Goal: Task Accomplishment & Management: Use online tool/utility

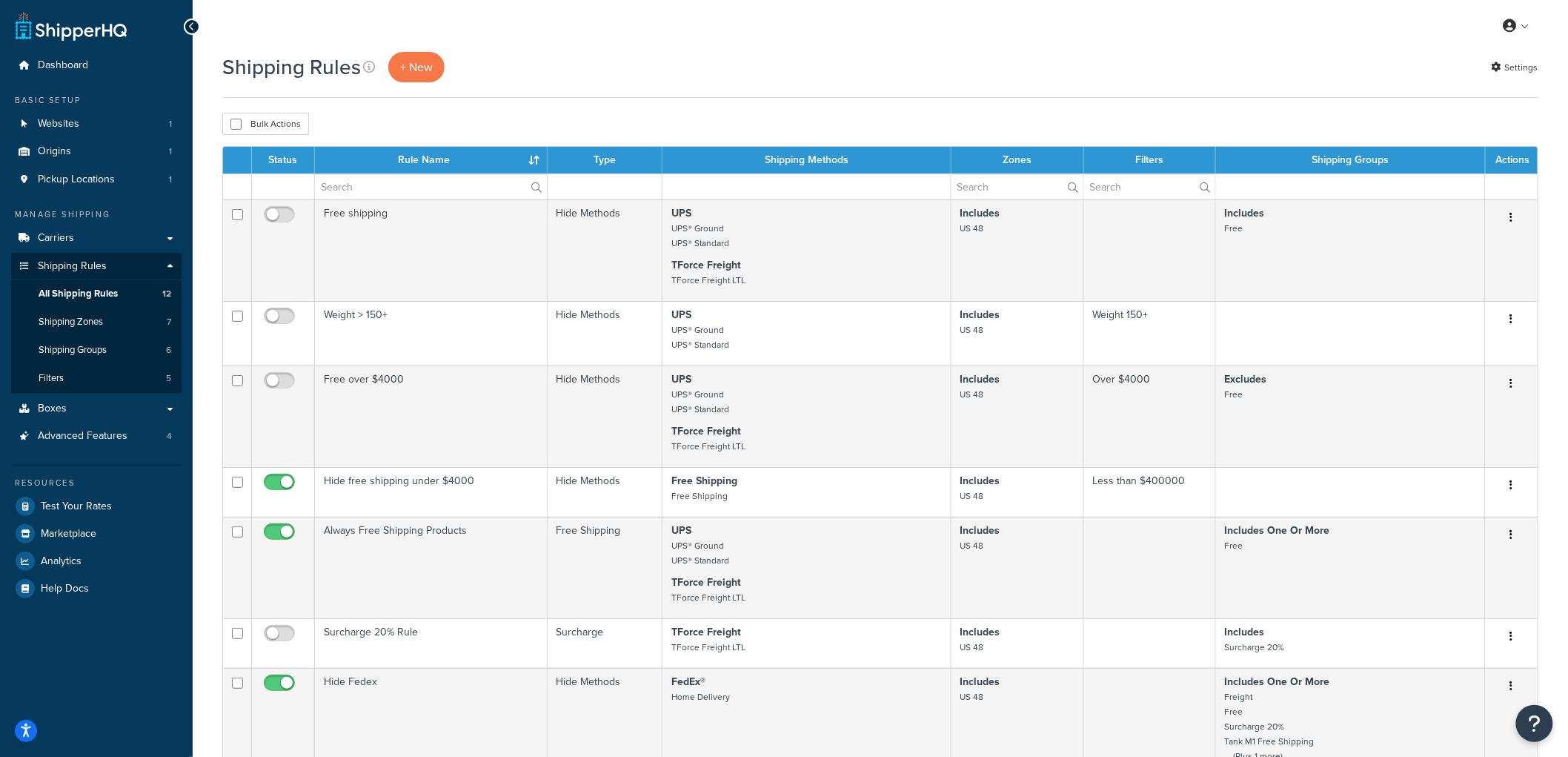
click at [904, 69] on div "Shipping Rules + New Settings" at bounding box center [880, 67] width 1317 height 30
click at [91, 232] on link "Carriers" at bounding box center [96, 238] width 171 height 28
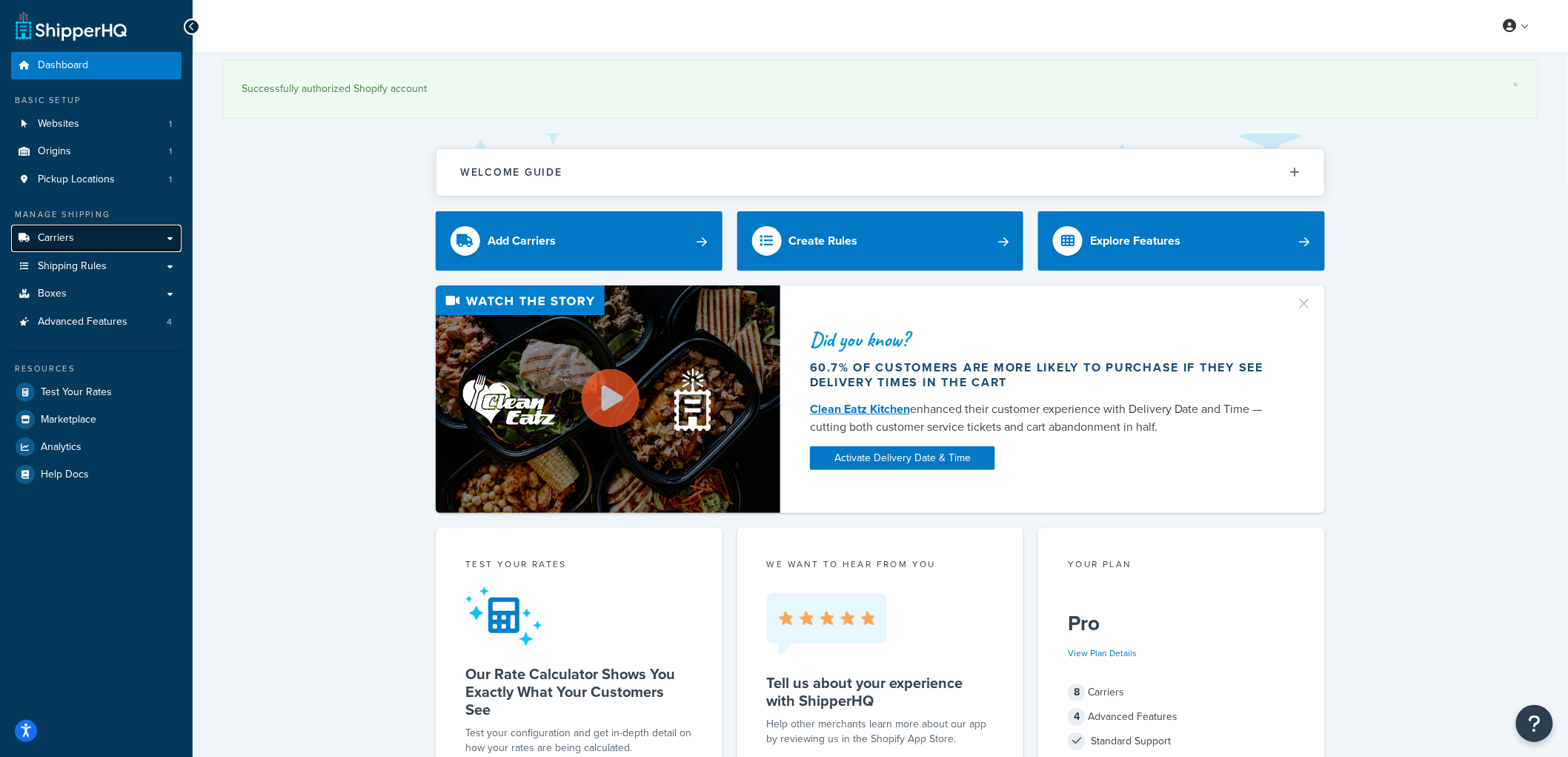
click at [48, 232] on span "Carriers" at bounding box center [56, 238] width 36 height 13
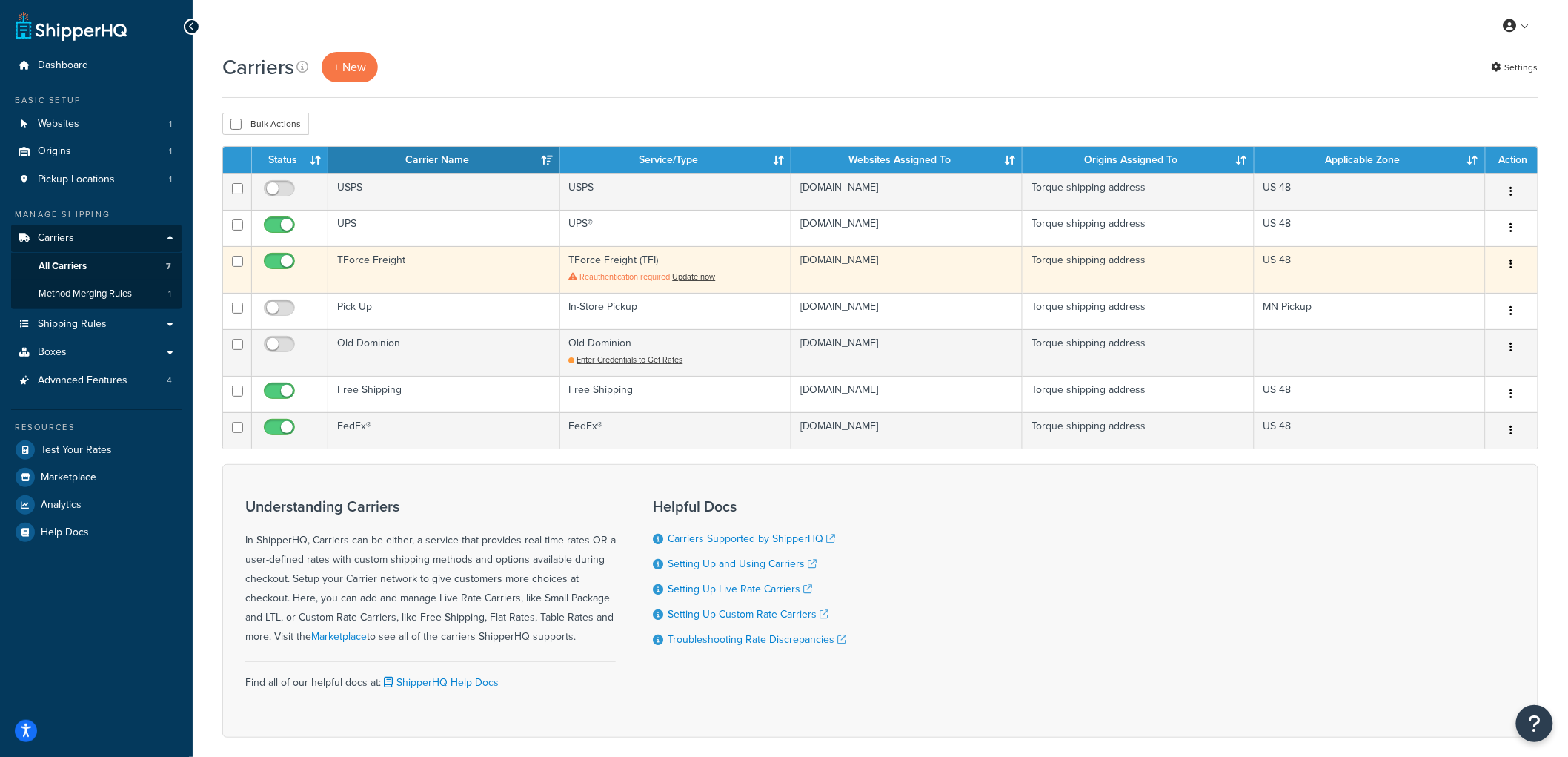
click at [1510, 266] on icon "button" at bounding box center [1512, 263] width 3 height 10
click at [1492, 294] on link "Edit" at bounding box center [1453, 295] width 117 height 30
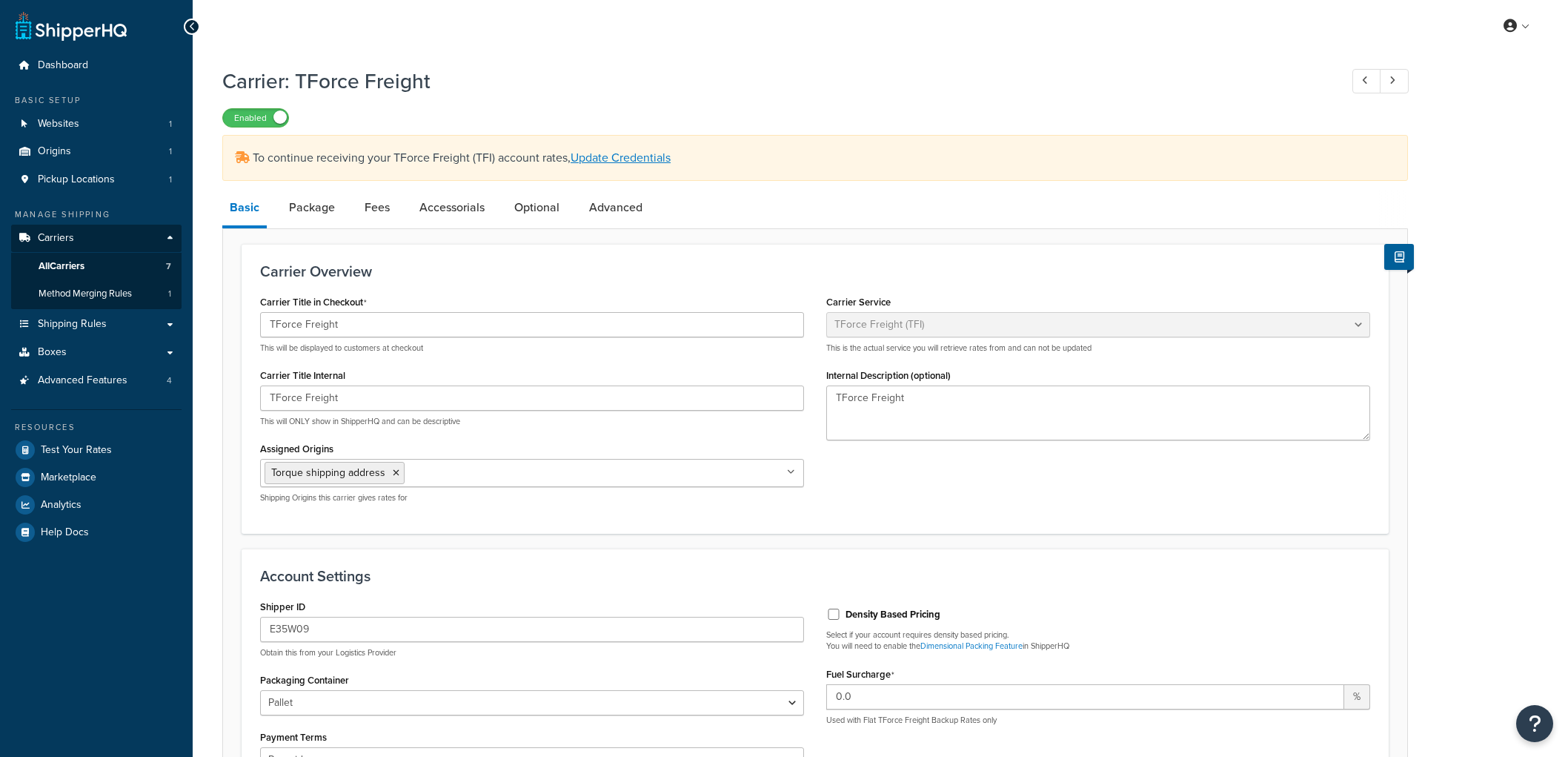
select select "upsFreight"
click at [1357, 75] on link at bounding box center [1367, 81] width 29 height 25
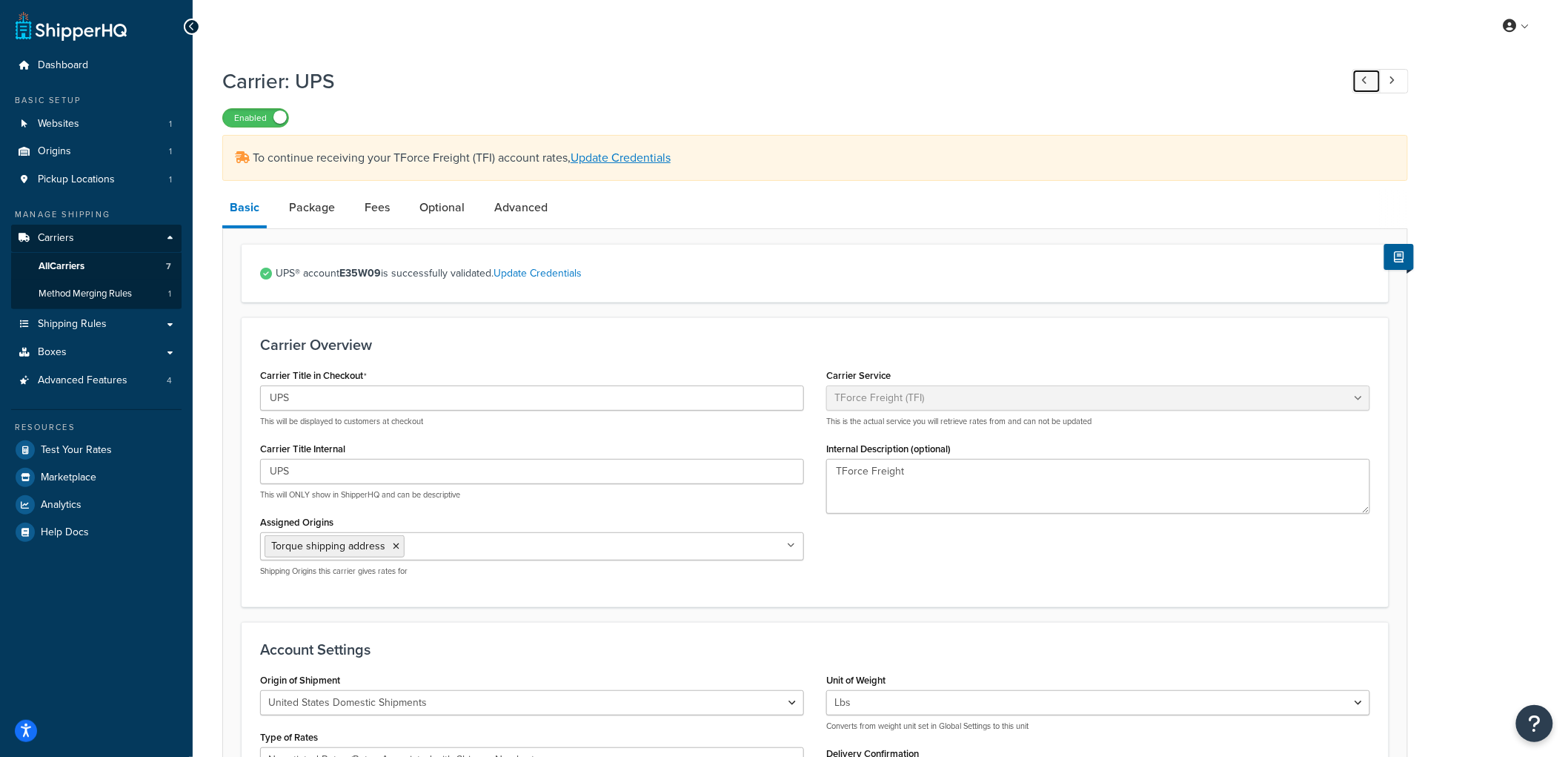
type input "UPS"
select select "ups"
click at [59, 267] on span "All Carriers" at bounding box center [62, 267] width 46 height 13
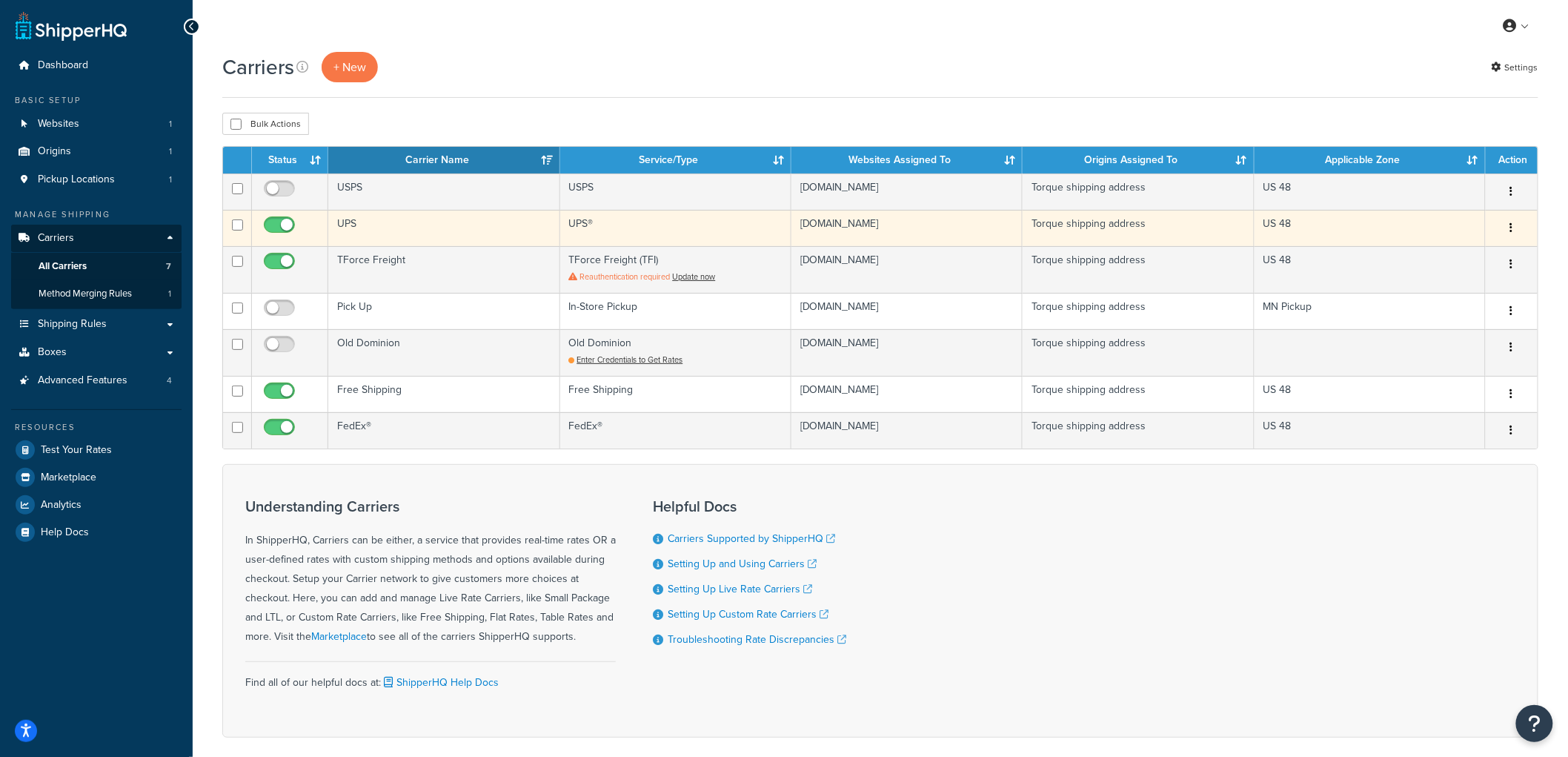
click at [490, 229] on td "UPS" at bounding box center [444, 228] width 232 height 37
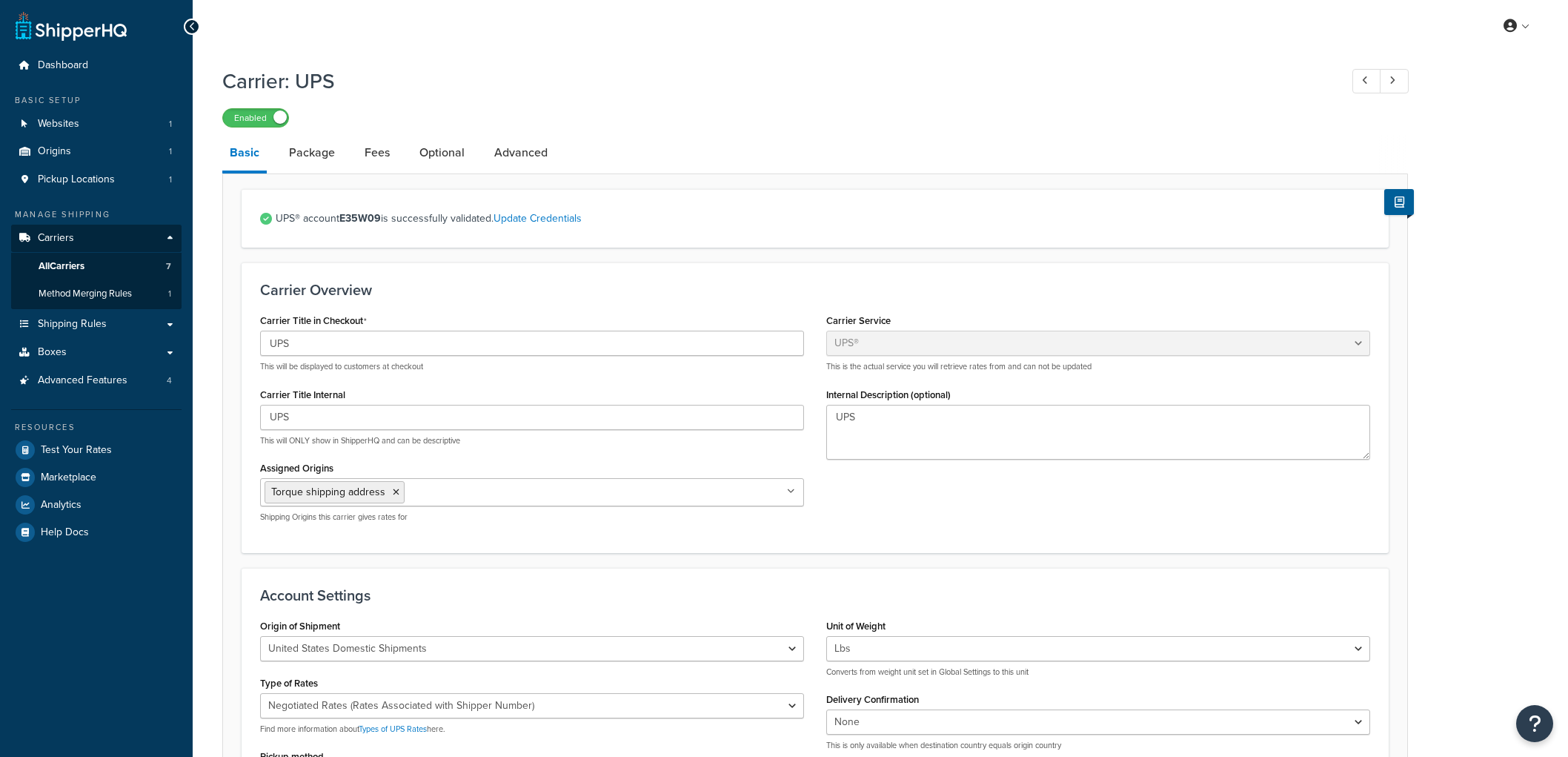
select select "ups"
click at [70, 266] on span "All Carriers" at bounding box center [62, 267] width 46 height 13
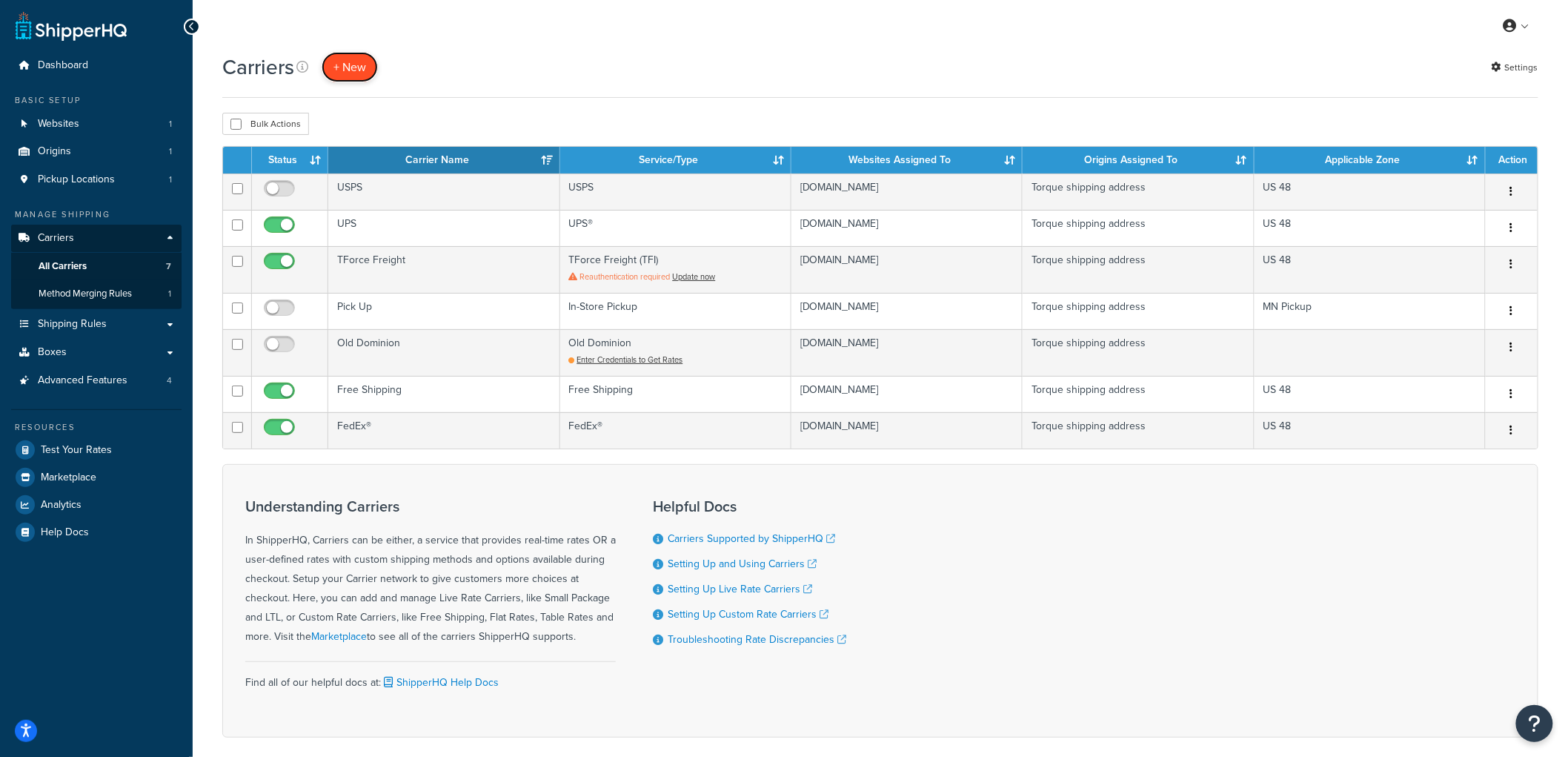
click at [356, 58] on button "+ New" at bounding box center [350, 67] width 56 height 30
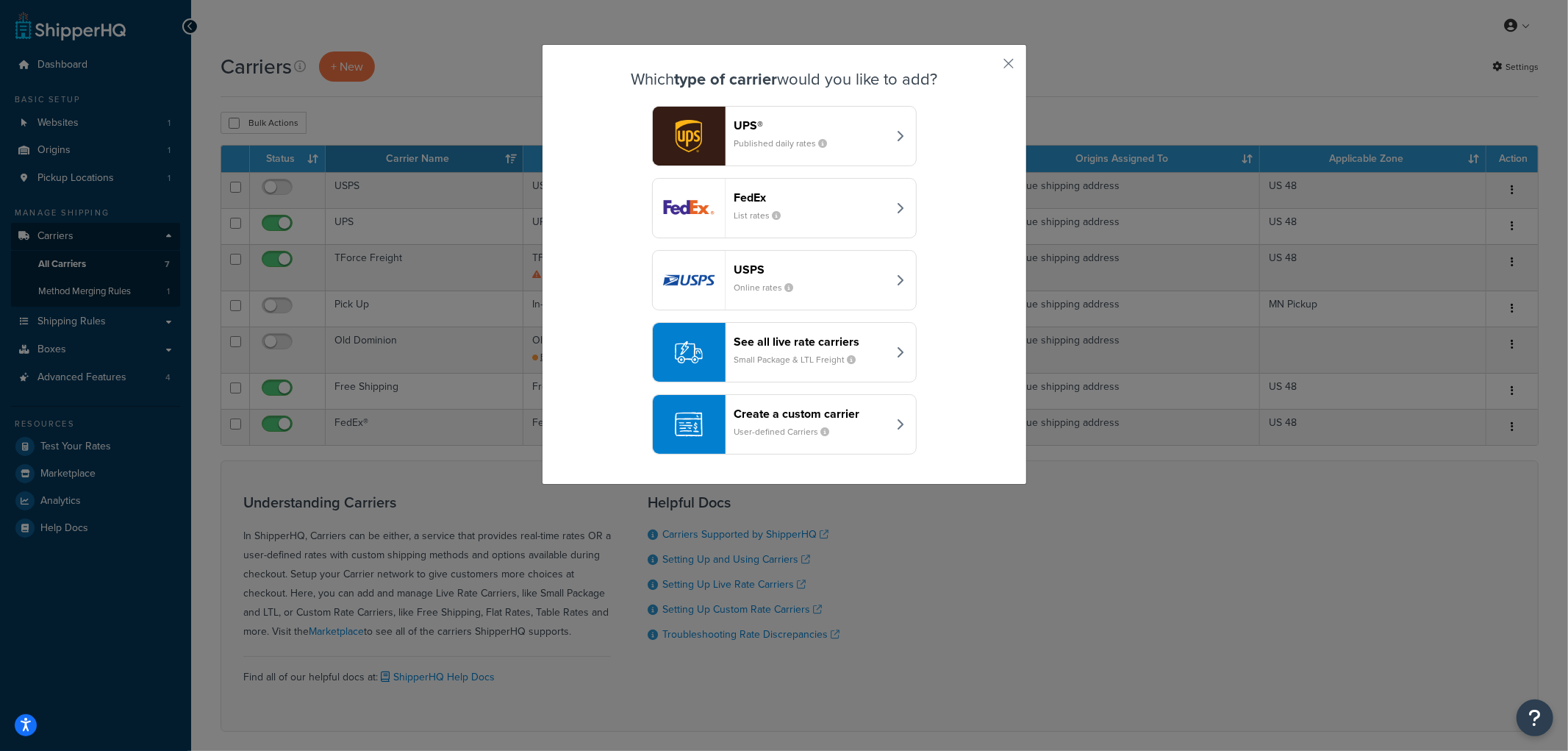
click at [773, 343] on header "See all live rate carriers" at bounding box center [810, 342] width 153 height 14
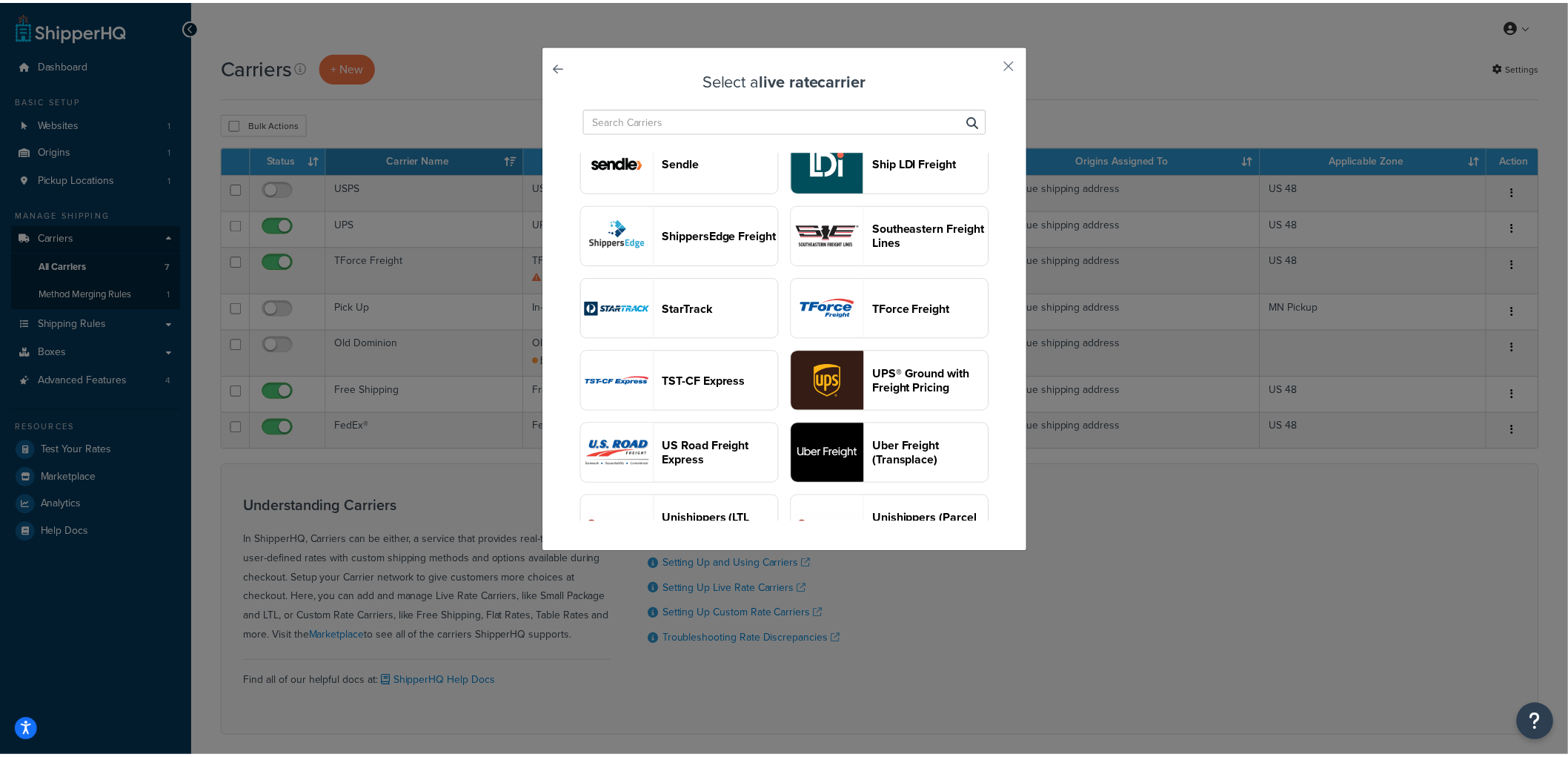
scroll to position [1647, 0]
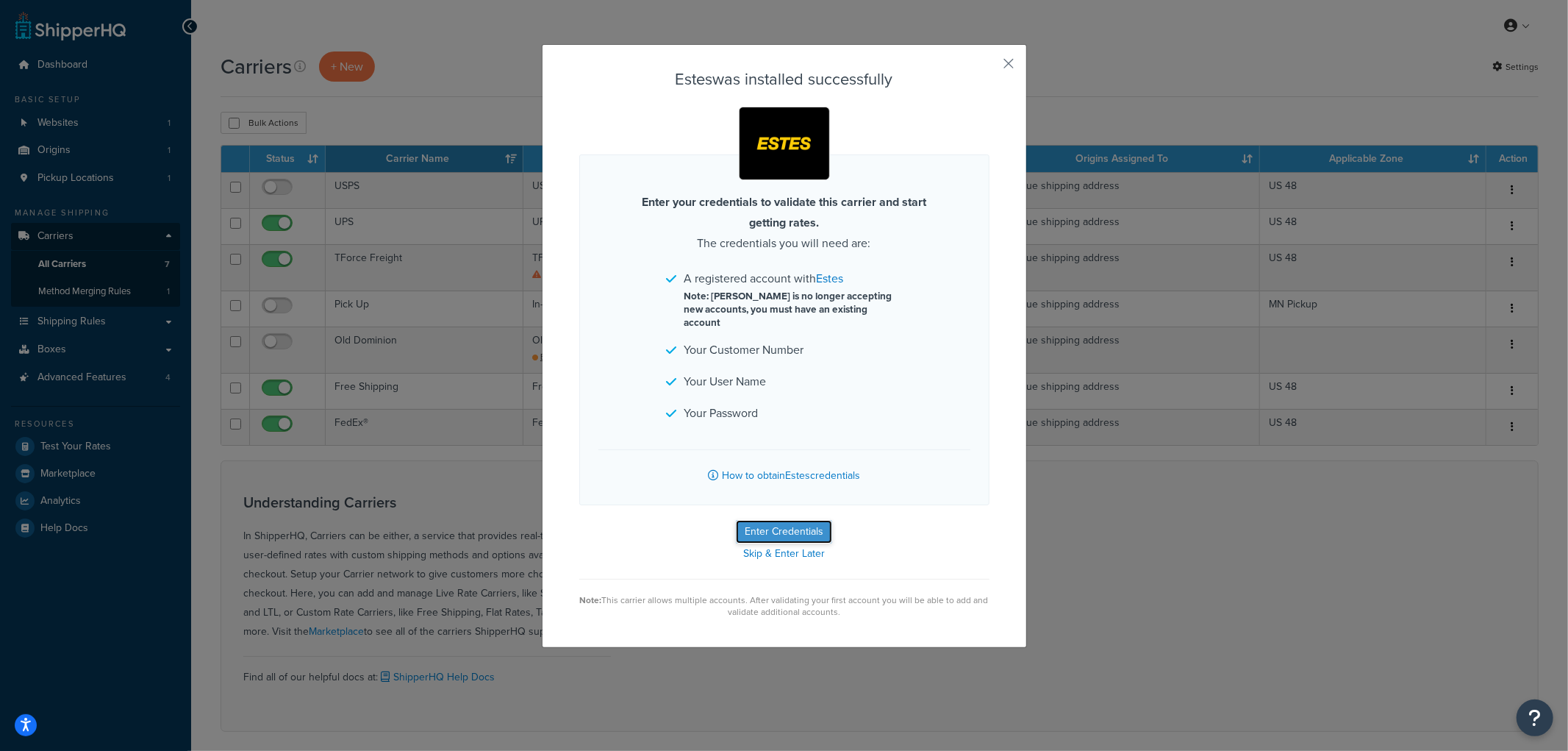
click at [783, 520] on button "Enter Credentials" at bounding box center [784, 532] width 96 height 24
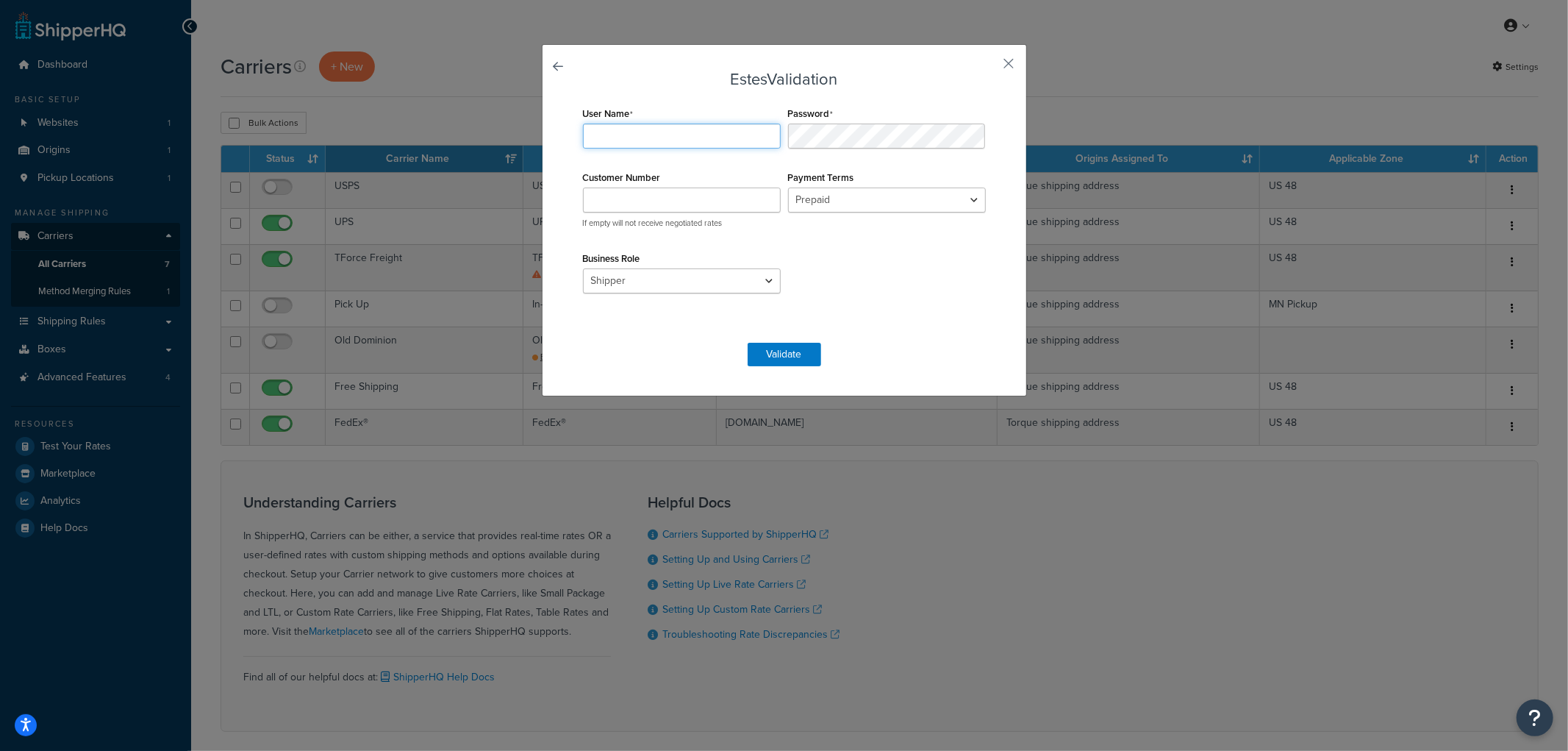
click at [640, 131] on input "User Name" at bounding box center [681, 136] width 197 height 25
paste input "TORQUE123"
type input "TORQUE123"
click at [863, 98] on form "Estes Validation User Name TORQUE123 Password Customer Number If empty will not…" at bounding box center [784, 219] width 410 height 296
click at [644, 202] on input "Customer Number" at bounding box center [681, 200] width 197 height 25
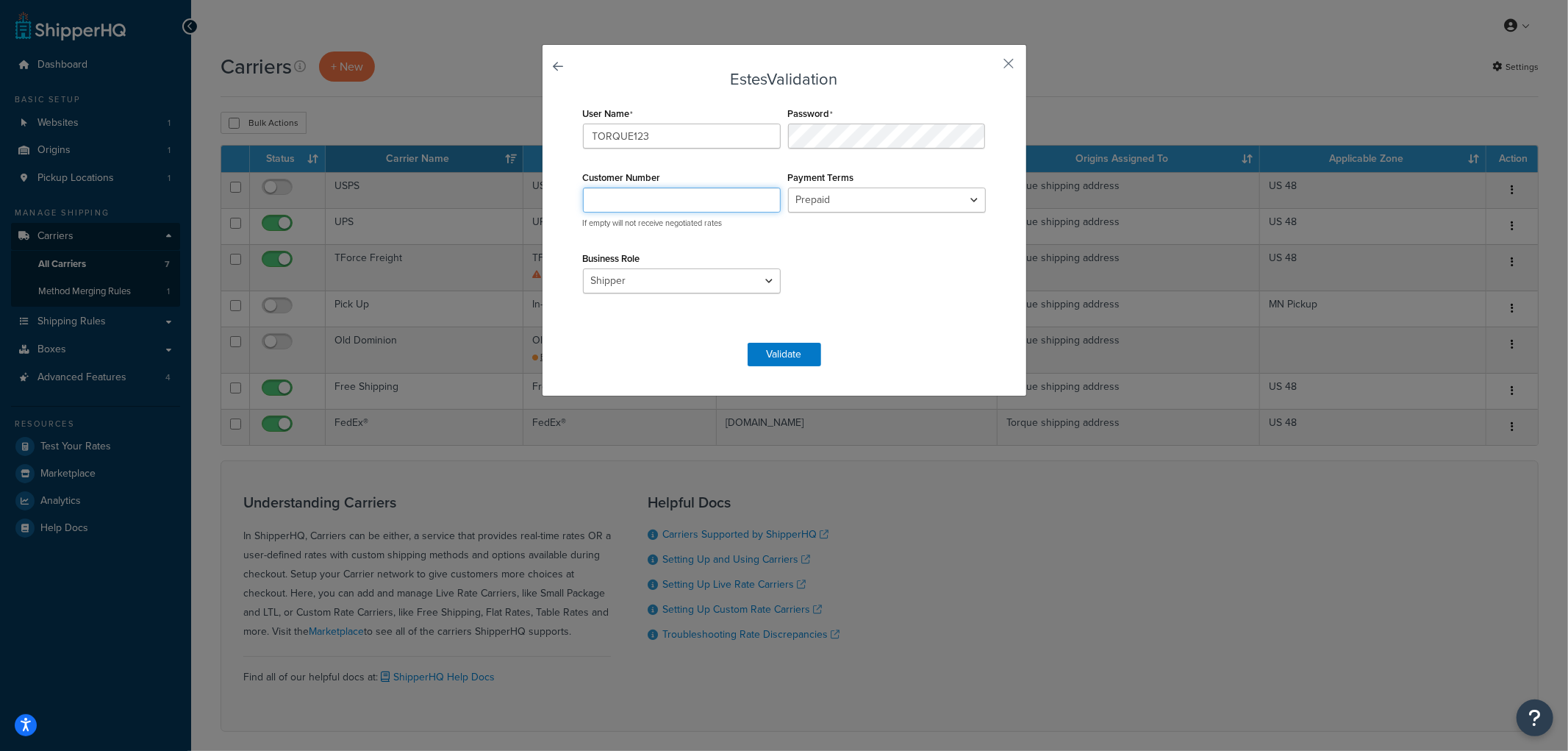
paste input "B306584"
type input "B306584"
click at [798, 247] on div "User Name TORQUE123 Password Customer Number B306584 If empty will not receive …" at bounding box center [784, 216] width 410 height 225
click at [849, 193] on select "Prepaid Collect" at bounding box center [887, 200] width 197 height 25
click at [849, 196] on select "Prepaid Collect" at bounding box center [887, 200] width 197 height 25
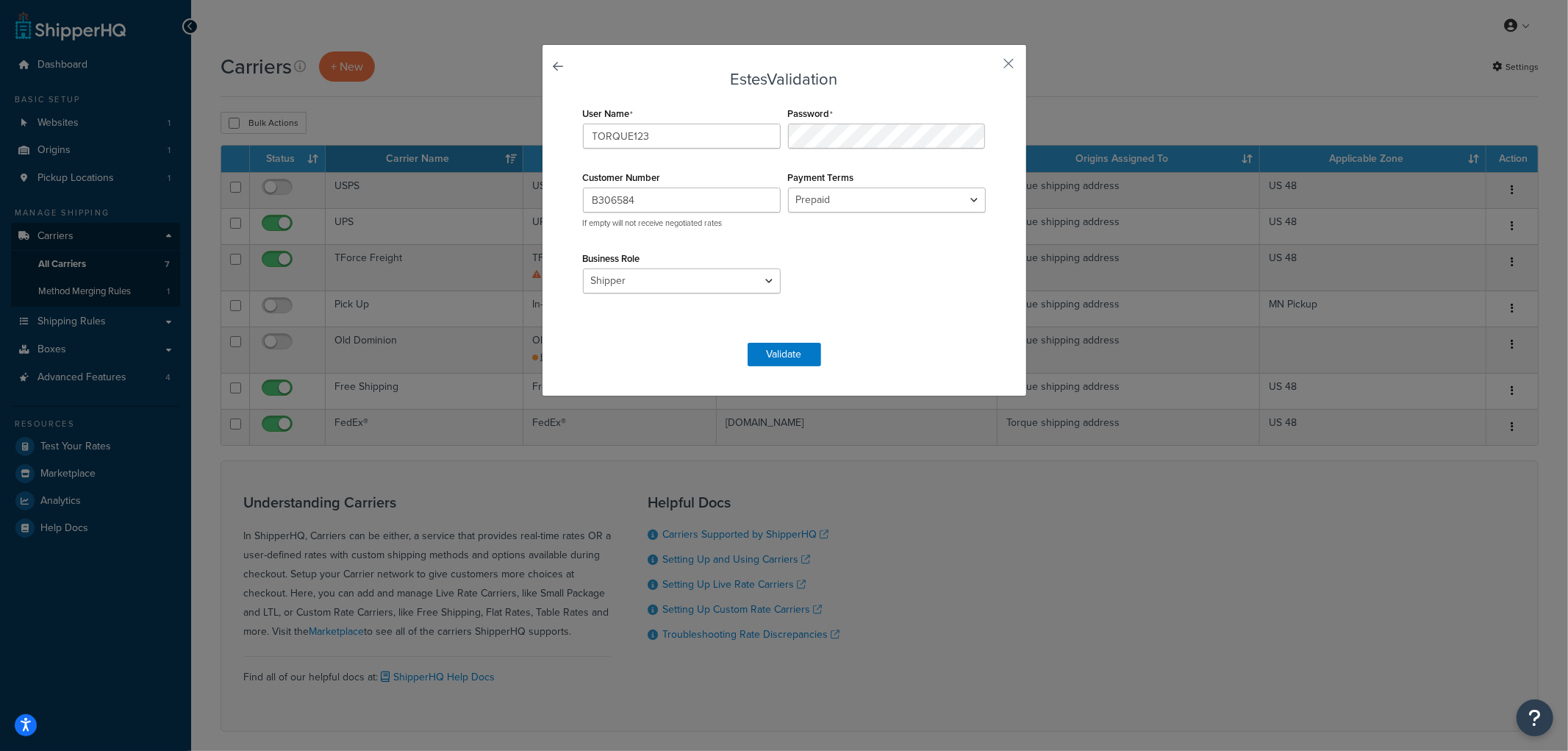
click at [832, 278] on div "User Name TORQUE123 Password Customer Number B306584 If empty will not receive …" at bounding box center [784, 216] width 410 height 225
click at [746, 281] on select "Shipper Consignee Third Party" at bounding box center [681, 281] width 197 height 25
click at [848, 278] on div "User Name TORQUE123 Password Customer Number B306584 If empty will not receive …" at bounding box center [784, 216] width 410 height 225
click at [853, 202] on select "Prepaid Collect" at bounding box center [887, 200] width 197 height 25
click at [895, 172] on div "Payment Terms Prepaid Collect" at bounding box center [887, 198] width 205 height 61
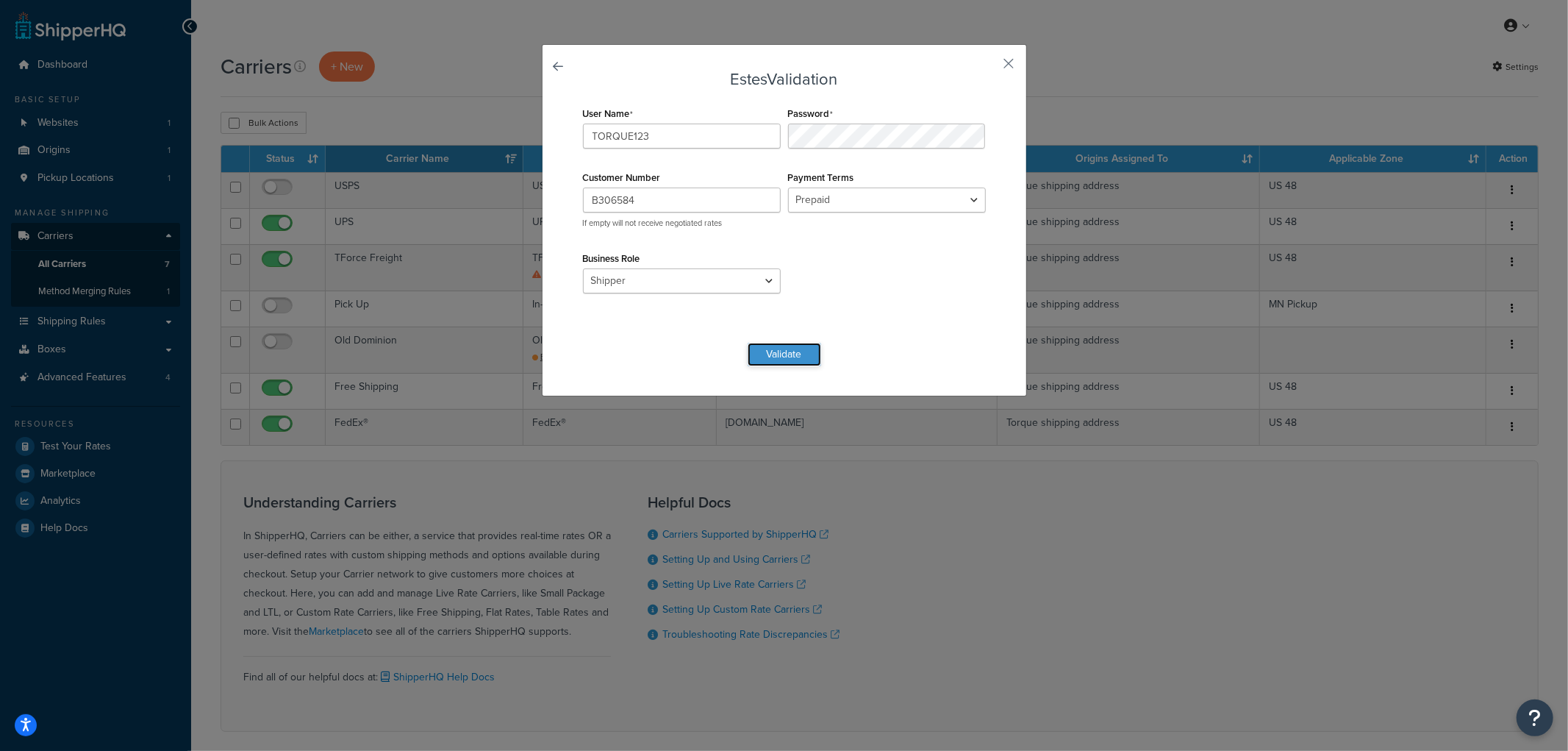
click at [782, 350] on button "Validate" at bounding box center [784, 354] width 73 height 24
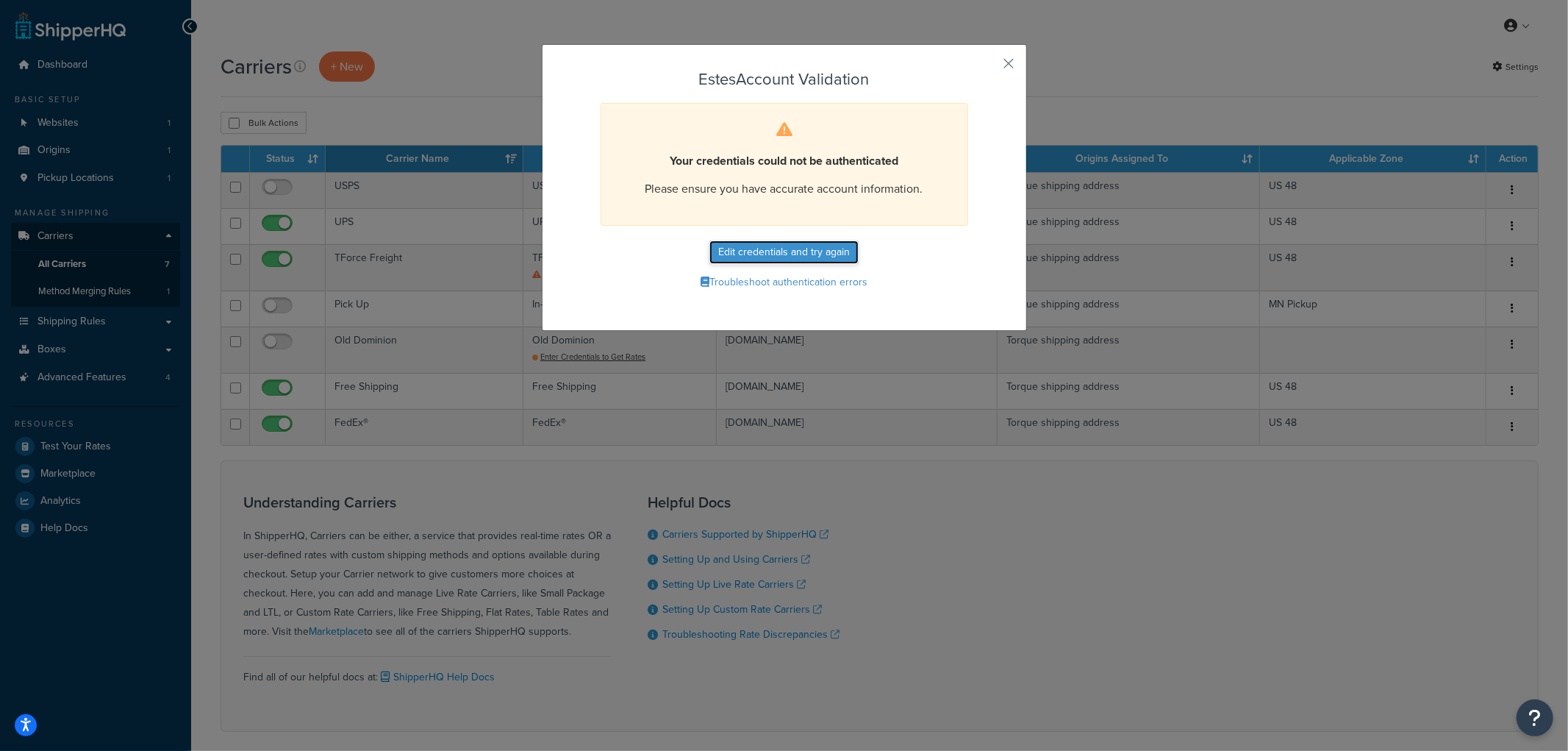
click at [776, 247] on button "Edit credentials and try again" at bounding box center [784, 253] width 149 height 24
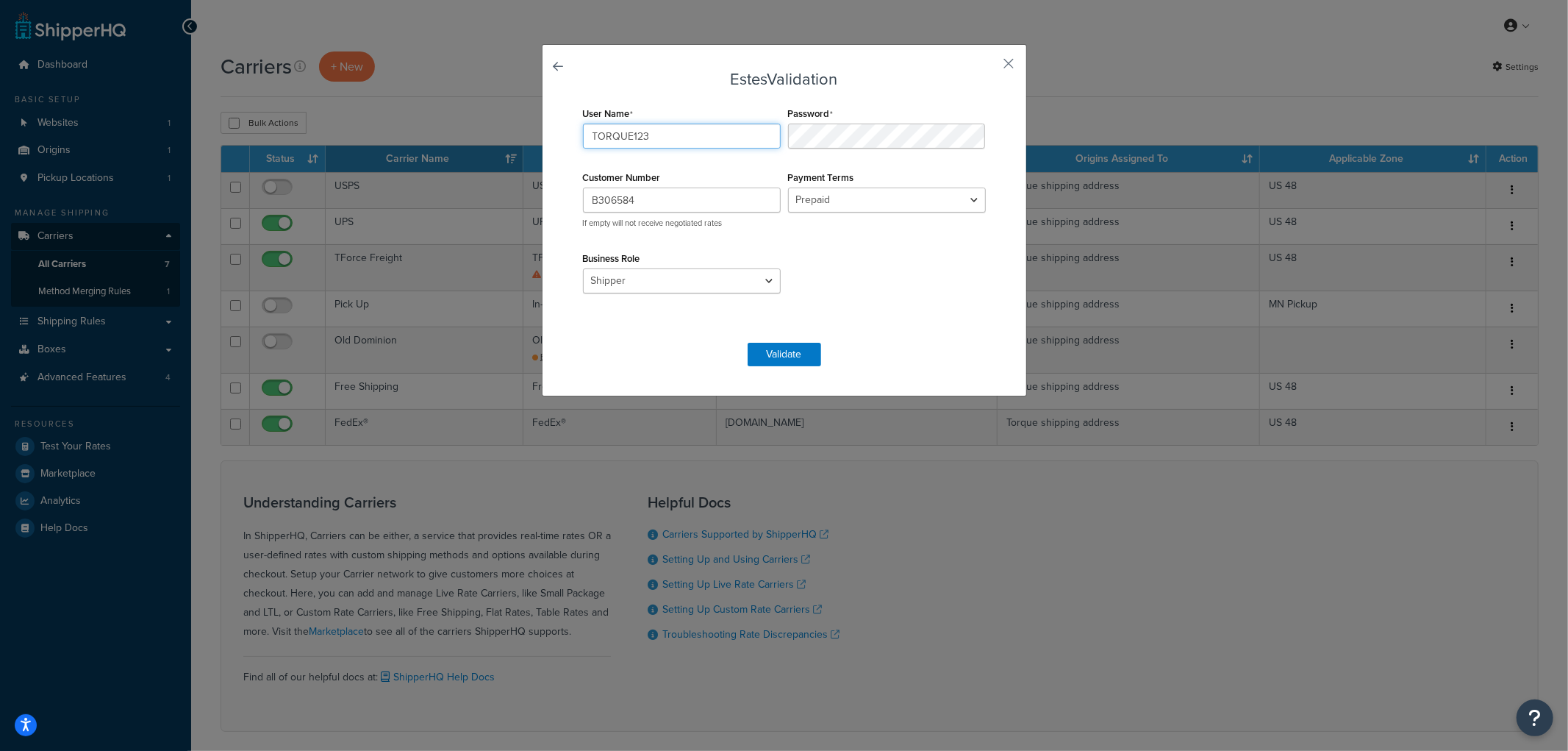
click at [688, 128] on input "TORQUE123" at bounding box center [681, 136] width 197 height 25
click at [755, 137] on div "User Name TORQUE123 Password Customer Number B306584 If empty will not receive …" at bounding box center [784, 216] width 410 height 225
click at [893, 199] on select "Prepaid Collect" at bounding box center [887, 200] width 197 height 25
click at [892, 199] on select "Prepaid Collect" at bounding box center [887, 200] width 197 height 25
click at [677, 194] on input "B306584" at bounding box center [681, 200] width 197 height 25
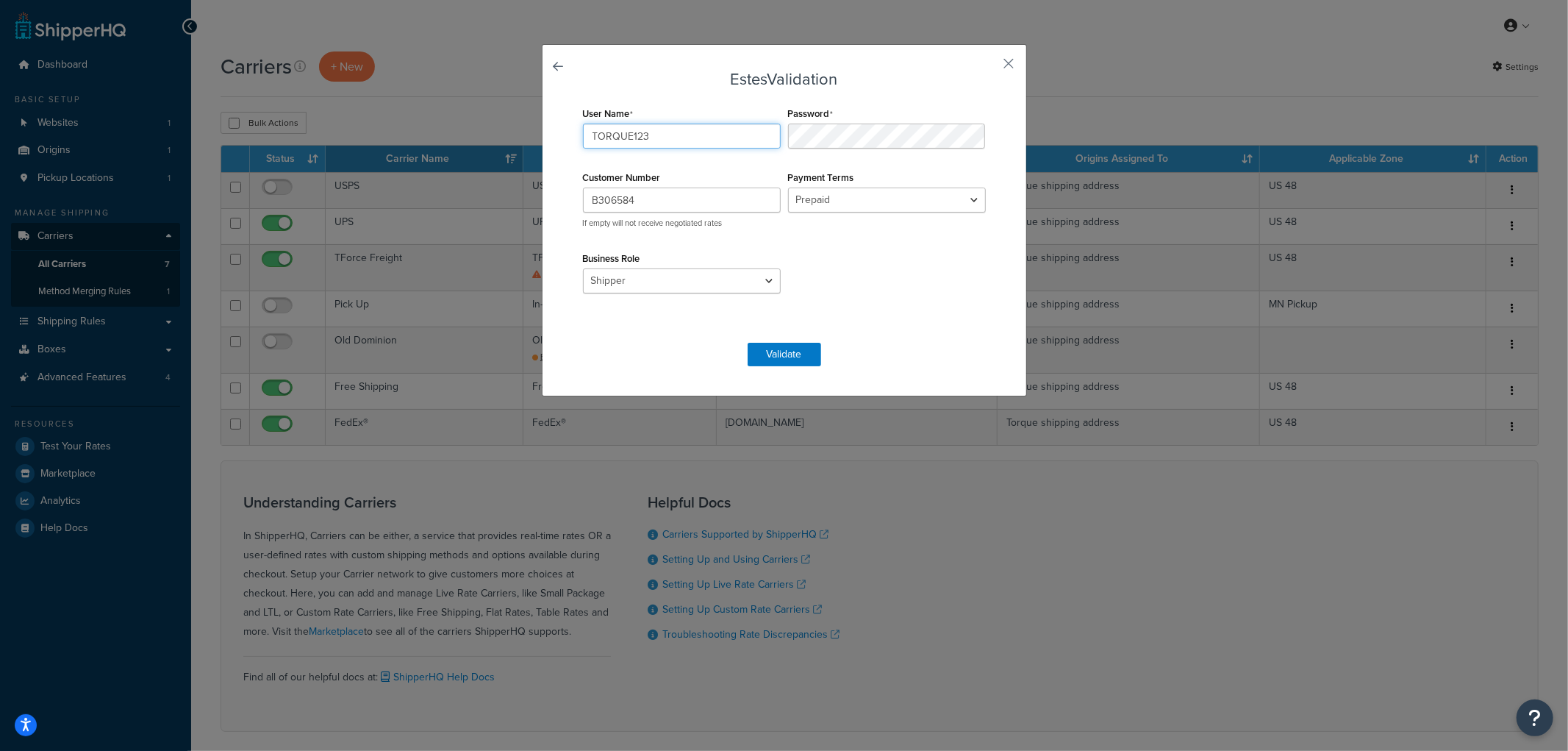
click at [708, 143] on input "TORQUE123" at bounding box center [681, 136] width 197 height 25
click at [923, 303] on div "User Name TORQUE123 Password Customer Number B306584 If empty will not receive …" at bounding box center [784, 216] width 410 height 225
click at [703, 285] on select "Shipper Consignee Third Party" at bounding box center [681, 281] width 197 height 25
click at [803, 255] on div "User Name TORQUE123 Password Customer Number B306584 If empty will not receive …" at bounding box center [784, 216] width 410 height 225
click at [774, 349] on button "Validate" at bounding box center [784, 354] width 73 height 24
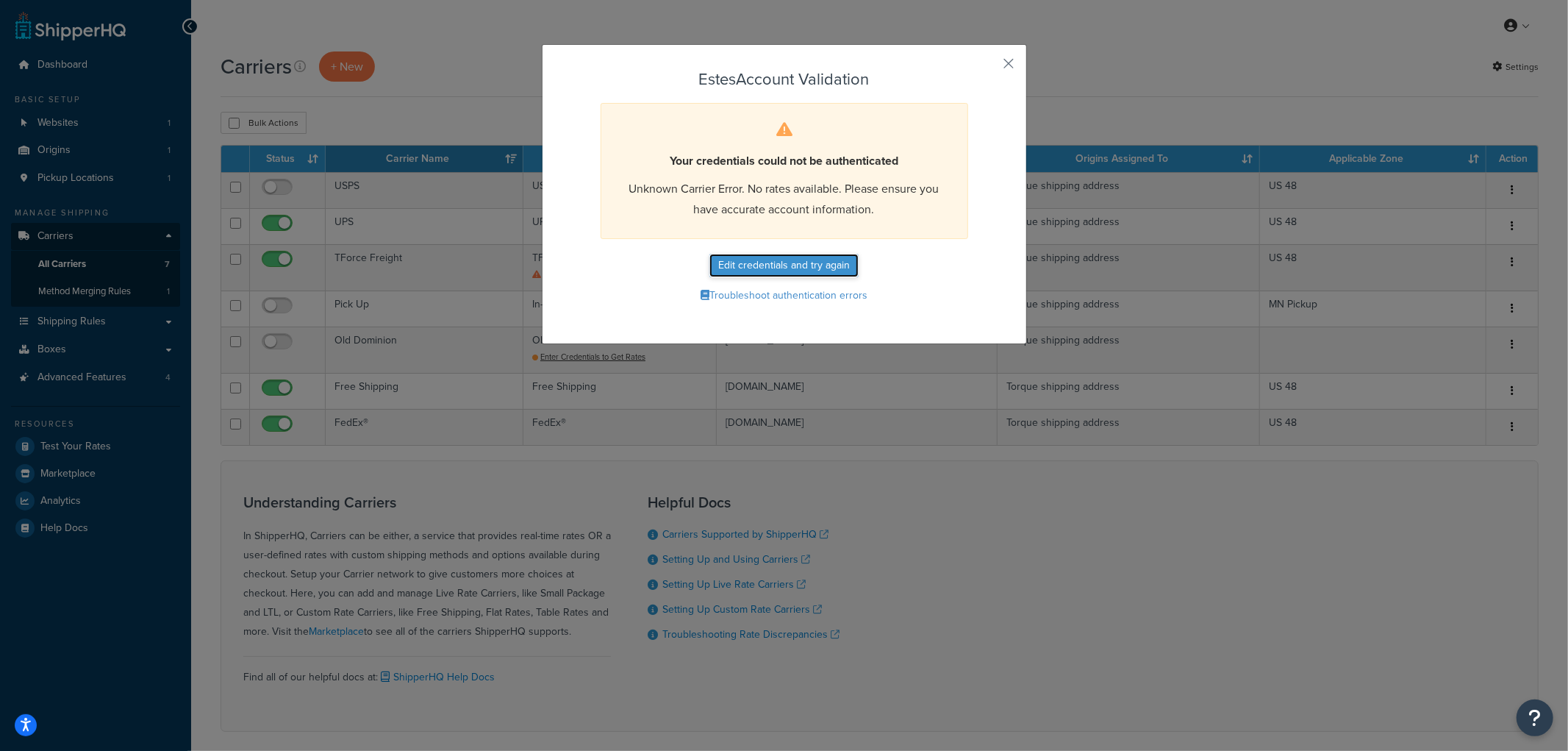
click at [827, 272] on button "Edit credentials and try again" at bounding box center [784, 265] width 149 height 24
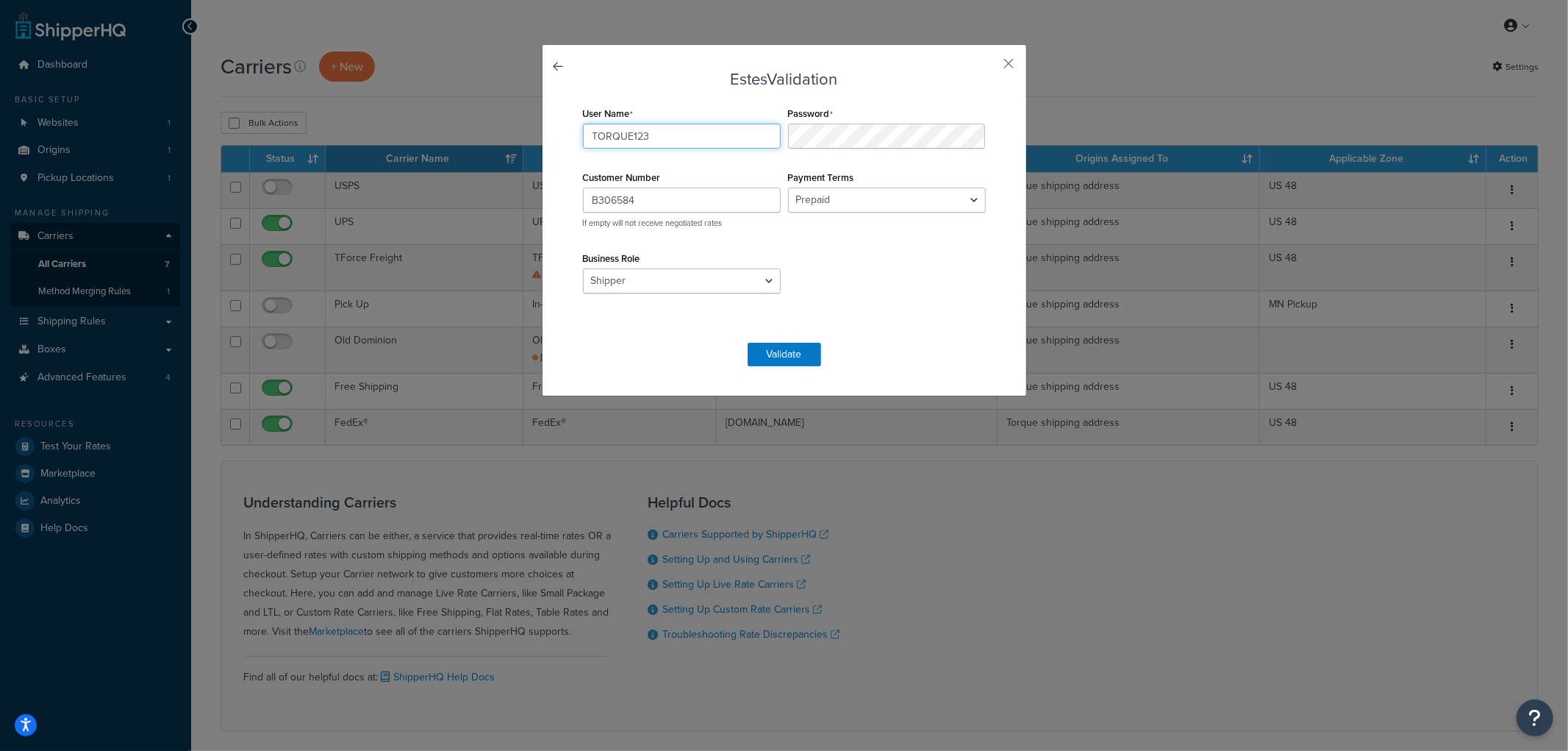
drag, startPoint x: 728, startPoint y: 141, endPoint x: 508, endPoint y: 124, distance: 220.7
click at [508, 124] on div "Estes Validation User Name TORQUE123 Password Customer Number B306584 If empty …" at bounding box center [784, 376] width 1568 height 751
click at [701, 140] on input "TORQUE123" at bounding box center [681, 136] width 197 height 25
drag, startPoint x: 768, startPoint y: 185, endPoint x: 751, endPoint y: 196, distance: 20.2
click at [751, 196] on div "Customer Number B306584 If empty will not receive negotiated rates" at bounding box center [681, 198] width 205 height 61
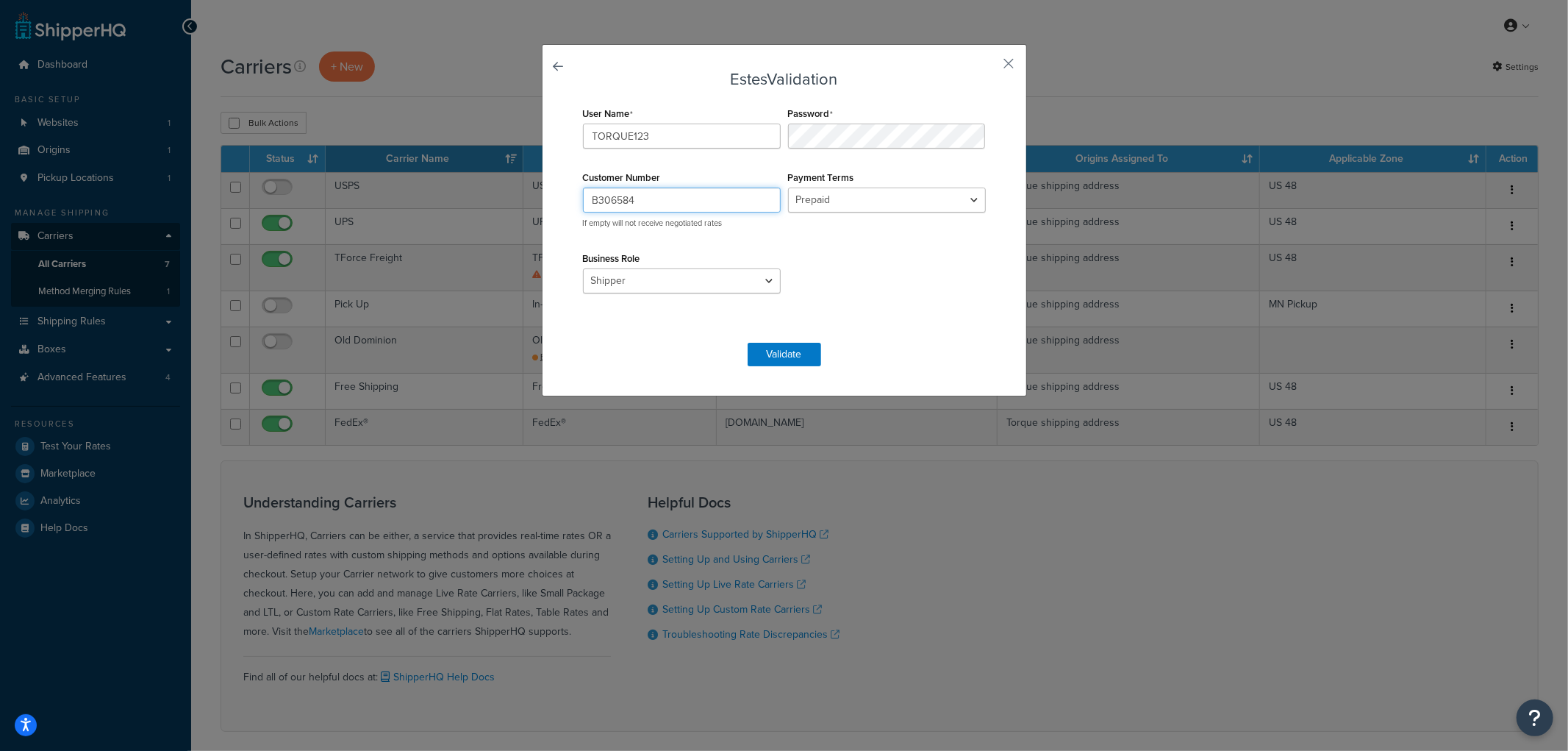
click at [750, 196] on input "B306584" at bounding box center [681, 200] width 197 height 25
type input "B306584"
click at [814, 199] on select "Prepaid Collect" at bounding box center [887, 200] width 197 height 25
select select "COLLECT"
click at [788, 187] on select "Prepaid Collect" at bounding box center [887, 200] width 197 height 25
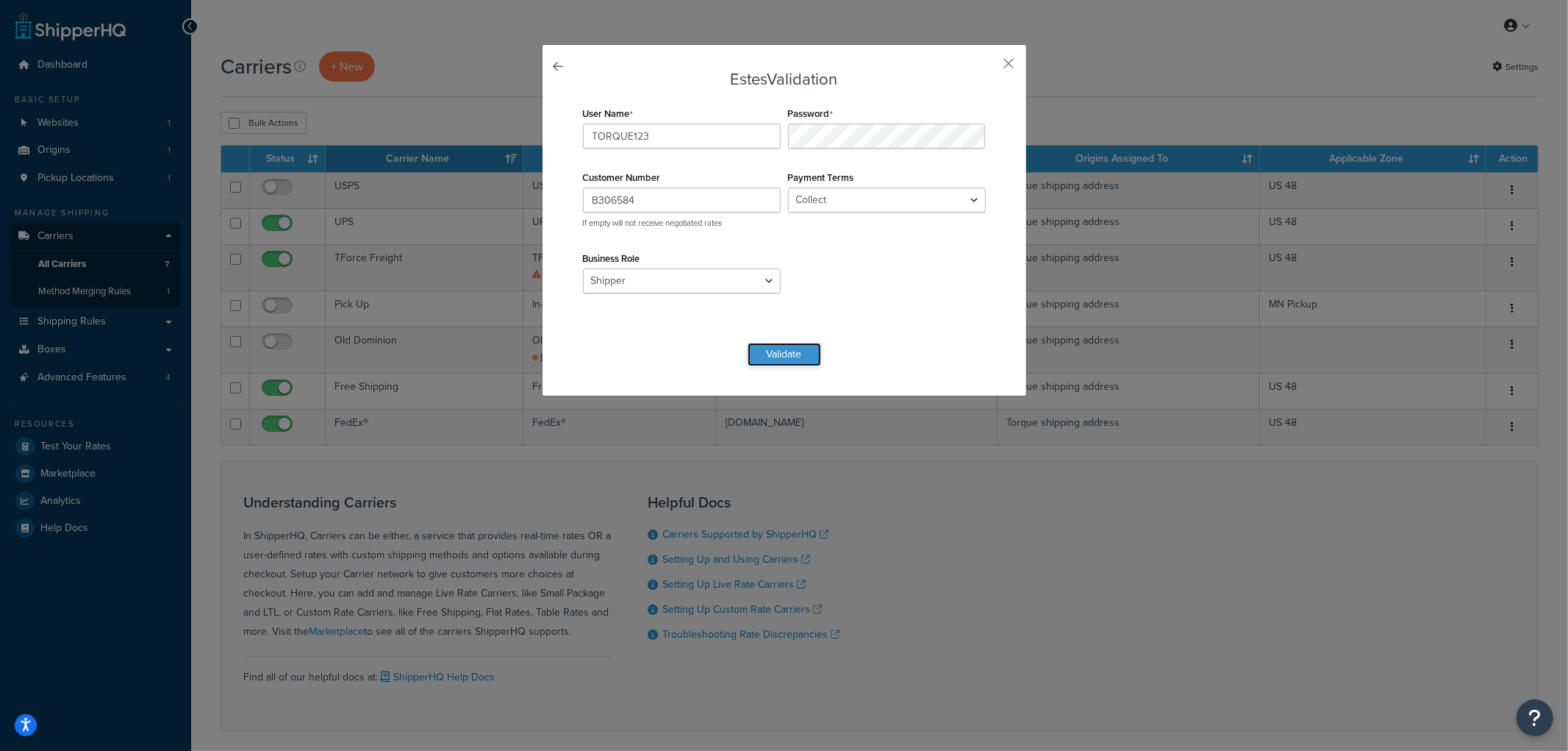
click at [795, 351] on button "Validate" at bounding box center [784, 354] width 73 height 24
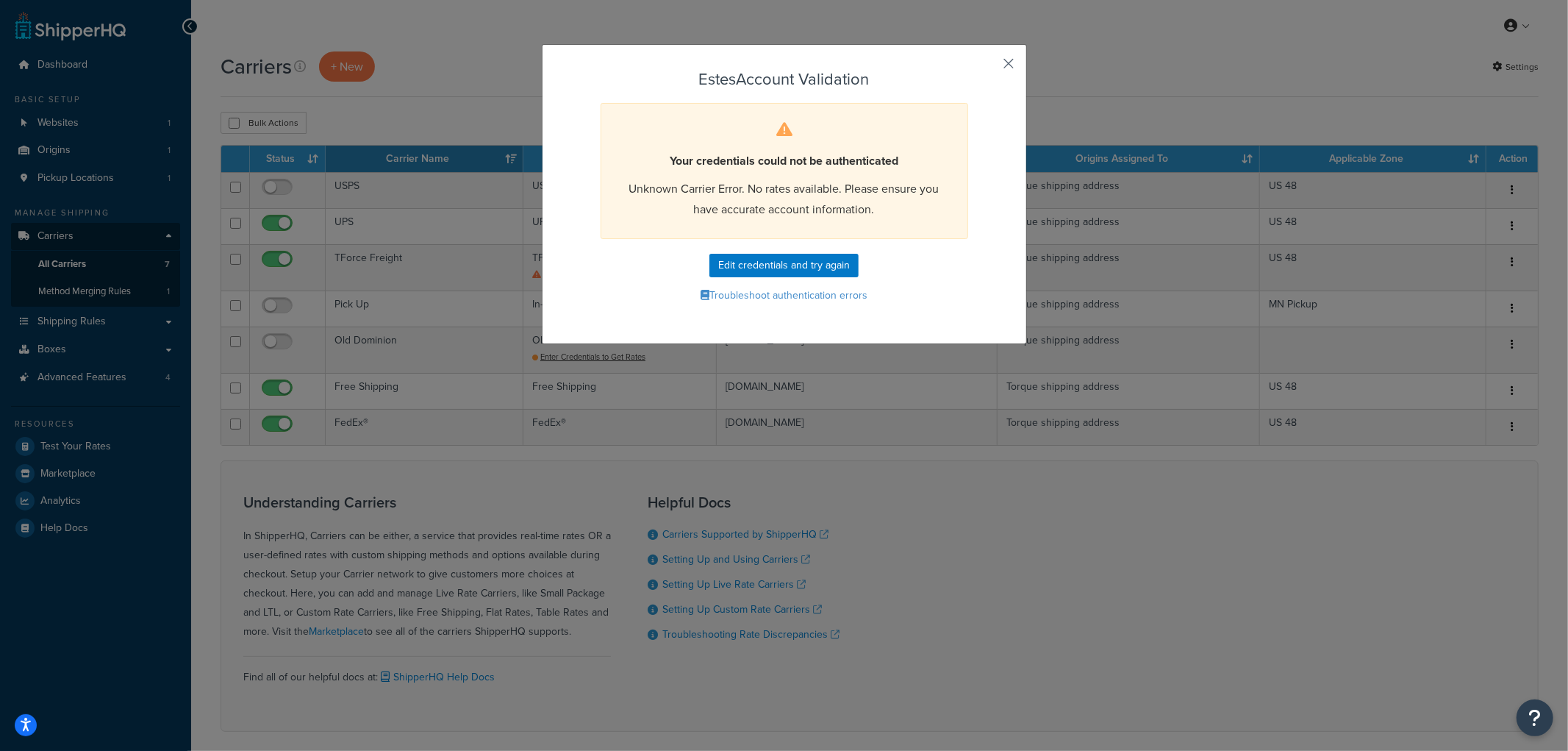
click at [990, 67] on button "button" at bounding box center [987, 68] width 4 height 4
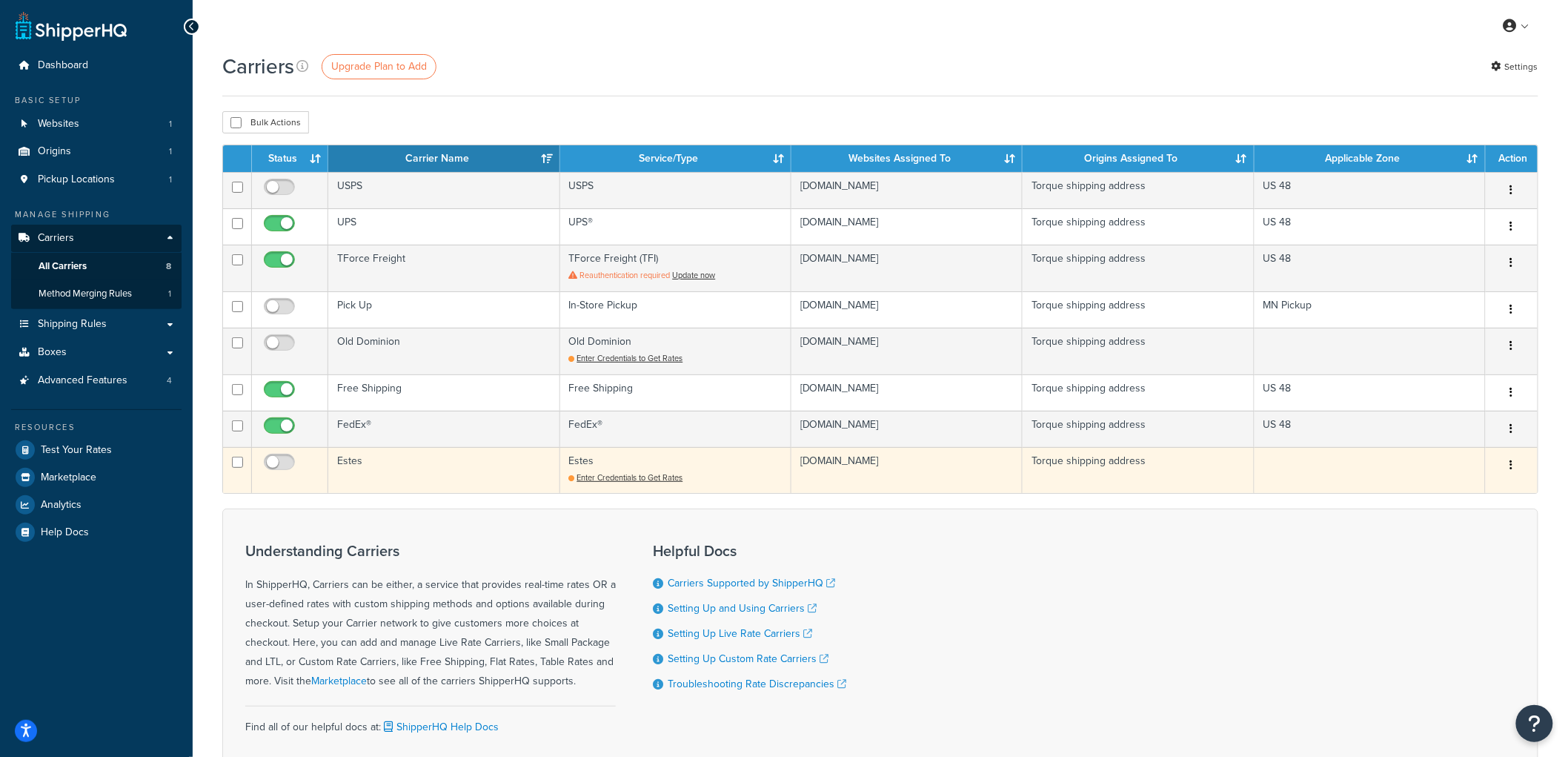
click at [1514, 468] on button "button" at bounding box center [1512, 466] width 21 height 24
click at [1471, 525] on link "Delete" at bounding box center [1453, 526] width 117 height 30
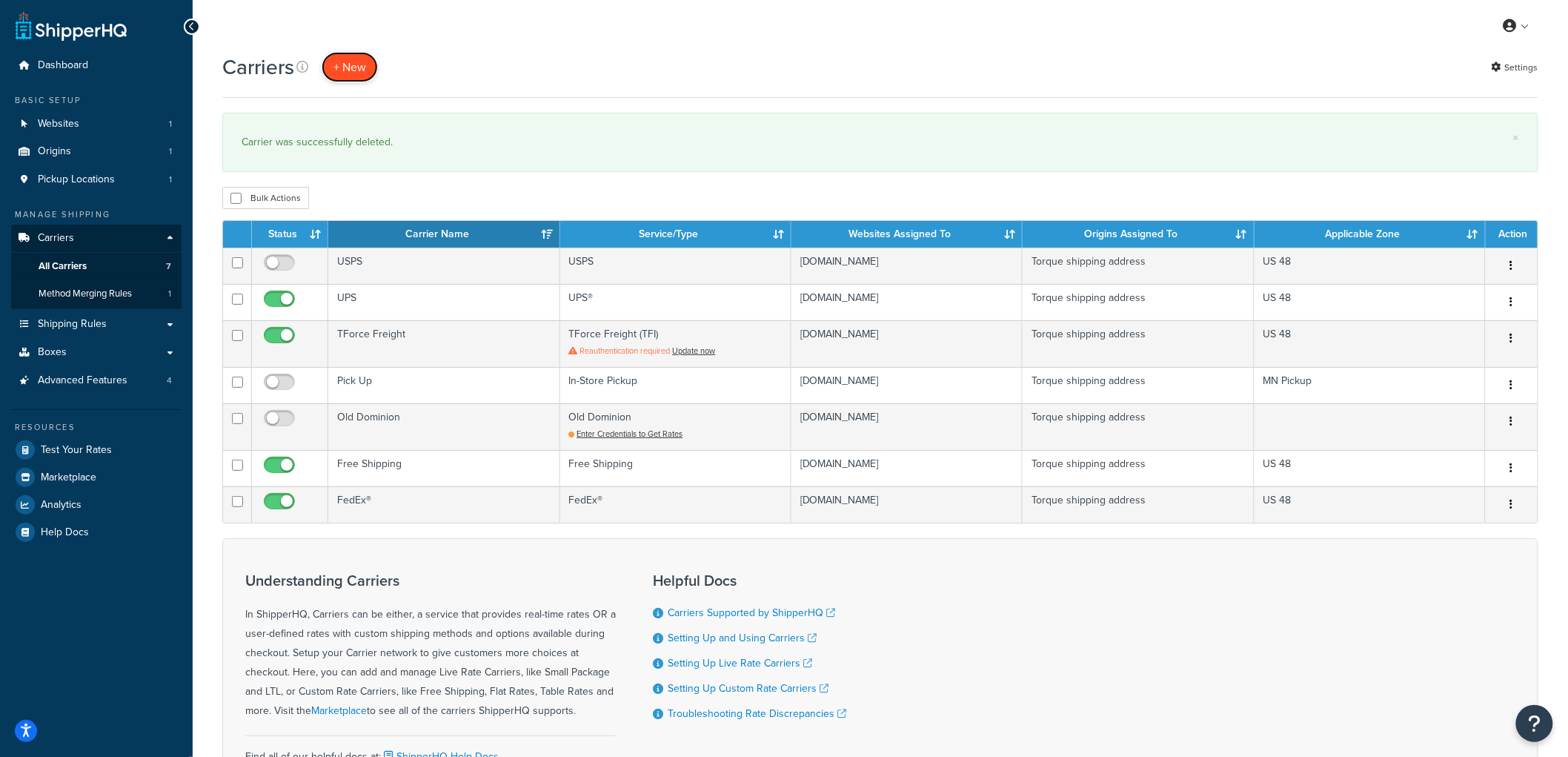
click at [365, 72] on button "+ New" at bounding box center [350, 67] width 56 height 30
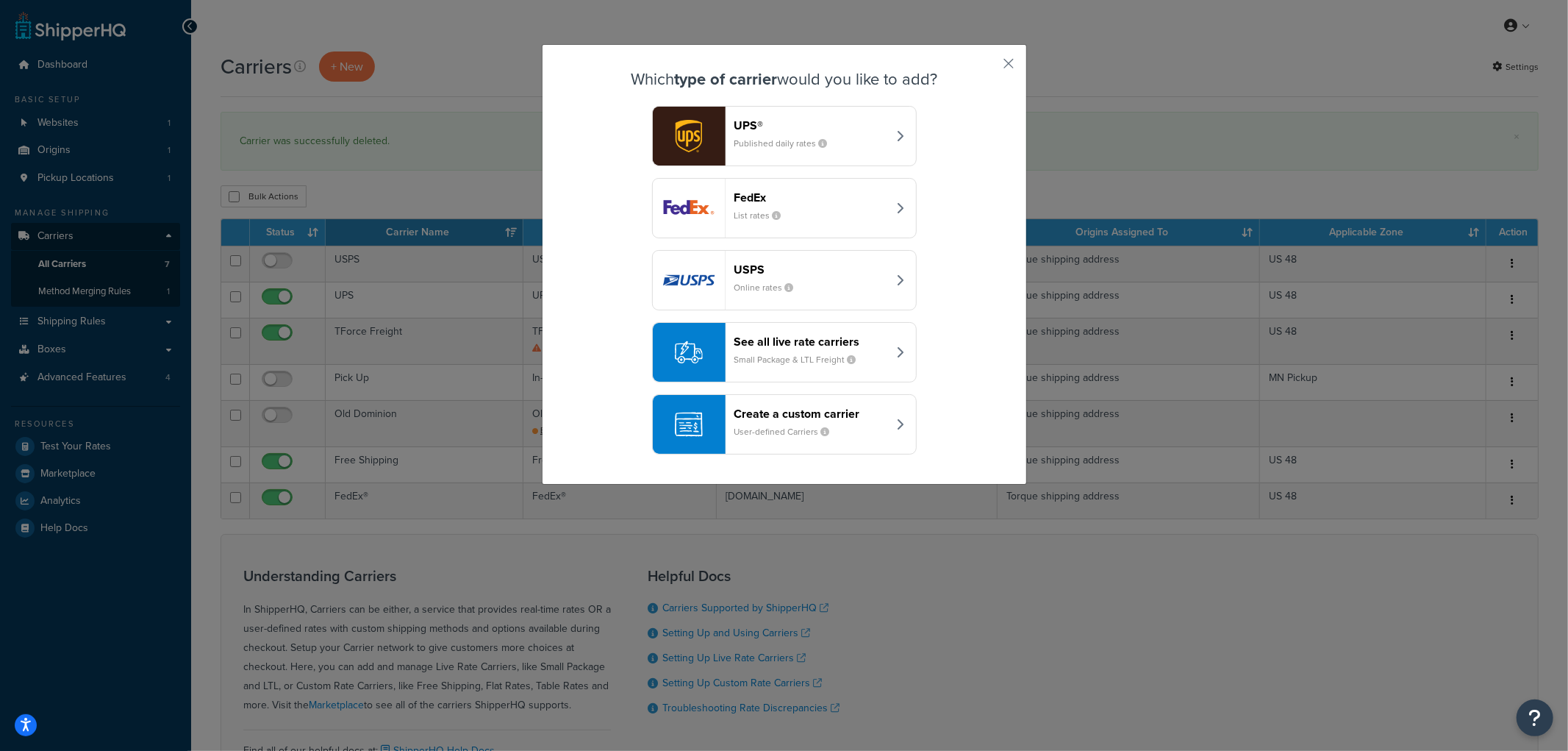
click at [817, 341] on header "See all live rate carriers" at bounding box center [810, 342] width 153 height 14
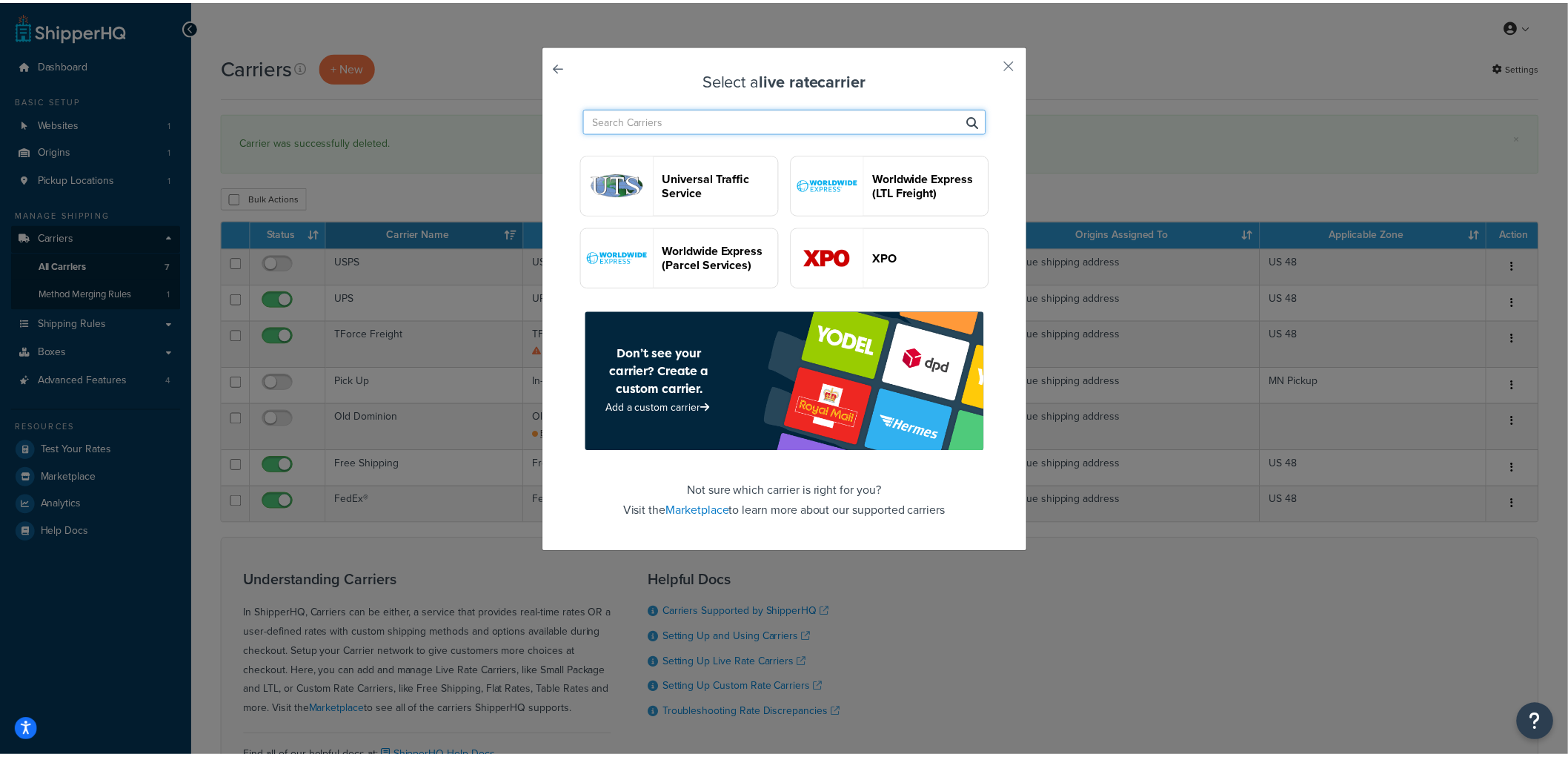
scroll to position [4154, 0]
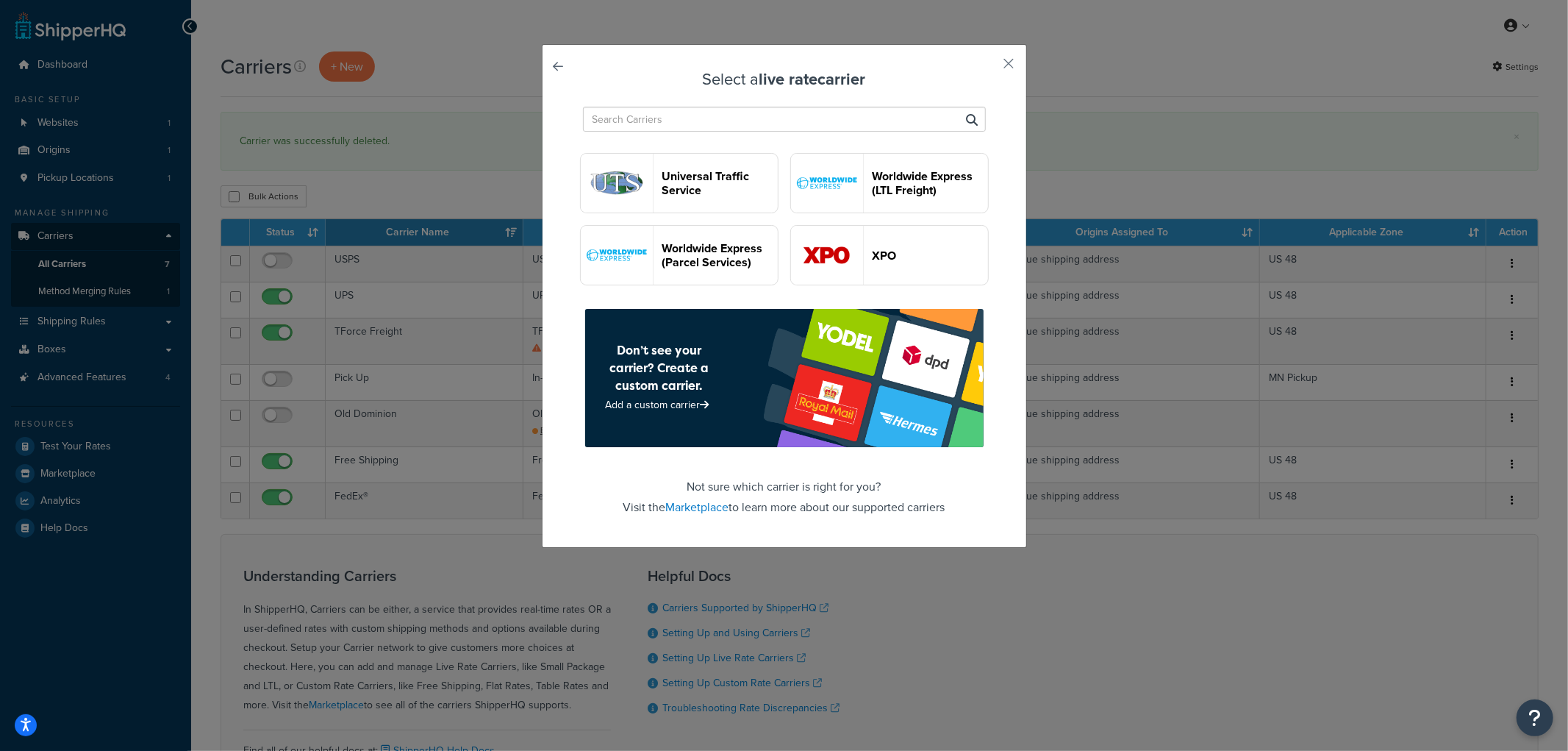
click at [873, 263] on header "XPO" at bounding box center [930, 256] width 116 height 14
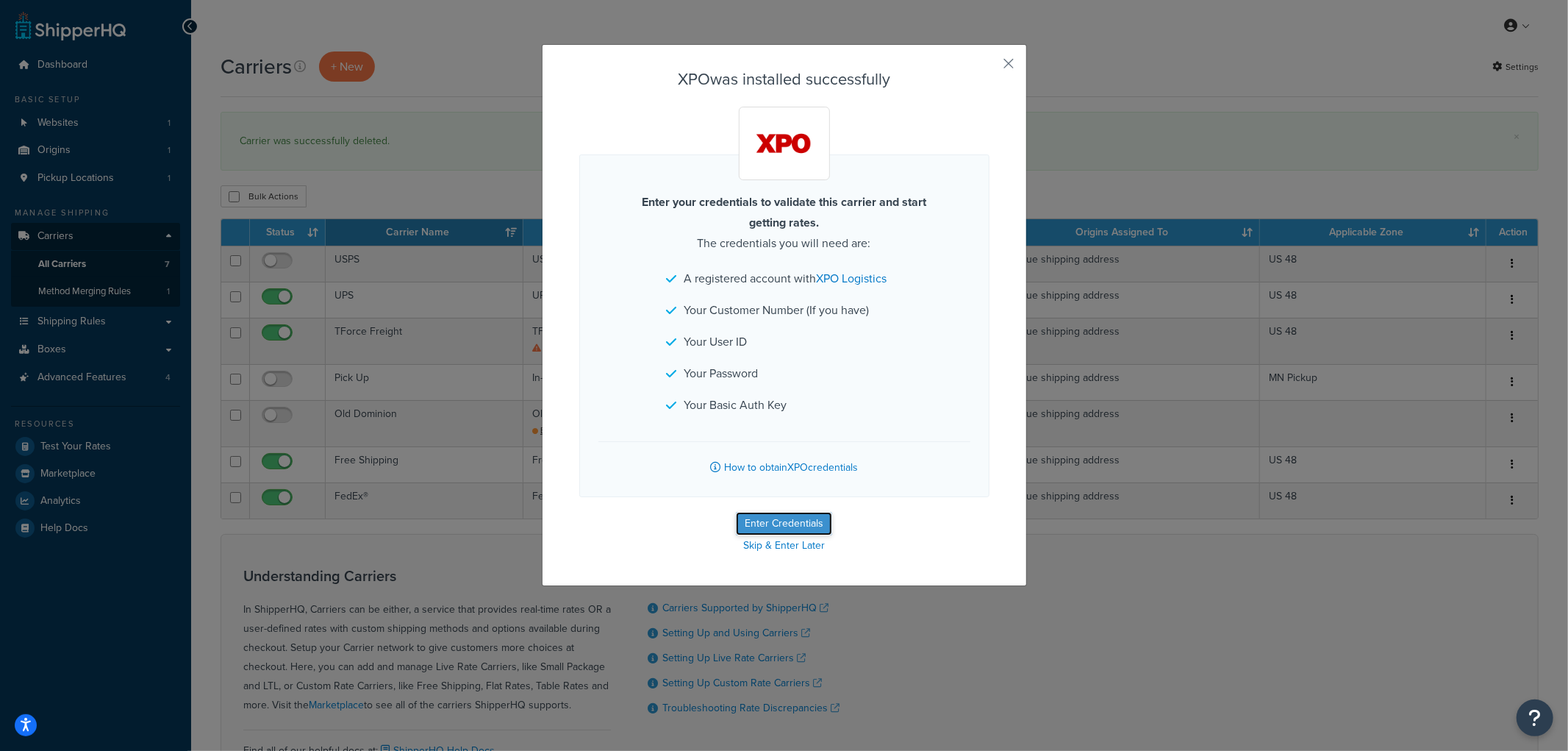
click at [791, 521] on button "Enter Credentials" at bounding box center [784, 523] width 96 height 24
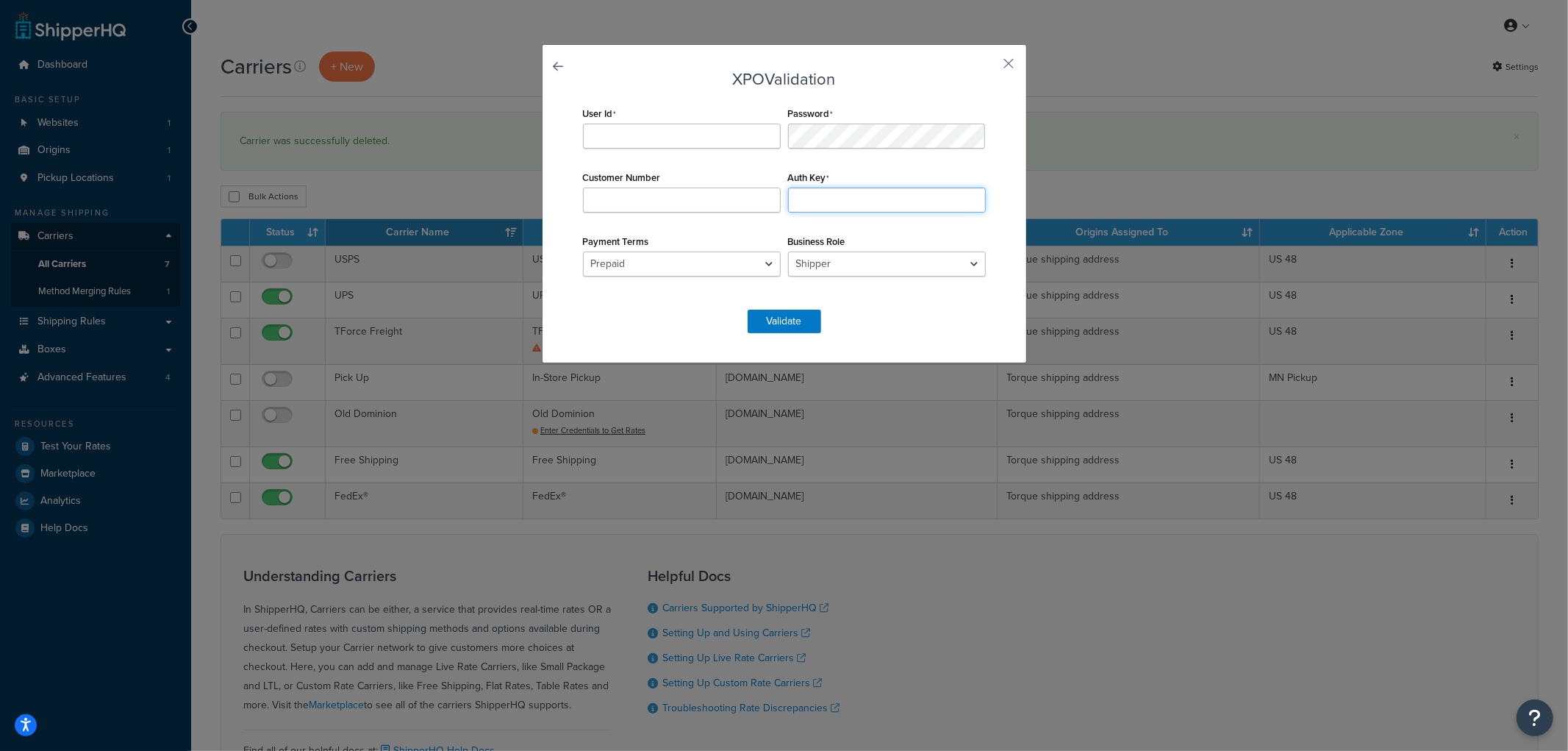
click at [876, 192] on input "Auth Key" at bounding box center [887, 200] width 197 height 25
click at [887, 170] on div "Auth Key Required" at bounding box center [887, 190] width 205 height 46
click at [795, 300] on form "XPO Validation User Id Password Customer Number Auth Key Required Payment Terms…" at bounding box center [784, 202] width 410 height 263
click at [792, 320] on button "Validate" at bounding box center [784, 321] width 73 height 24
click at [707, 195] on input "Customer Number" at bounding box center [681, 200] width 197 height 25
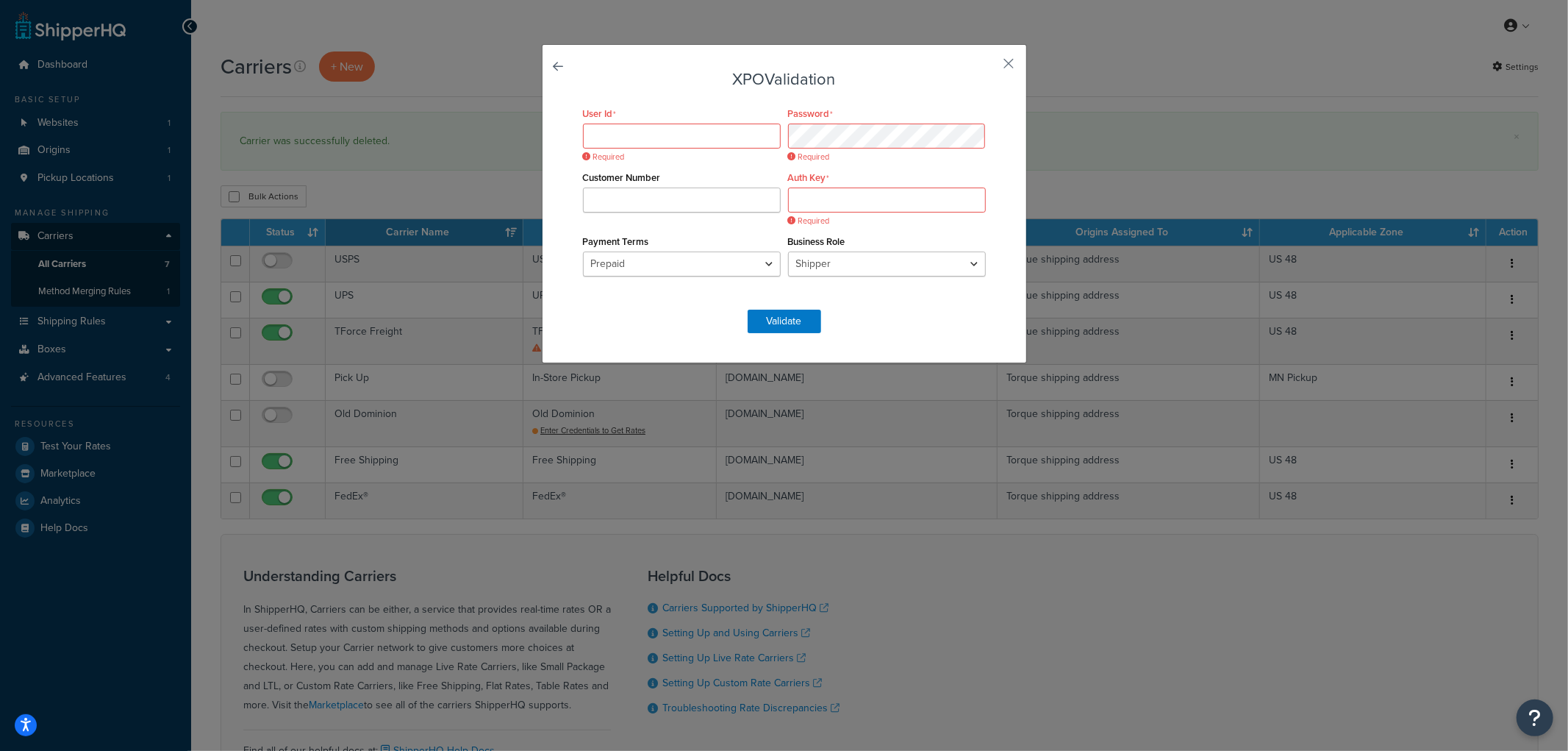
click at [848, 178] on div "Auth Key Required" at bounding box center [887, 190] width 205 height 46
click at [990, 67] on button "button" at bounding box center [987, 68] width 4 height 4
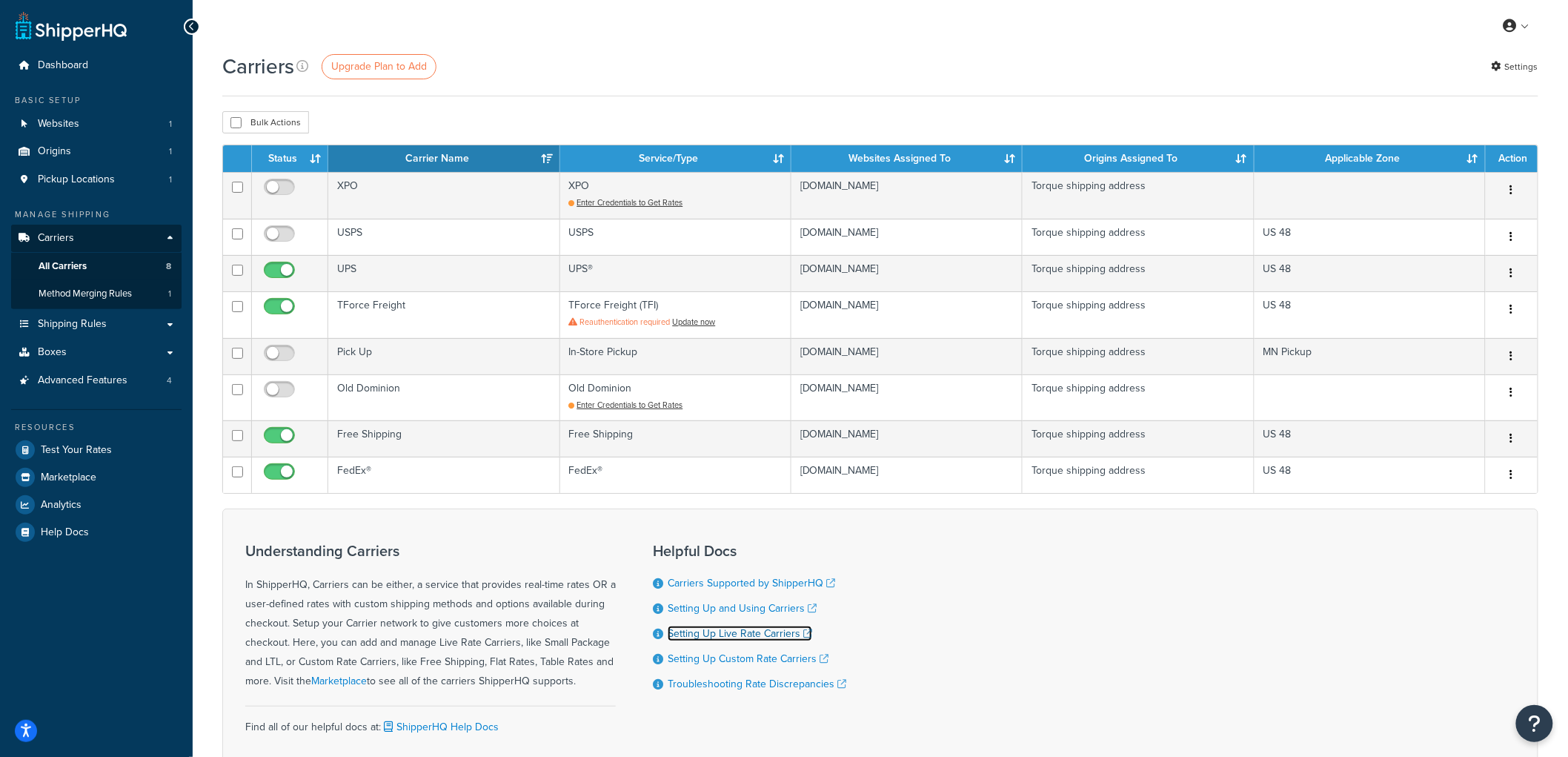
click at [747, 638] on link "Setting Up Live Rate Carriers" at bounding box center [740, 634] width 144 height 16
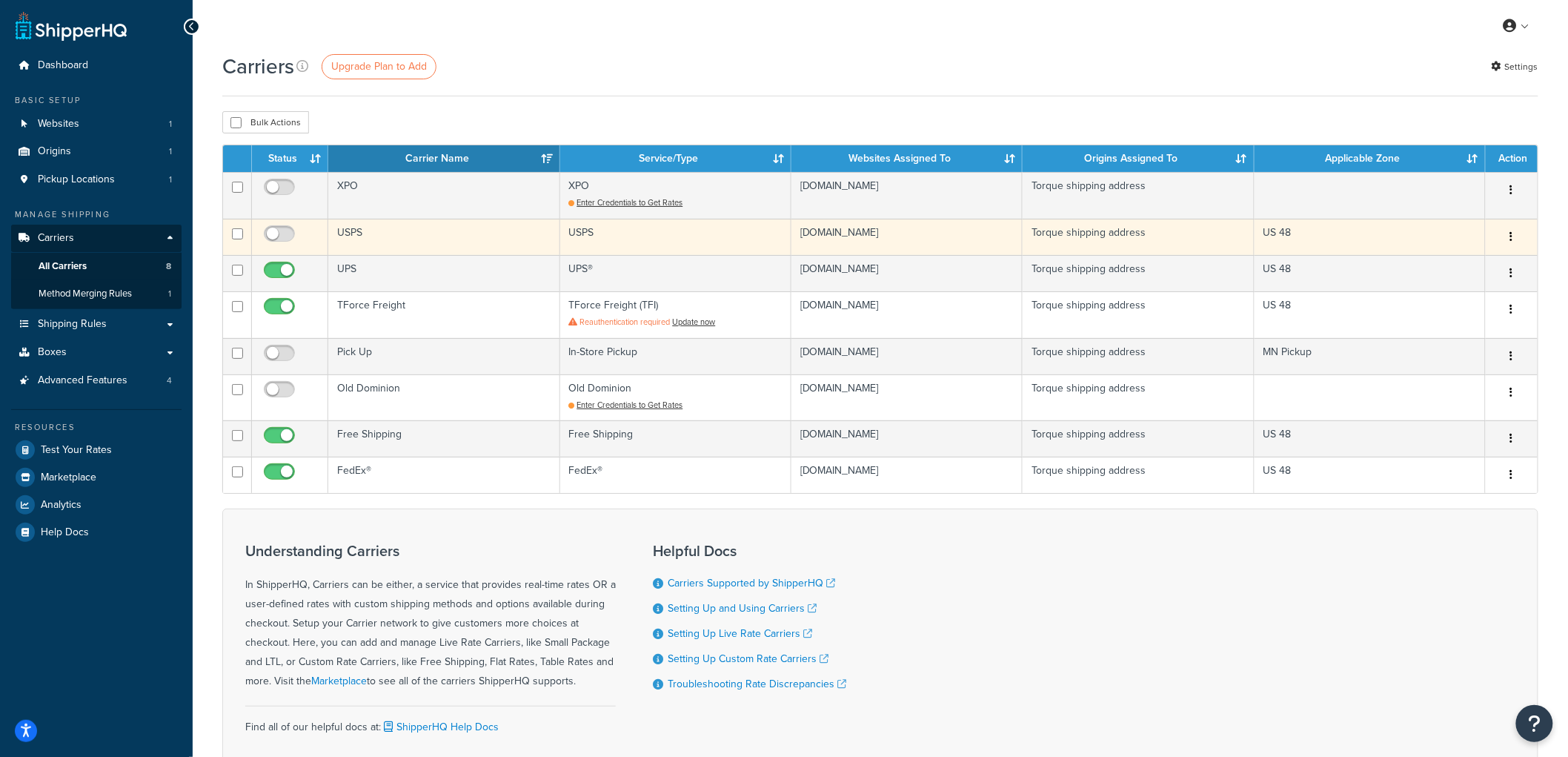
click at [1516, 241] on button "button" at bounding box center [1512, 237] width 21 height 24
click at [1473, 290] on link "Delete" at bounding box center [1453, 298] width 117 height 30
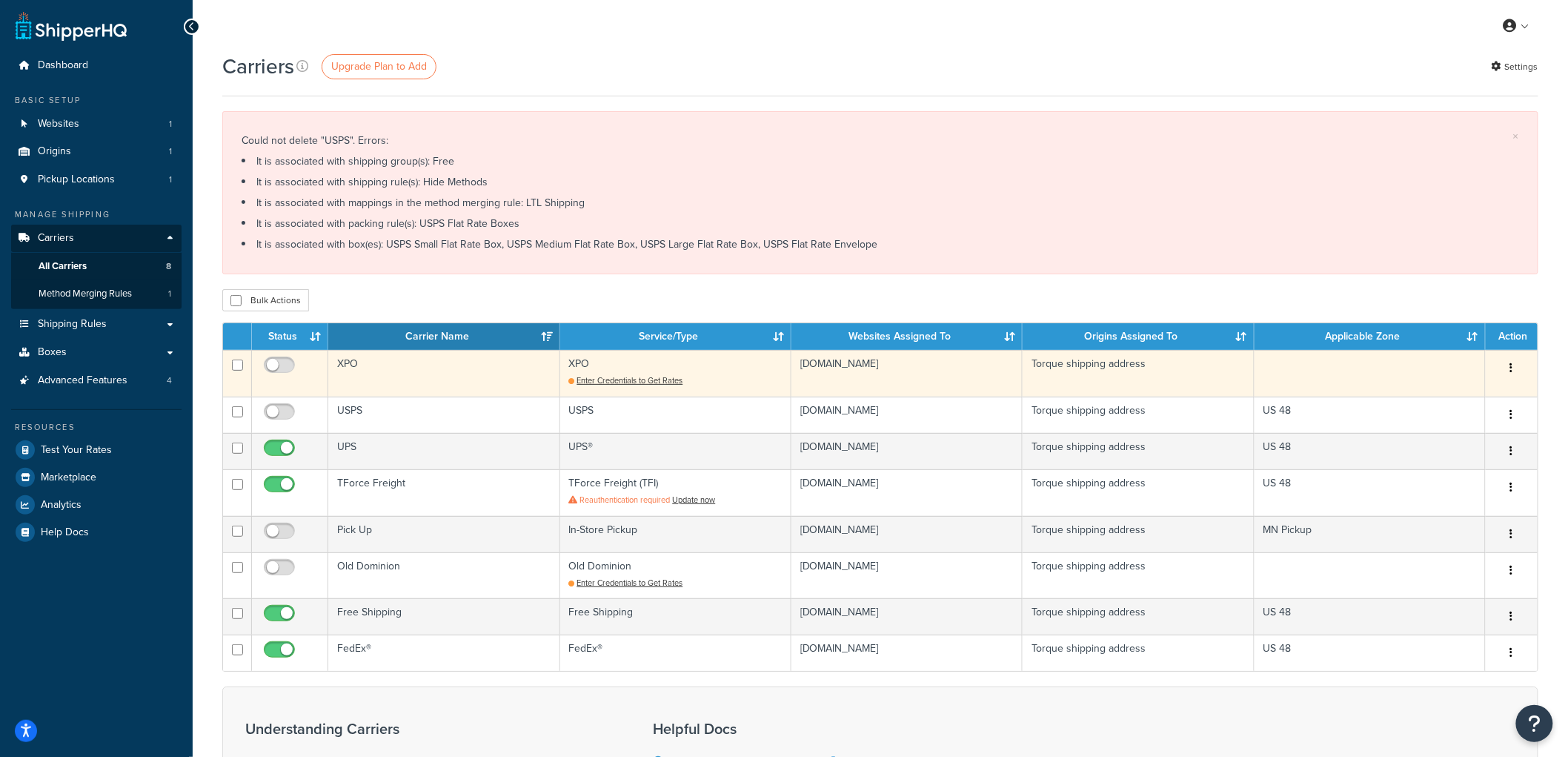
click at [1510, 366] on icon "button" at bounding box center [1512, 367] width 3 height 10
click at [1460, 424] on link "Delete" at bounding box center [1453, 429] width 117 height 30
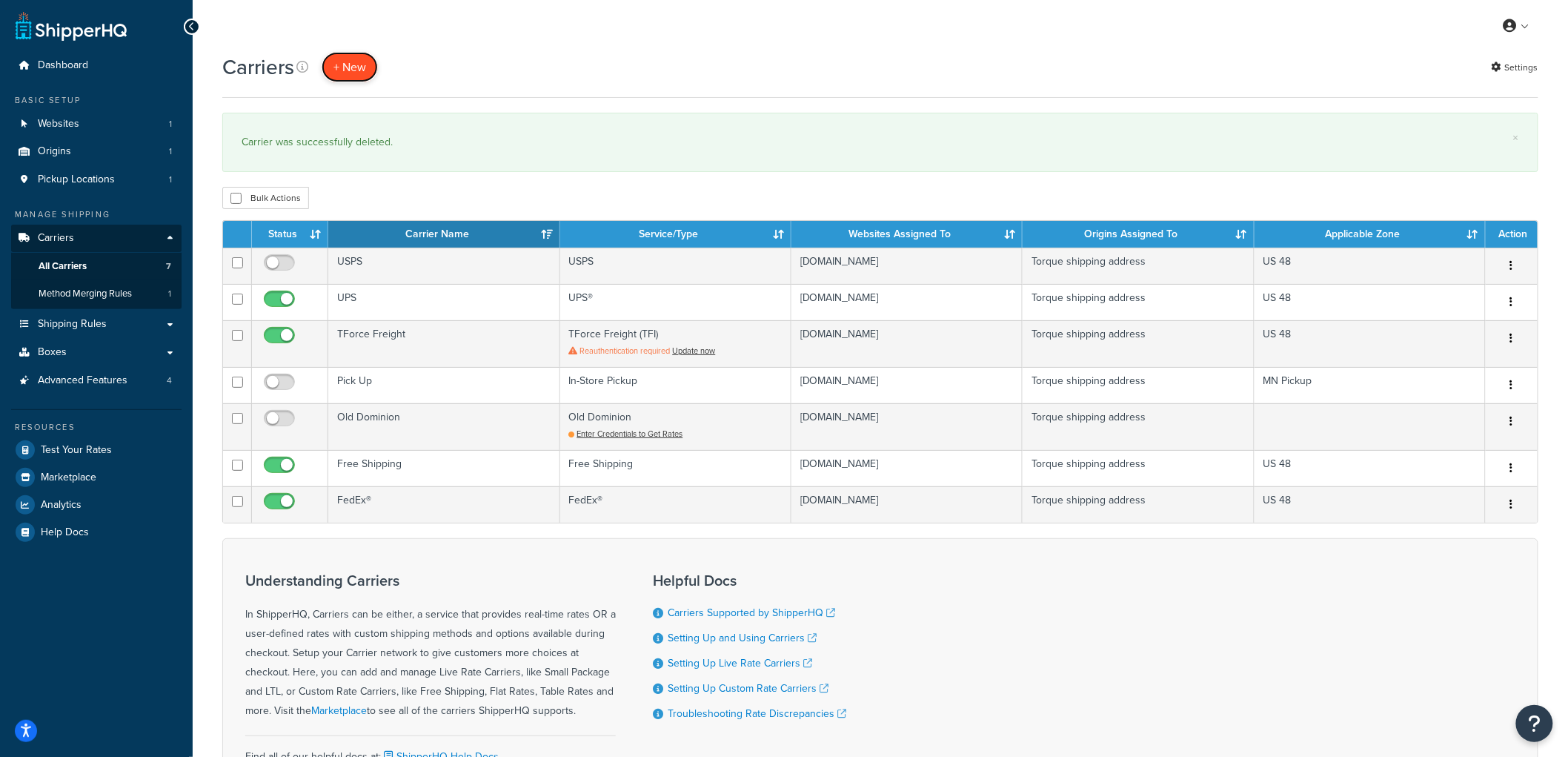
click at [364, 63] on button "+ New" at bounding box center [350, 67] width 56 height 30
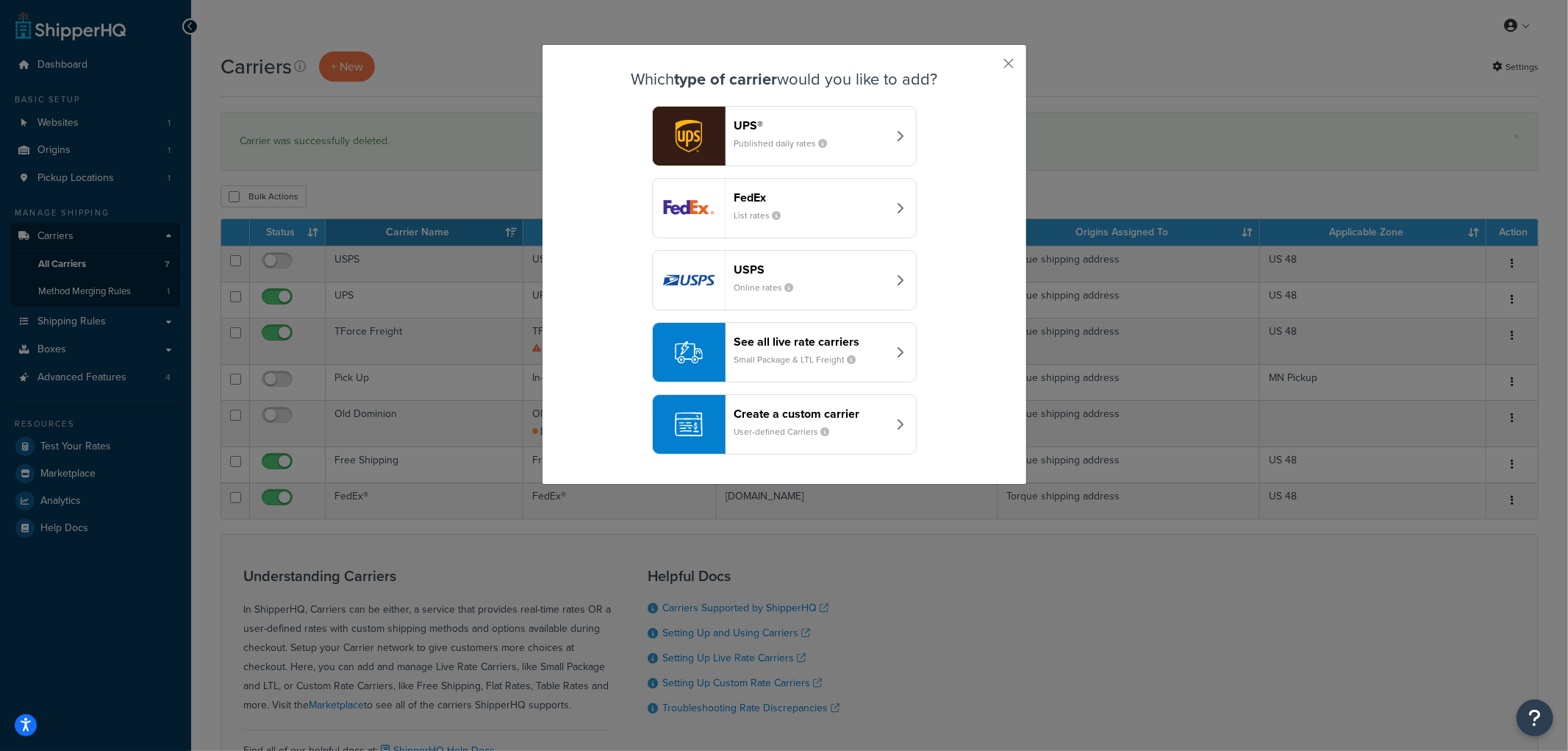
click at [802, 353] on div "See all live rate carriers Small Package & LTL Freight" at bounding box center [810, 352] width 153 height 35
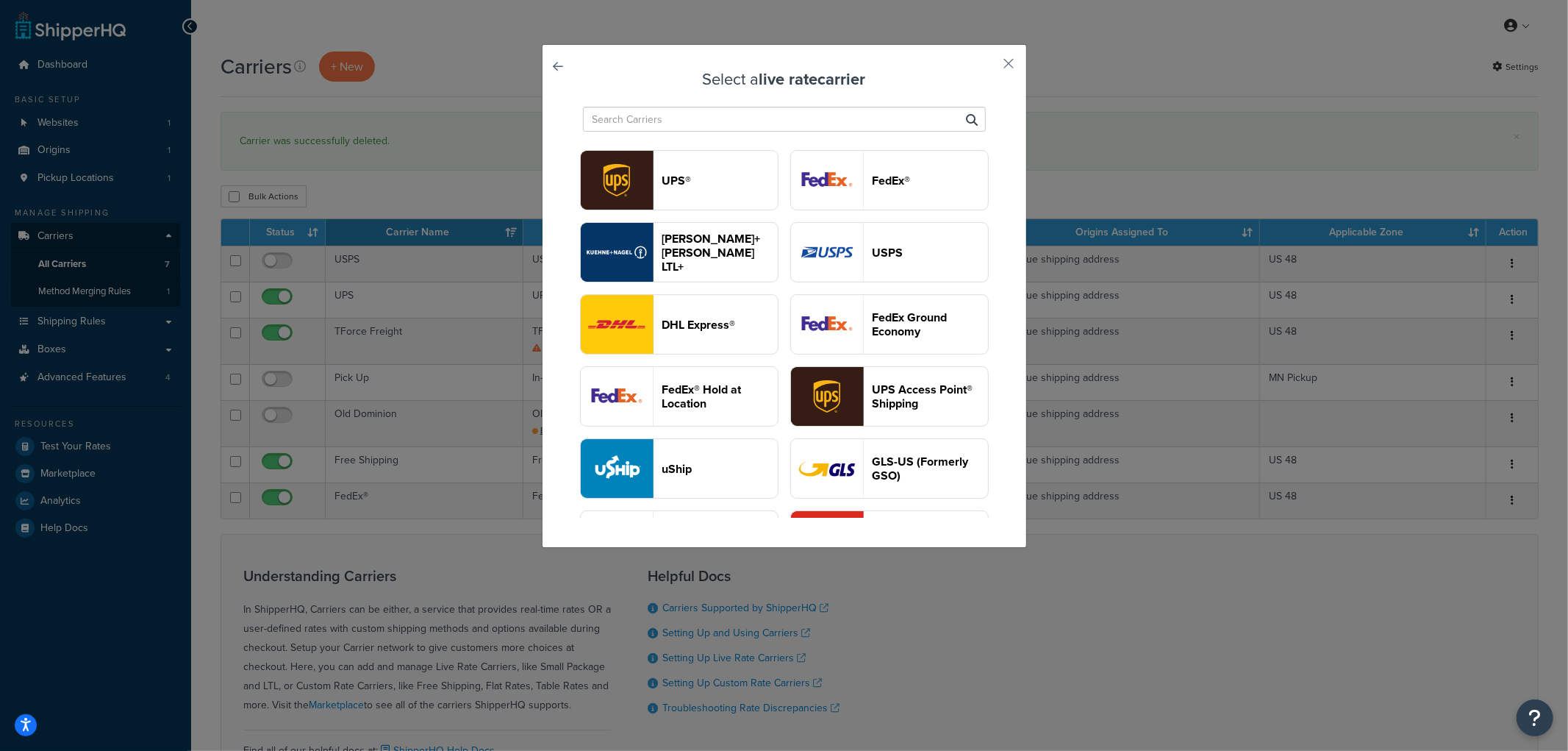
click at [788, 127] on input "text" at bounding box center [784, 119] width 403 height 25
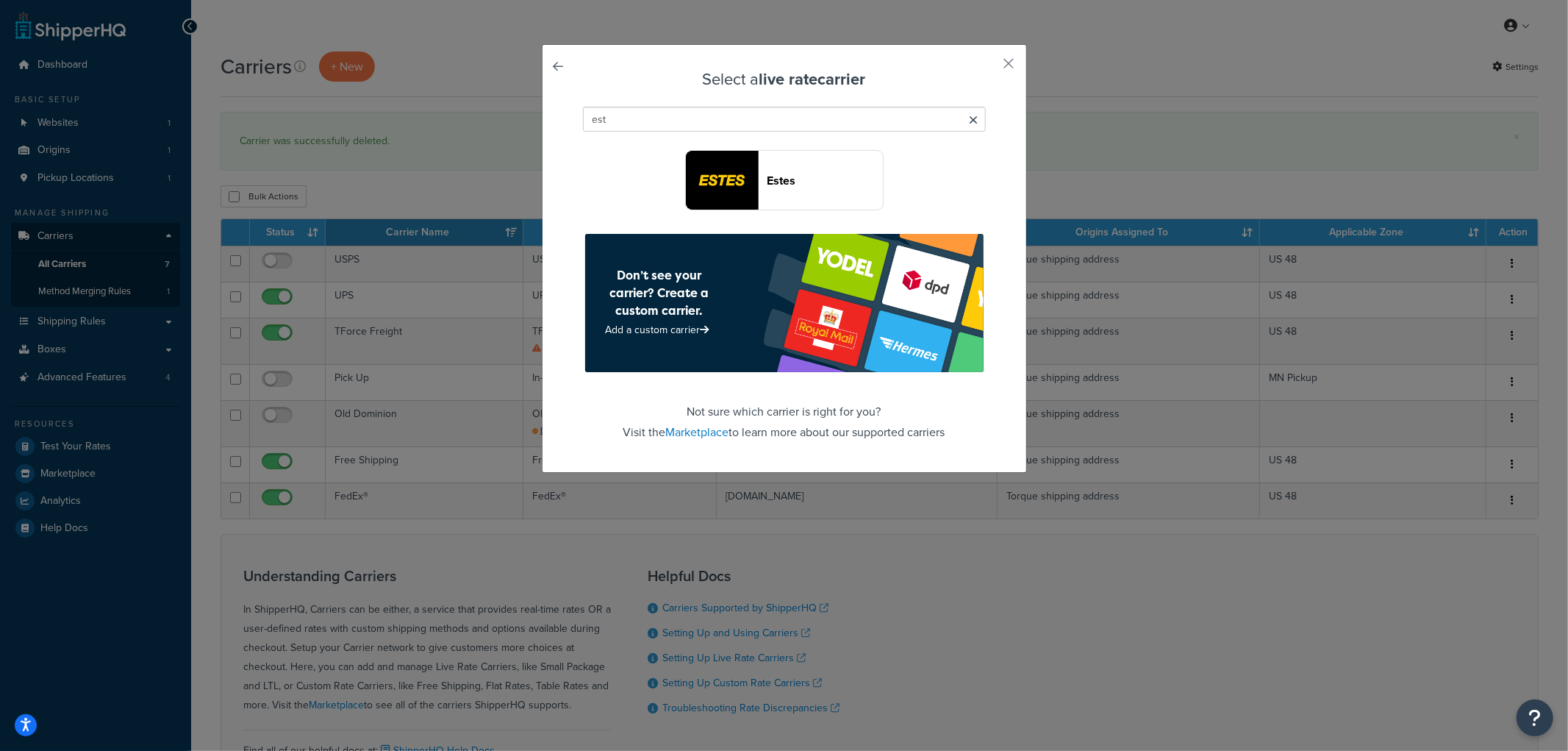
type input "est"
click at [780, 185] on header "Estes" at bounding box center [825, 181] width 116 height 14
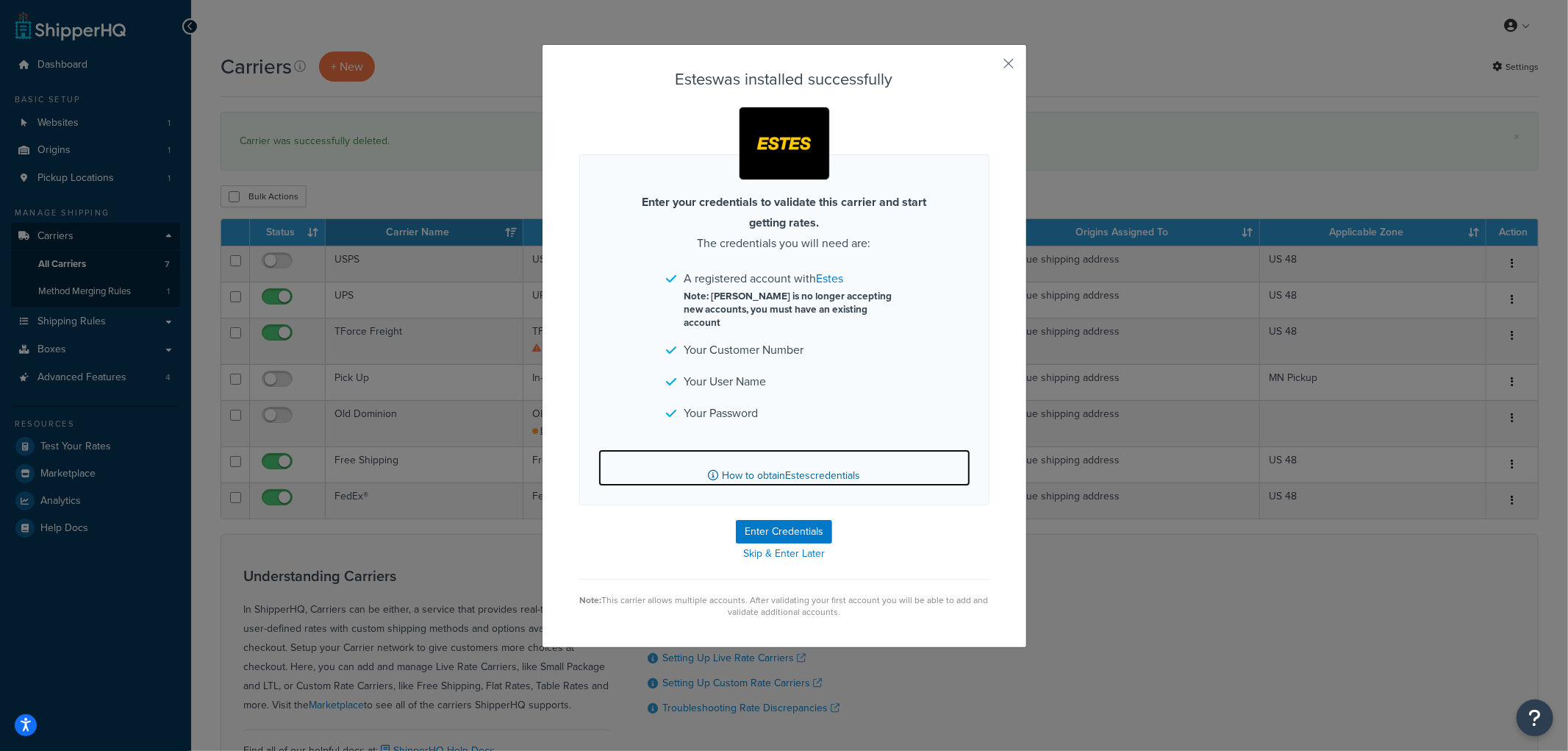
click at [795, 468] on link "How to obtain [PERSON_NAME] credentials" at bounding box center [784, 468] width 372 height 37
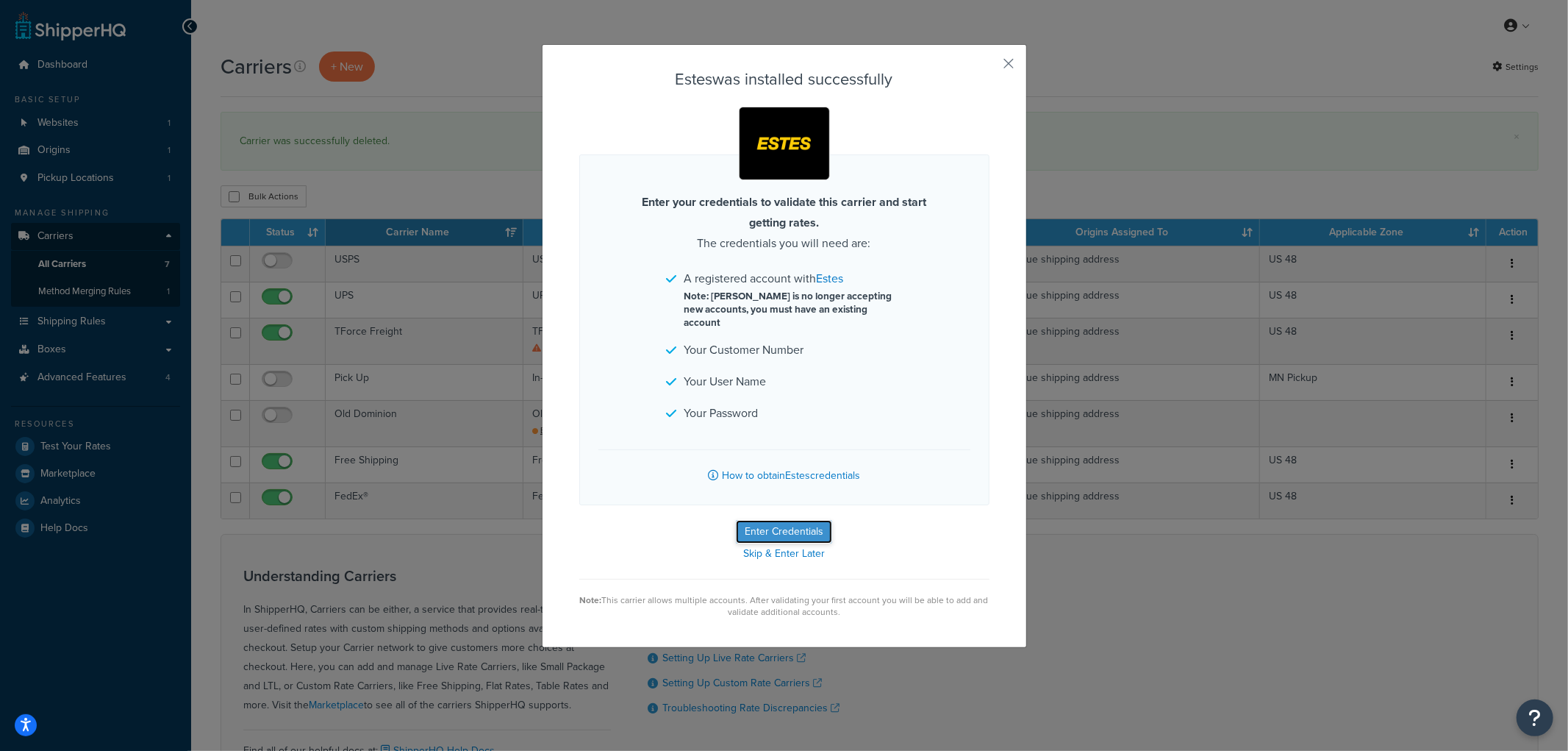
click at [758, 520] on button "Enter Credentials" at bounding box center [784, 532] width 96 height 24
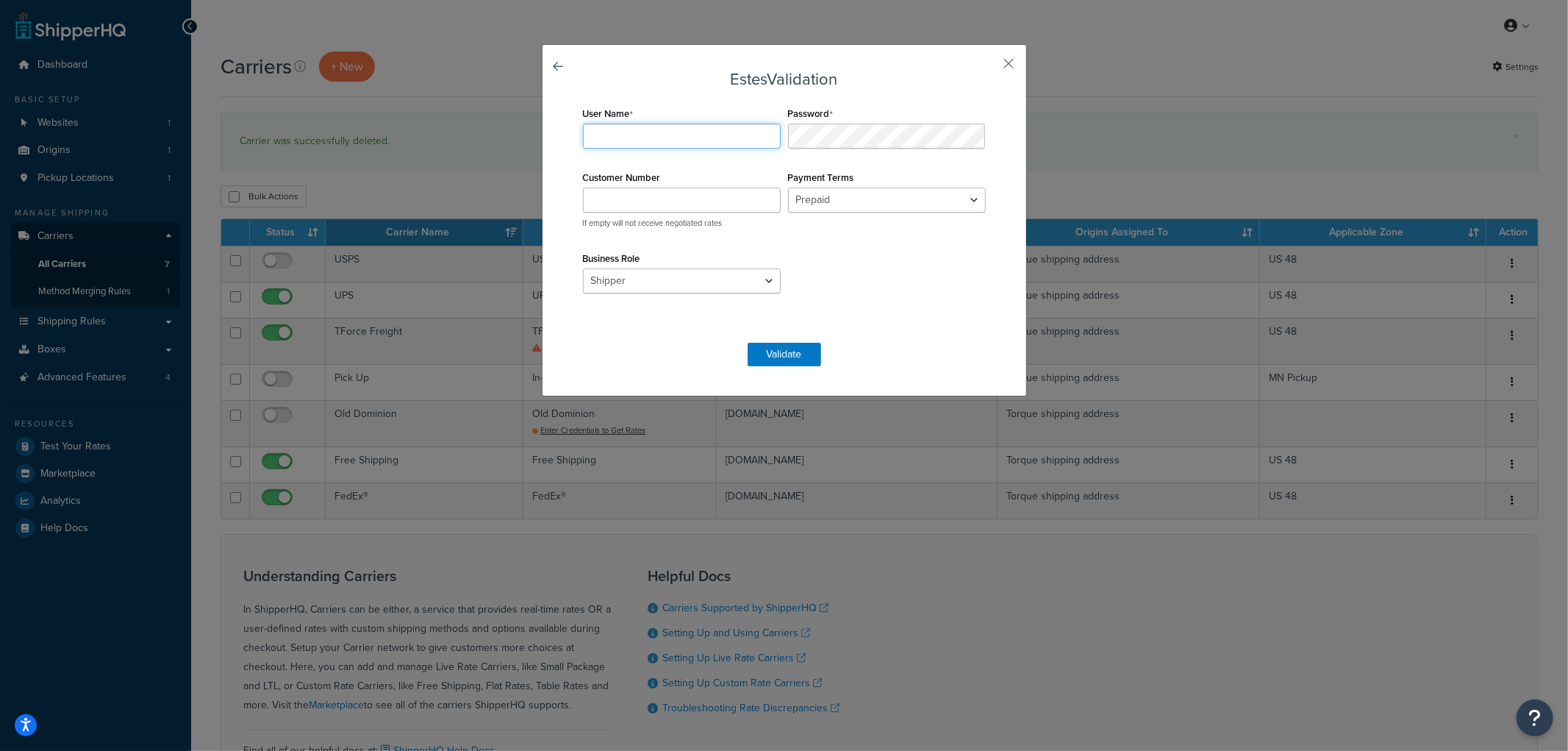
click at [688, 124] on input "User Name" at bounding box center [681, 136] width 197 height 25
type input "TORQUE123"
type input "B306584"
click at [673, 270] on select "Shipper Consignee Third Party" at bounding box center [681, 281] width 197 height 25
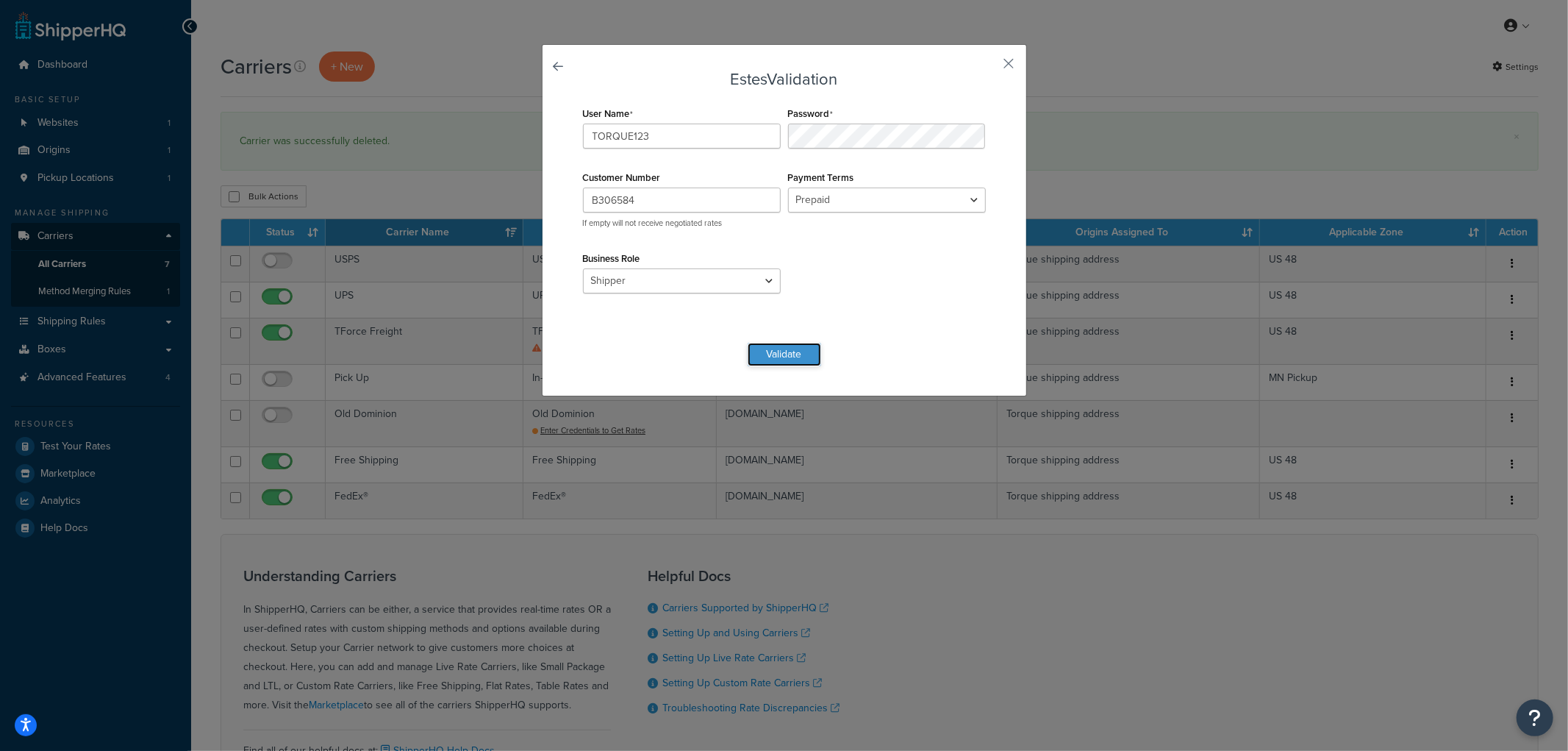
click at [780, 350] on button "Validate" at bounding box center [784, 354] width 73 height 24
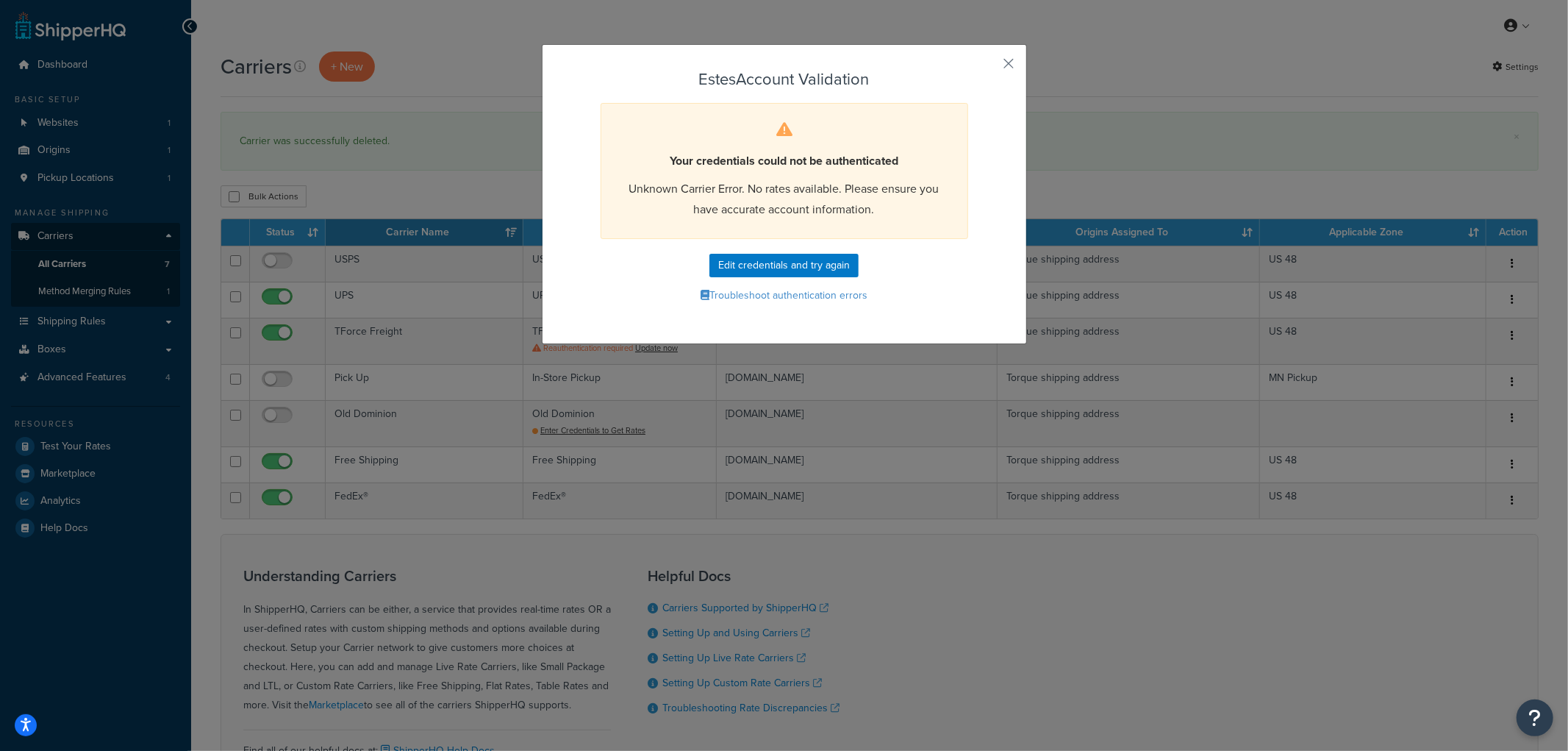
click at [785, 208] on span "Unknown Carrier Error. No rates available. Please ensure you have accurate acco…" at bounding box center [784, 199] width 310 height 38
click at [813, 297] on button "Troubleshoot authentication errors" at bounding box center [784, 296] width 410 height 22
click at [990, 68] on button "button" at bounding box center [987, 68] width 4 height 4
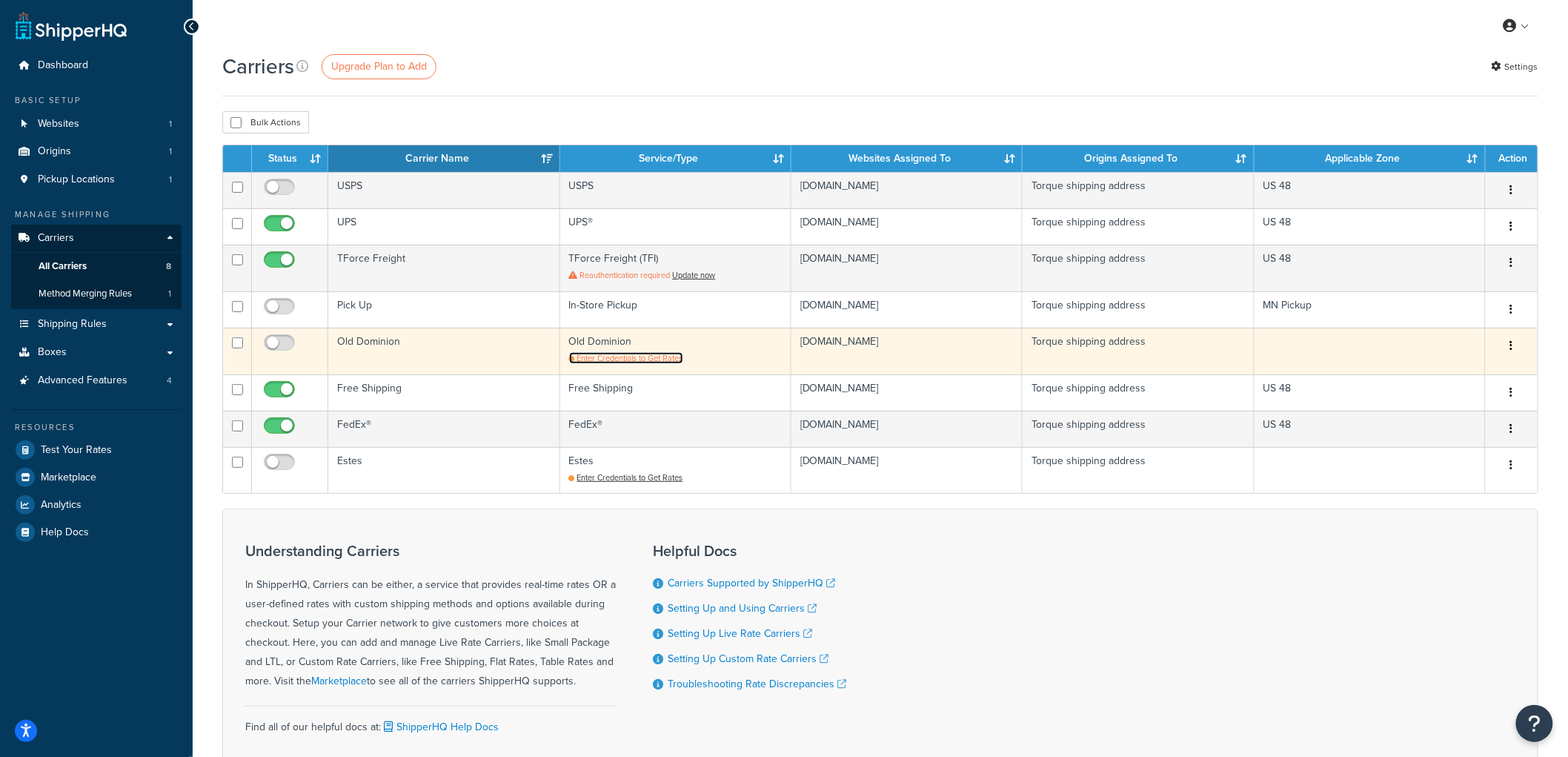
click at [647, 361] on span "Enter Credentials to Get Rates" at bounding box center [631, 358] width 106 height 12
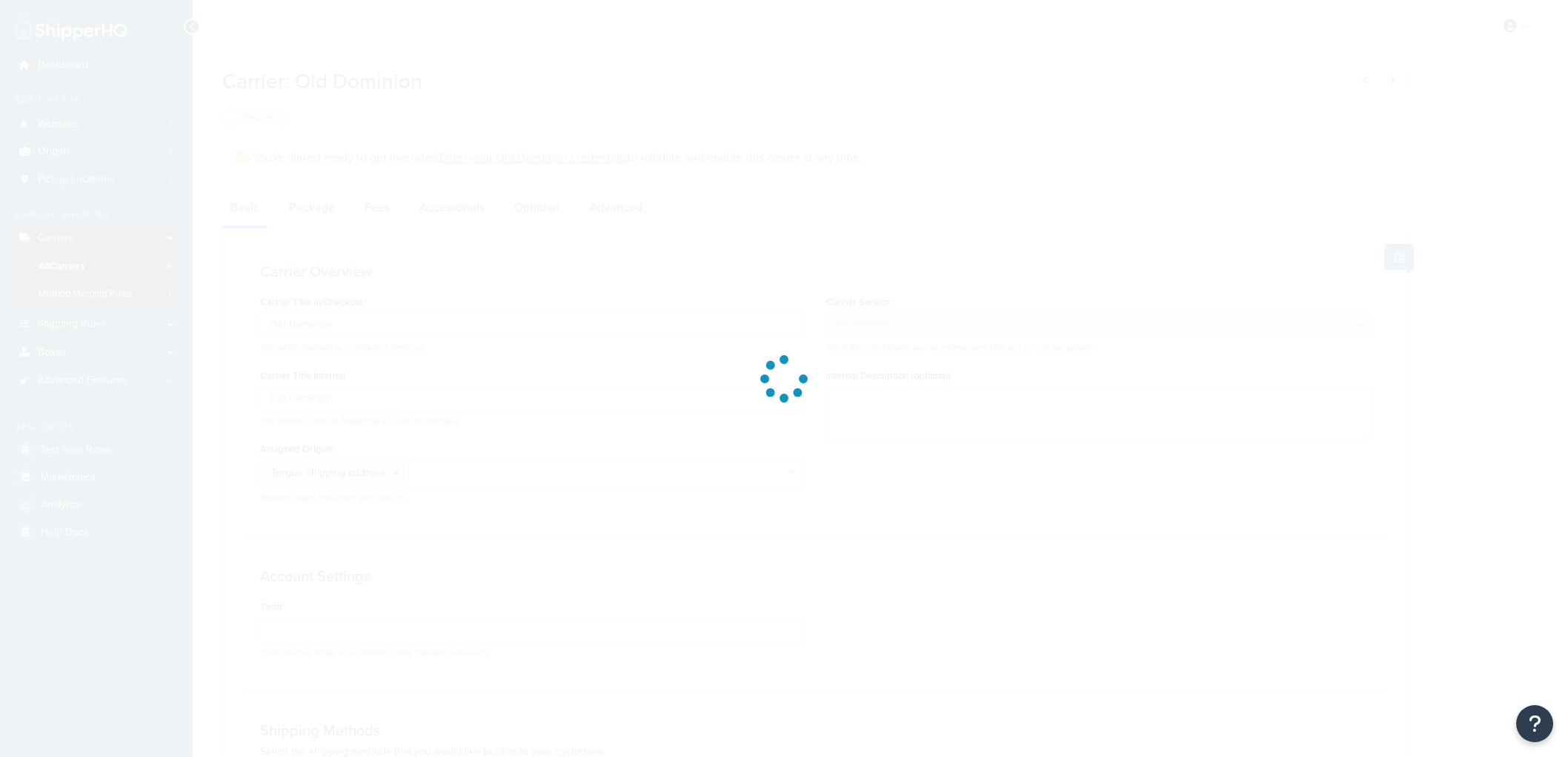
select select "dominionFreight"
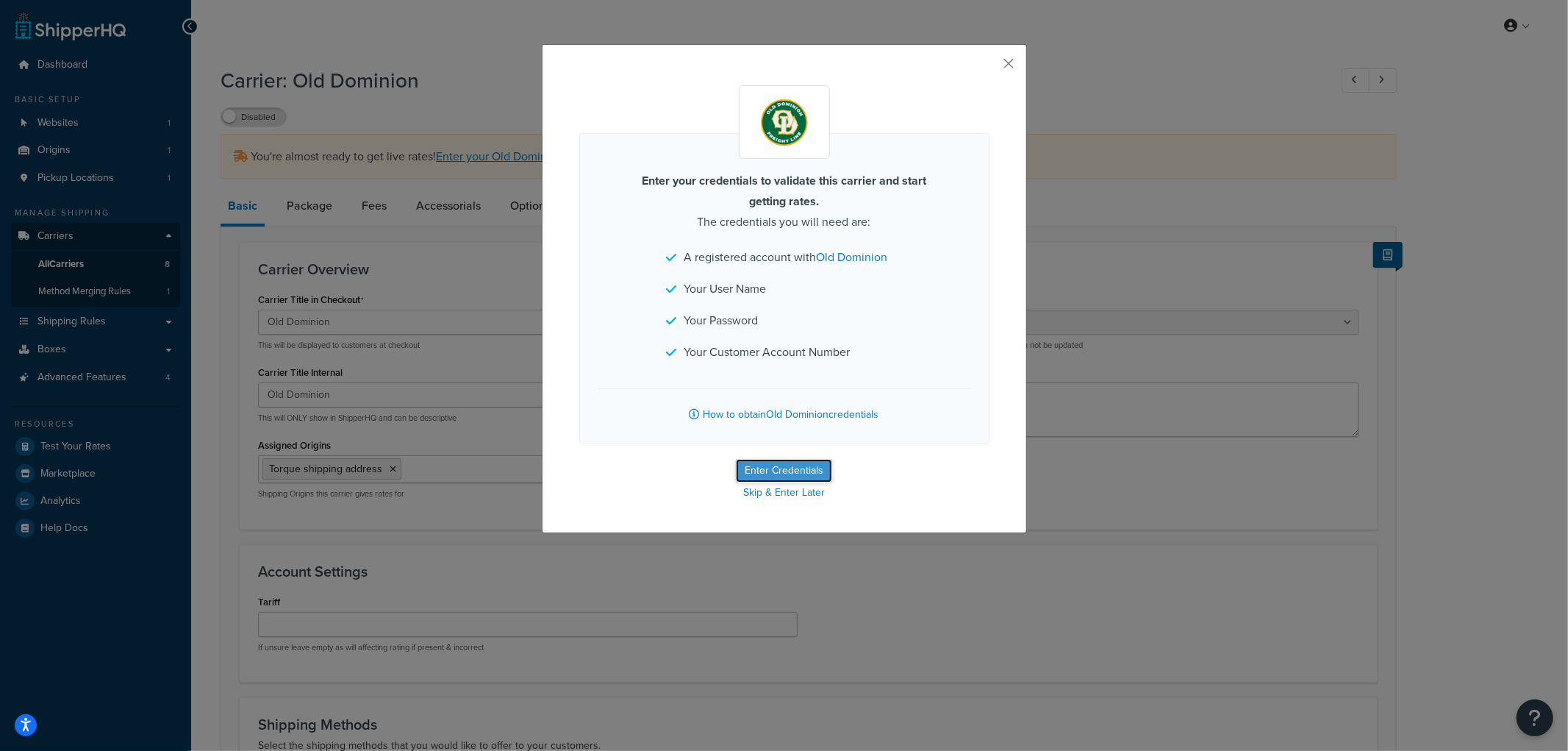
click at [802, 471] on button "Enter Credentials" at bounding box center [784, 471] width 96 height 24
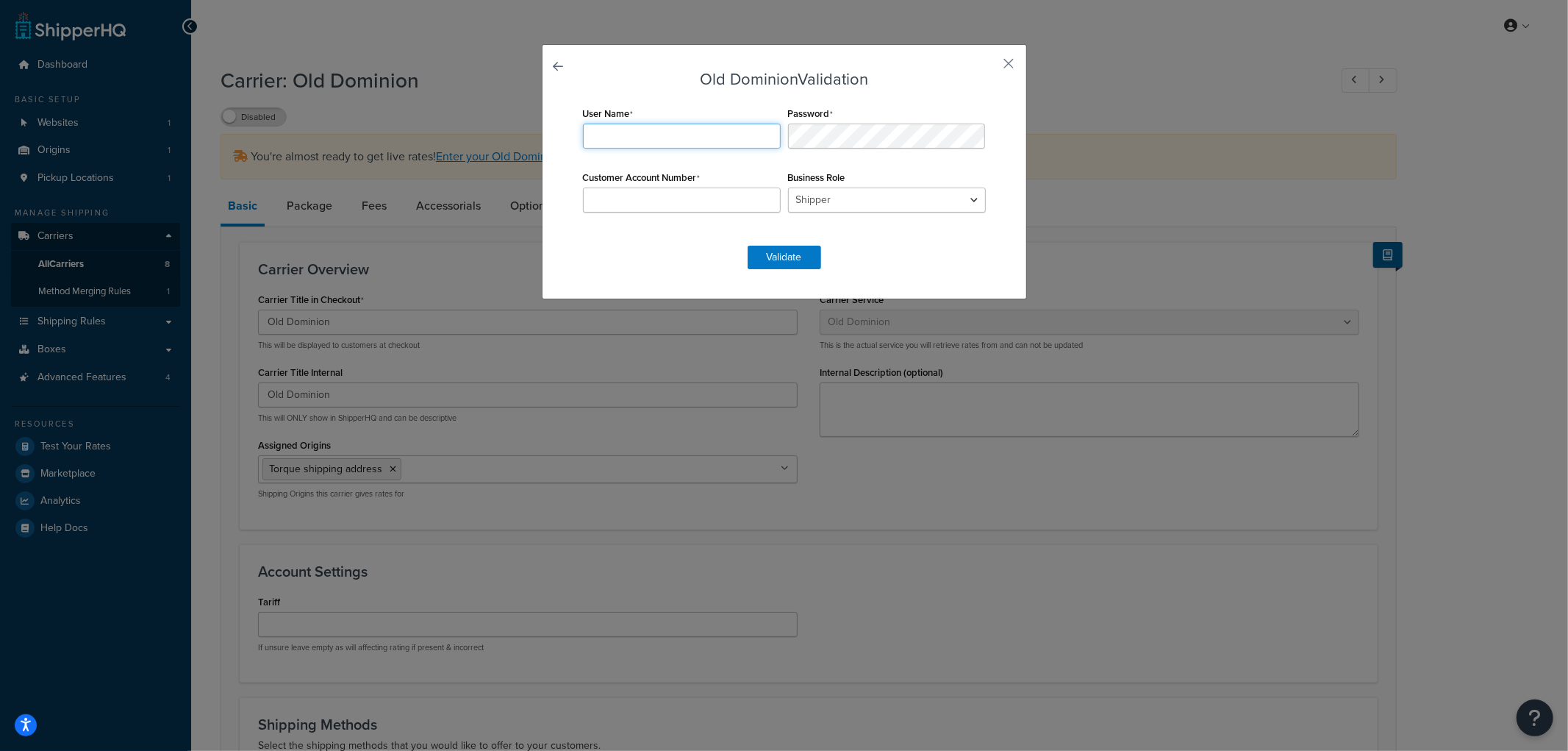
click at [655, 133] on input "User Name" at bounding box center [681, 136] width 197 height 25
paste input "Rbarthel3"
type input "Rbarthel3"
click at [726, 200] on input "Customer Account Number" at bounding box center [681, 200] width 197 height 25
click at [710, 205] on input "Customer Account Number" at bounding box center [681, 200] width 197 height 25
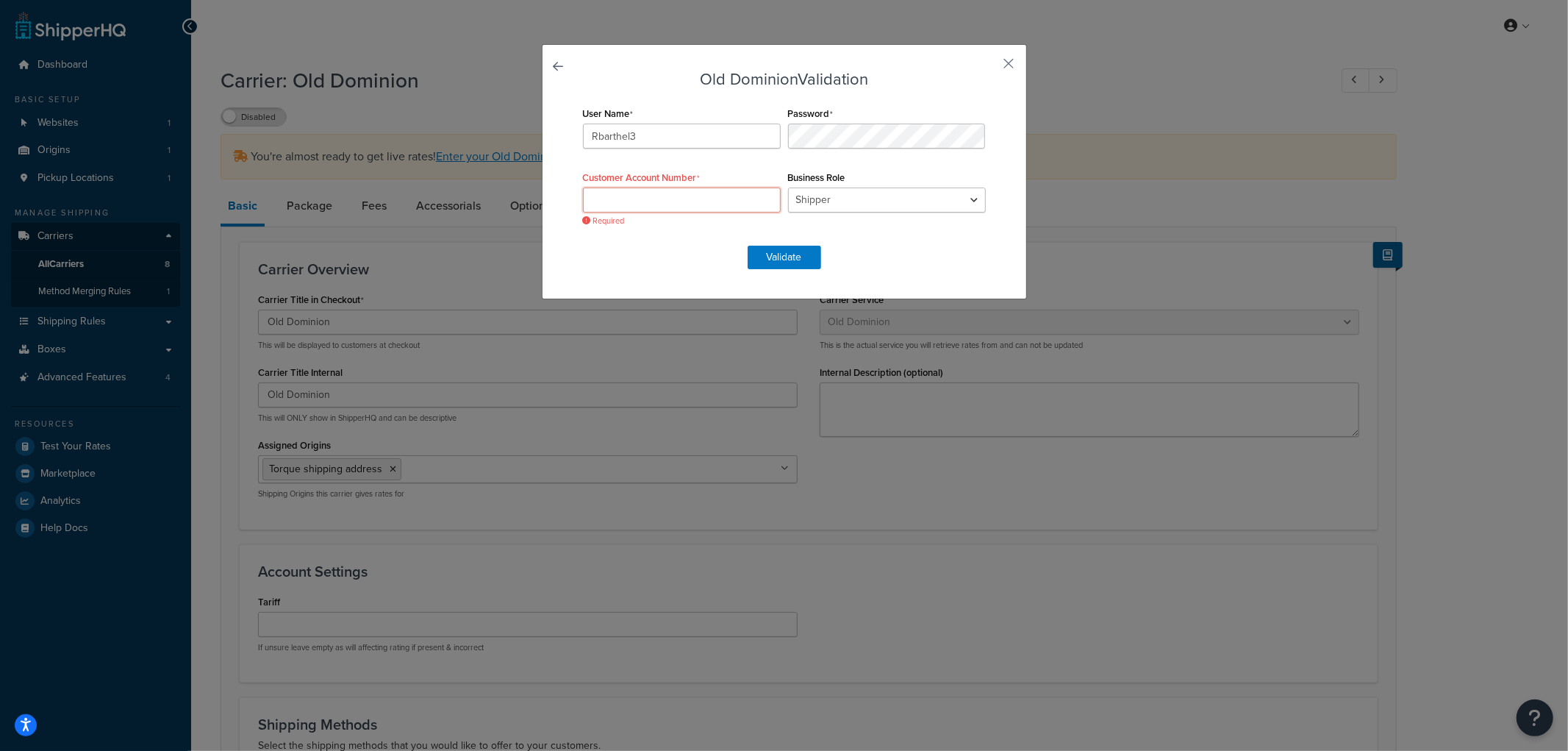
paste input "13656257"
type input "13656257"
click at [873, 205] on select "Shipper Consignee Third Party" at bounding box center [887, 200] width 197 height 25
click at [873, 204] on select "Shipper Consignee Third Party" at bounding box center [887, 200] width 197 height 25
click at [790, 253] on button "Validate" at bounding box center [784, 257] width 73 height 24
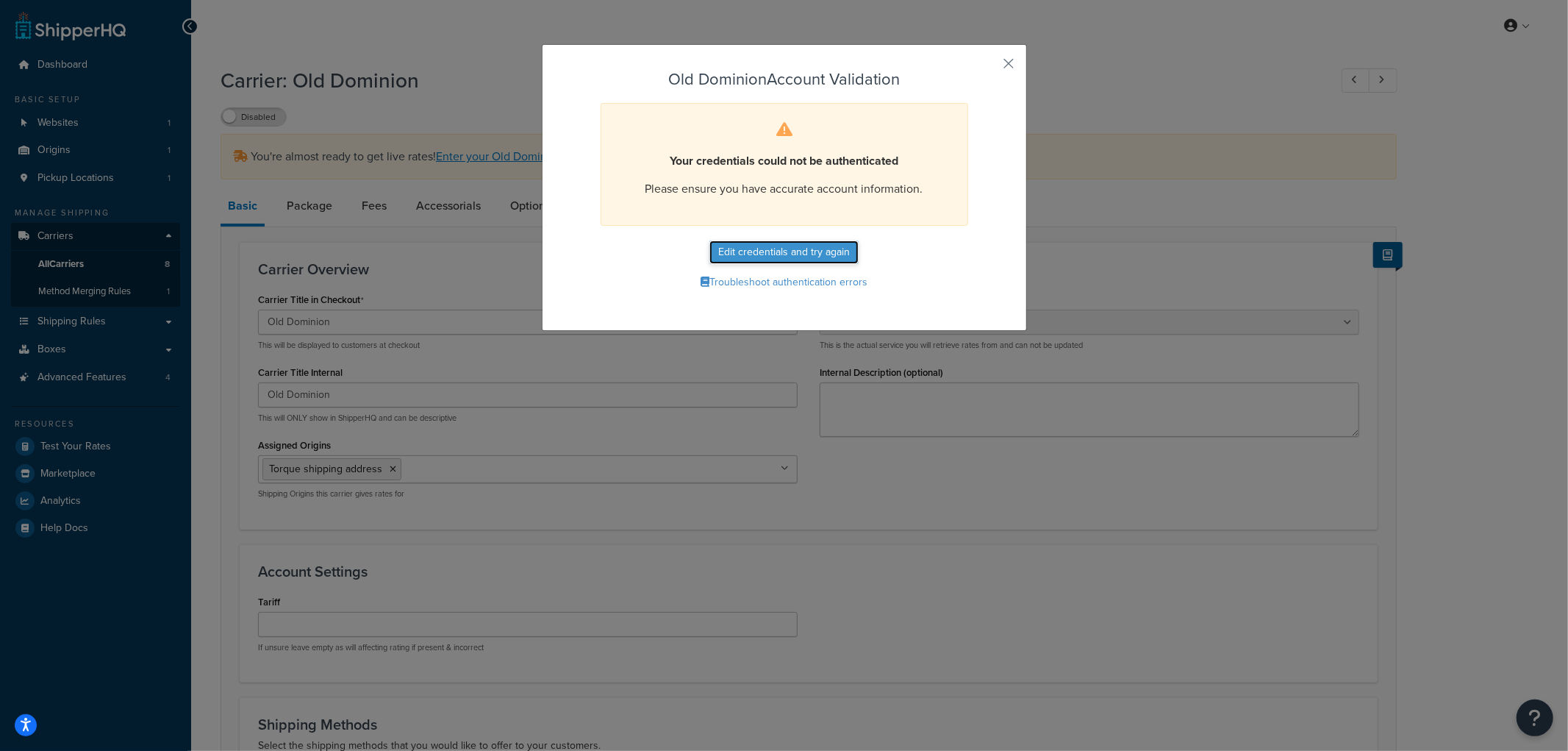
click at [817, 247] on button "Edit credentials and try again" at bounding box center [784, 253] width 149 height 24
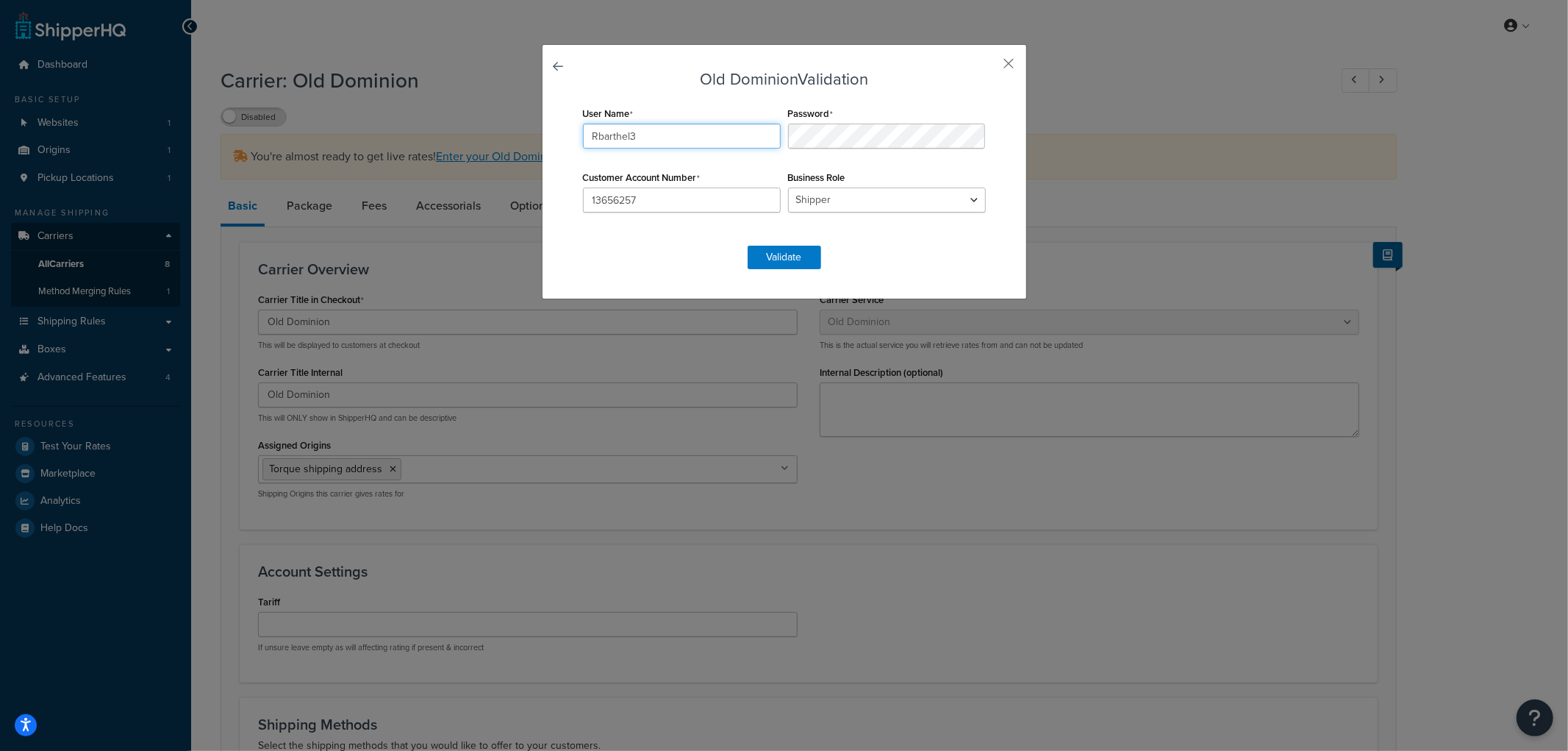
click at [723, 137] on input "Rbarthel3" at bounding box center [681, 136] width 197 height 25
click at [701, 202] on input "13656257" at bounding box center [681, 200] width 197 height 25
paste input "793714"
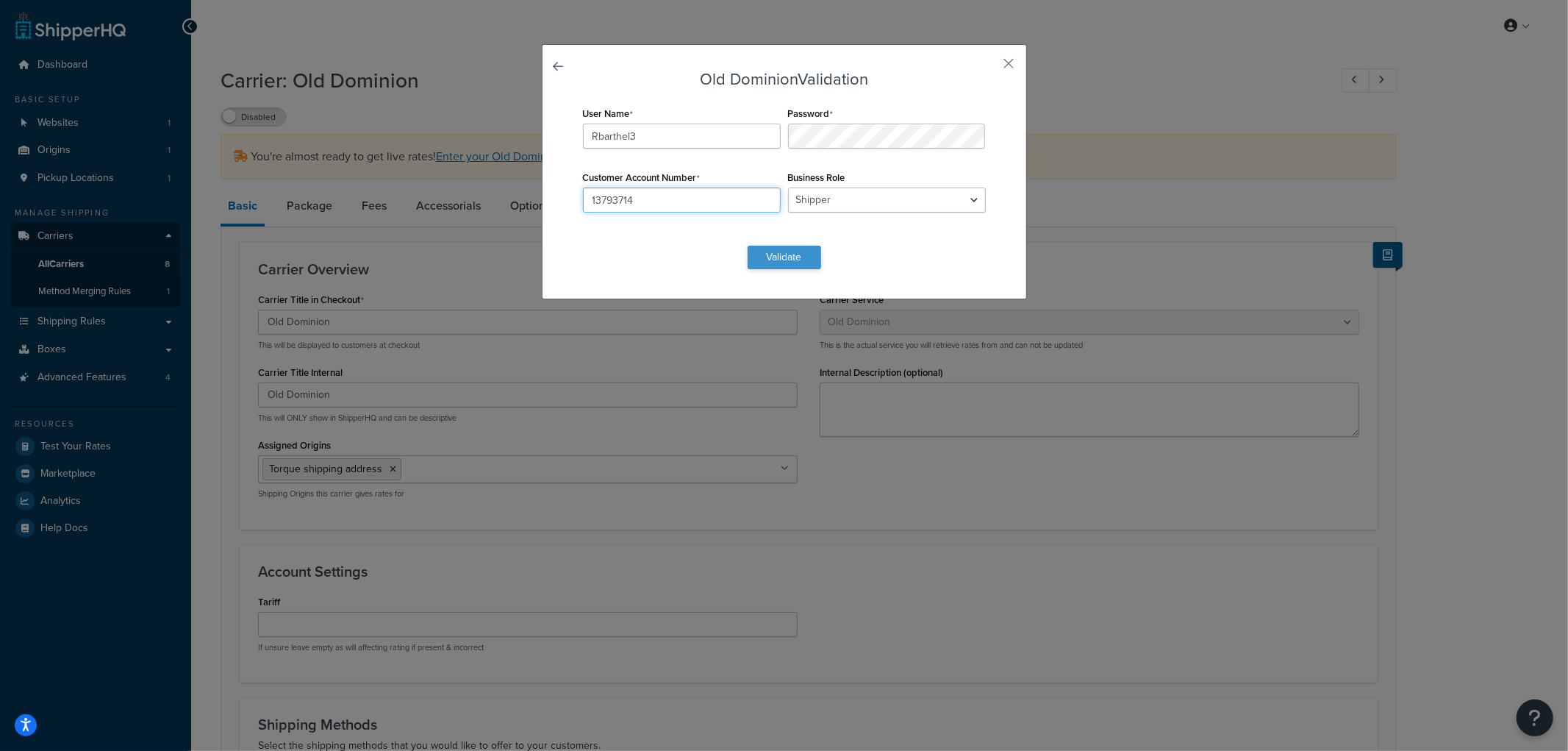
type input "13793714"
click at [770, 253] on button "Validate" at bounding box center [784, 257] width 73 height 24
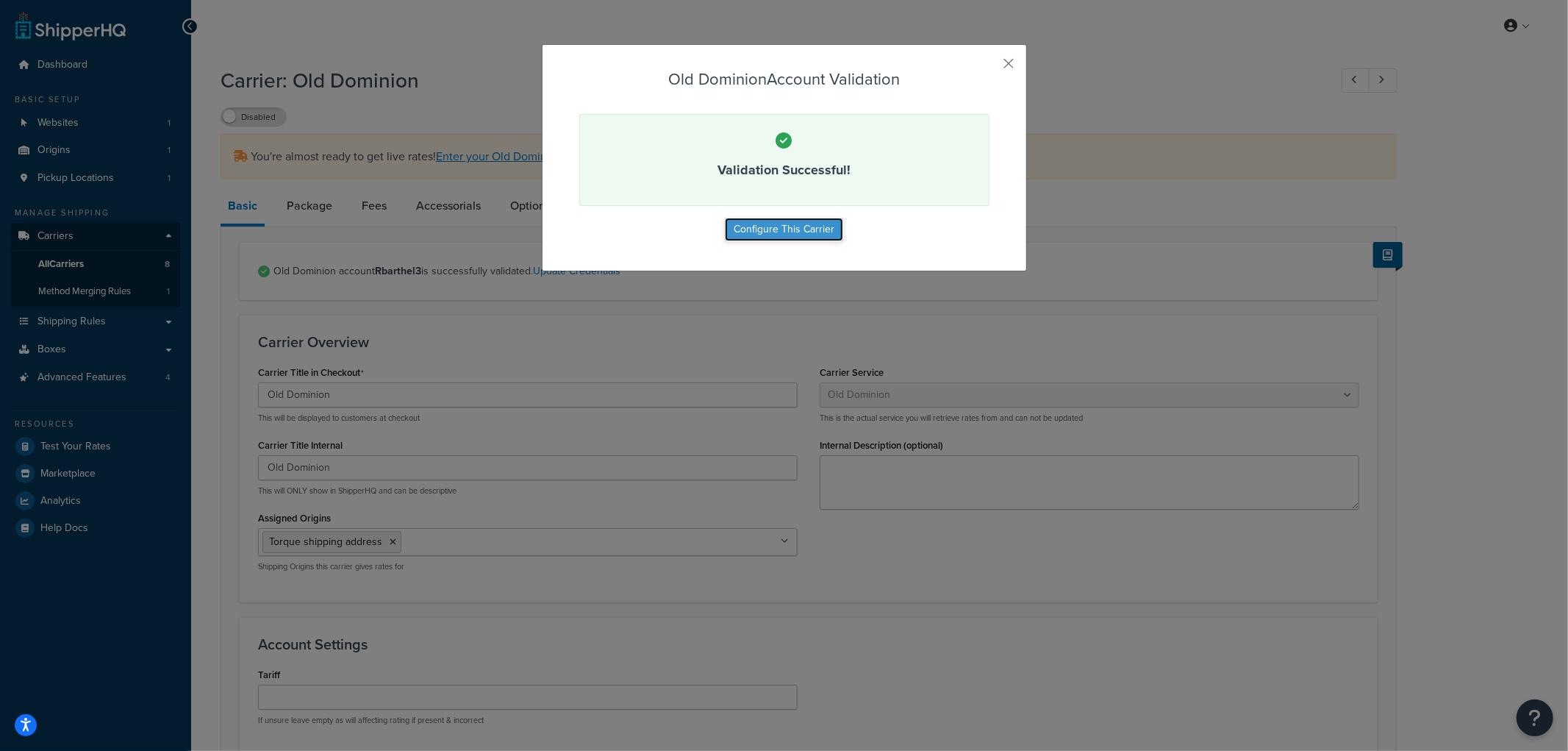
click at [805, 232] on button "Configure This Carrier" at bounding box center [784, 230] width 118 height 24
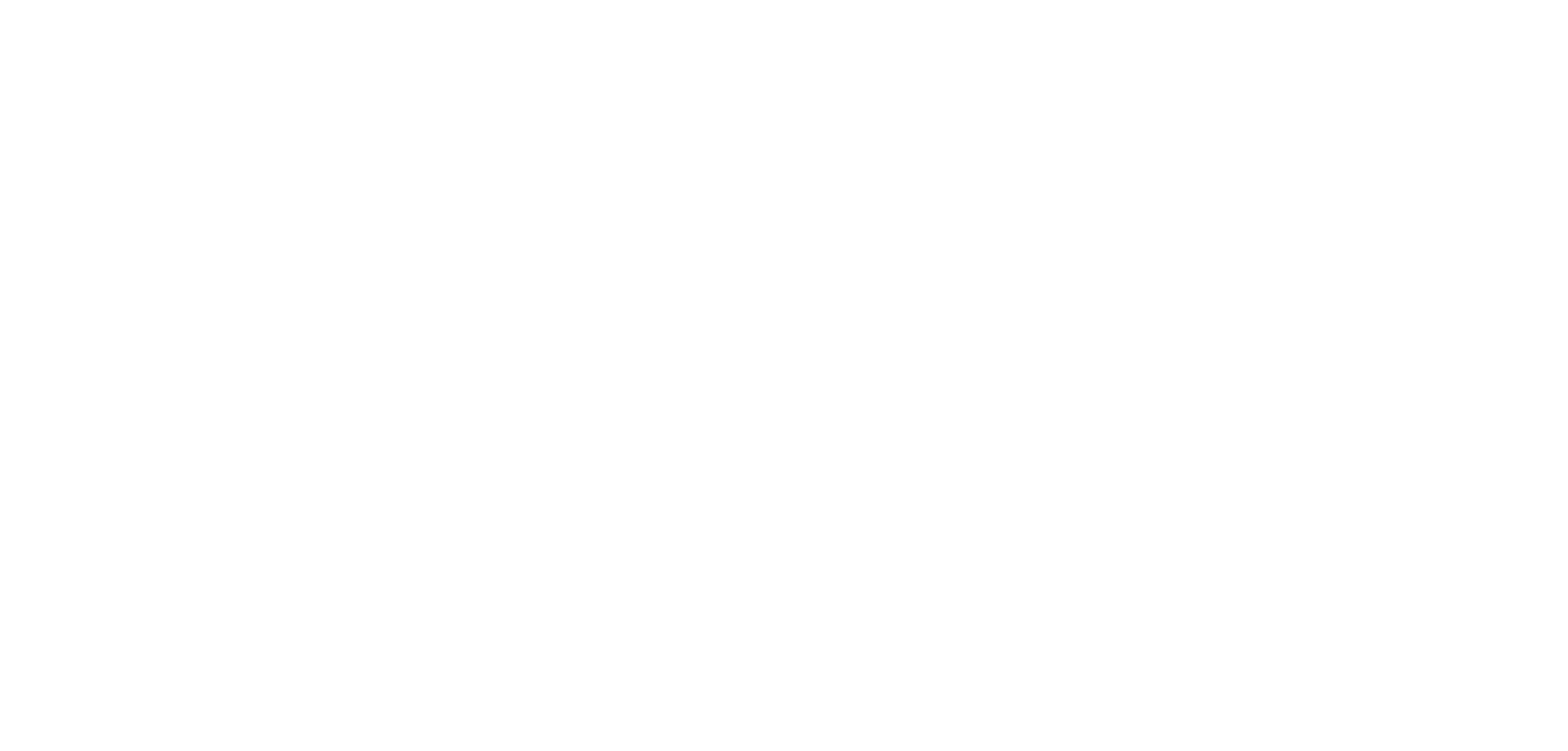
select select "dominionFreight"
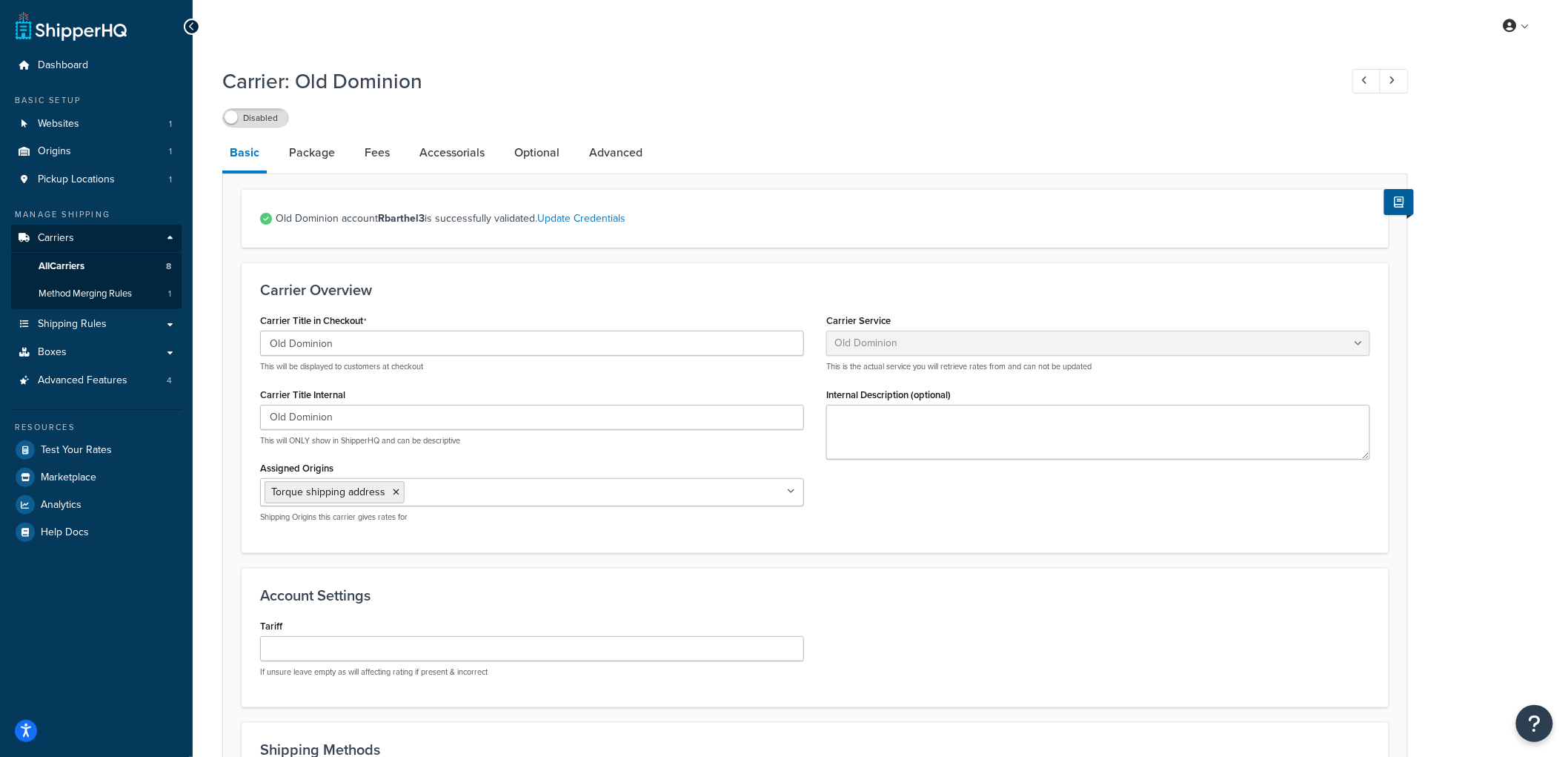
click at [411, 388] on div "Carrier Title Internal Old Dominion This will ONLY show in ShipperHQ and can be…" at bounding box center [532, 415] width 544 height 62
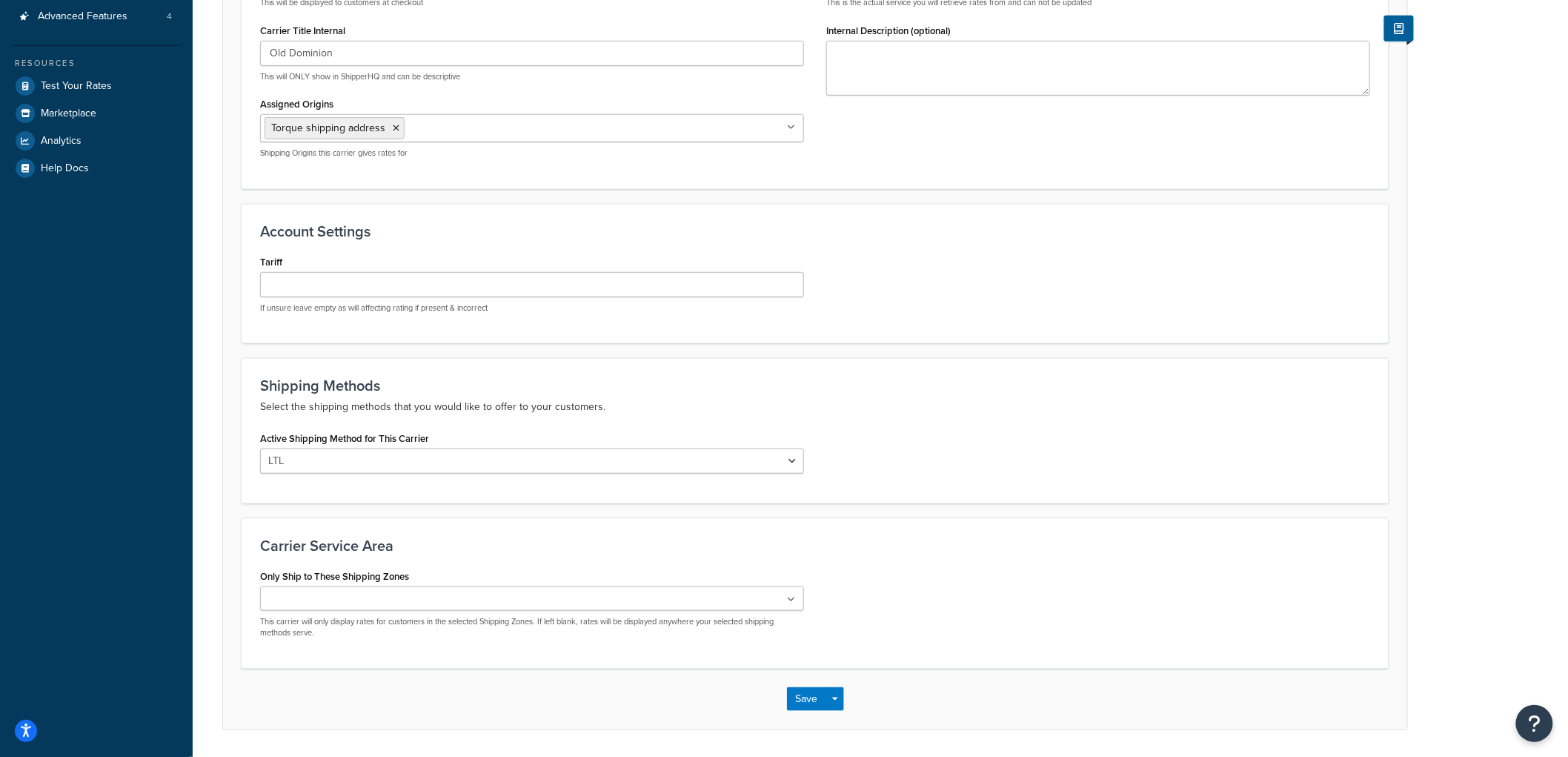
scroll to position [412, 0]
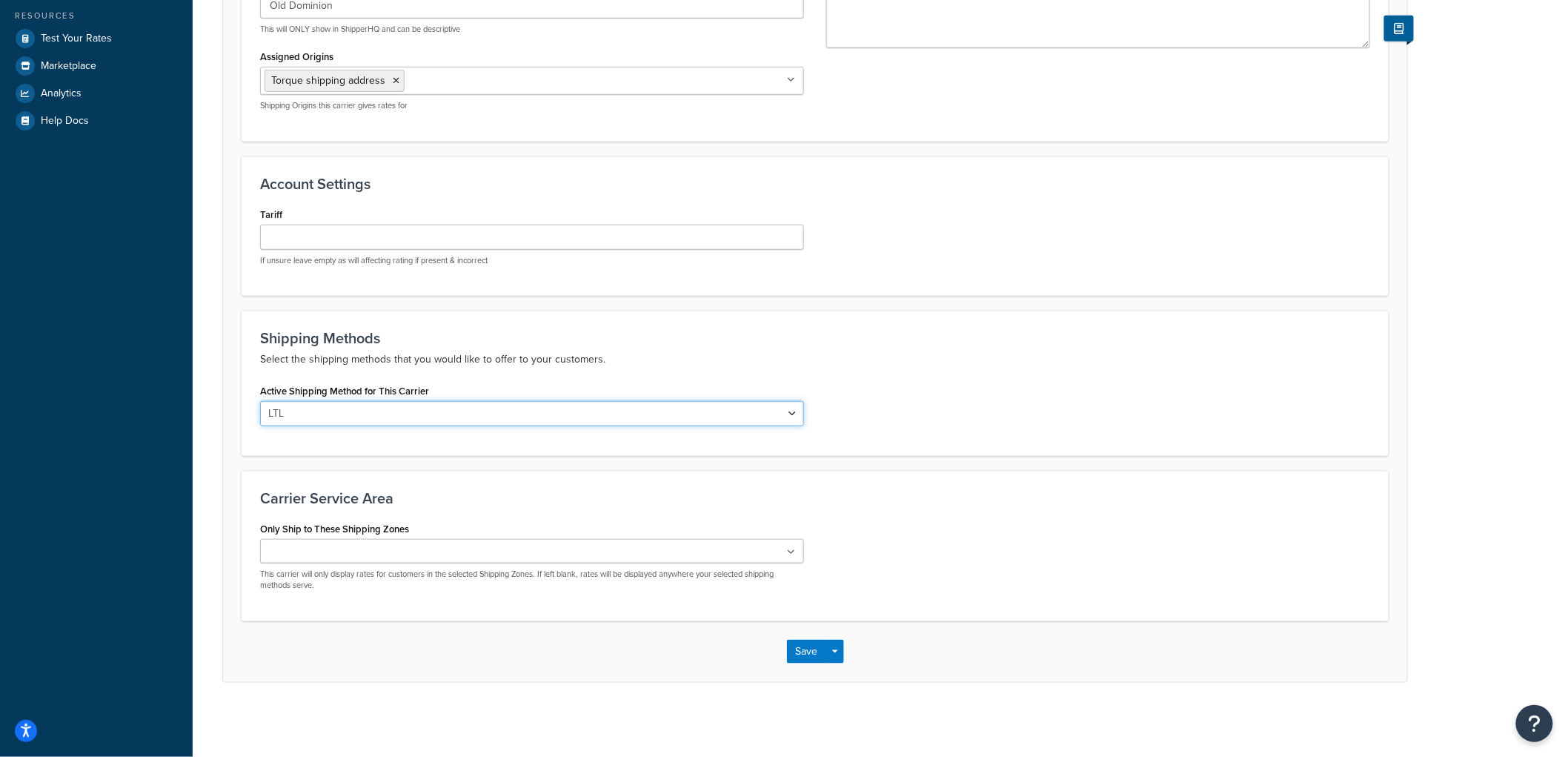
click at [396, 413] on select "LTL" at bounding box center [532, 414] width 544 height 25
click at [469, 359] on p "Select the shipping methods that you would like to offer to your customers." at bounding box center [815, 359] width 1110 height 17
click at [401, 548] on ul at bounding box center [532, 551] width 544 height 25
click at [443, 509] on div "Carrier Service Area Only Ship to These Shipping Zones US 48 US APO US MN Picku…" at bounding box center [815, 548] width 1147 height 154
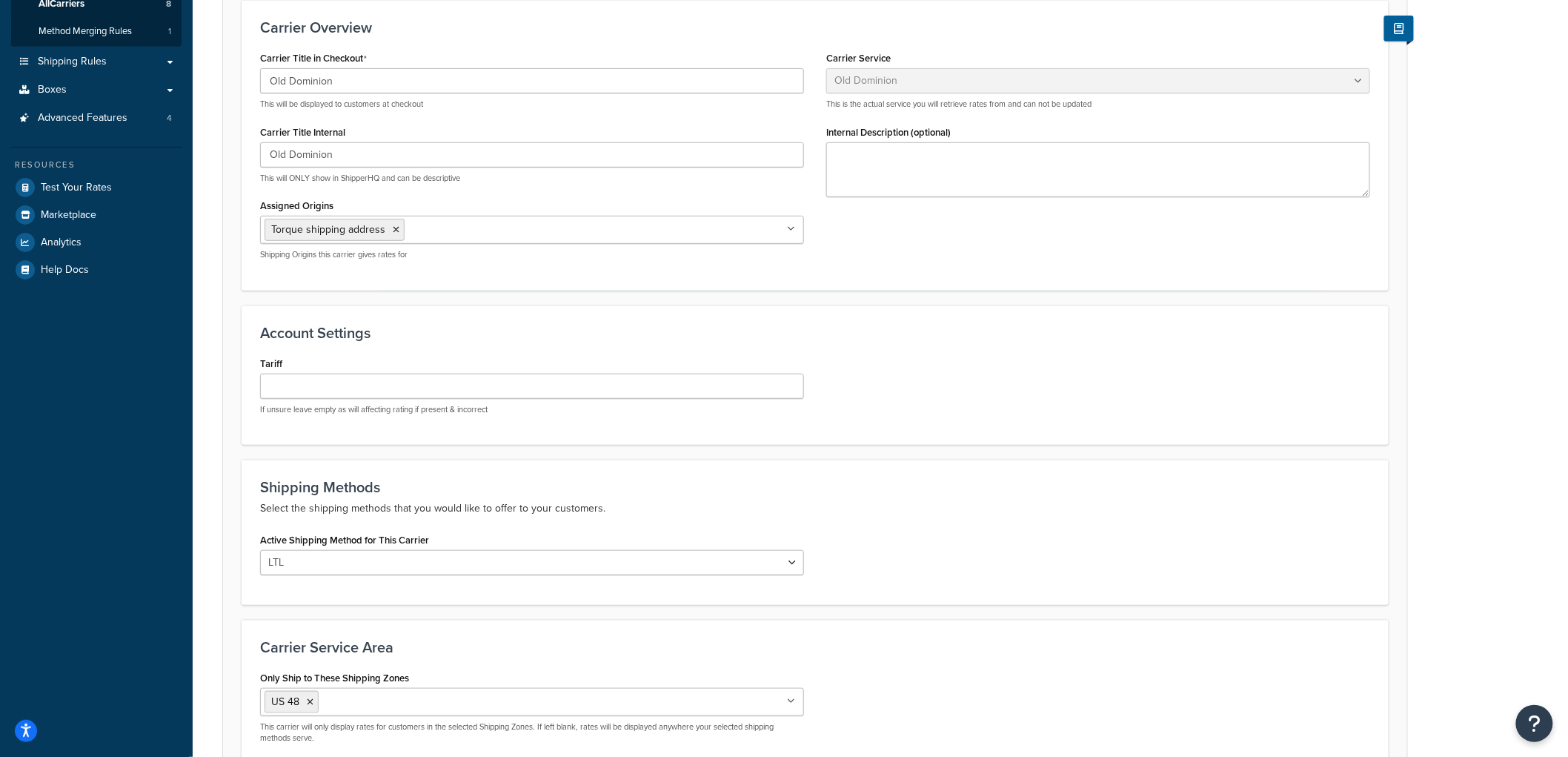
scroll to position [0, 0]
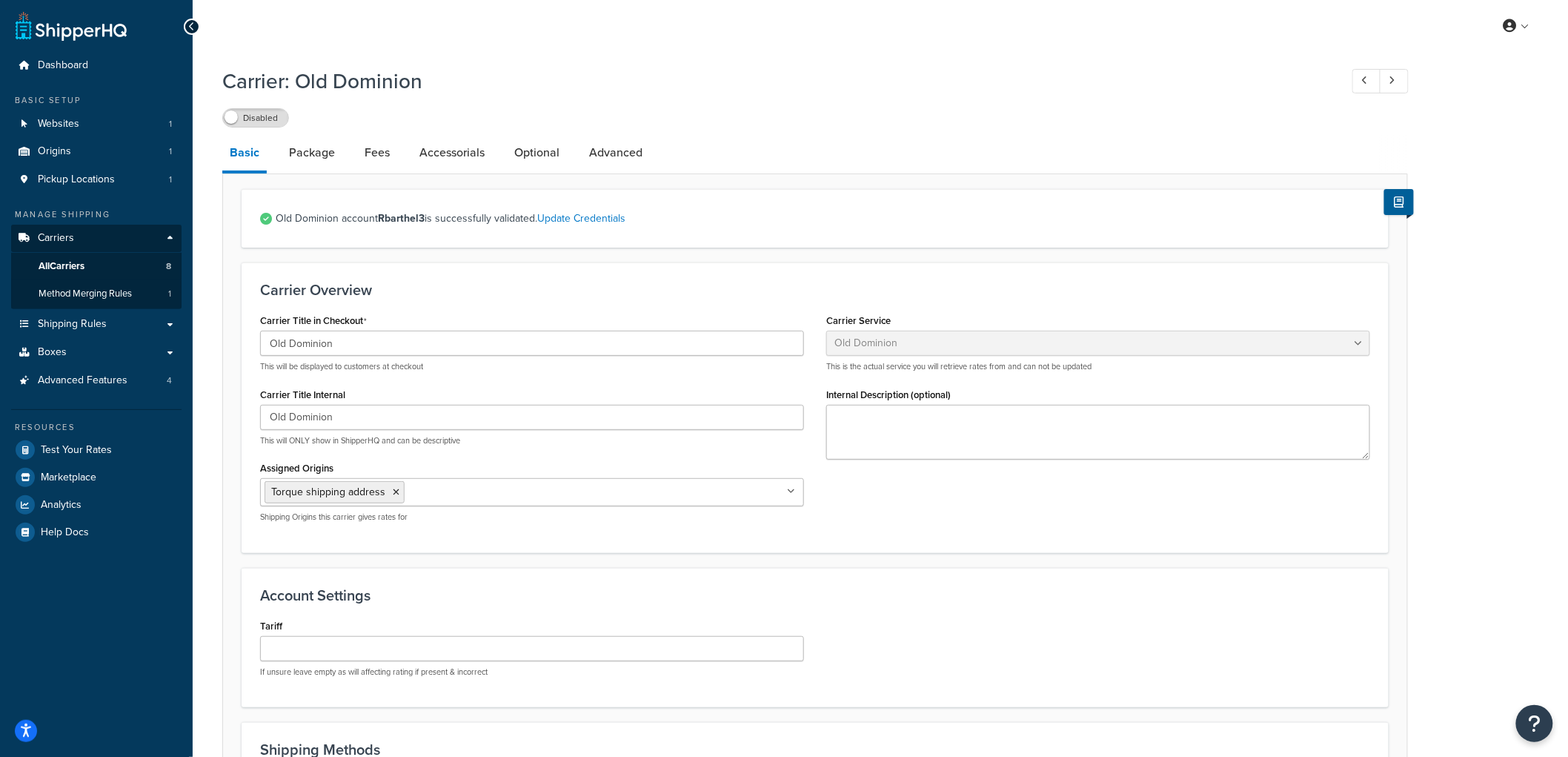
drag, startPoint x: 95, startPoint y: 22, endPoint x: 716, endPoint y: 86, distance: 624.3
click at [716, 86] on h1 "Carrier: Old Dominion" at bounding box center [773, 81] width 1102 height 29
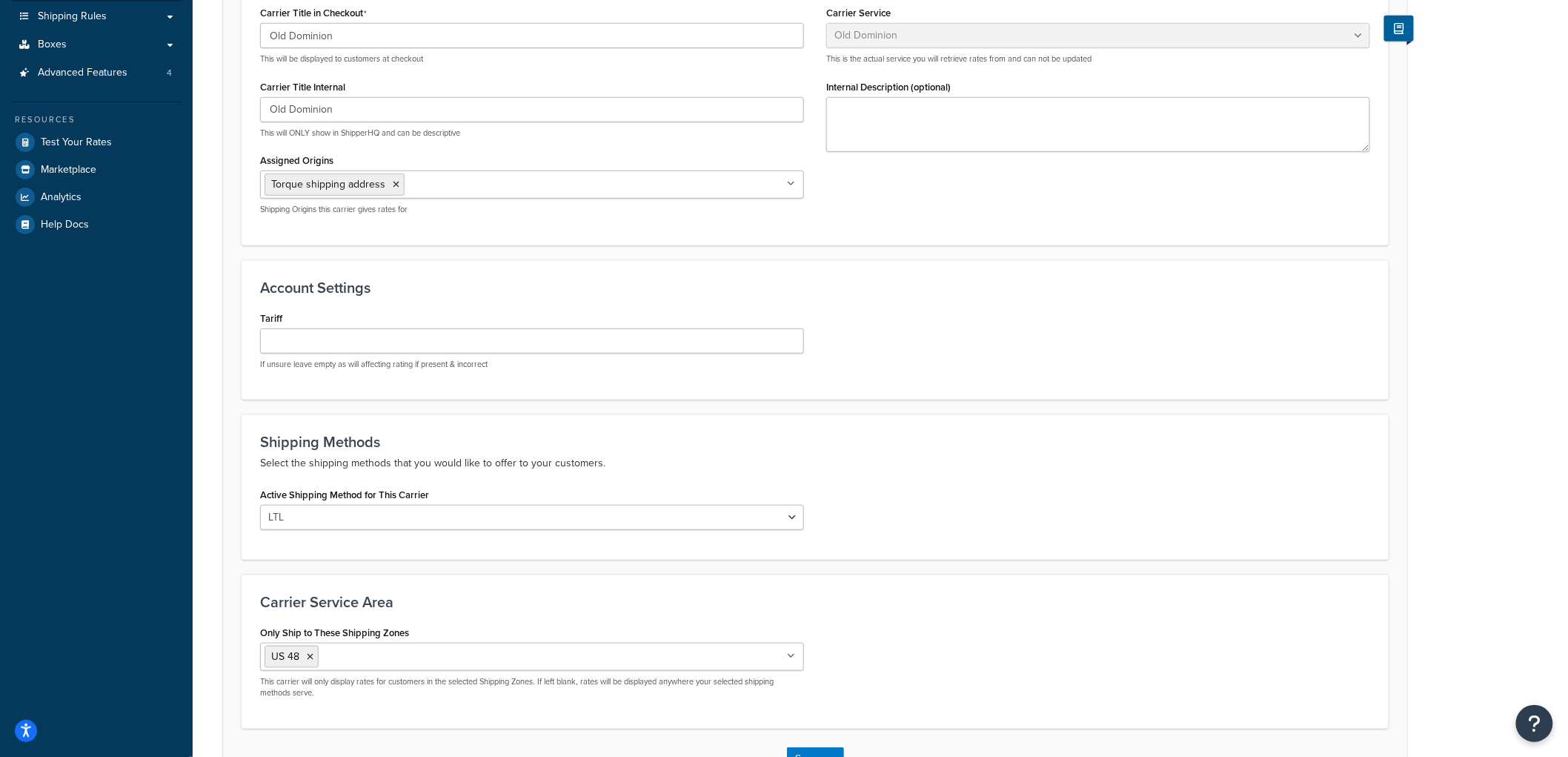
scroll to position [5, 0]
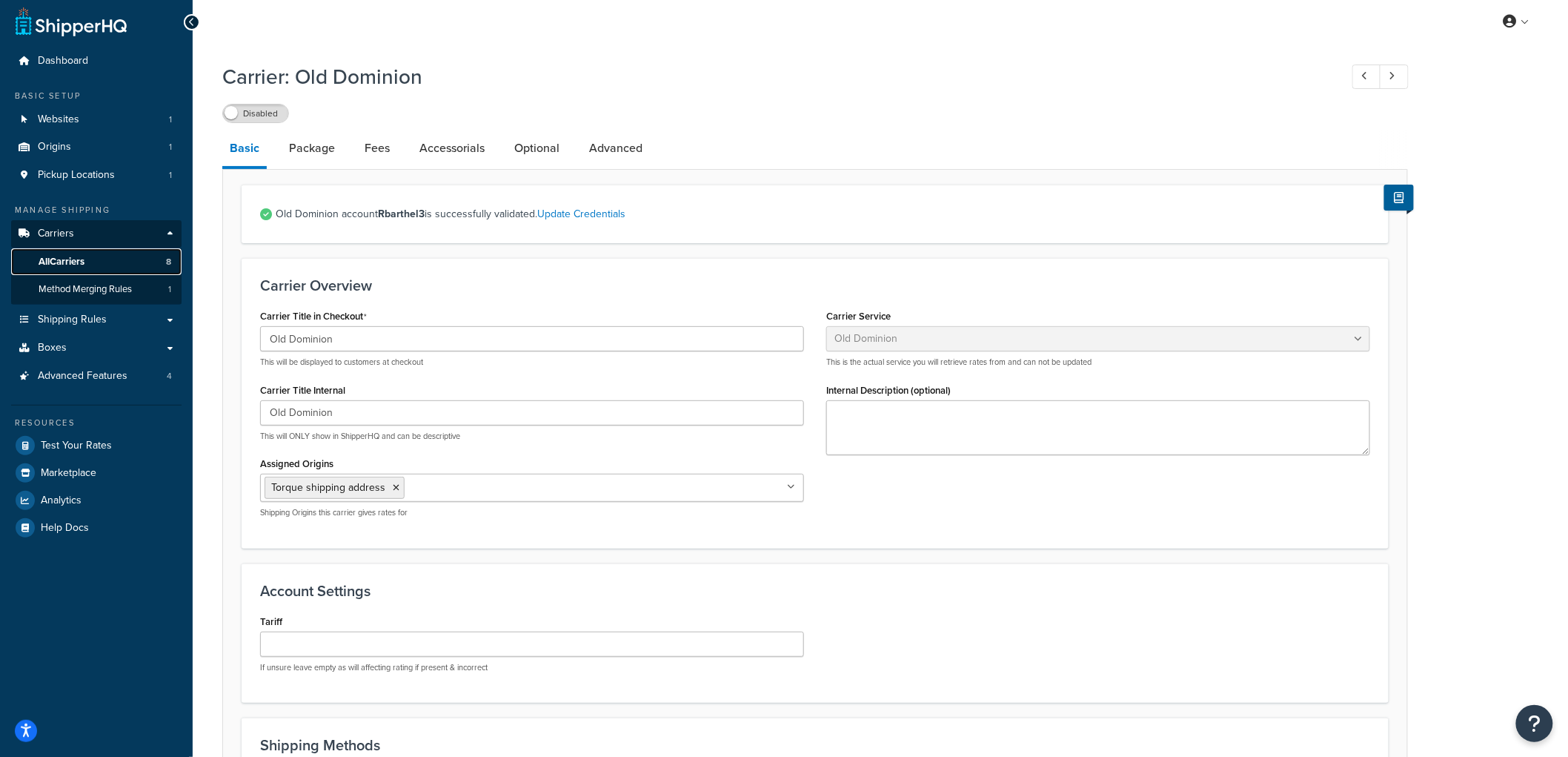
click at [83, 256] on span "All Carriers" at bounding box center [62, 262] width 46 height 13
click at [80, 263] on span "All Carriers" at bounding box center [62, 262] width 46 height 13
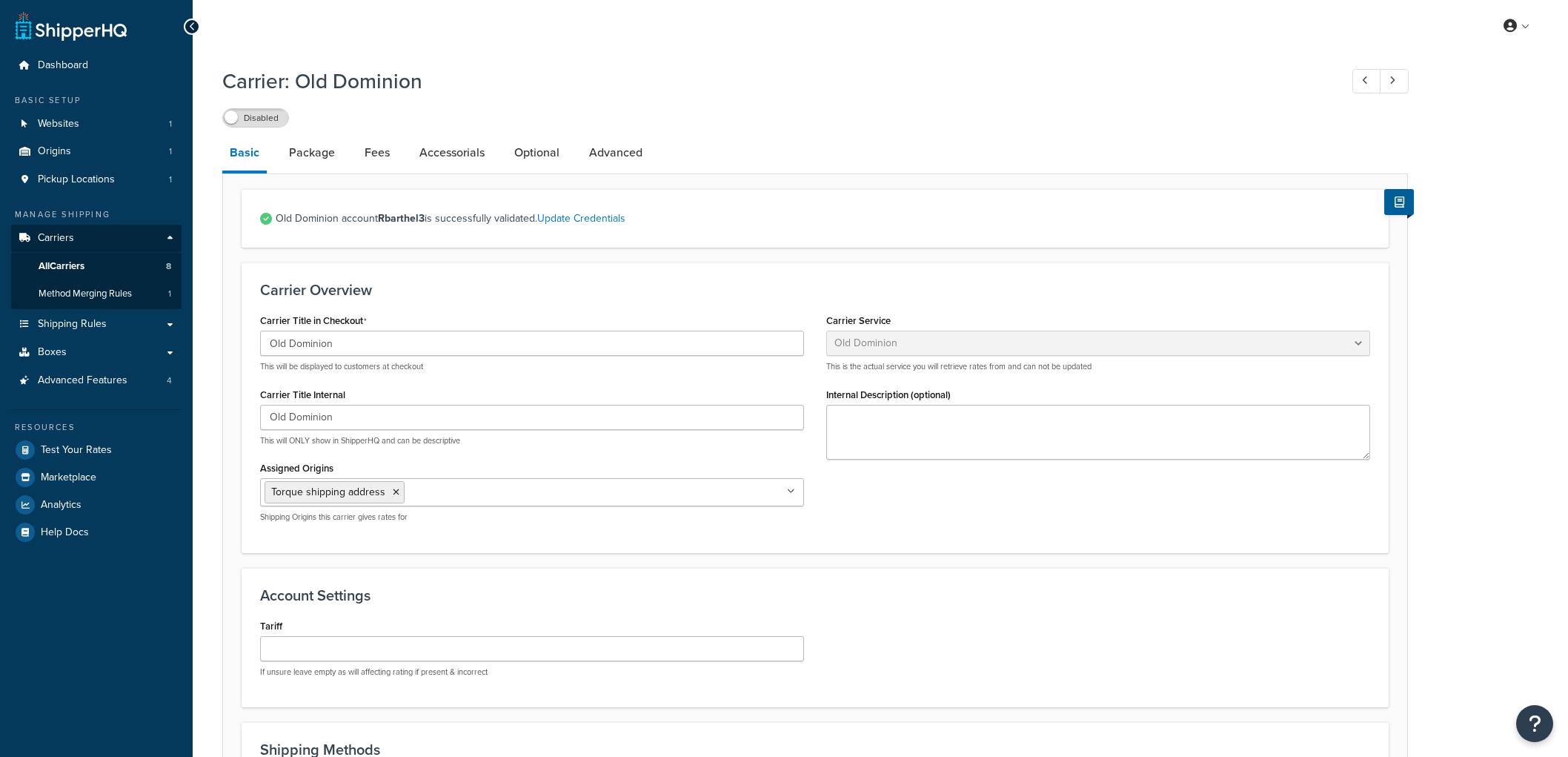
select select "dominionFreight"
click at [70, 233] on span "Carriers" at bounding box center [56, 238] width 36 height 13
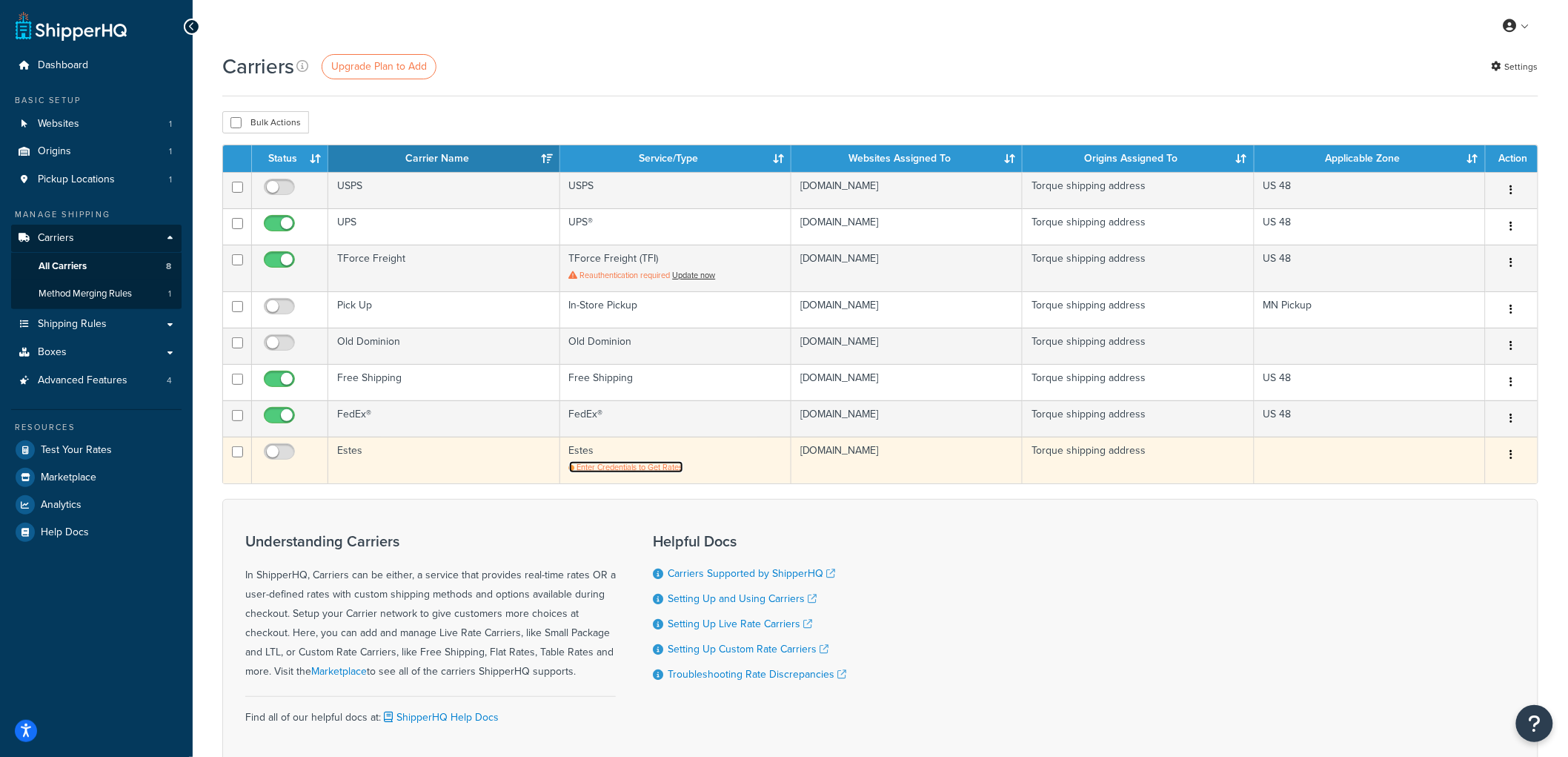
click at [617, 466] on span "Enter Credentials to Get Rates" at bounding box center [631, 467] width 106 height 12
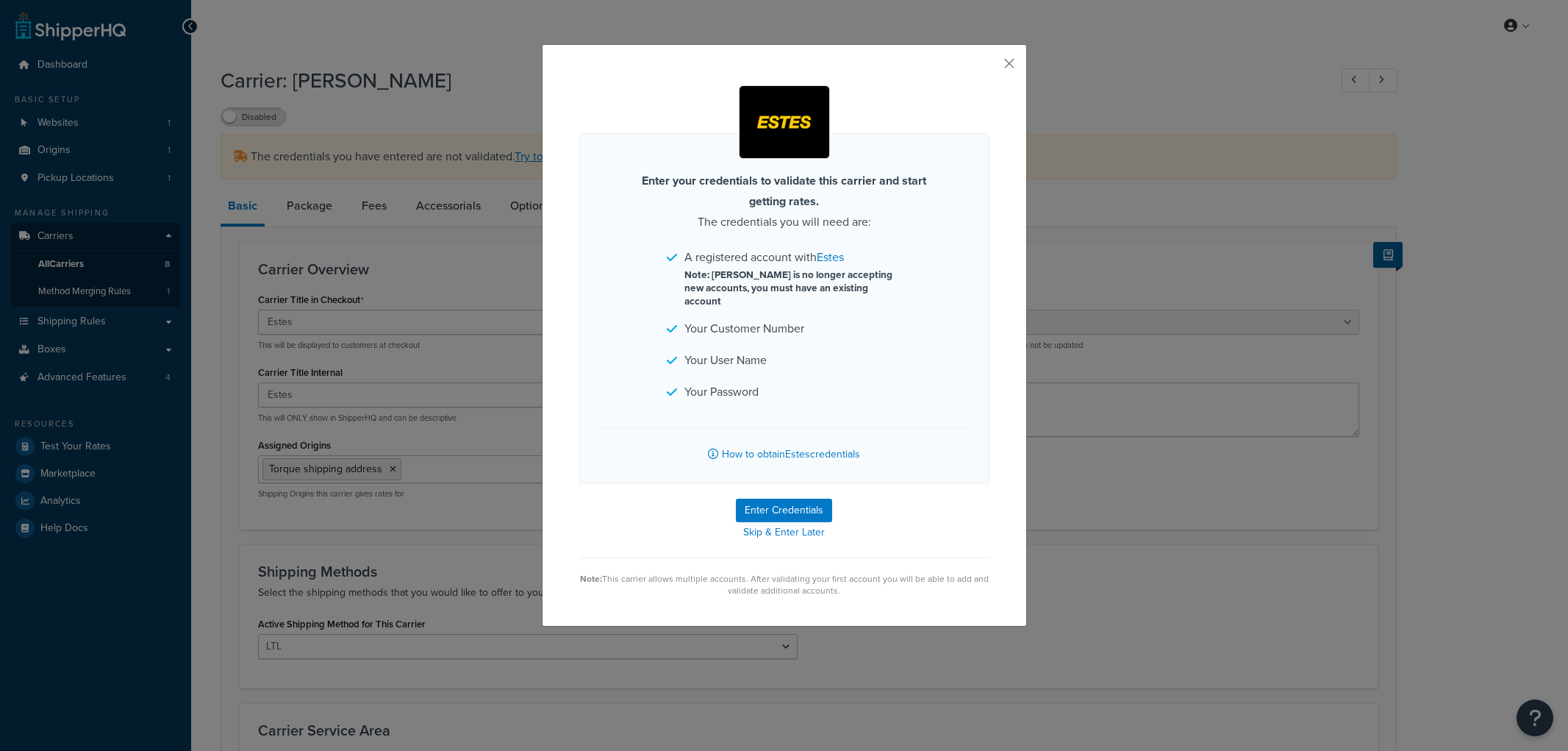
select select "estesFreight"
click at [784, 499] on button "Enter Credentials" at bounding box center [784, 511] width 96 height 24
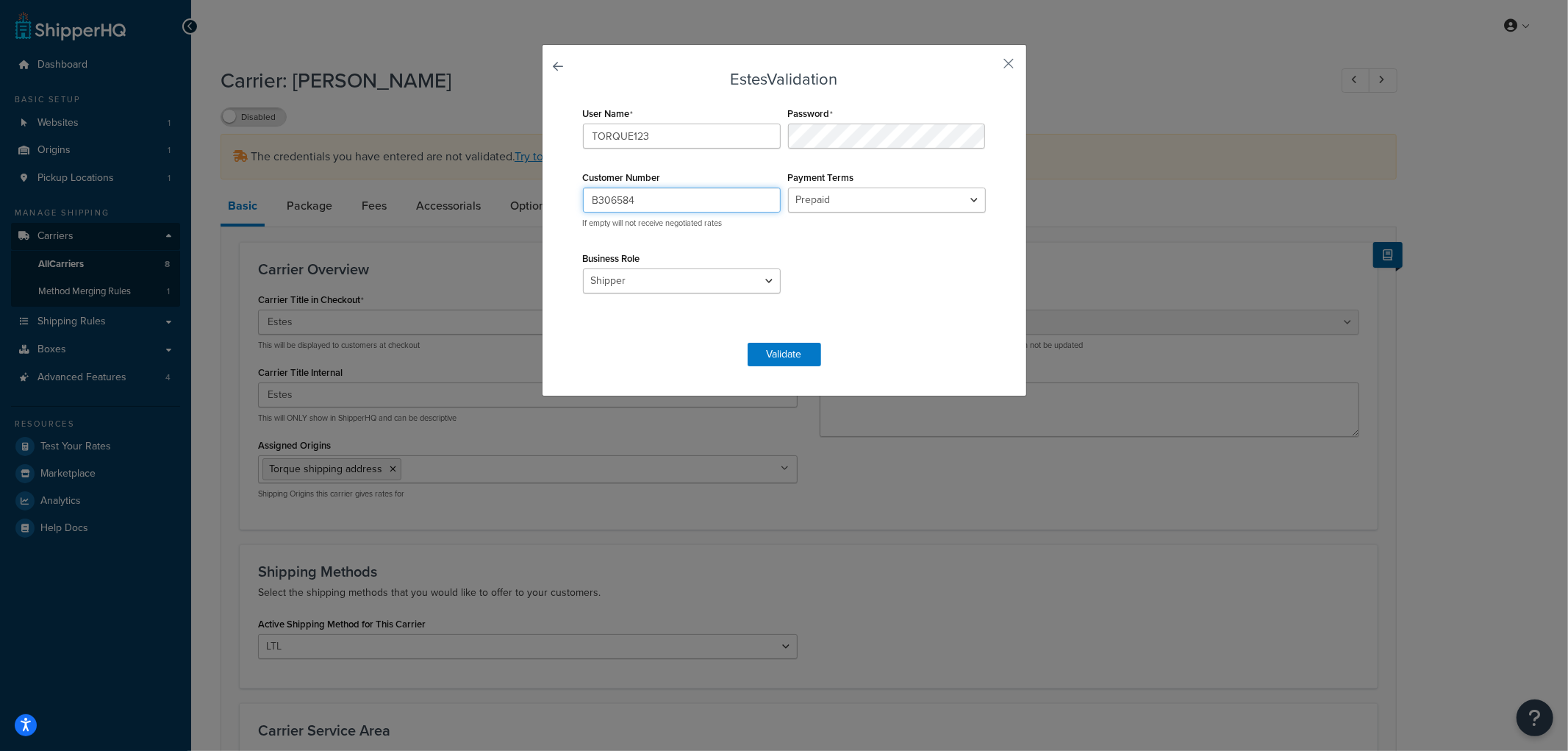
click at [663, 208] on input "B306584" at bounding box center [681, 200] width 197 height 25
paste input "03"
type input "B036584"
click at [836, 246] on div "User Name TORQUE123 Password Customer Number B036584 If empty will not receive …" at bounding box center [784, 216] width 410 height 225
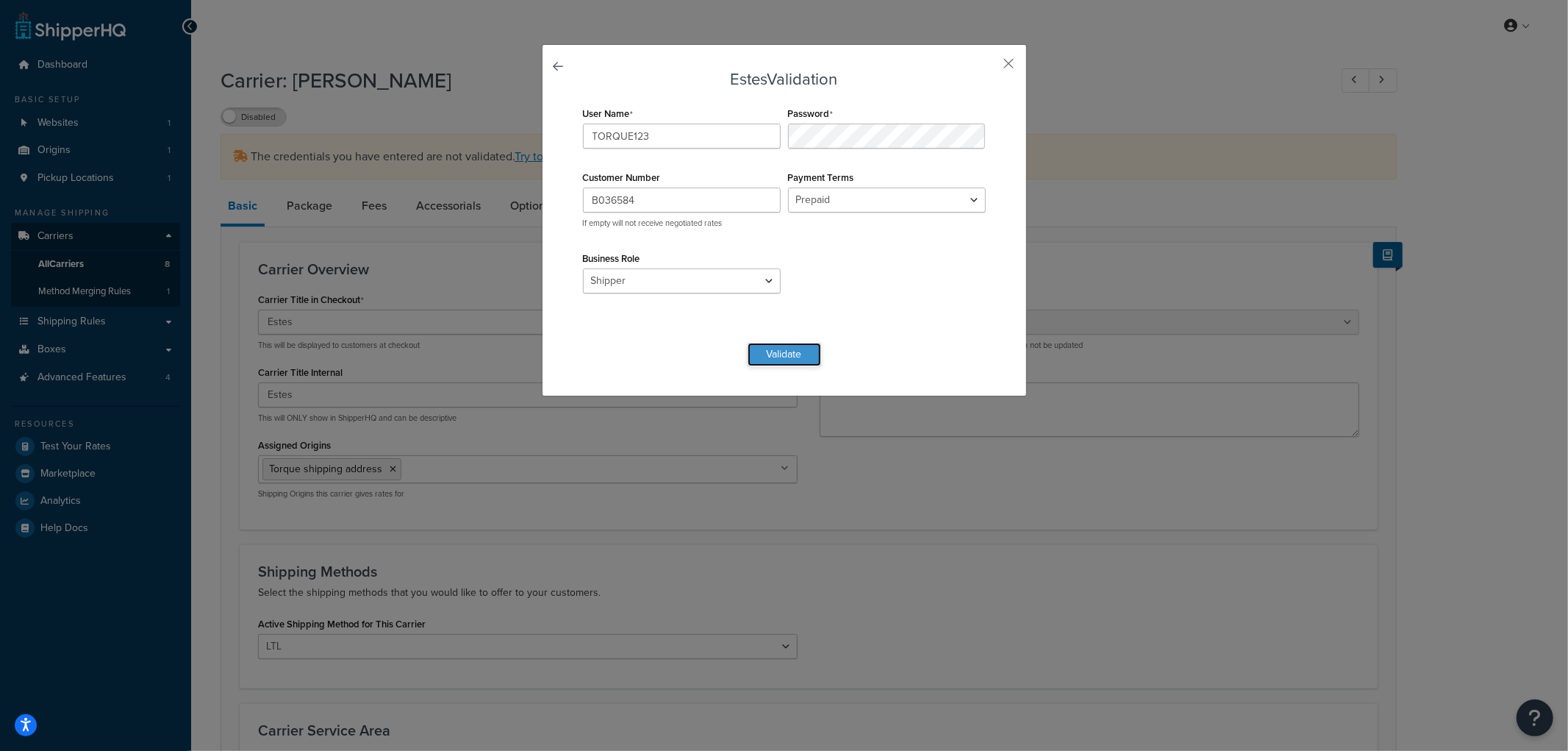
click at [785, 351] on button "Validate" at bounding box center [784, 354] width 73 height 24
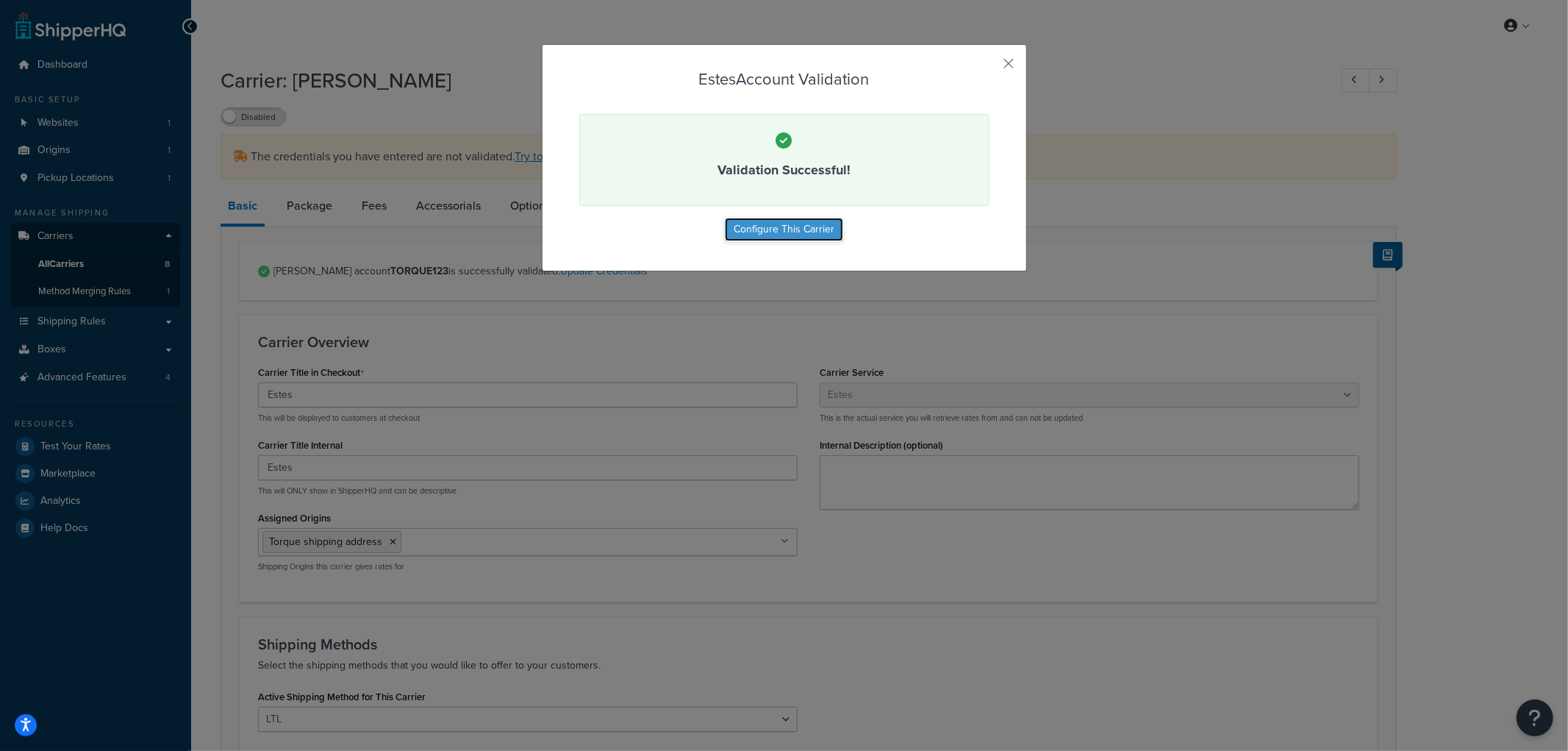
click at [800, 230] on button "Configure This Carrier" at bounding box center [784, 230] width 118 height 24
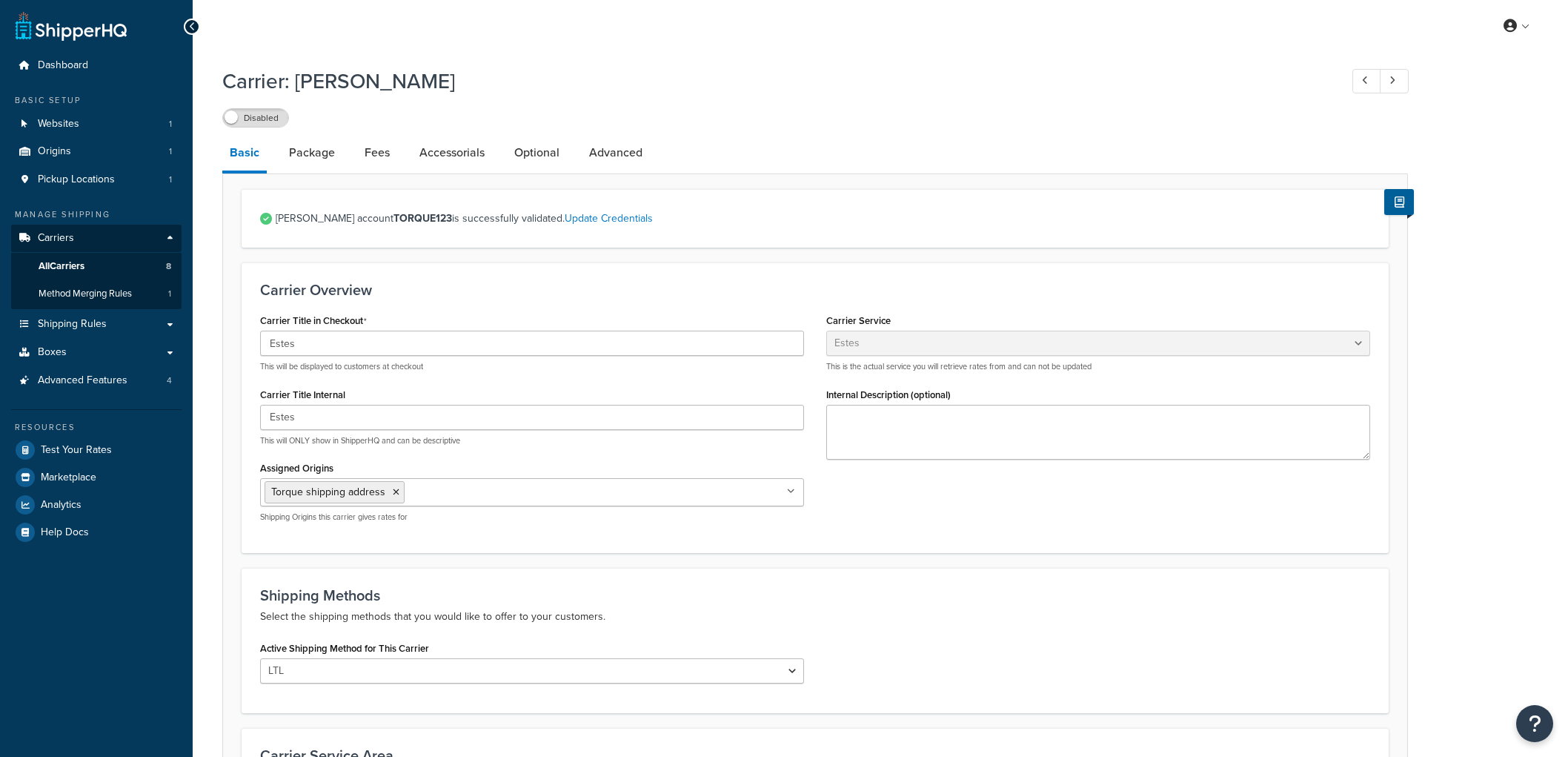
select select "estesFreight"
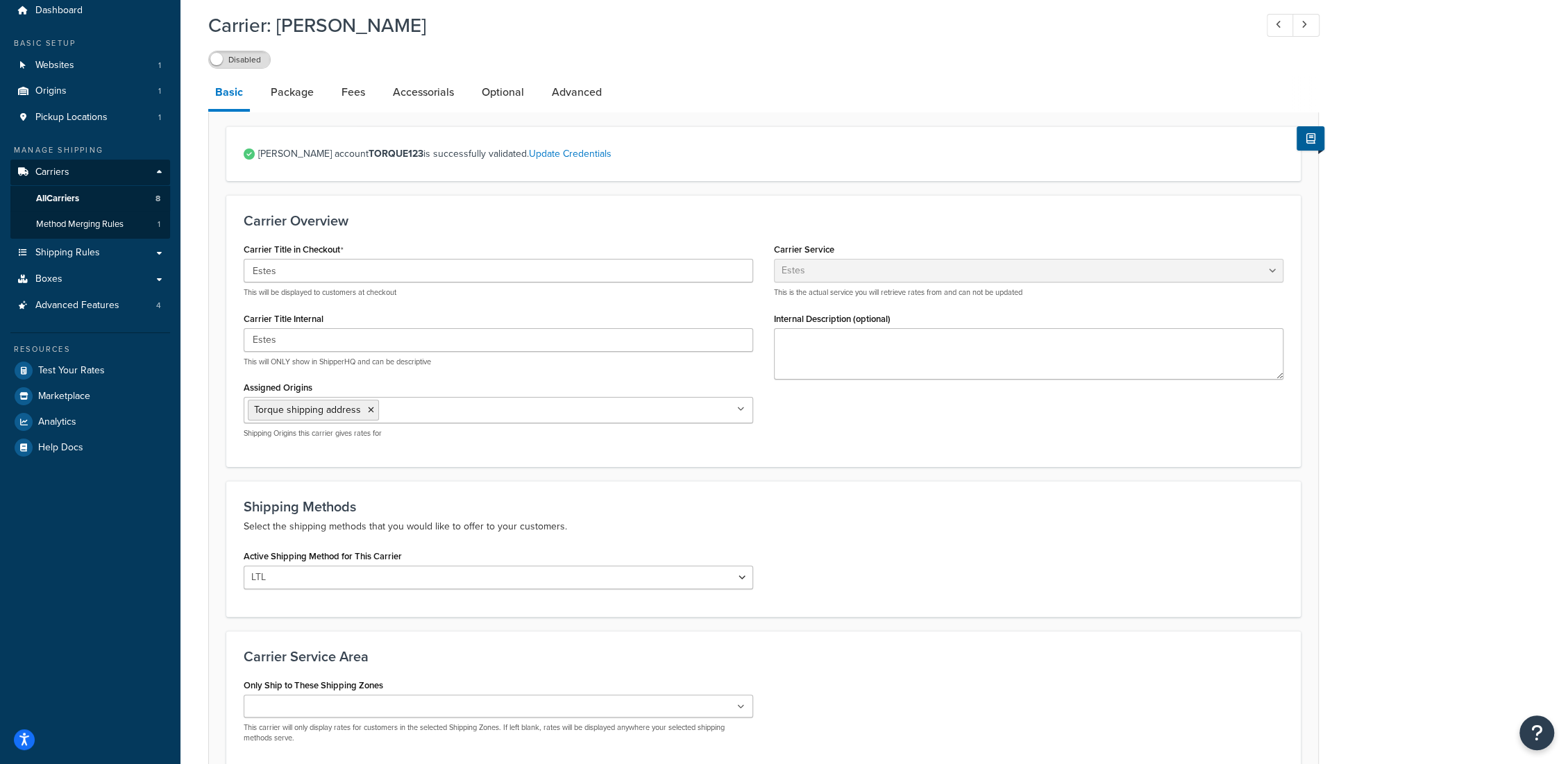
scroll to position [154, 0]
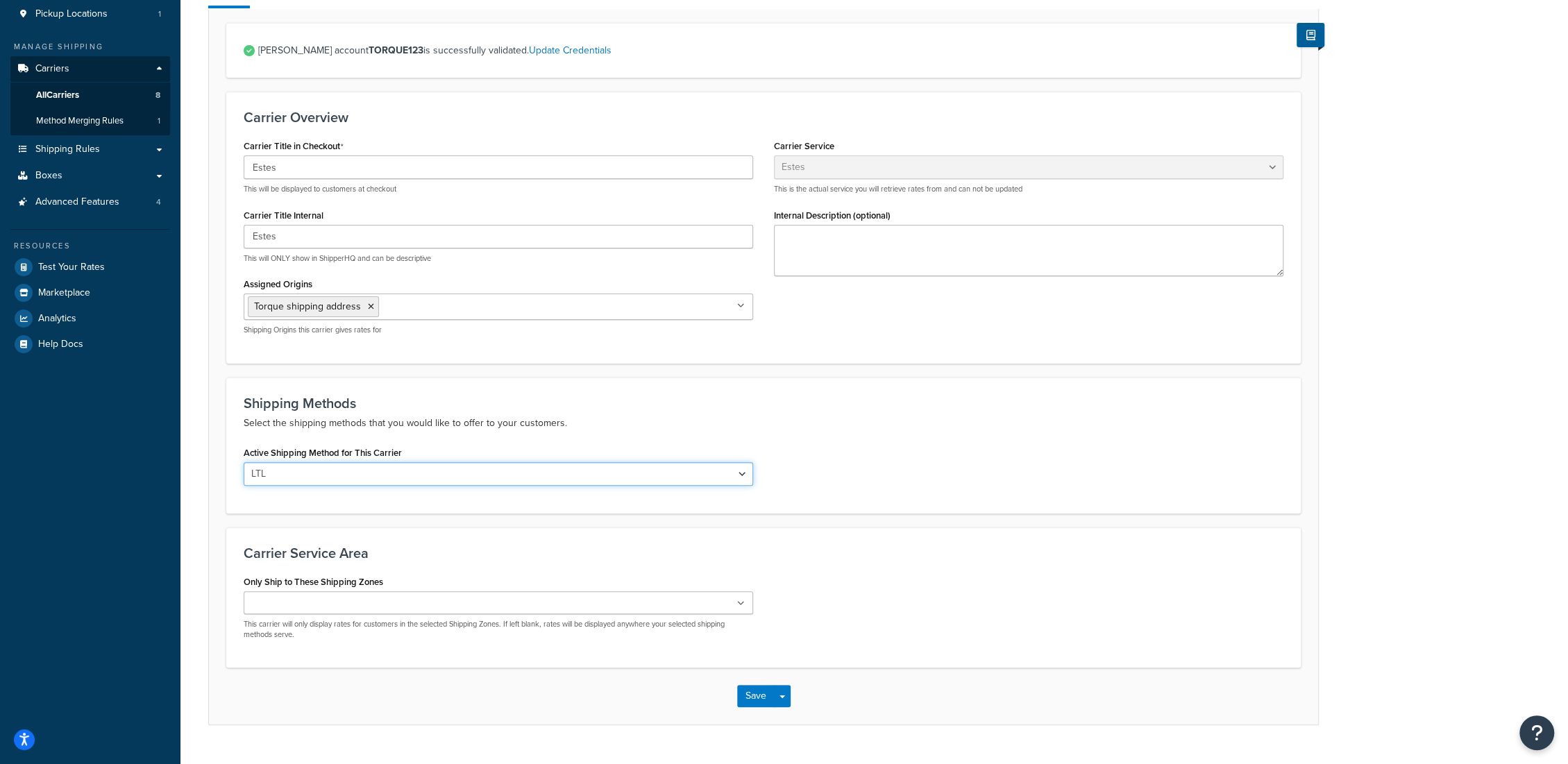
click at [527, 471] on select "LTL" at bounding box center [498, 474] width 510 height 24
click at [398, 610] on ul at bounding box center [498, 602] width 510 height 23
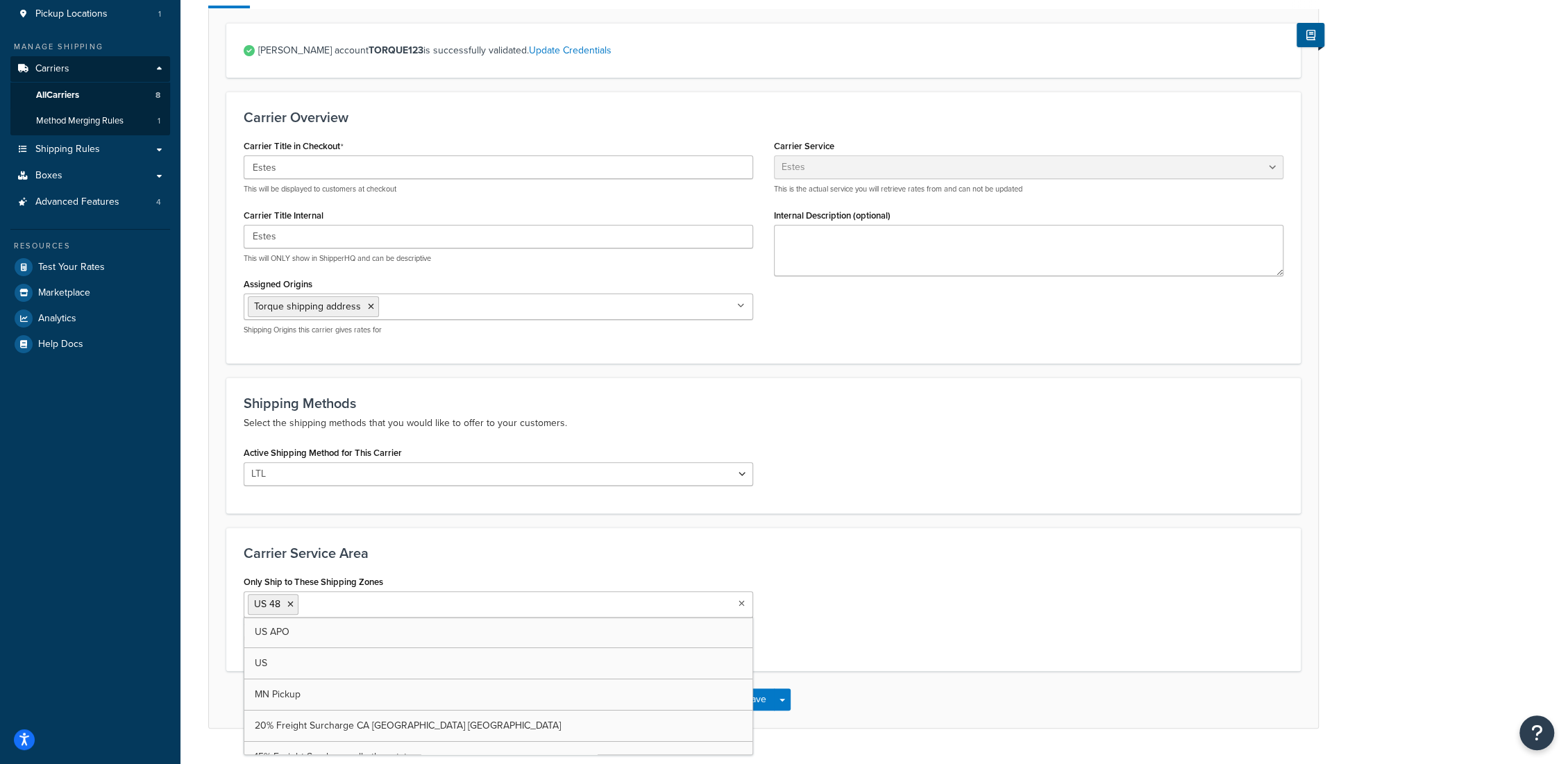
click at [474, 546] on h3 "Carrier Service Area" at bounding box center [764, 552] width 1040 height 16
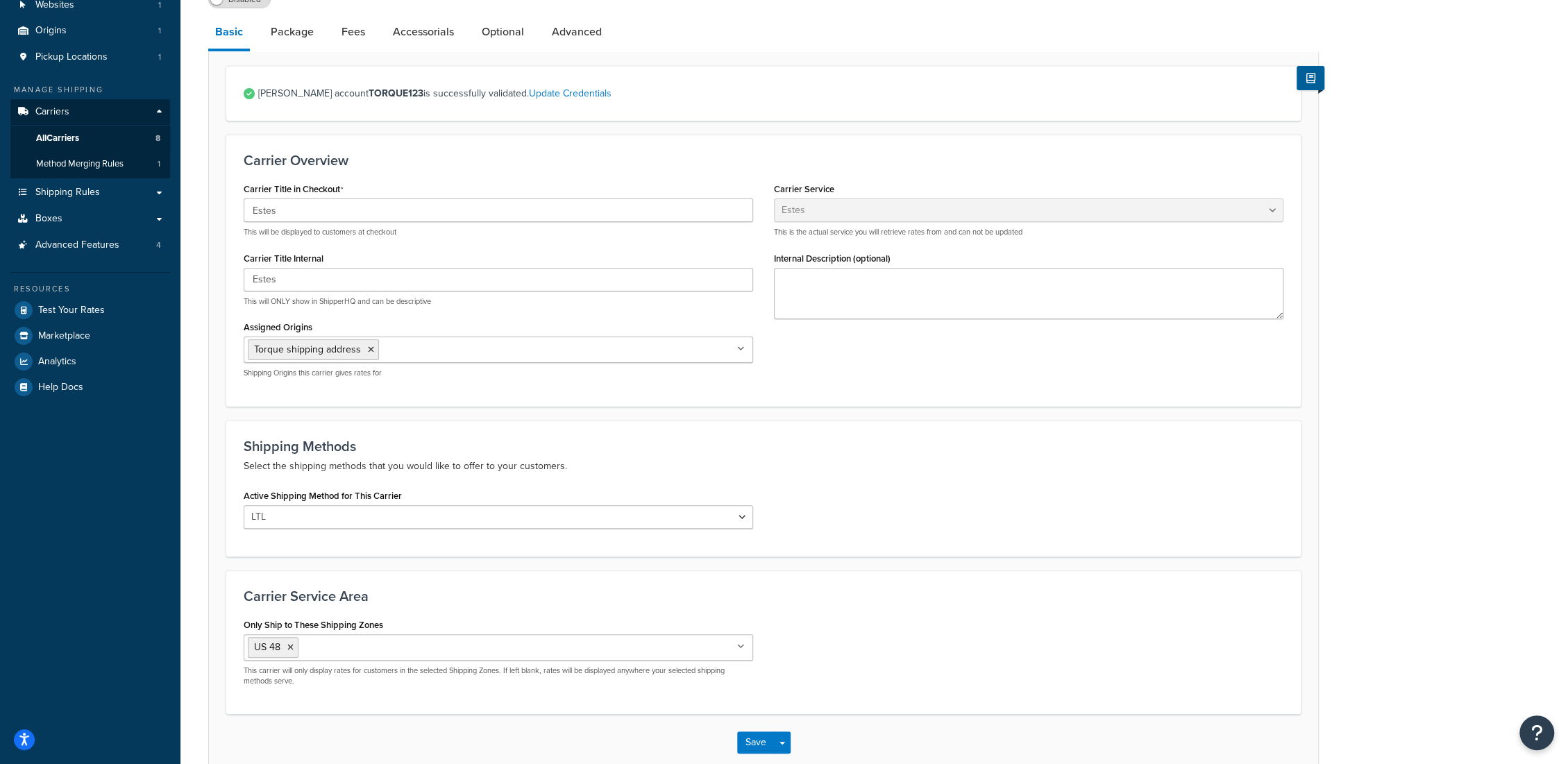
scroll to position [187, 0]
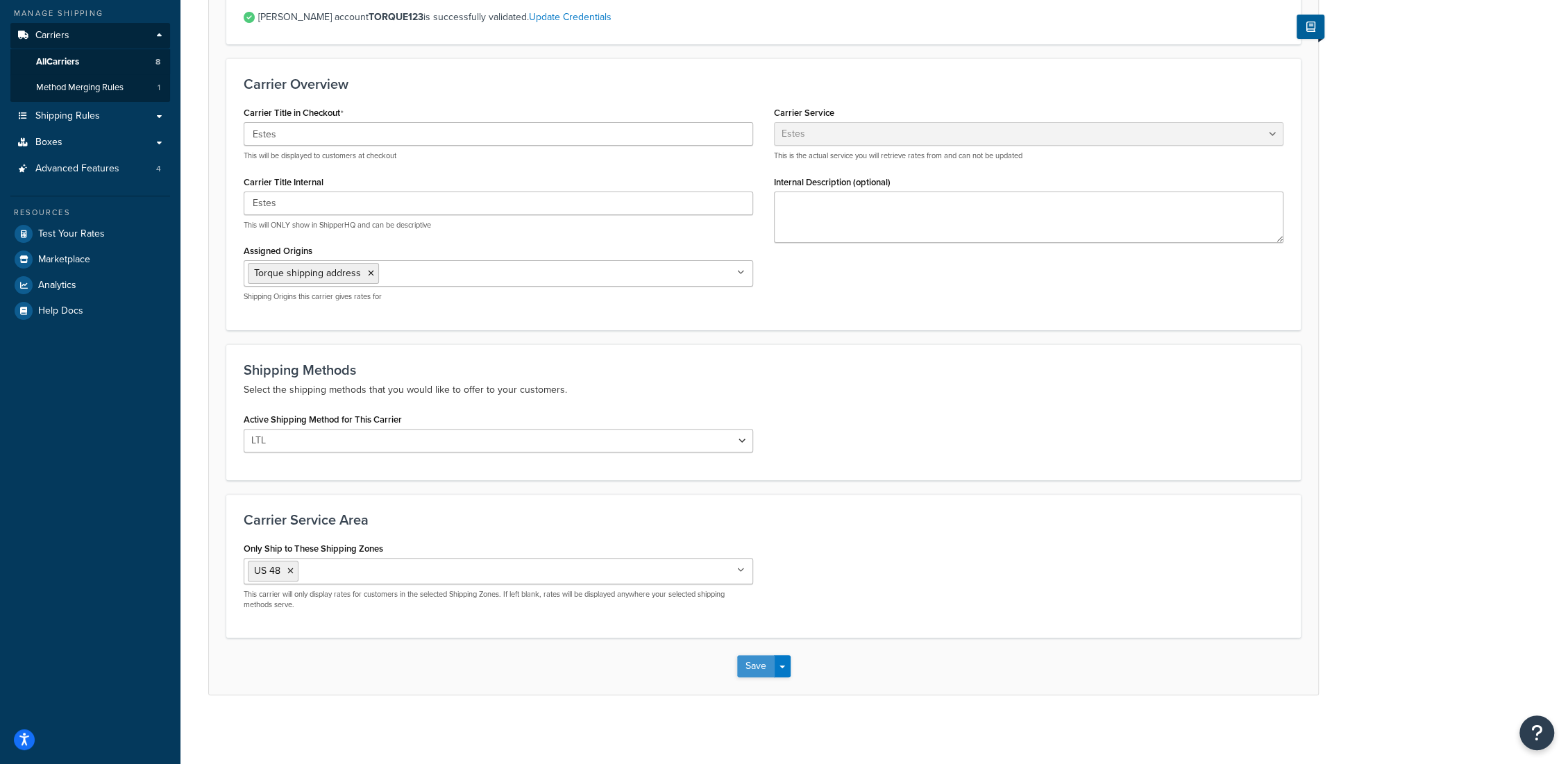
click at [761, 663] on button "Save" at bounding box center [755, 666] width 37 height 22
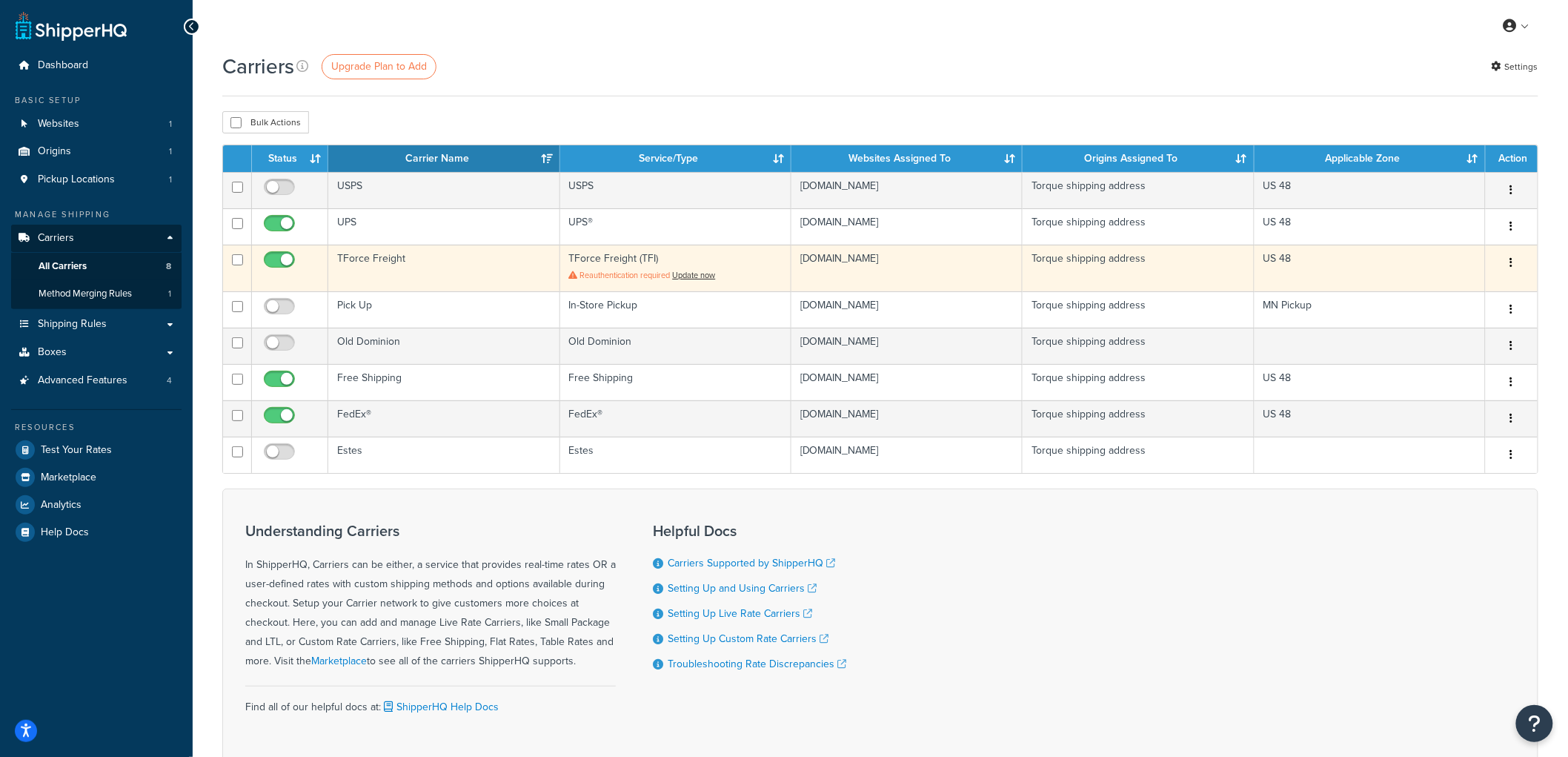
click at [381, 257] on td "TForce Freight" at bounding box center [444, 267] width 232 height 47
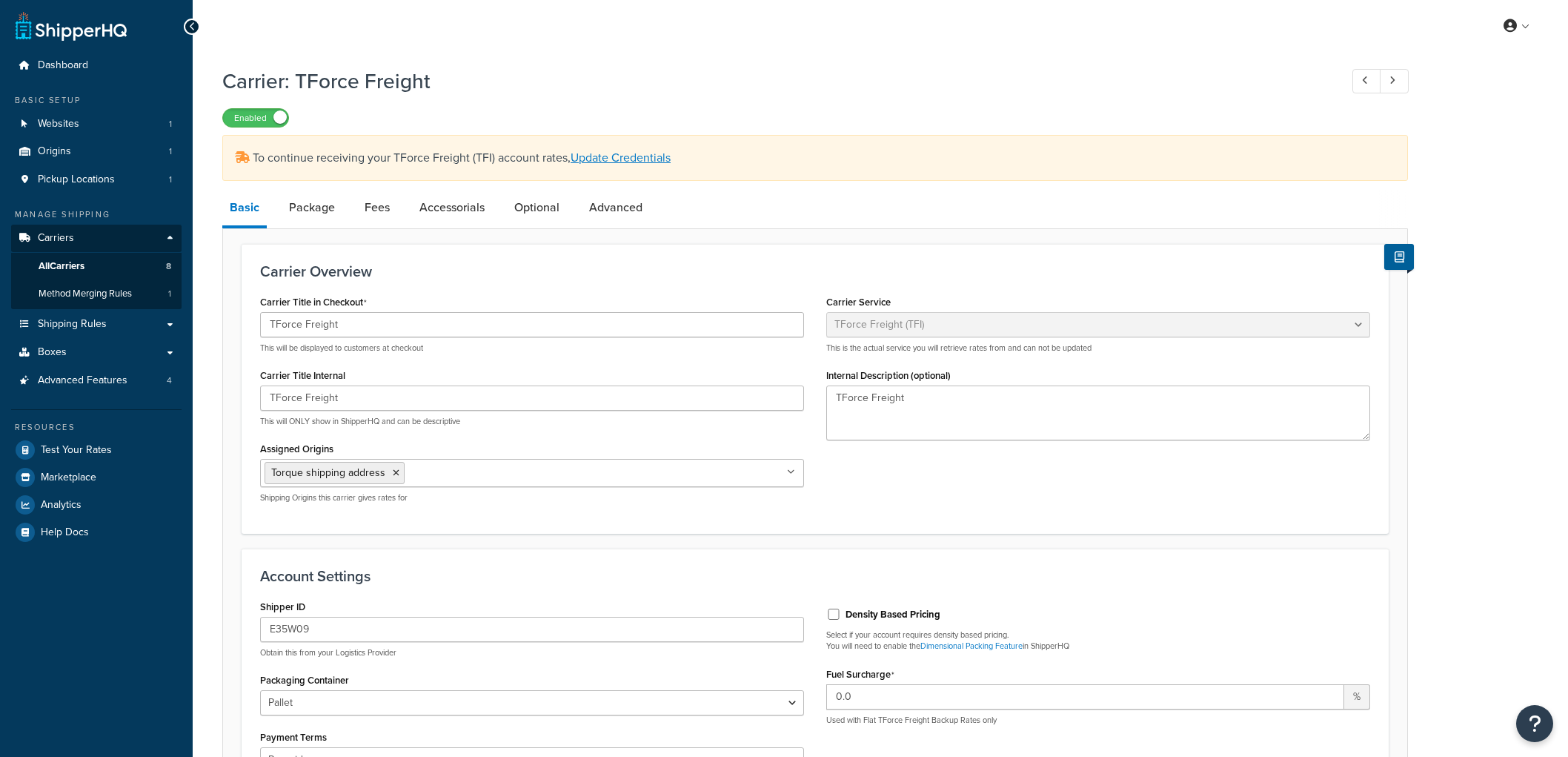
select select "upsFreight"
click at [324, 210] on link "Package" at bounding box center [312, 207] width 61 height 36
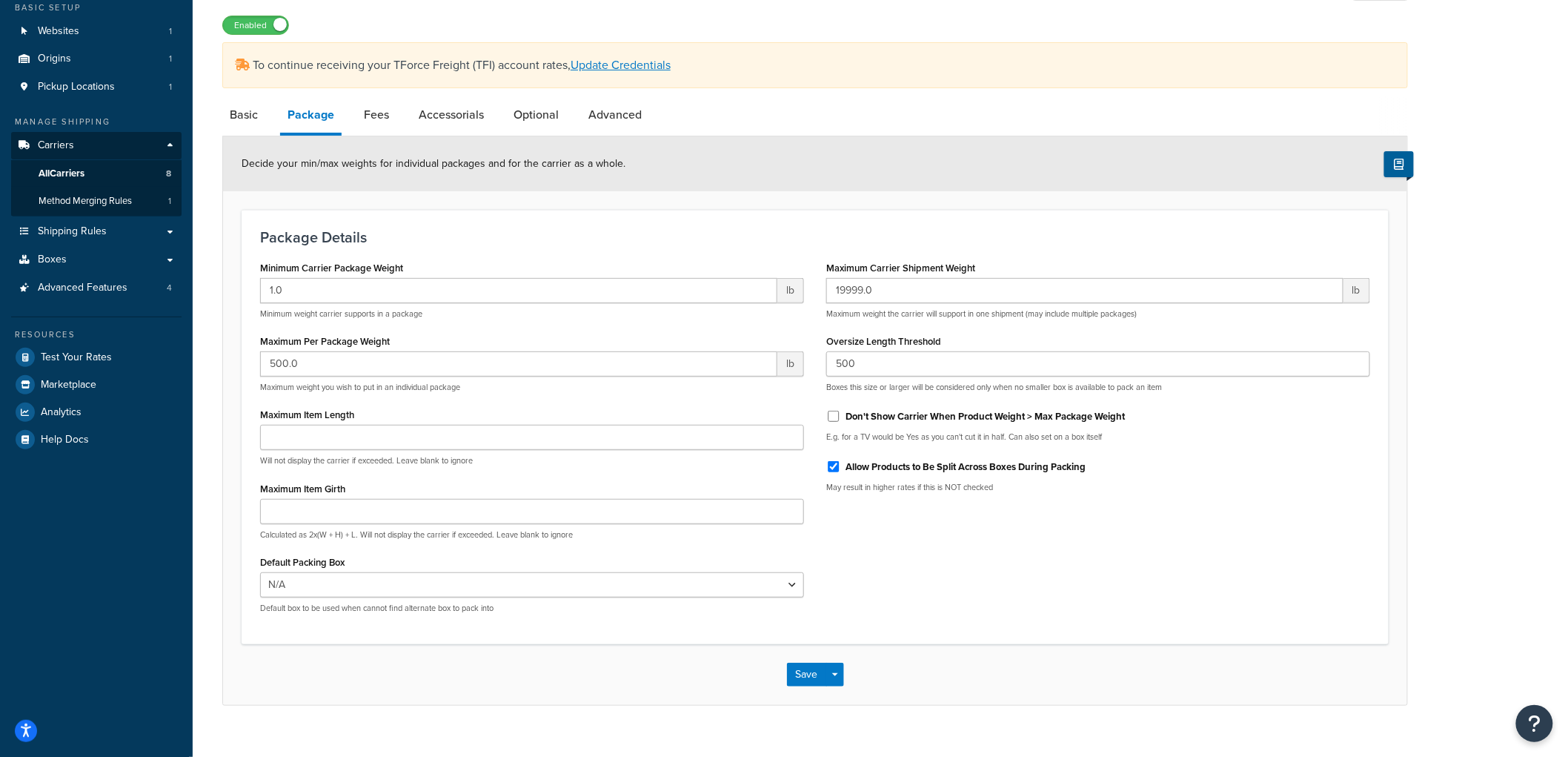
scroll to position [117, 0]
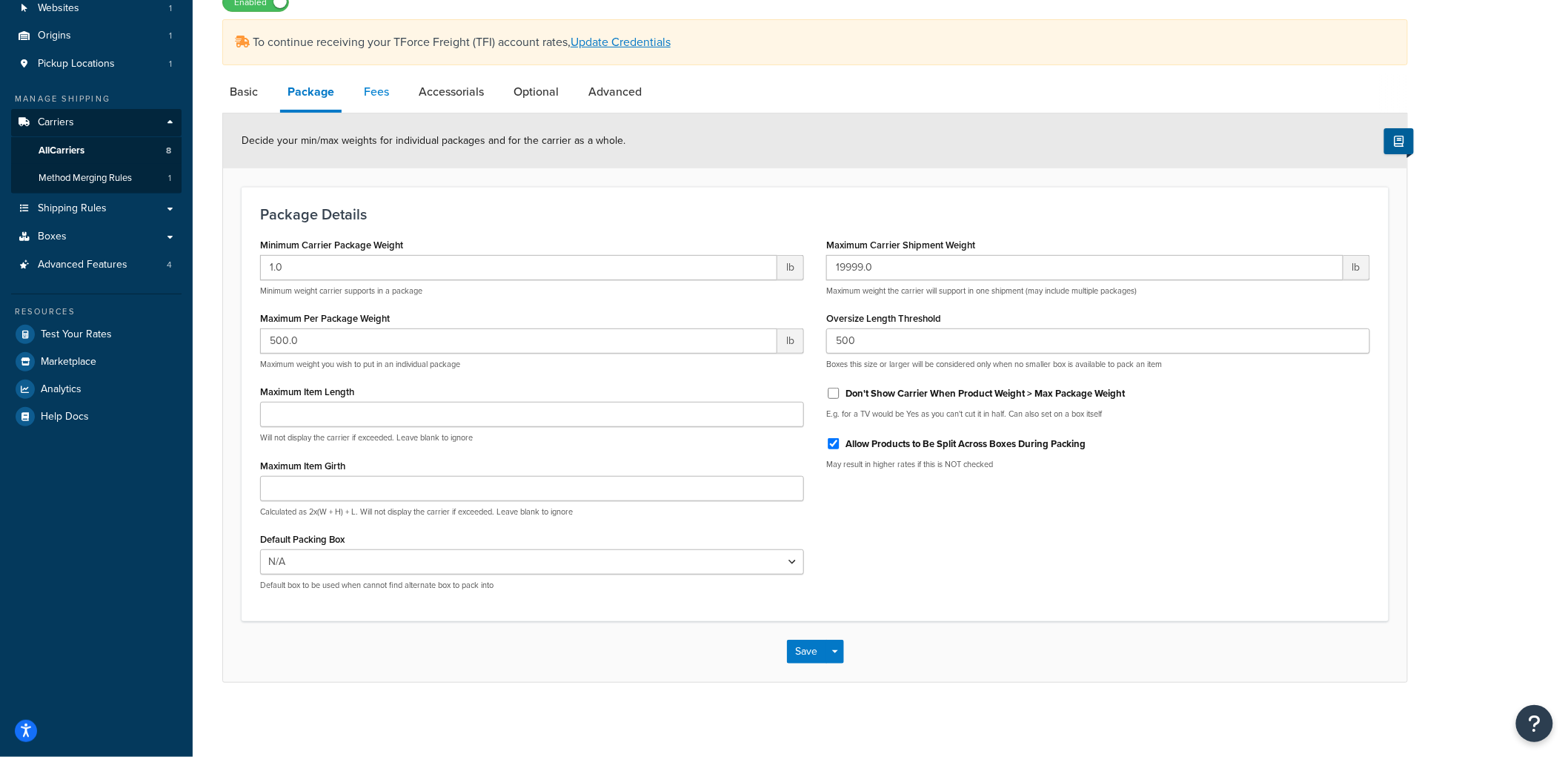
click at [377, 98] on link "Fees" at bounding box center [376, 91] width 40 height 36
select select "AFTER"
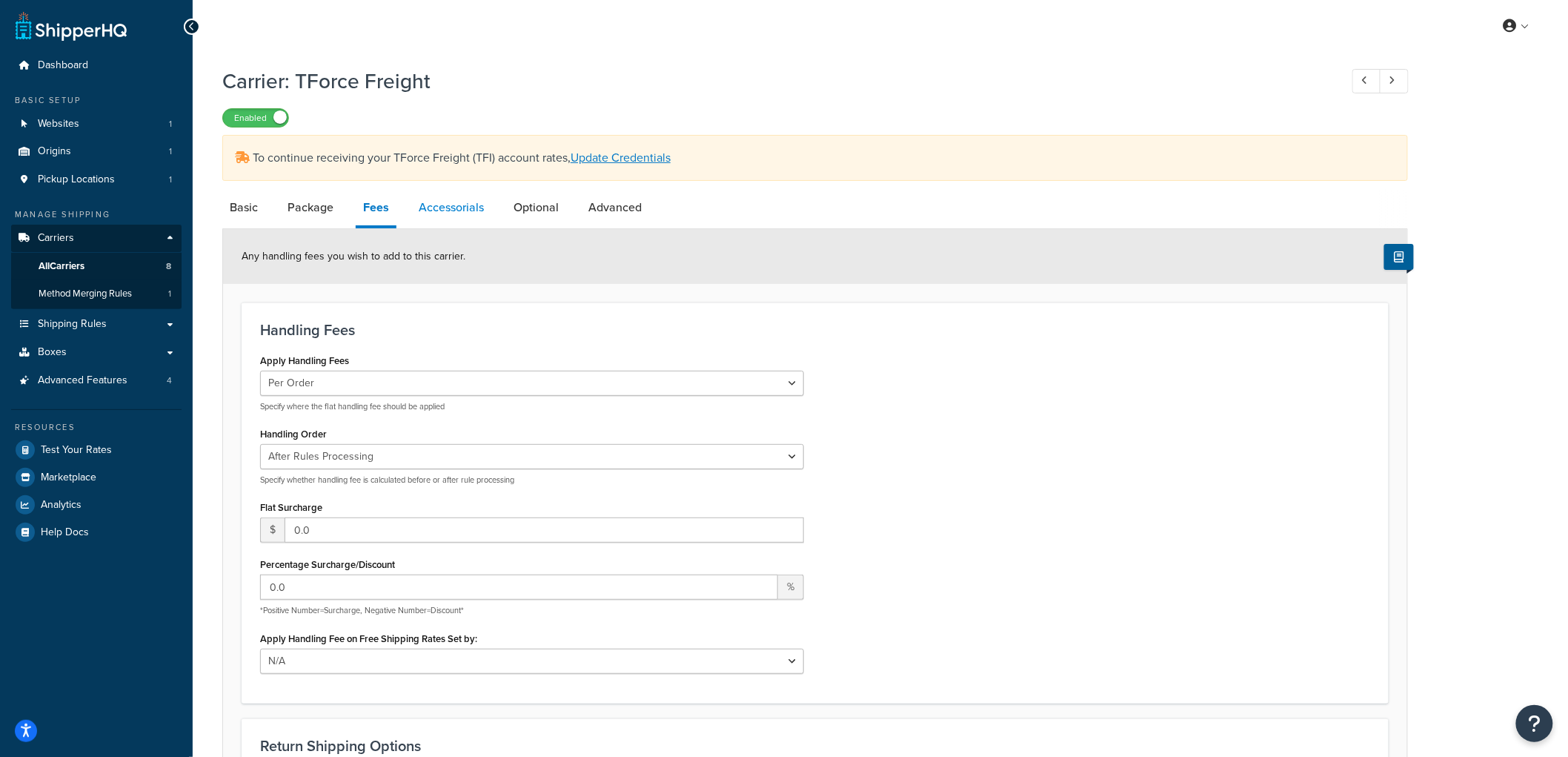
click at [447, 202] on link "Accessorials" at bounding box center [451, 207] width 80 height 36
select select "residential"
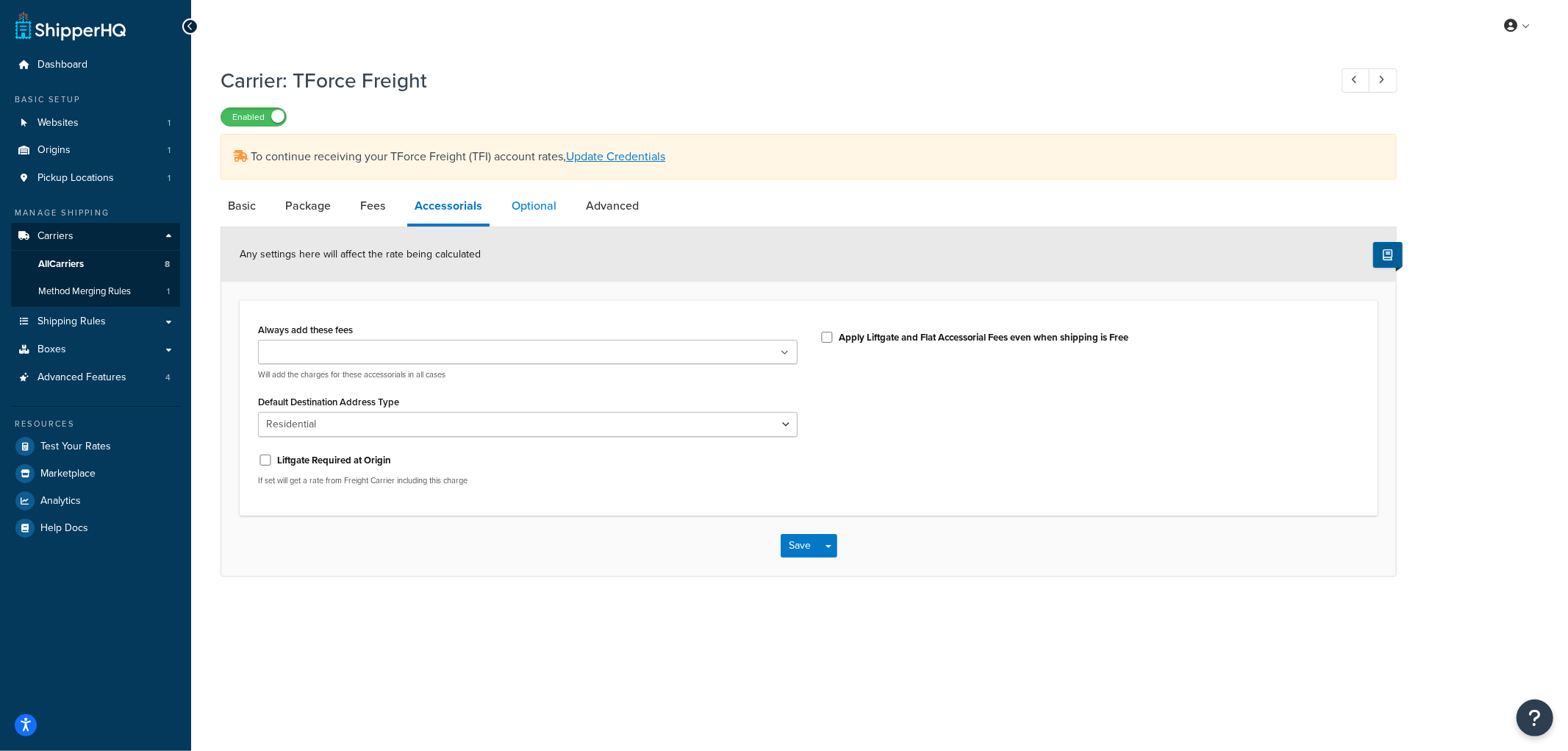
click at [532, 202] on link "Optional" at bounding box center [534, 205] width 60 height 35
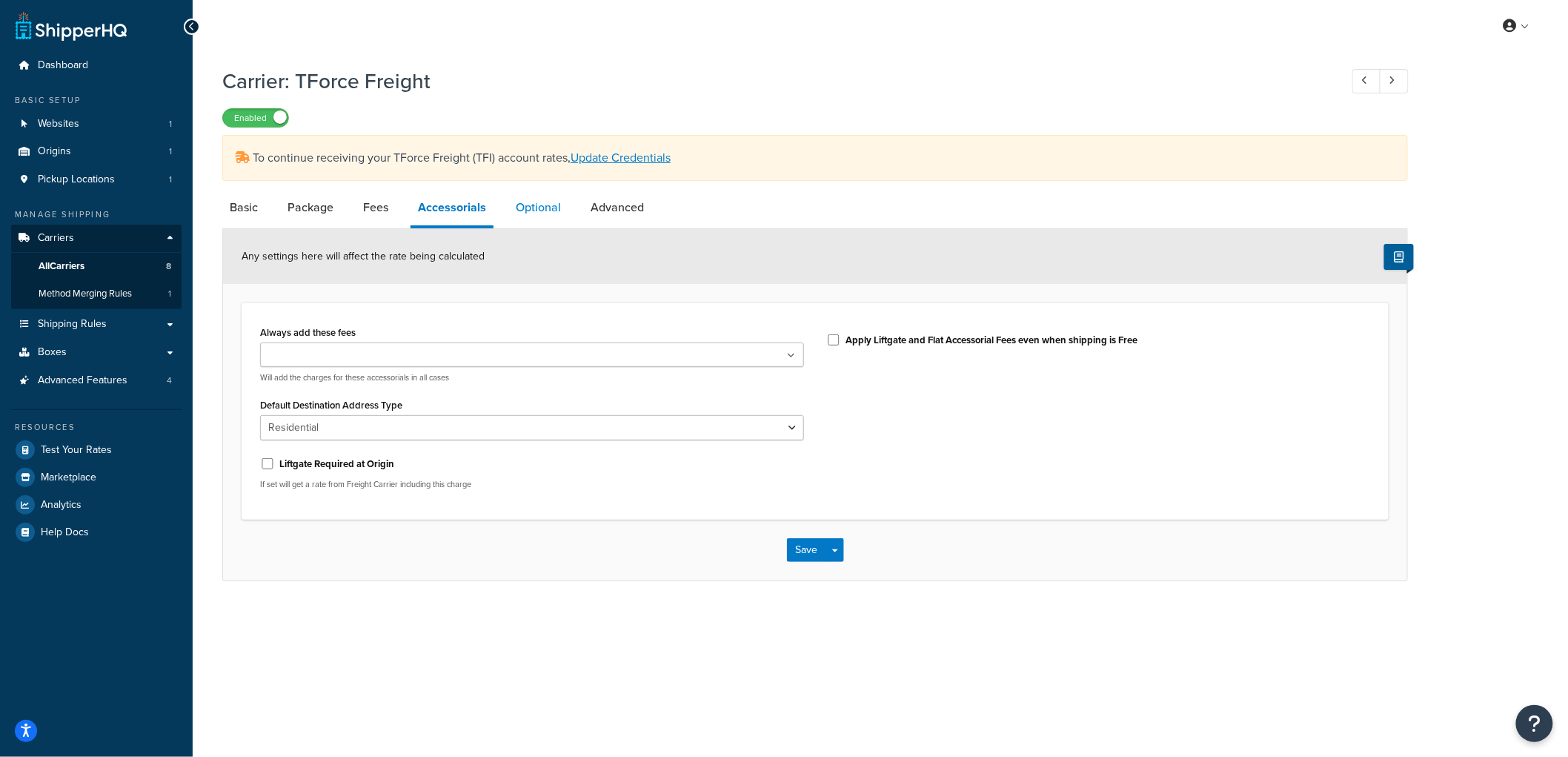
select select "55"
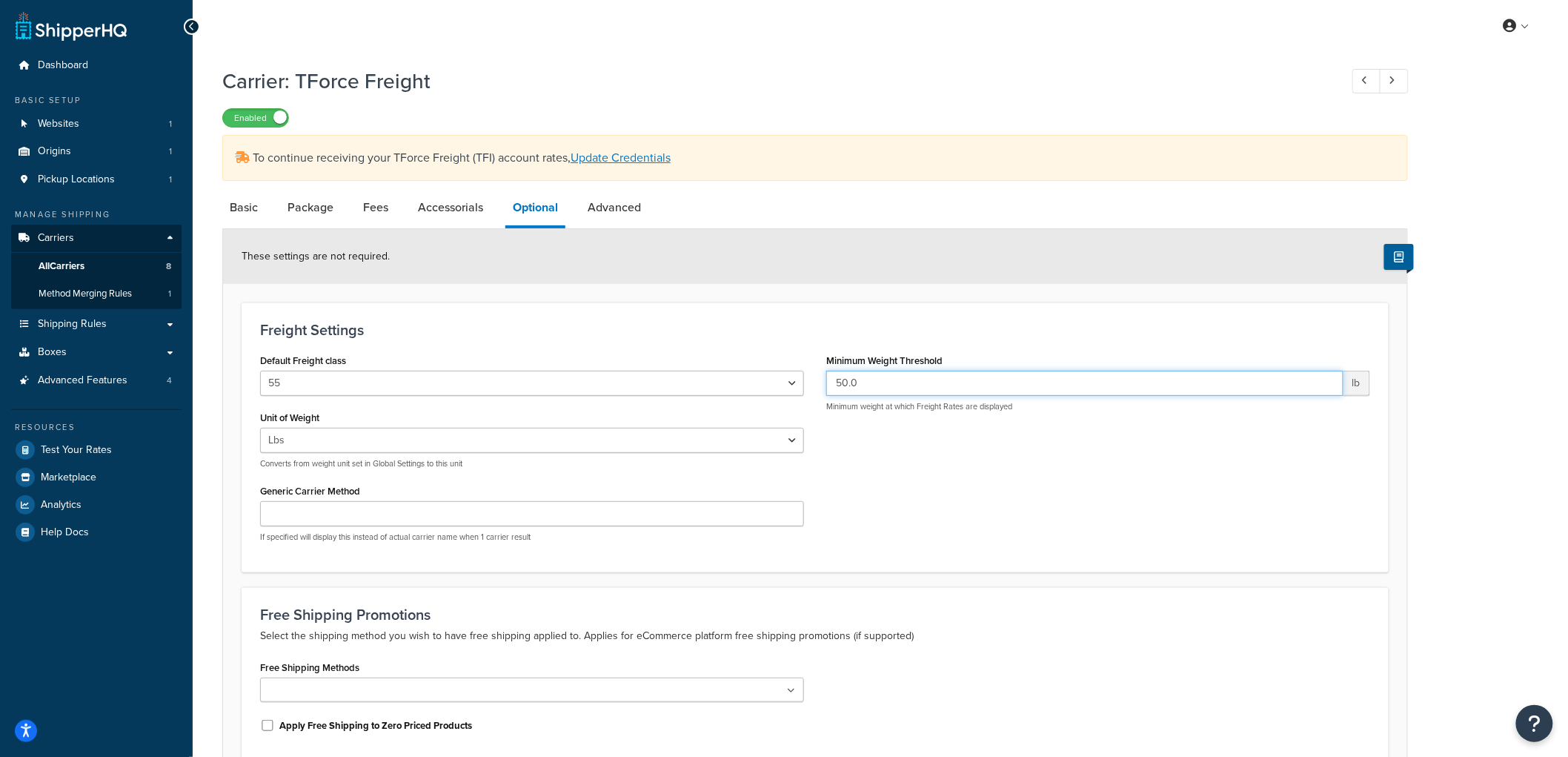
click at [1034, 389] on input "50.0" at bounding box center [1085, 383] width 517 height 25
click at [638, 215] on link "Advanced" at bounding box center [615, 207] width 68 height 36
select select "false"
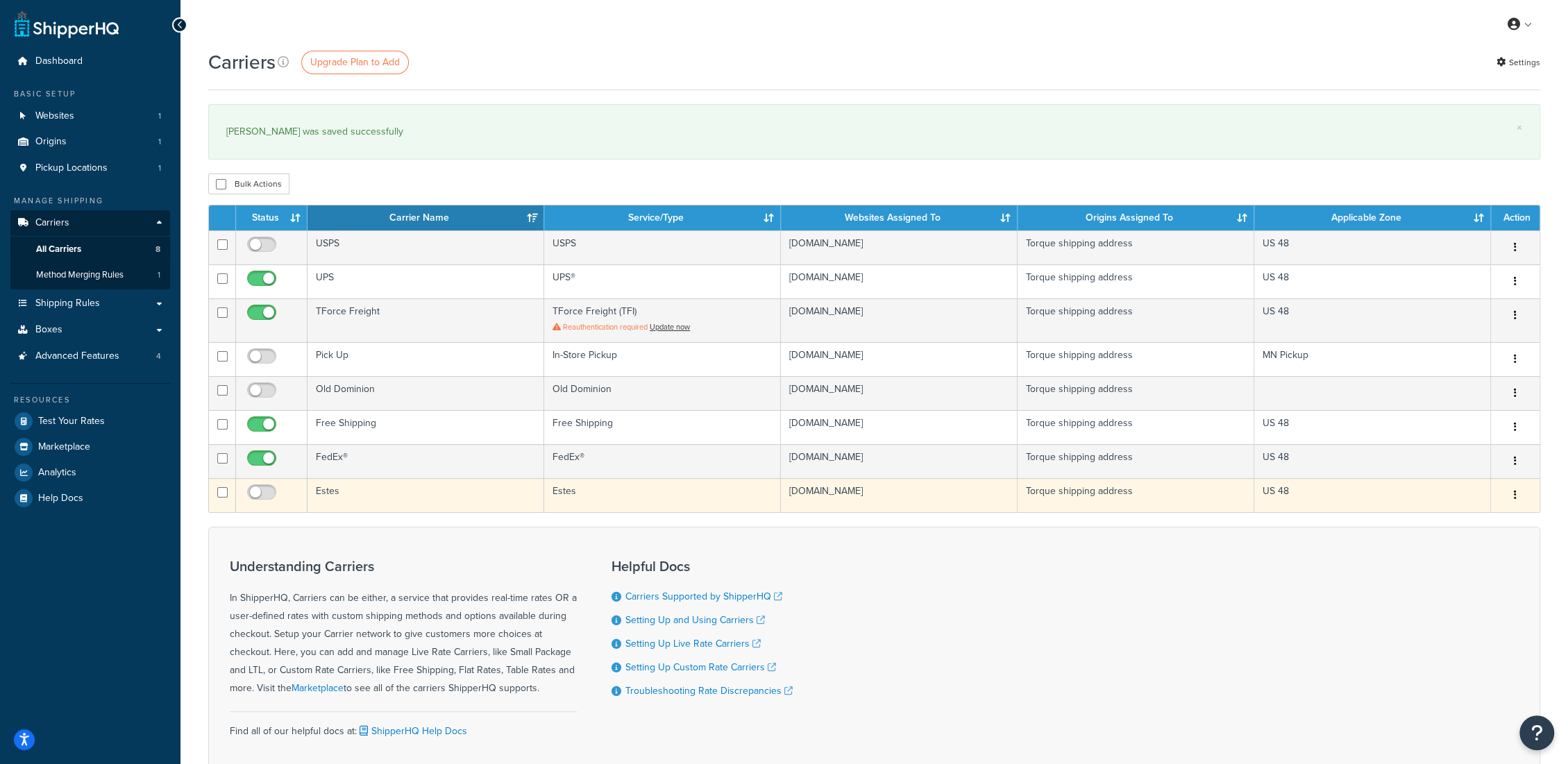
click at [333, 491] on td "Estes" at bounding box center [426, 495] width 237 height 34
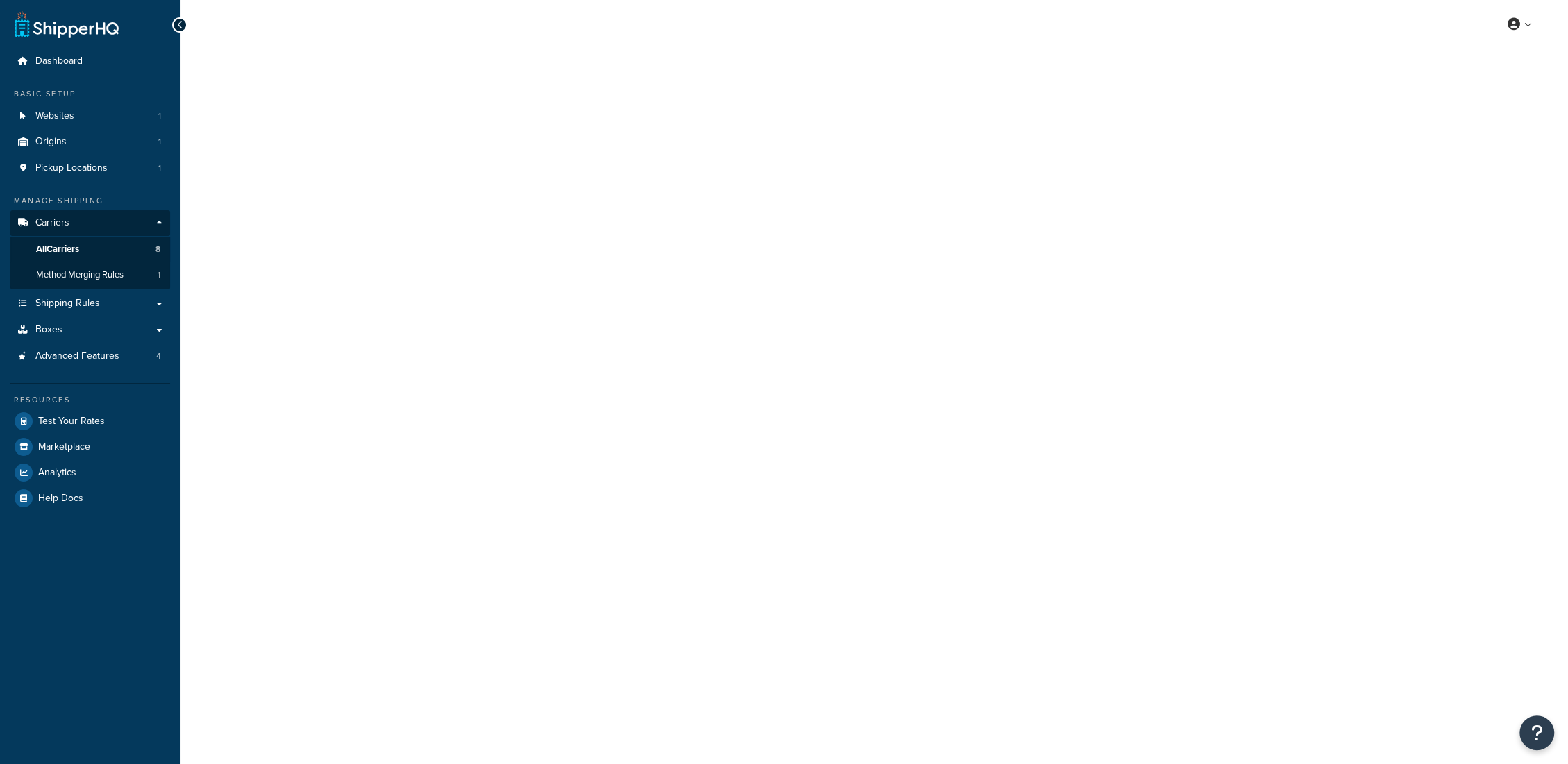
select select "estesFreight"
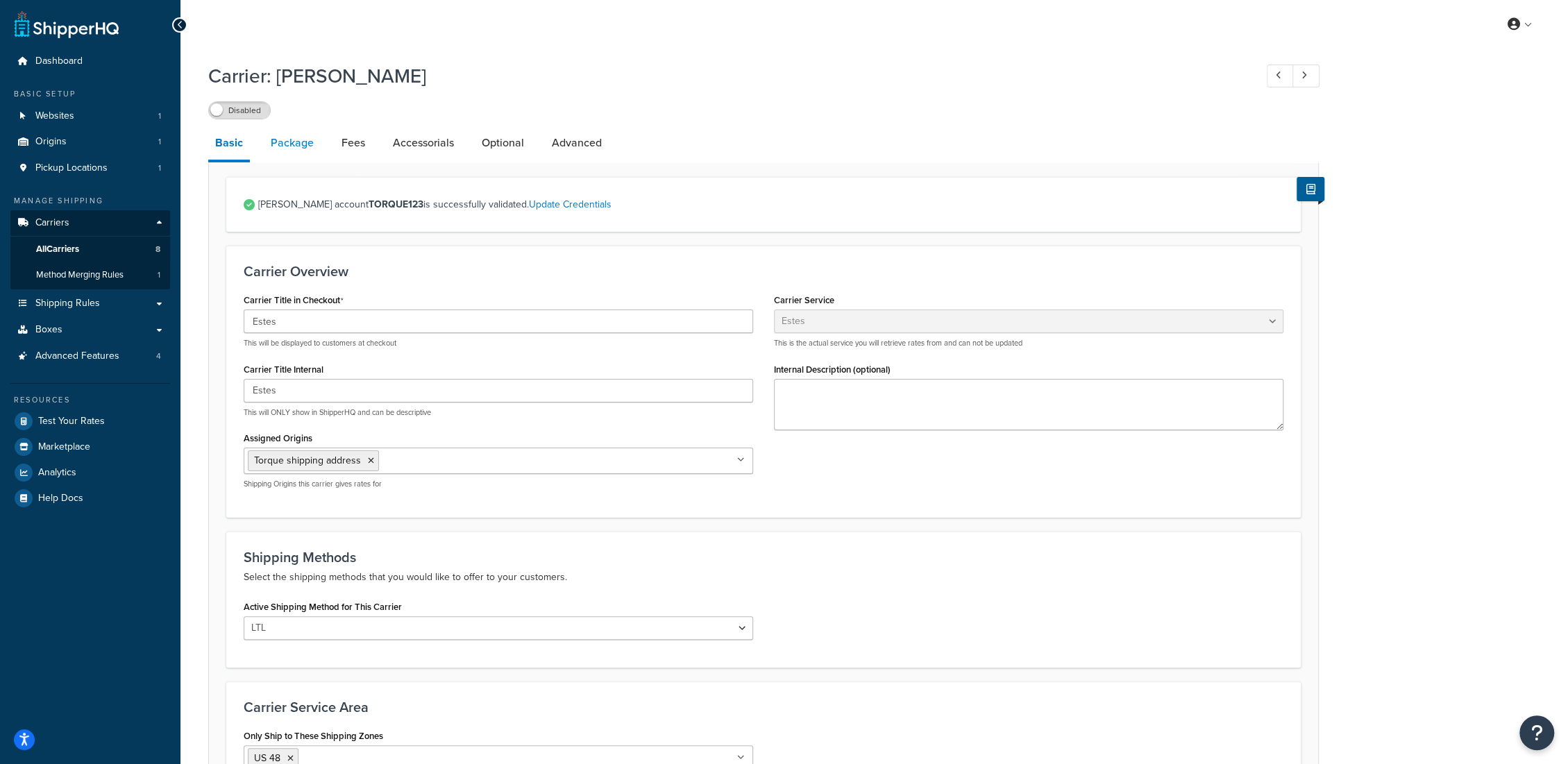
click at [305, 136] on link "Package" at bounding box center [292, 143] width 57 height 33
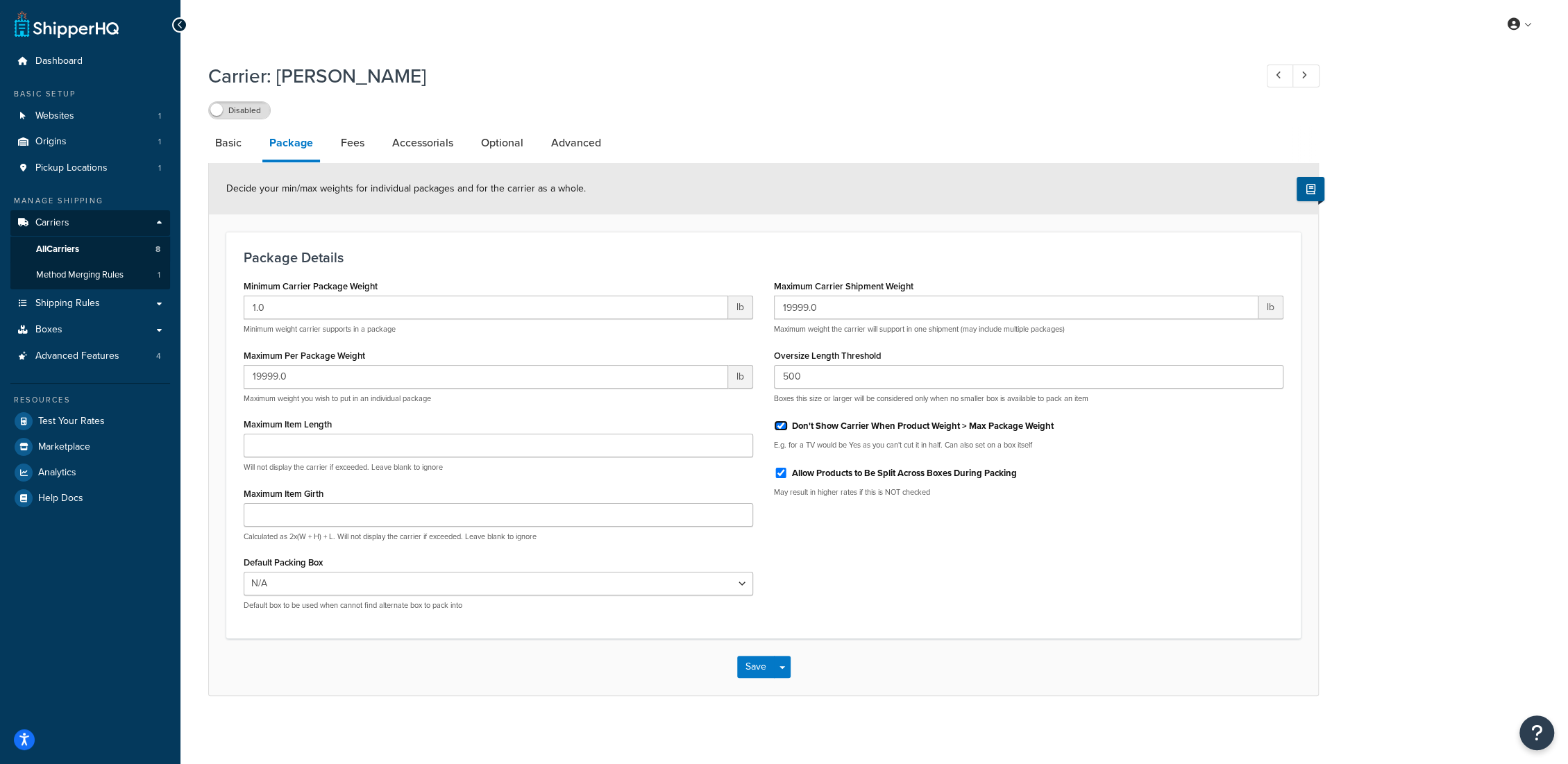
click at [780, 427] on input "Don't Show Carrier When Product Weight > Max Package Weight" at bounding box center [781, 425] width 14 height 10
checkbox input "false"
click at [785, 665] on button "Save Dropdown" at bounding box center [782, 667] width 16 height 22
click at [761, 636] on div "Package Details Minimum Carrier Package Weight 1.0 lb Minimum weight carrier su…" at bounding box center [764, 435] width 1074 height 407
click at [756, 665] on button "Save" at bounding box center [755, 667] width 37 height 22
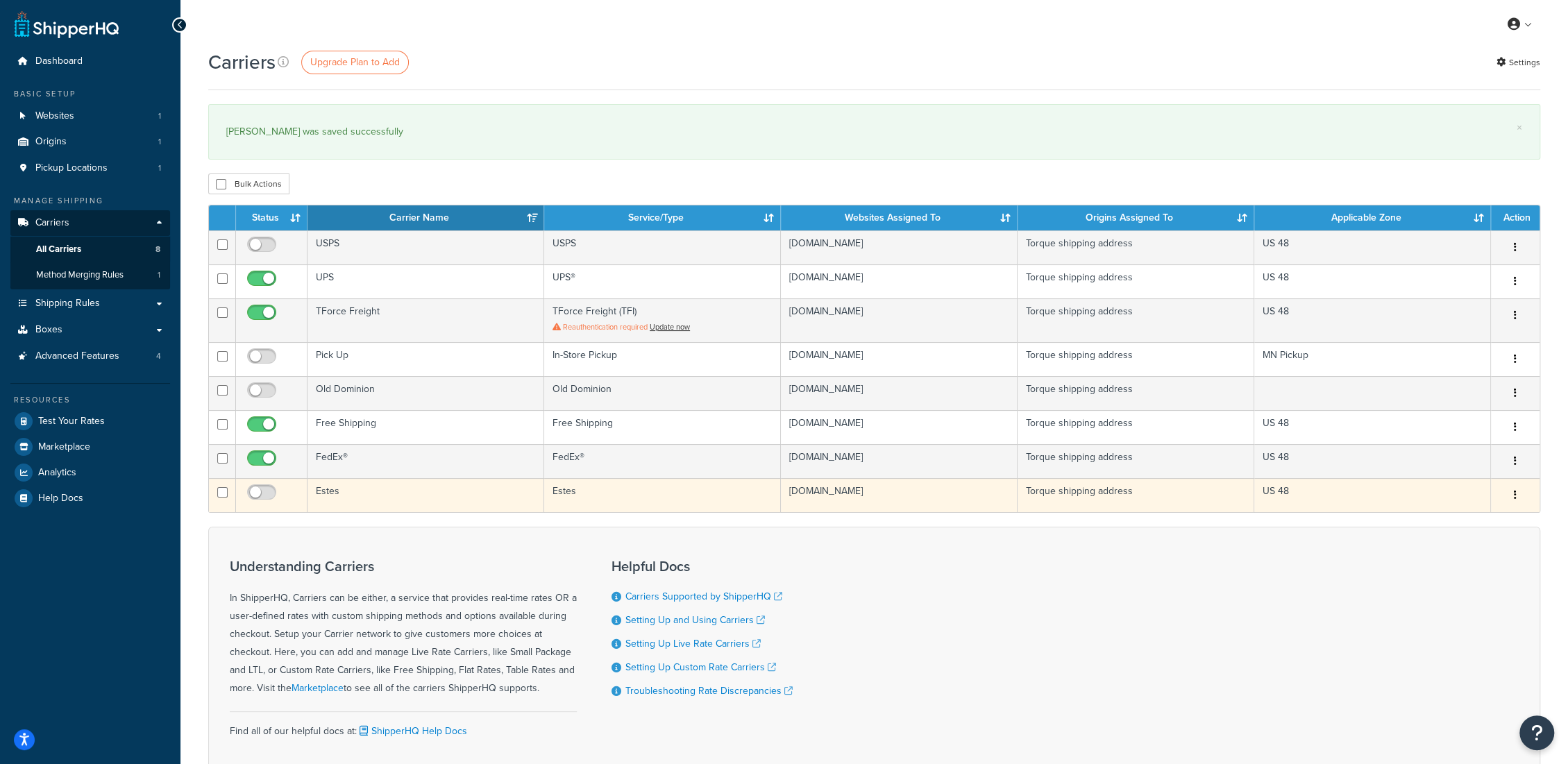
click at [332, 490] on td "Estes" at bounding box center [426, 495] width 237 height 34
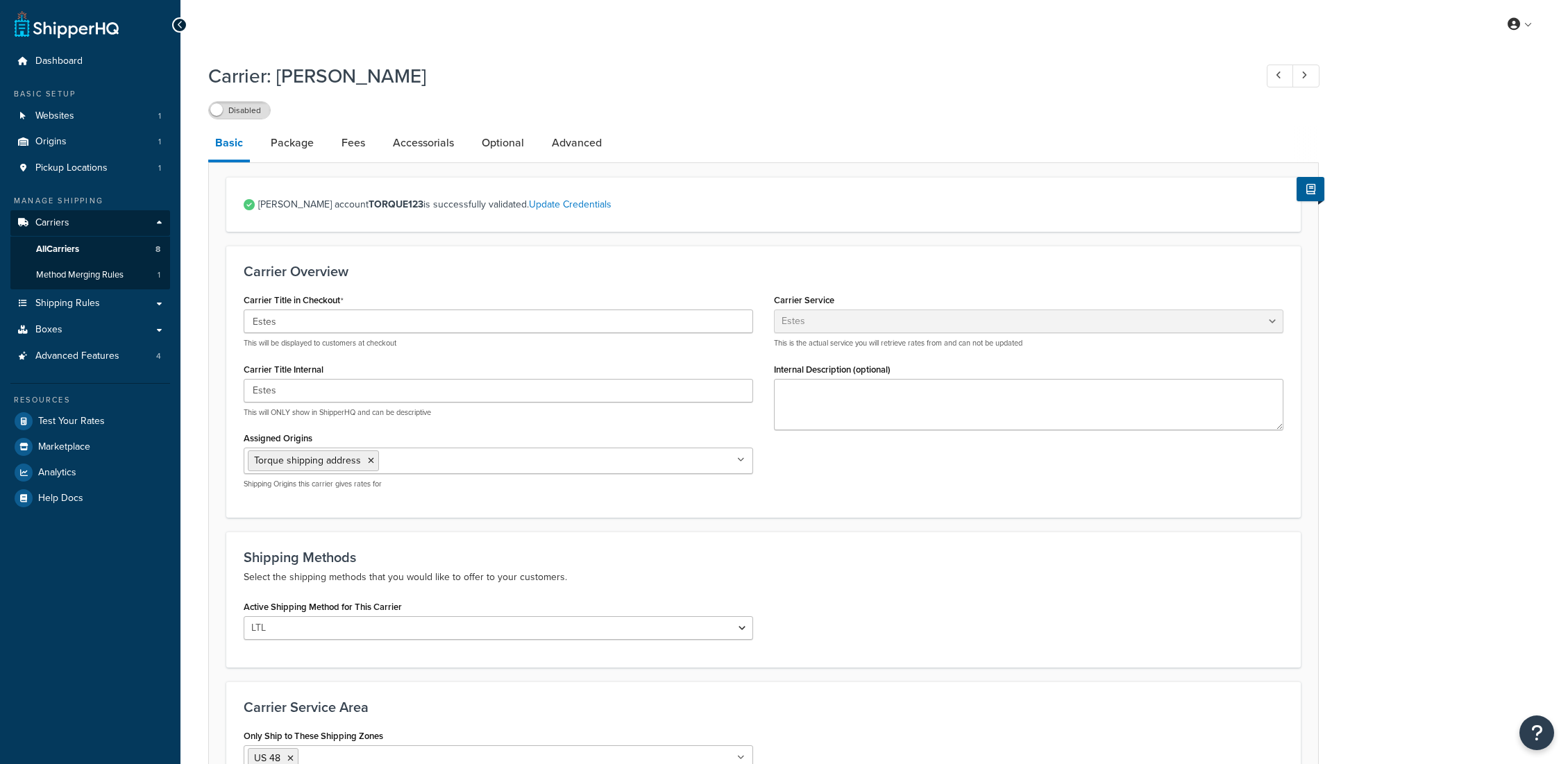
select select "estesFreight"
click at [350, 145] on link "Fees" at bounding box center [353, 143] width 37 height 33
select select "AFTER"
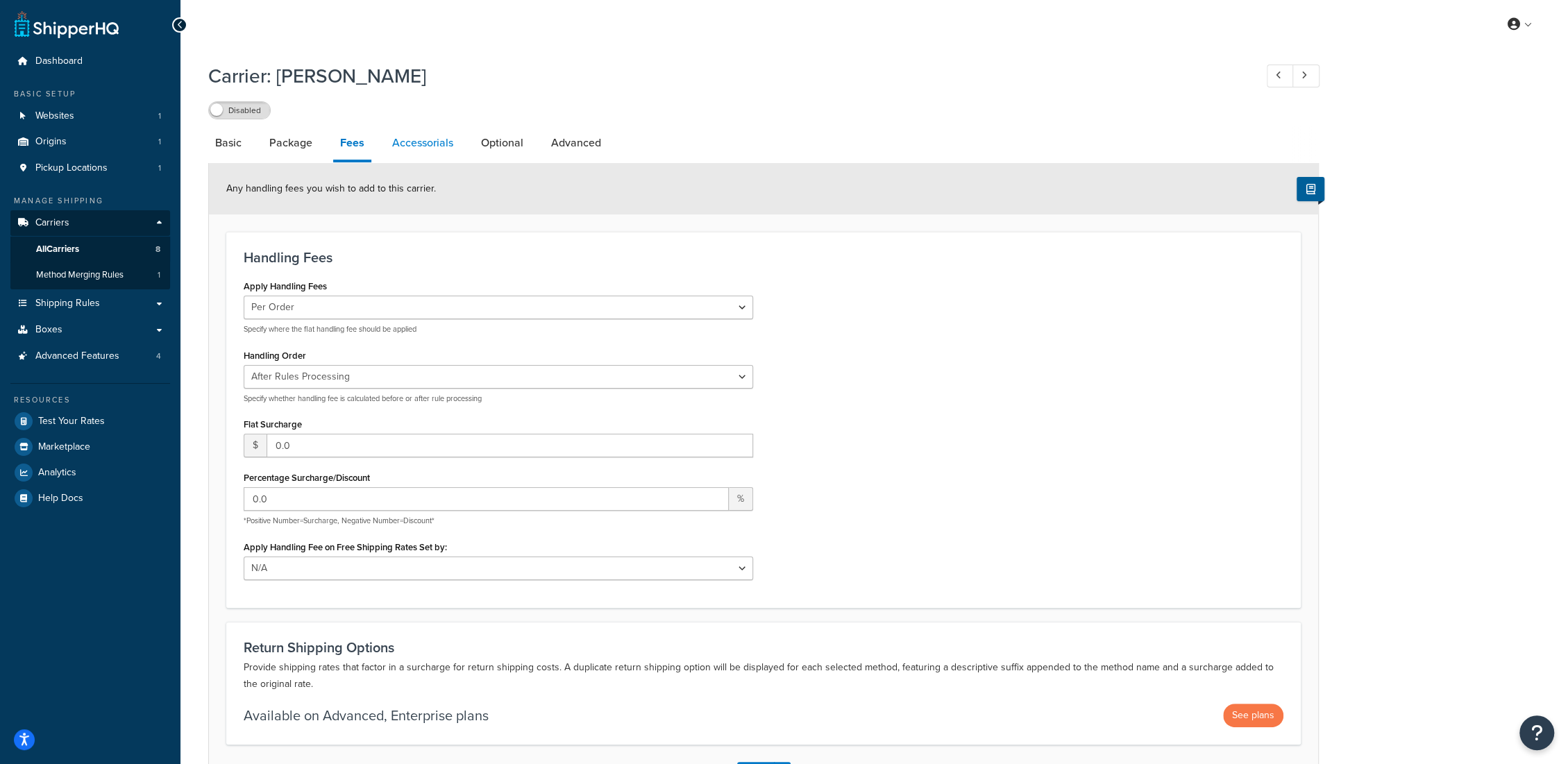
click at [429, 149] on link "Accessorials" at bounding box center [423, 143] width 75 height 33
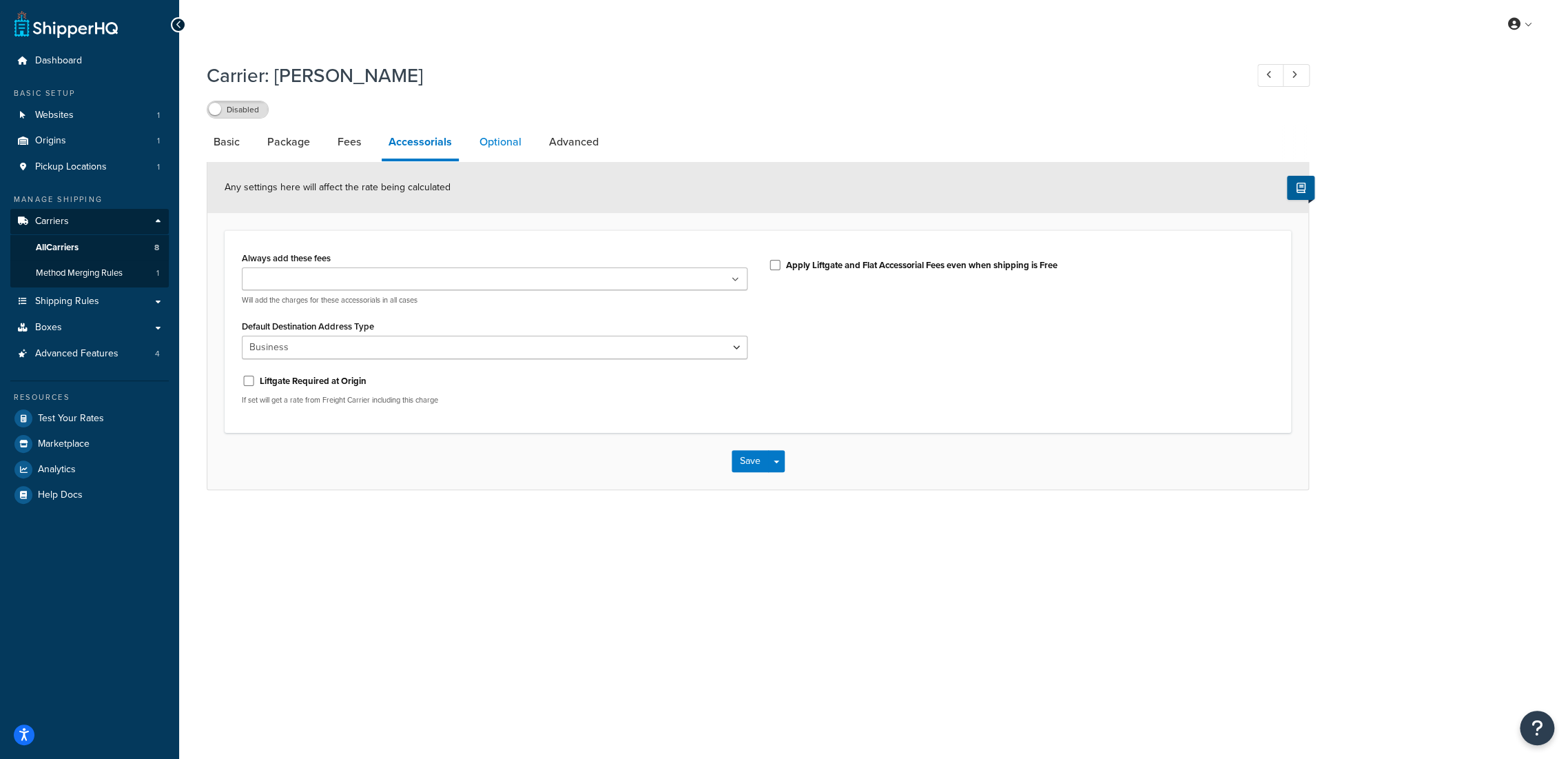
click at [501, 142] on link "Optional" at bounding box center [501, 142] width 56 height 33
select select "55"
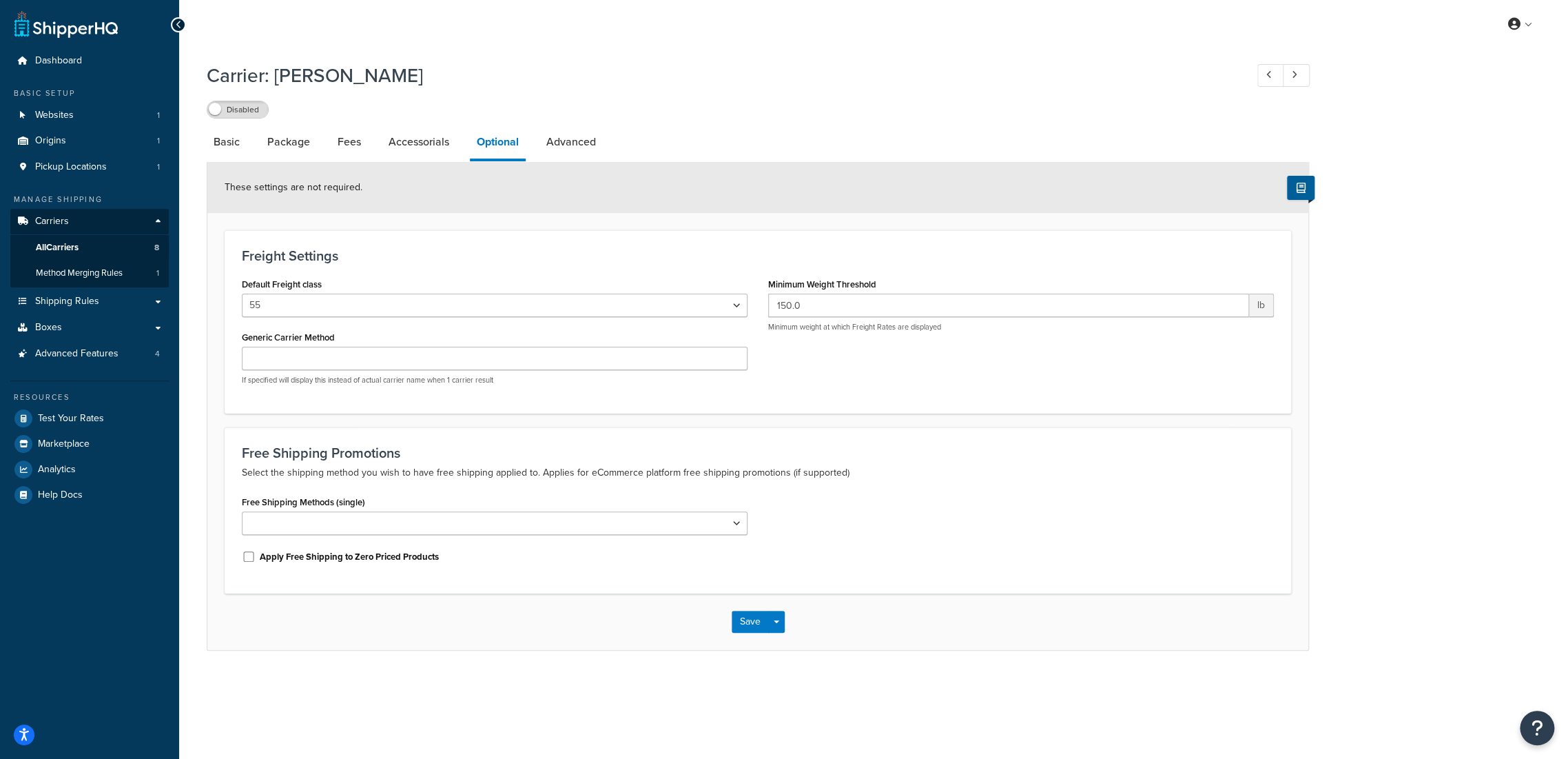
click at [809, 358] on div "Default Freight class 50 55 60 65 70 77.5 85 92.5 100 110 125 150 175 200 250 3…" at bounding box center [758, 335] width 1053 height 121
click at [530, 368] on input "Generic Carrier Method" at bounding box center [495, 358] width 506 height 24
click at [807, 387] on div "Default Freight class 50 55 60 65 70 77.5 85 92.5 100 110 125 150 175 200 250 3…" at bounding box center [758, 335] width 1053 height 121
click at [457, 524] on select "LTL" at bounding box center [495, 523] width 506 height 24
click at [492, 486] on div "Free Shipping Promotions Select the shipping method you wish to have free shipp…" at bounding box center [758, 510] width 1066 height 166
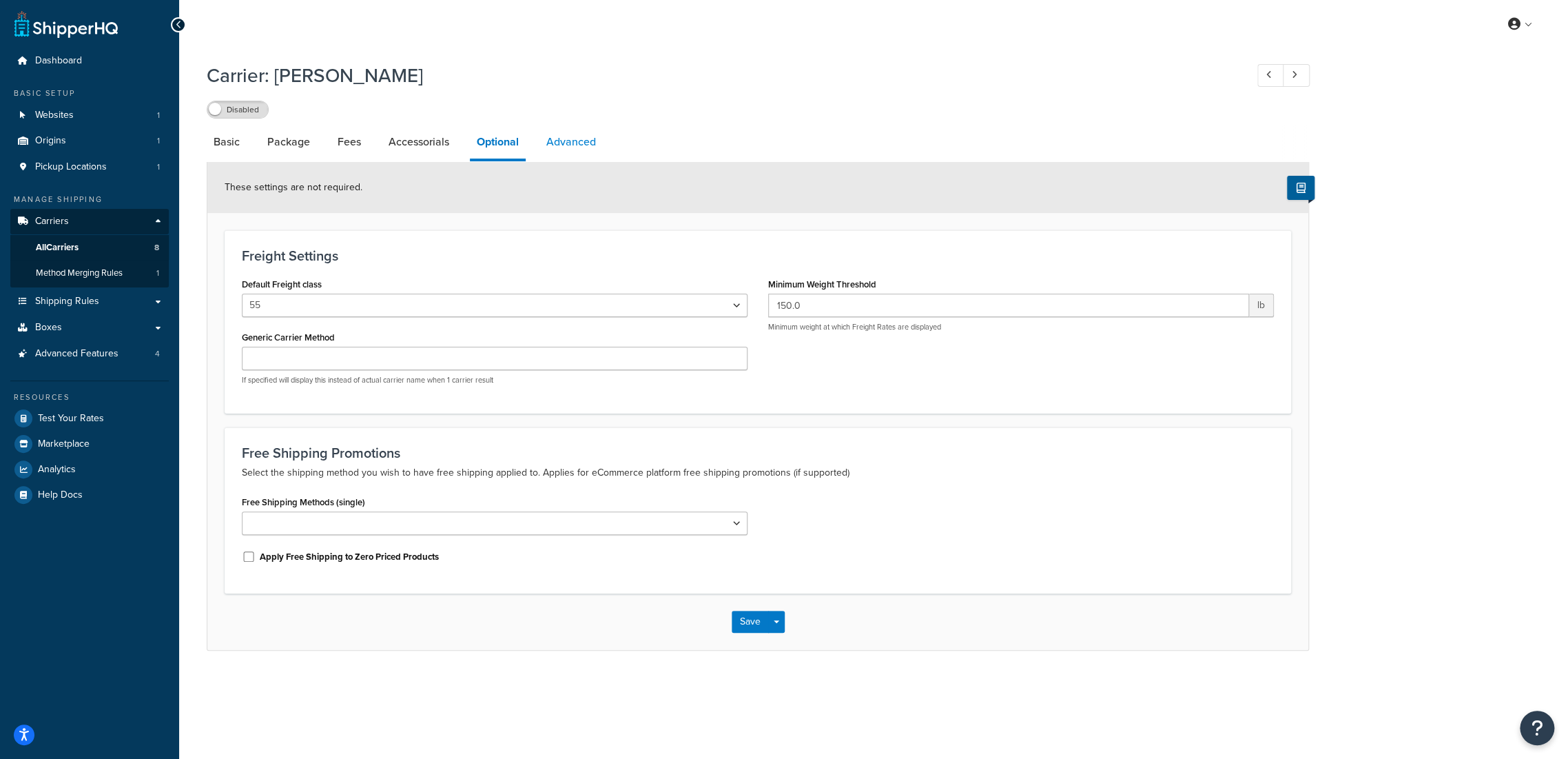
click at [565, 148] on link "Advanced" at bounding box center [571, 142] width 63 height 33
select select "false"
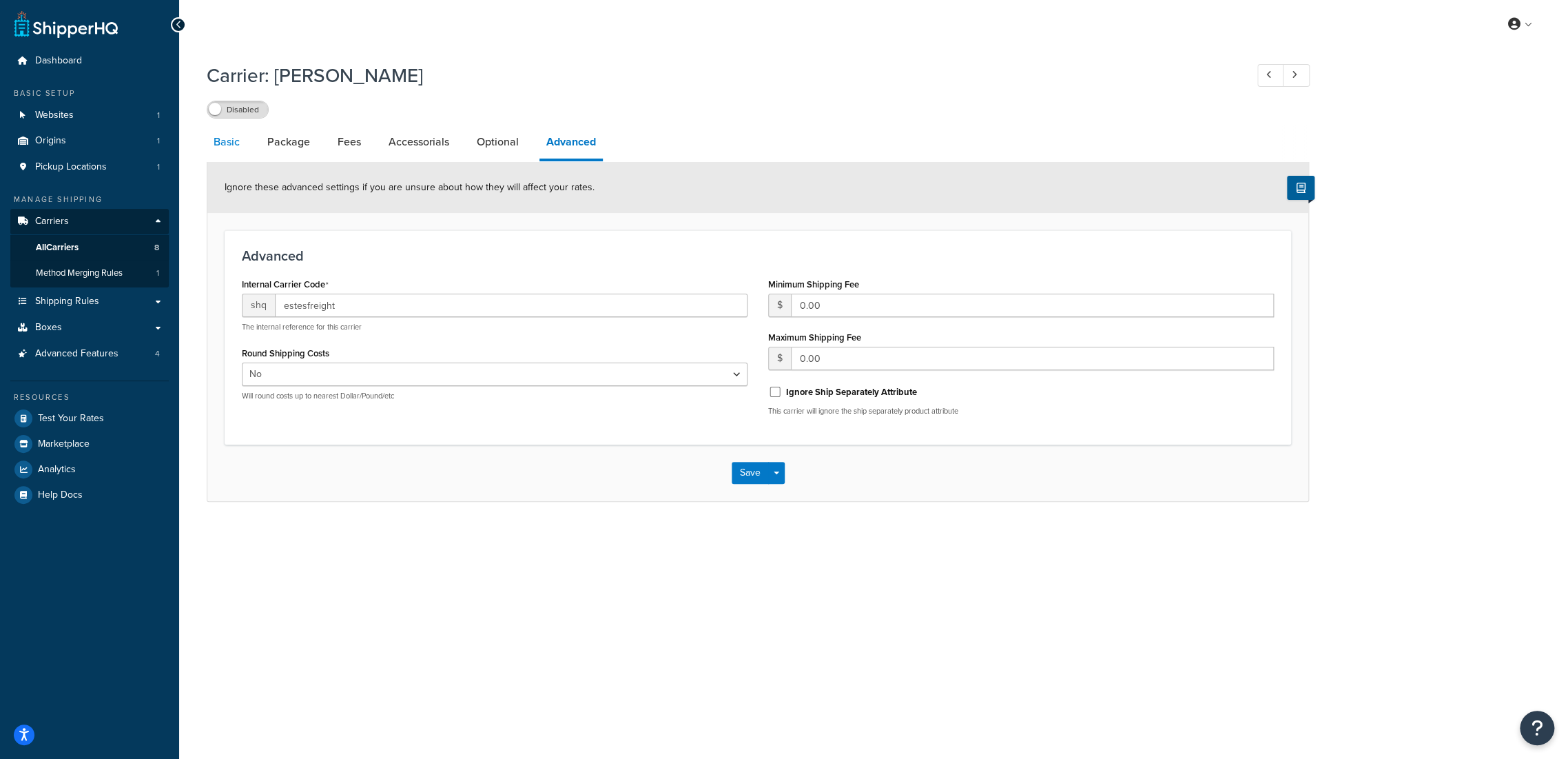
click at [236, 146] on link "Basic" at bounding box center [226, 142] width 40 height 33
select select "estesFreight"
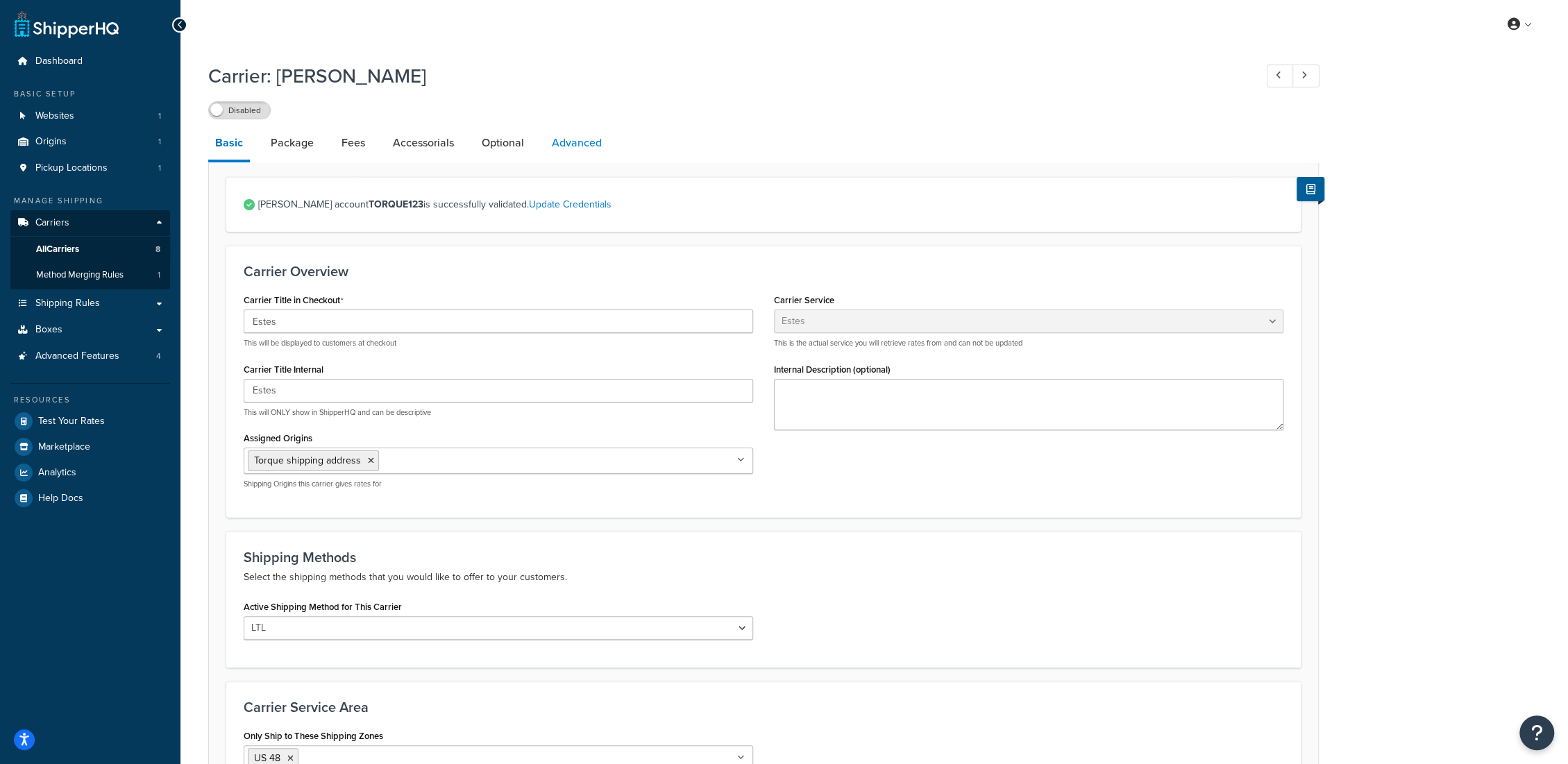
click at [567, 135] on link "Advanced" at bounding box center [577, 143] width 64 height 33
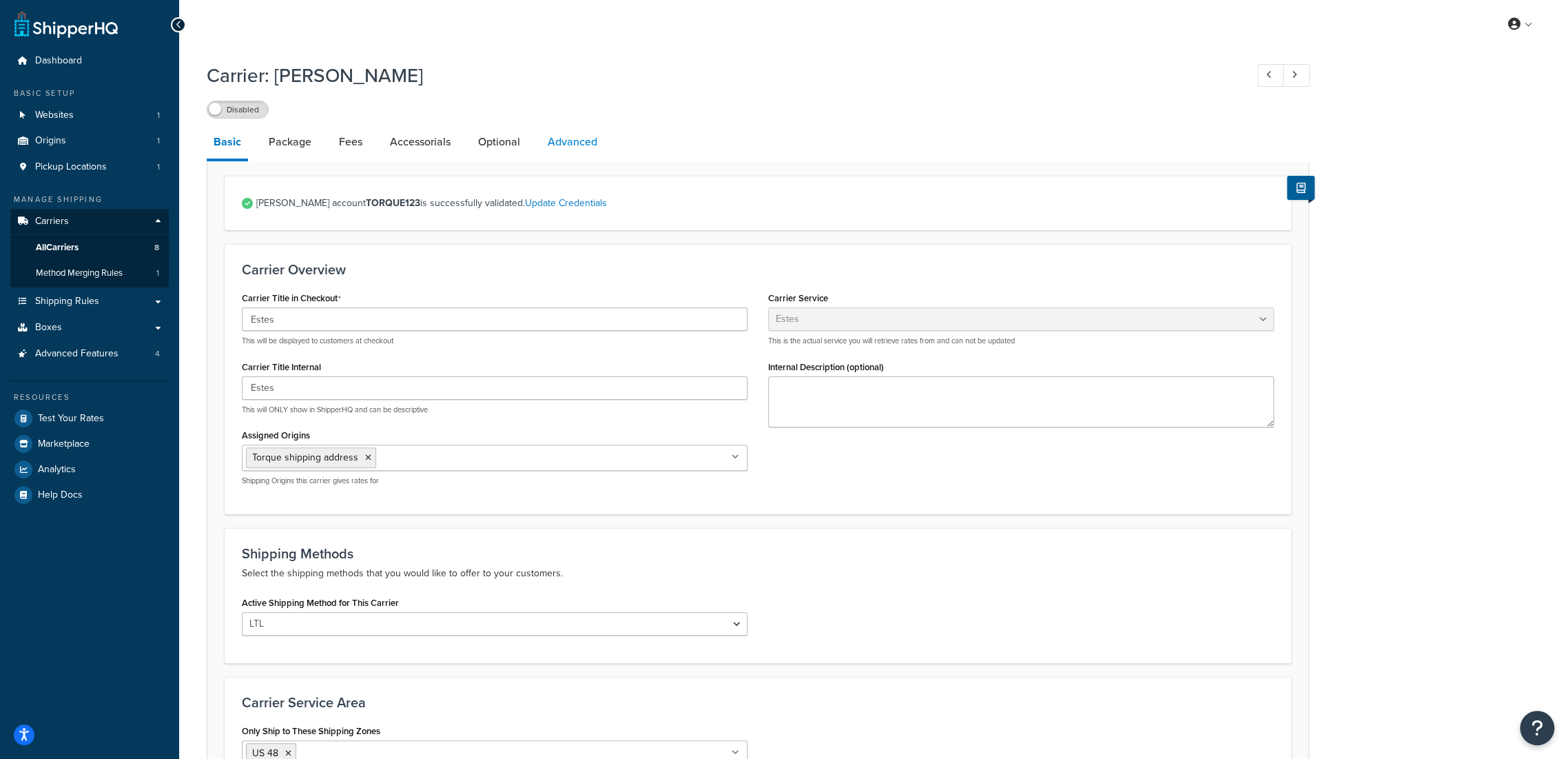
select select "false"
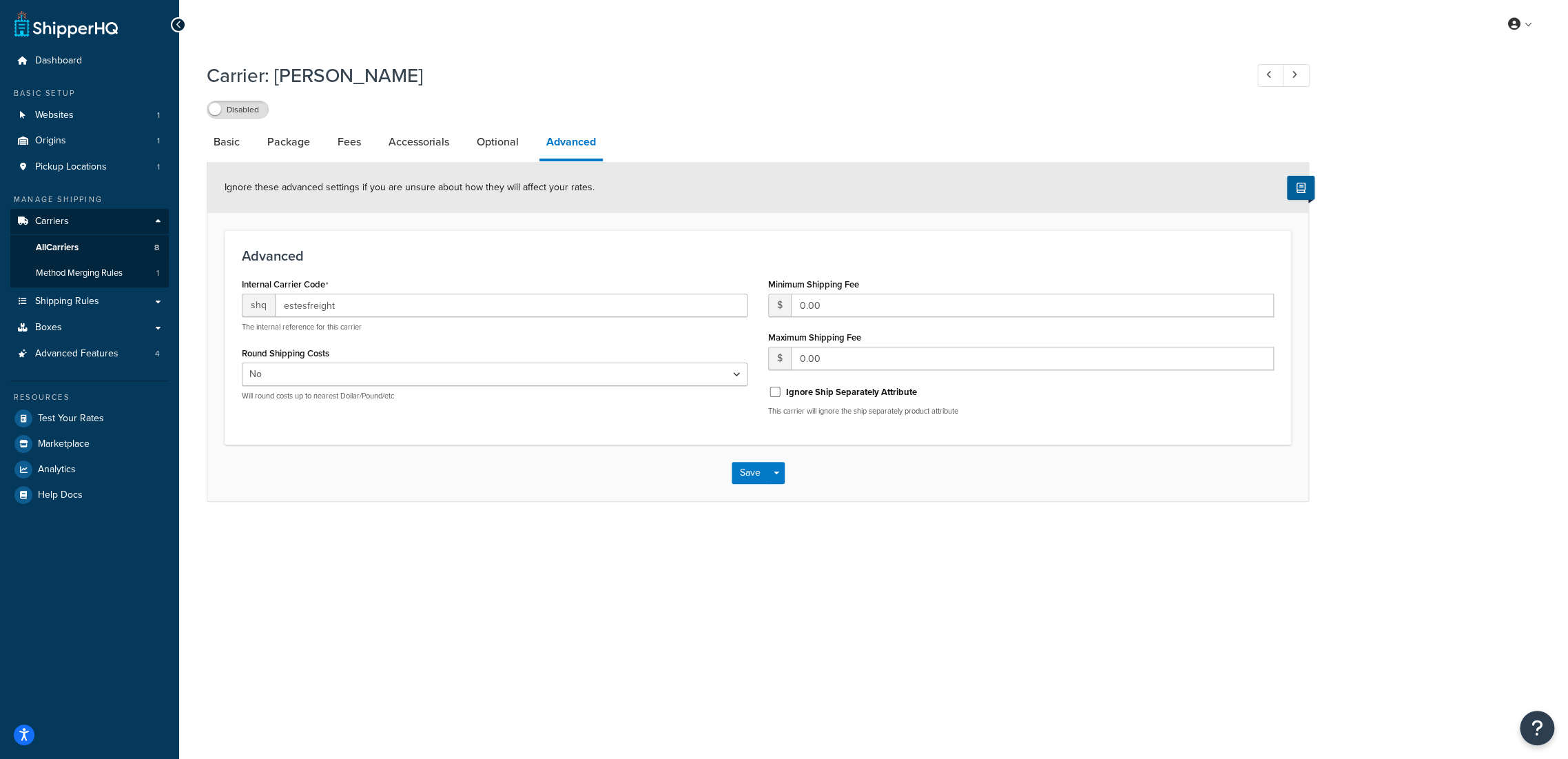
click at [576, 527] on div "Carrier: Estes Disabled Basic Package Fees Accessorials Optional Advanced Ignor…" at bounding box center [874, 296] width 1389 height 481
click at [226, 142] on link "Basic" at bounding box center [226, 142] width 40 height 33
select select "estesFreight"
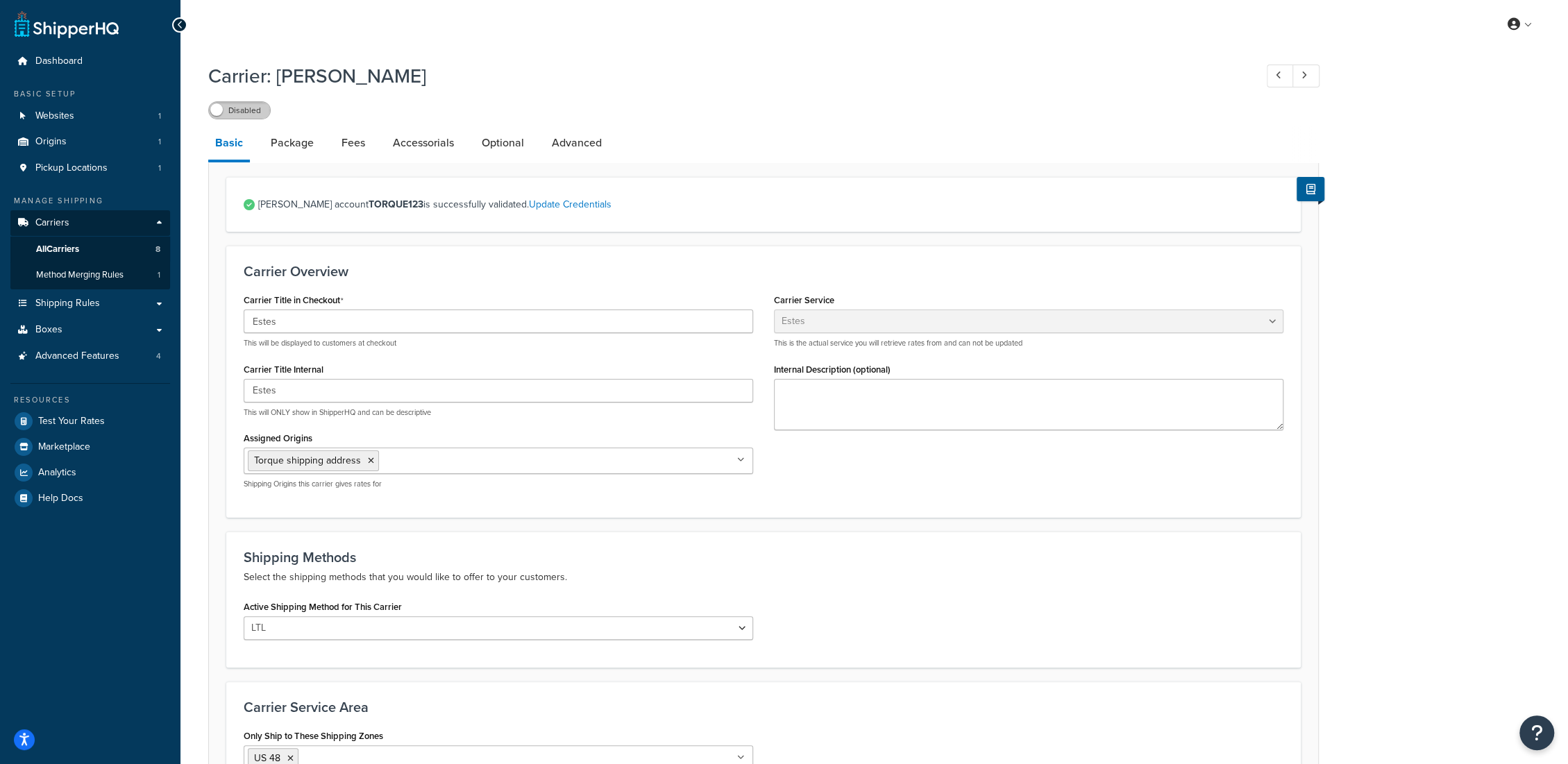
click at [253, 109] on label "Disabled" at bounding box center [239, 110] width 61 height 16
click at [68, 249] on span "All Carriers" at bounding box center [58, 249] width 43 height 12
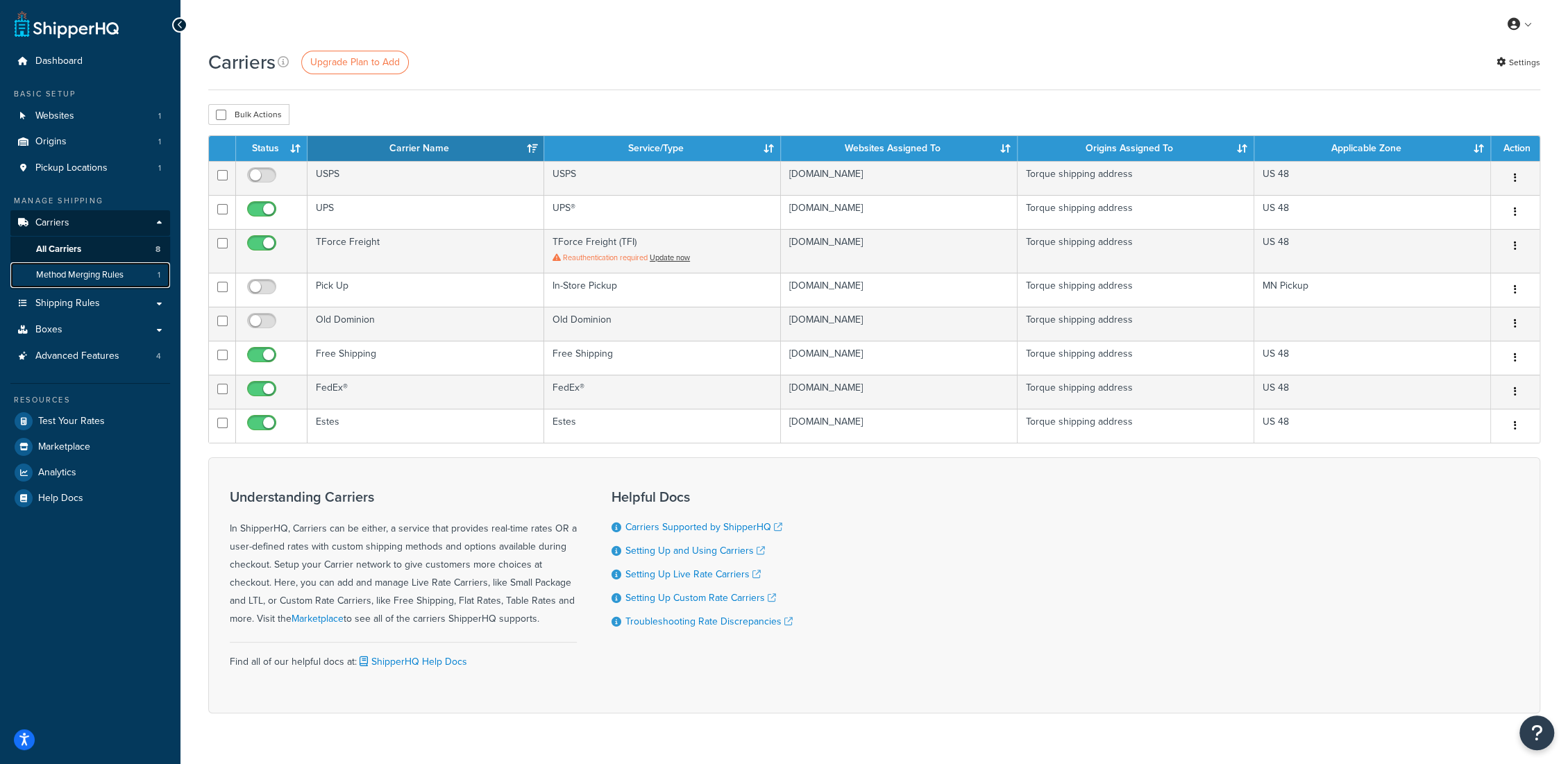
click at [79, 275] on span "Method Merging Rules" at bounding box center [80, 275] width 88 height 12
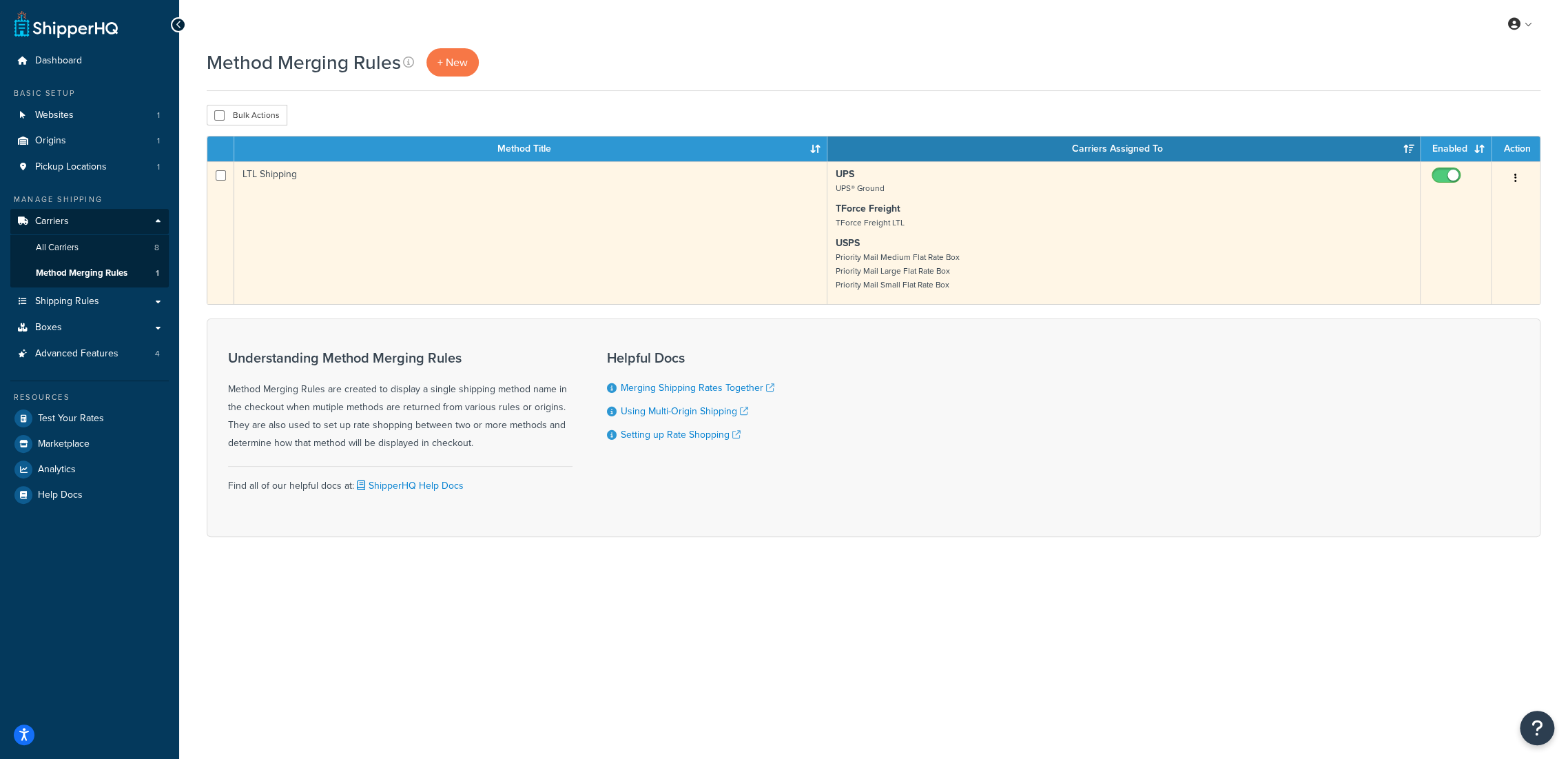
click at [1185, 235] on td "UPS UPS® Ground TForce Freight TForce Freight LTL USPS Priority Mail Medium Fla…" at bounding box center [1123, 232] width 593 height 142
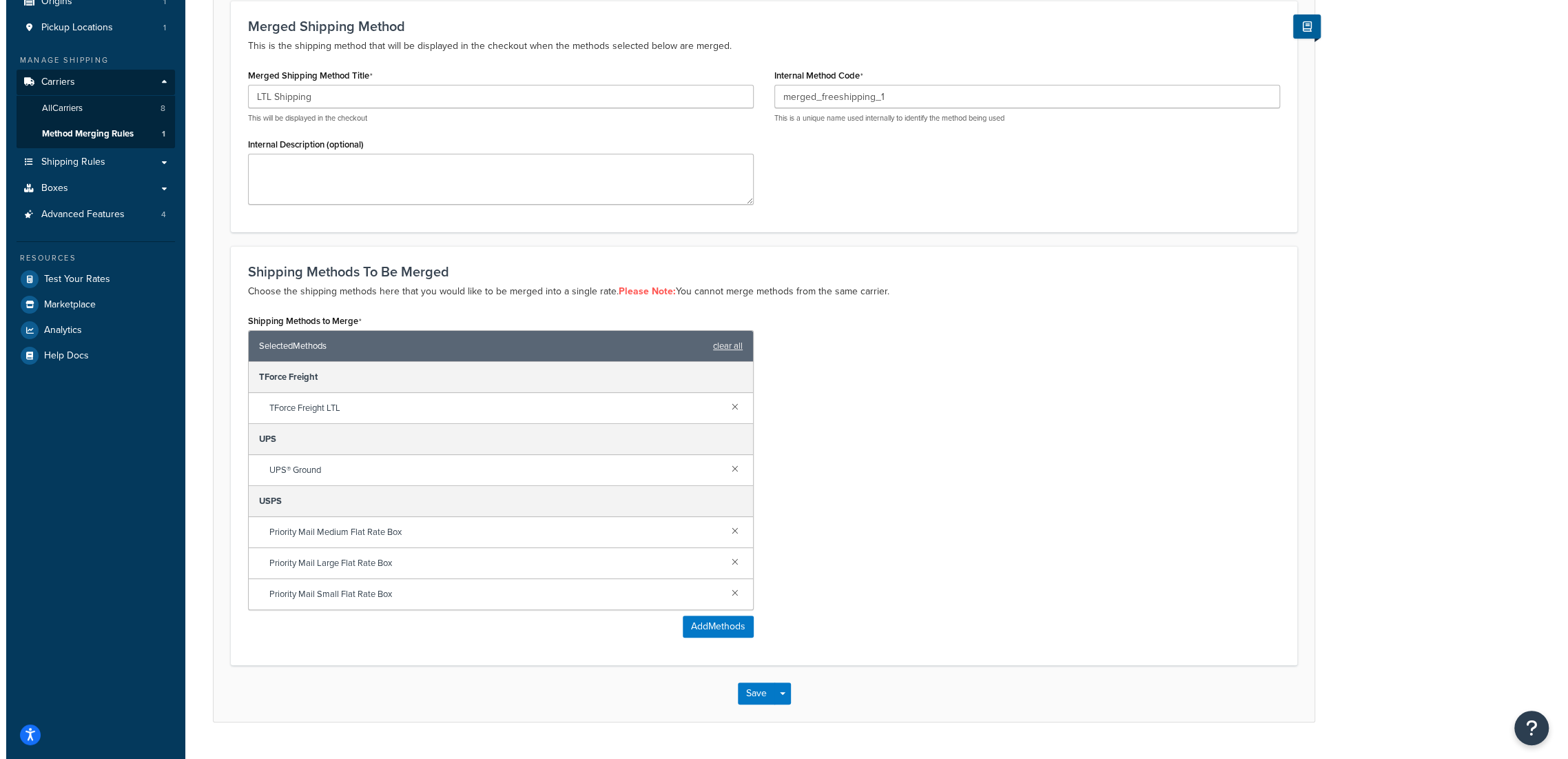
scroll to position [153, 0]
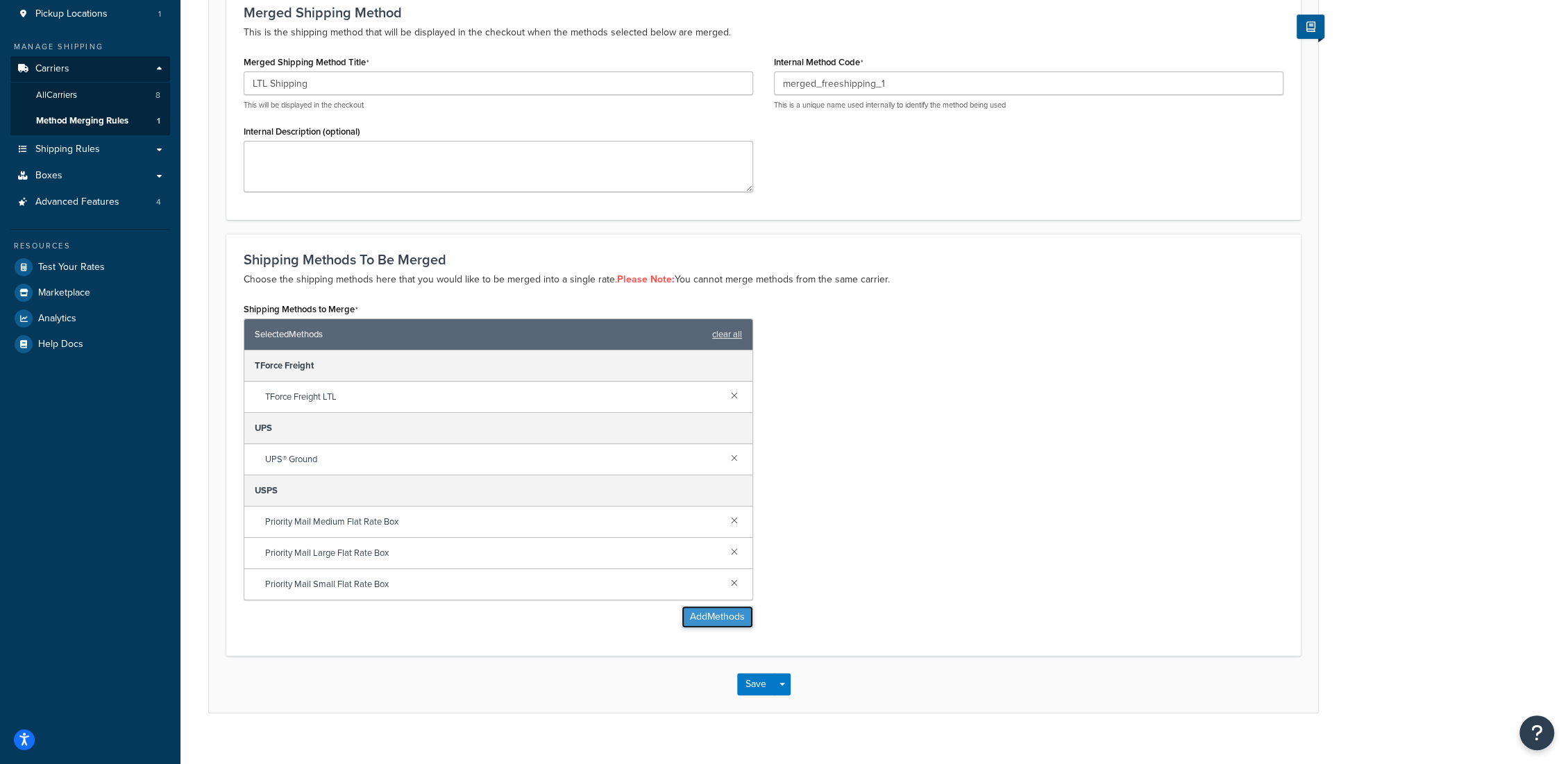
click at [714, 615] on button "Add Methods" at bounding box center [718, 617] width 71 height 22
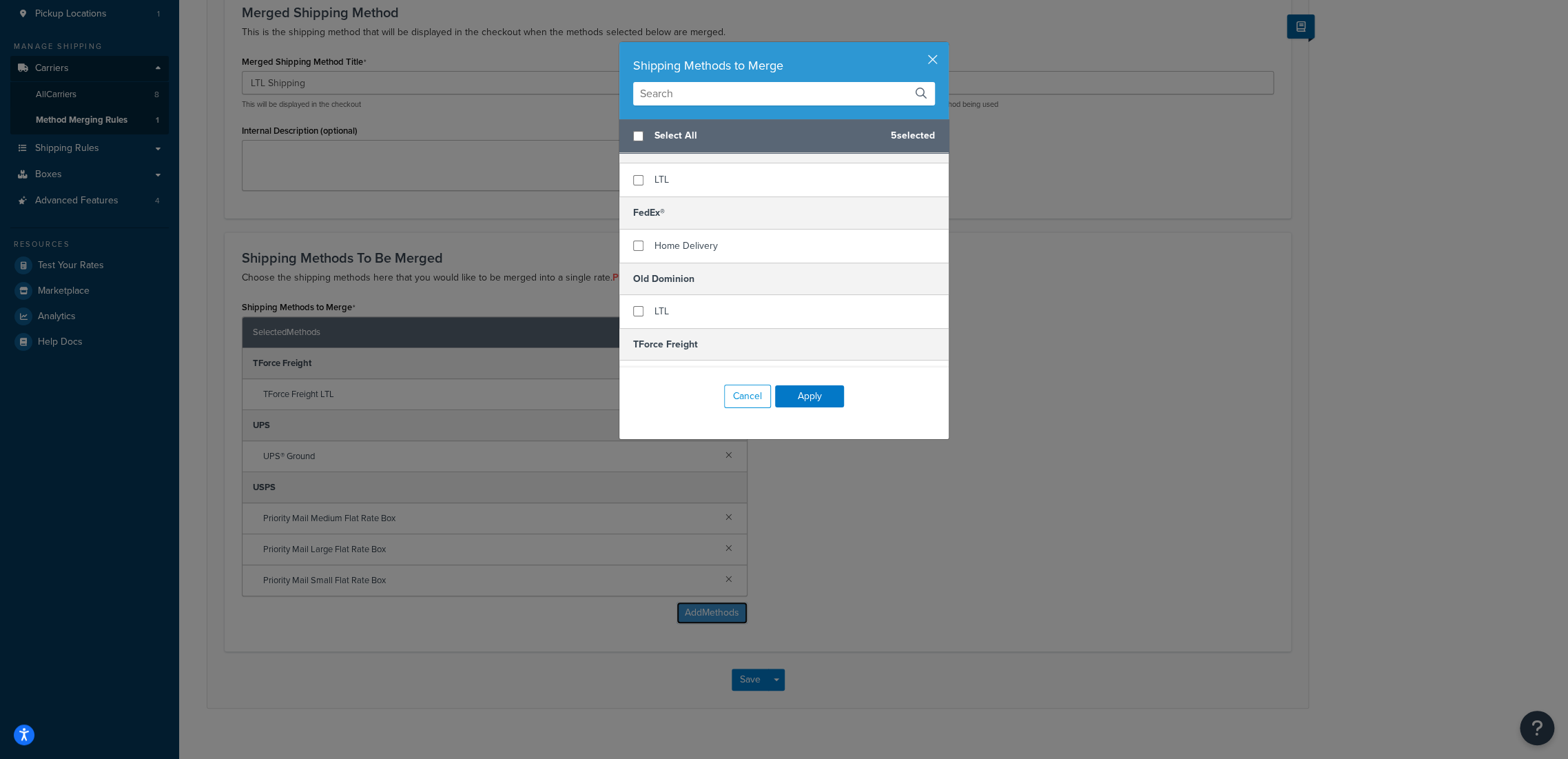
scroll to position [77, 0]
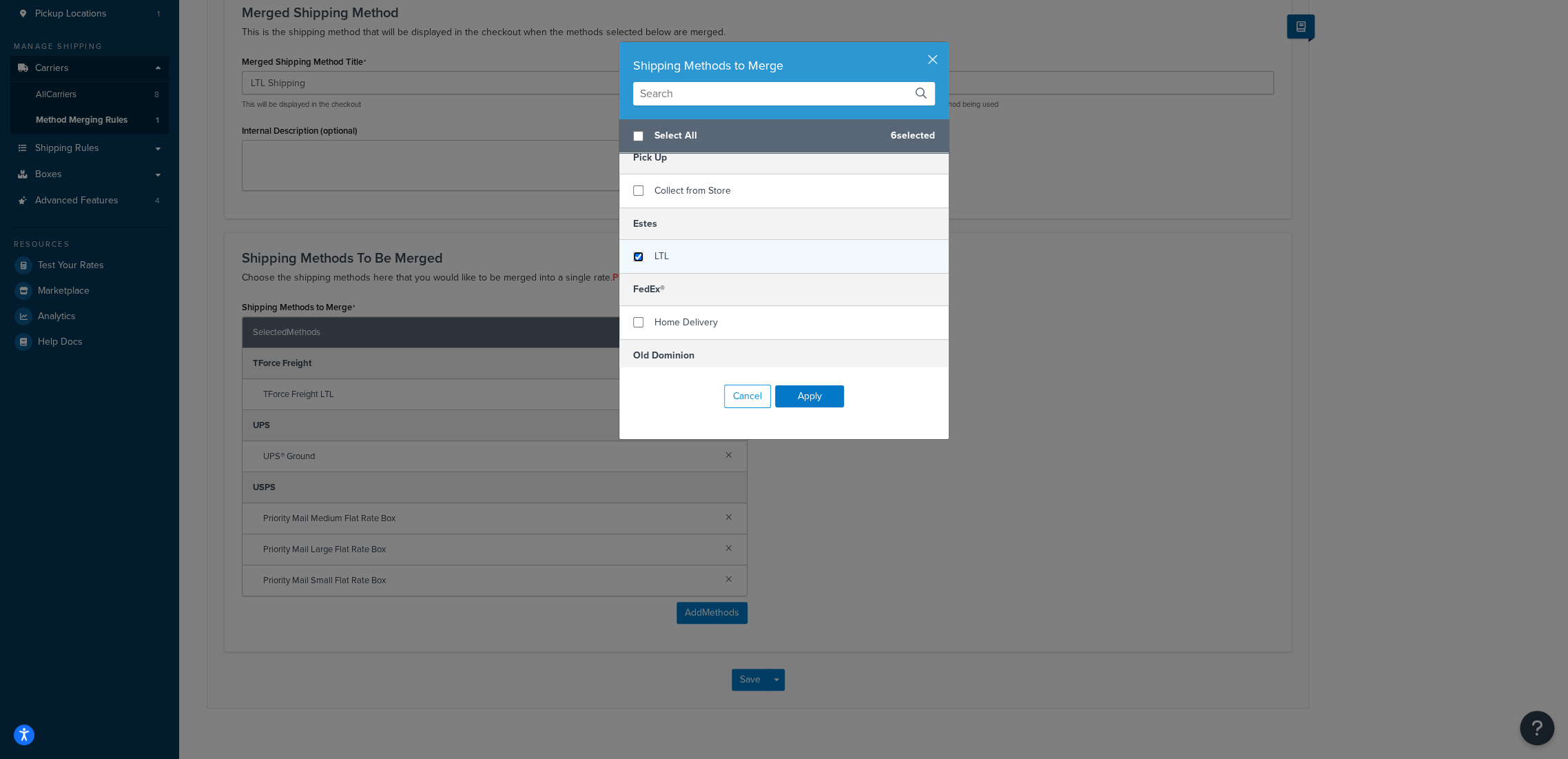
click at [633, 253] on input "checkbox" at bounding box center [638, 257] width 10 height 10
checkbox input "true"
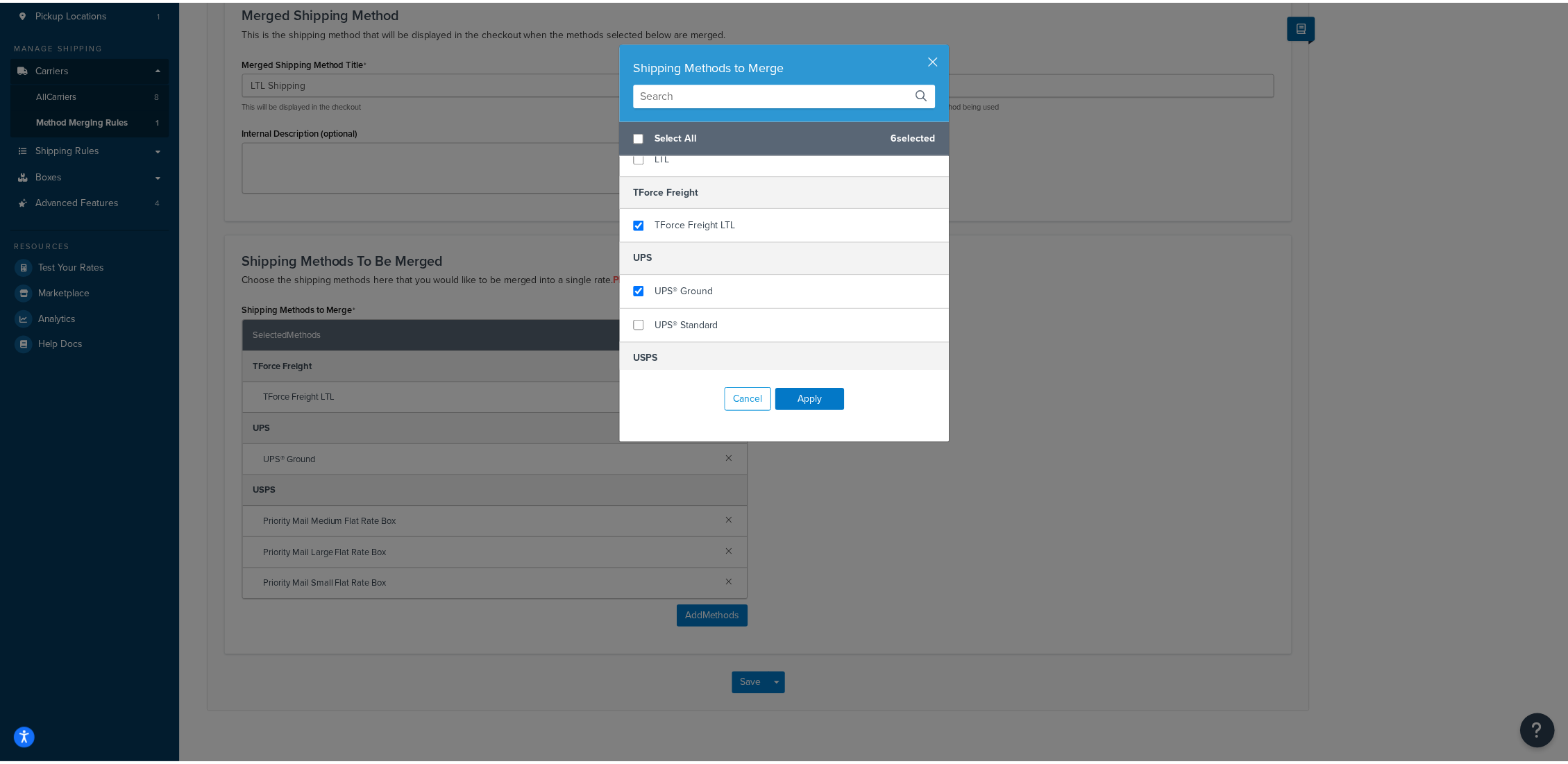
scroll to position [308, 0]
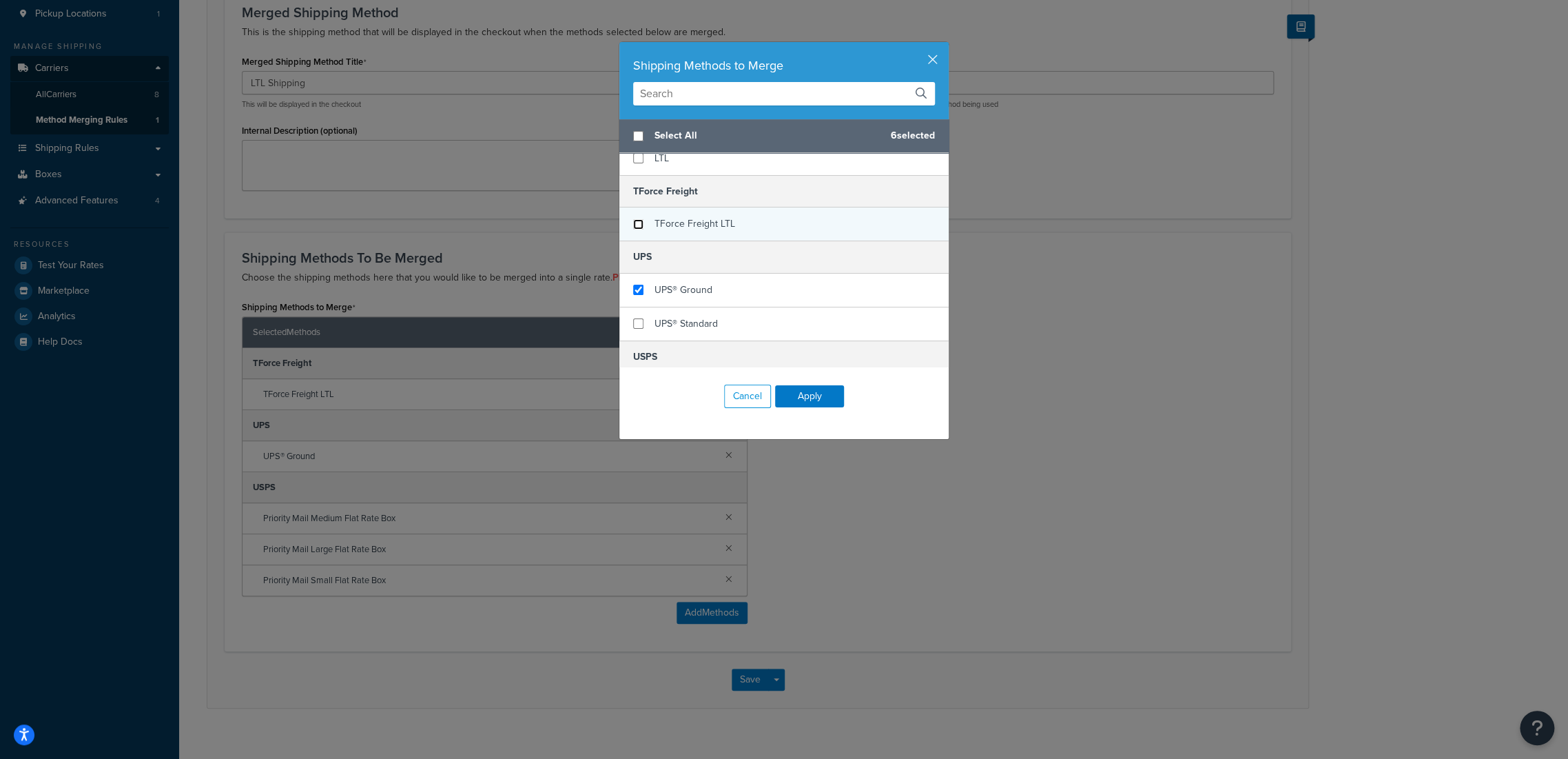
click at [635, 221] on input "checkbox" at bounding box center [638, 224] width 10 height 10
checkbox input "false"
click at [804, 399] on button "Apply" at bounding box center [809, 396] width 69 height 22
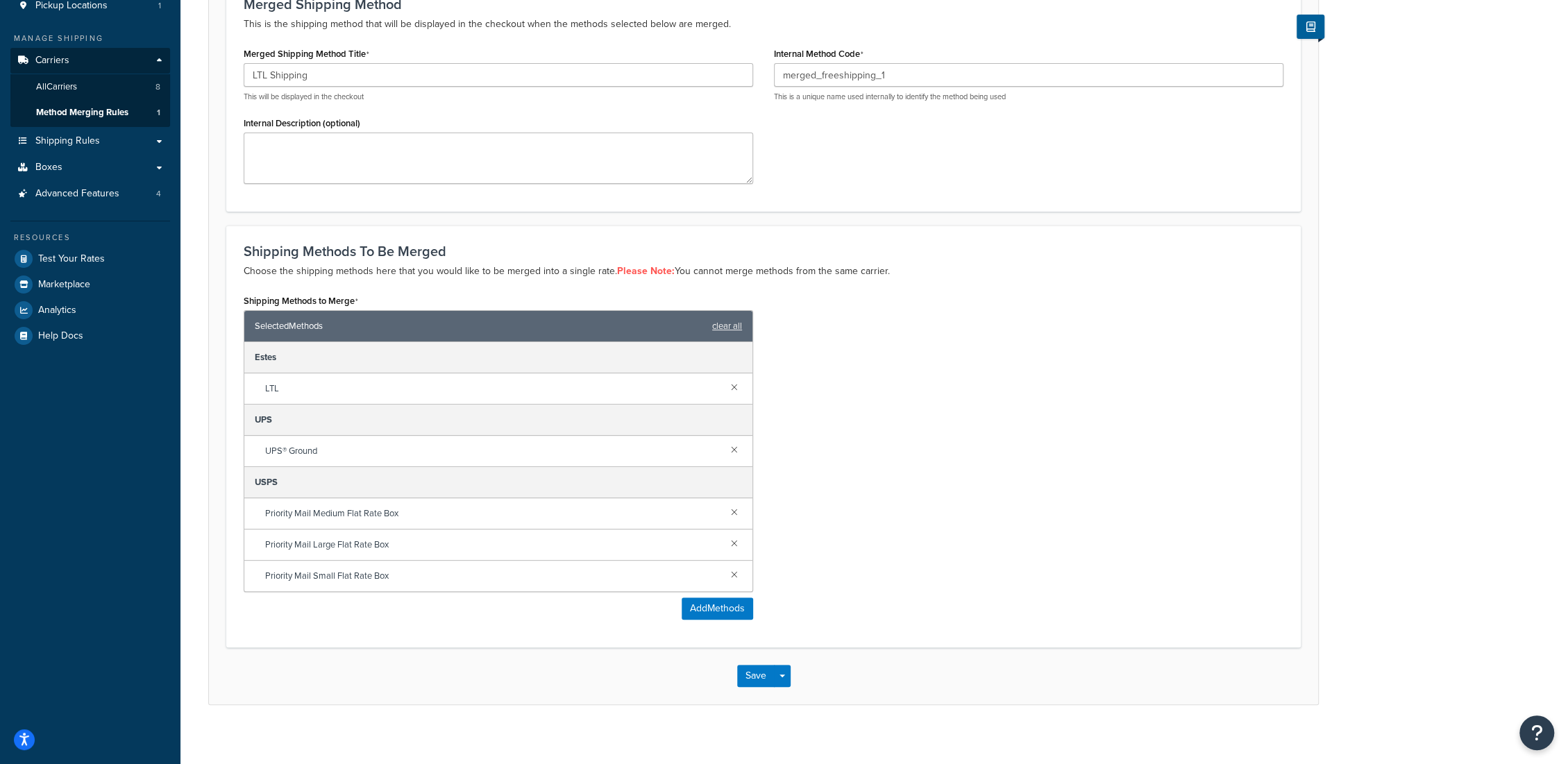
scroll to position [172, 0]
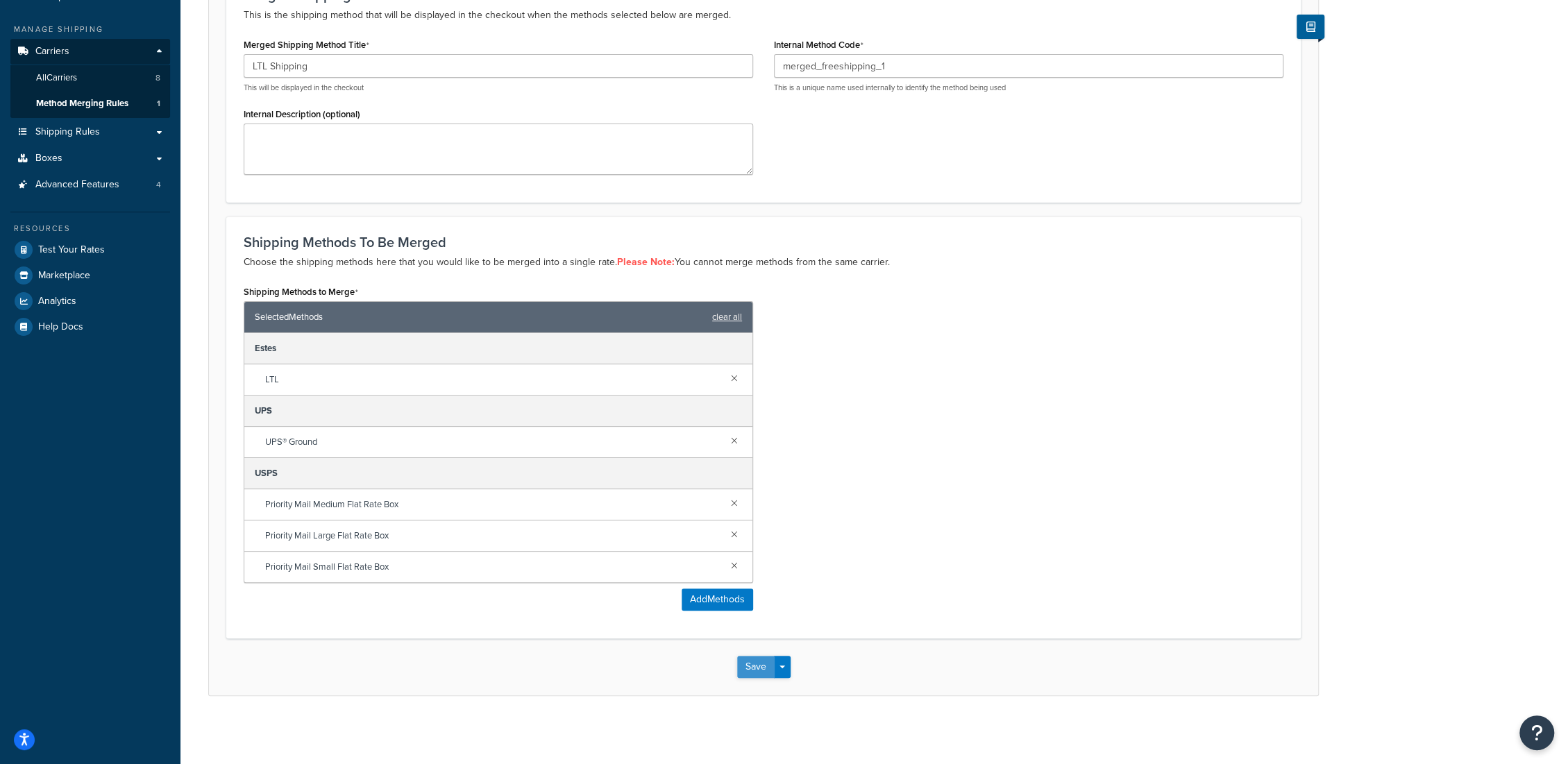
click at [757, 664] on button "Save" at bounding box center [755, 667] width 37 height 22
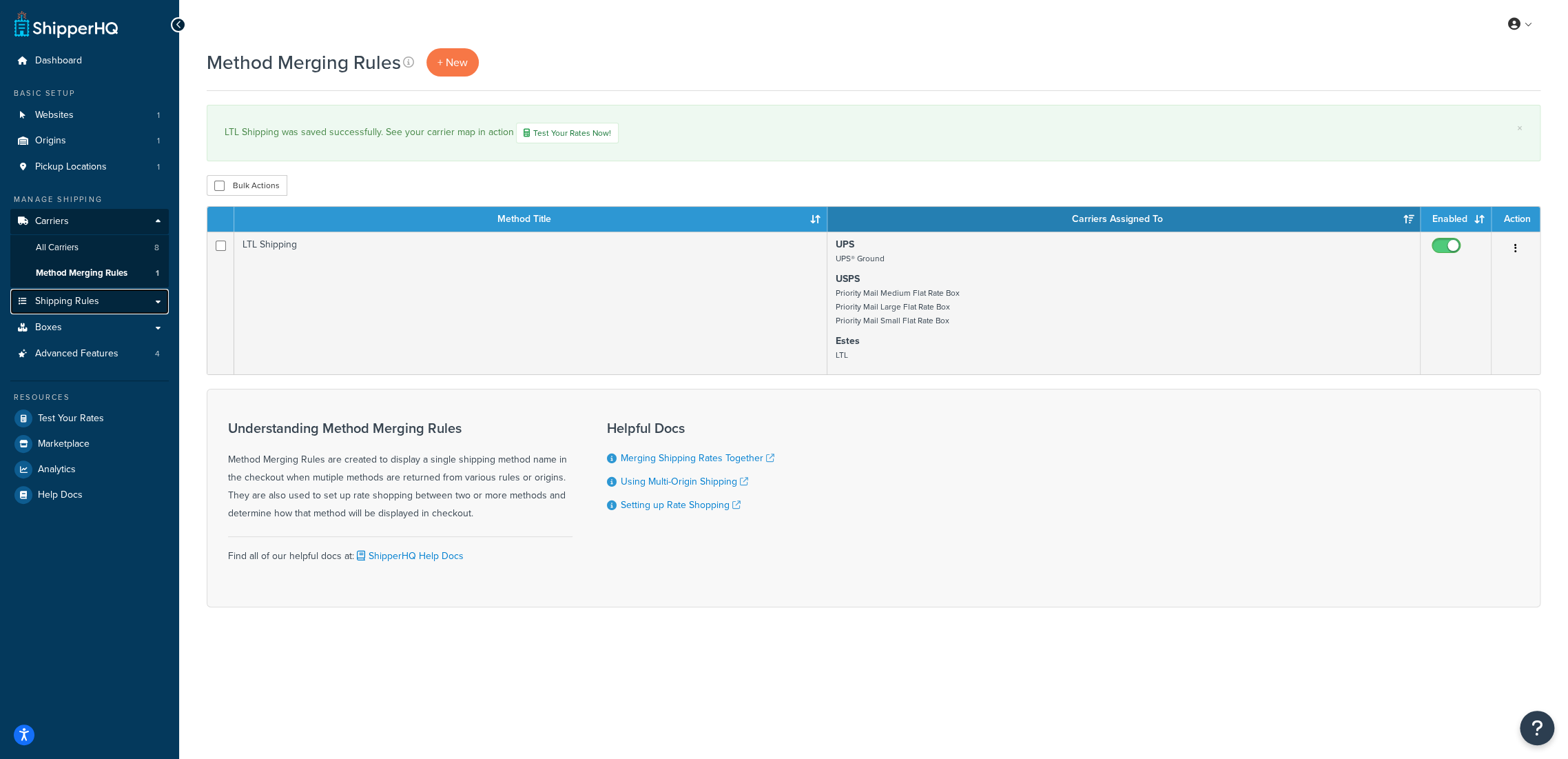
click at [118, 304] on link "Shipping Rules" at bounding box center [89, 302] width 158 height 26
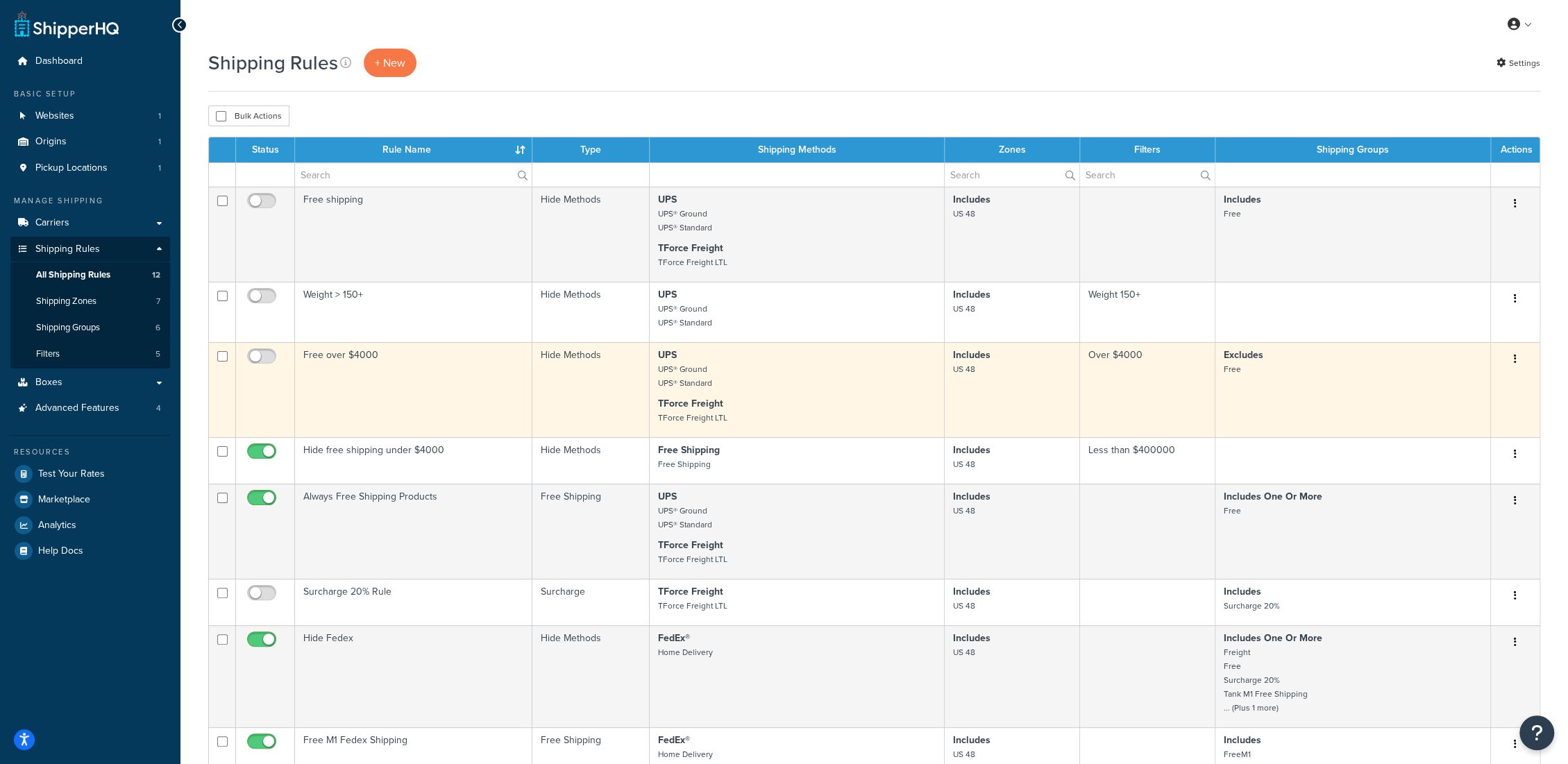
scroll to position [77, 0]
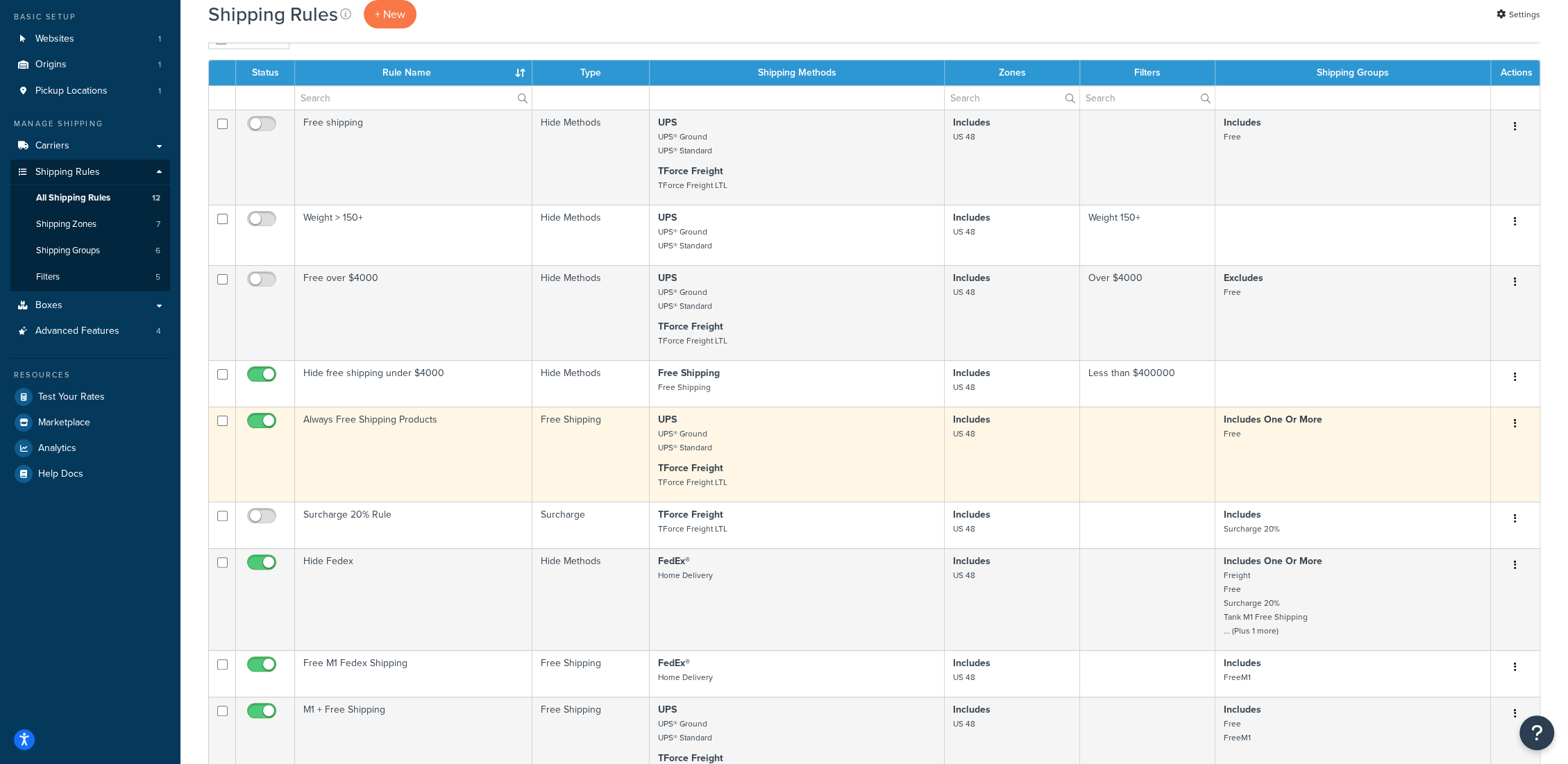
click at [740, 437] on p "UPS UPS® Ground UPS® Standard" at bounding box center [797, 434] width 278 height 42
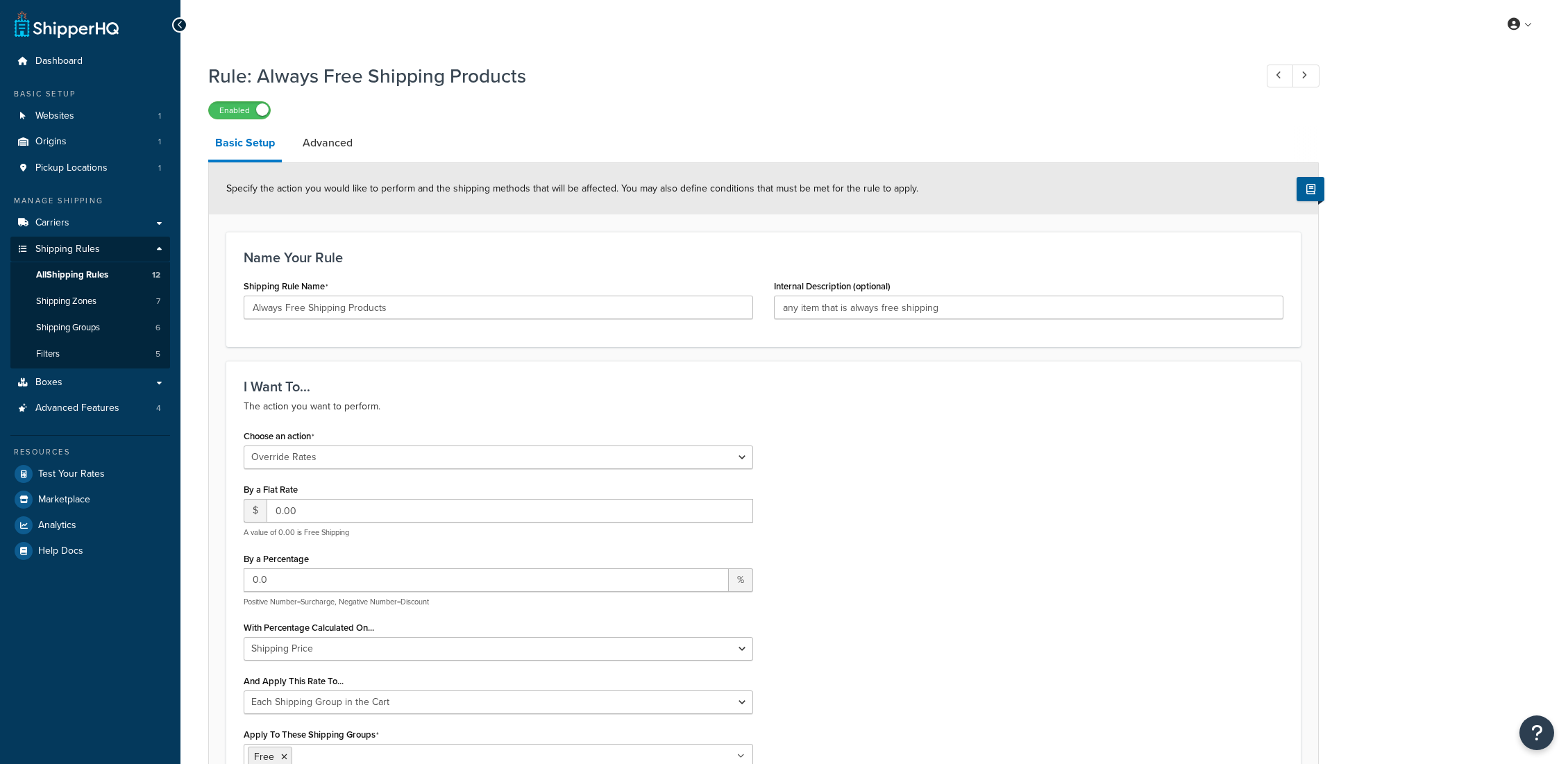
select select "OVERRIDE"
select select "SHIPPING_GROUP"
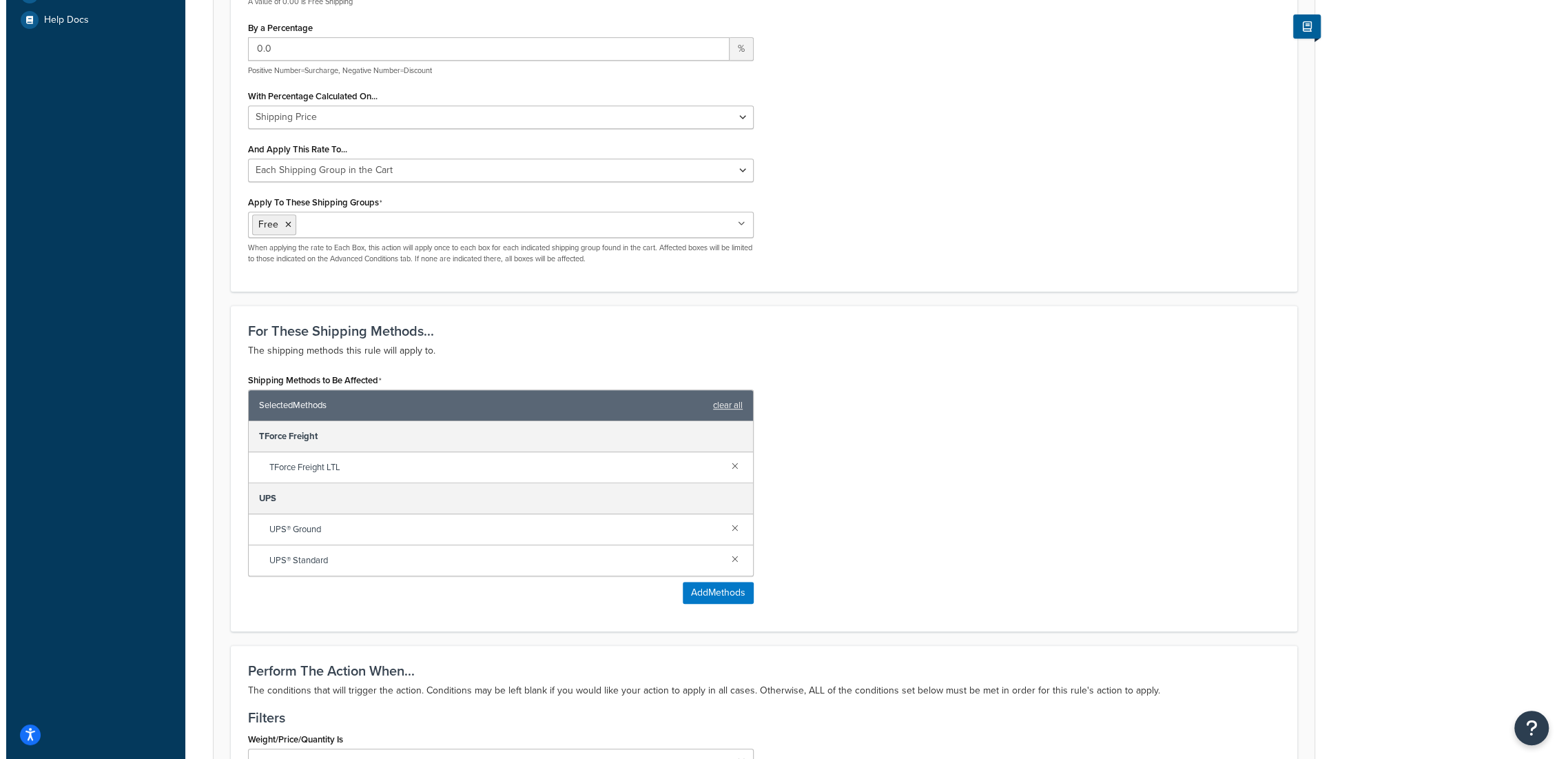
scroll to position [536, 0]
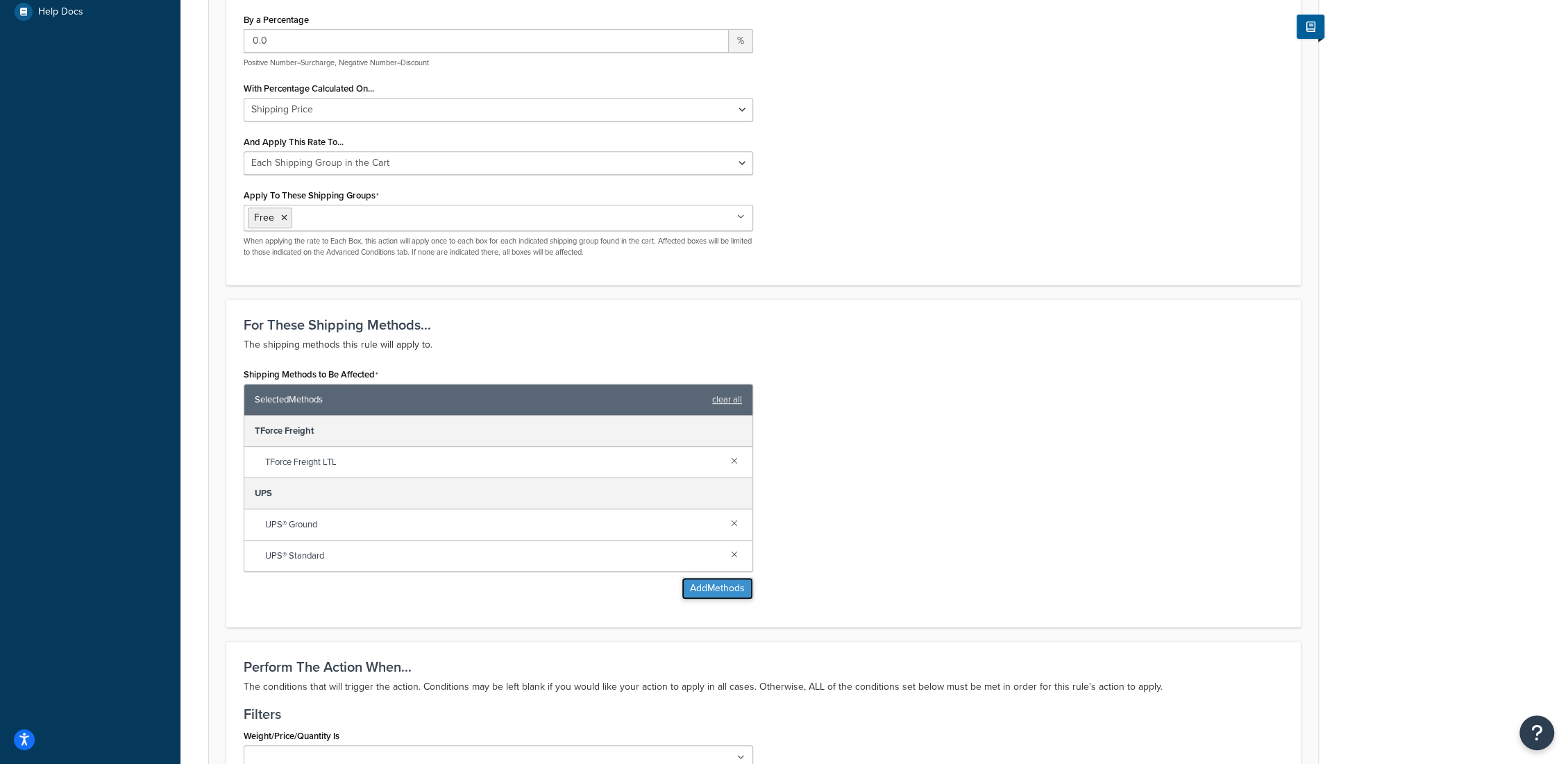
click at [716, 585] on button "Add Methods" at bounding box center [718, 588] width 71 height 22
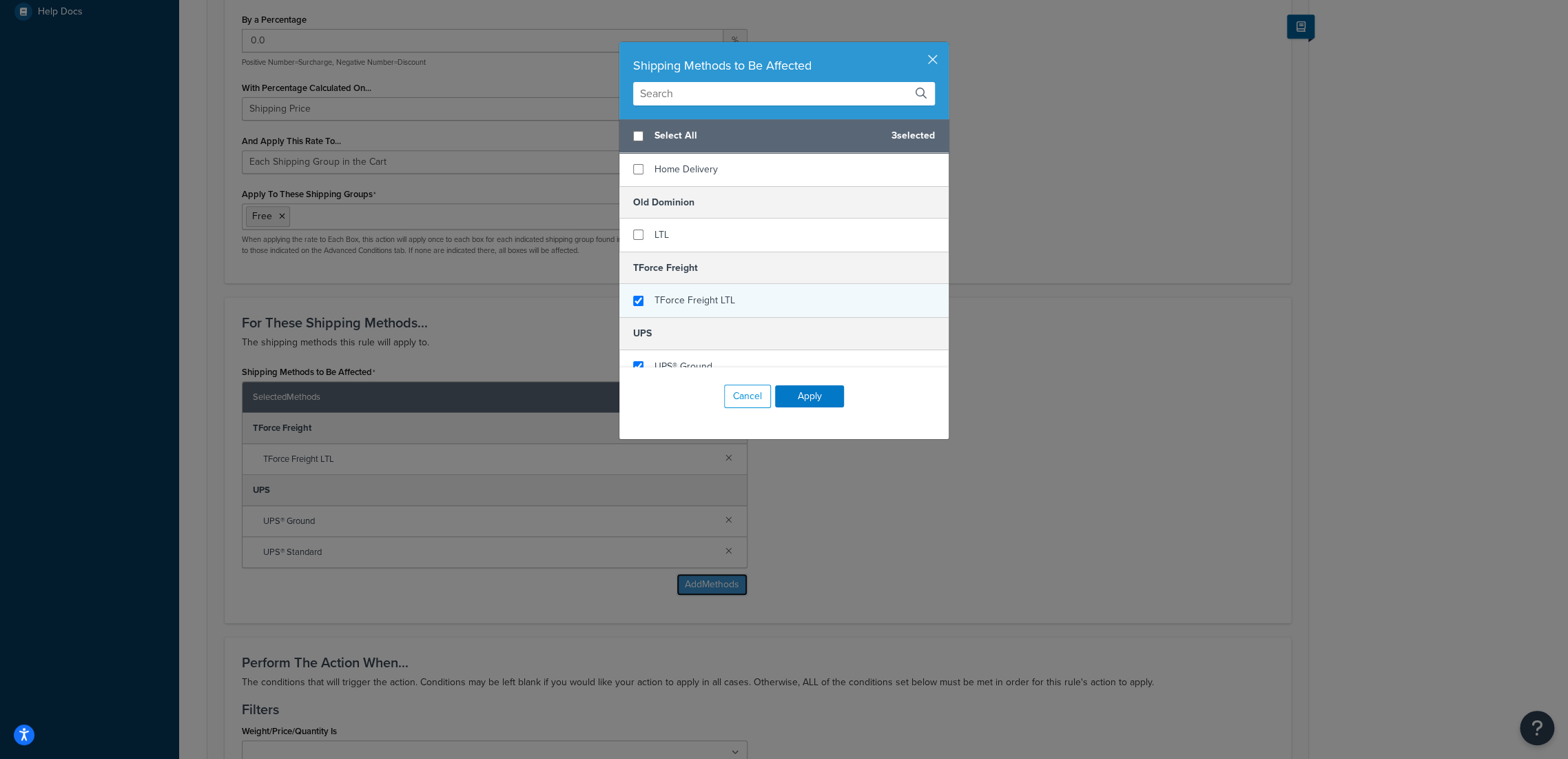
scroll to position [306, 0]
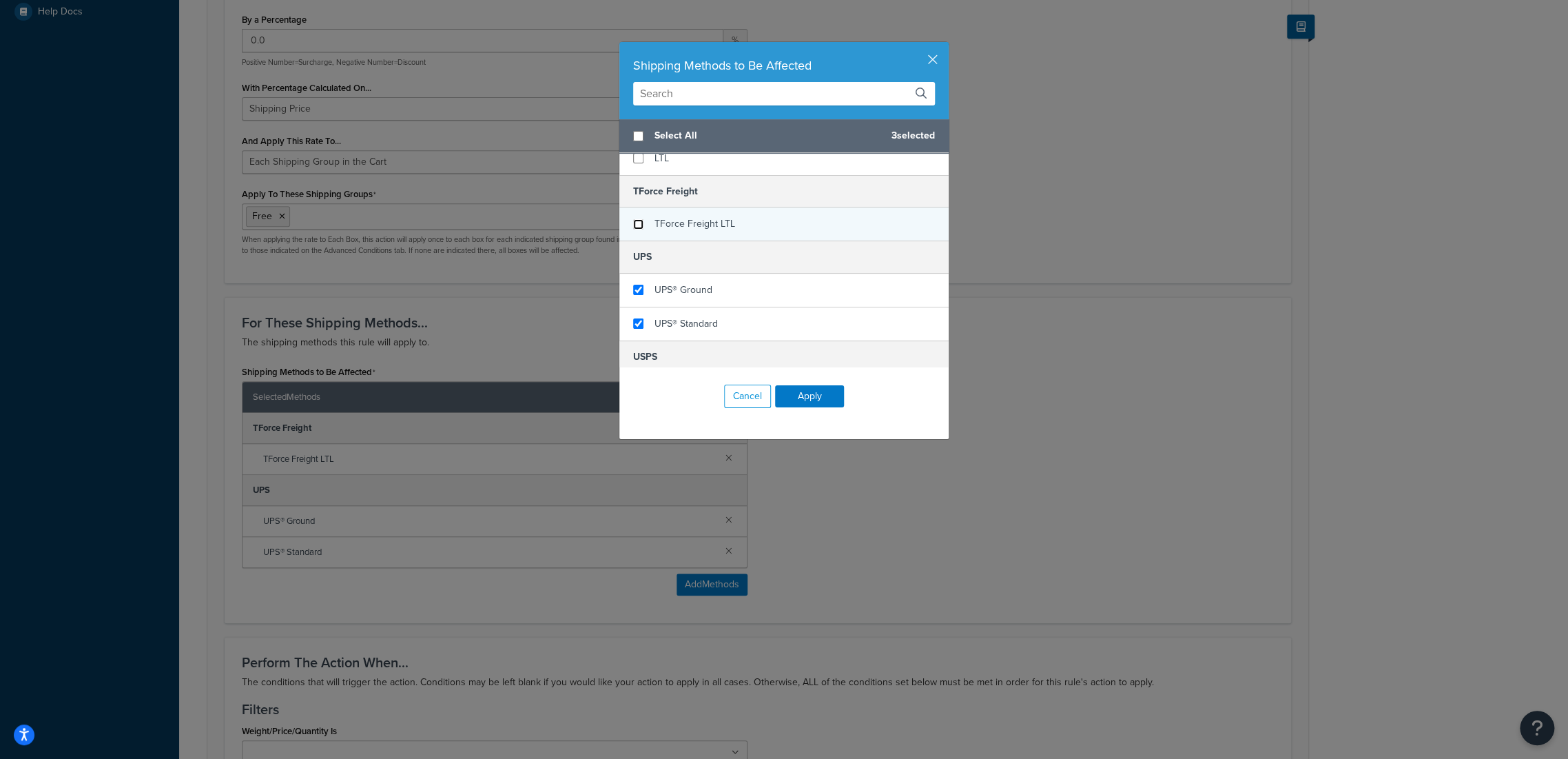
click at [633, 221] on input "checkbox" at bounding box center [638, 224] width 10 height 10
checkbox input "false"
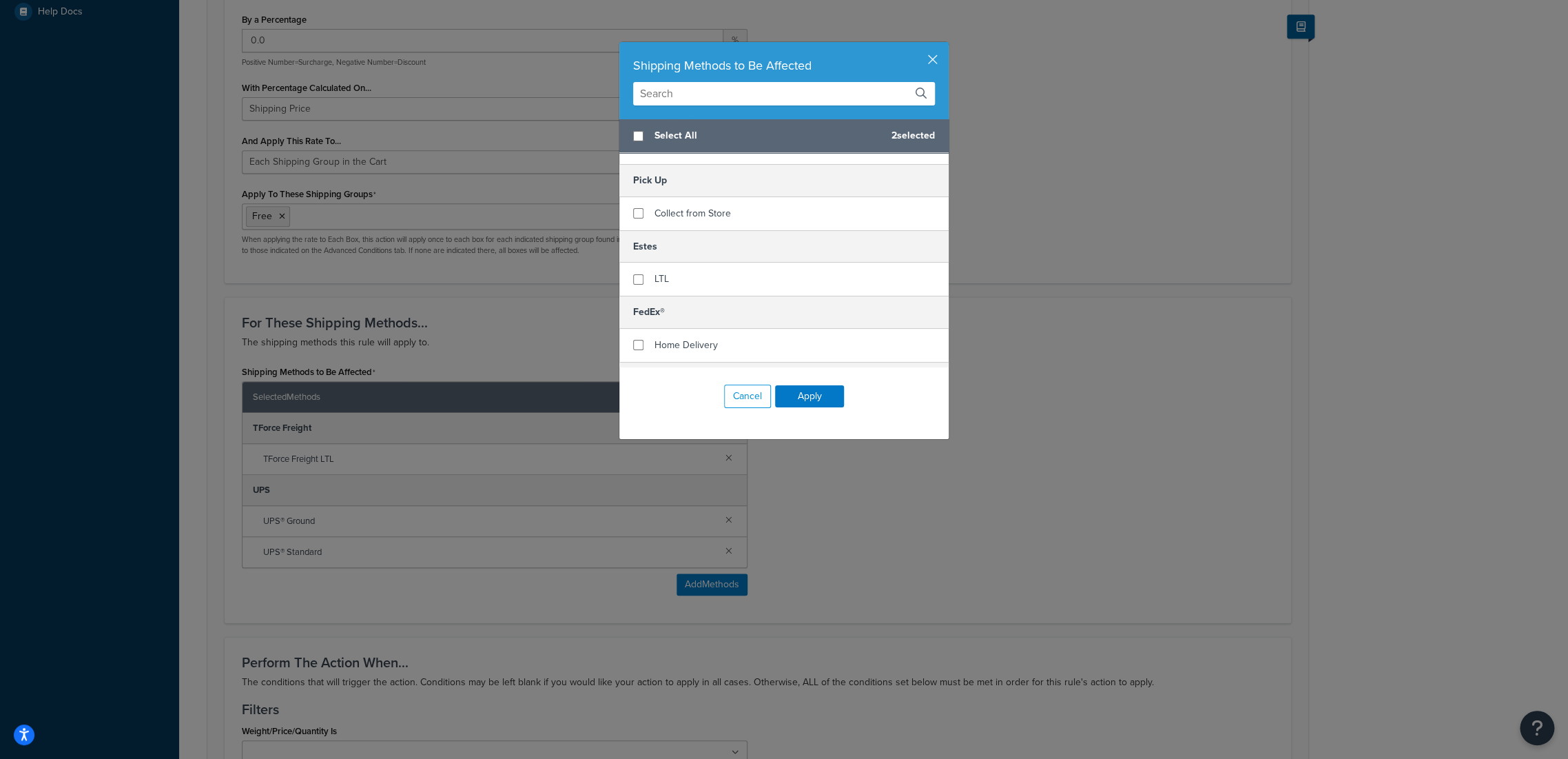
scroll to position [27, 0]
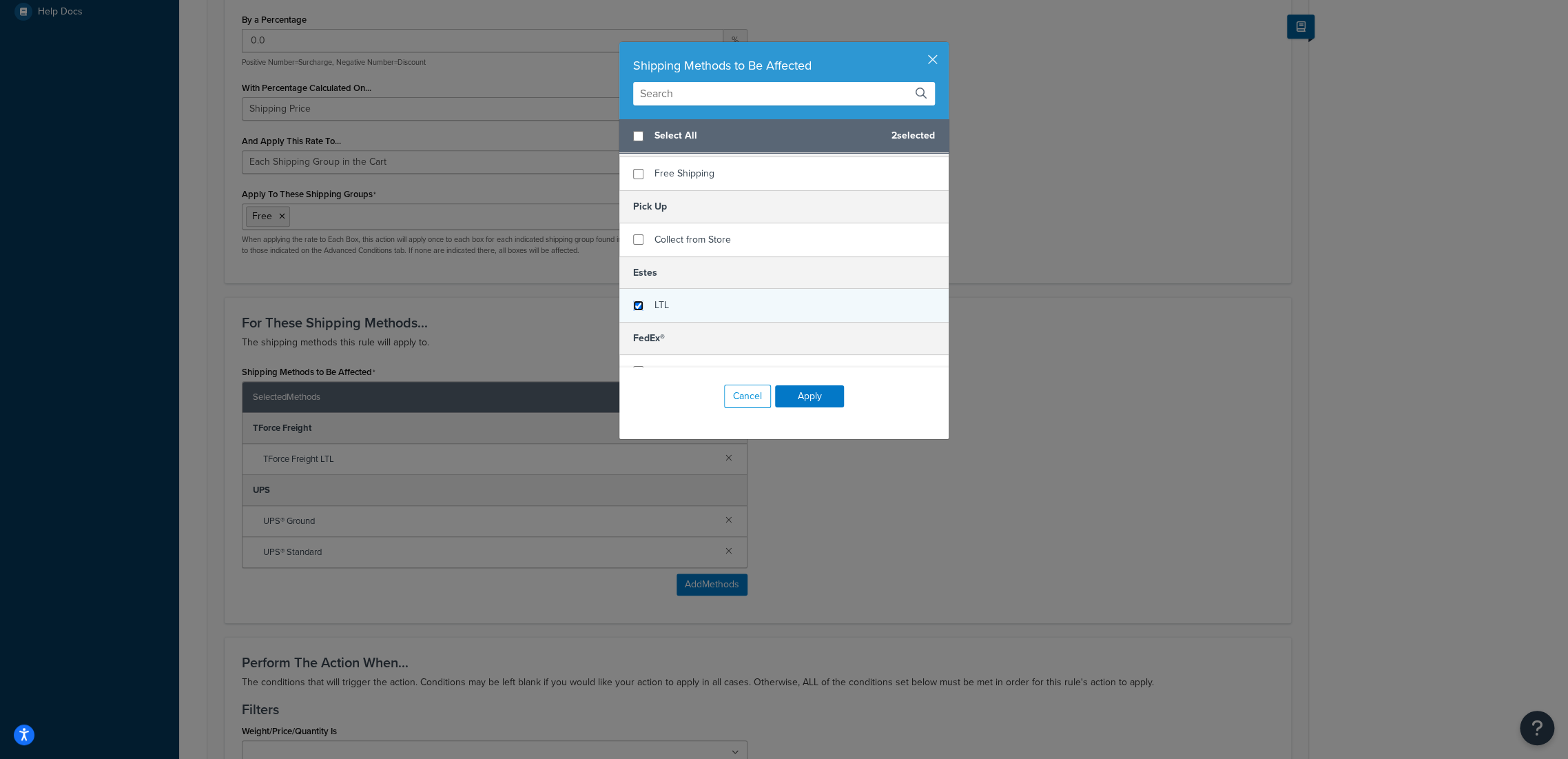
click at [633, 305] on input "checkbox" at bounding box center [638, 305] width 10 height 10
checkbox input "true"
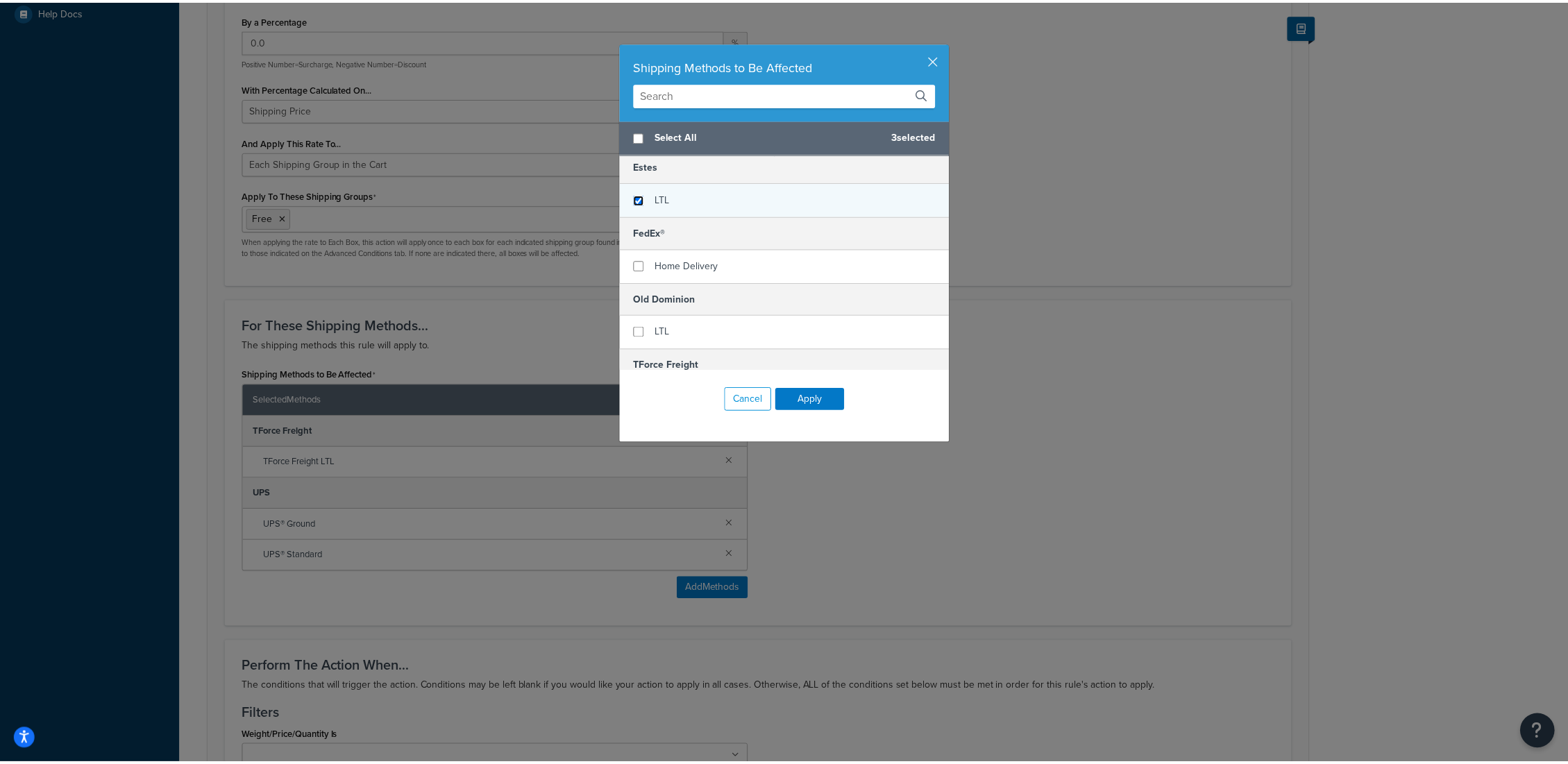
scroll to position [154, 0]
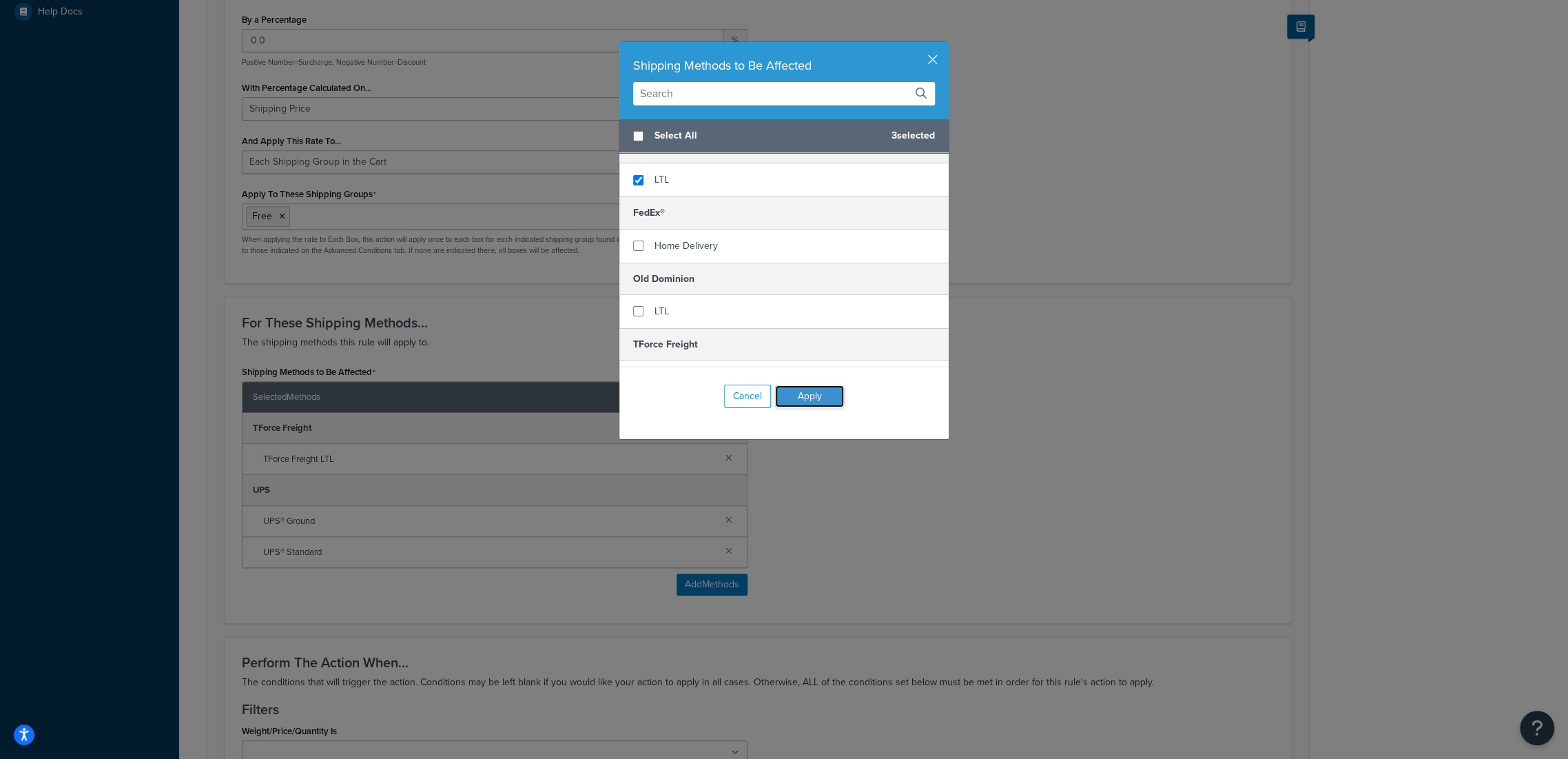
click at [795, 396] on button "Apply" at bounding box center [809, 396] width 69 height 22
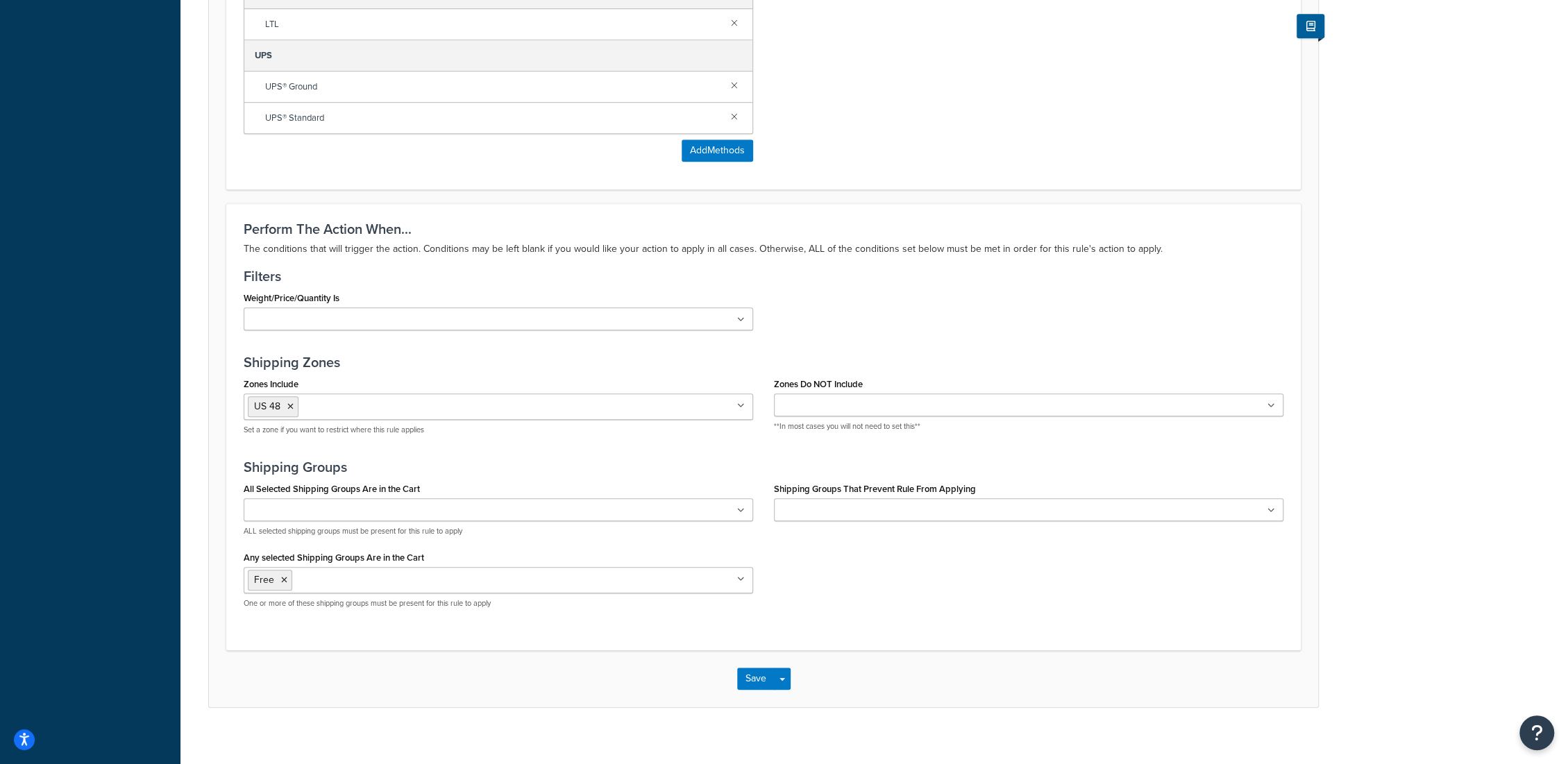
scroll to position [988, 0]
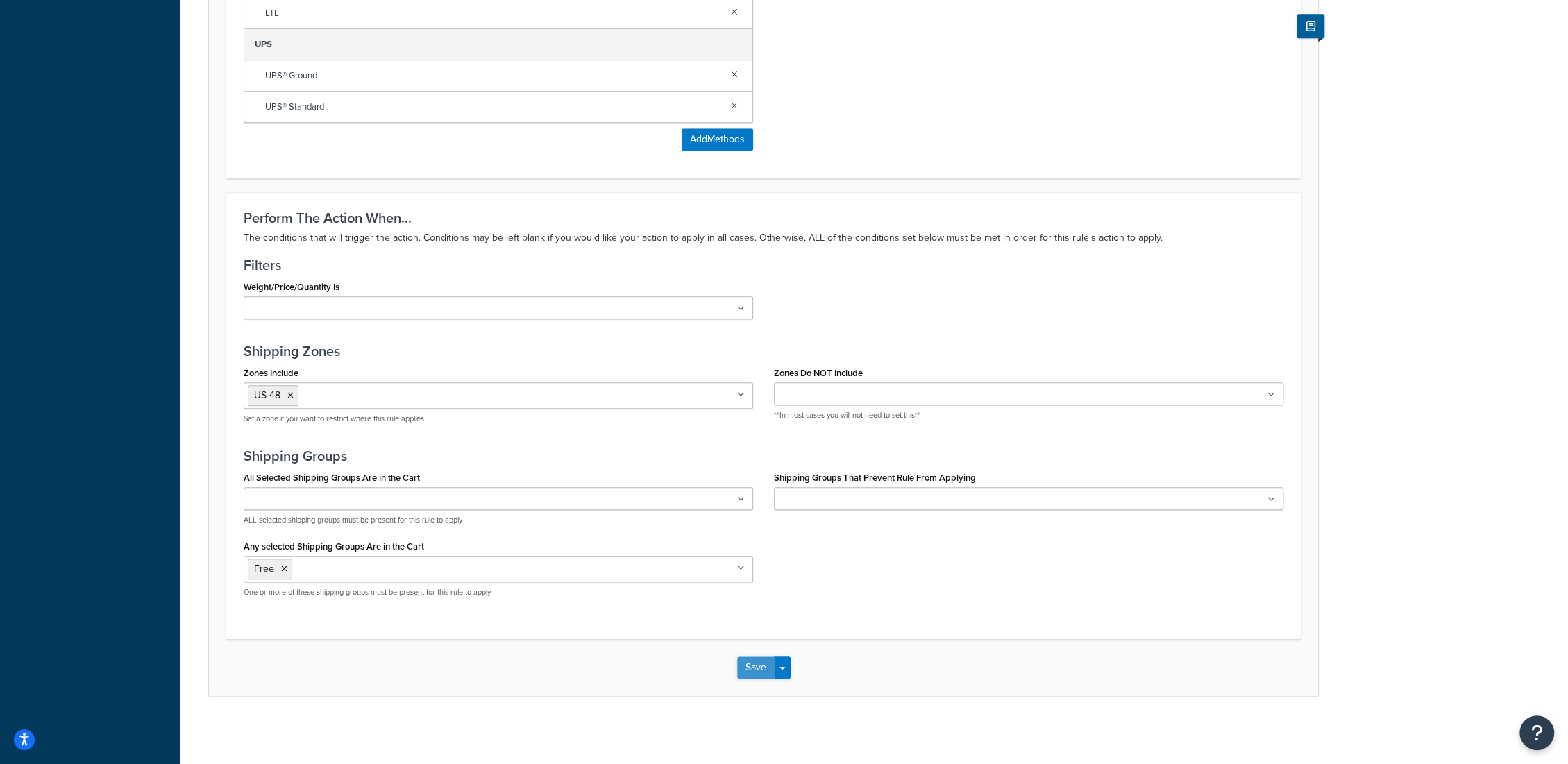
click at [752, 673] on button "Save" at bounding box center [755, 667] width 37 height 22
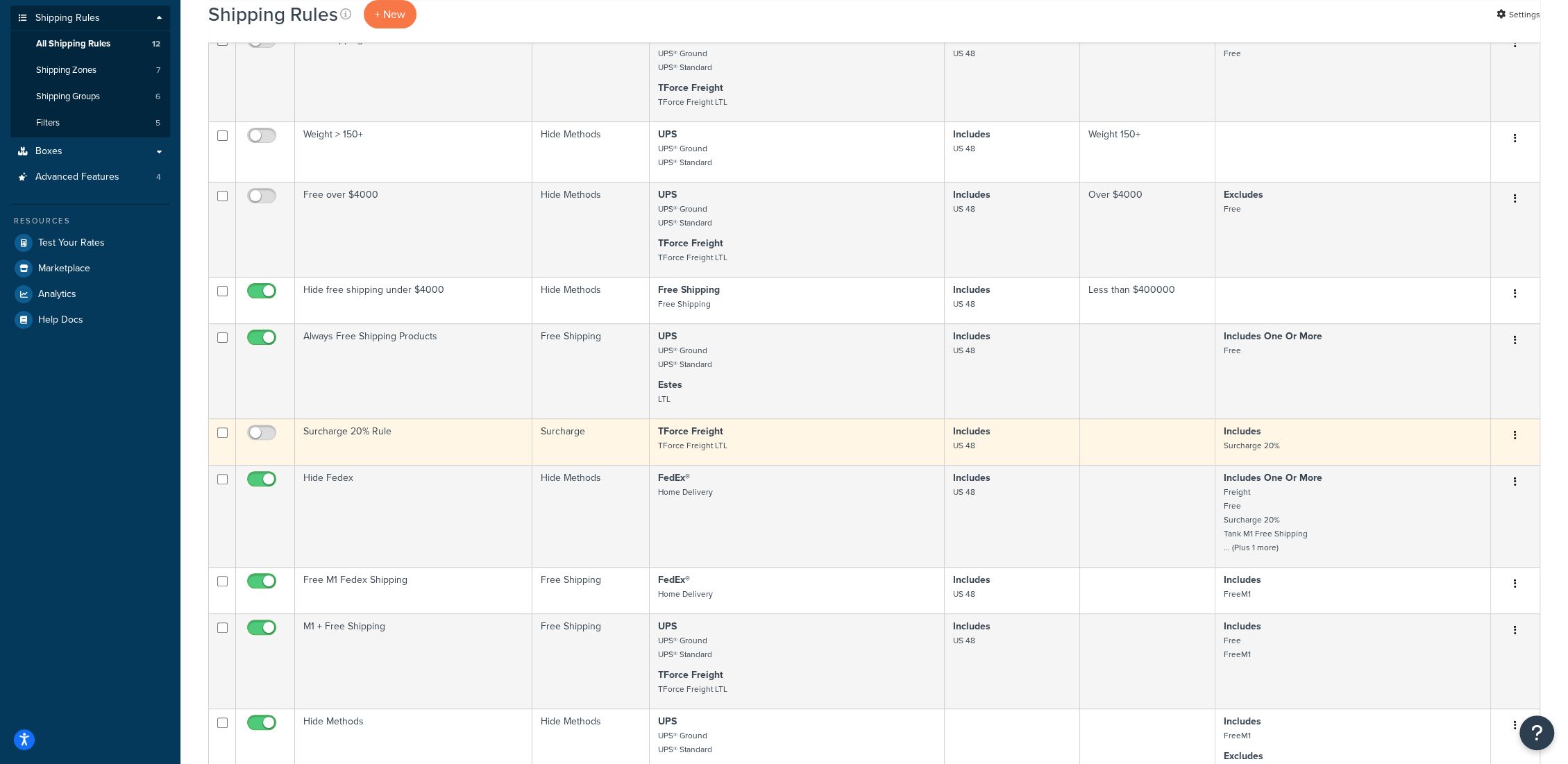
scroll to position [308, 0]
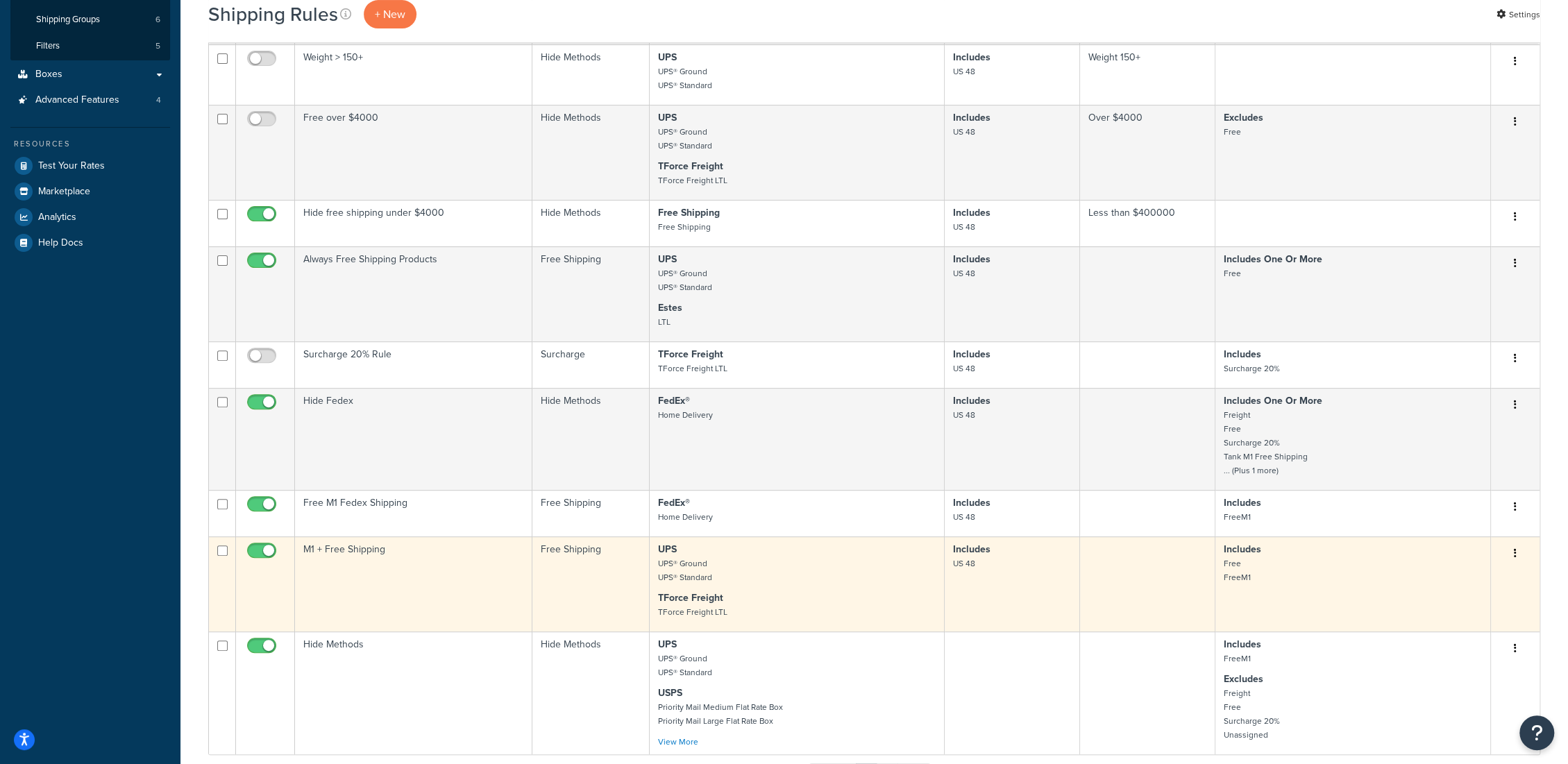
click at [376, 560] on td "M1 + Free Shipping" at bounding box center [414, 584] width 238 height 95
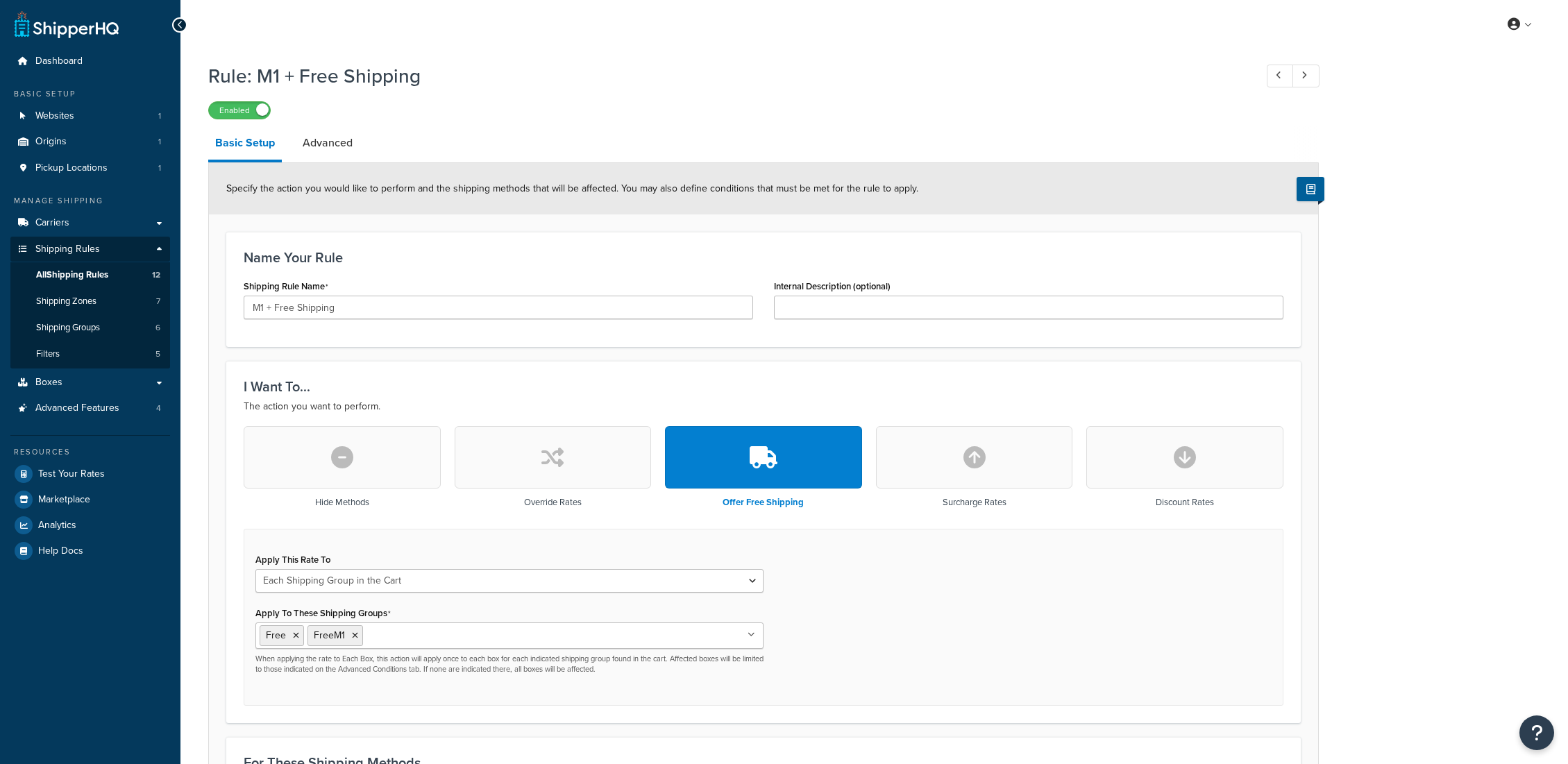
select select "SHIPPING_GROUP"
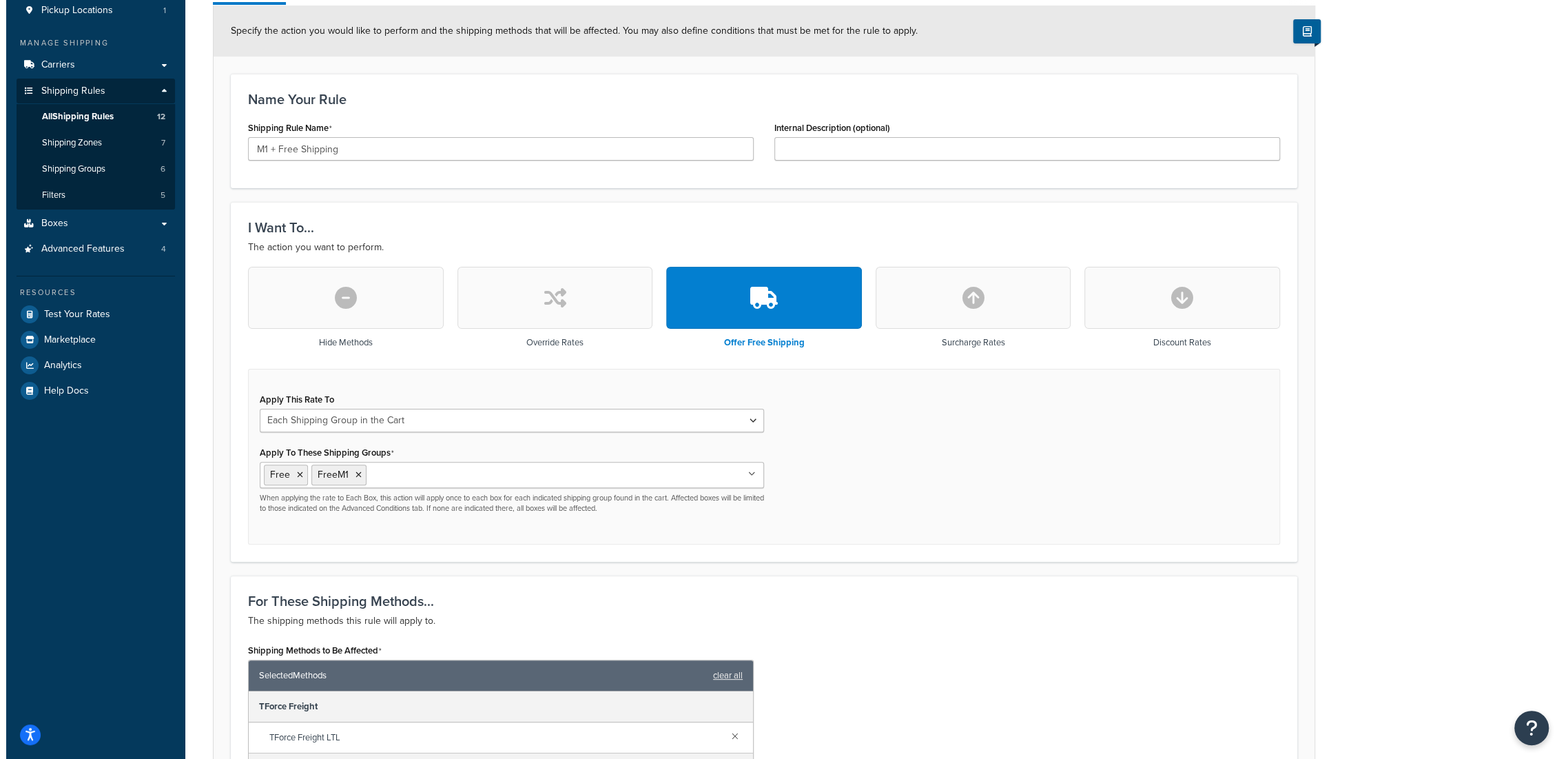
scroll to position [383, 0]
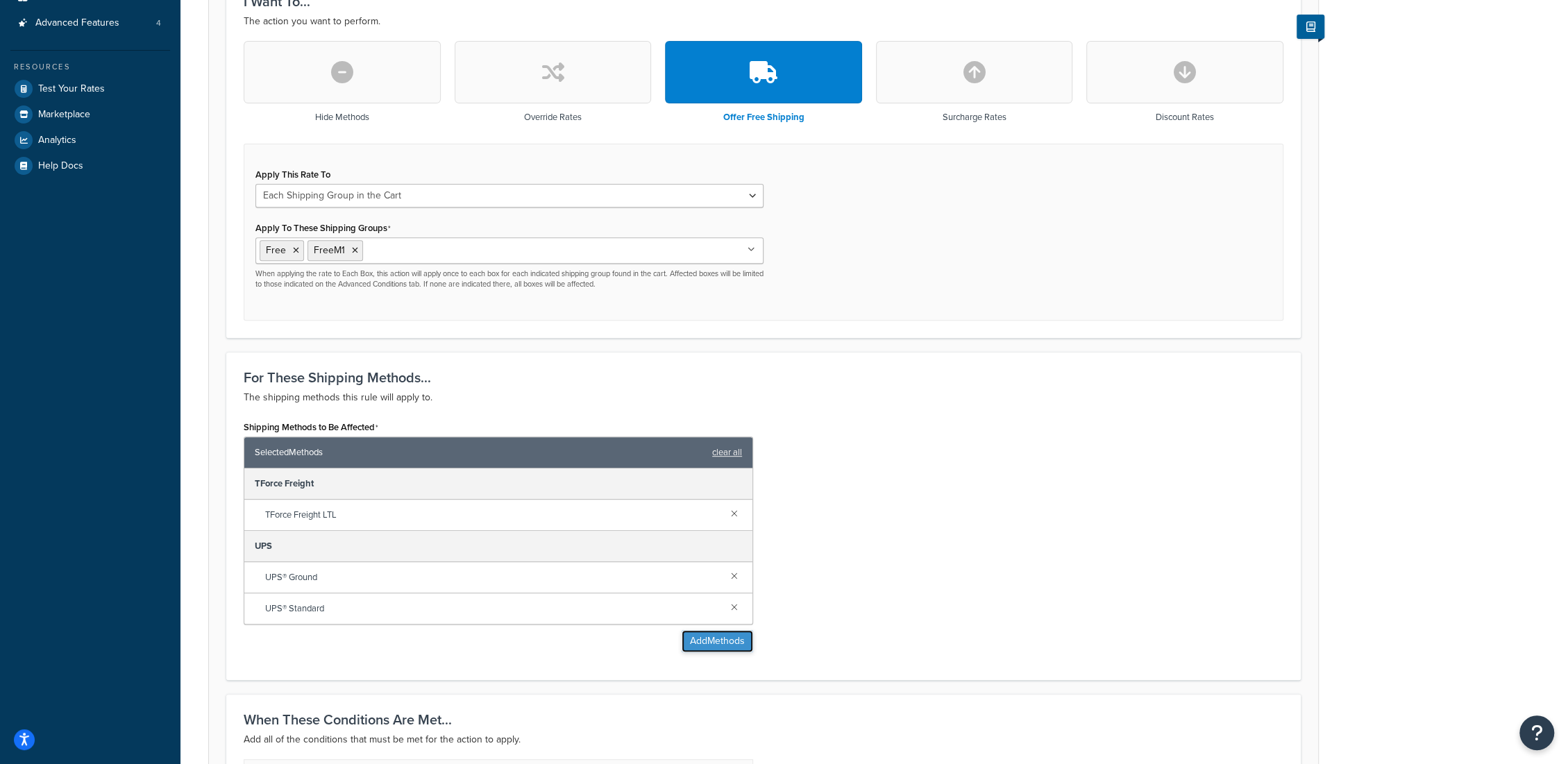
click at [720, 633] on button "Add Methods" at bounding box center [718, 641] width 71 height 22
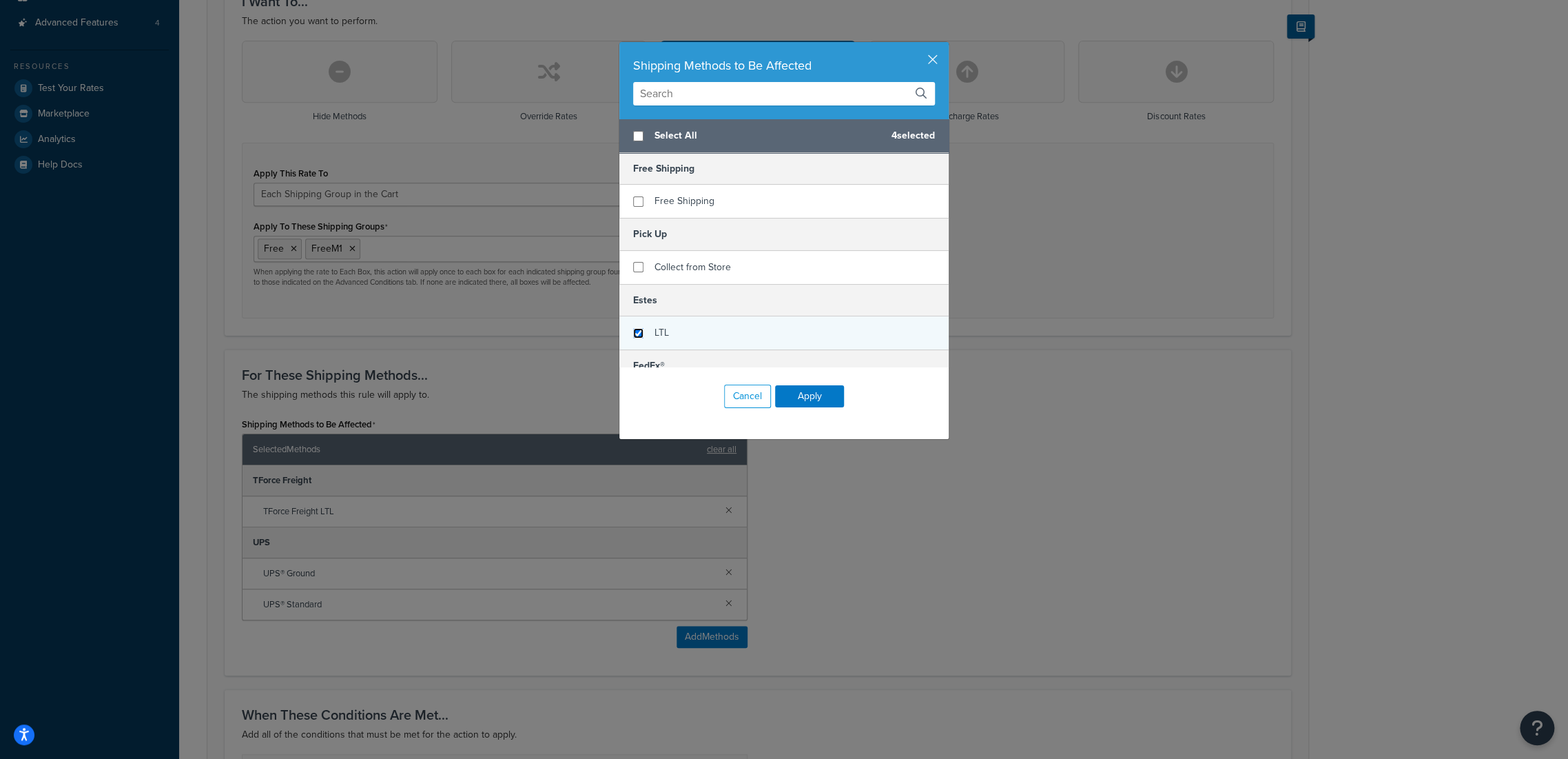
click at [633, 332] on input "checkbox" at bounding box center [638, 333] width 10 height 10
checkbox input "true"
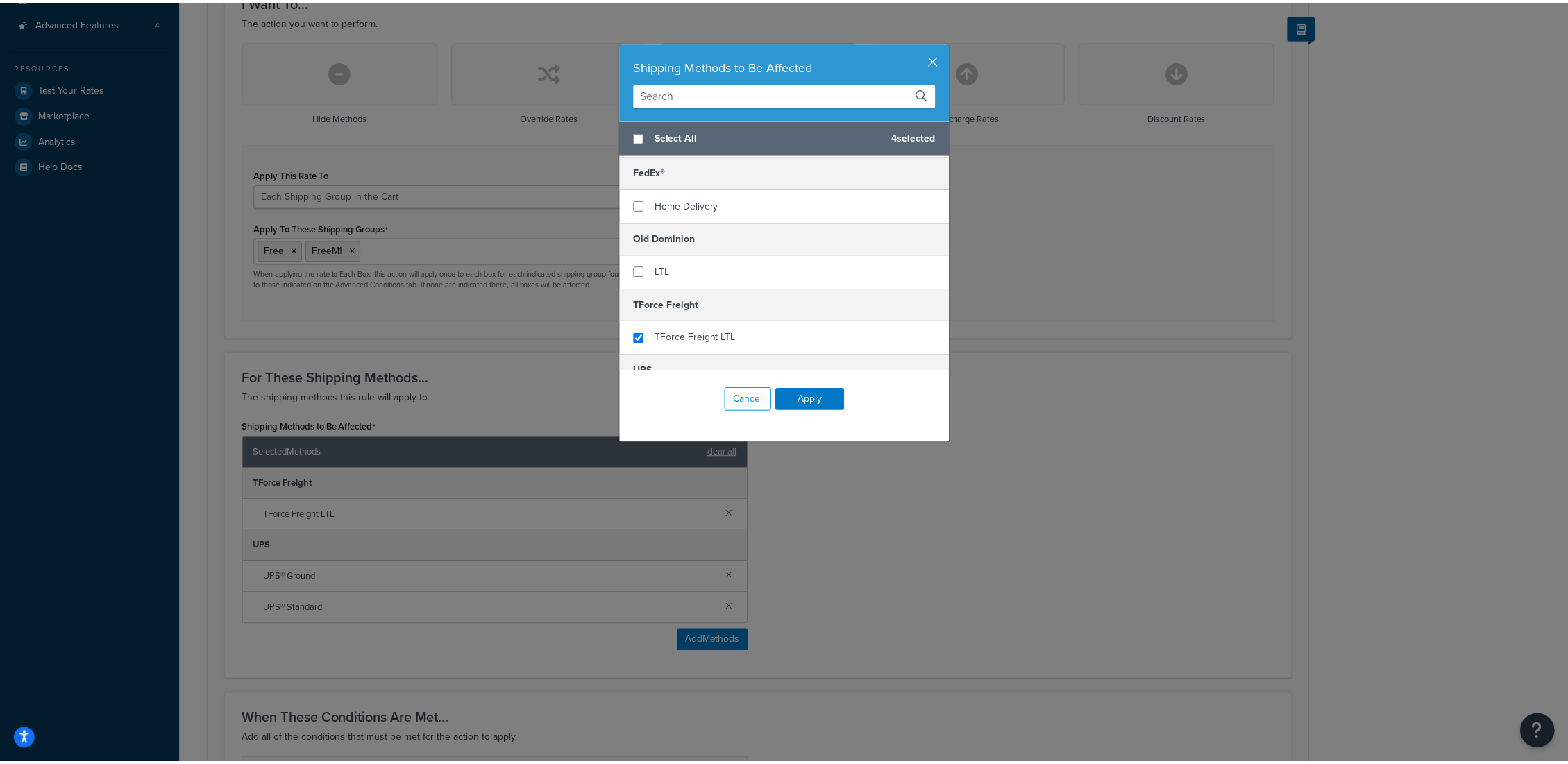
scroll to position [231, 0]
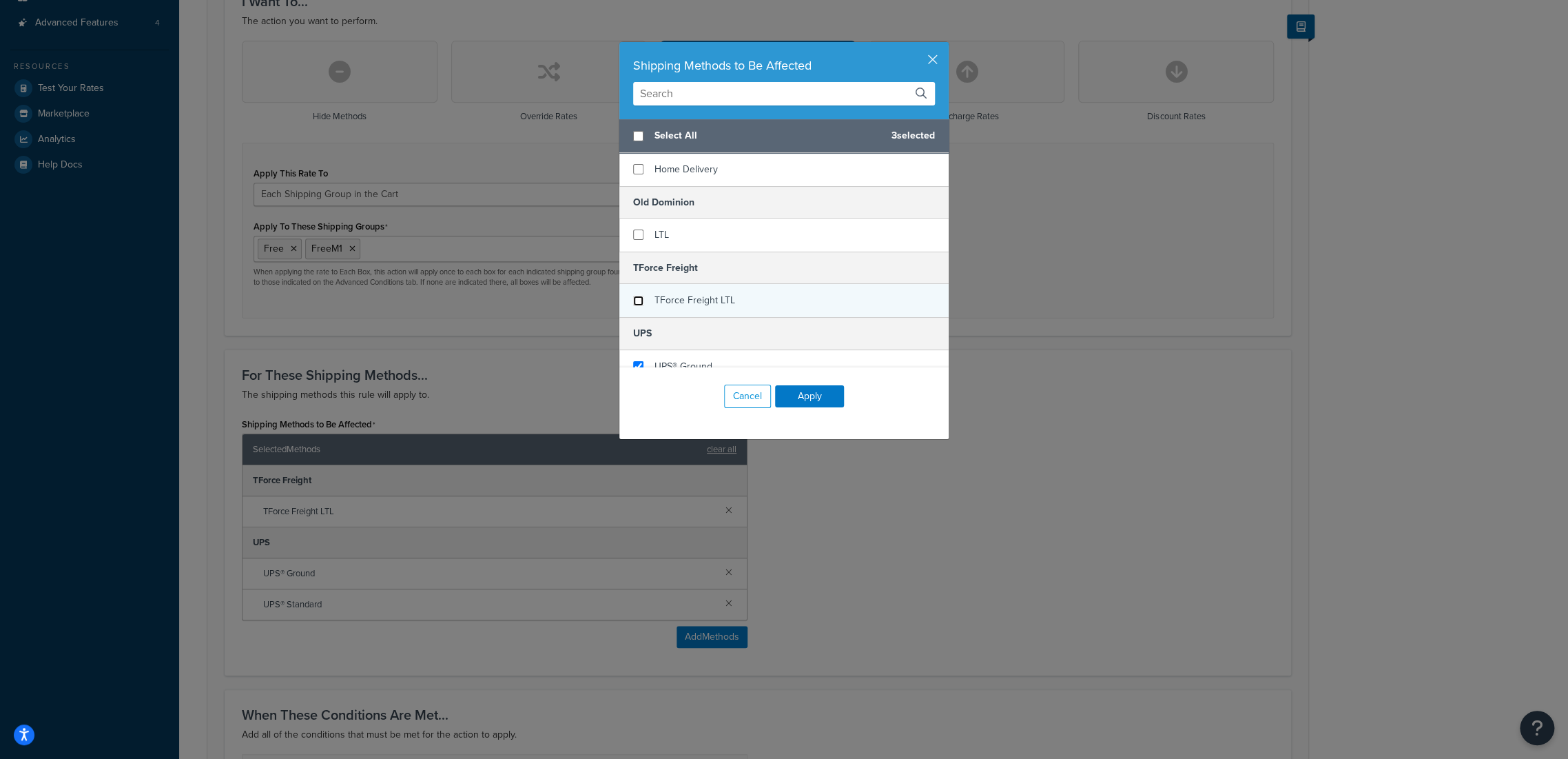
click at [633, 298] on input "checkbox" at bounding box center [638, 301] width 10 height 10
checkbox input "false"
click at [793, 394] on button "Apply" at bounding box center [809, 396] width 69 height 22
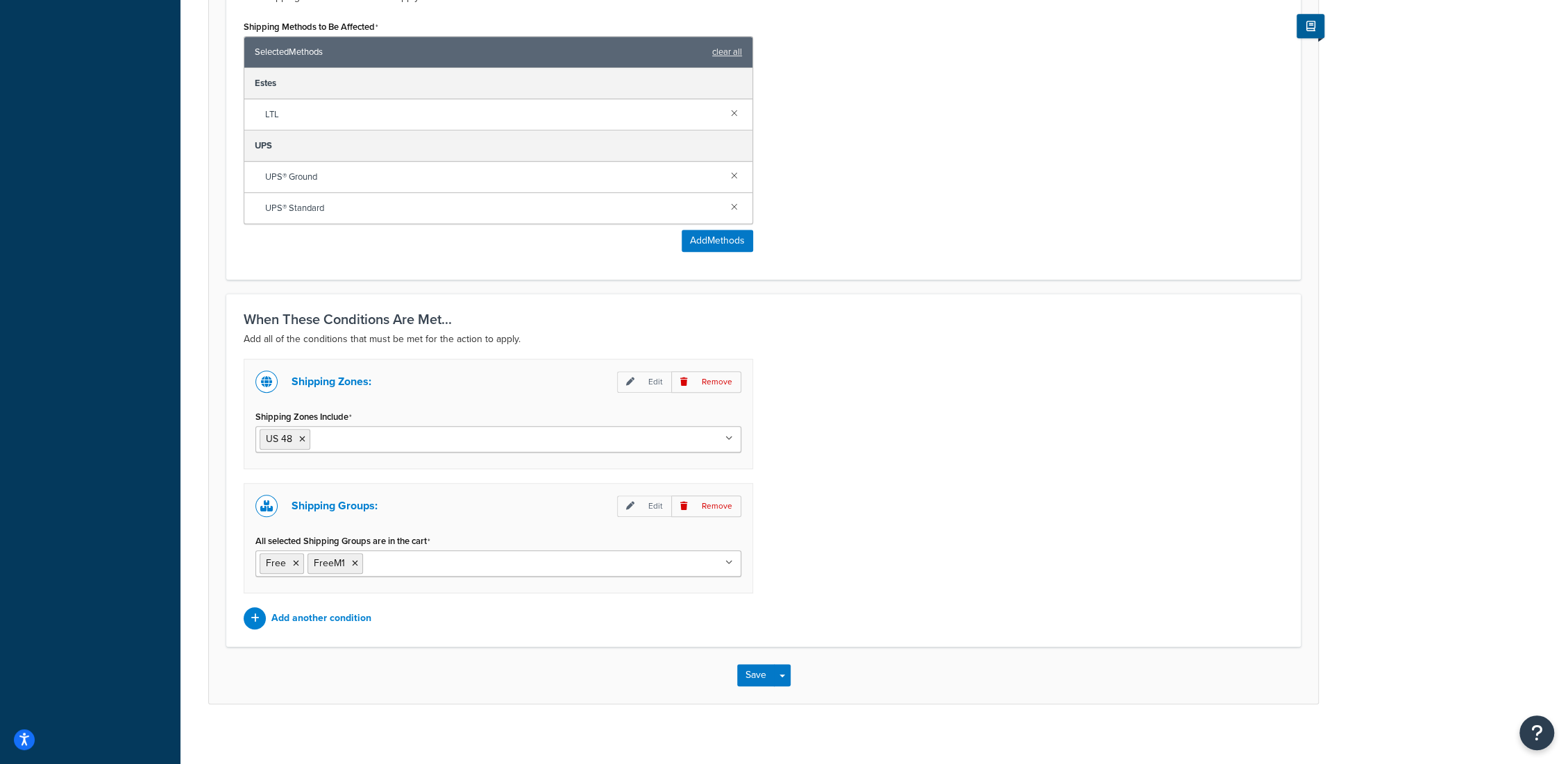
scroll to position [794, 0]
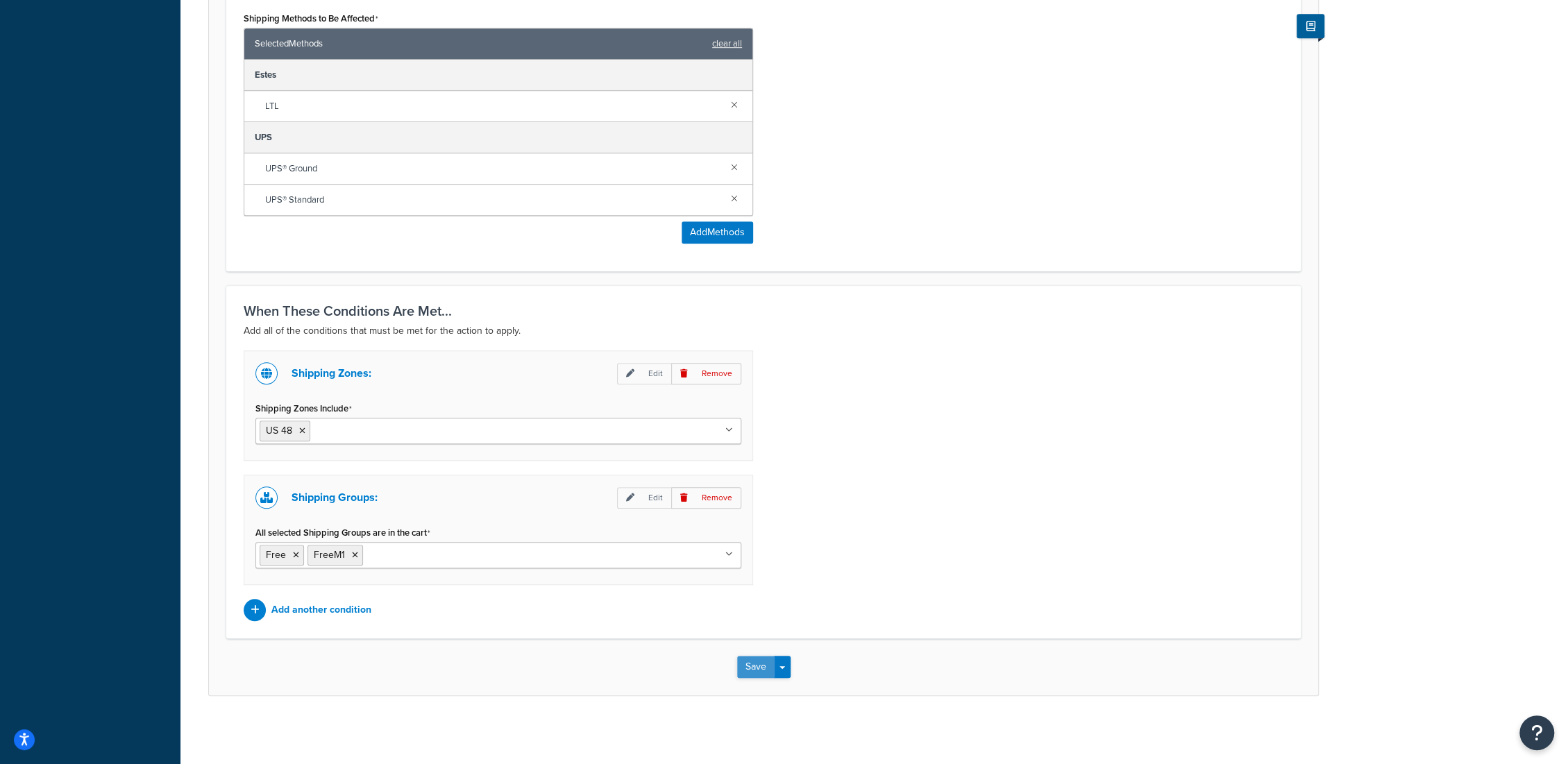
click at [753, 669] on button "Save" at bounding box center [755, 667] width 37 height 22
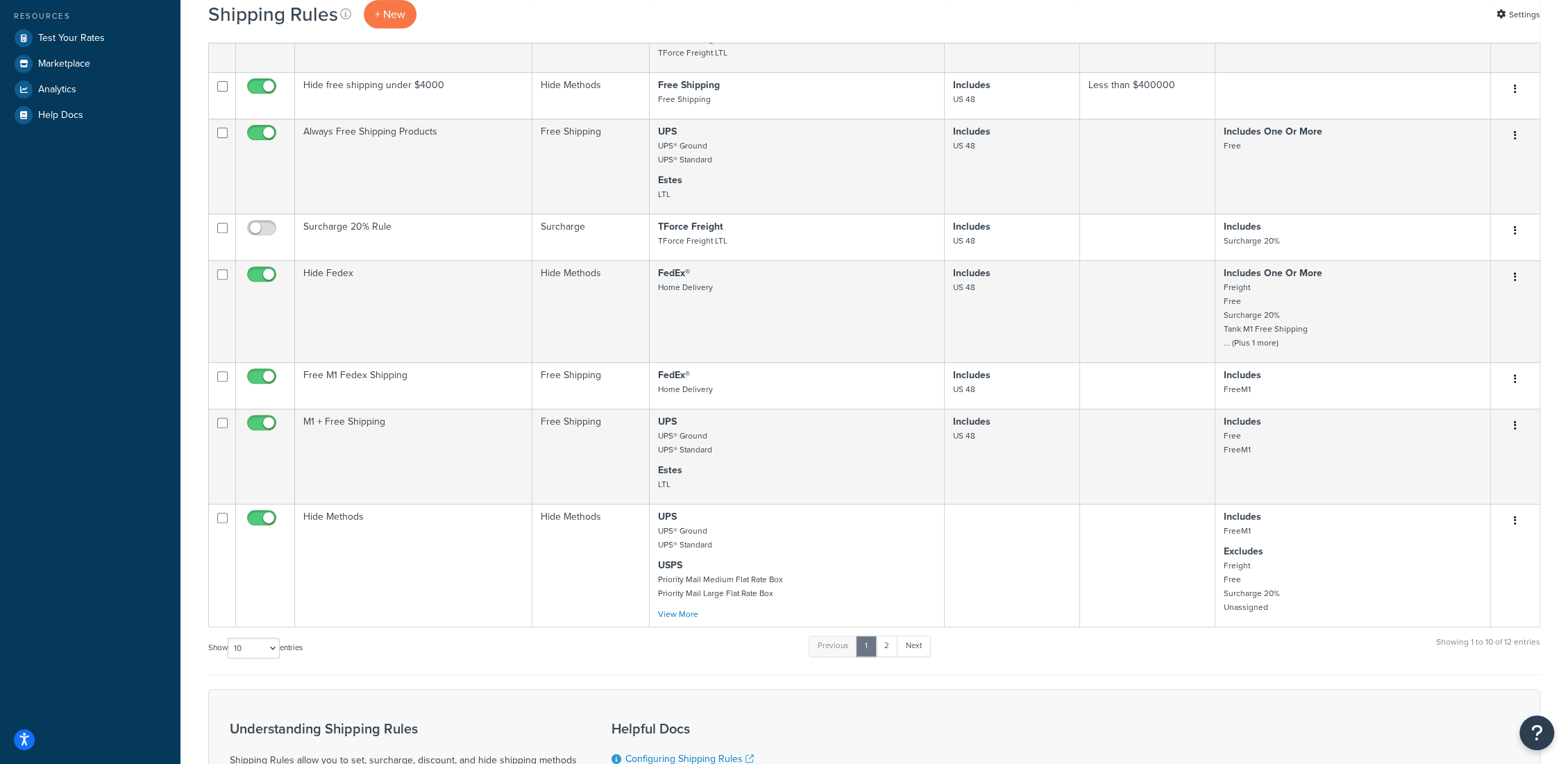
scroll to position [462, 0]
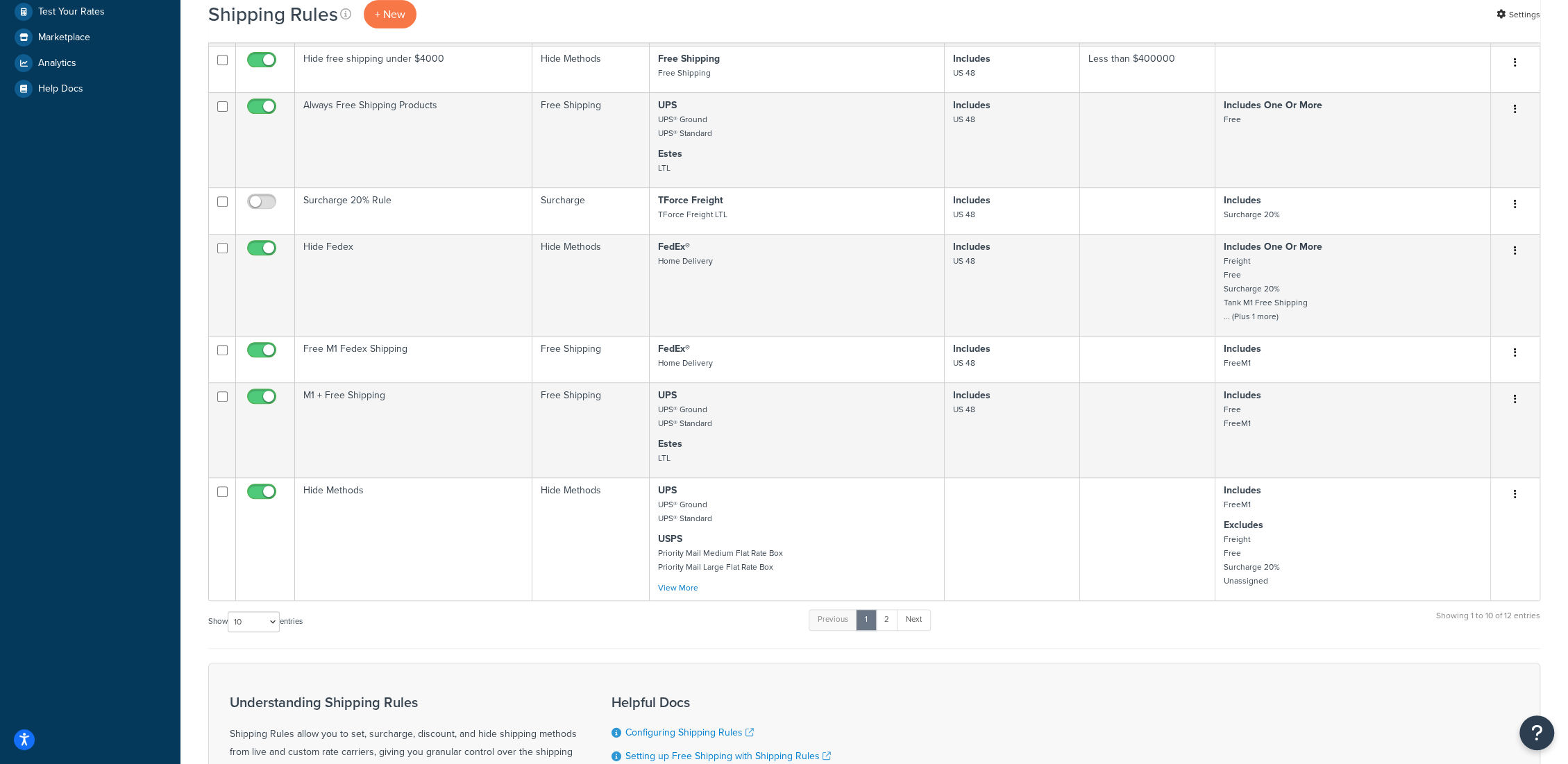
click at [887, 616] on div "Previous 1 2 Next" at bounding box center [870, 623] width 122 height 30
click at [887, 630] on link "2" at bounding box center [886, 619] width 23 height 21
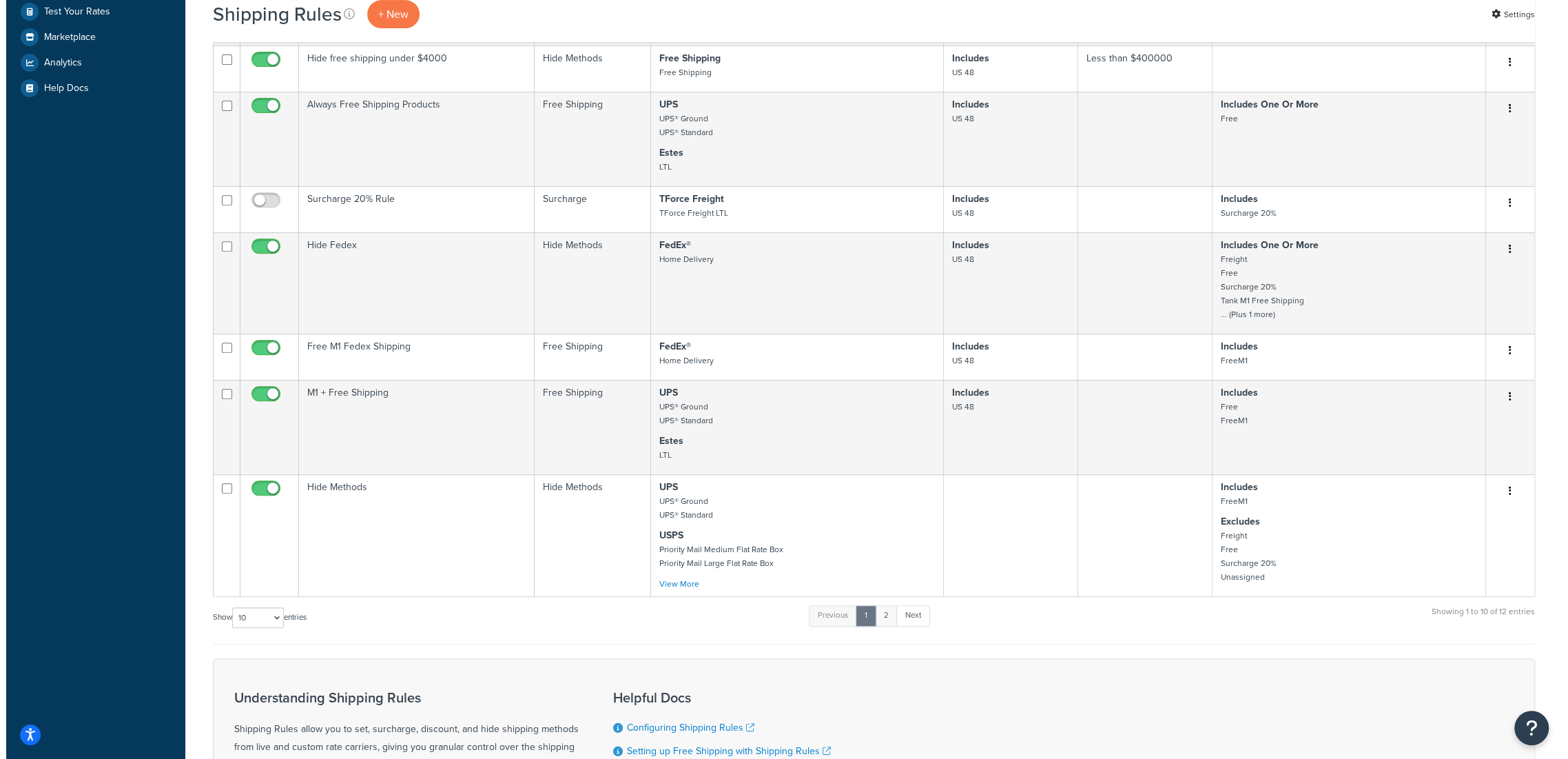
scroll to position [0, 0]
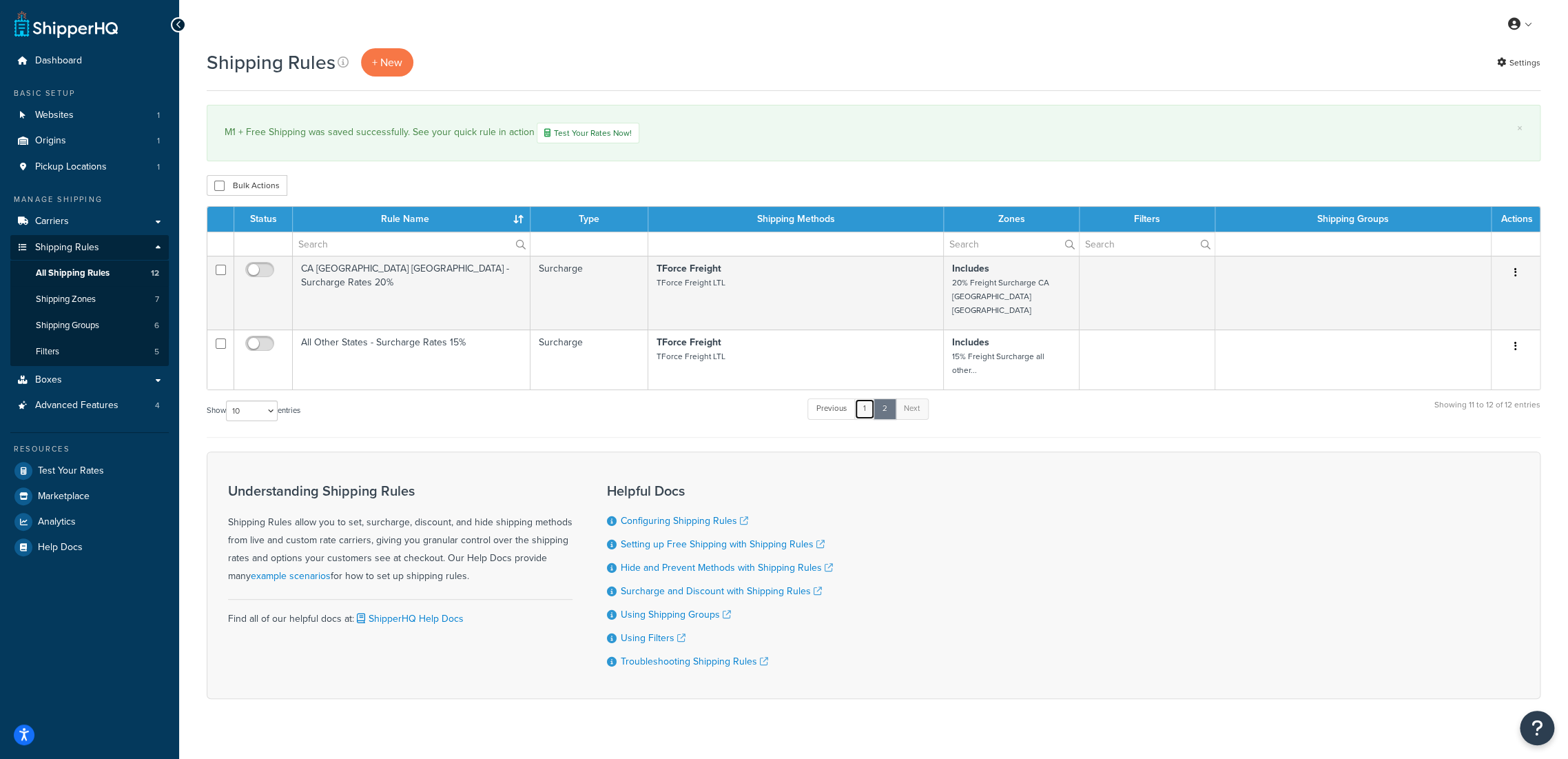
click at [867, 398] on link "1" at bounding box center [865, 409] width 21 height 21
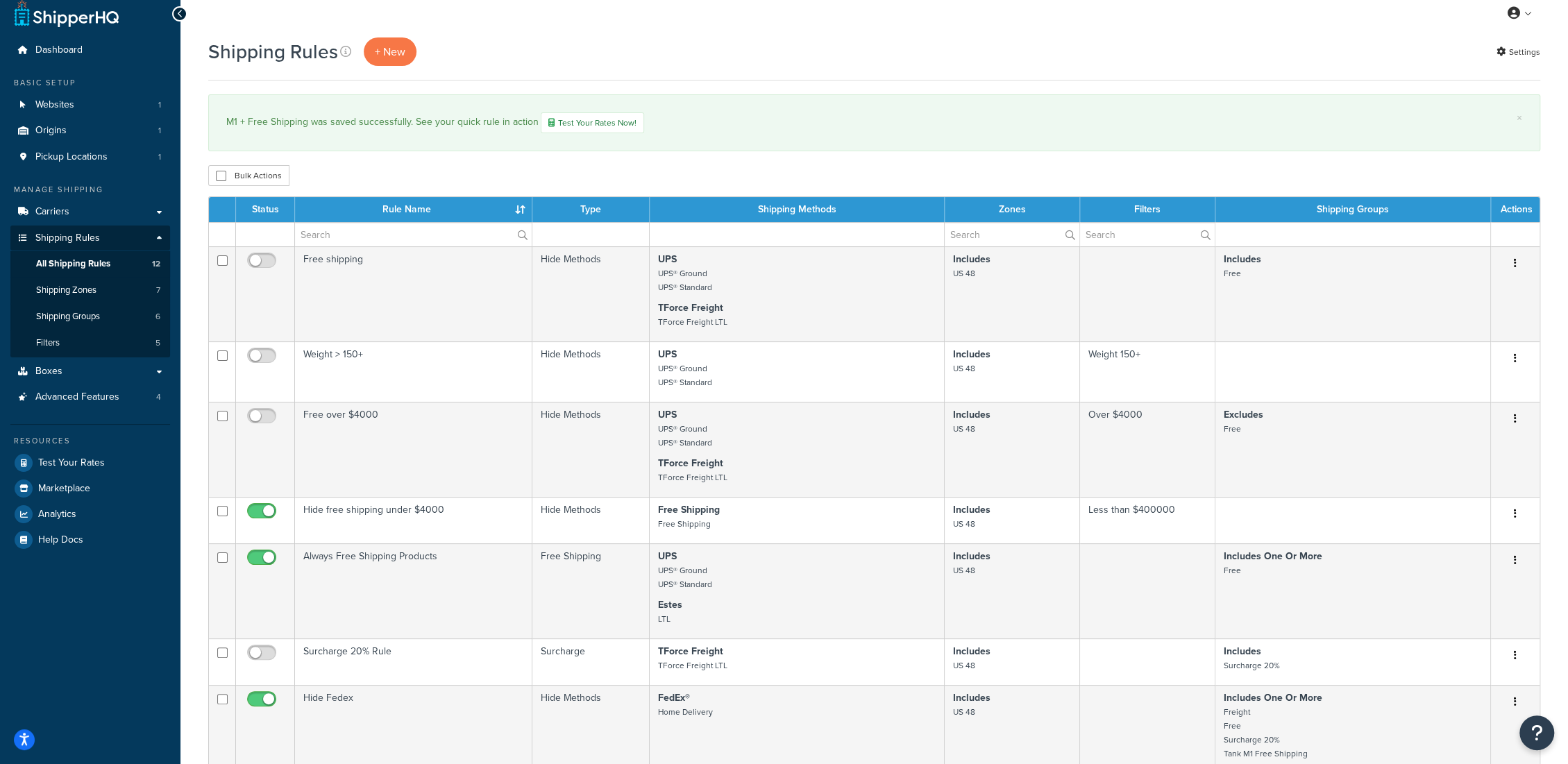
scroll to position [10, 0]
click at [84, 290] on span "Shipping Zones" at bounding box center [66, 291] width 60 height 12
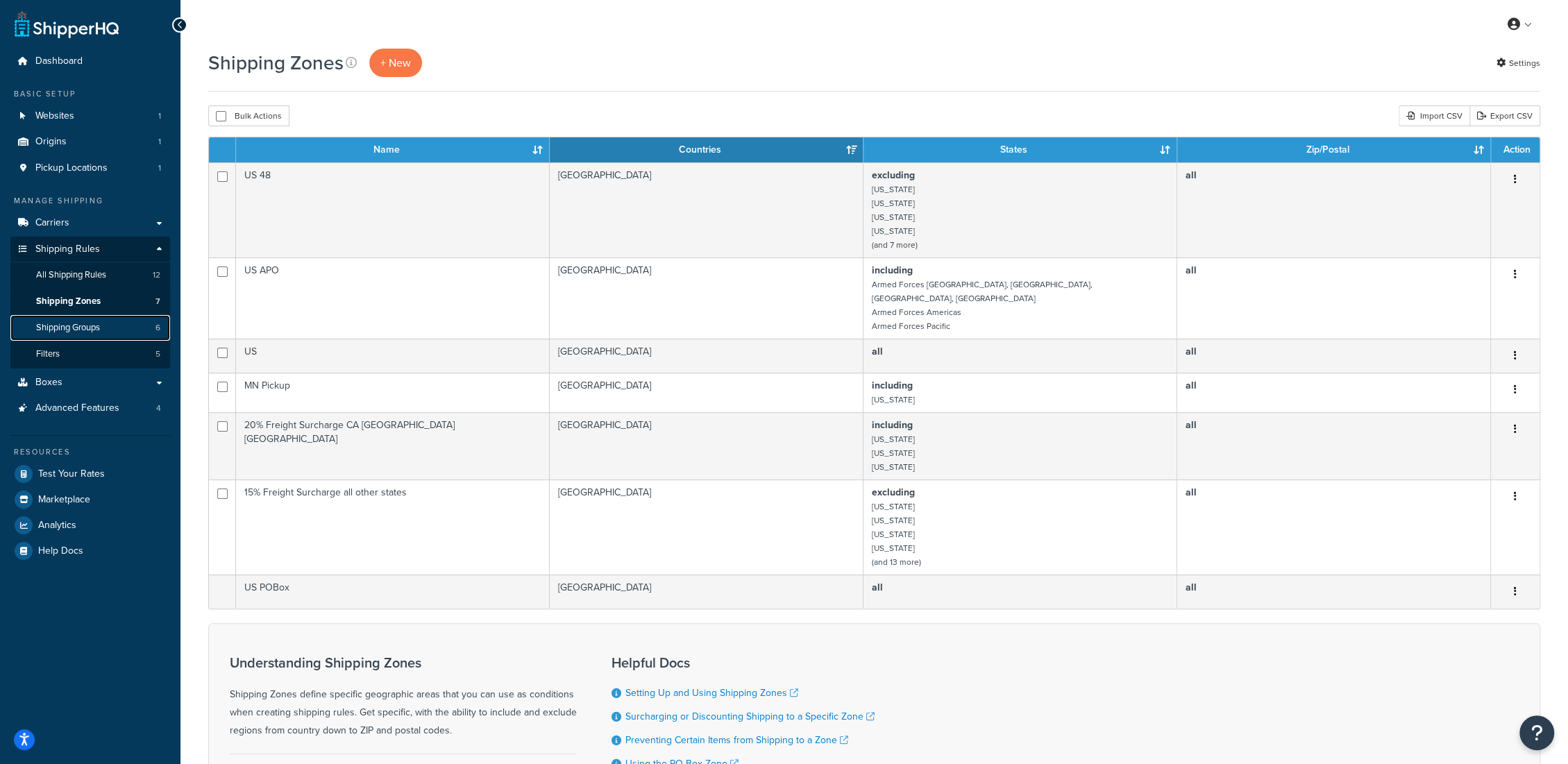
click at [98, 325] on span "Shipping Groups" at bounding box center [68, 328] width 64 height 12
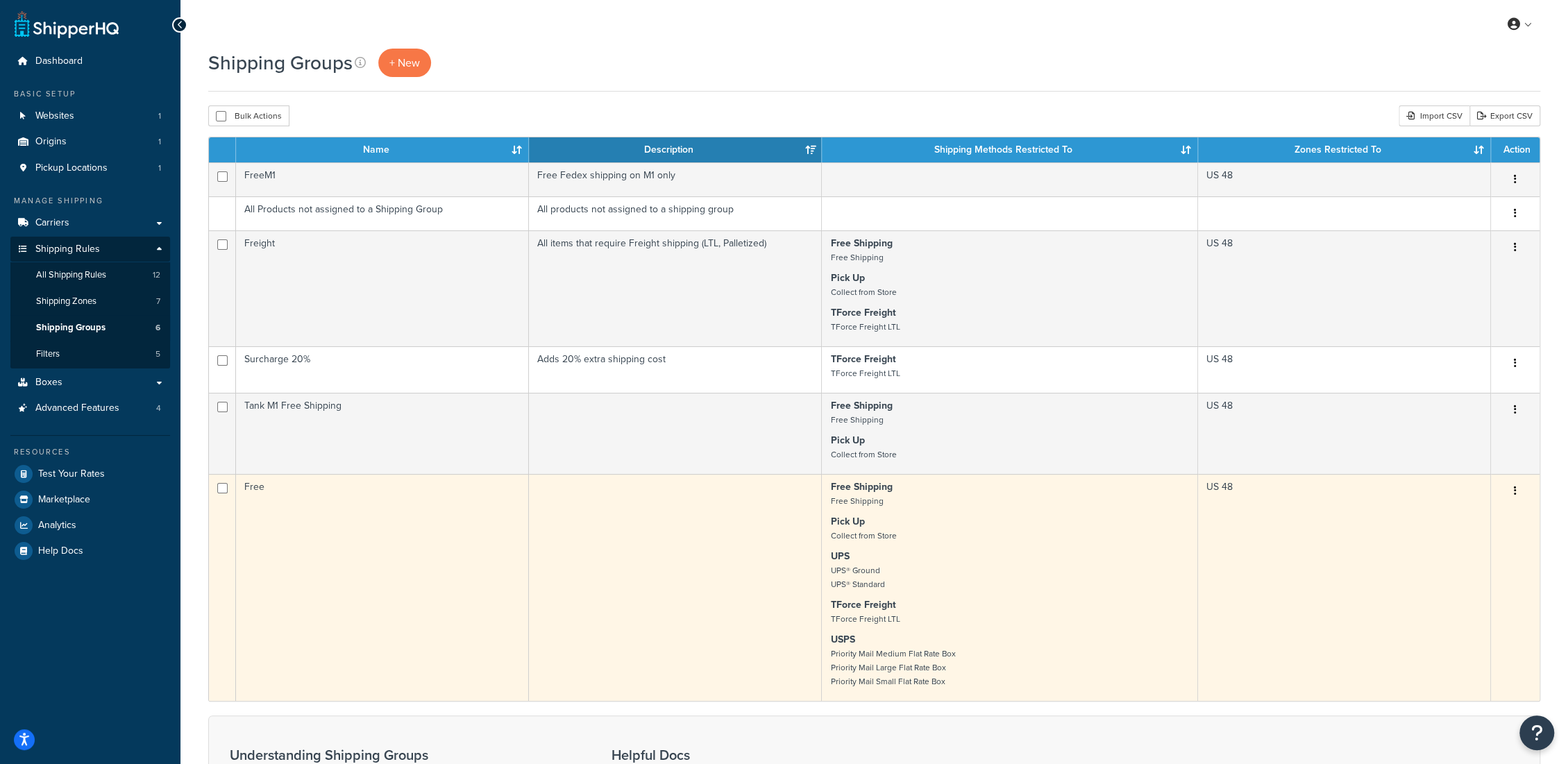
click at [911, 528] on p "Pick Up Collect from Store" at bounding box center [1009, 528] width 358 height 27
click at [862, 529] on strong "Pick Up" at bounding box center [848, 521] width 34 height 15
click at [1520, 494] on button "button" at bounding box center [1515, 492] width 19 height 22
click at [1473, 525] on link "Edit" at bounding box center [1458, 522] width 110 height 28
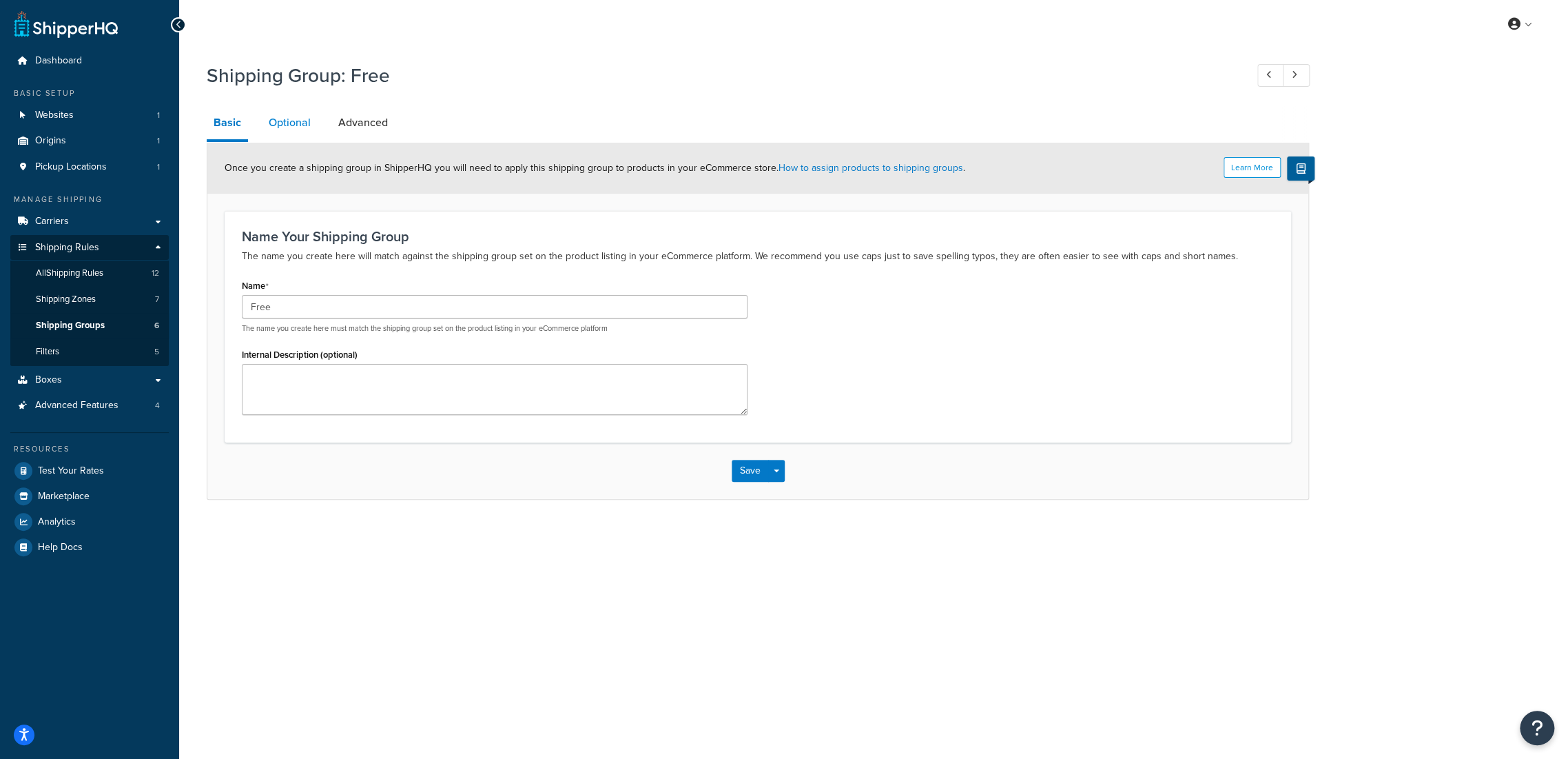
click at [303, 123] on link "Optional" at bounding box center [290, 122] width 56 height 33
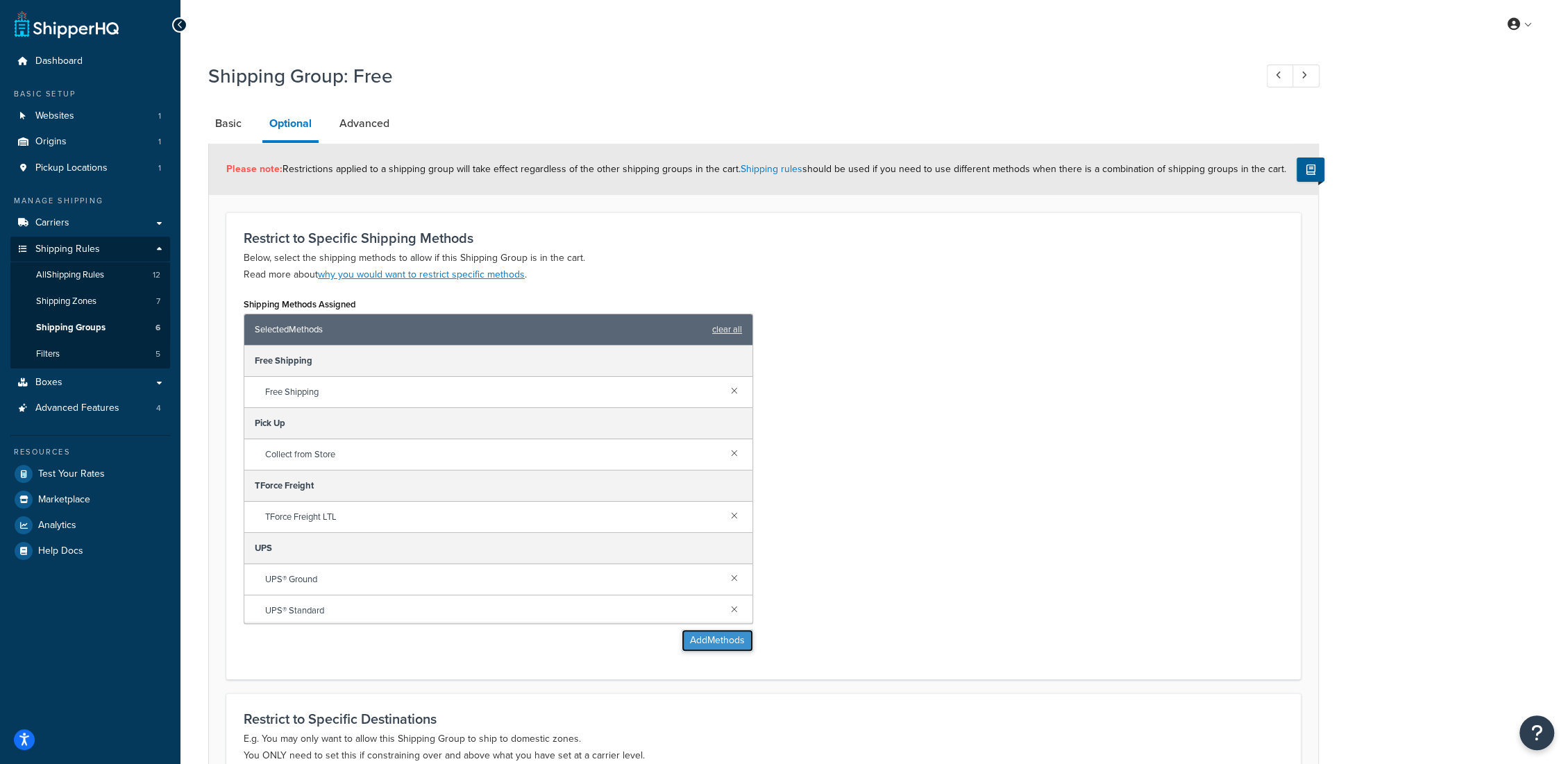
click at [725, 641] on button "Add Methods" at bounding box center [718, 641] width 71 height 22
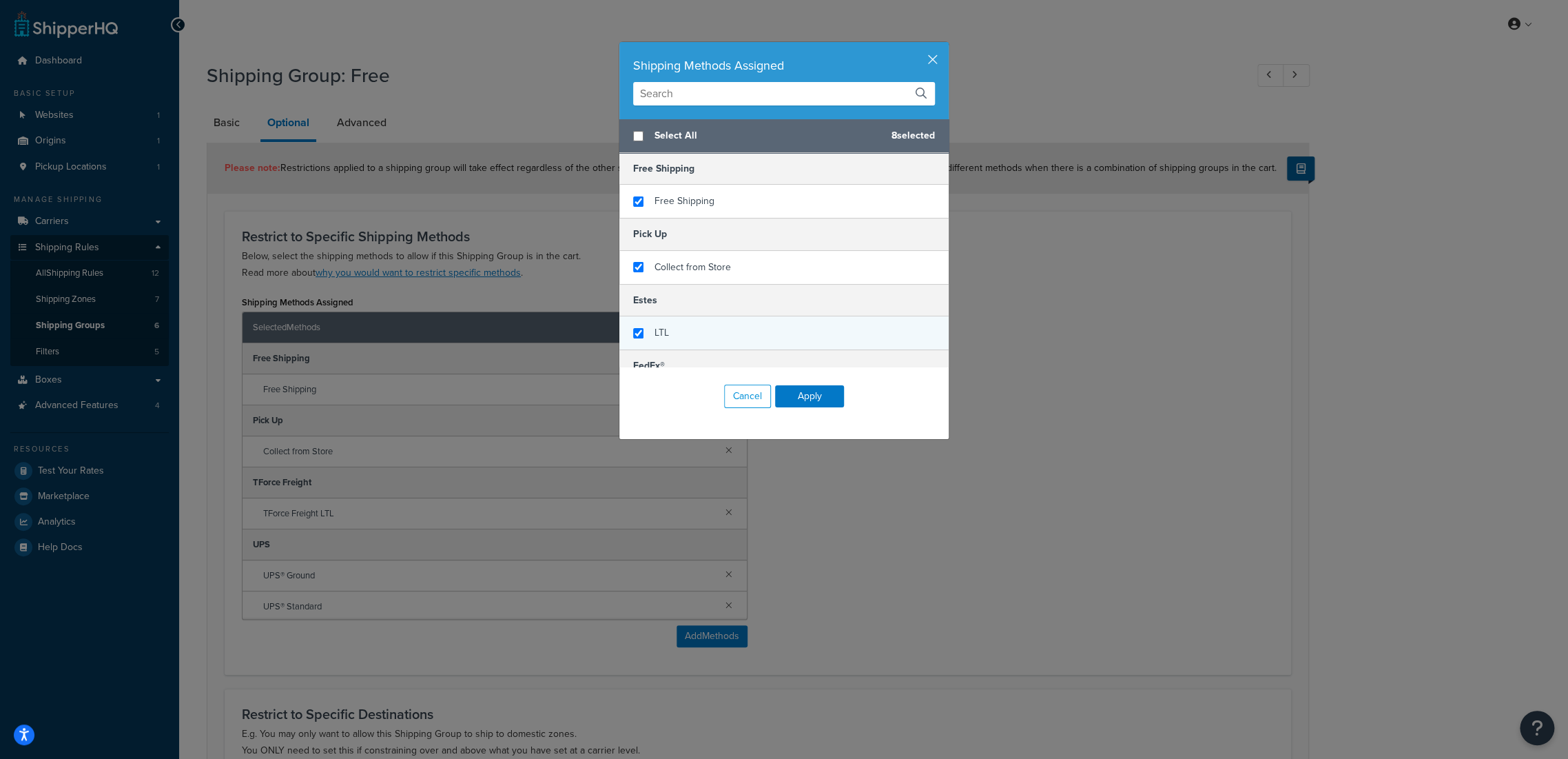
checkbox input "false"
checkbox input "true"
click at [637, 334] on div "LTL" at bounding box center [784, 333] width 330 height 33
click at [810, 390] on button "Apply" at bounding box center [809, 396] width 69 height 22
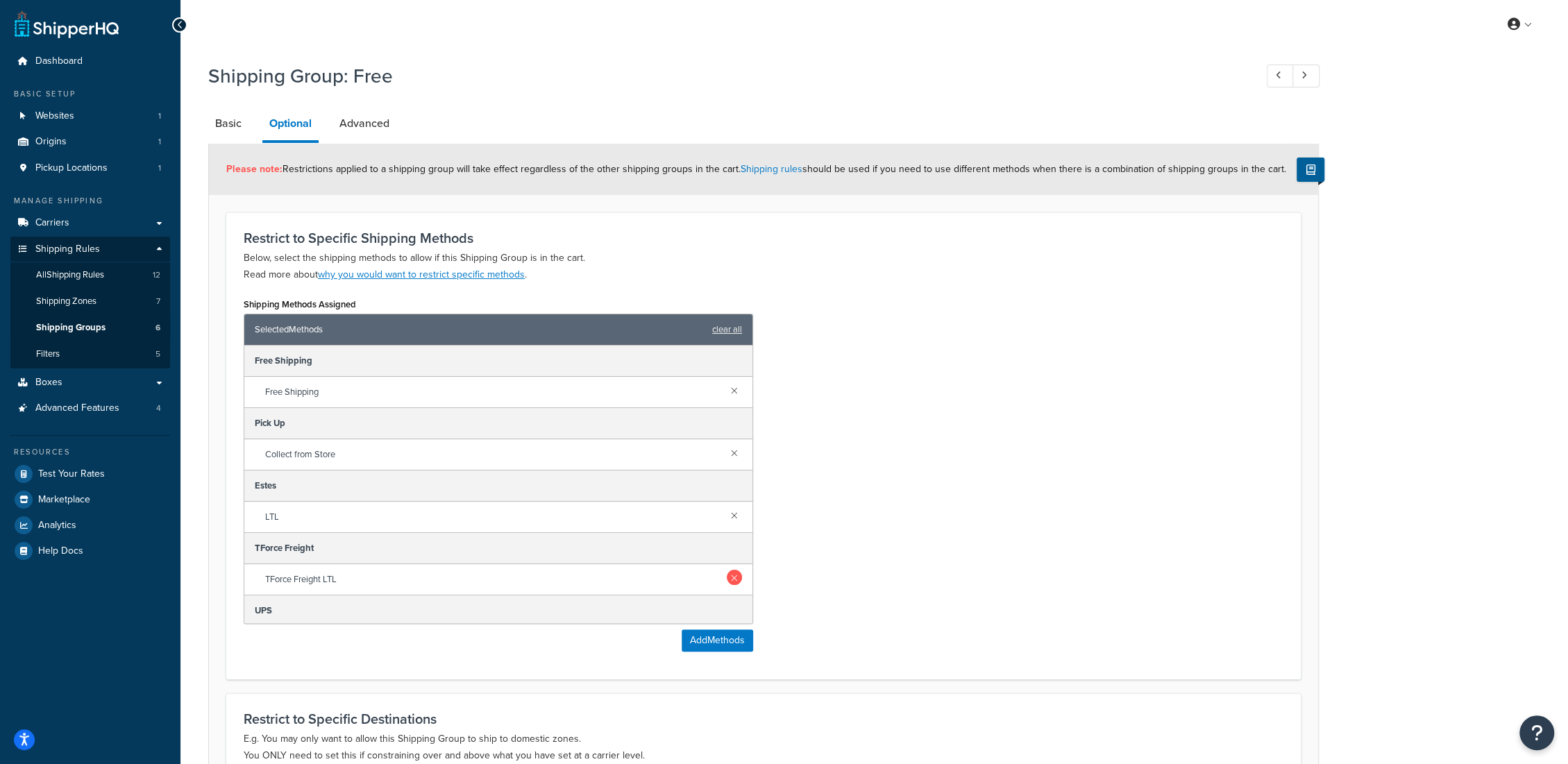
click at [726, 578] on link at bounding box center [734, 577] width 16 height 16
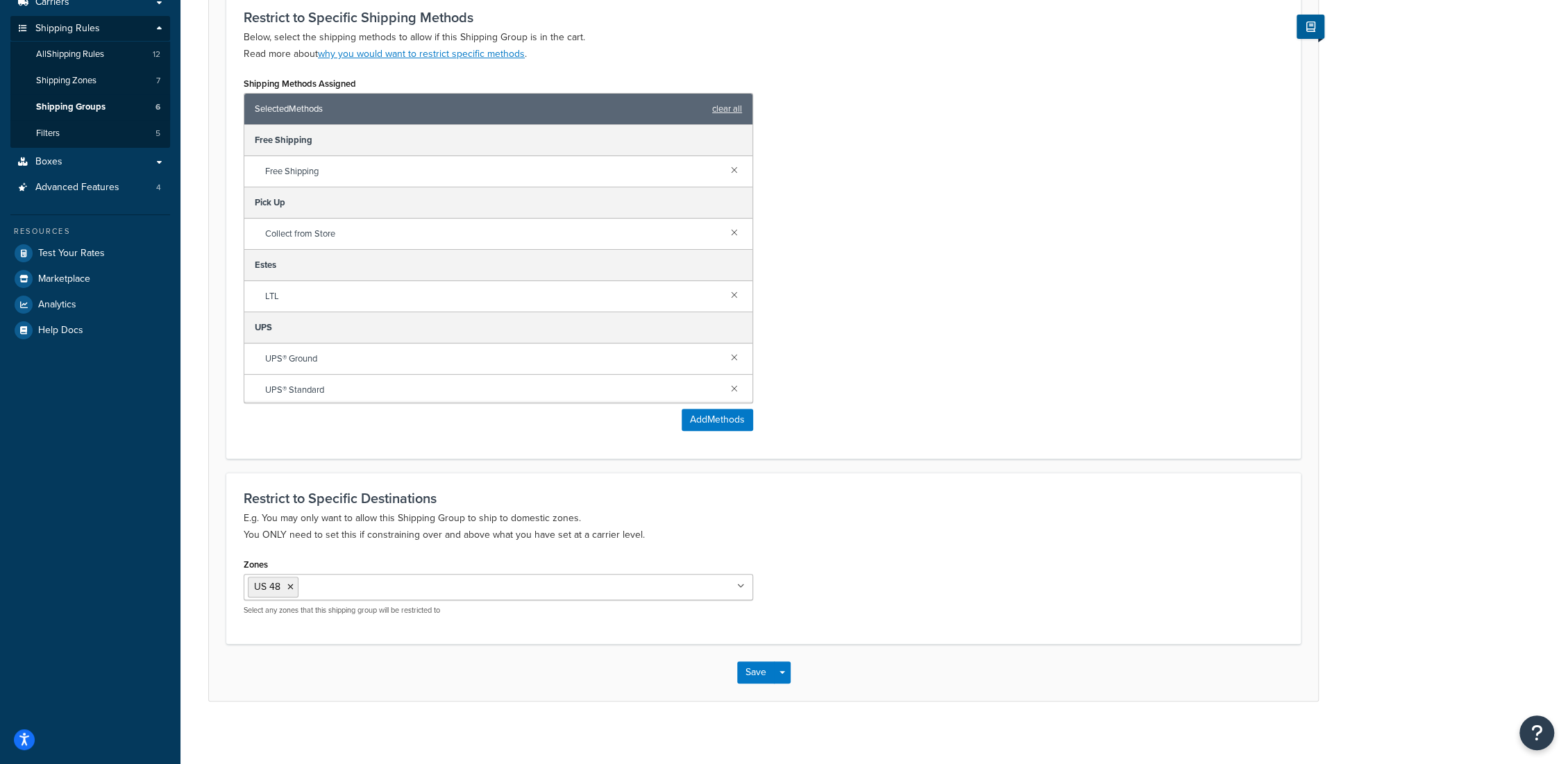
scroll to position [226, 0]
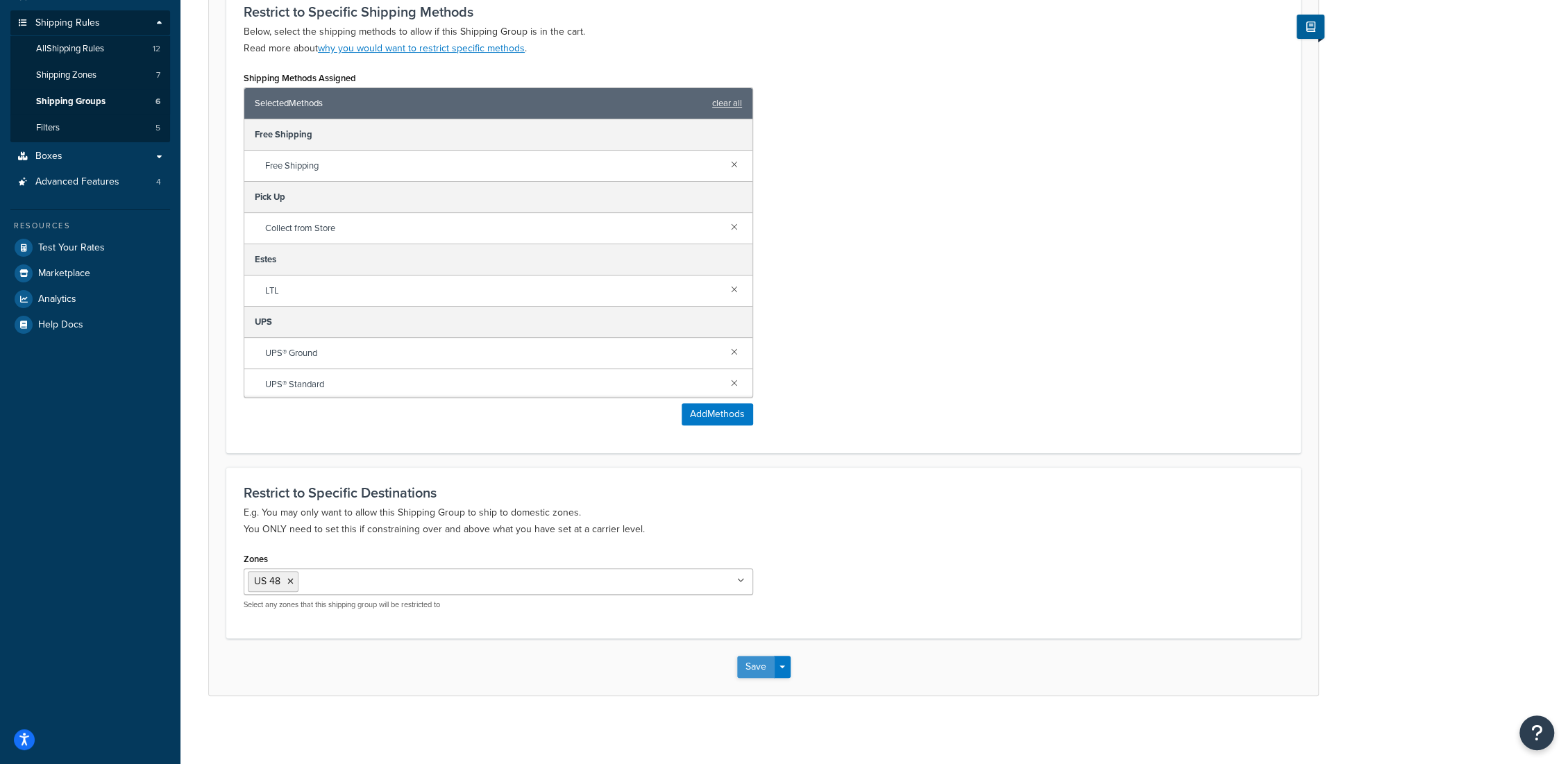
click at [752, 666] on button "Save" at bounding box center [755, 667] width 37 height 22
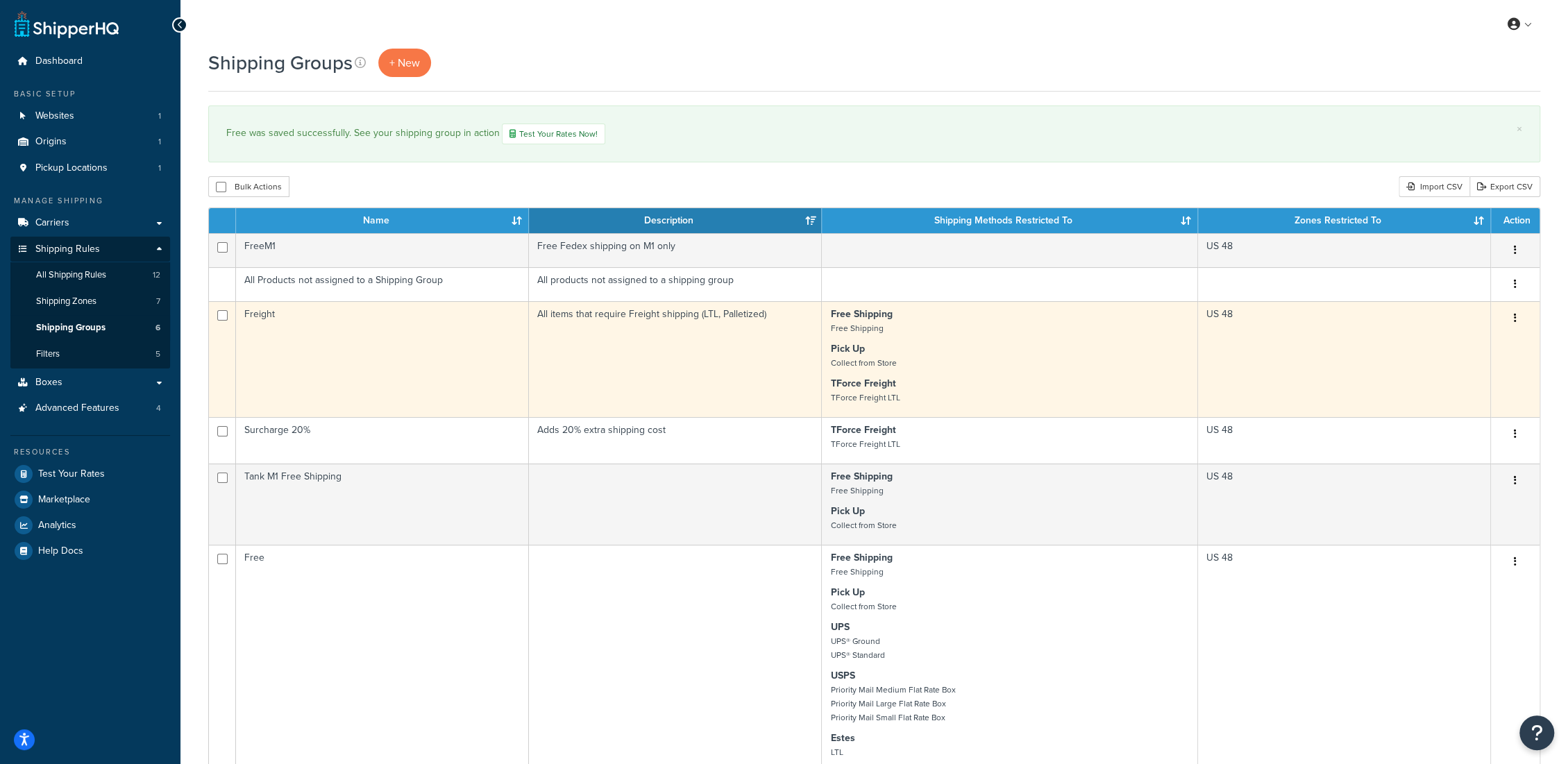
click at [1512, 317] on button "button" at bounding box center [1515, 319] width 19 height 22
click at [1460, 343] on link "Edit" at bounding box center [1458, 346] width 110 height 28
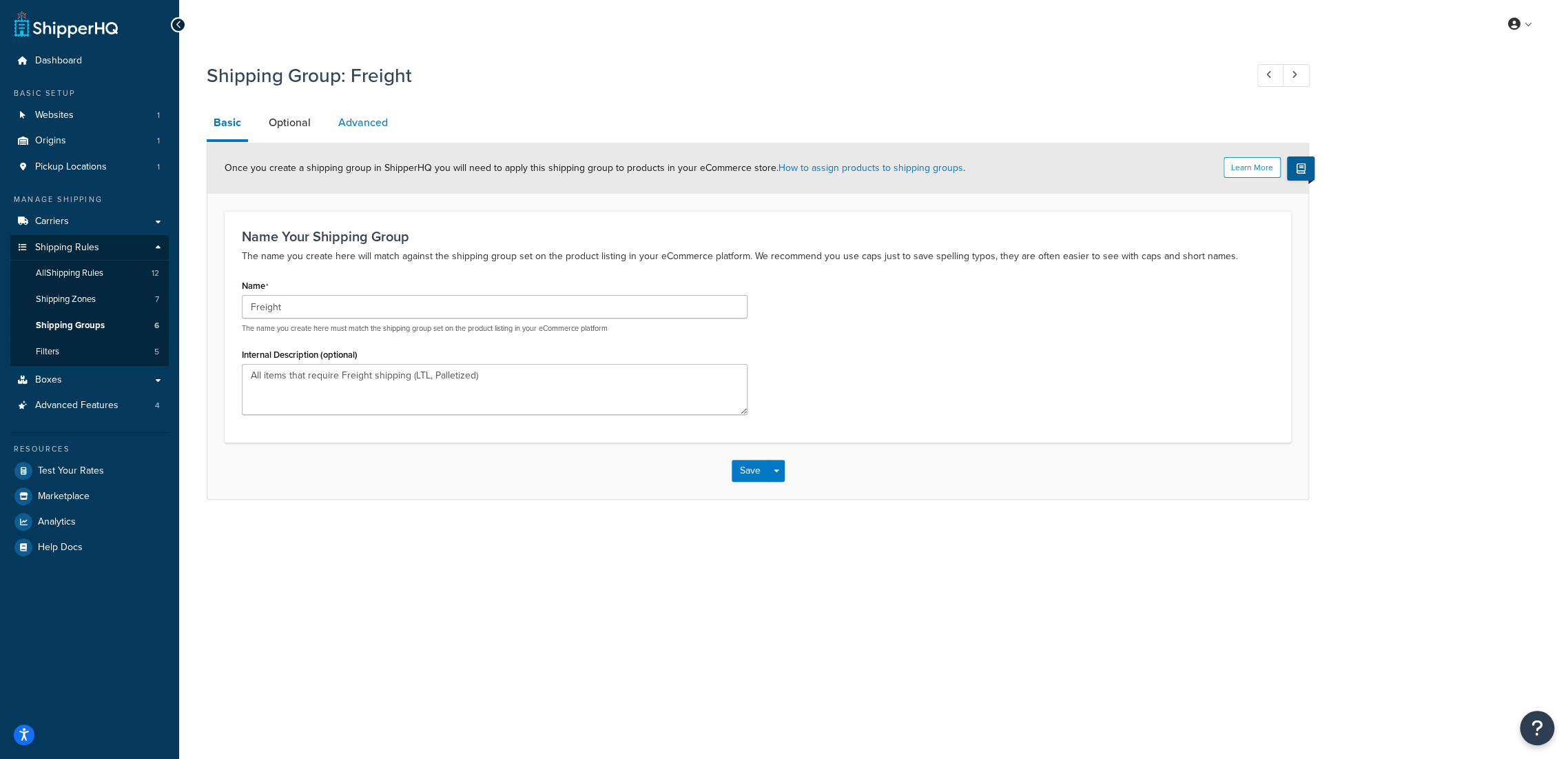
click at [358, 119] on link "Advanced" at bounding box center [363, 122] width 63 height 33
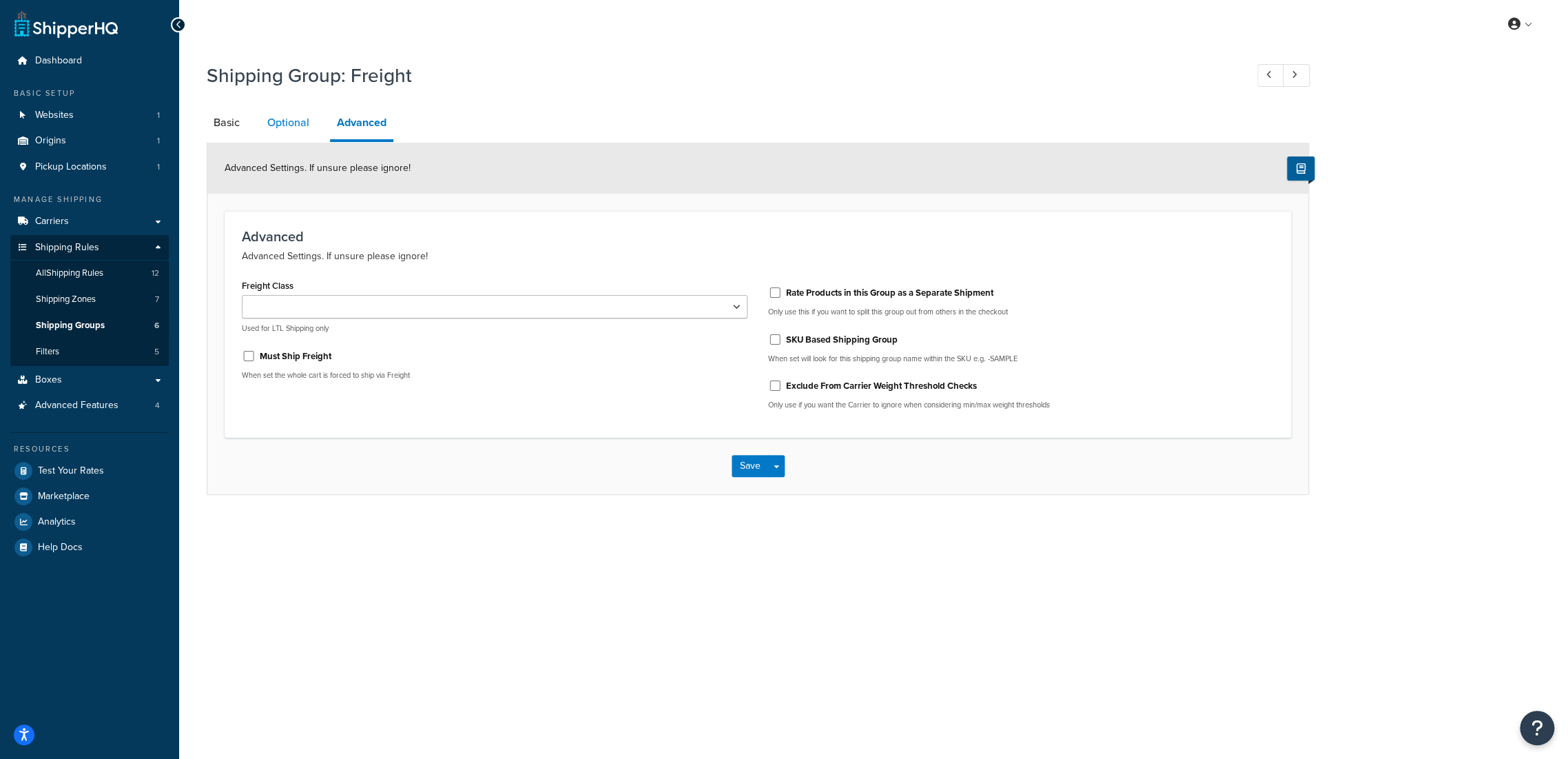
click at [286, 121] on link "Optional" at bounding box center [288, 122] width 56 height 33
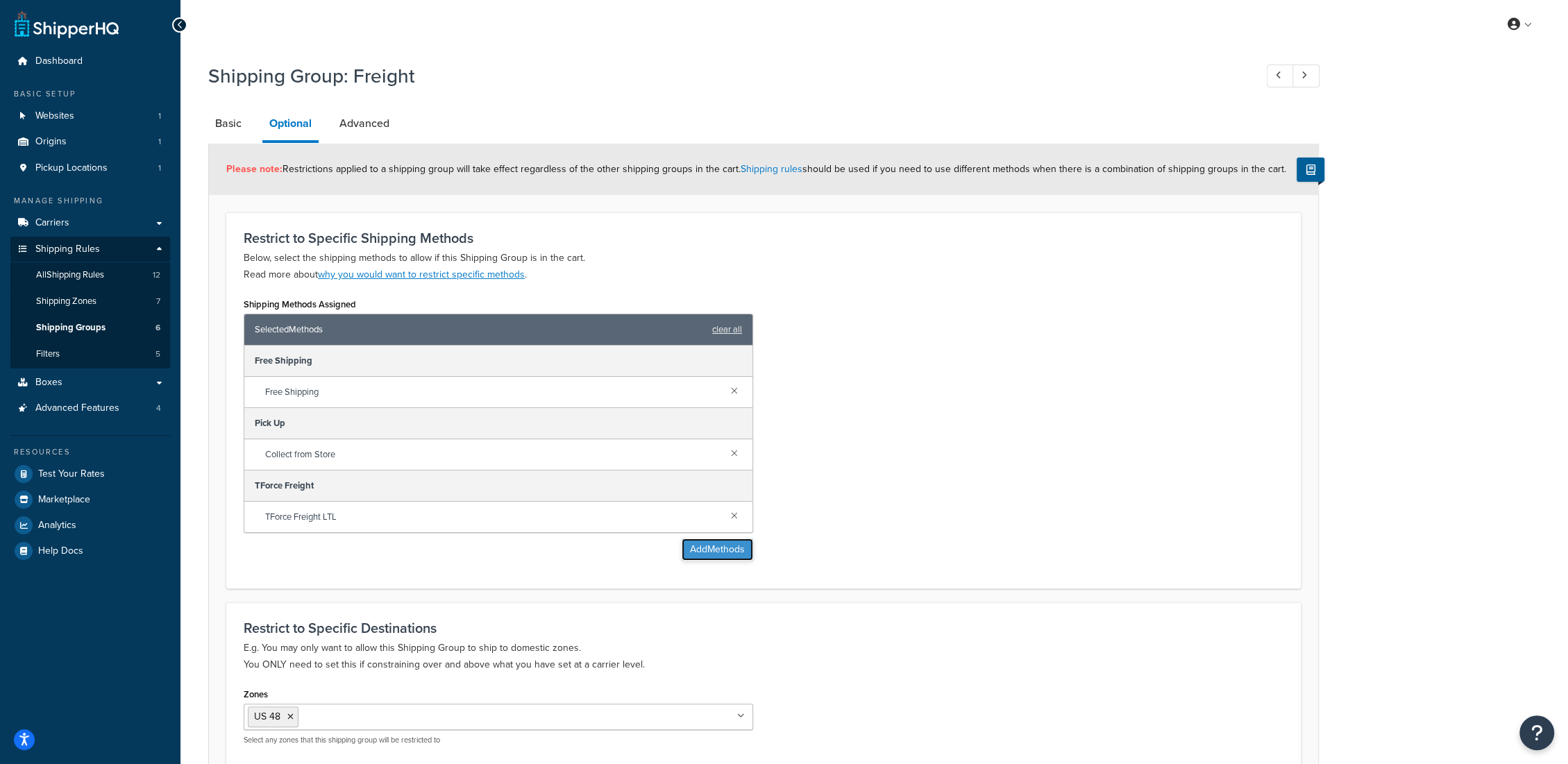
click at [723, 555] on button "Add Methods" at bounding box center [718, 549] width 71 height 22
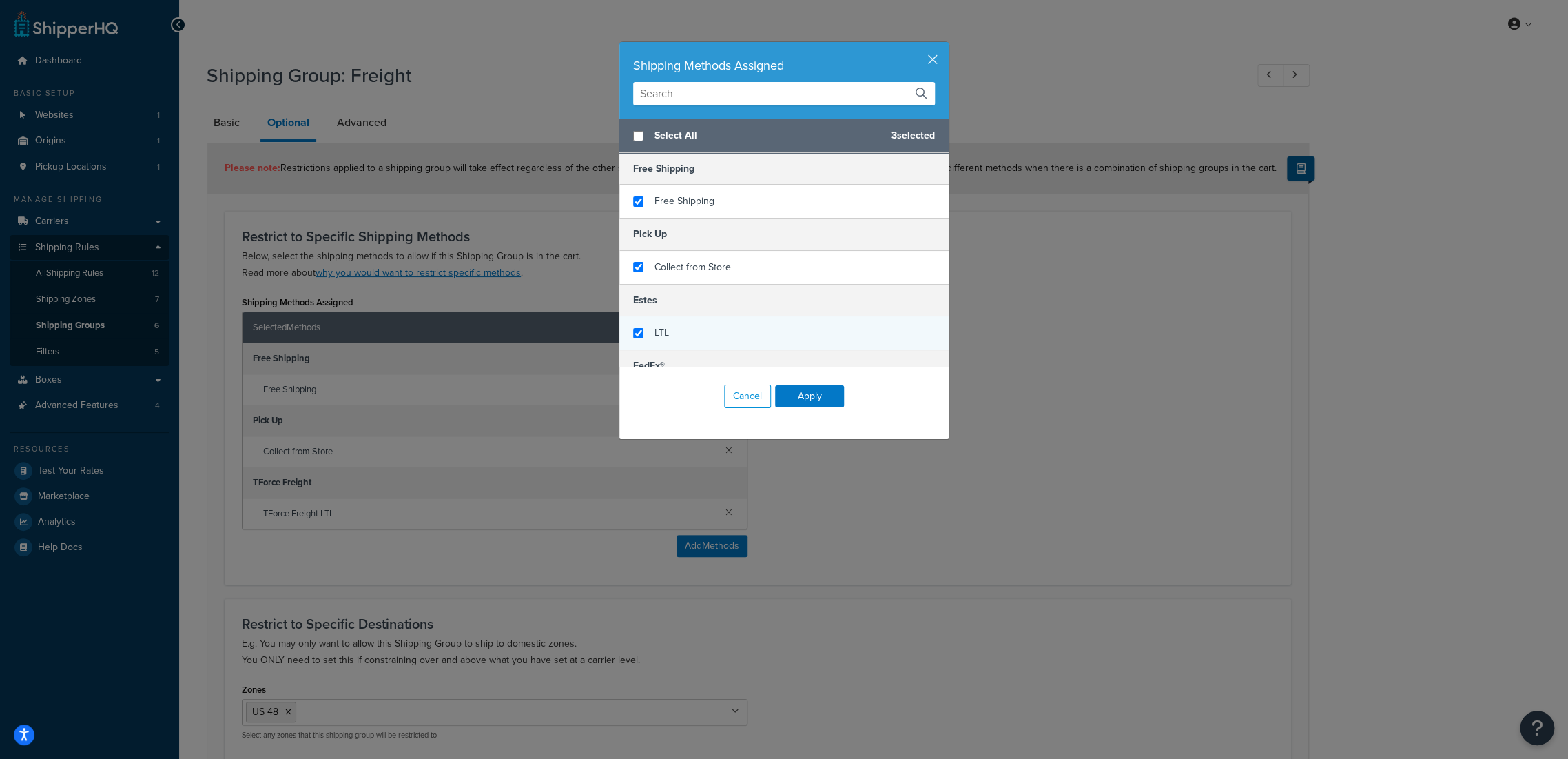
checkbox input "true"
click at [639, 328] on div "LTL" at bounding box center [784, 333] width 330 height 33
click at [826, 401] on button "Apply" at bounding box center [809, 396] width 69 height 22
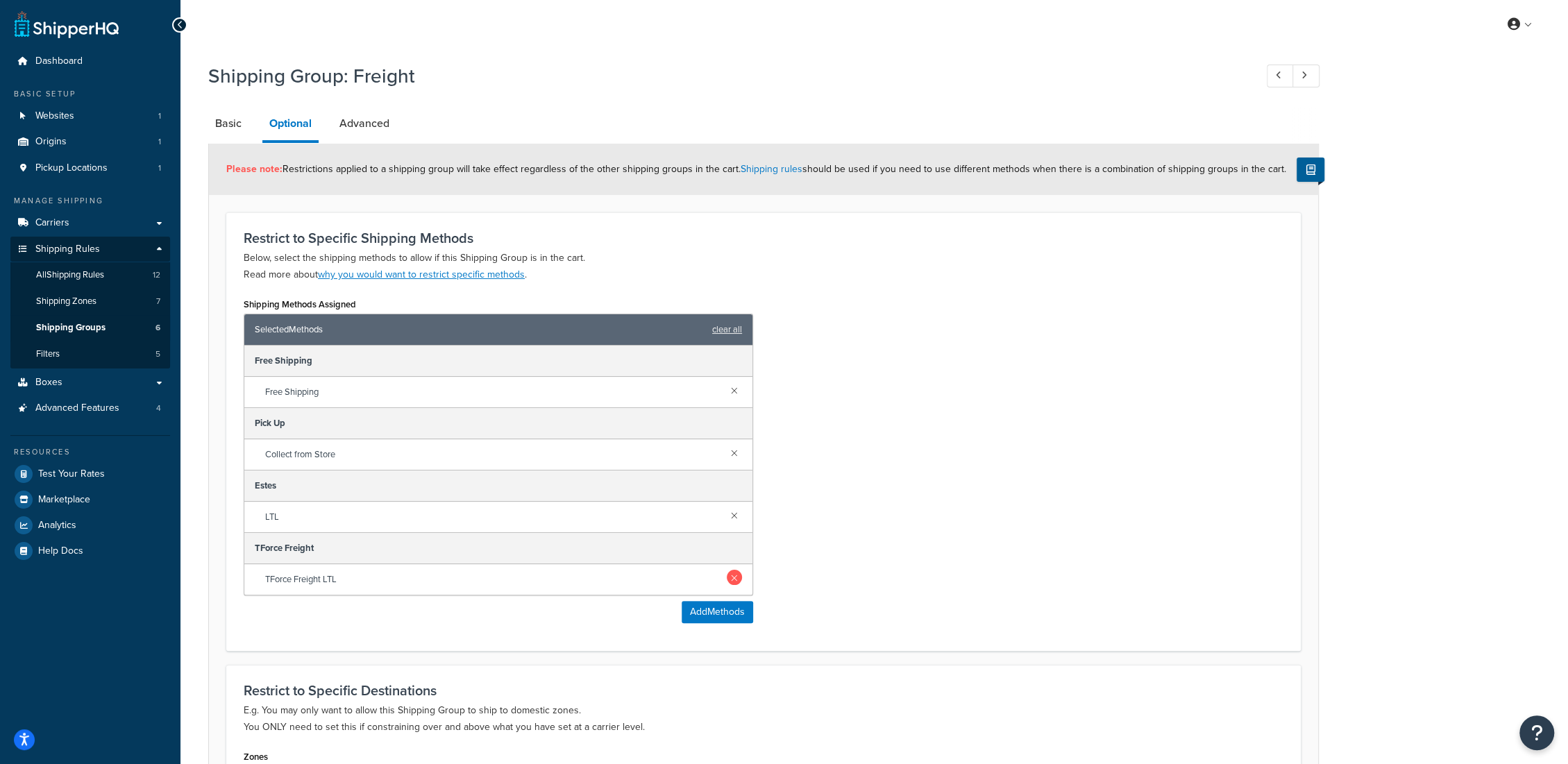
click at [734, 577] on link at bounding box center [734, 577] width 16 height 16
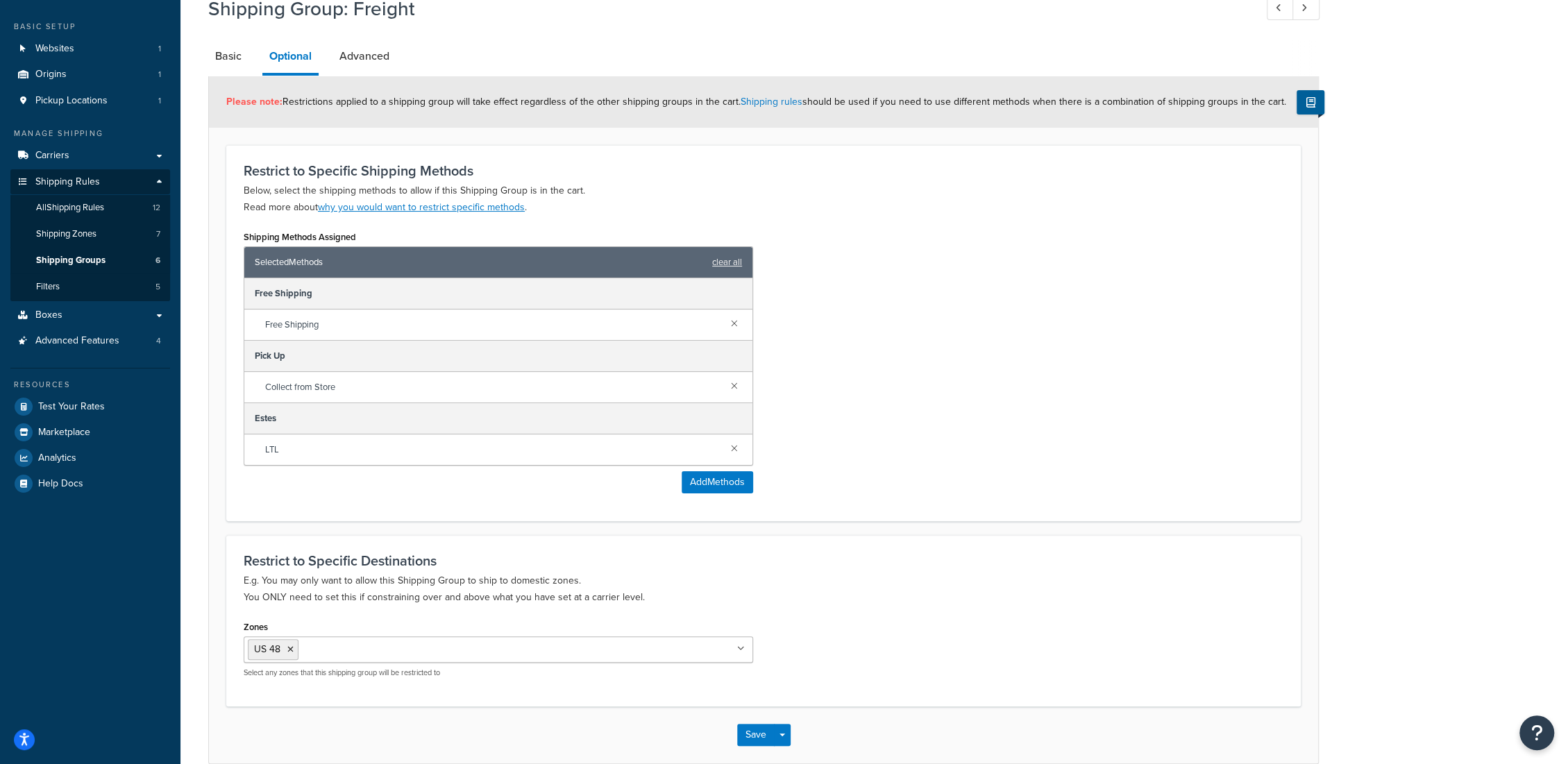
scroll to position [134, 0]
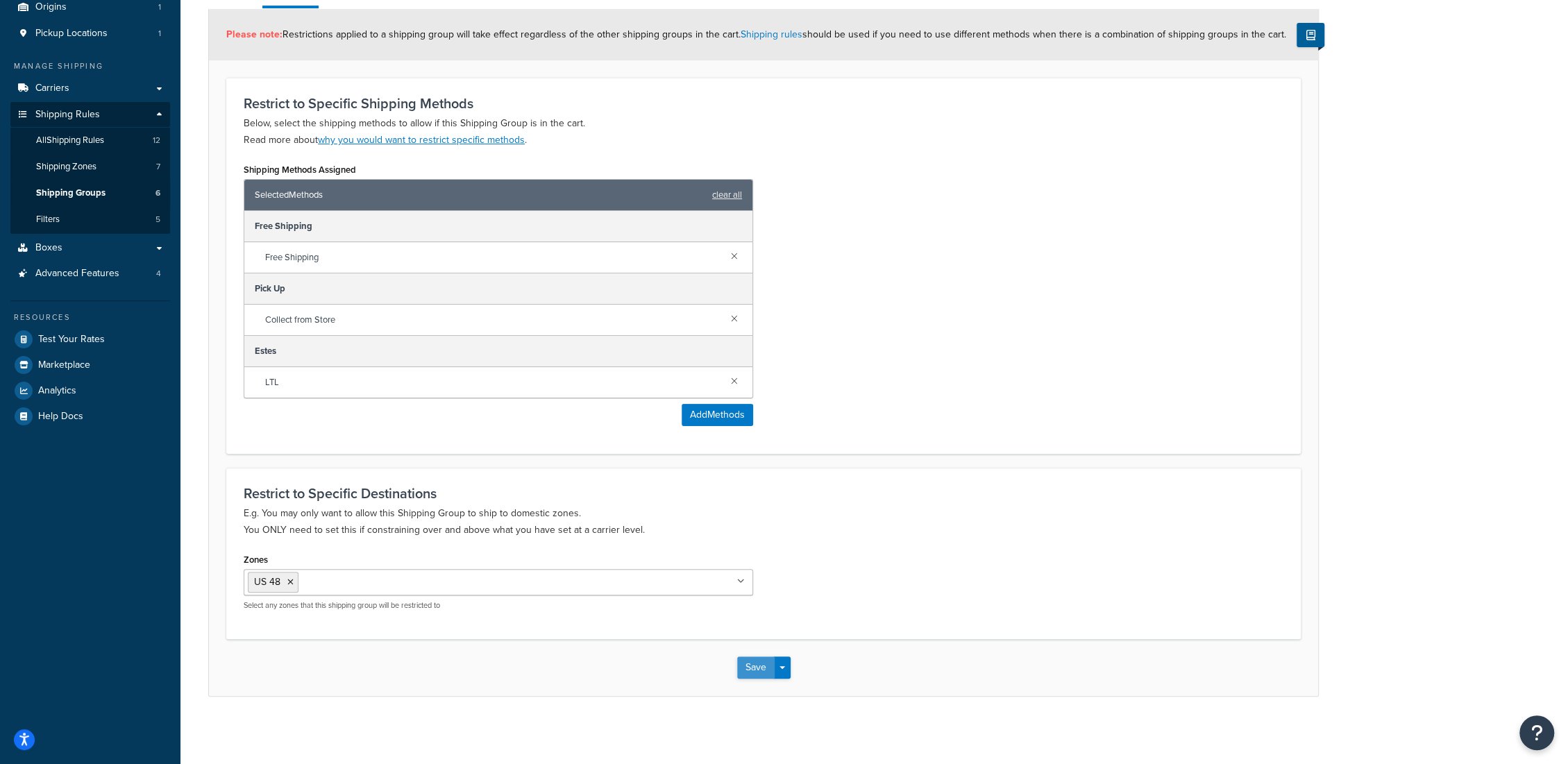
click at [749, 665] on button "Save" at bounding box center [755, 667] width 37 height 22
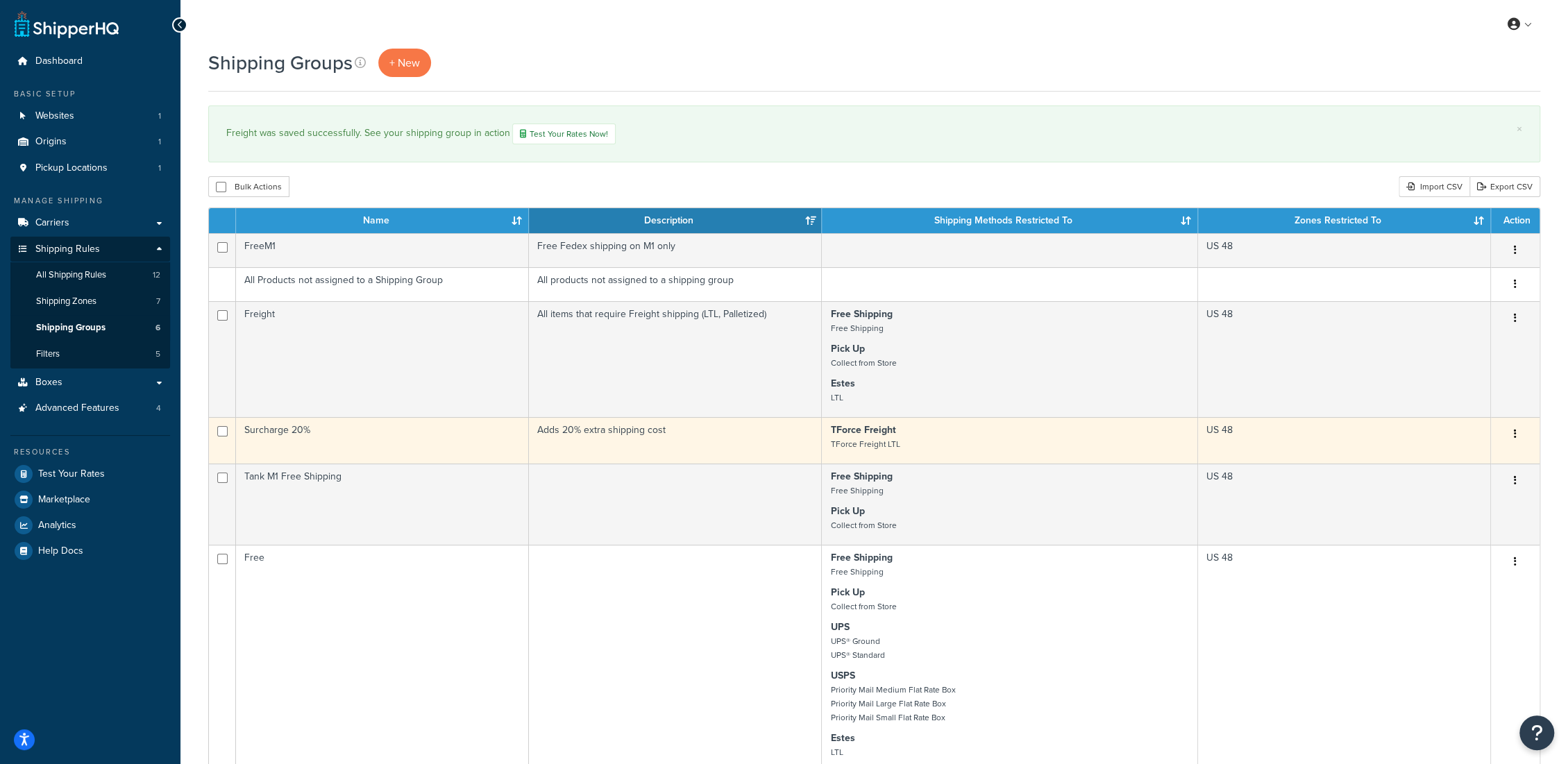
click at [1515, 439] on icon "button" at bounding box center [1515, 433] width 3 height 10
click at [1473, 466] on link "Edit" at bounding box center [1458, 464] width 110 height 28
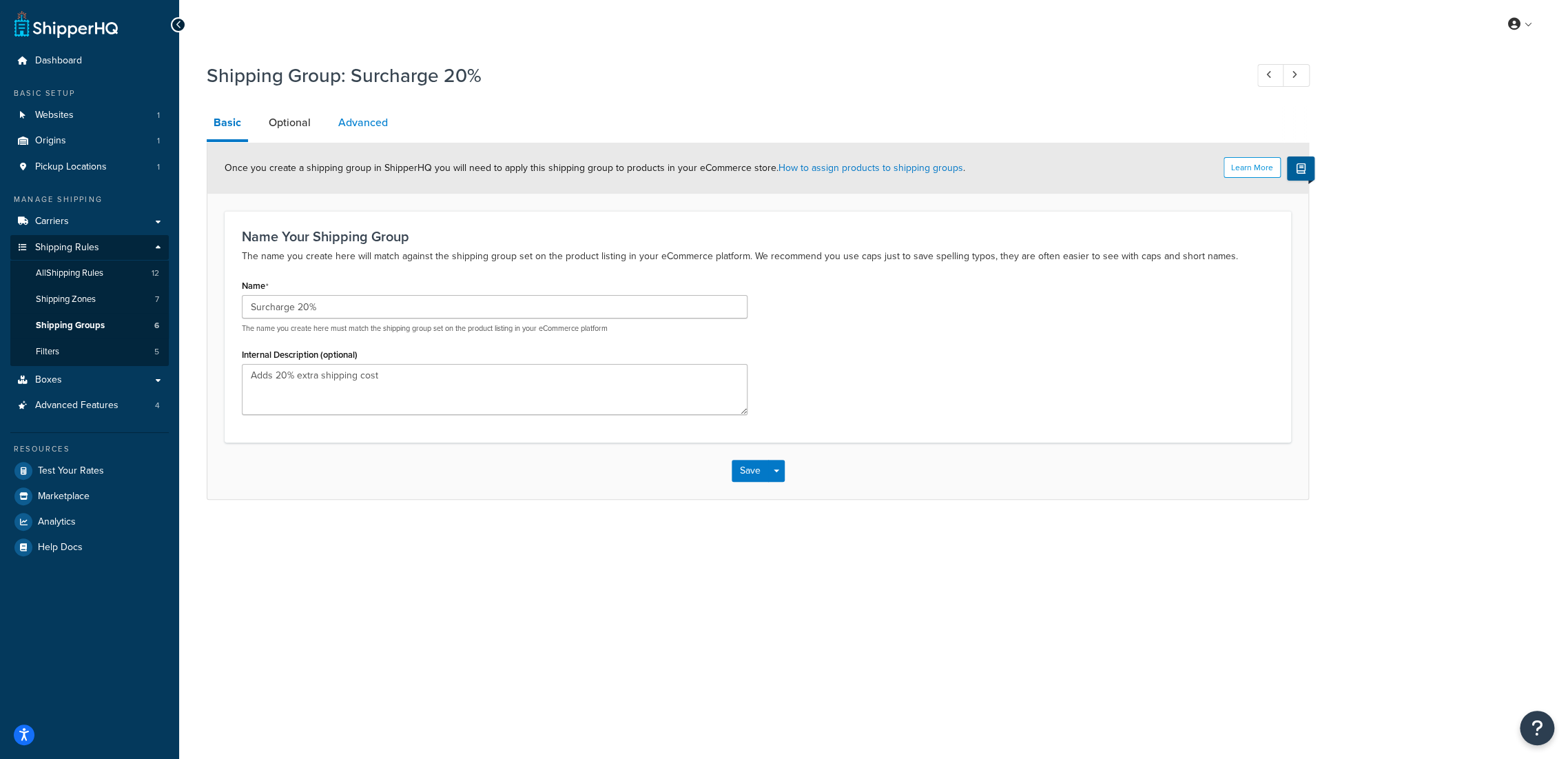
click at [362, 123] on link "Advanced" at bounding box center [363, 122] width 63 height 33
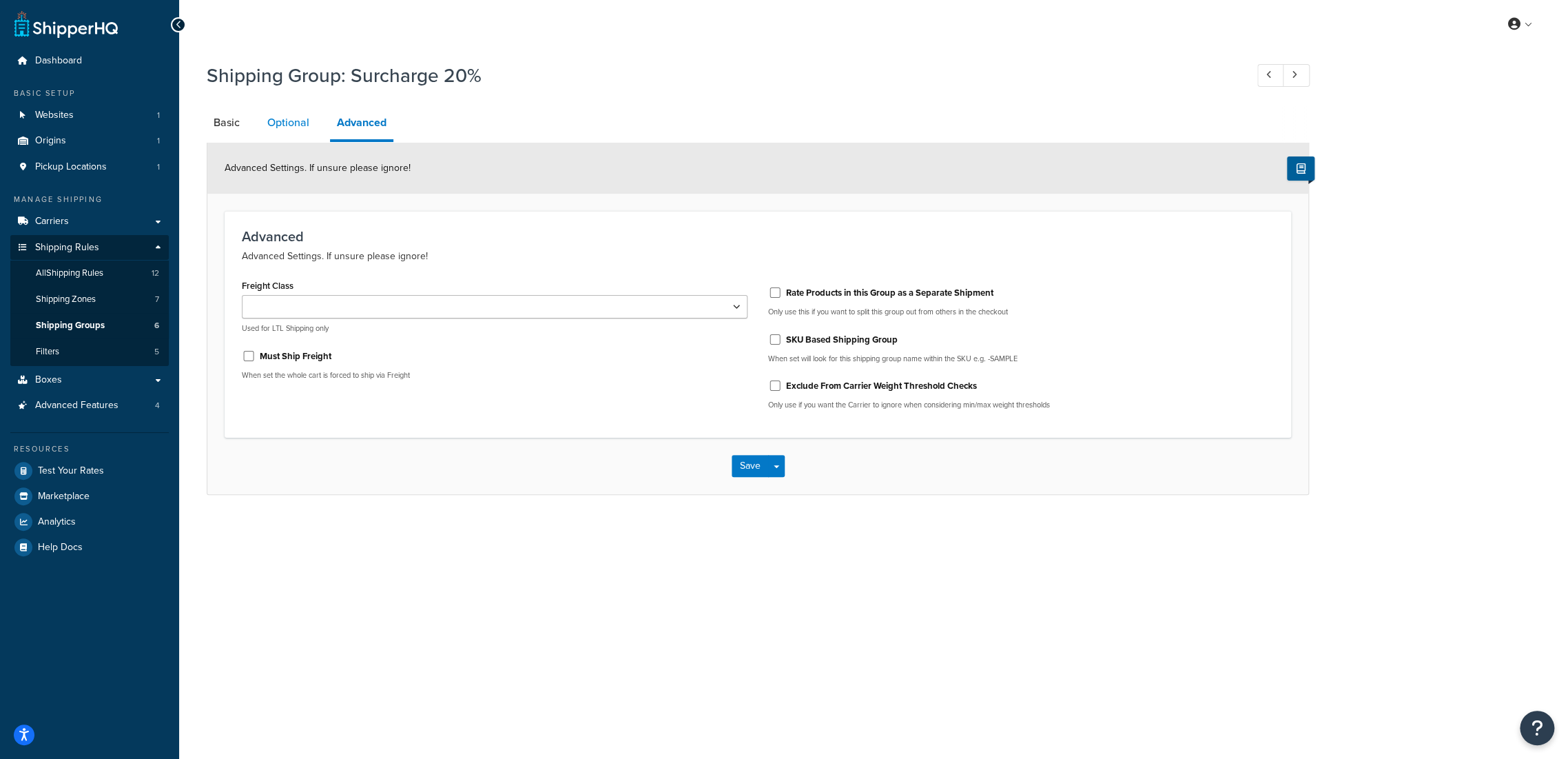
click at [290, 128] on link "Optional" at bounding box center [288, 122] width 56 height 33
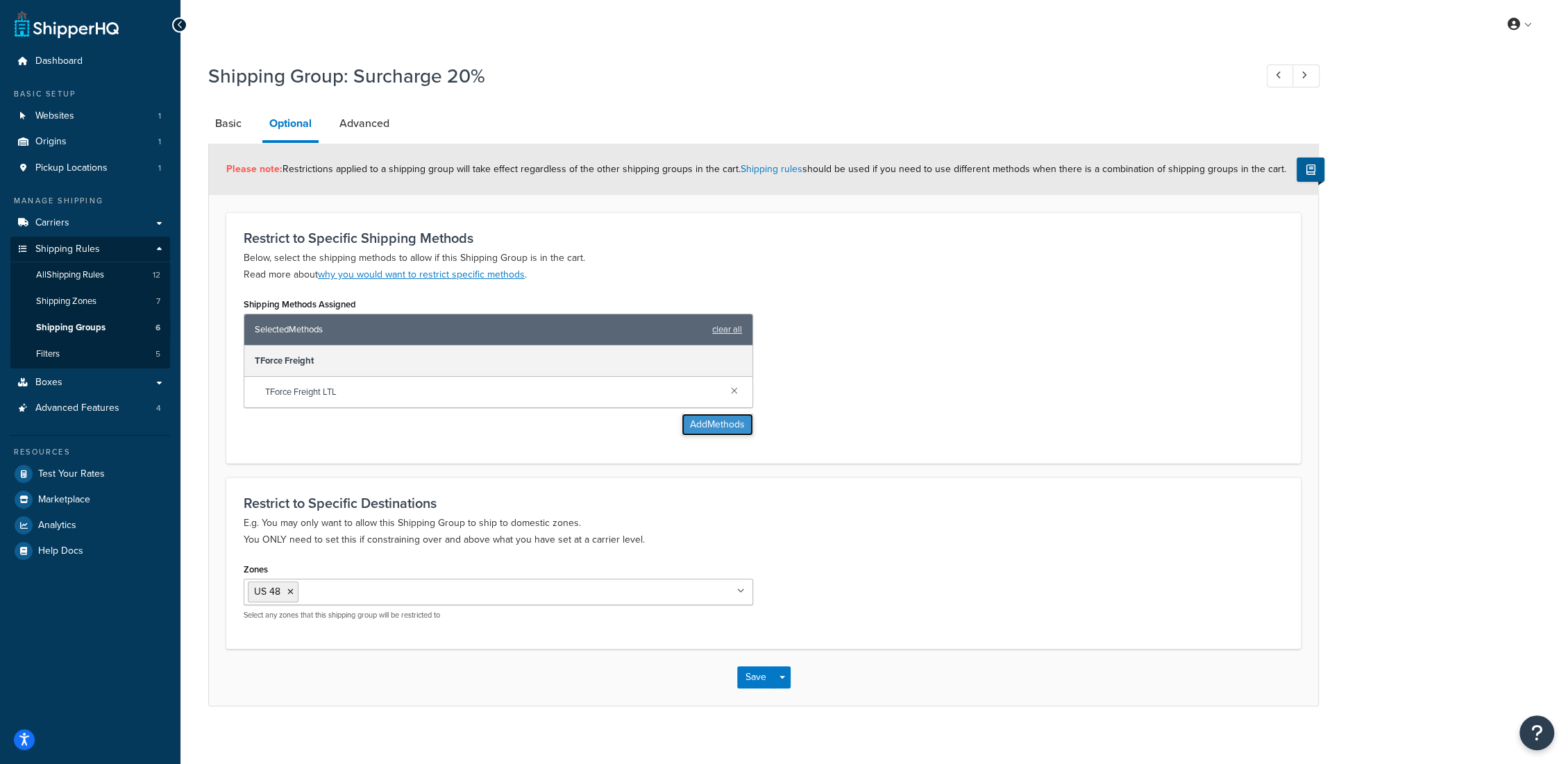
click at [715, 419] on button "Add Methods" at bounding box center [718, 425] width 71 height 22
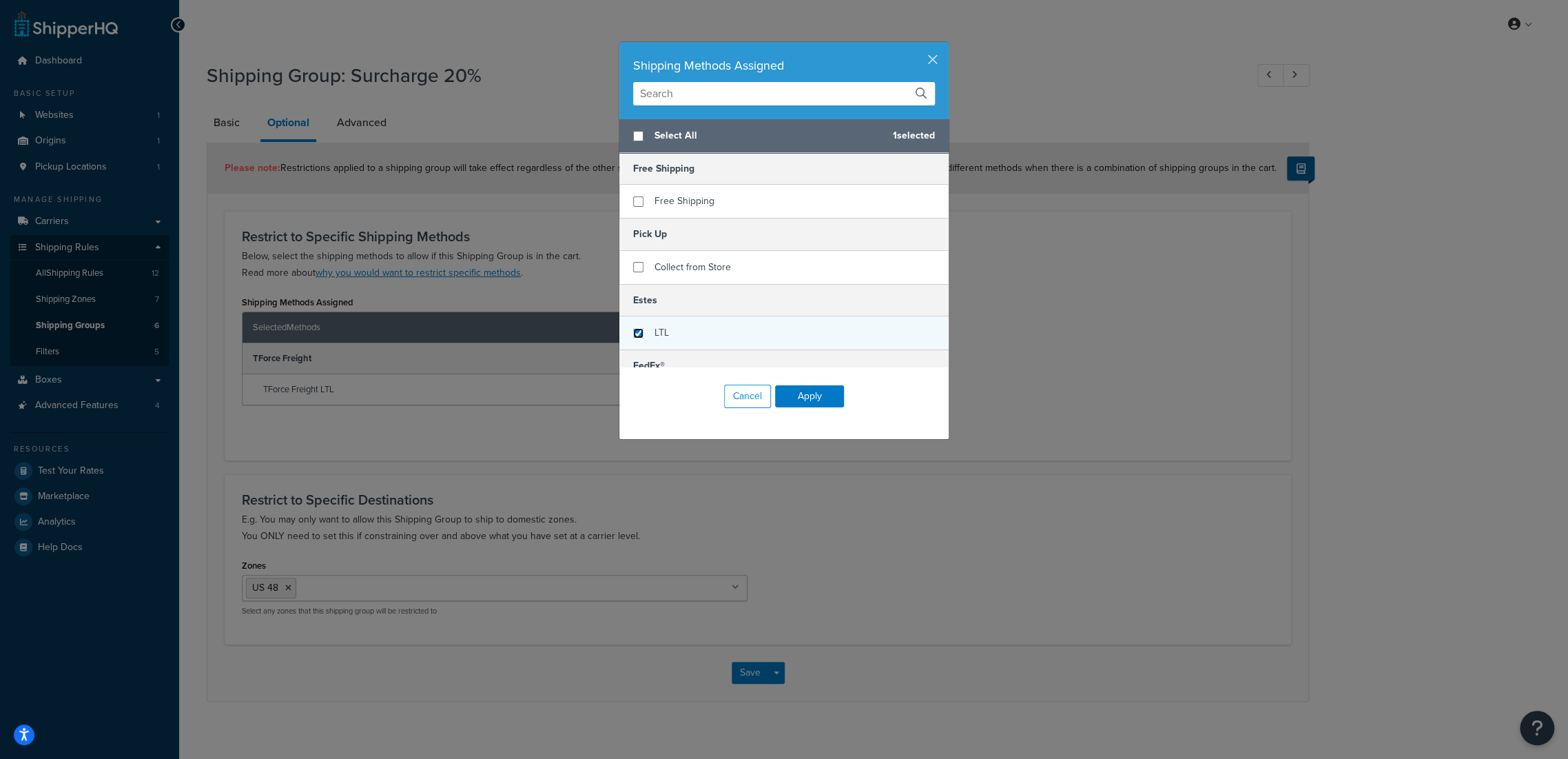
click at [633, 331] on input "checkbox" at bounding box center [638, 333] width 10 height 10
checkbox input "true"
click at [793, 395] on button "Apply" at bounding box center [809, 396] width 69 height 22
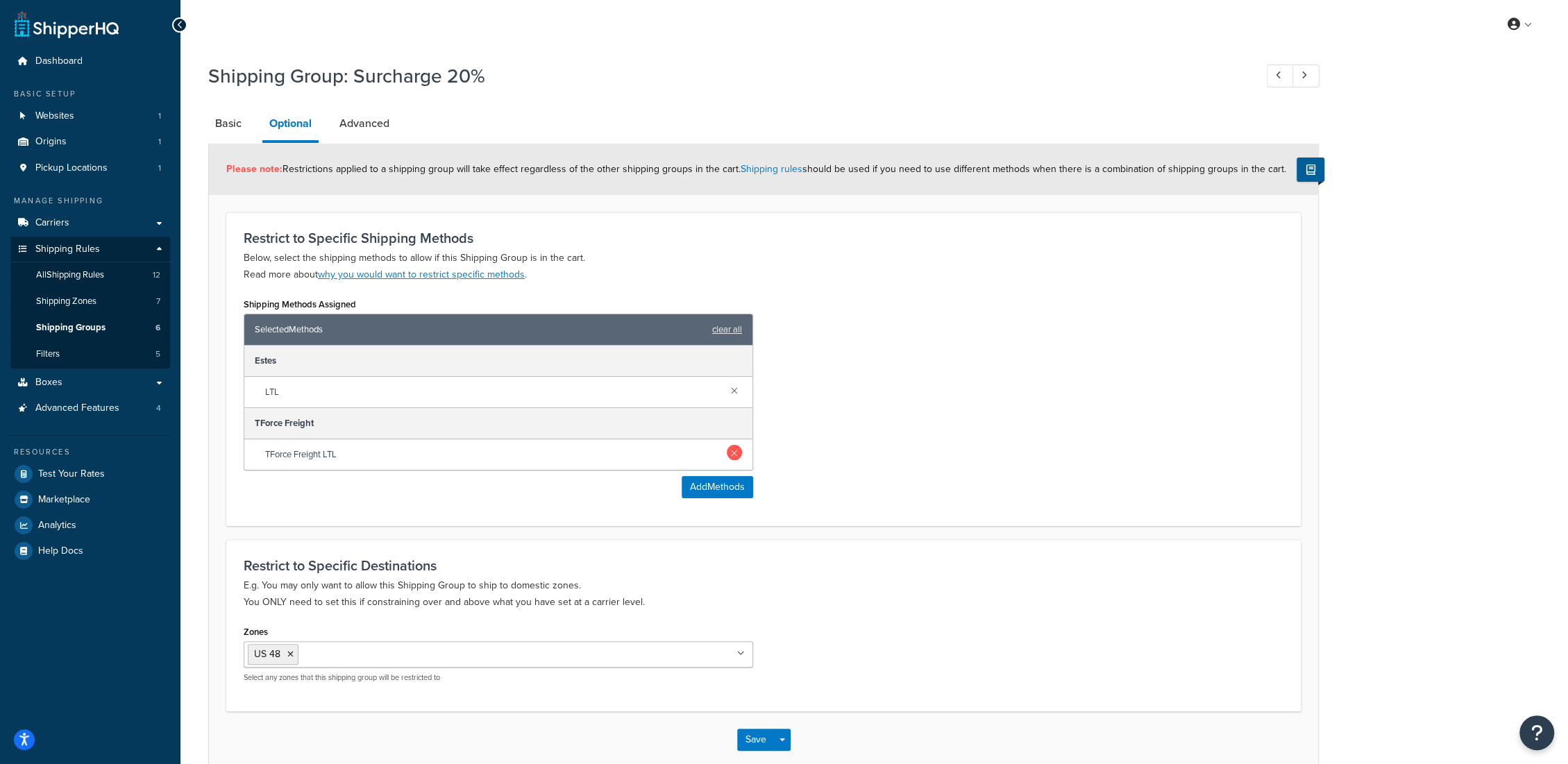
click at [738, 451] on link at bounding box center [734, 452] width 16 height 16
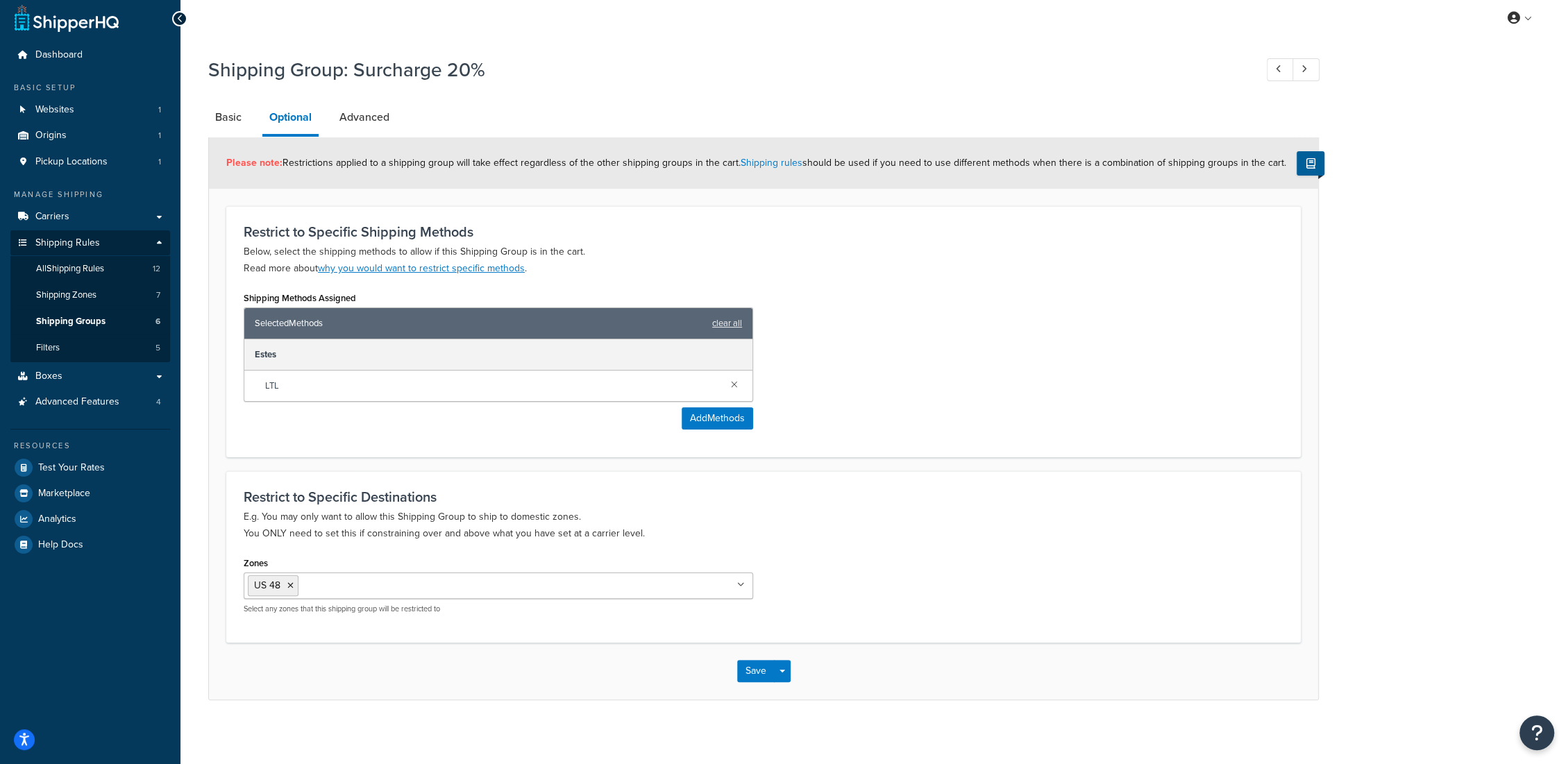
scroll to position [10, 0]
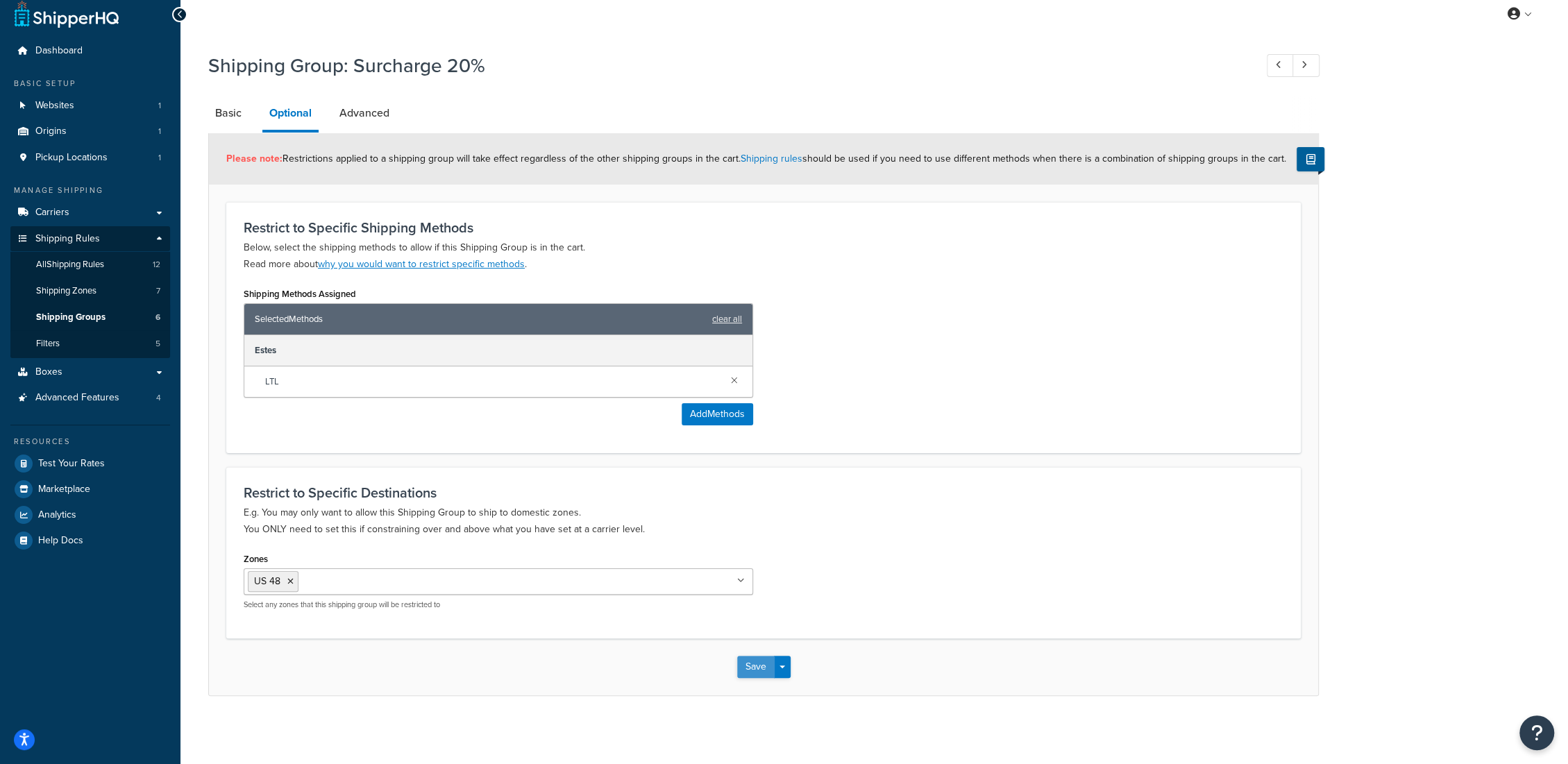
click at [744, 666] on button "Save" at bounding box center [755, 667] width 37 height 22
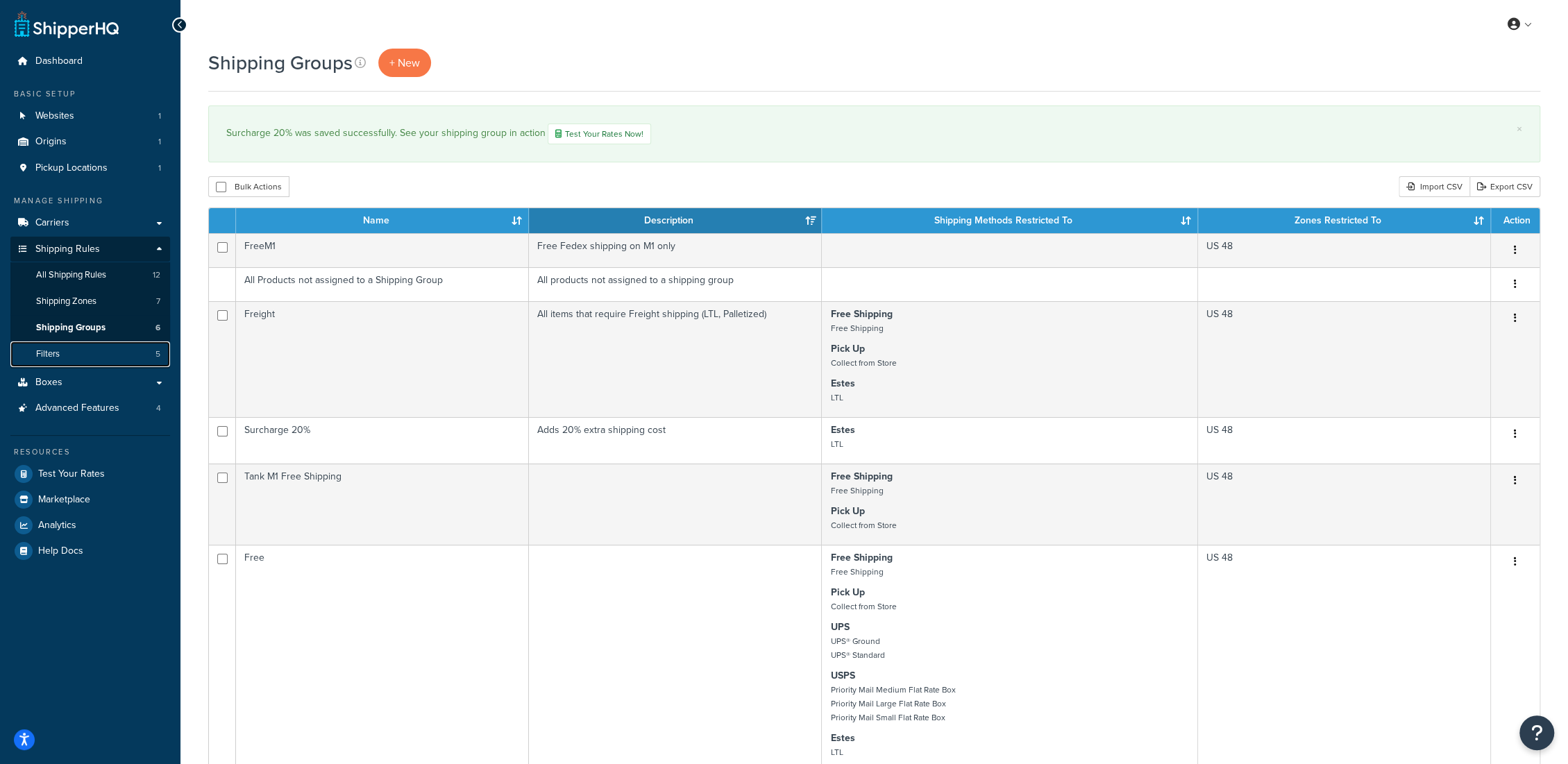
click at [63, 347] on link "Filters 5" at bounding box center [90, 354] width 160 height 26
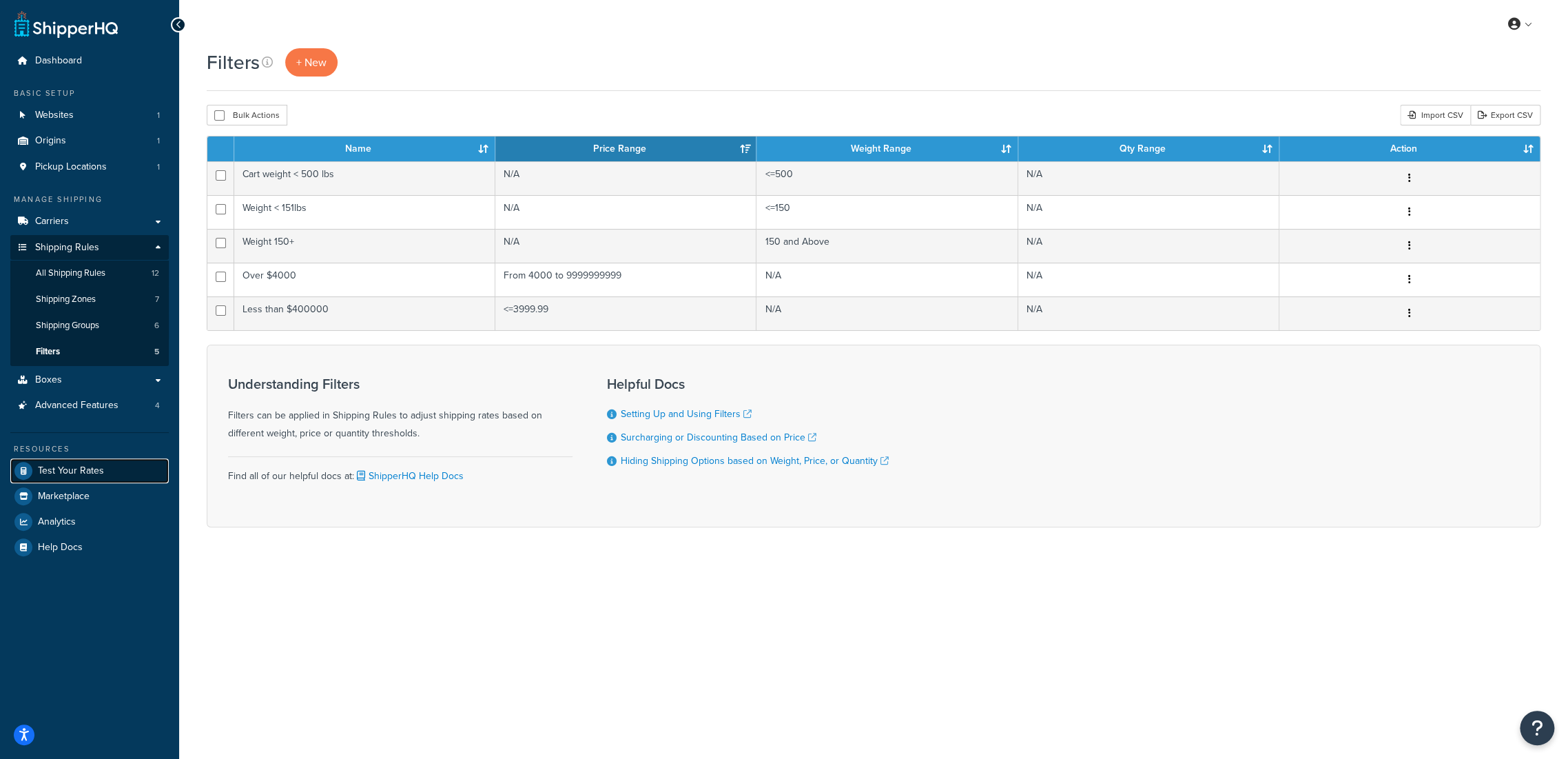
click at [83, 472] on span "Test Your Rates" at bounding box center [71, 471] width 66 height 12
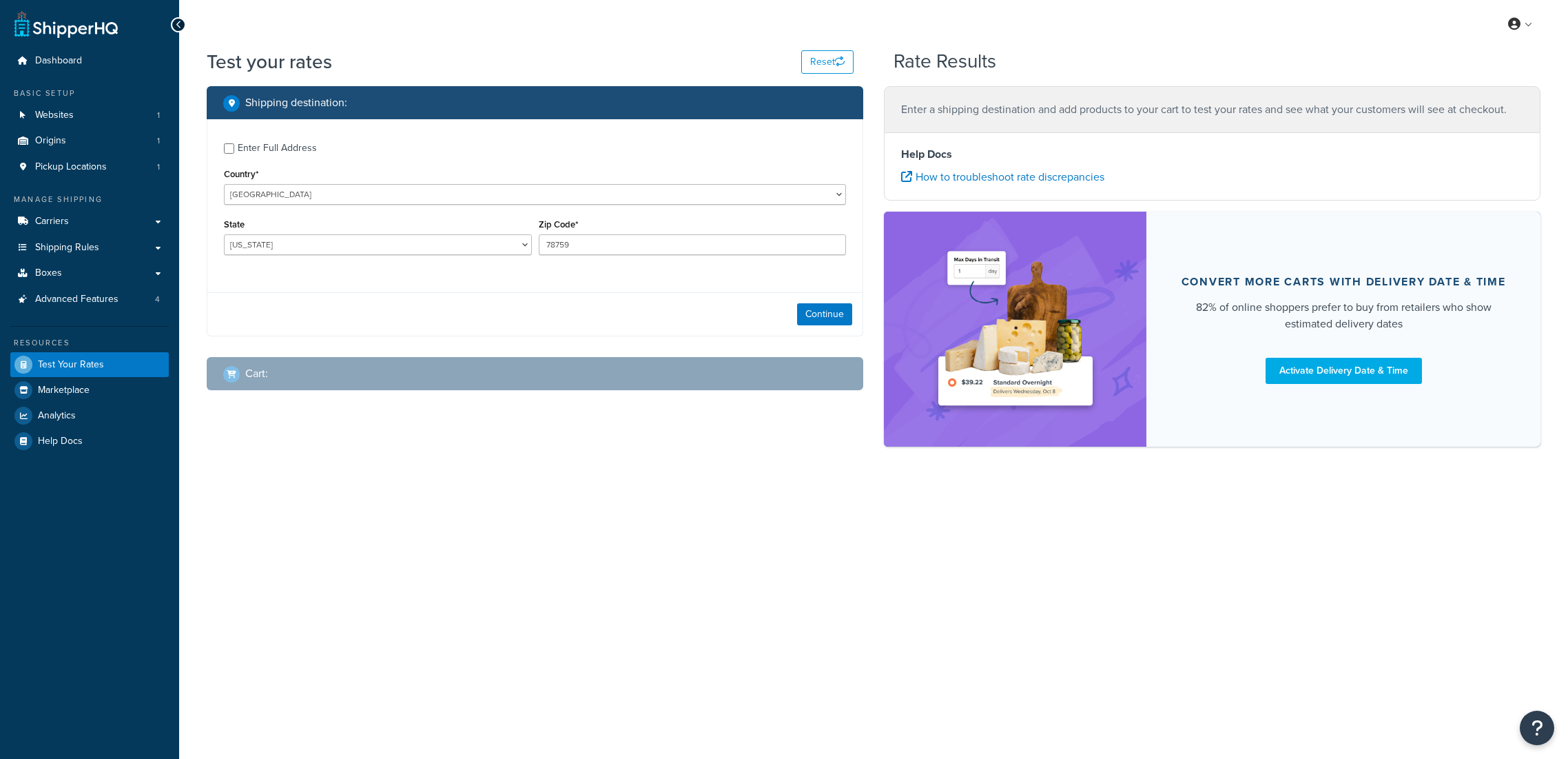
select select "[GEOGRAPHIC_DATA]"
click at [290, 153] on div "Enter Full Address" at bounding box center [276, 148] width 79 height 19
click at [234, 153] on input "Enter Full Address" at bounding box center [229, 148] width 10 height 10
checkbox input "true"
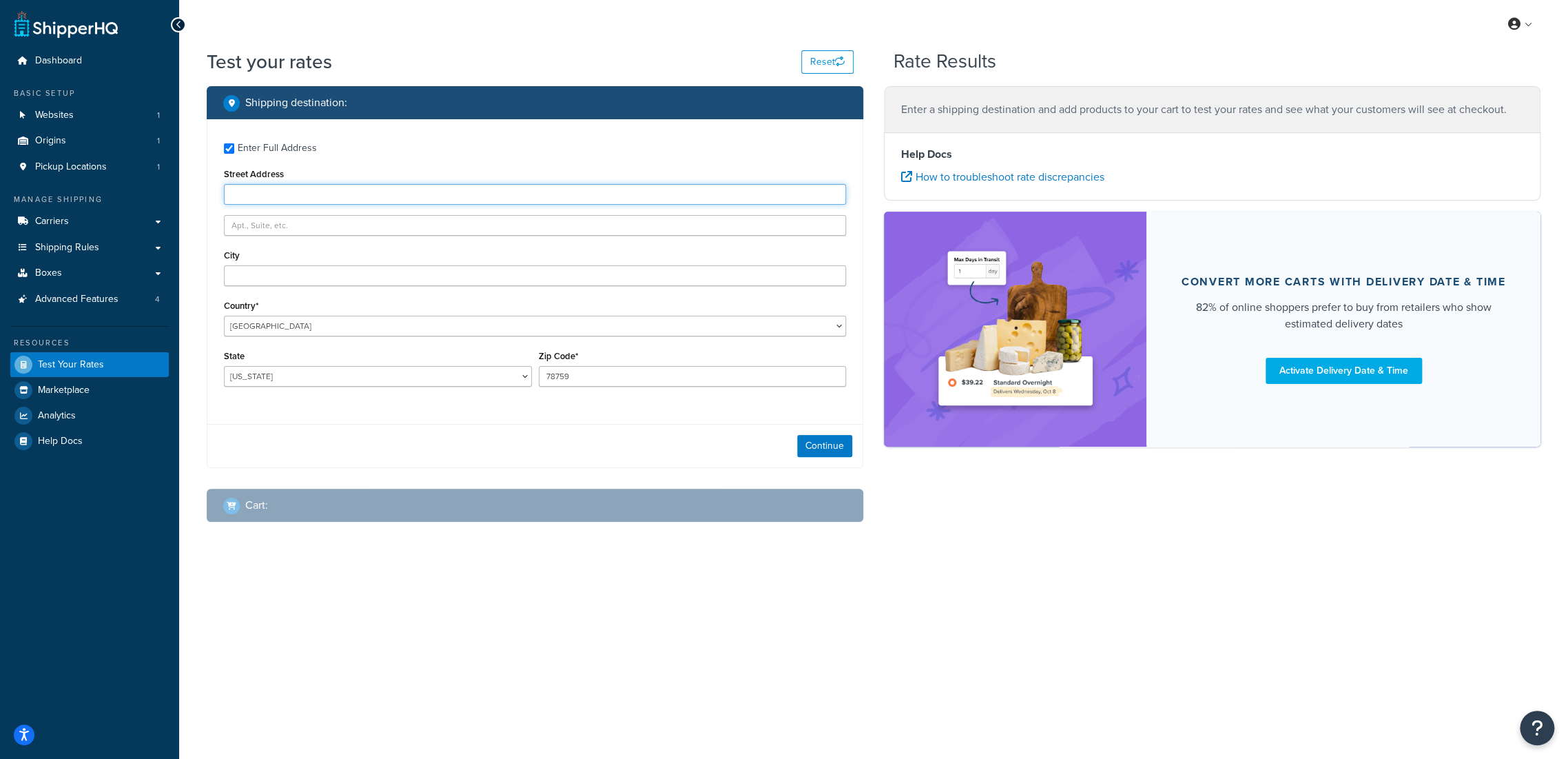
click at [298, 192] on input "Street Address" at bounding box center [535, 194] width 622 height 21
type input "[STREET_ADDRESS][PERSON_NAME]"
type input "St [PERSON_NAME]"
select select "MN"
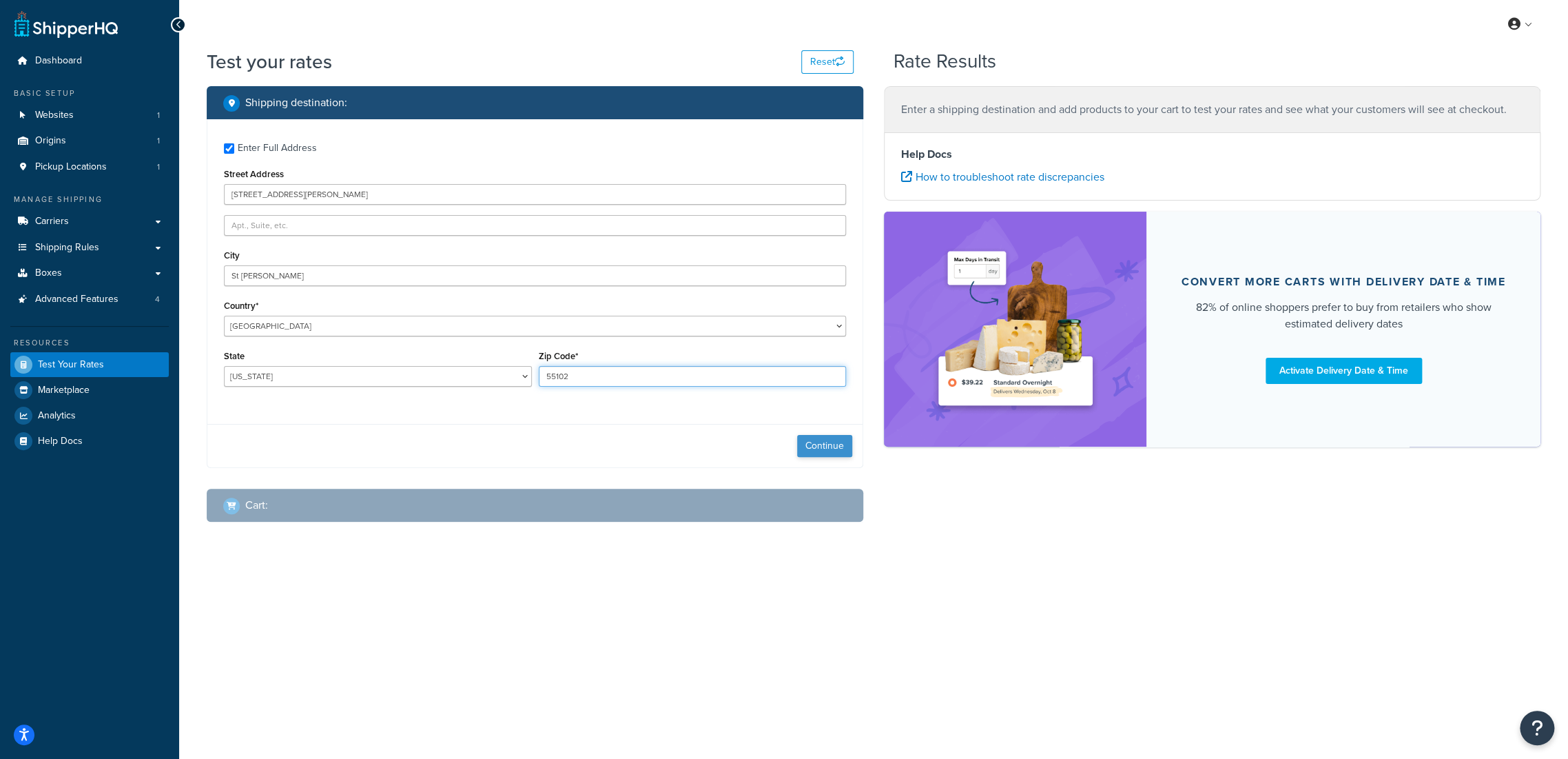
type input "55102"
click at [816, 440] on button "Continue" at bounding box center [824, 446] width 55 height 22
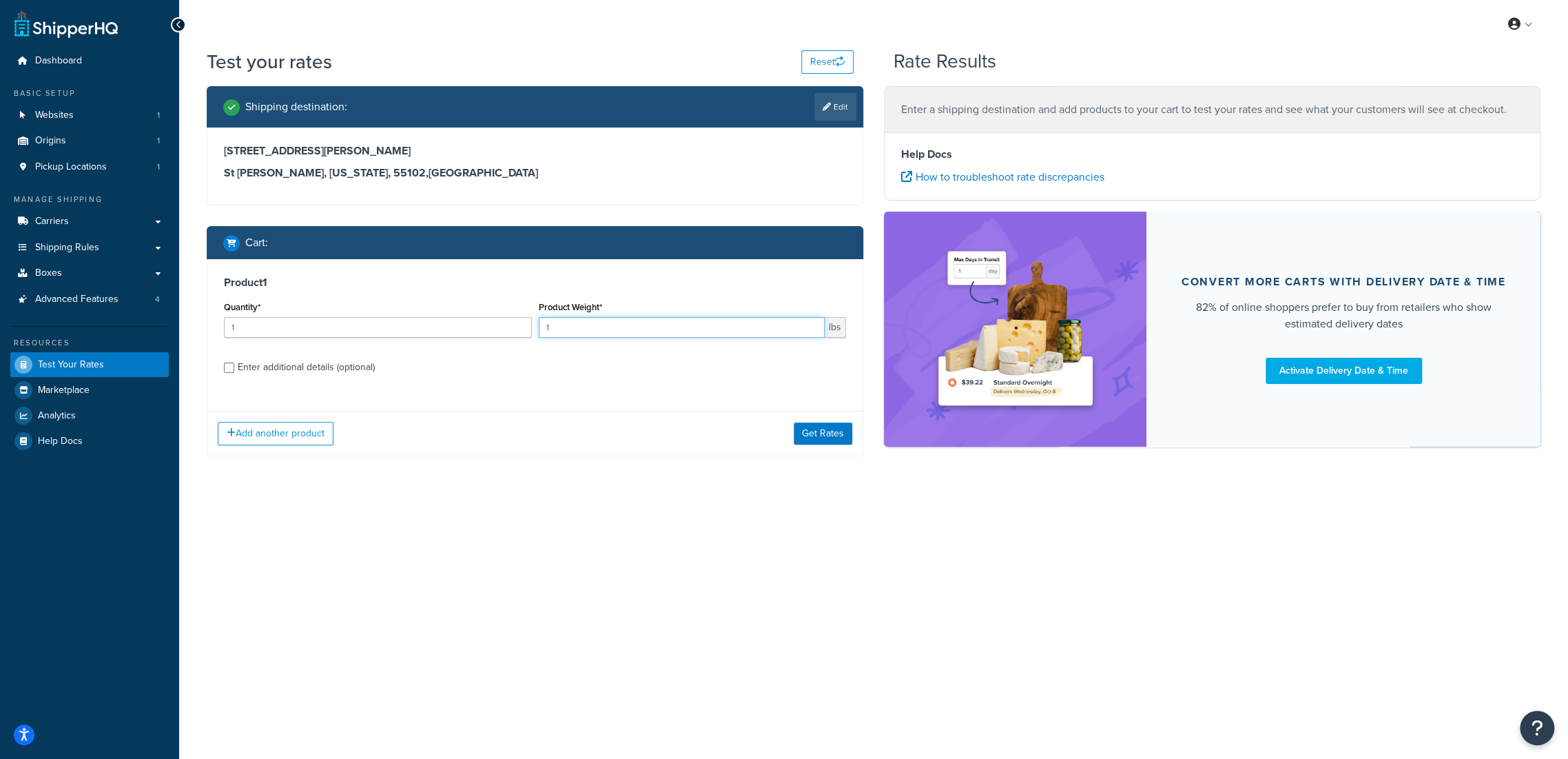
click at [672, 330] on input "1" at bounding box center [682, 327] width 287 height 21
type input "800"
click at [297, 364] on div "Enter additional details (optional)" at bounding box center [306, 367] width 137 height 19
click at [234, 364] on input "Enter additional details (optional)" at bounding box center [229, 368] width 10 height 10
checkbox input "true"
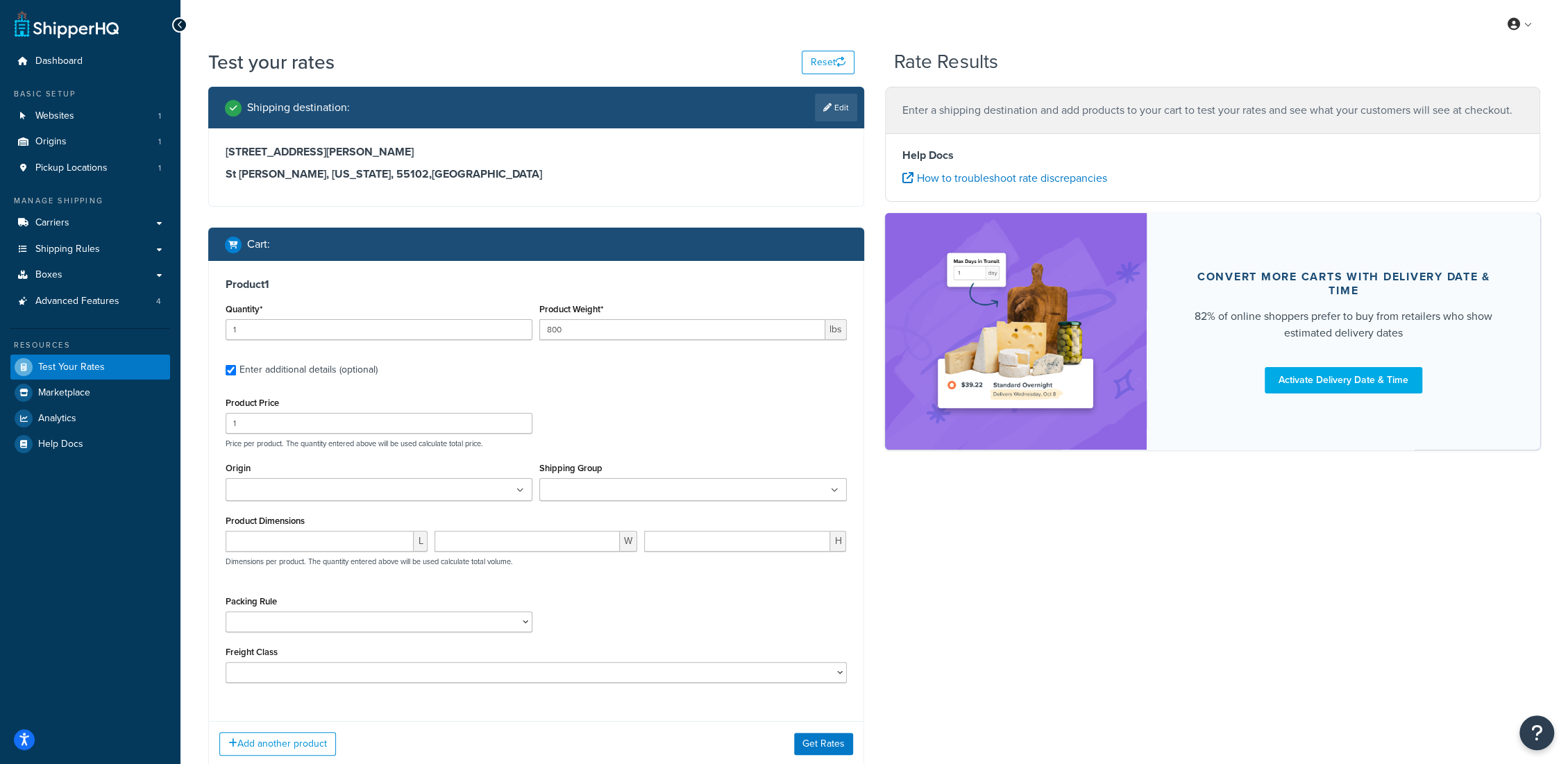
click at [615, 400] on div "Product Price 1 Price per product. The quantity entered above will be used calc…" at bounding box center [536, 421] width 628 height 55
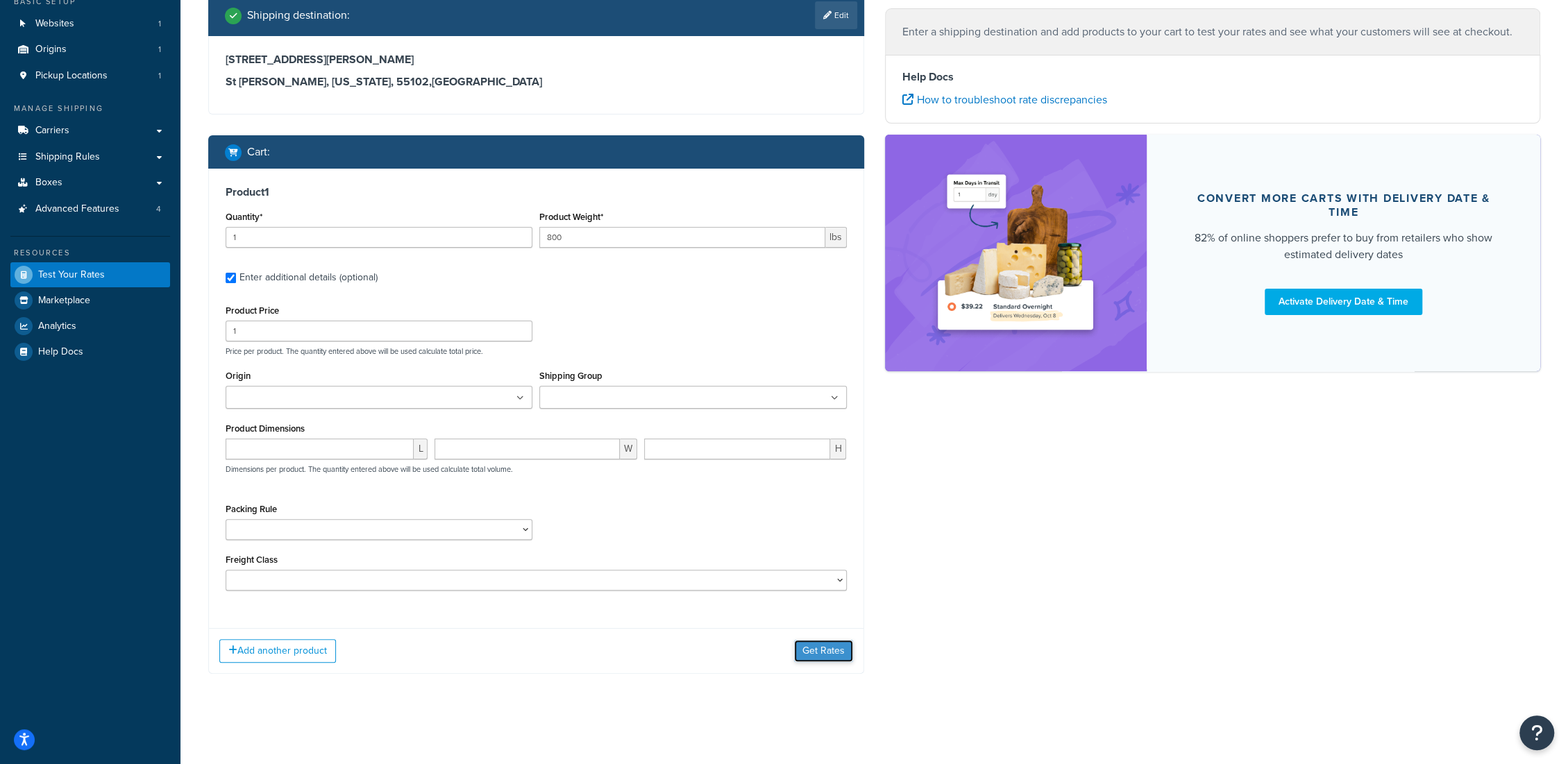
click at [816, 656] on button "Get Rates" at bounding box center [823, 651] width 59 height 22
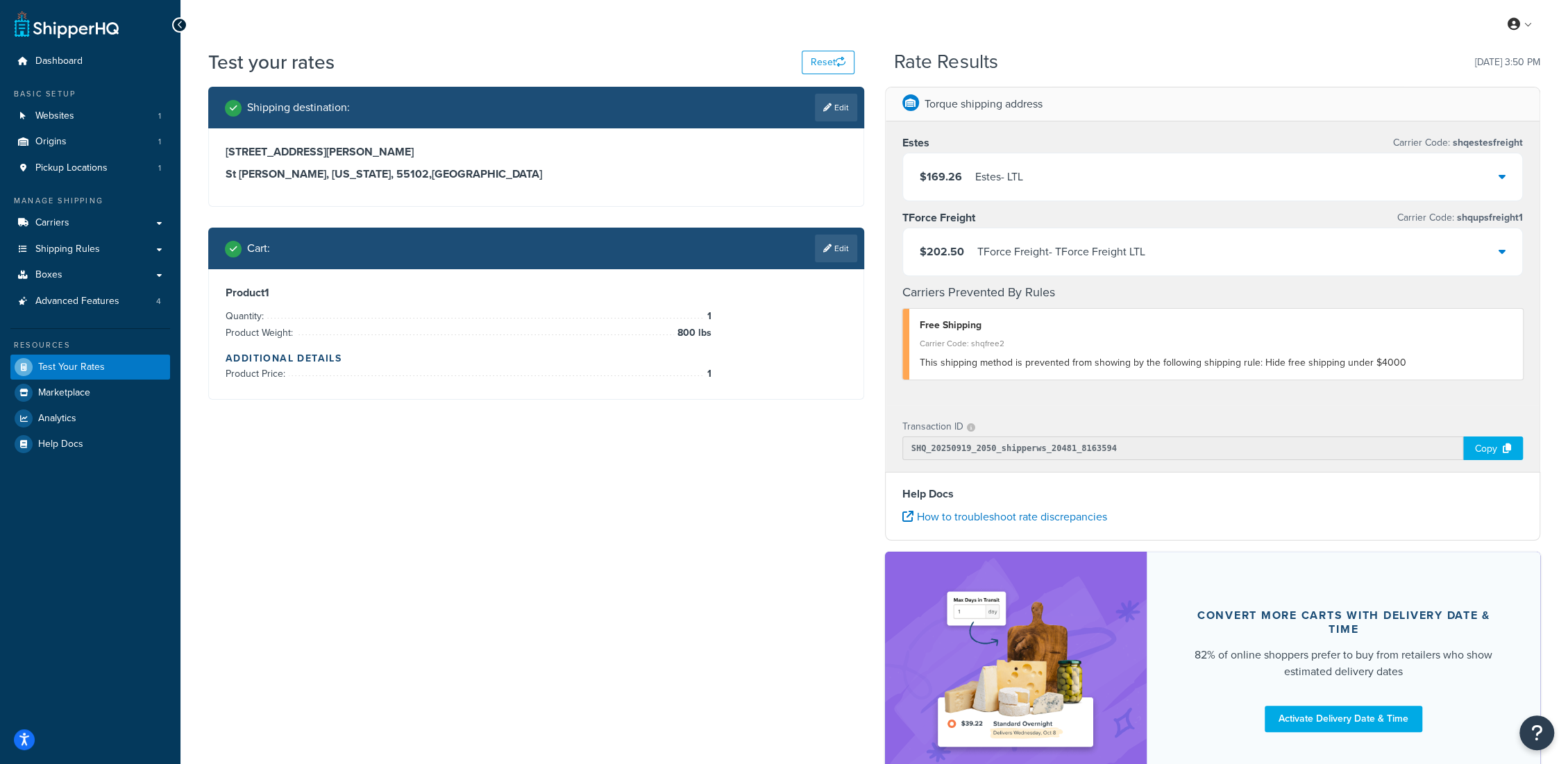
click at [1099, 246] on div "TForce Freight - TForce Freight LTL" at bounding box center [1061, 252] width 168 height 19
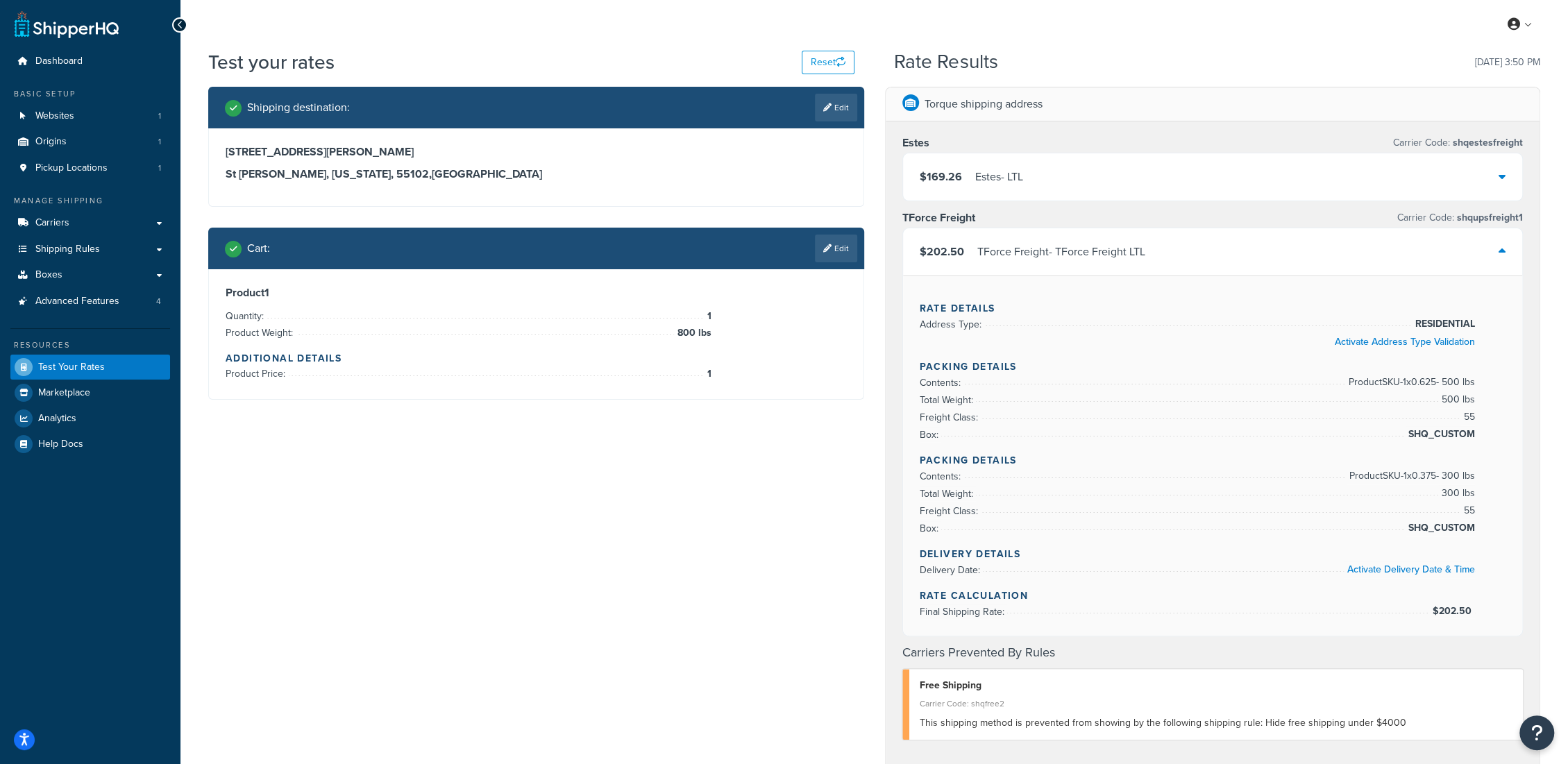
click at [1087, 174] on div "$169.26 [PERSON_NAME] - LTL" at bounding box center [1213, 177] width 619 height 48
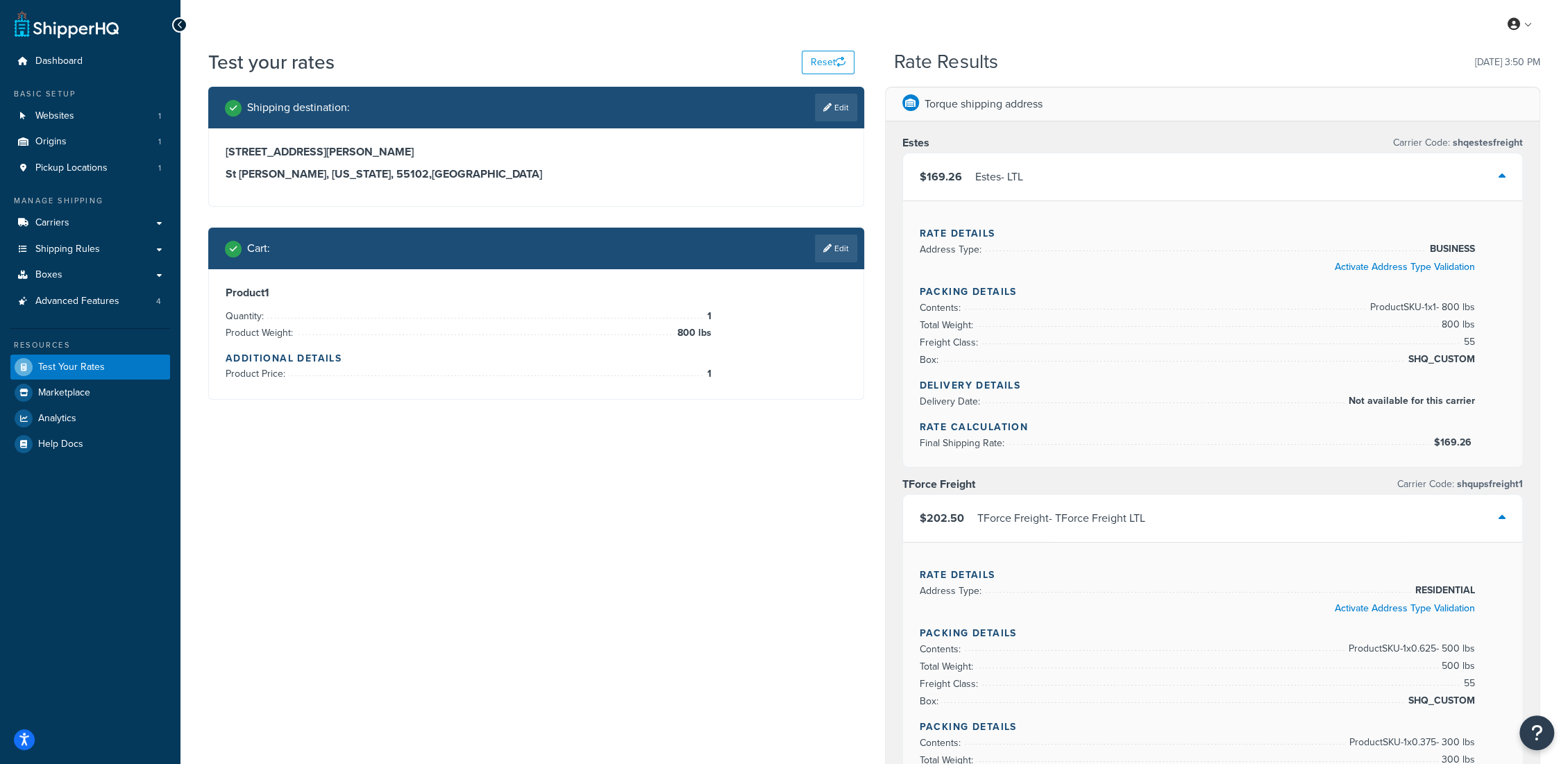
click at [654, 564] on div "Shipping destination : Edit [STREET_ADDRESS][PERSON_NAME][PERSON_NAME][US_STATE…" at bounding box center [874, 757] width 1353 height 1342
click at [67, 166] on span "Pickup Locations" at bounding box center [71, 169] width 72 height 12
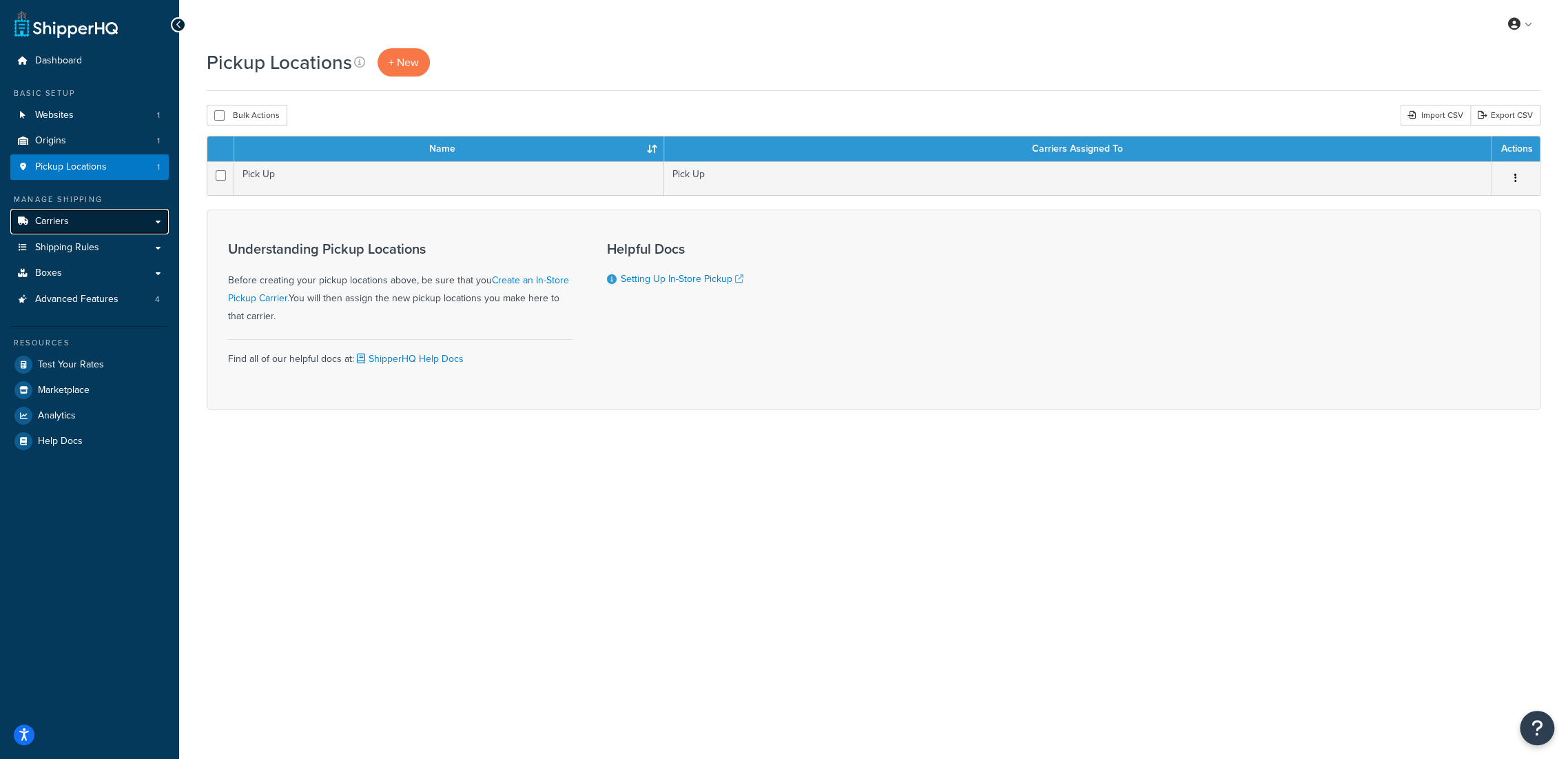
click at [72, 226] on link "Carriers" at bounding box center [89, 221] width 158 height 26
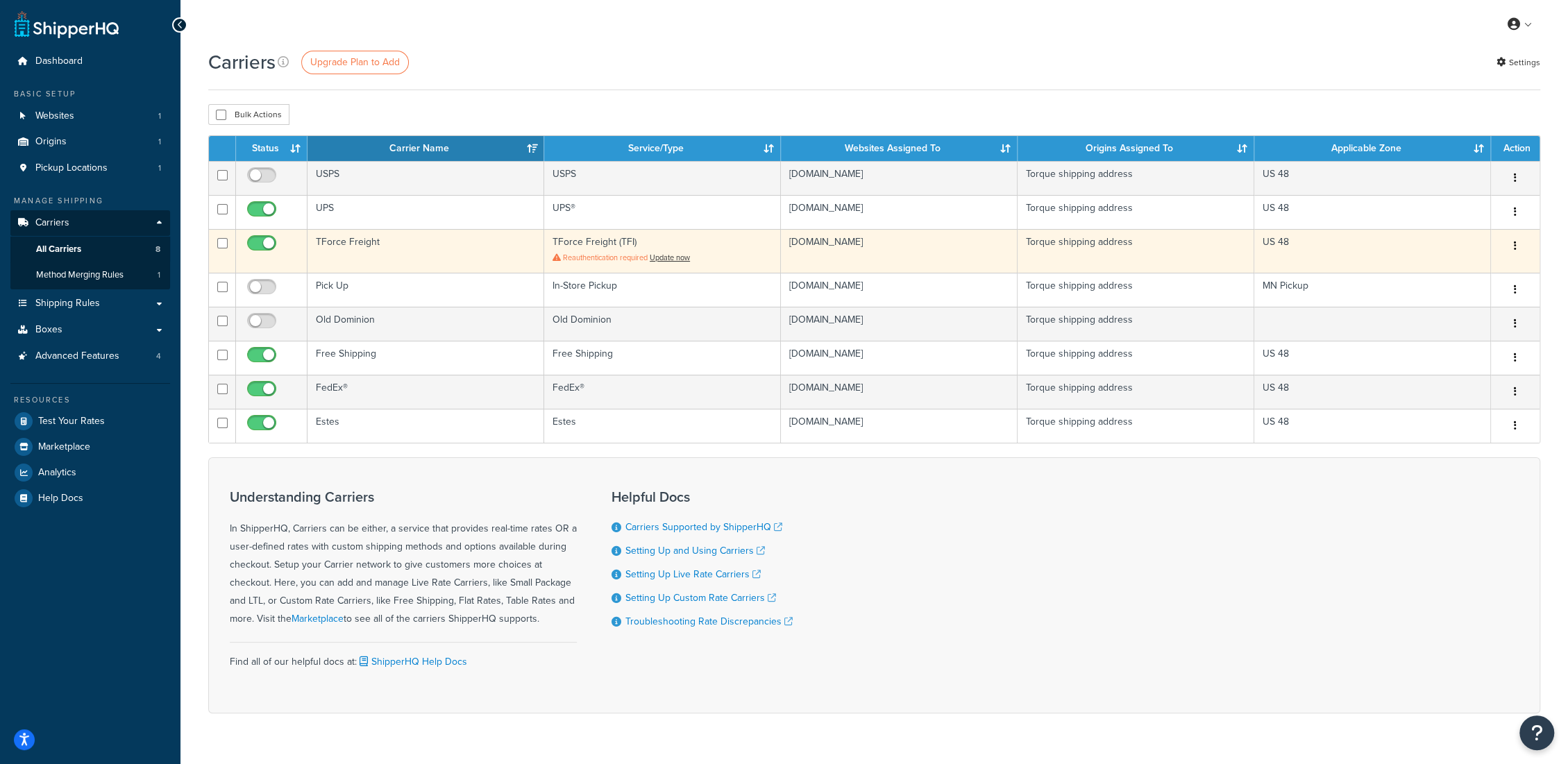
click at [1514, 246] on icon "button" at bounding box center [1515, 245] width 3 height 10
click at [1465, 278] on link "Edit" at bounding box center [1459, 273] width 110 height 28
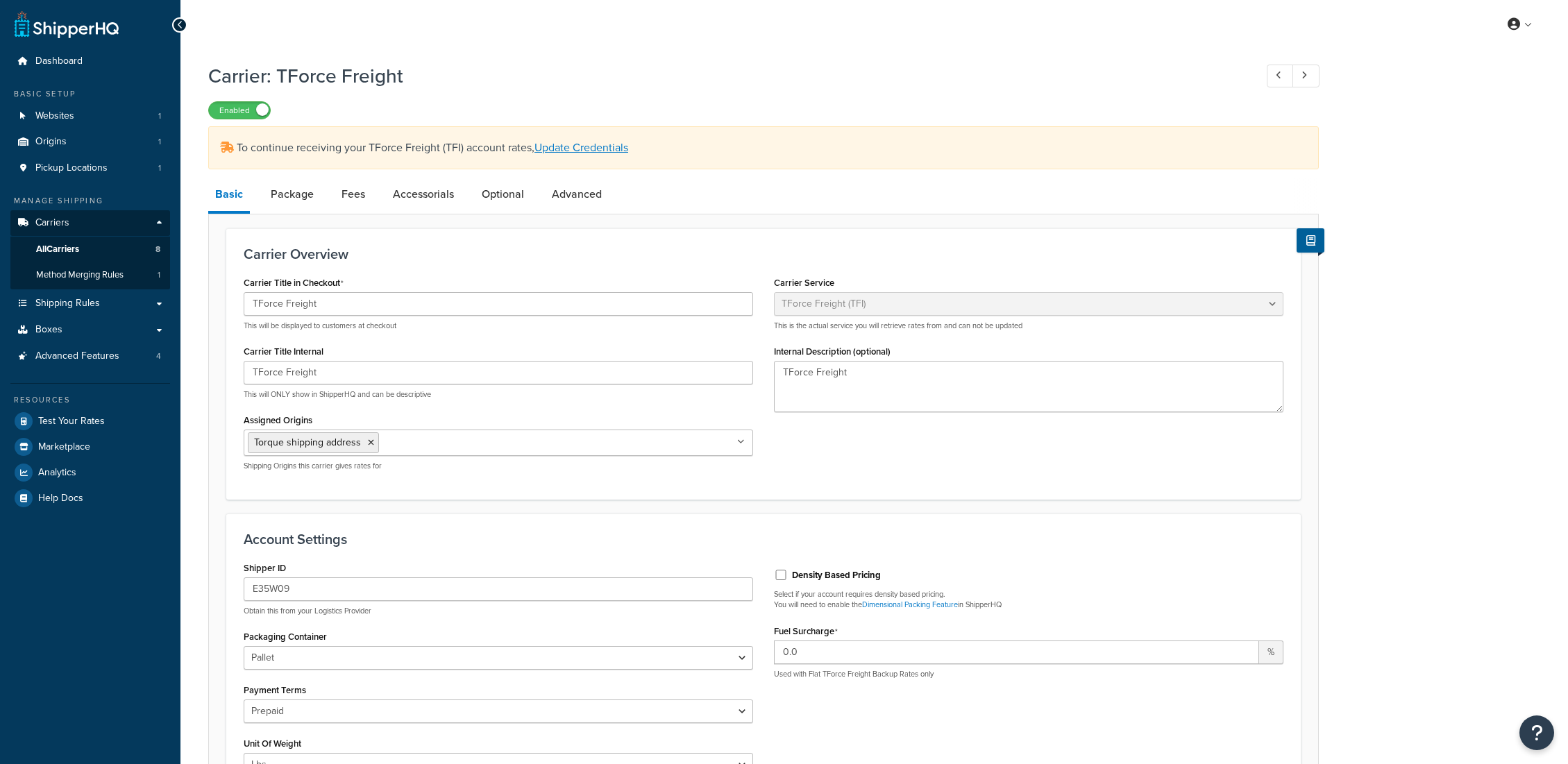
select select "upsFreight"
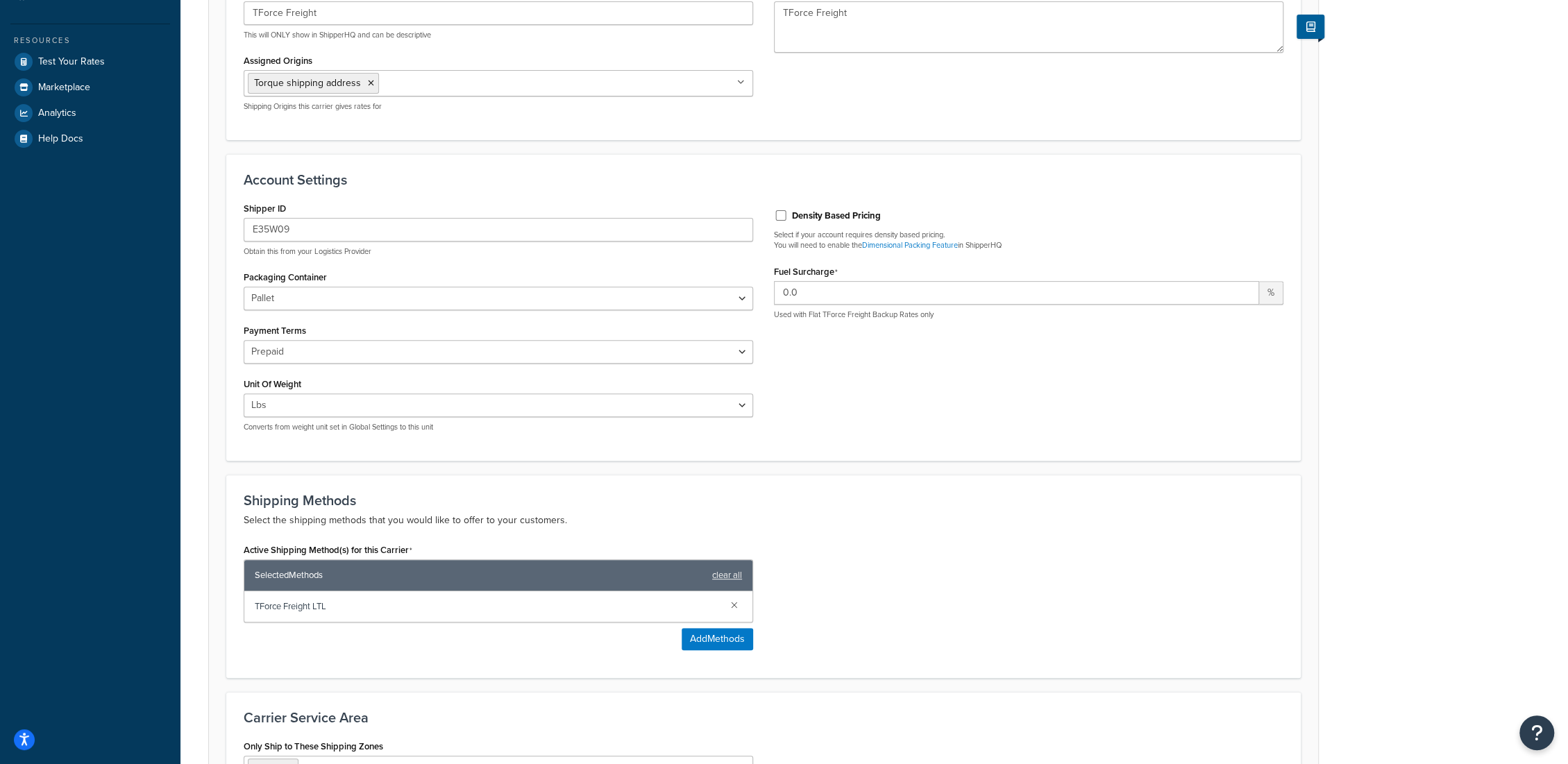
scroll to position [77, 0]
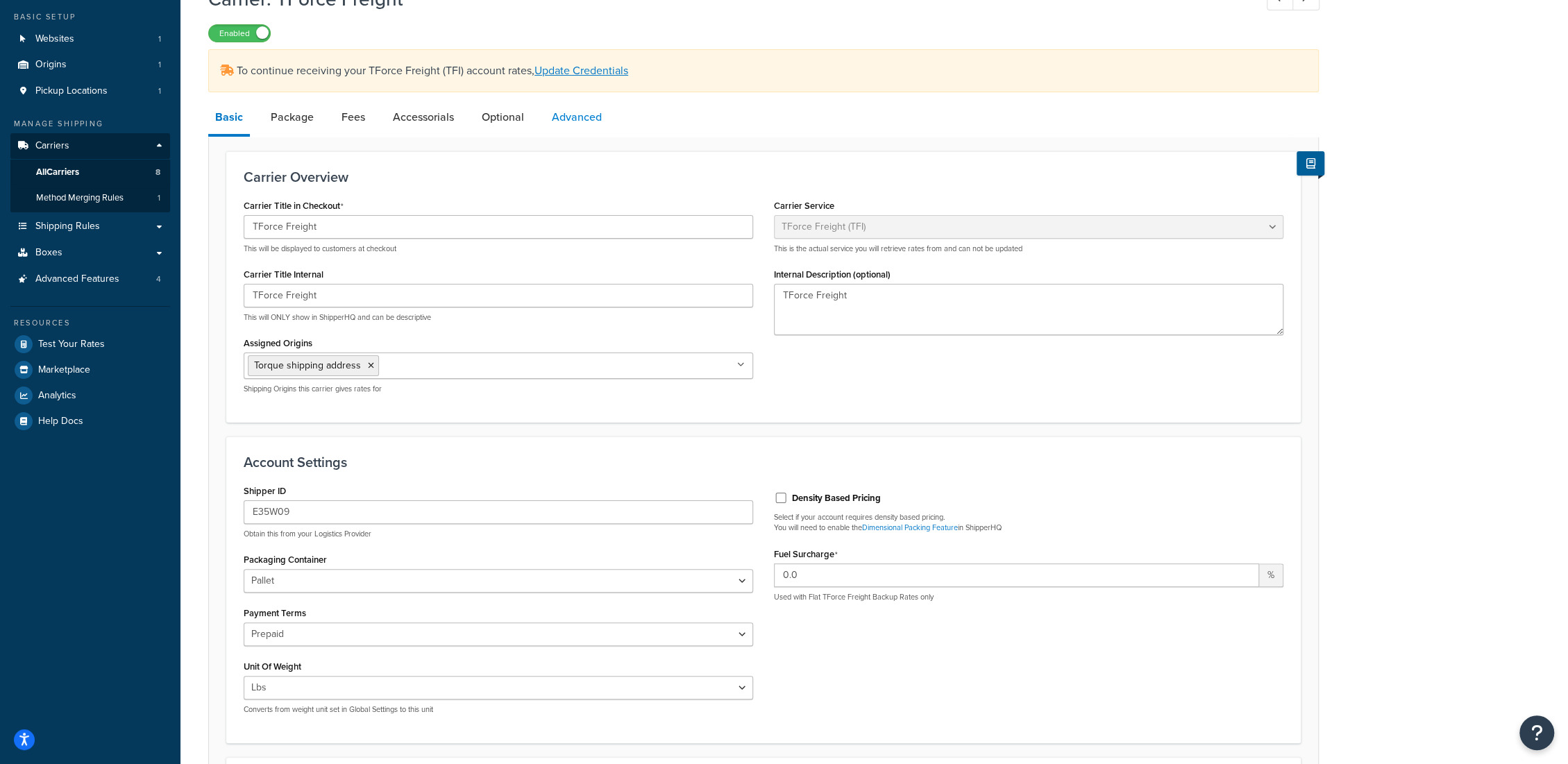
click at [586, 115] on link "Advanced" at bounding box center [577, 117] width 64 height 33
select select "false"
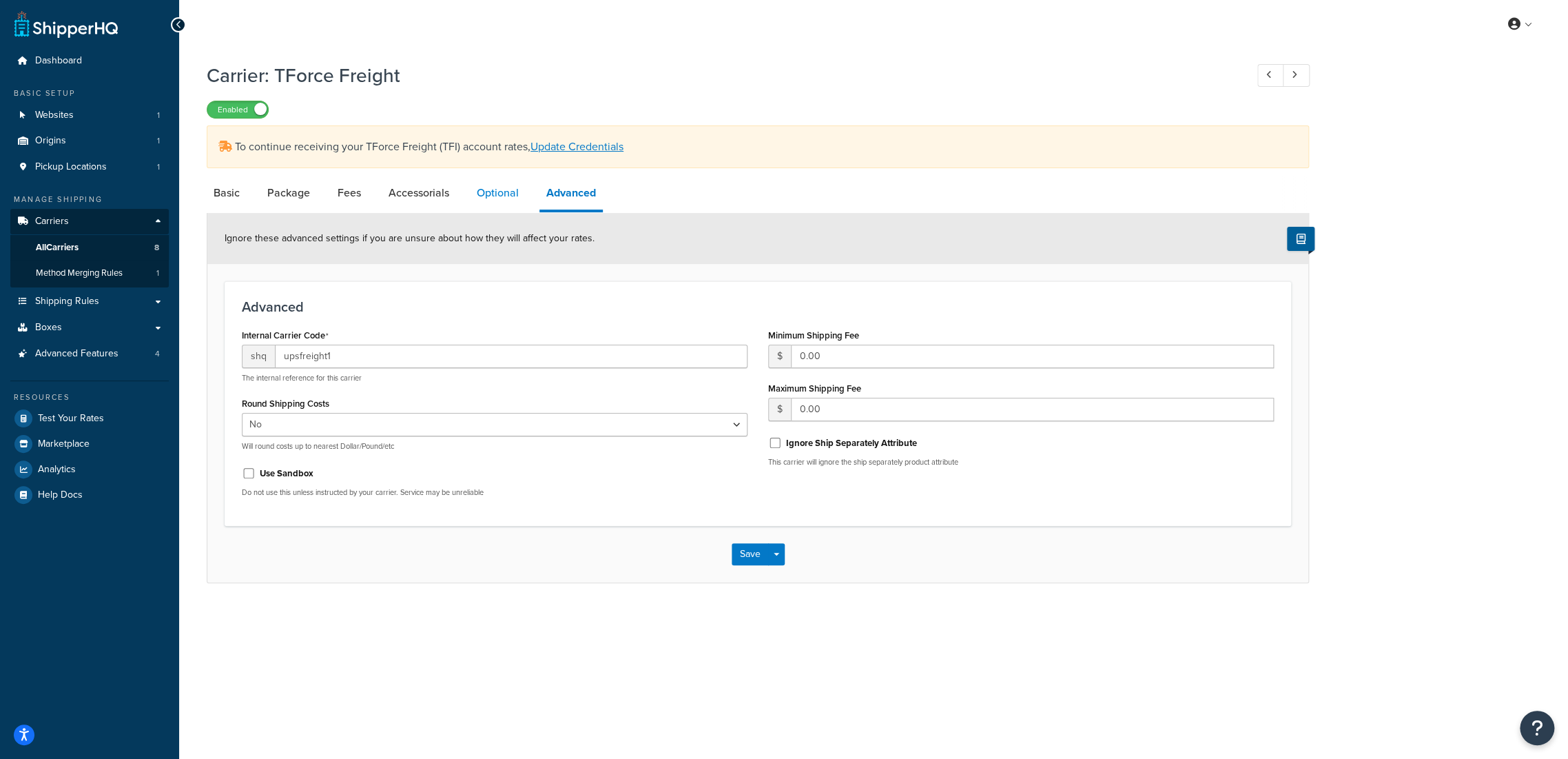
click at [508, 197] on link "Optional" at bounding box center [498, 193] width 56 height 33
select select "55"
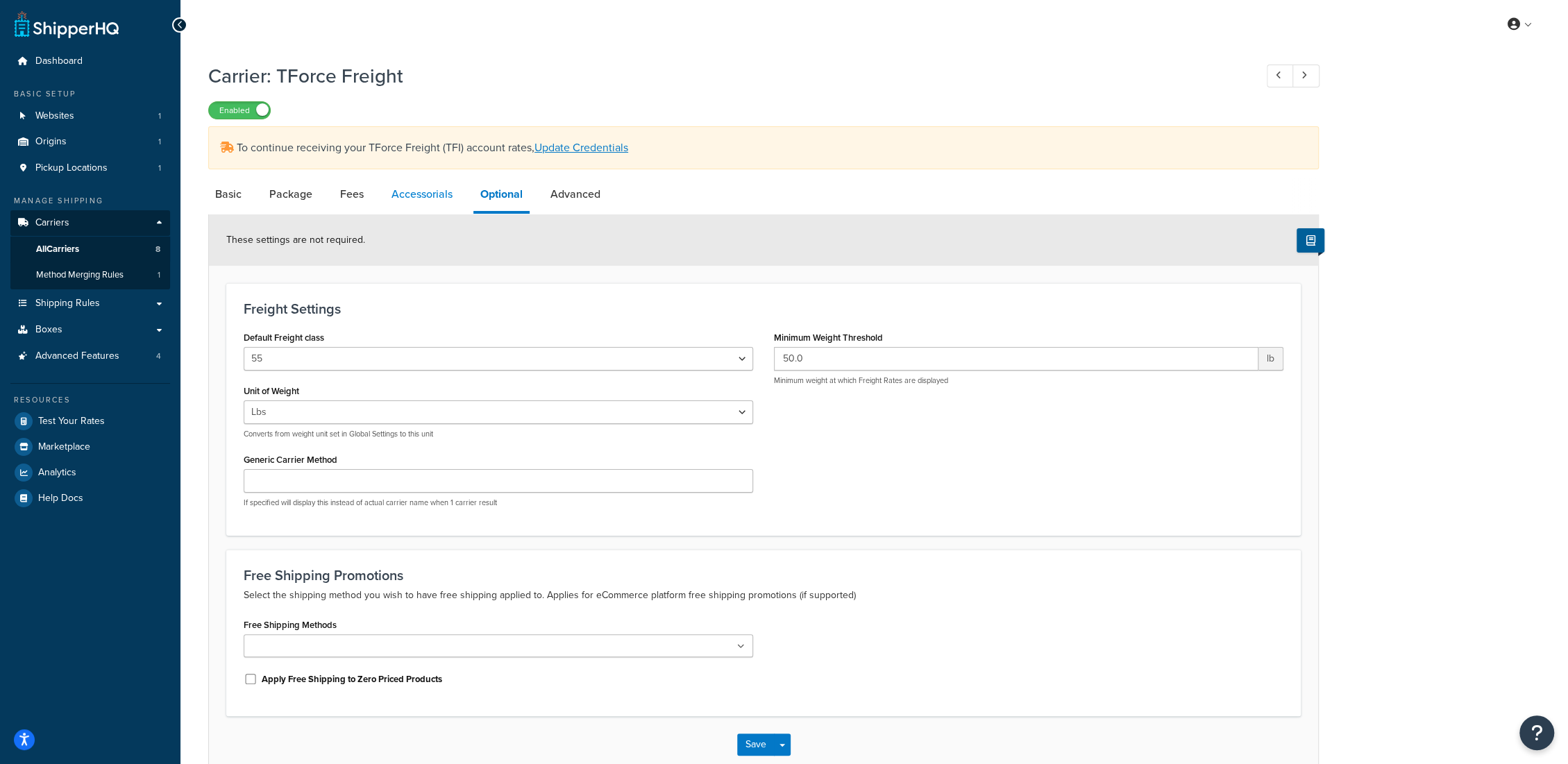
click at [452, 198] on link "Accessorials" at bounding box center [422, 194] width 75 height 33
select select "residential"
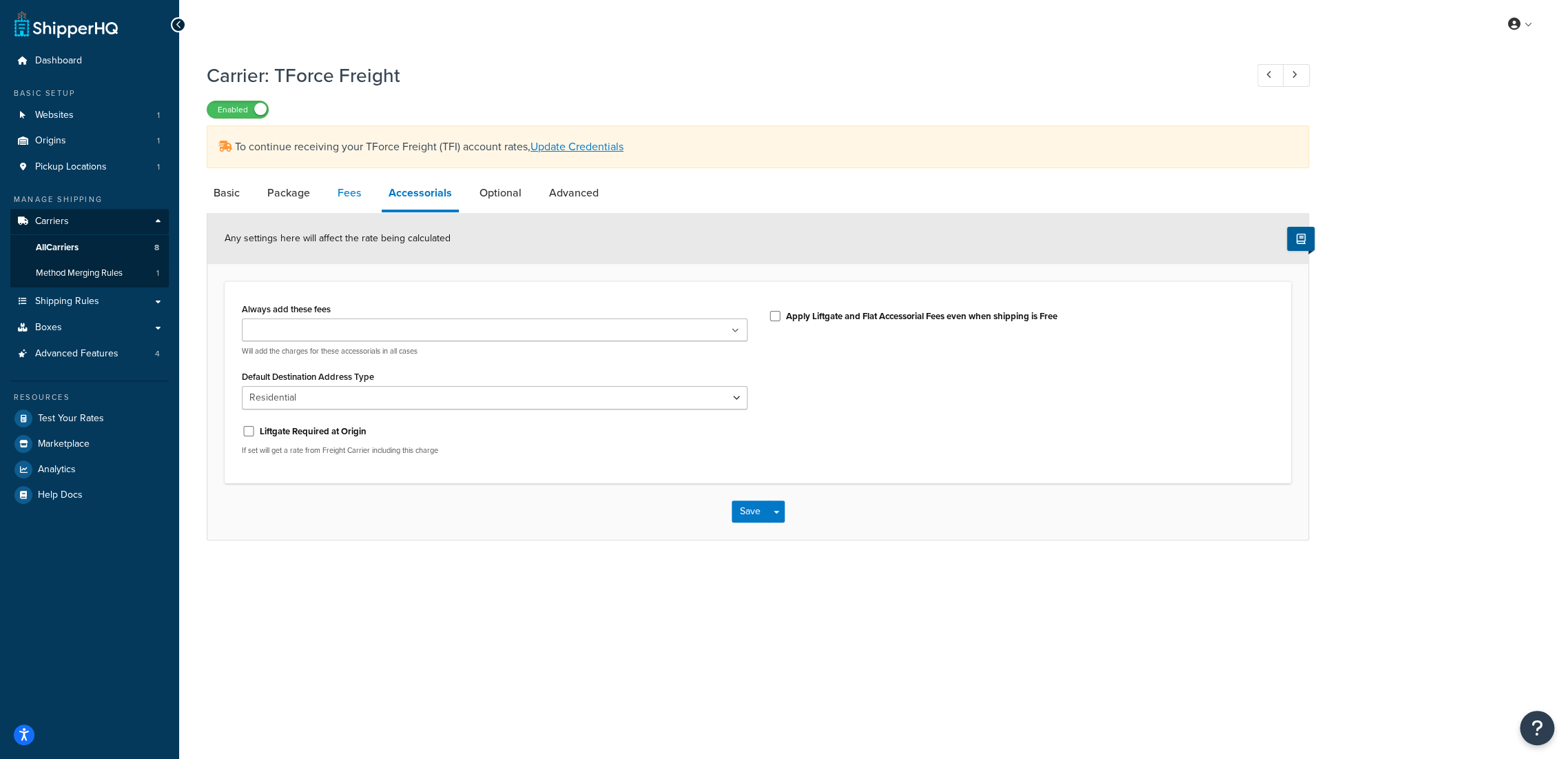
click at [343, 195] on link "Fees" at bounding box center [349, 193] width 37 height 33
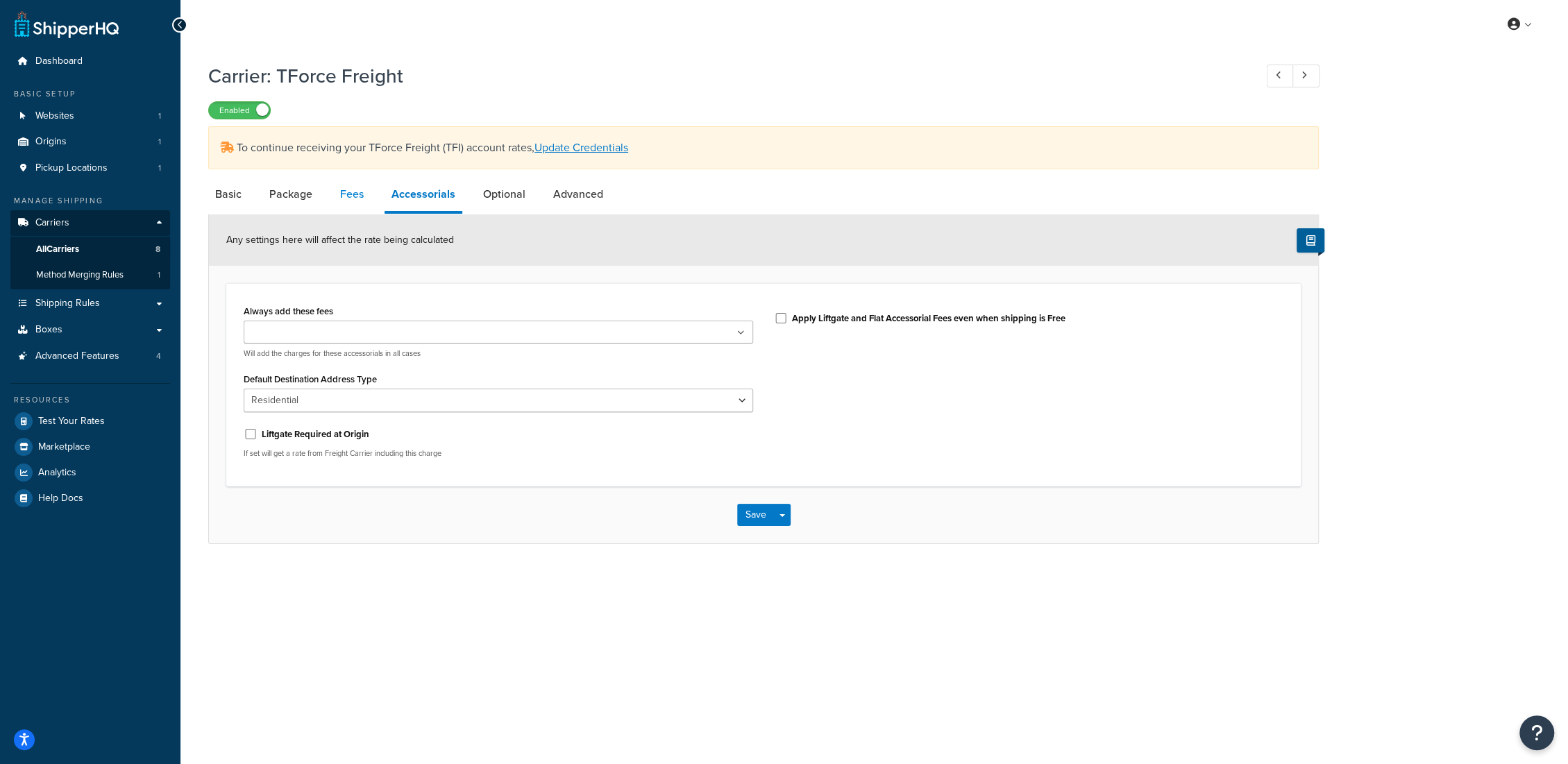
select select "AFTER"
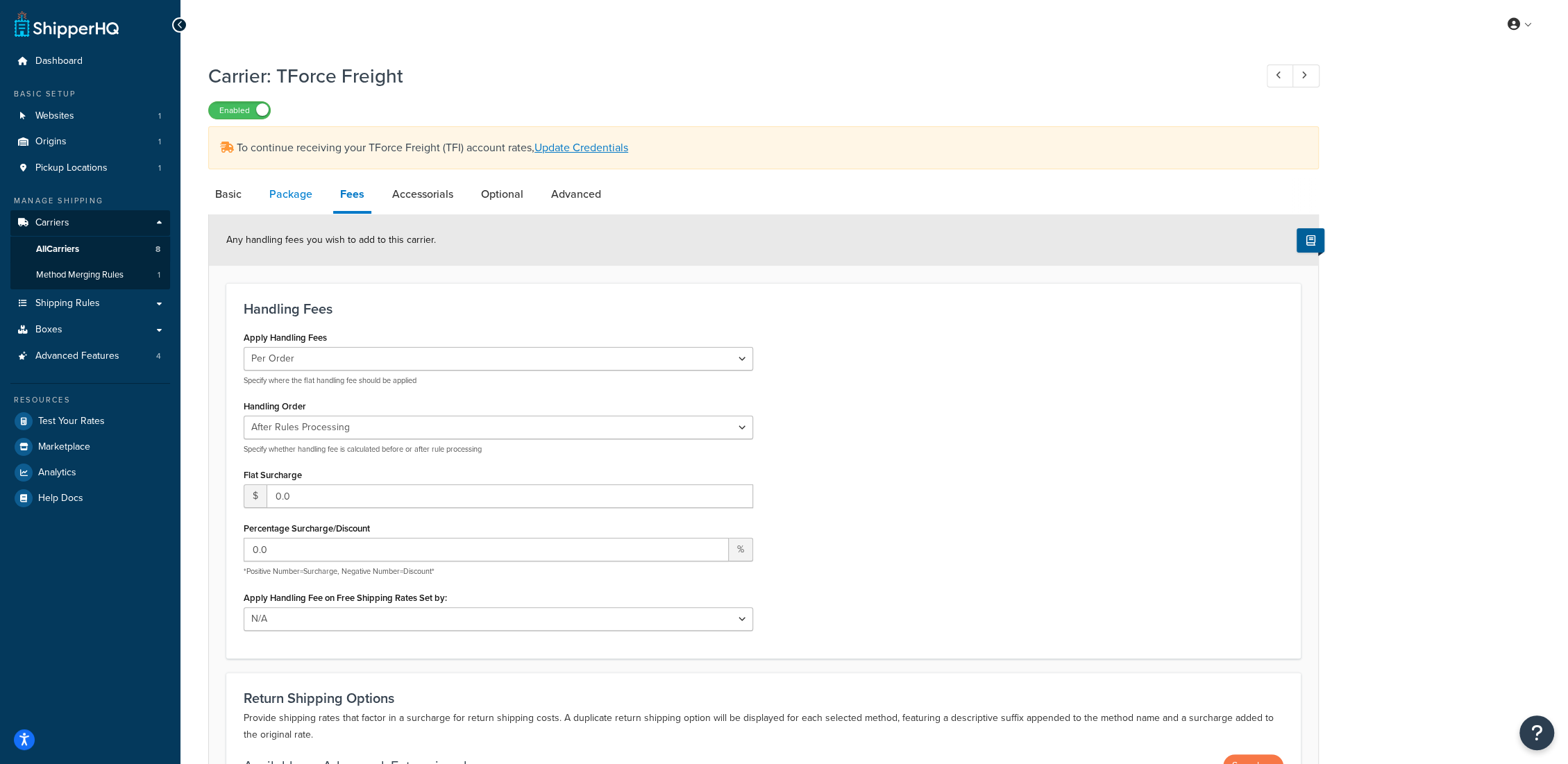
click at [290, 196] on link "Package" at bounding box center [290, 194] width 57 height 33
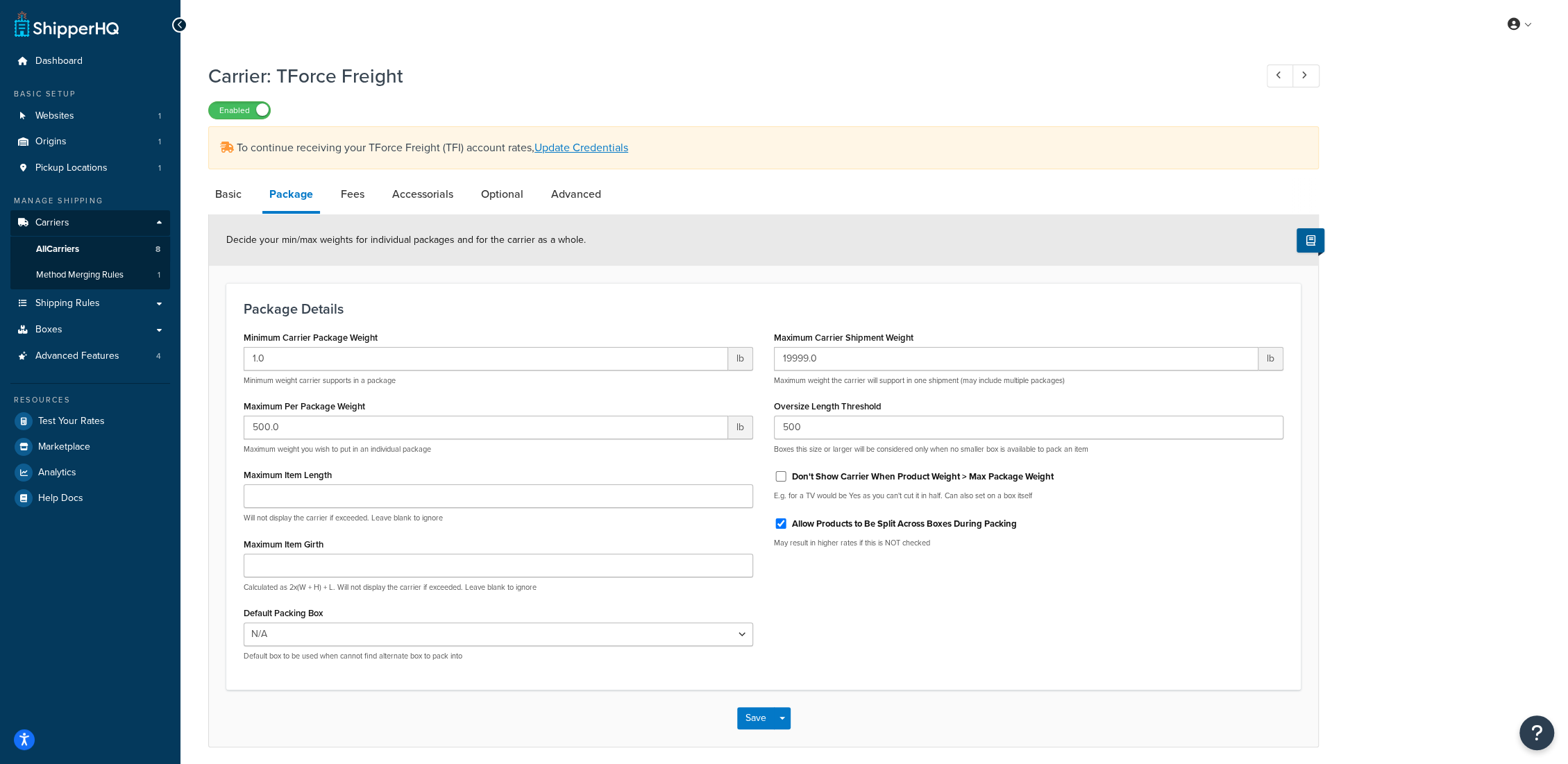
click at [256, 197] on li "Basic" at bounding box center [235, 194] width 54 height 33
click at [235, 197] on link "Basic" at bounding box center [228, 194] width 40 height 33
select select "upsFreight"
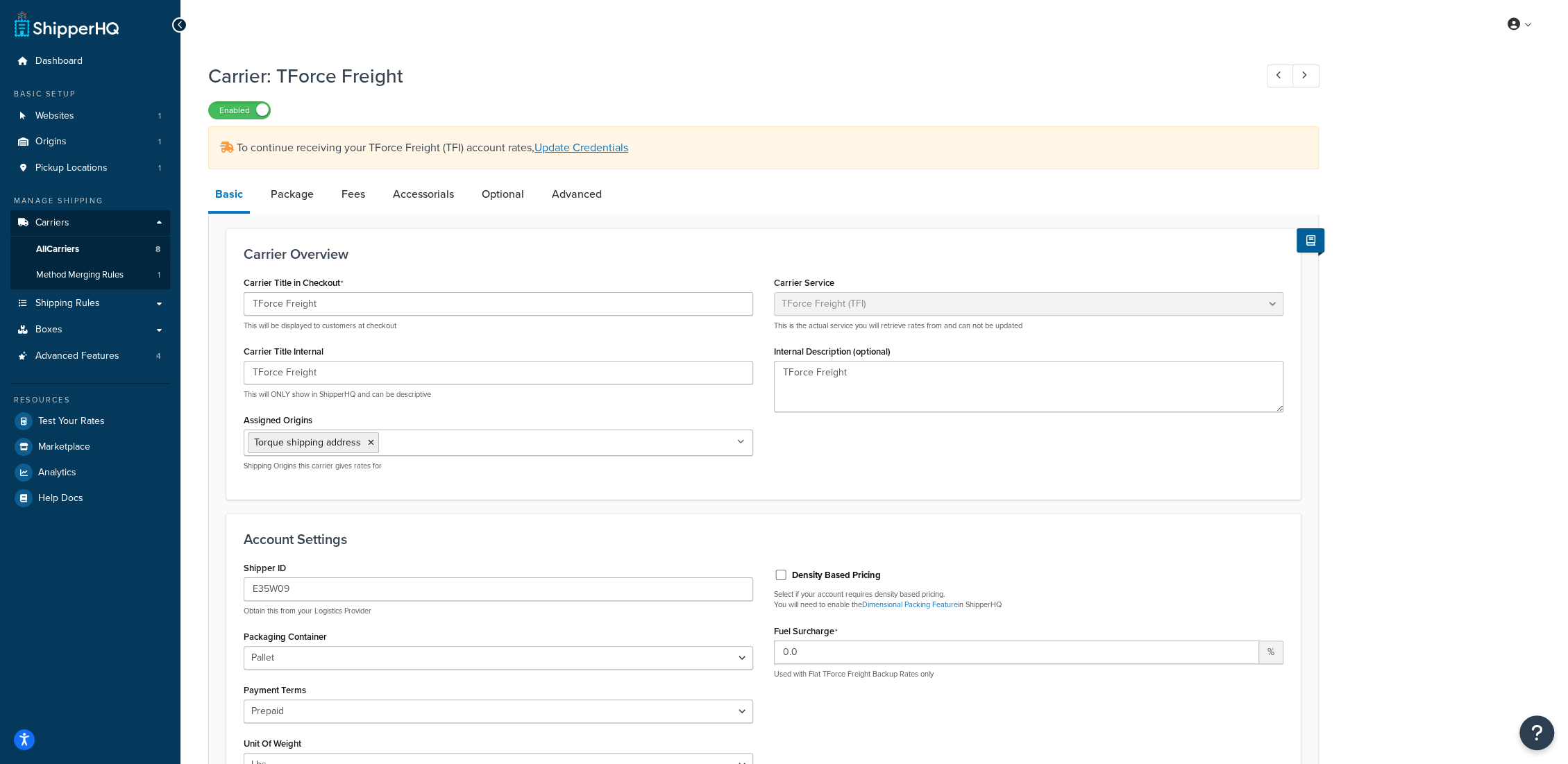
click at [378, 122] on div "Carrier: TForce Freight Enabled To continue receiving your TForce Freight (TFI)…" at bounding box center [763, 654] width 1110 height 1197
click at [57, 257] on link "All Carriers 8" at bounding box center [90, 249] width 160 height 26
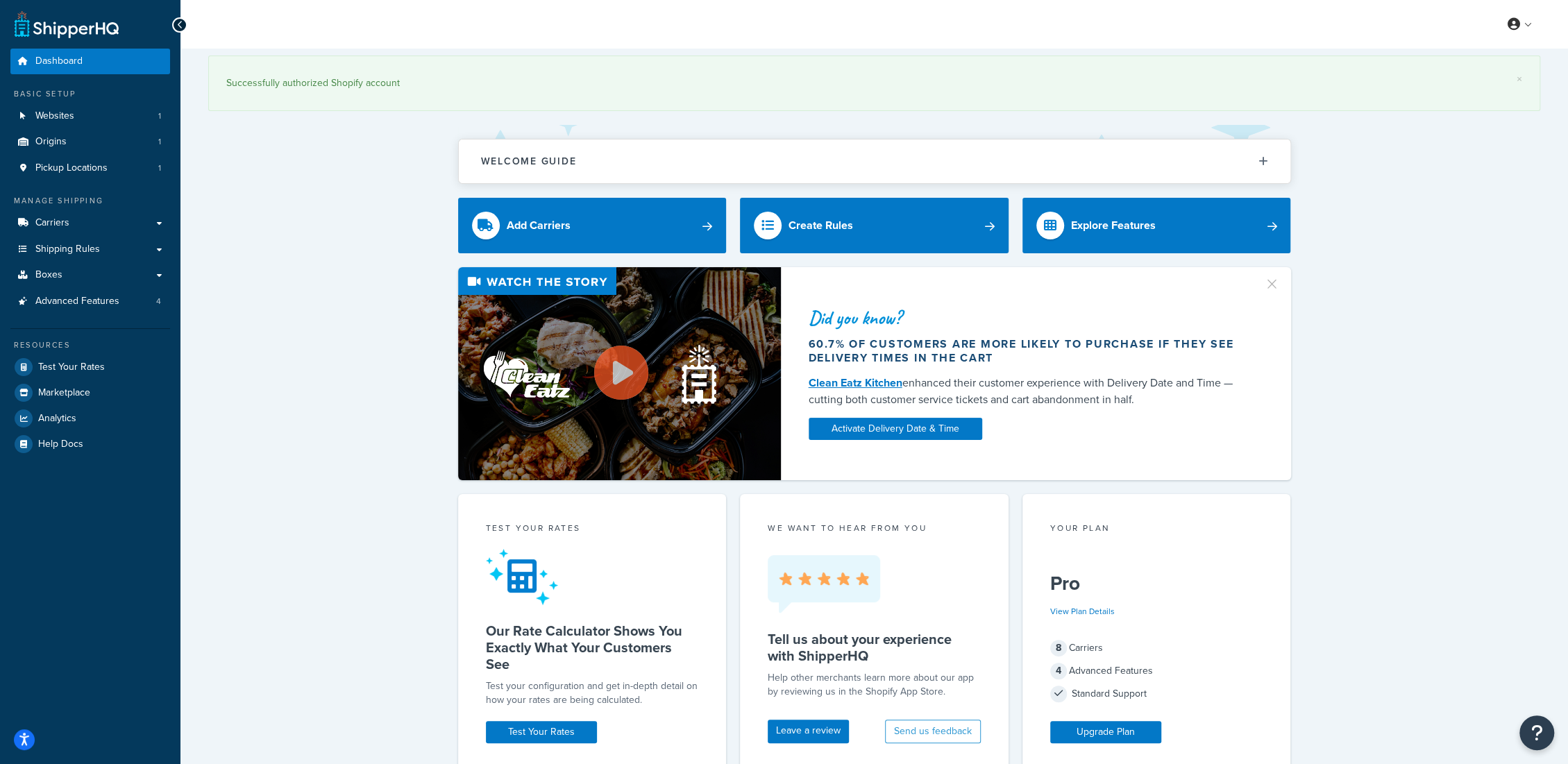
click at [382, 293] on div "Did you know? 60.7% of customers are more likely to purchase if they see delive…" at bounding box center [874, 373] width 1332 height 213
click at [84, 225] on link "Carriers" at bounding box center [90, 223] width 160 height 26
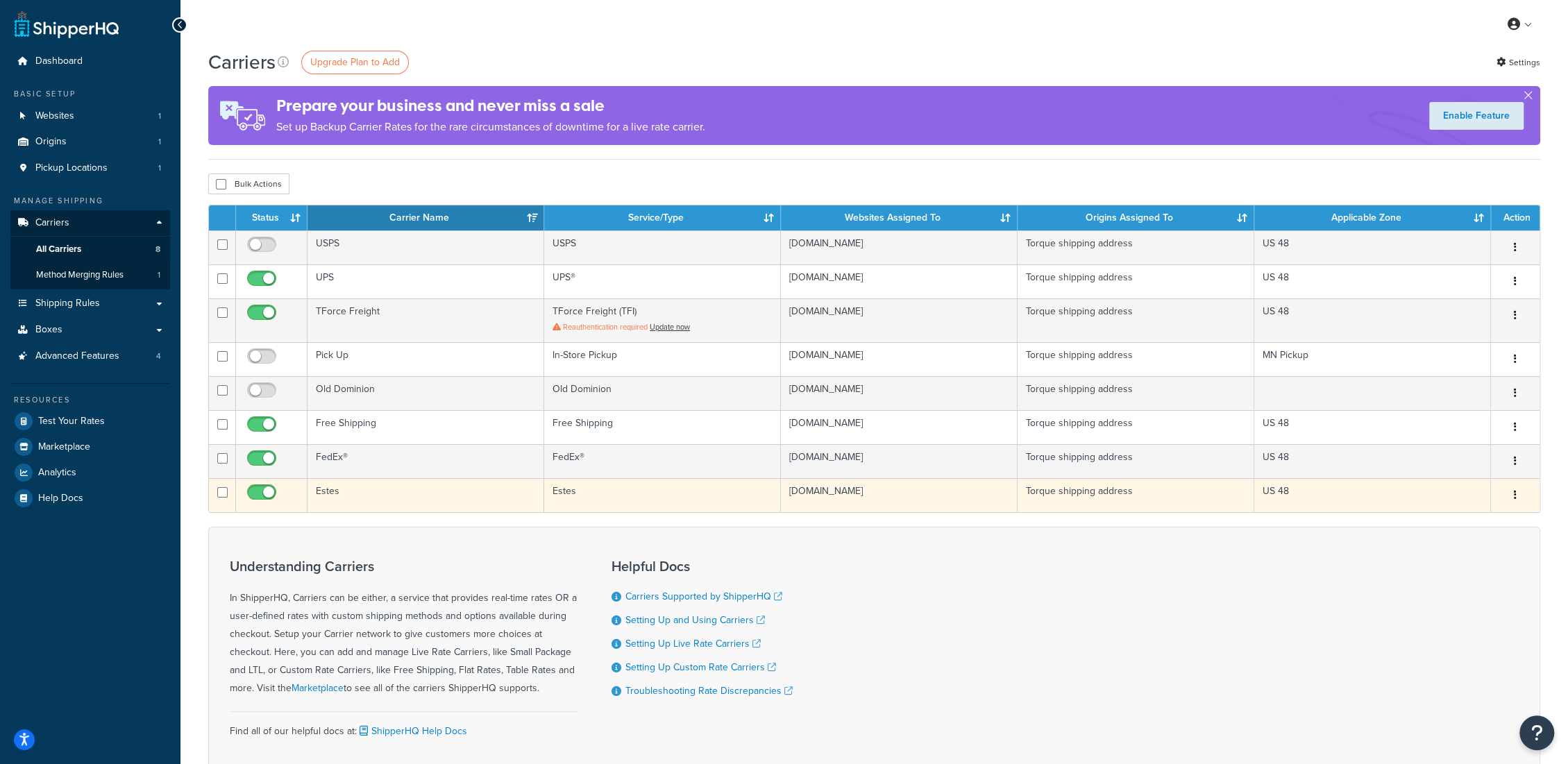
click at [325, 494] on td "Estes" at bounding box center [426, 495] width 237 height 34
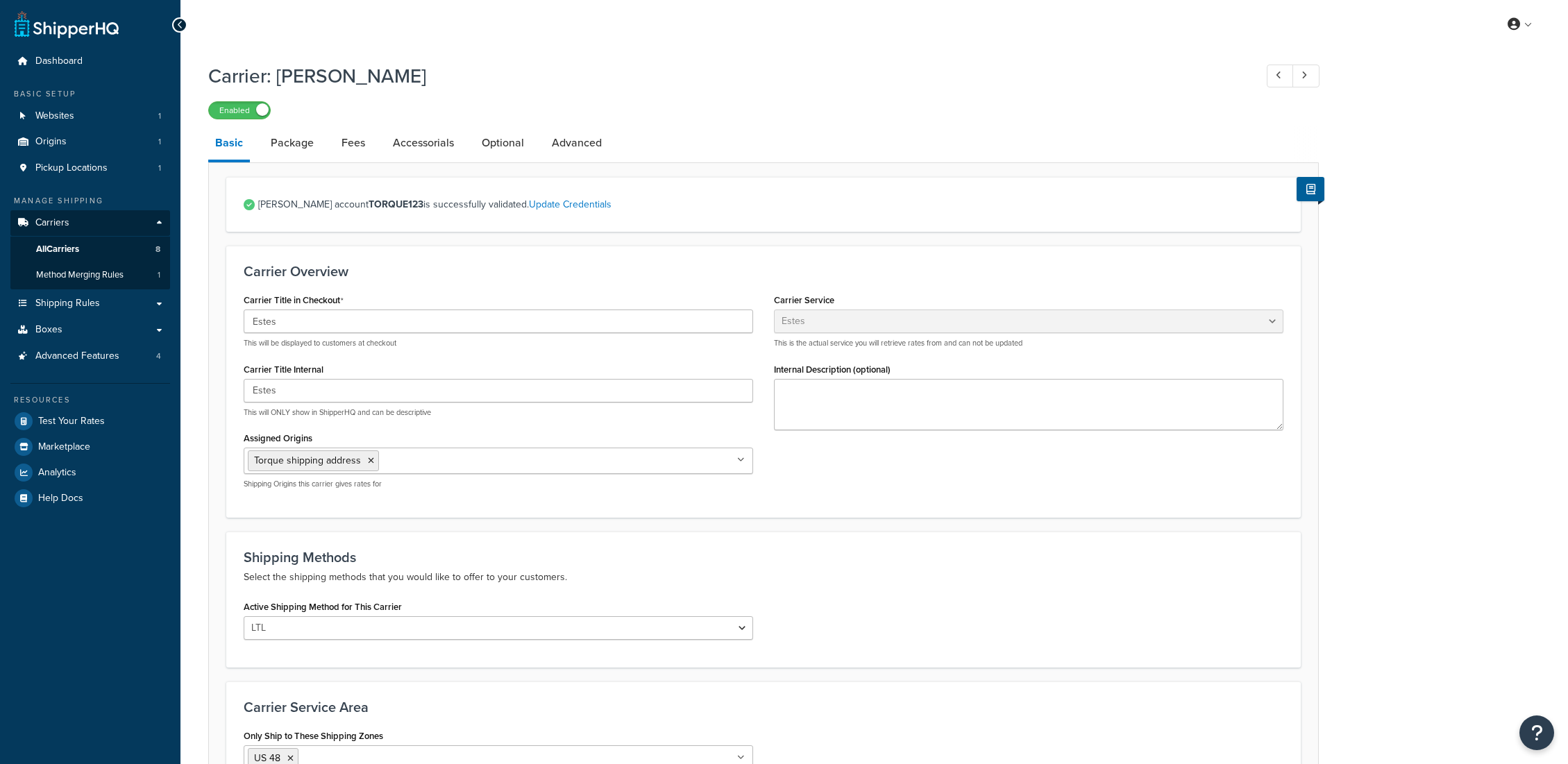
select select "estesFreight"
click at [418, 278] on h3 "Carrier Overview" at bounding box center [764, 271] width 1040 height 16
click at [302, 142] on link "Package" at bounding box center [292, 143] width 57 height 33
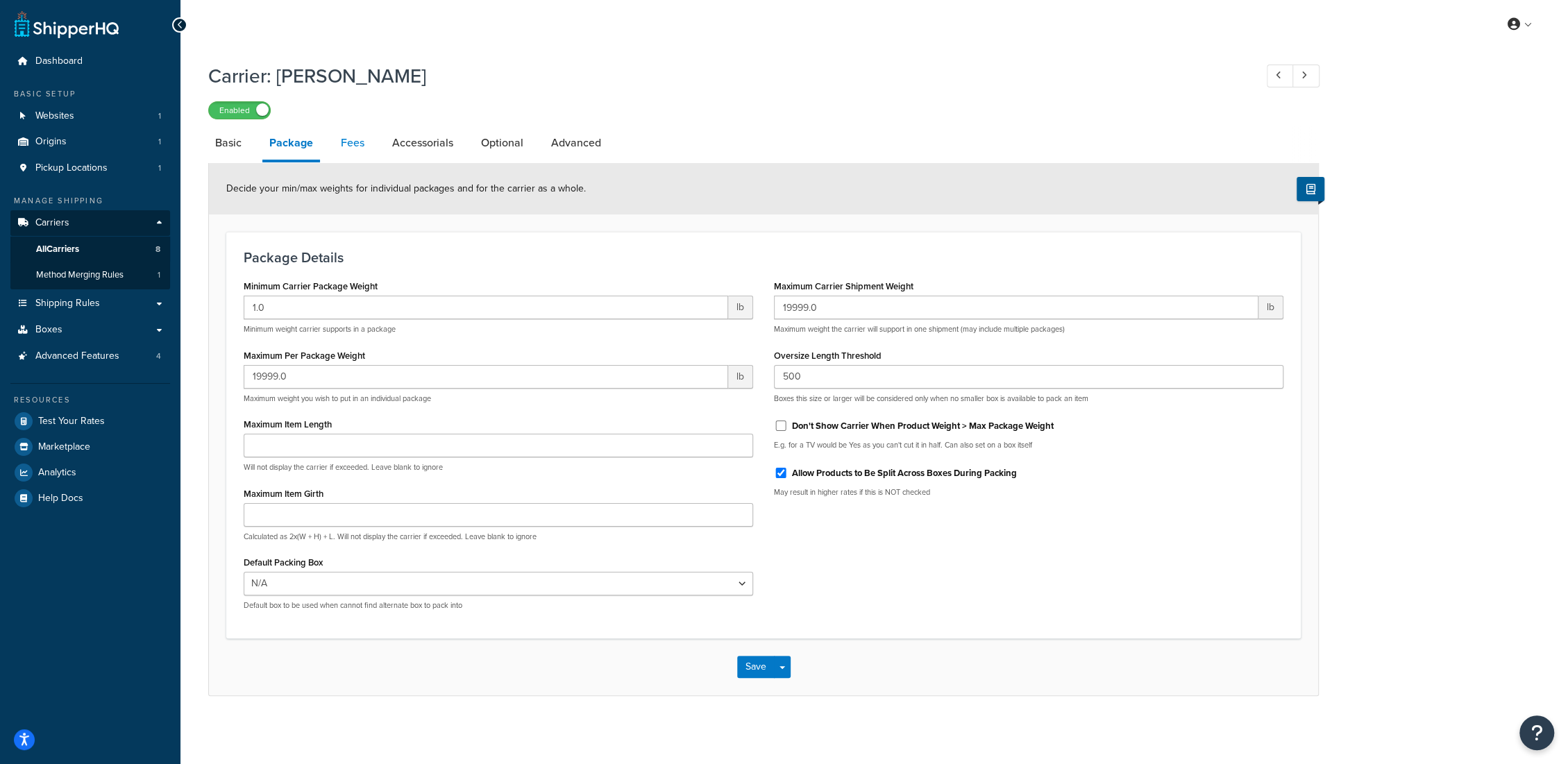
click at [354, 143] on link "Fees" at bounding box center [352, 143] width 37 height 33
select select "AFTER"
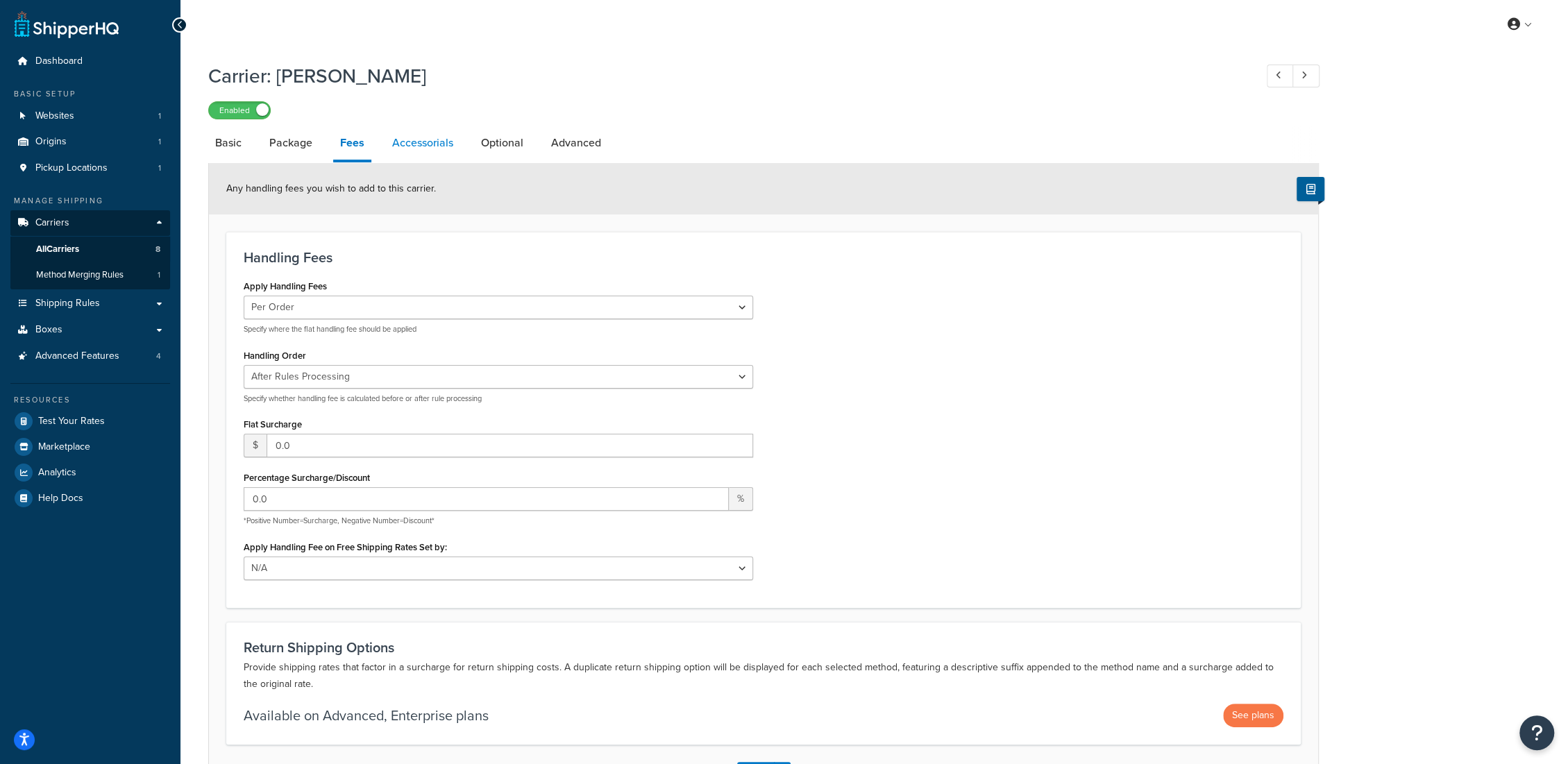
click at [427, 148] on link "Accessorials" at bounding box center [423, 143] width 75 height 33
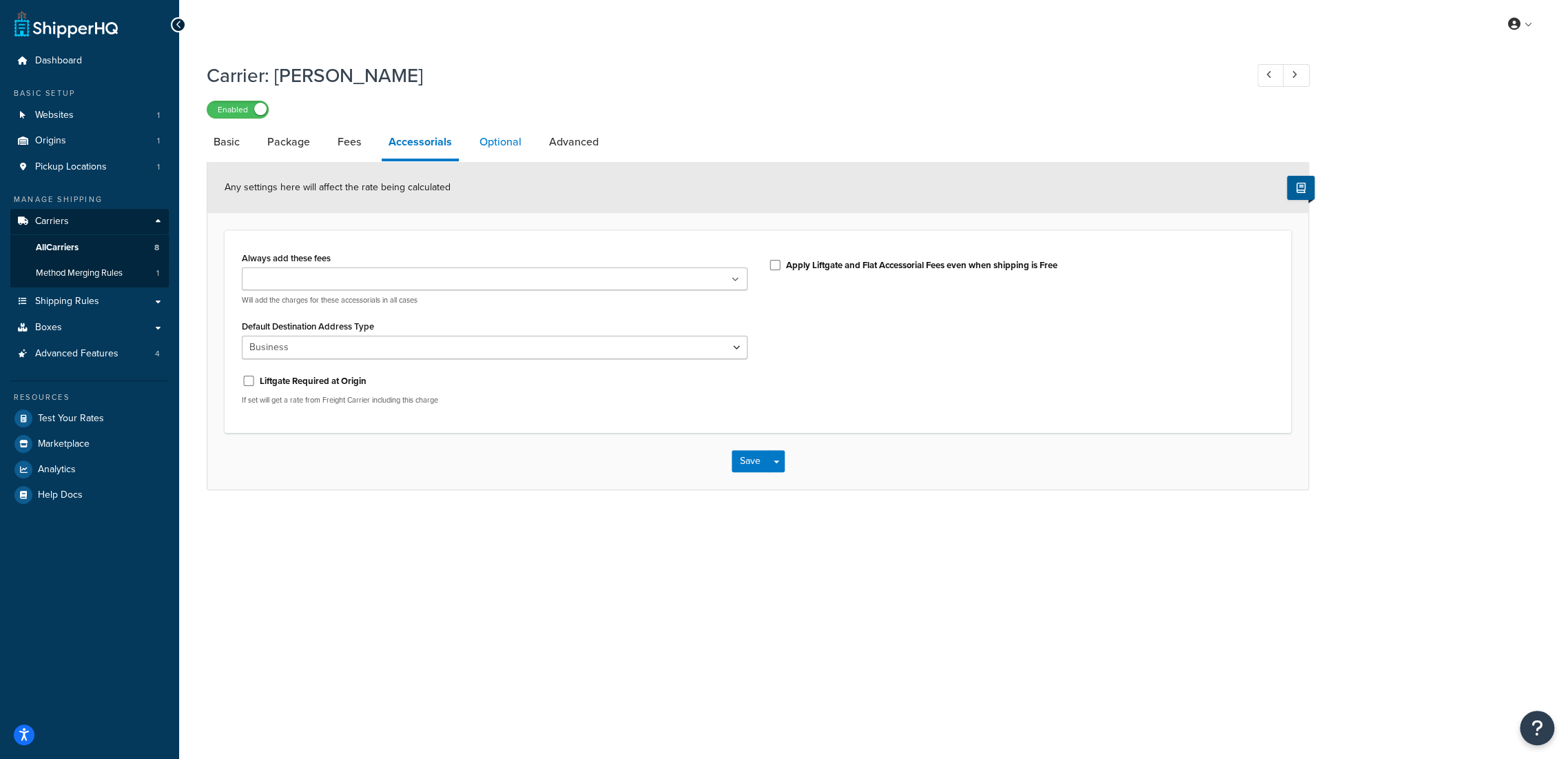
click at [523, 144] on link "Optional" at bounding box center [501, 142] width 56 height 33
select select "55"
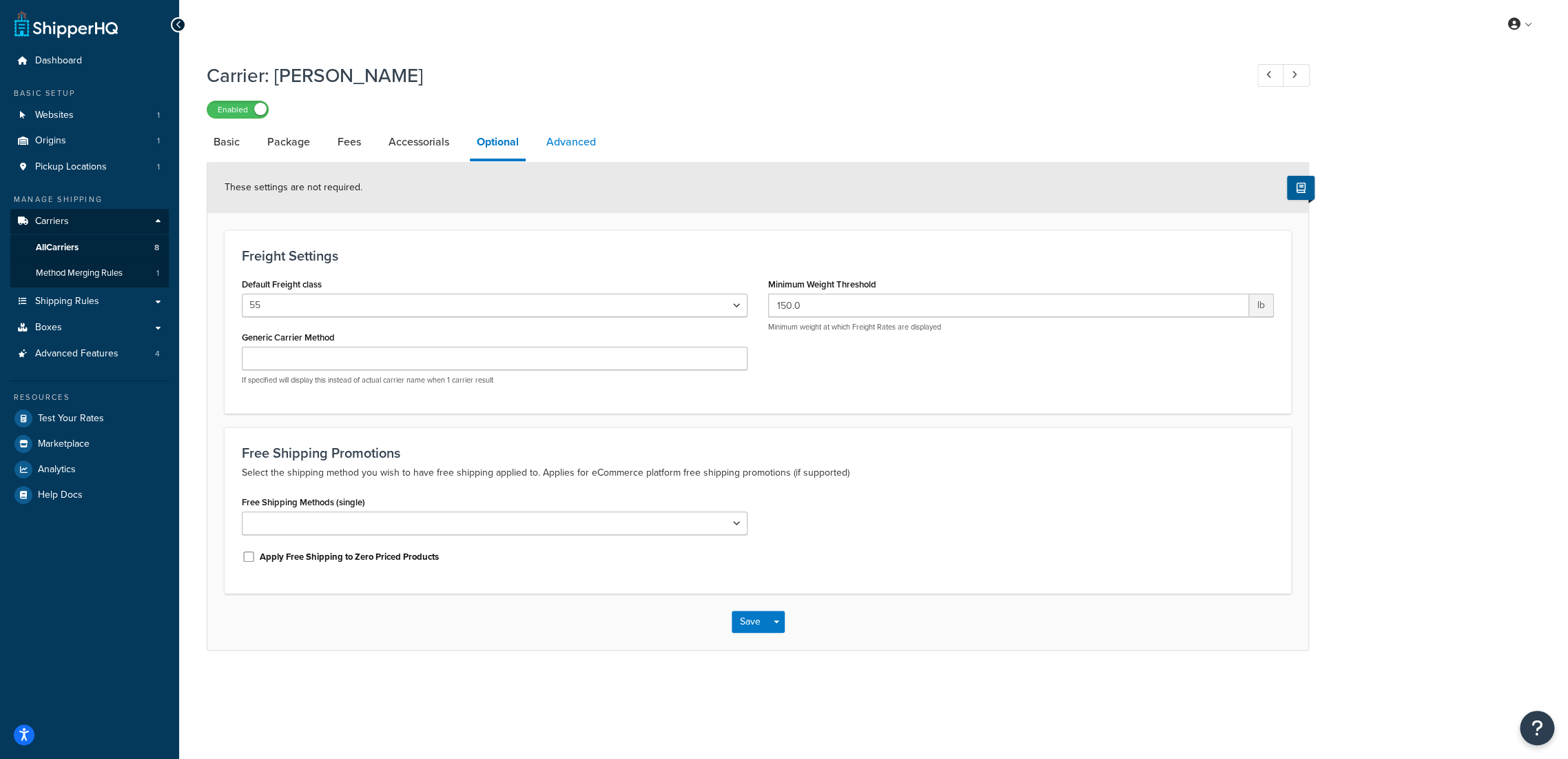
click at [554, 136] on link "Advanced" at bounding box center [571, 142] width 63 height 33
select select "false"
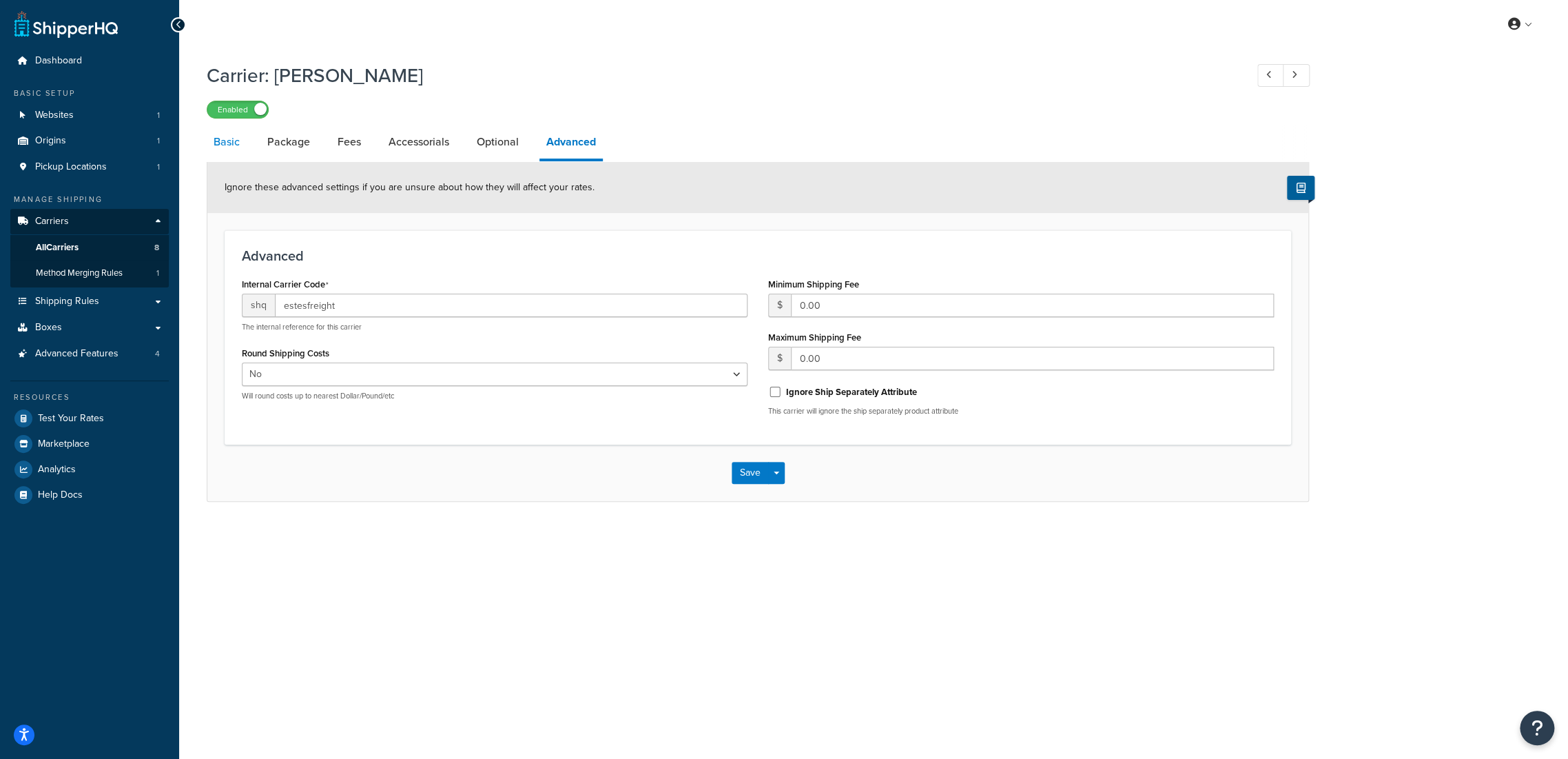
click at [220, 139] on link "Basic" at bounding box center [226, 142] width 40 height 33
select select "estesFreight"
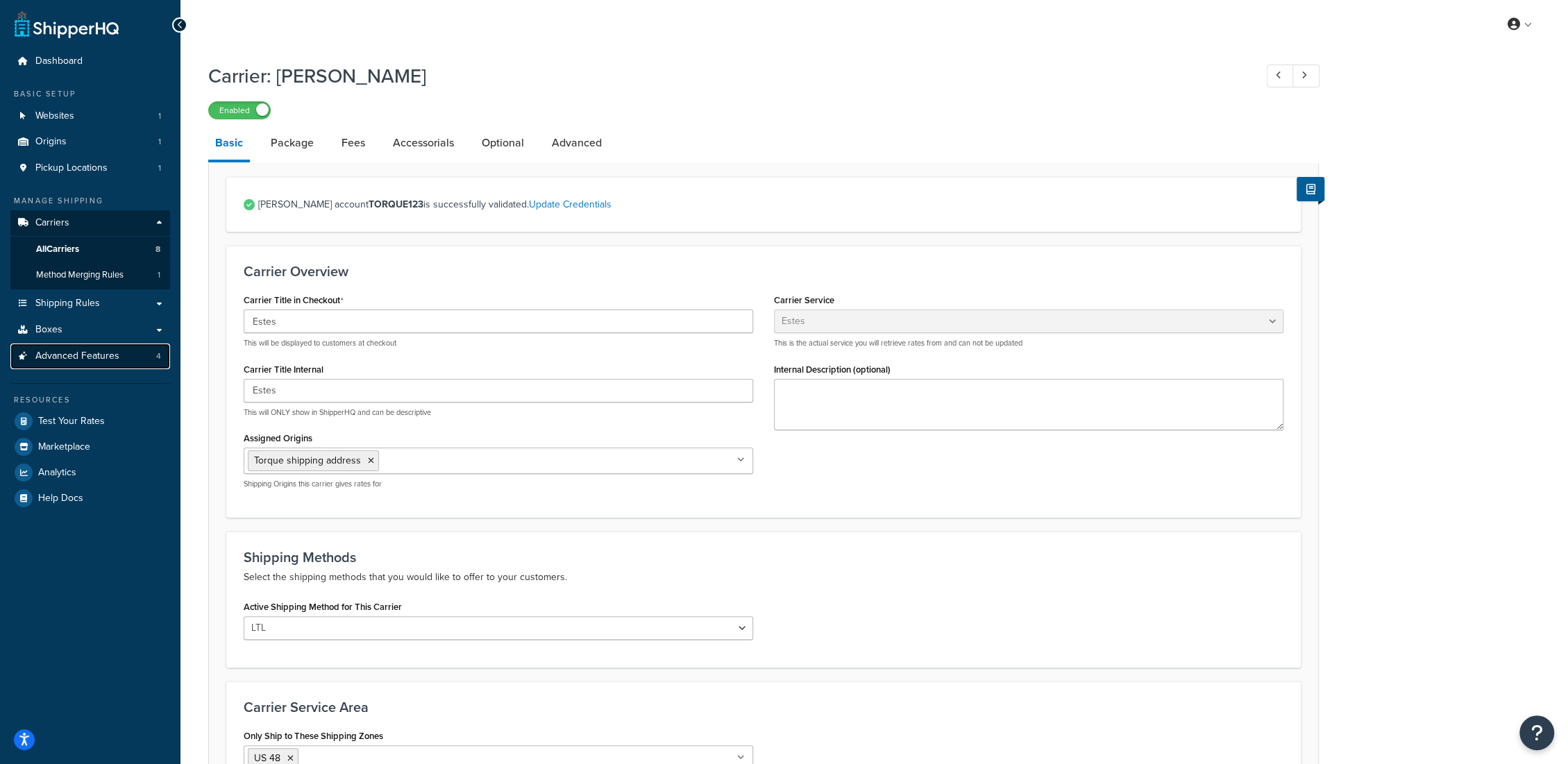
click at [118, 359] on link "Advanced Features 4" at bounding box center [90, 356] width 160 height 26
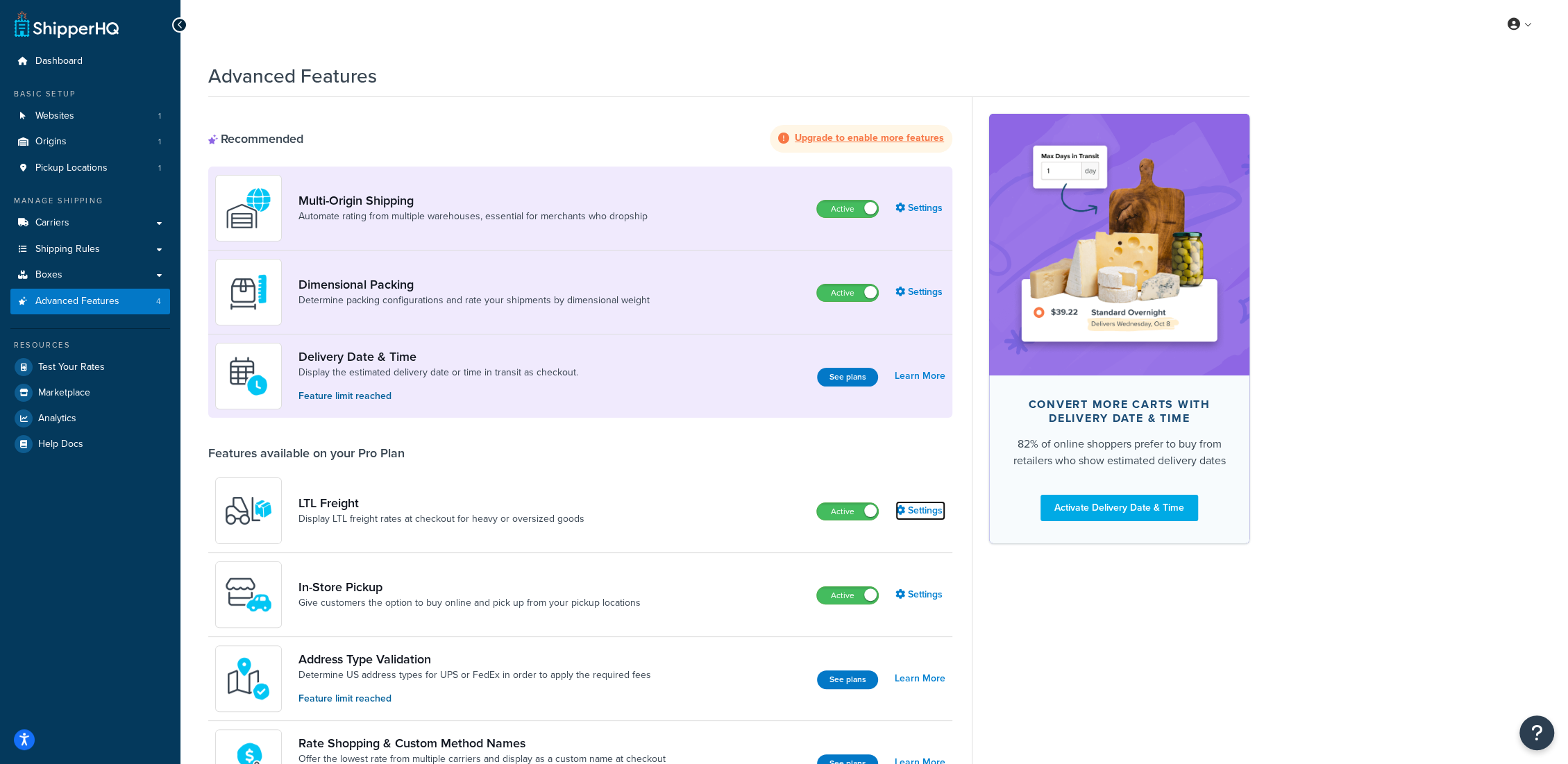
click at [929, 510] on link "Settings" at bounding box center [920, 511] width 50 height 19
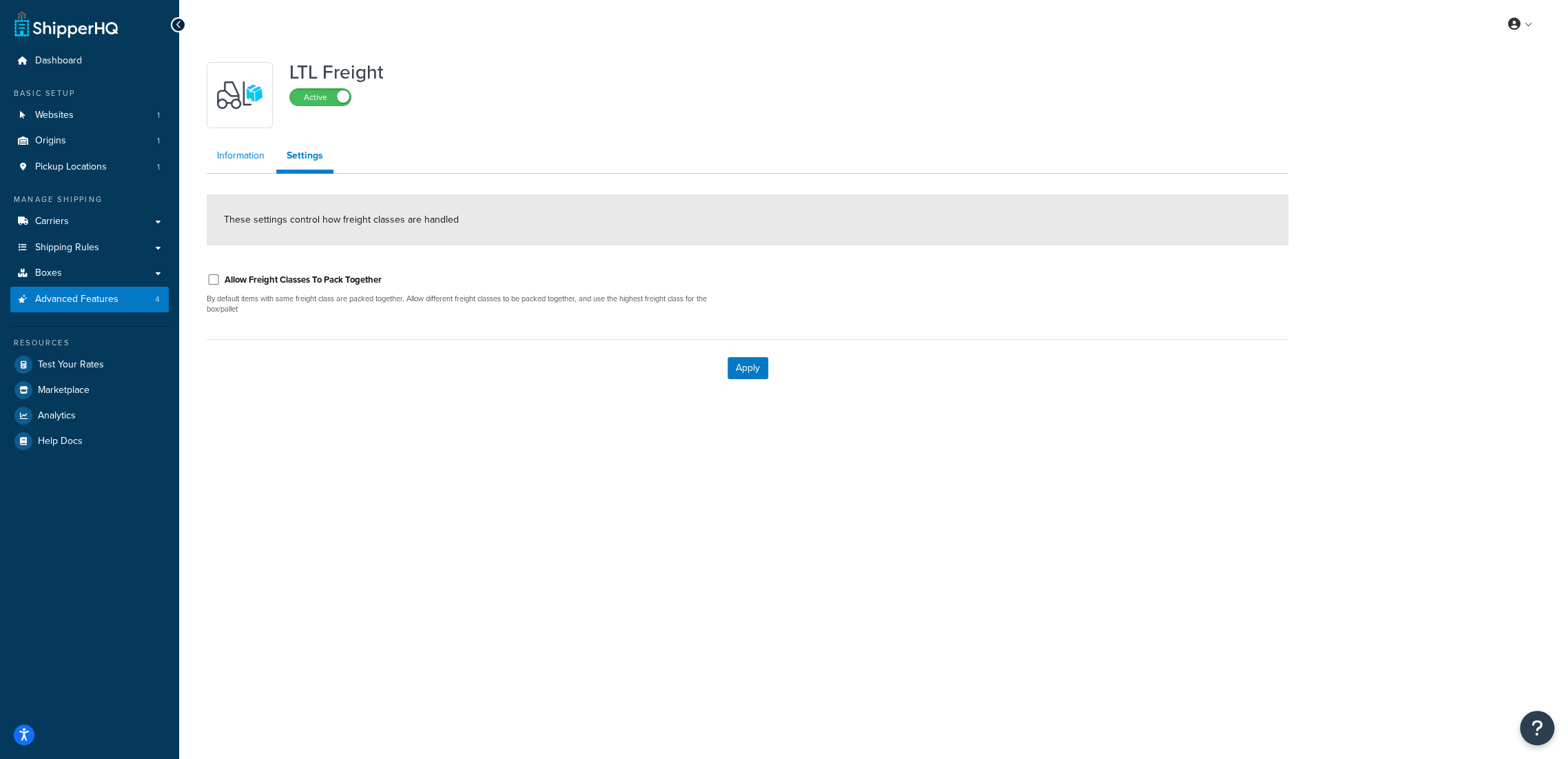
click at [247, 150] on link "Information" at bounding box center [240, 155] width 69 height 27
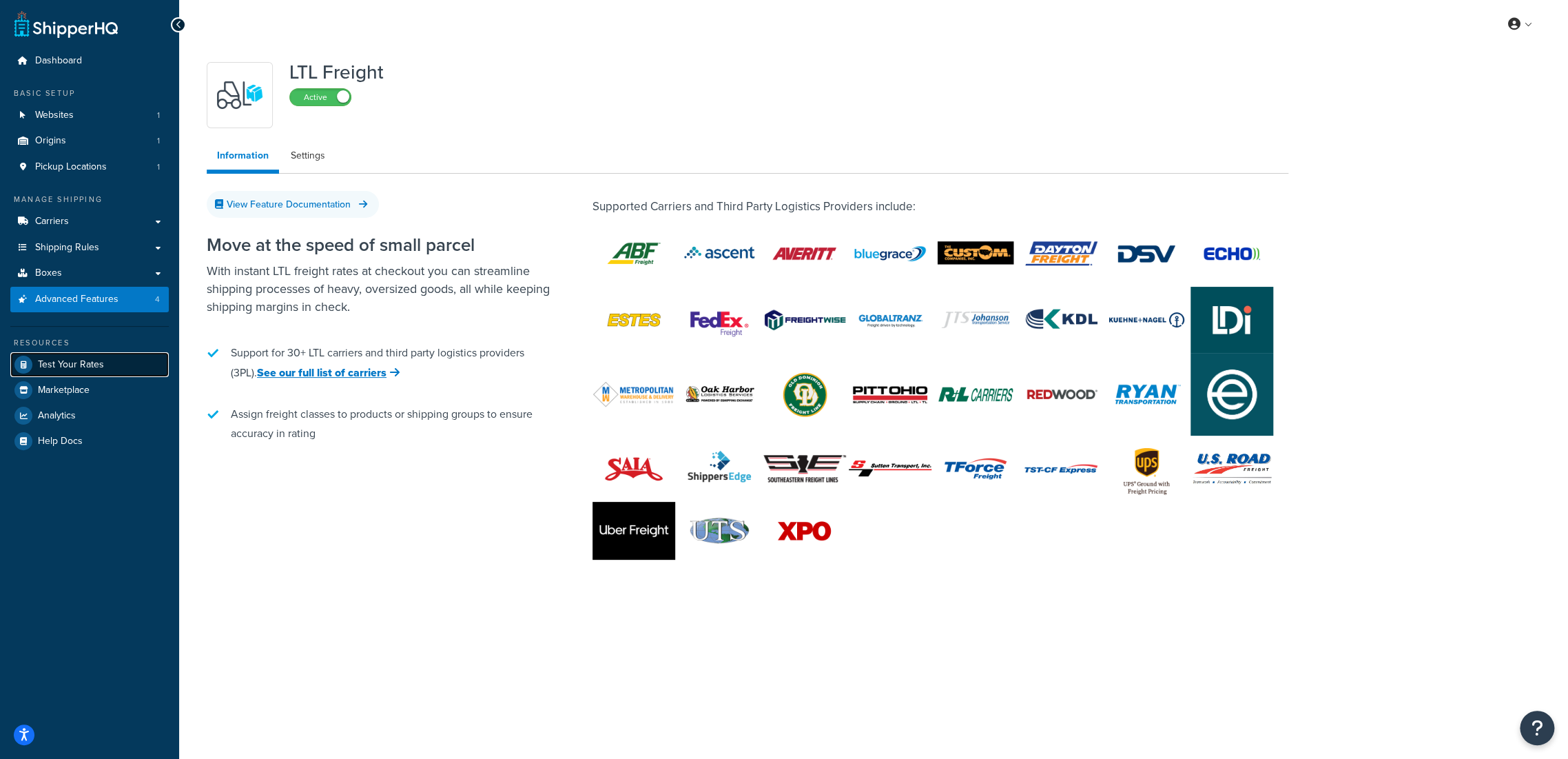
click at [62, 363] on span "Test Your Rates" at bounding box center [71, 365] width 66 height 12
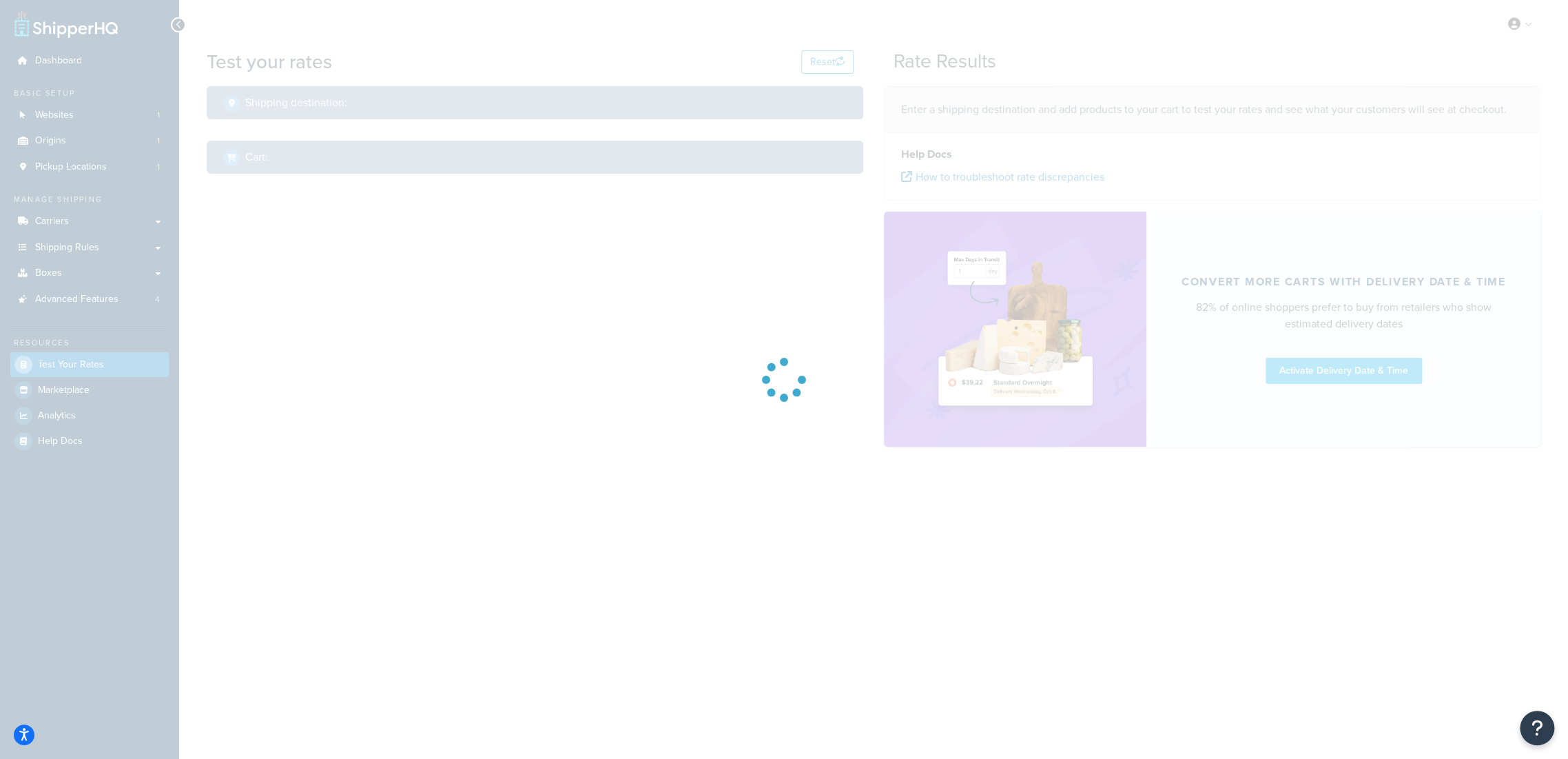
select select "TX"
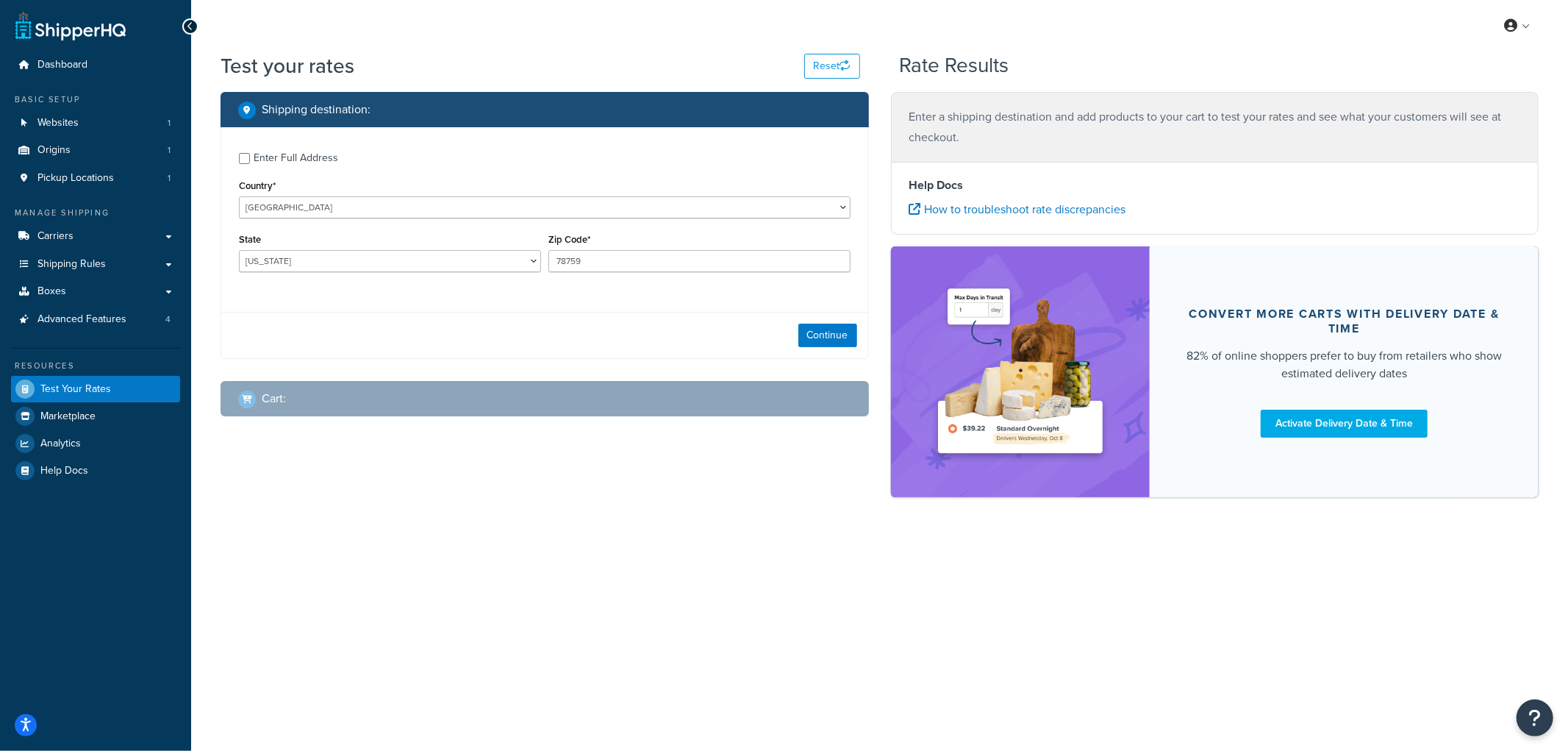
click at [297, 154] on div "Enter Full Address" at bounding box center [295, 158] width 84 height 20
click at [250, 154] on input "Enter Full Address" at bounding box center [245, 158] width 11 height 11
checkbox input "true"
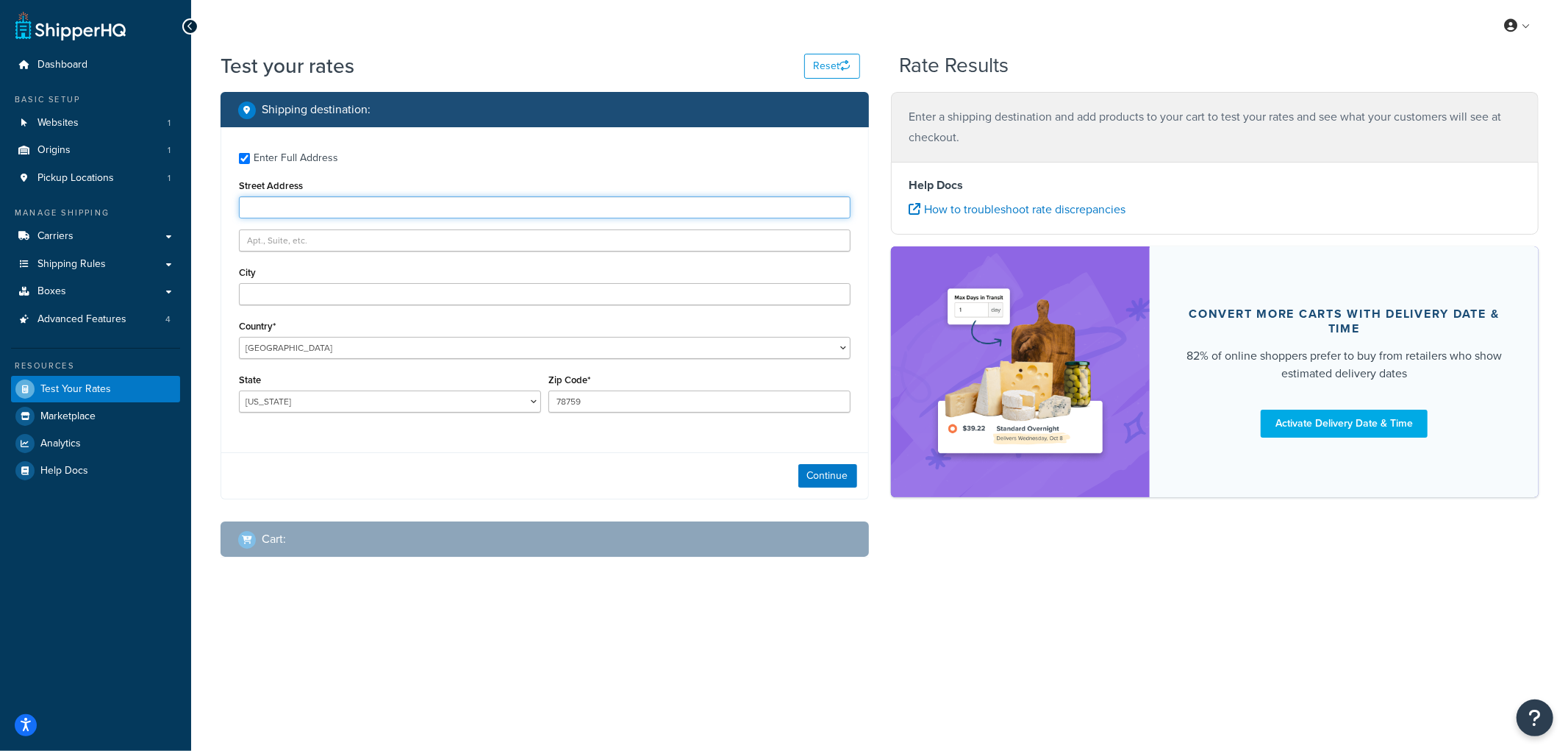
click at [327, 208] on input "Street Address" at bounding box center [544, 207] width 611 height 22
type input "918 scheffer ave"
type input "St Paul"
select select "MN"
type input "55102"
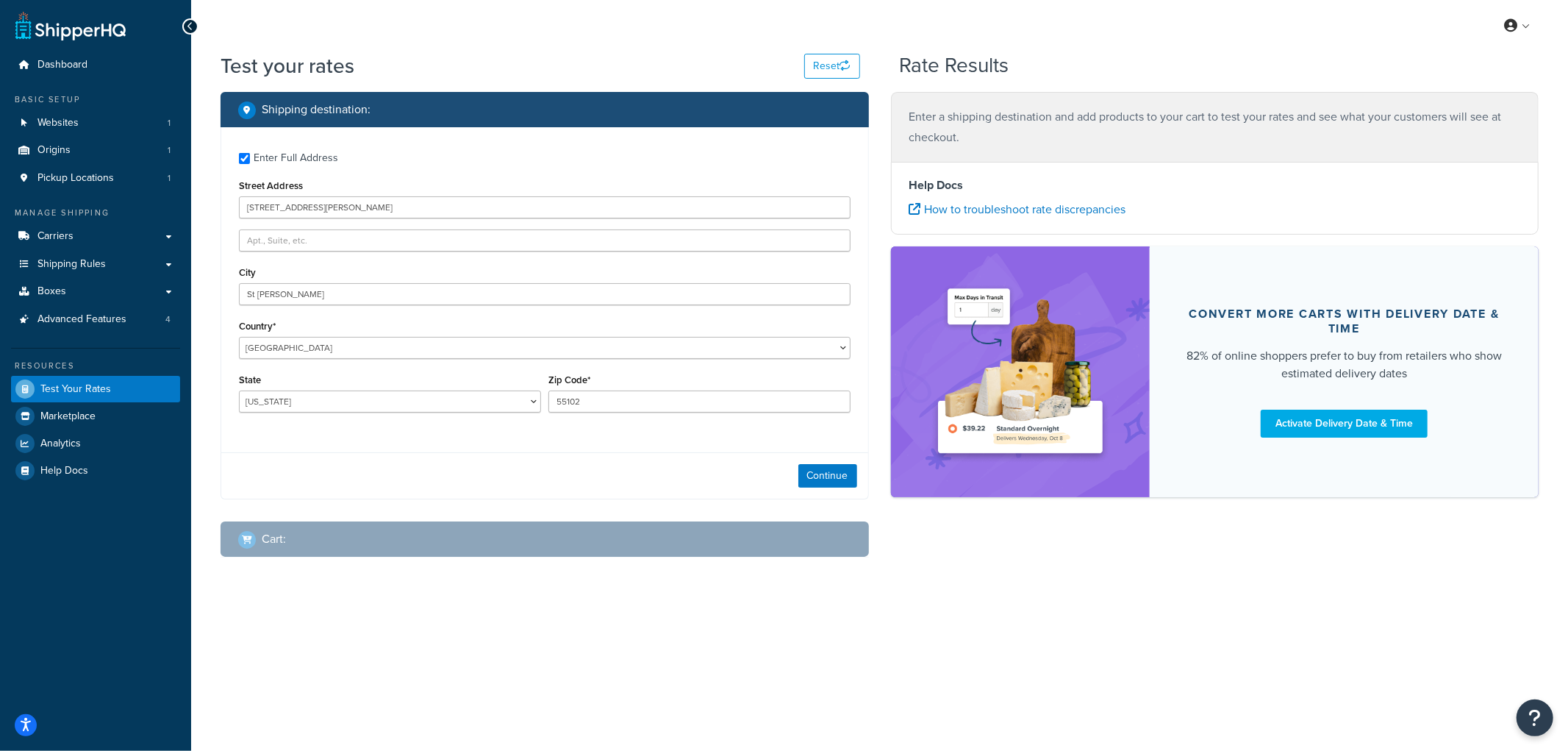
click at [693, 472] on div "Continue" at bounding box center [544, 475] width 647 height 46
click at [805, 473] on button "Continue" at bounding box center [828, 476] width 59 height 24
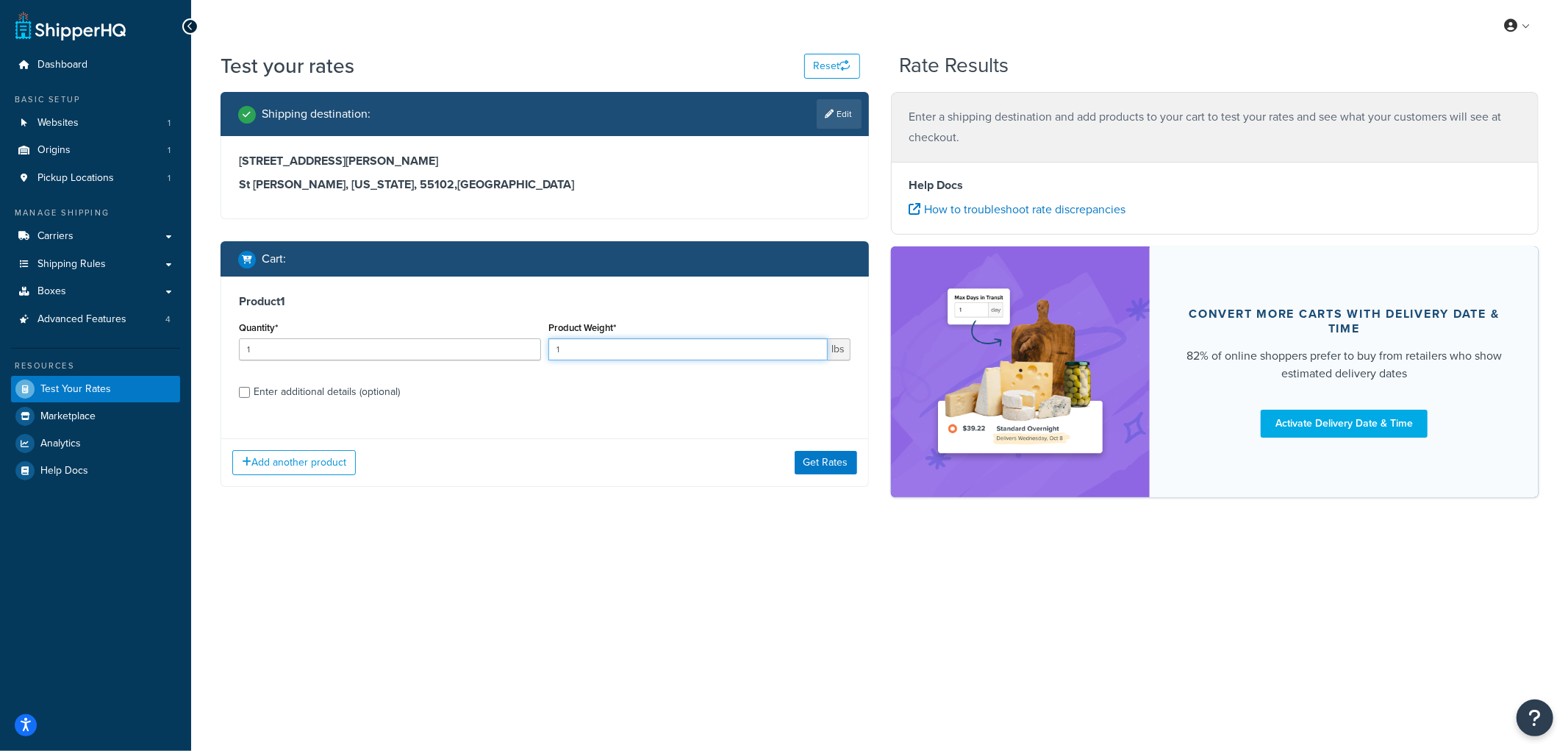
click at [581, 350] on input "1" at bounding box center [688, 350] width 279 height 22
click at [625, 353] on input "1" at bounding box center [688, 350] width 279 height 22
type input "900"
click at [95, 263] on span "Shipping Rules" at bounding box center [72, 265] width 68 height 13
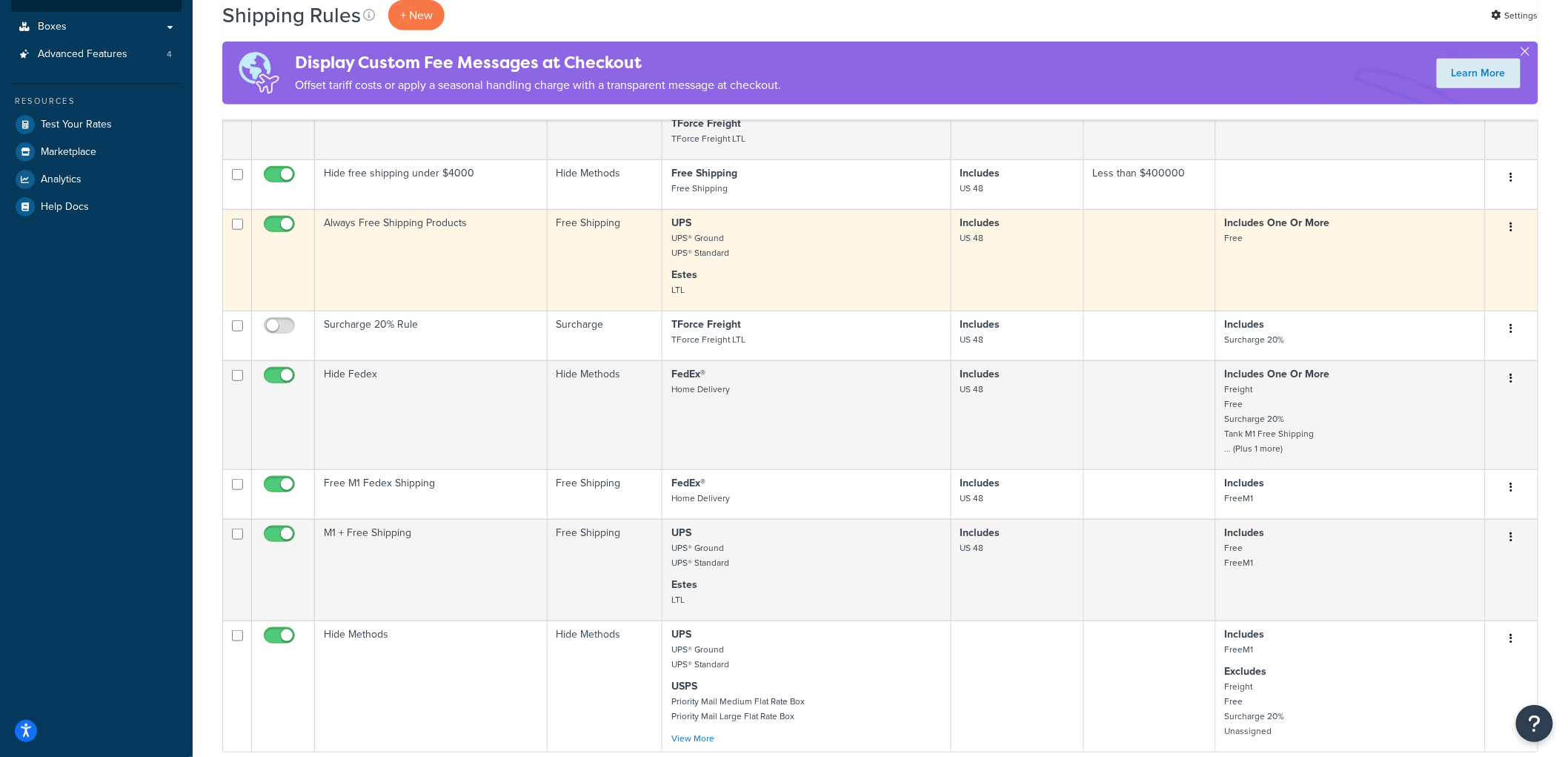
scroll to position [412, 0]
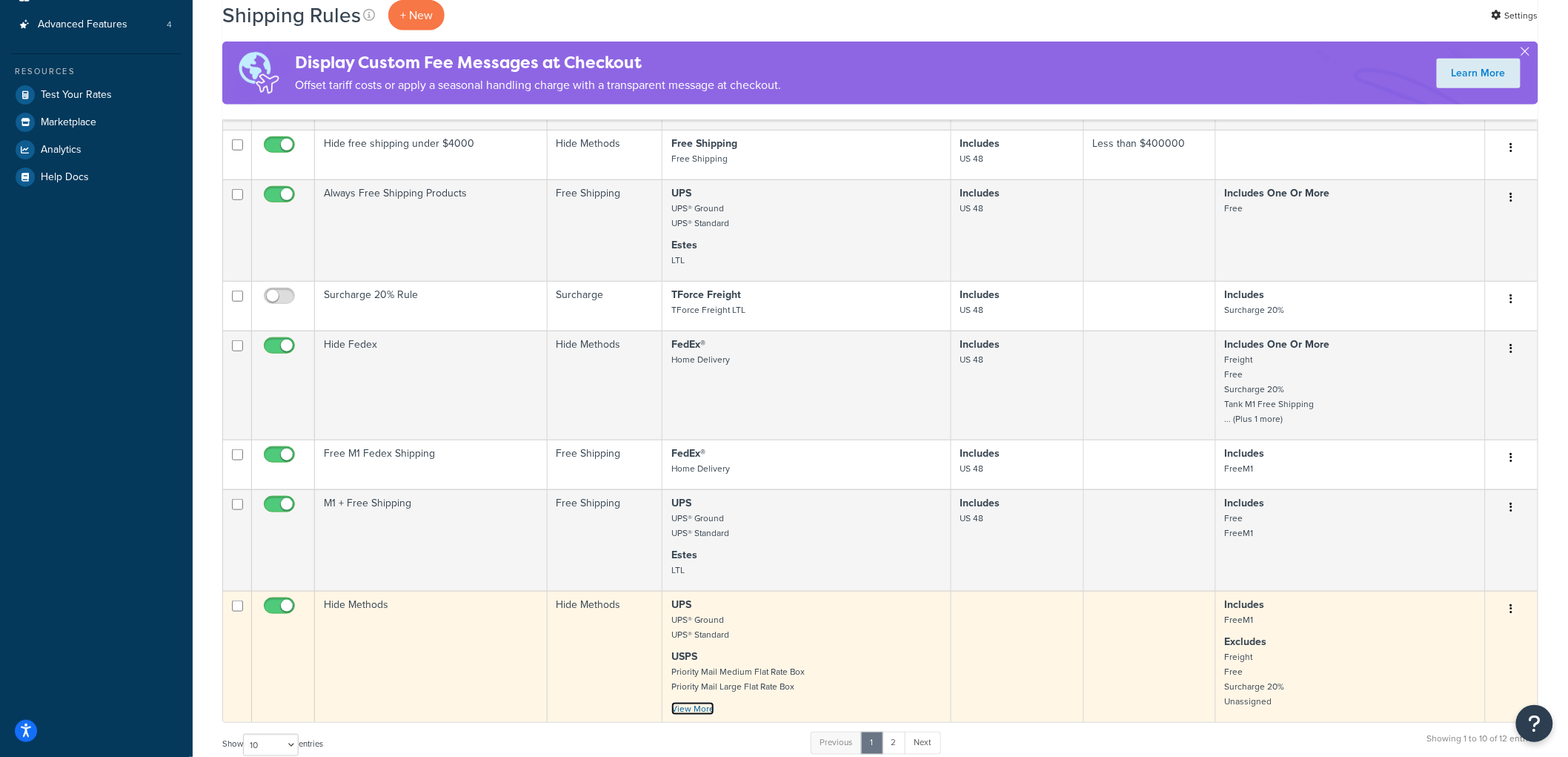
click at [682, 706] on link "View More" at bounding box center [693, 709] width 43 height 13
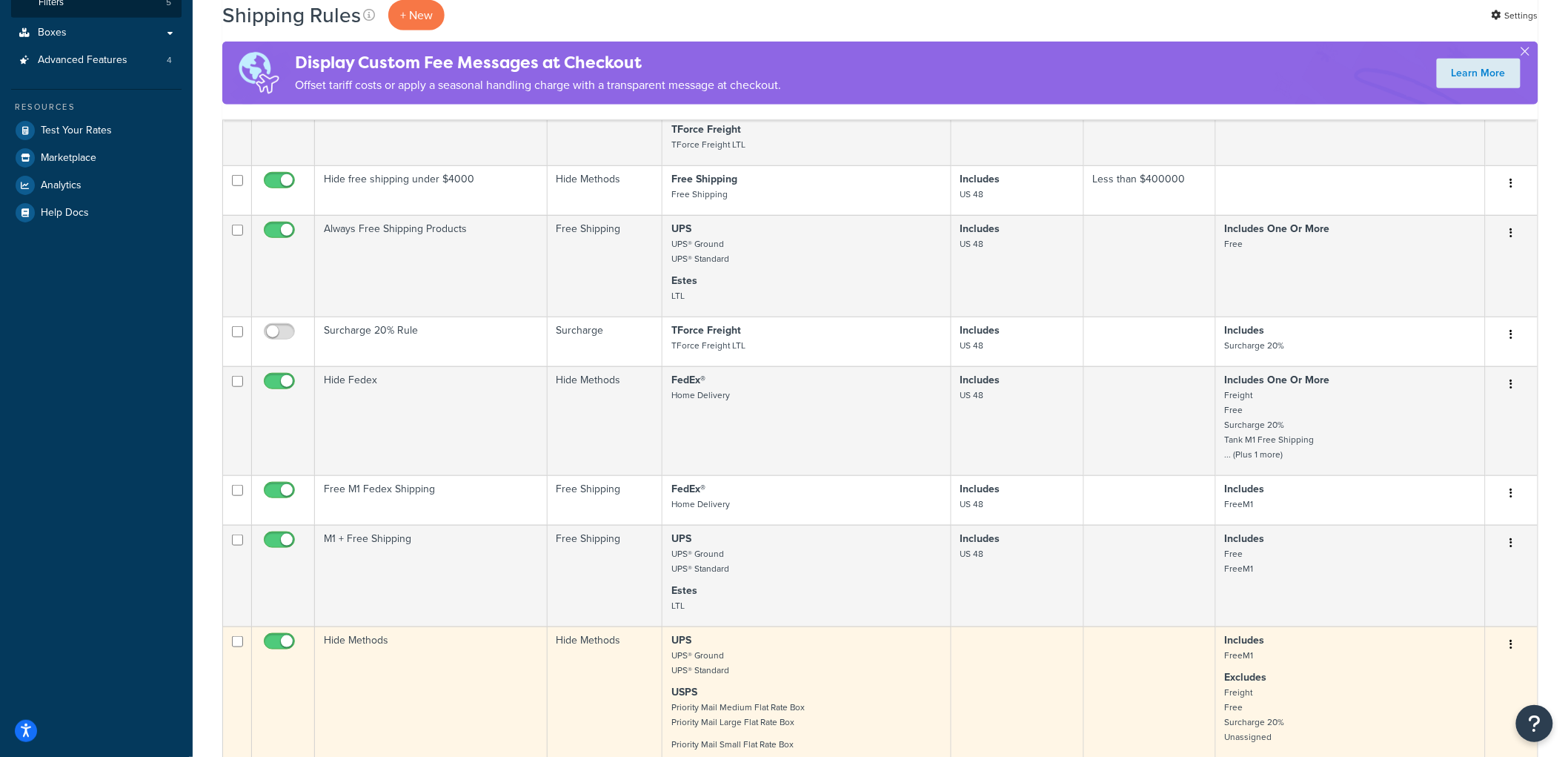
scroll to position [329, 0]
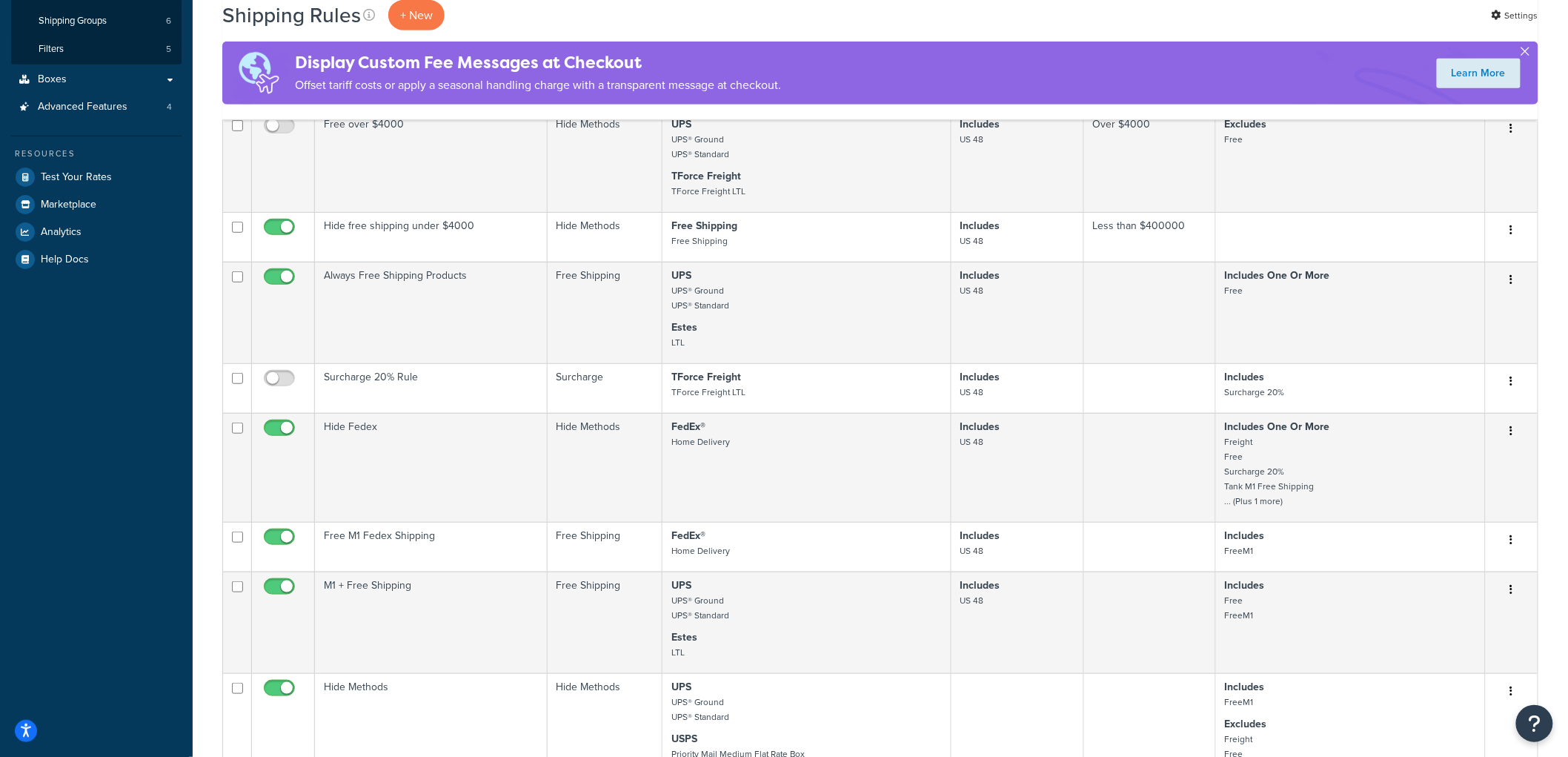
click at [1528, 52] on button "button" at bounding box center [1525, 54] width 4 height 4
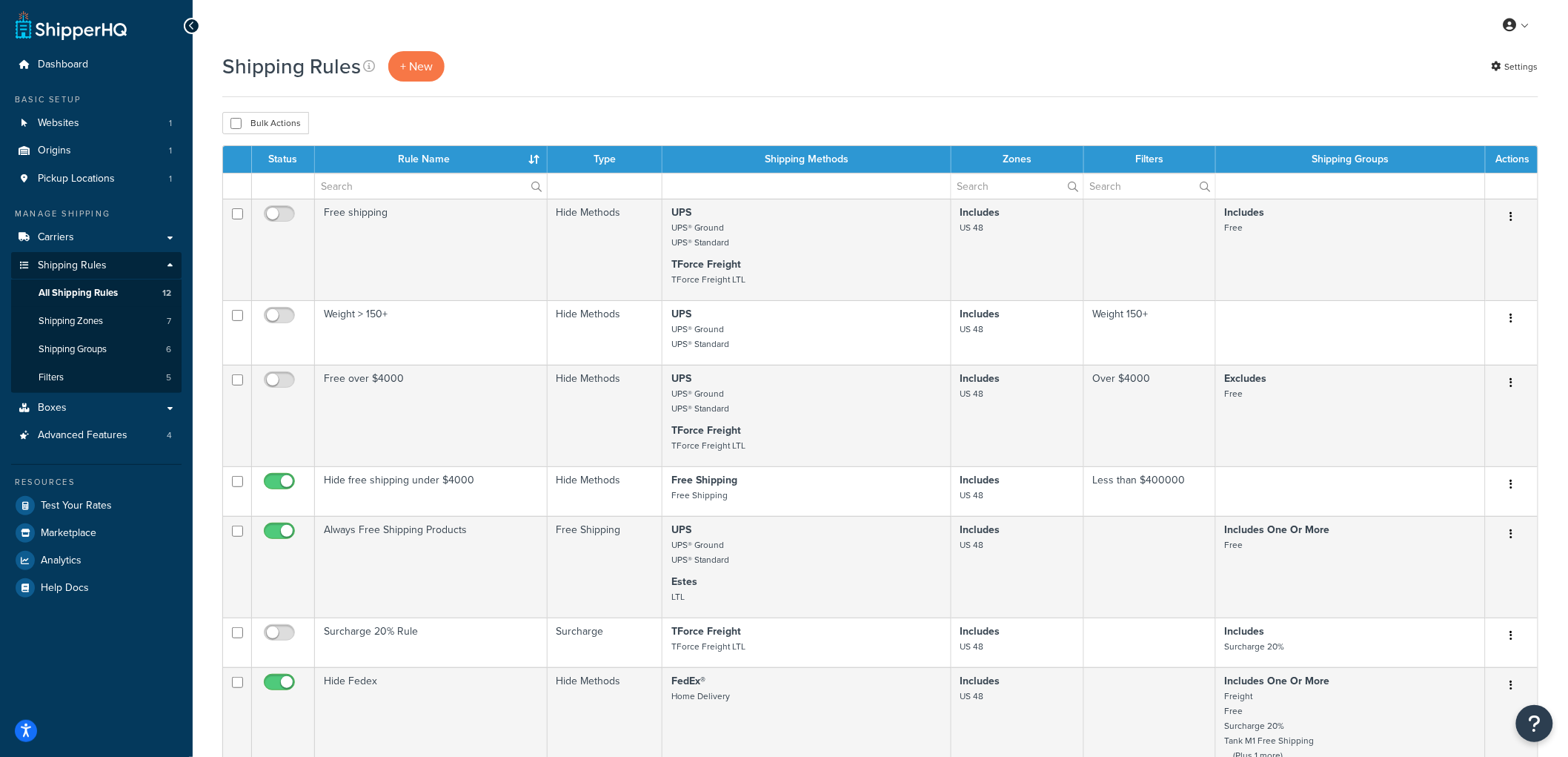
scroll to position [0, 0]
click at [114, 409] on link "Boxes" at bounding box center [96, 409] width 171 height 28
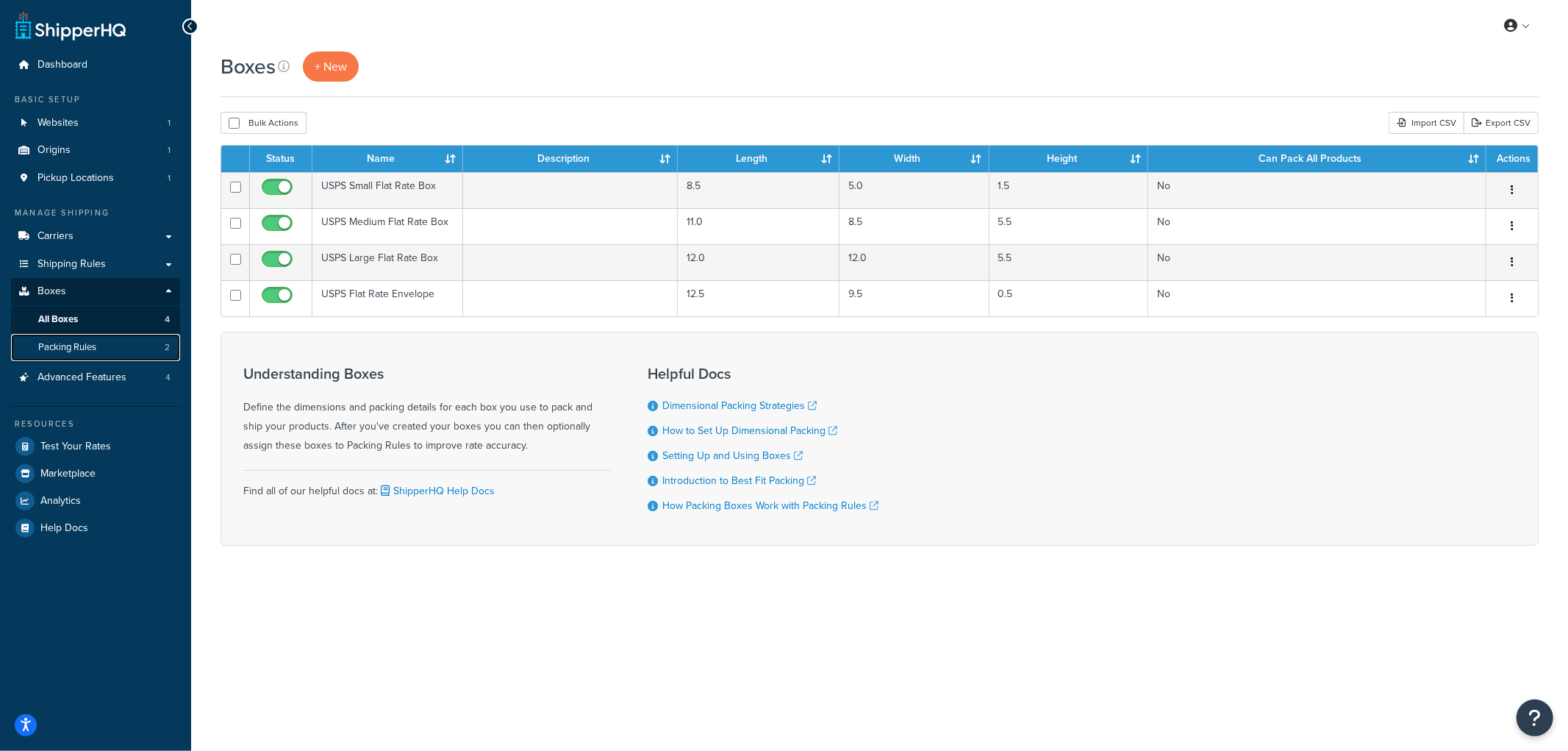
click at [99, 347] on link "Packing Rules 2" at bounding box center [95, 347] width 169 height 28
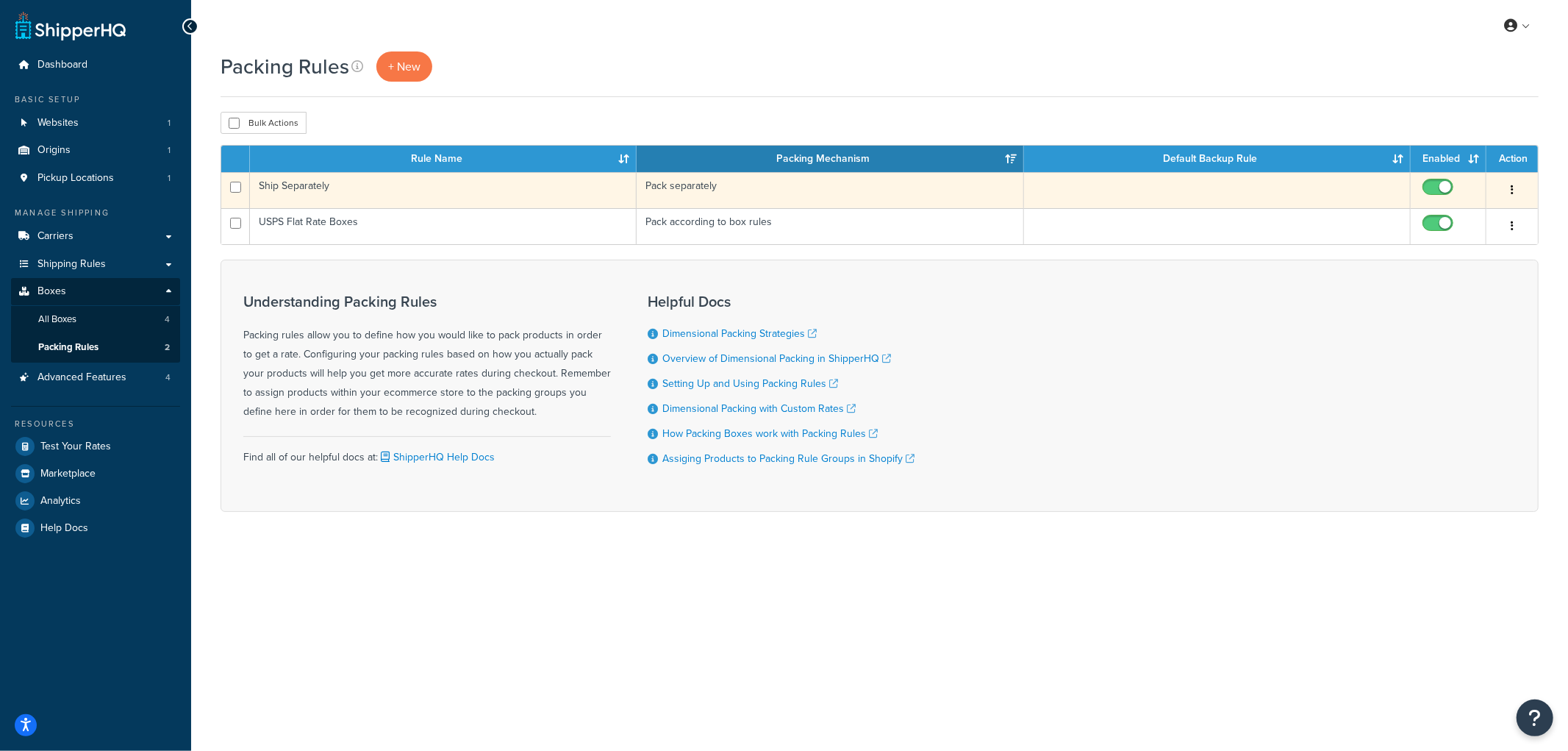
click at [1509, 188] on button "button" at bounding box center [1512, 191] width 20 height 24
click at [1474, 219] on link "Edit" at bounding box center [1453, 220] width 116 height 30
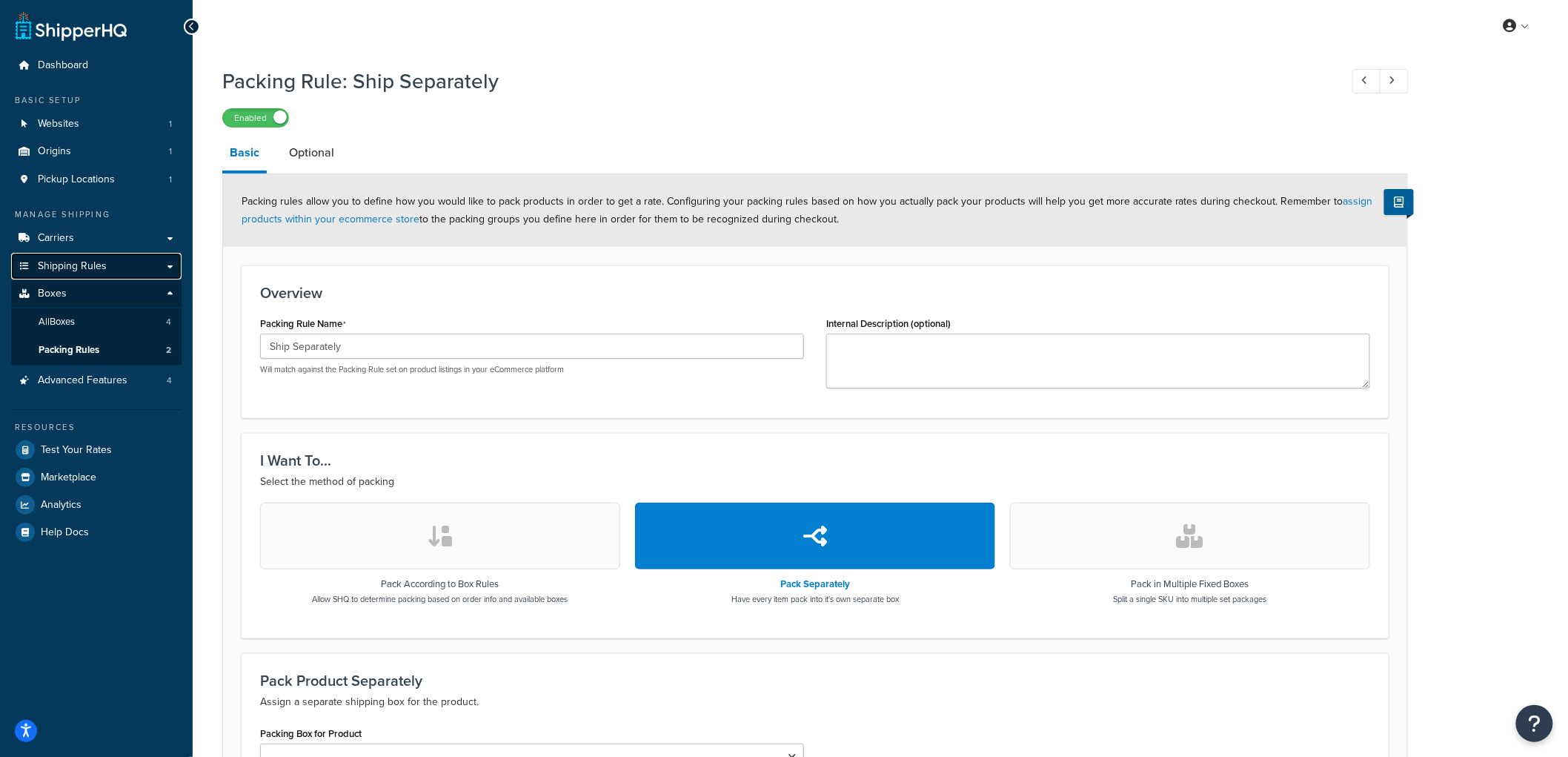
click at [87, 266] on span "Shipping Rules" at bounding box center [72, 267] width 69 height 13
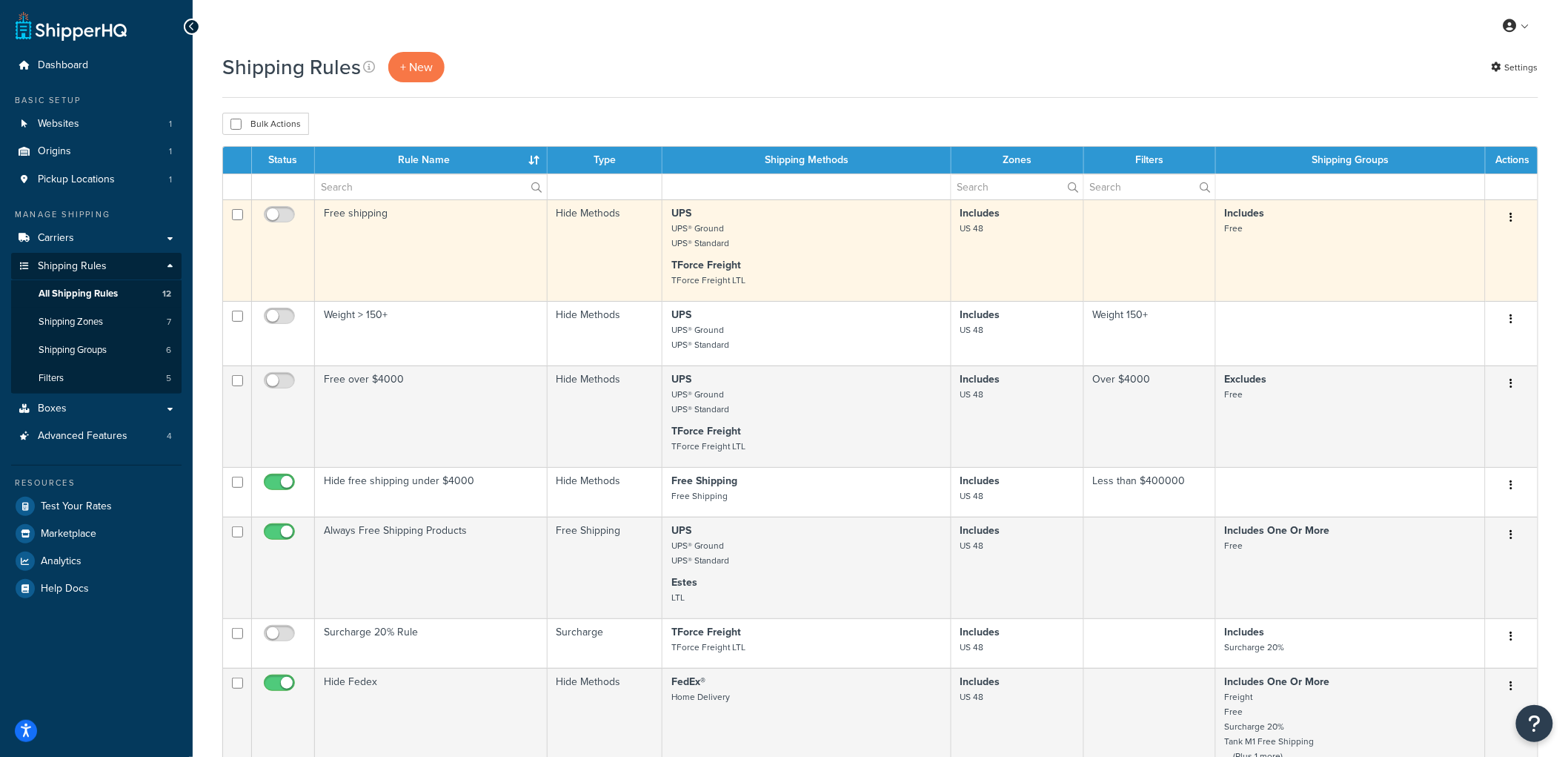
scroll to position [83, 0]
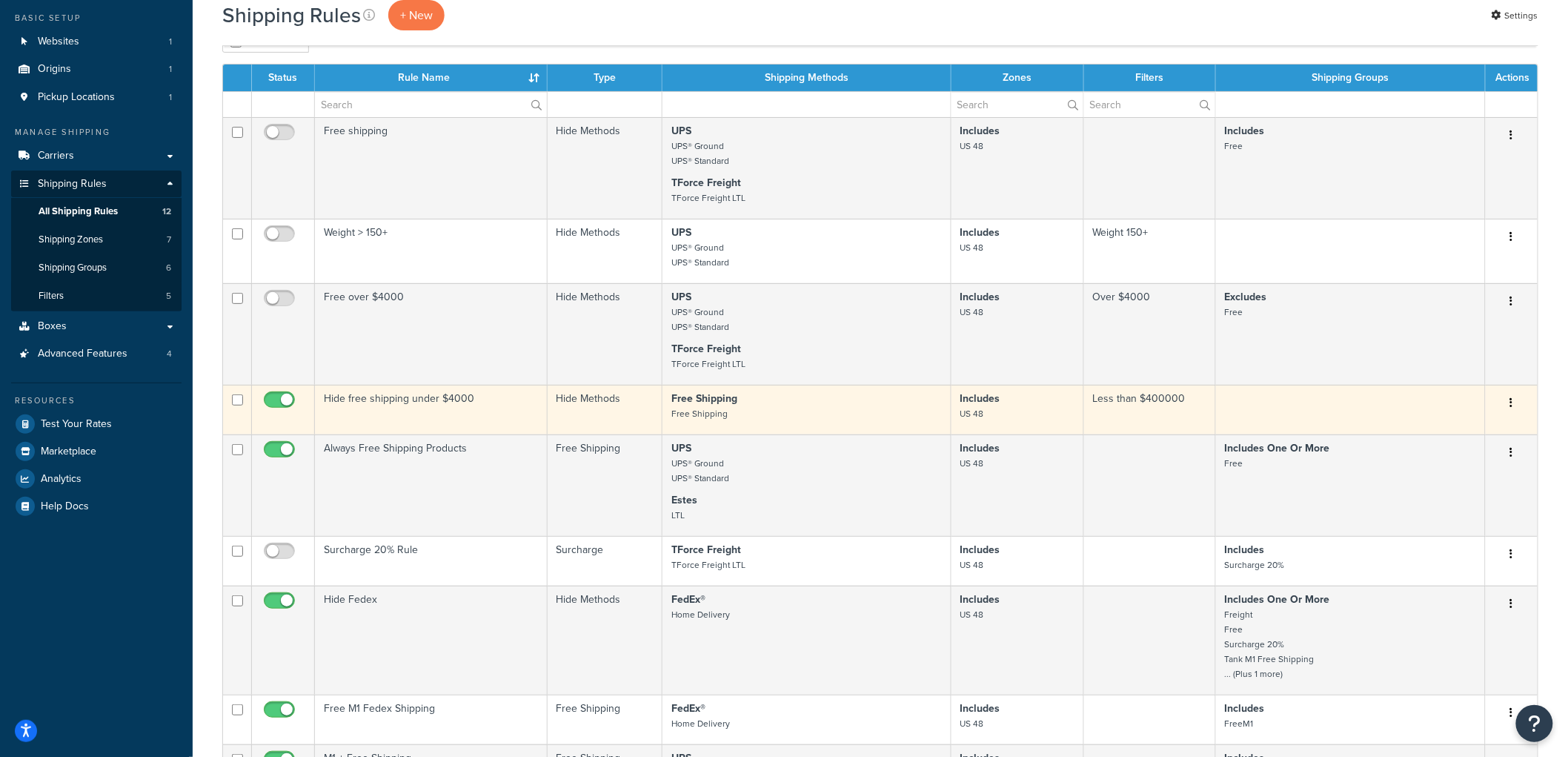
click at [471, 405] on td "Hide free shipping under $4000" at bounding box center [431, 409] width 232 height 50
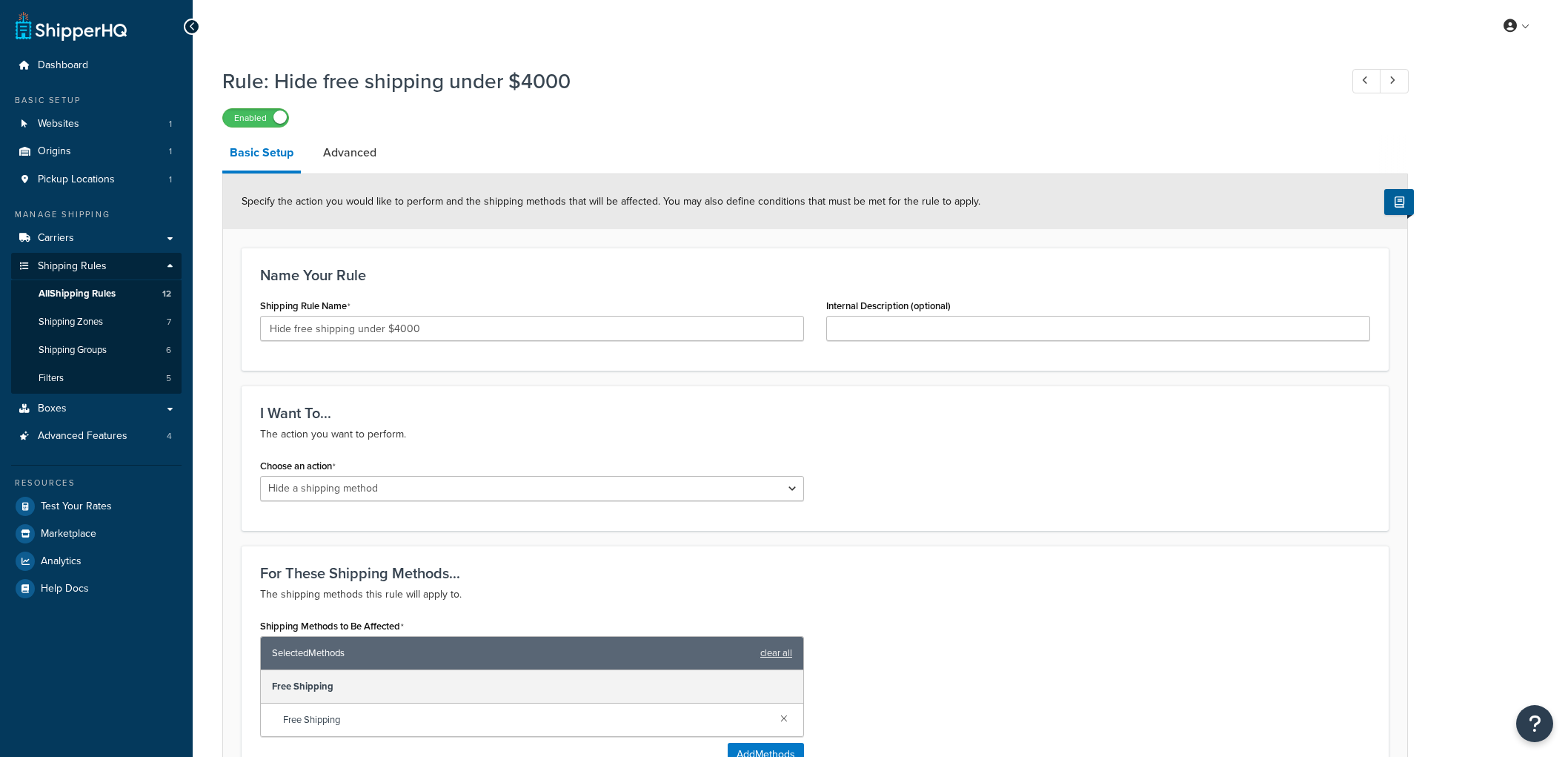
select select "HIDE"
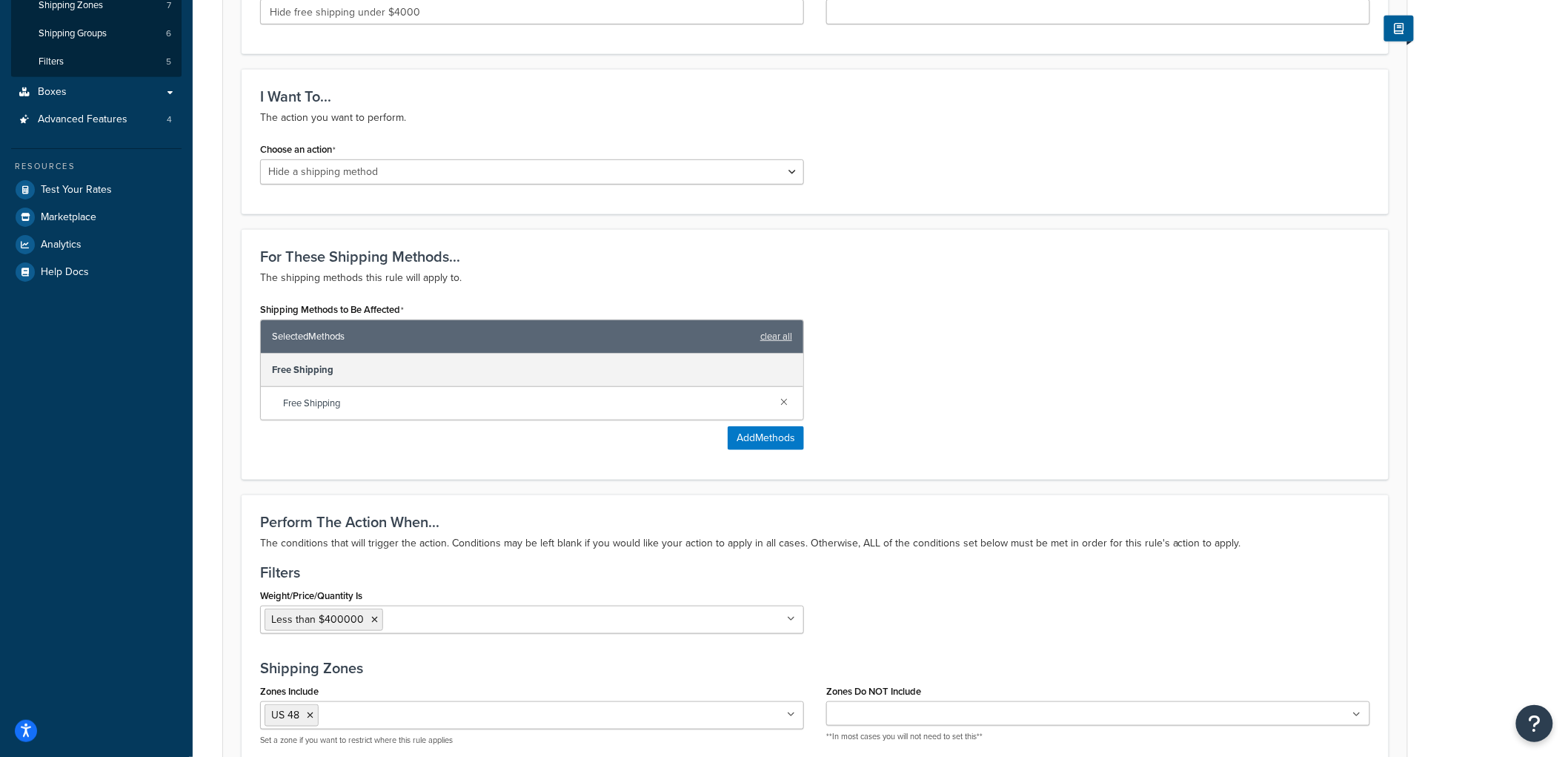
scroll to position [494, 0]
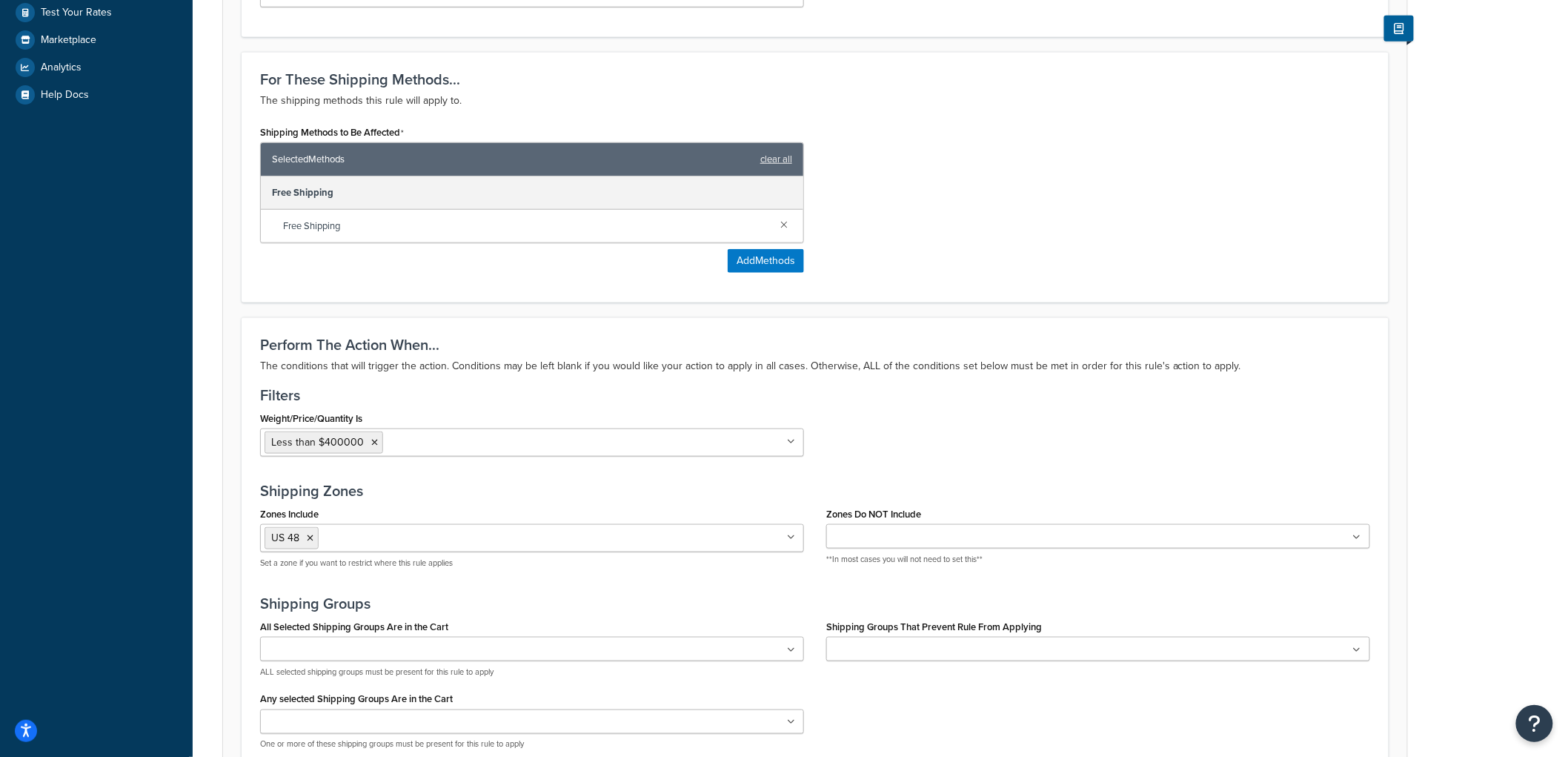
click at [443, 439] on input "Weight/Price/Quantity Is" at bounding box center [452, 442] width 131 height 17
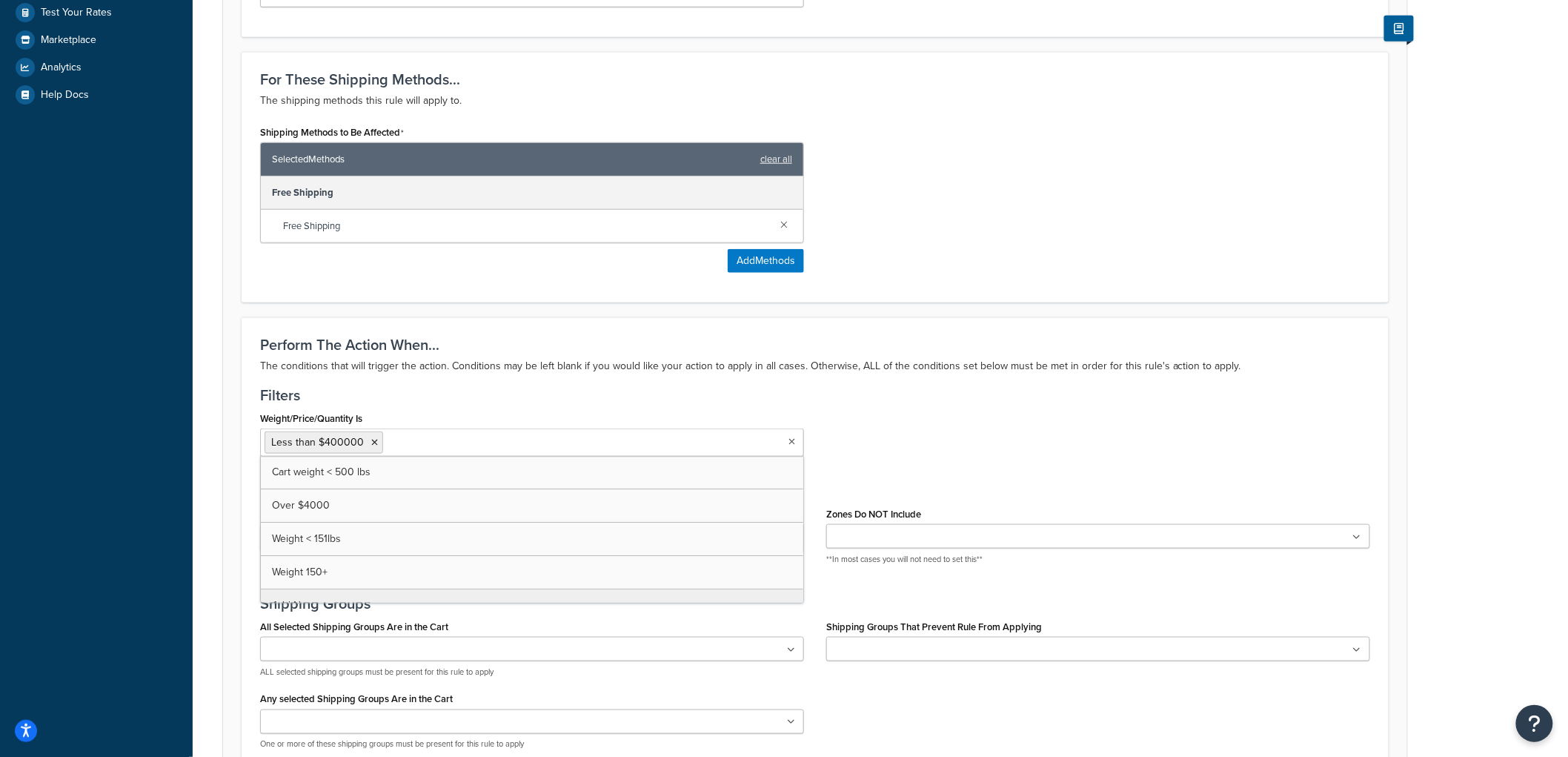
click at [443, 439] on input "Weight/Price/Quantity Is" at bounding box center [452, 442] width 131 height 17
click at [314, 438] on span "Less than $400000" at bounding box center [317, 443] width 93 height 16
click at [386, 399] on h3 "Filters" at bounding box center [815, 395] width 1110 height 17
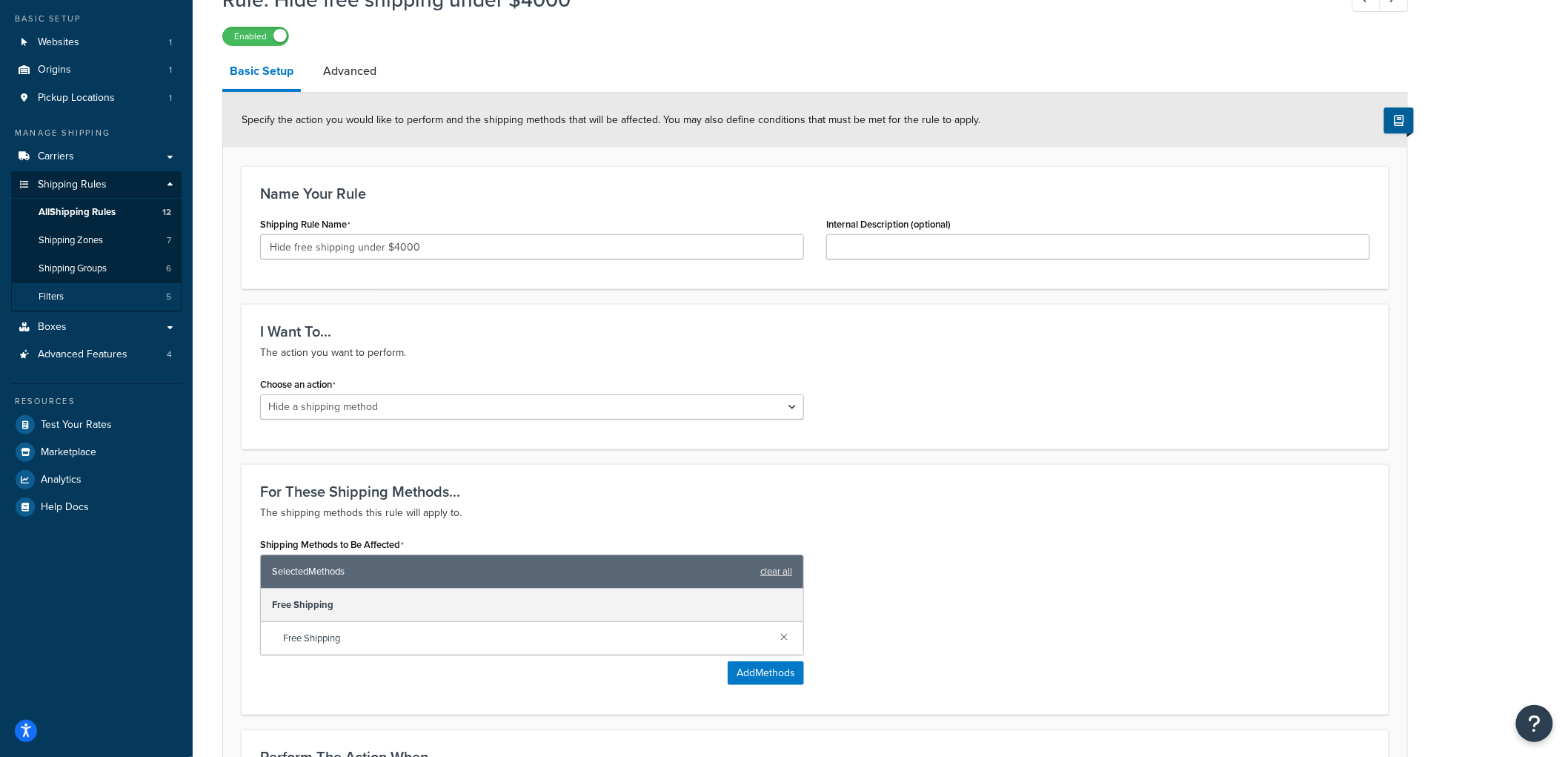
scroll to position [83, 0]
click at [130, 302] on link "Filters 5" at bounding box center [96, 296] width 171 height 28
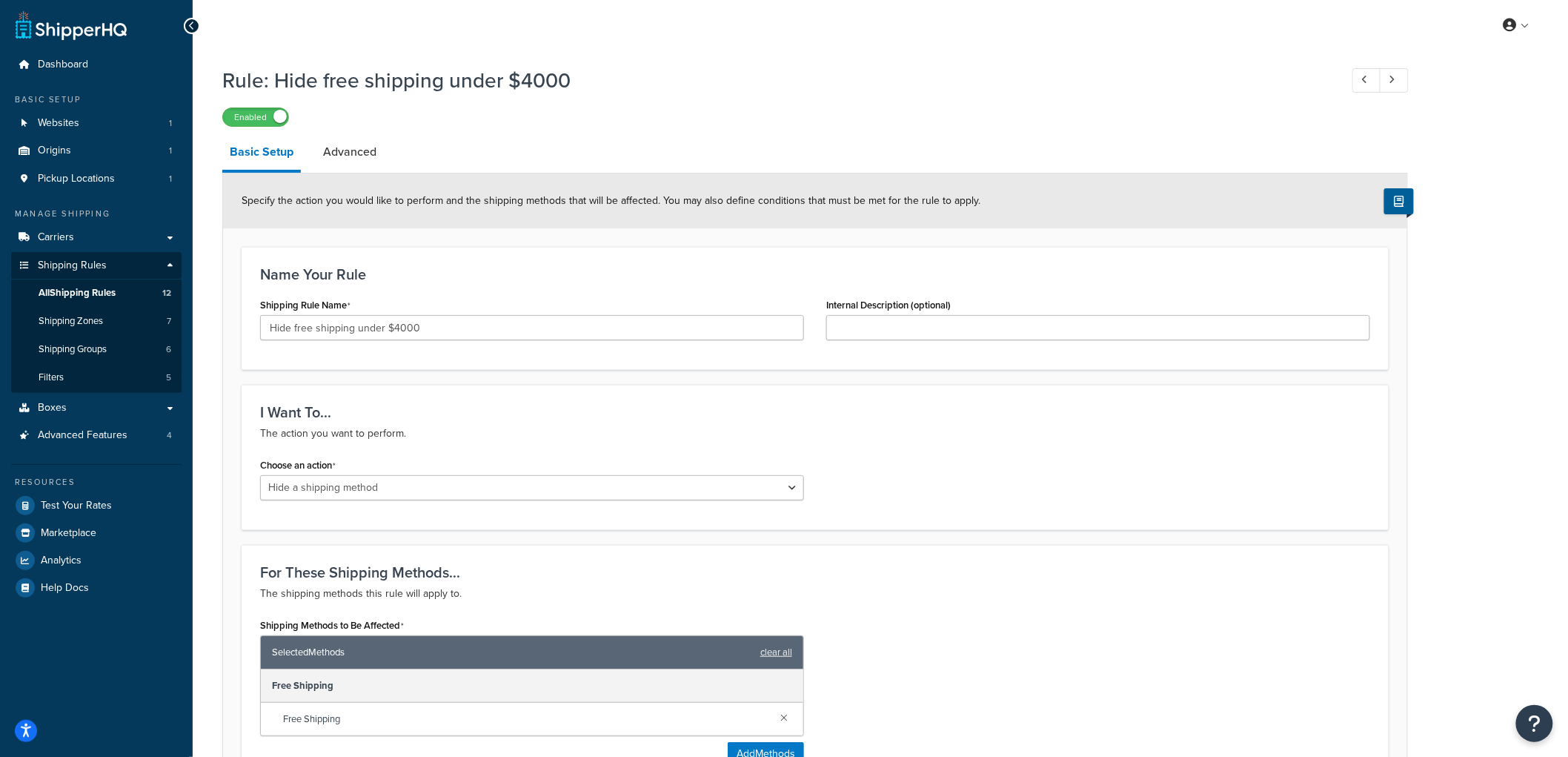
scroll to position [0, 0]
click at [354, 157] on link "Advanced" at bounding box center [350, 152] width 68 height 36
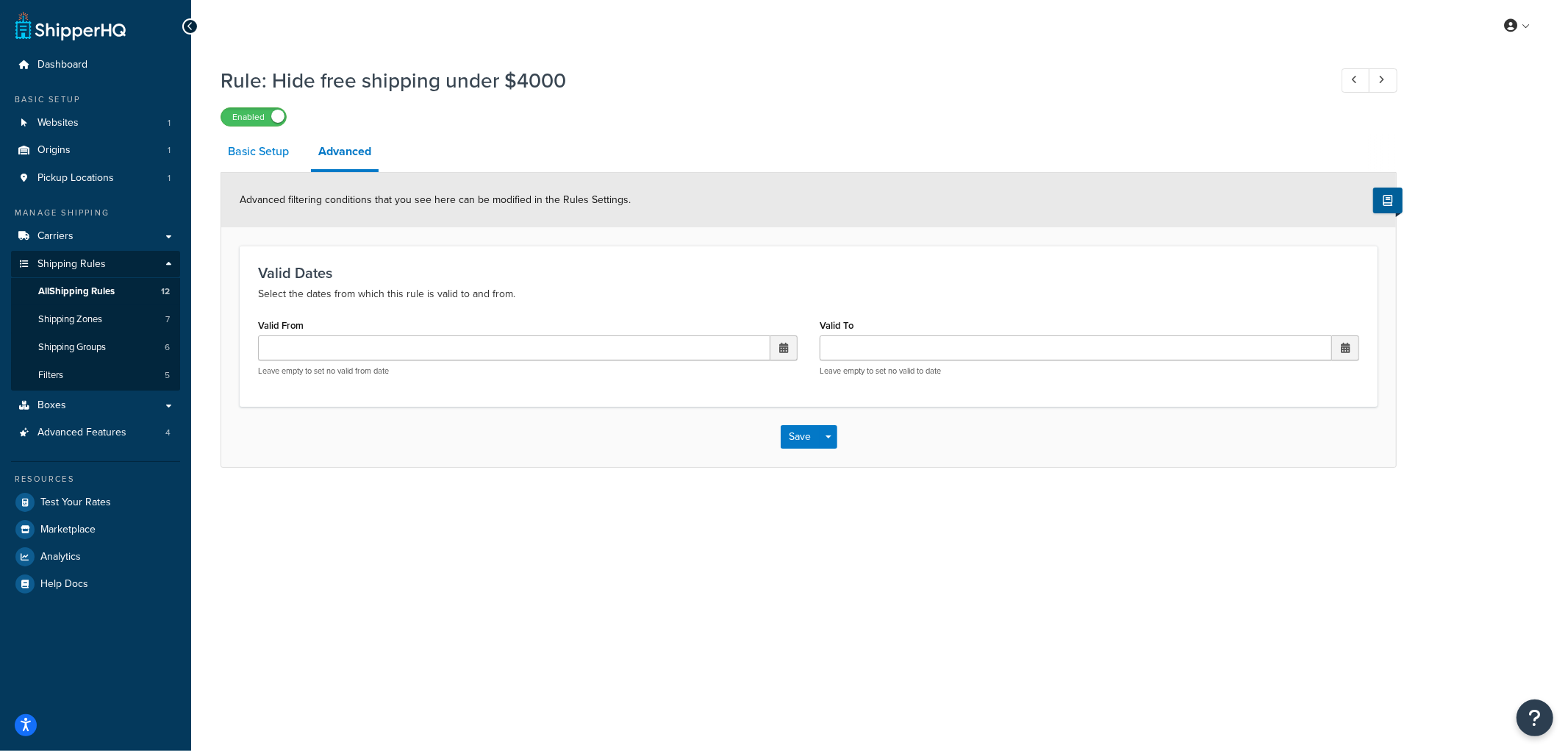
click at [258, 154] on link "Basic Setup" at bounding box center [258, 151] width 76 height 35
select select "HIDE"
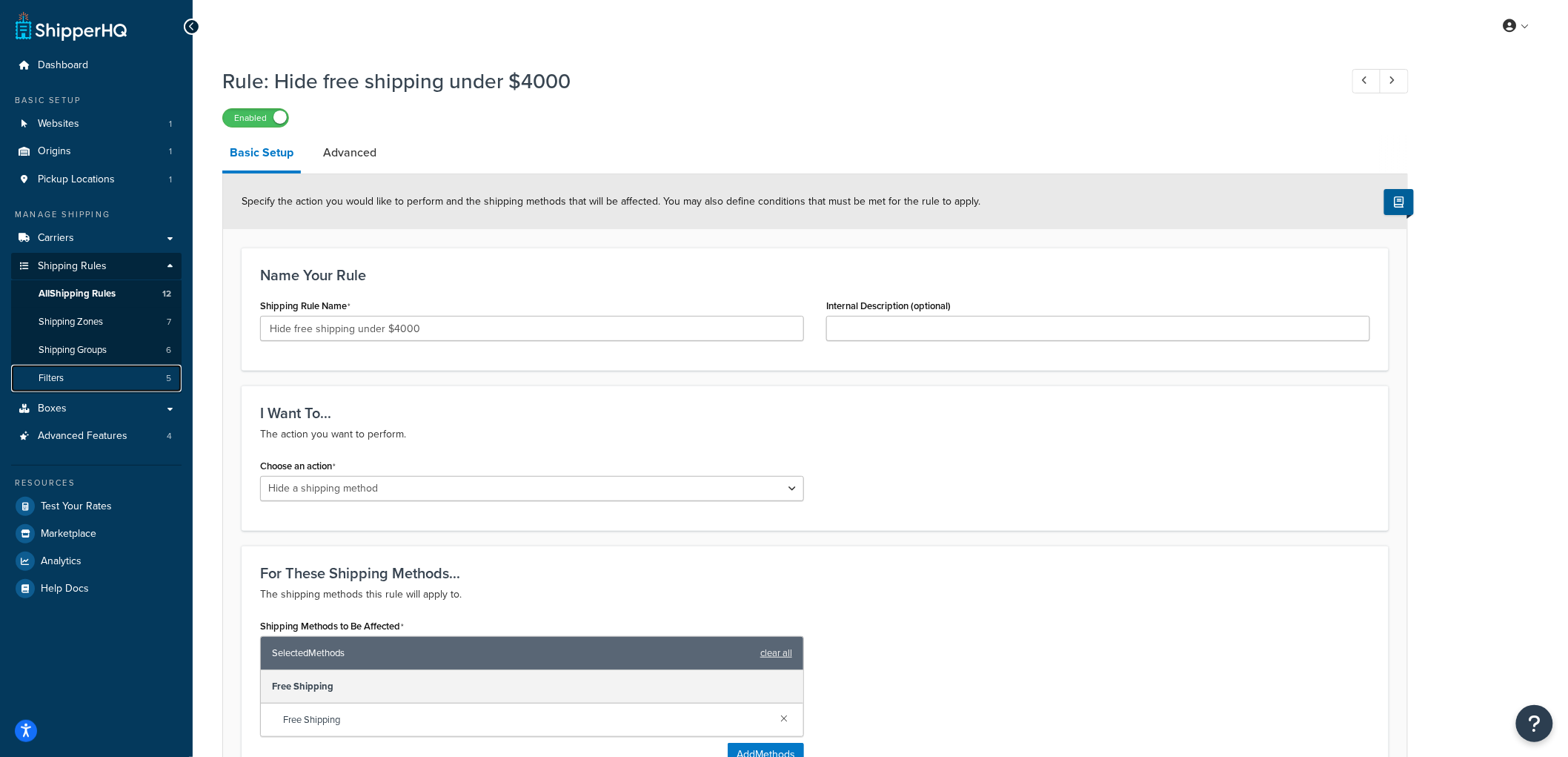
click at [92, 374] on link "Filters 5" at bounding box center [96, 378] width 171 height 28
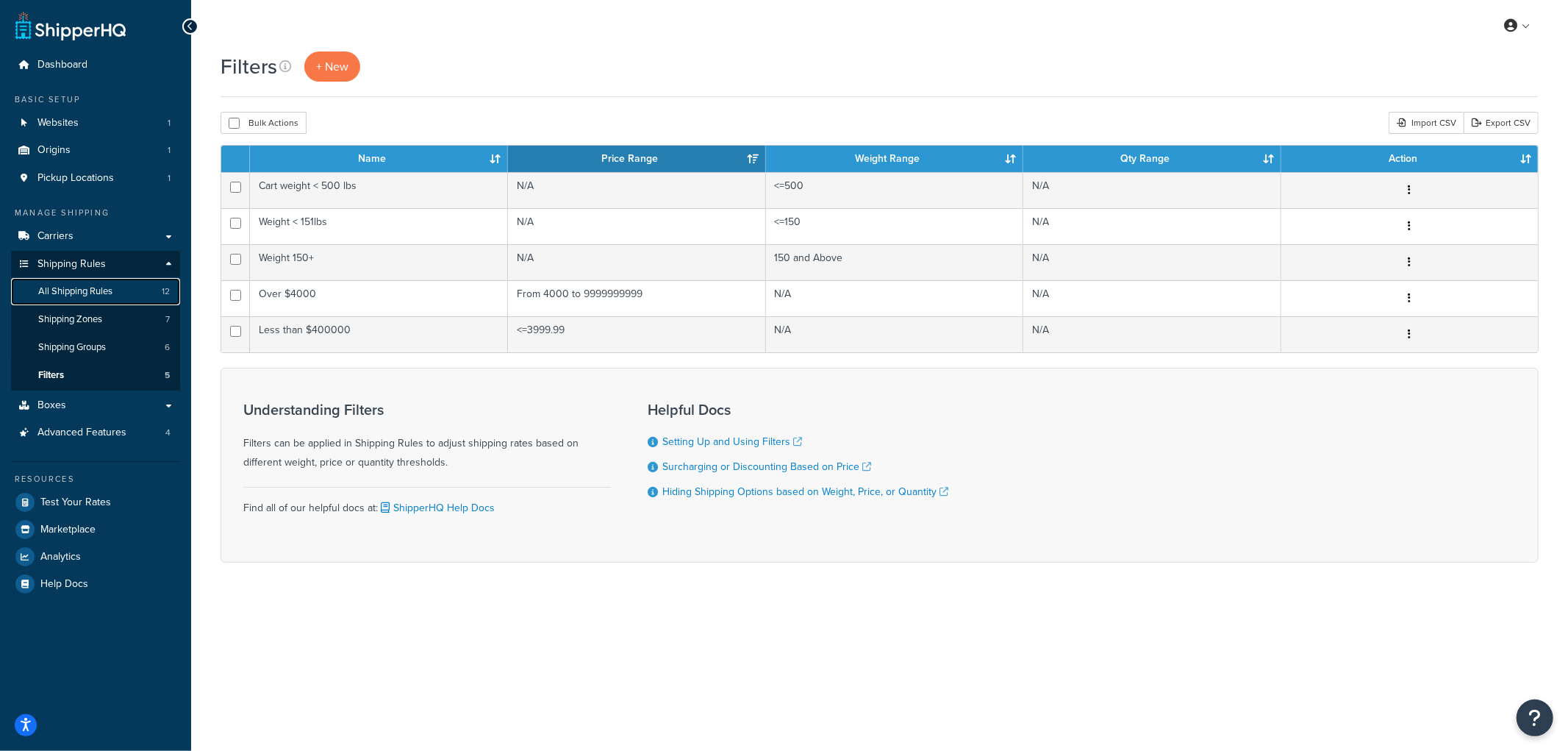
click at [94, 296] on span "All Shipping Rules" at bounding box center [76, 292] width 74 height 13
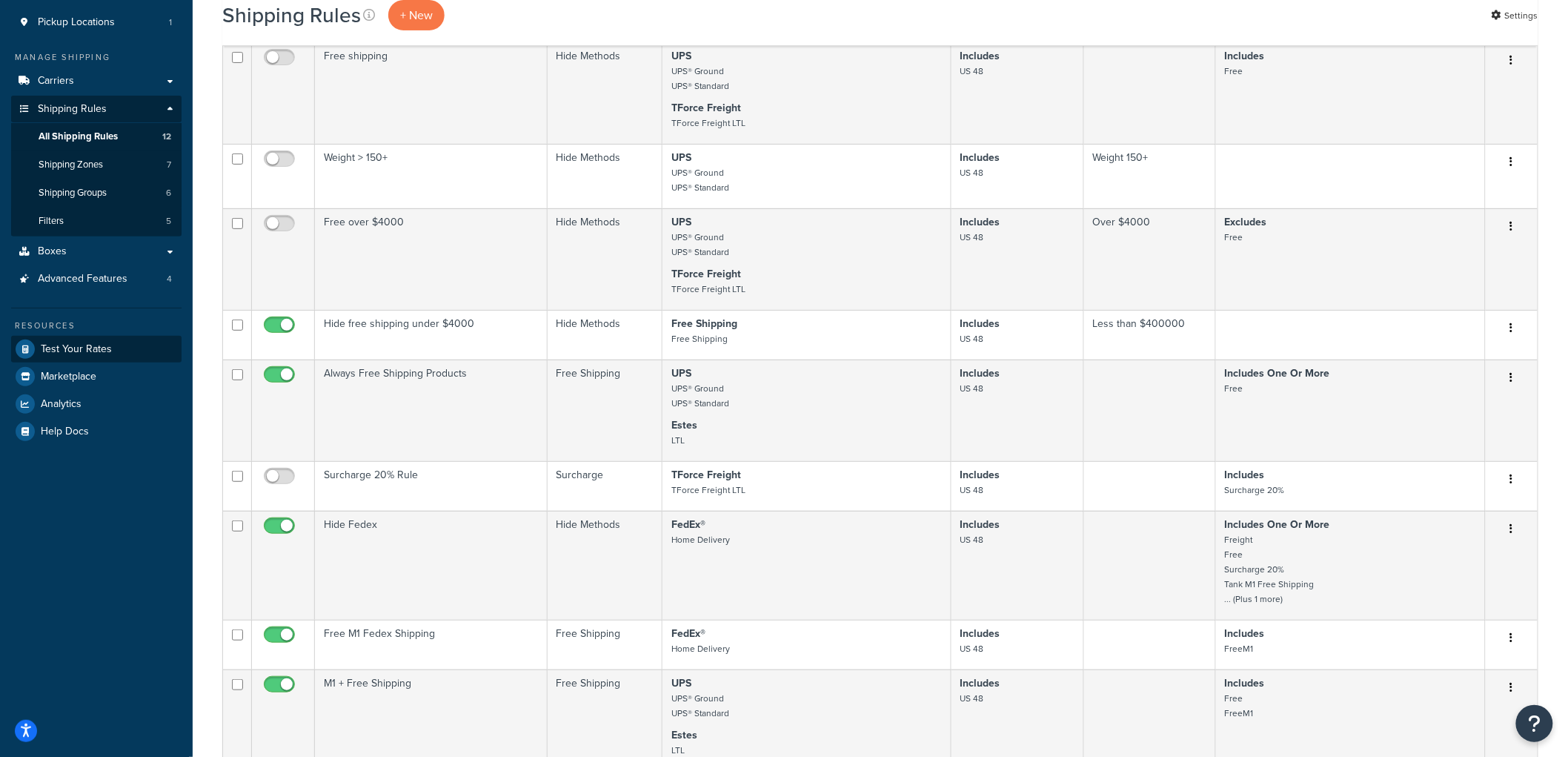
scroll to position [164, 0]
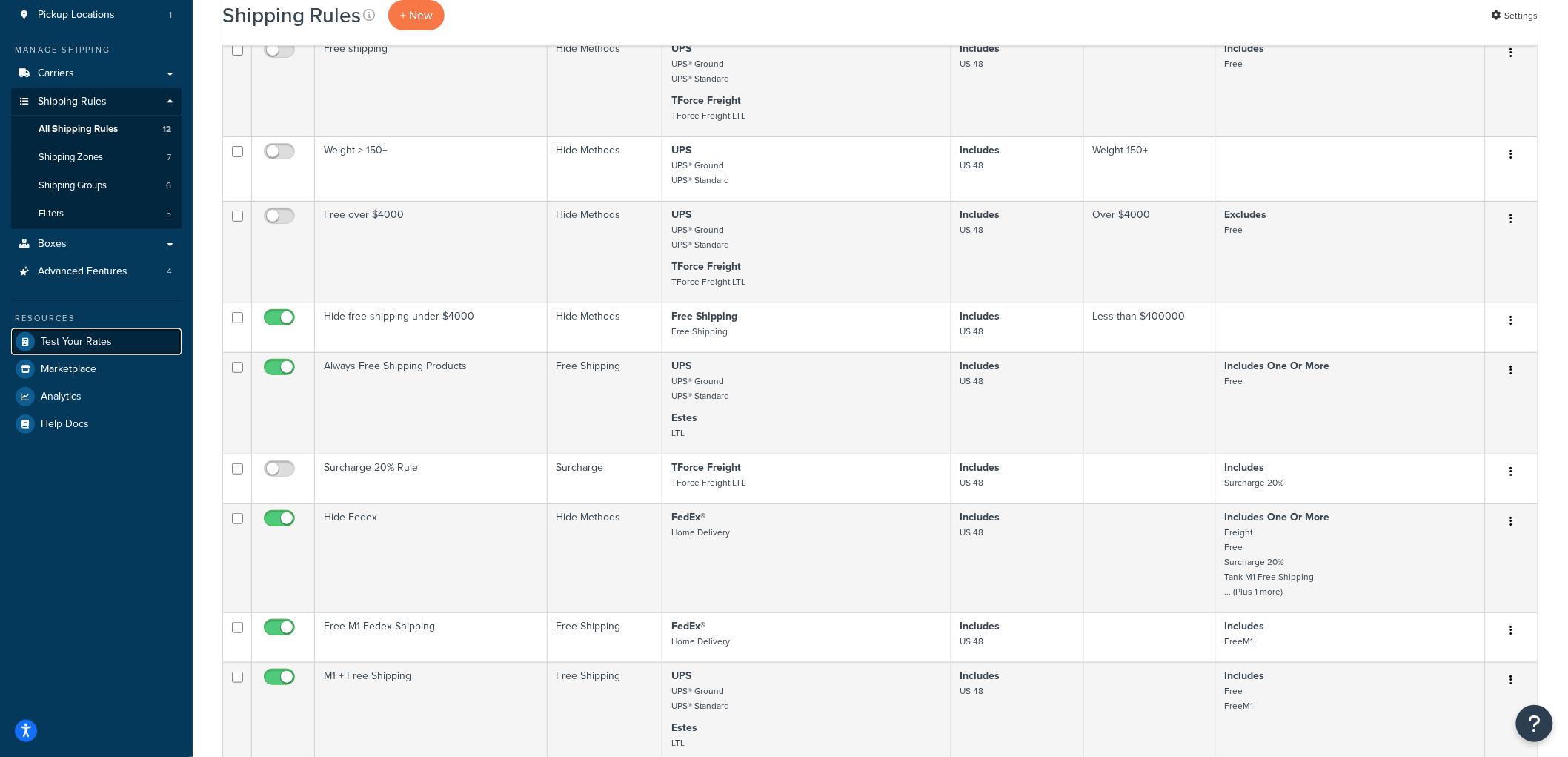
click at [106, 337] on span "Test Your Rates" at bounding box center [76, 342] width 71 height 13
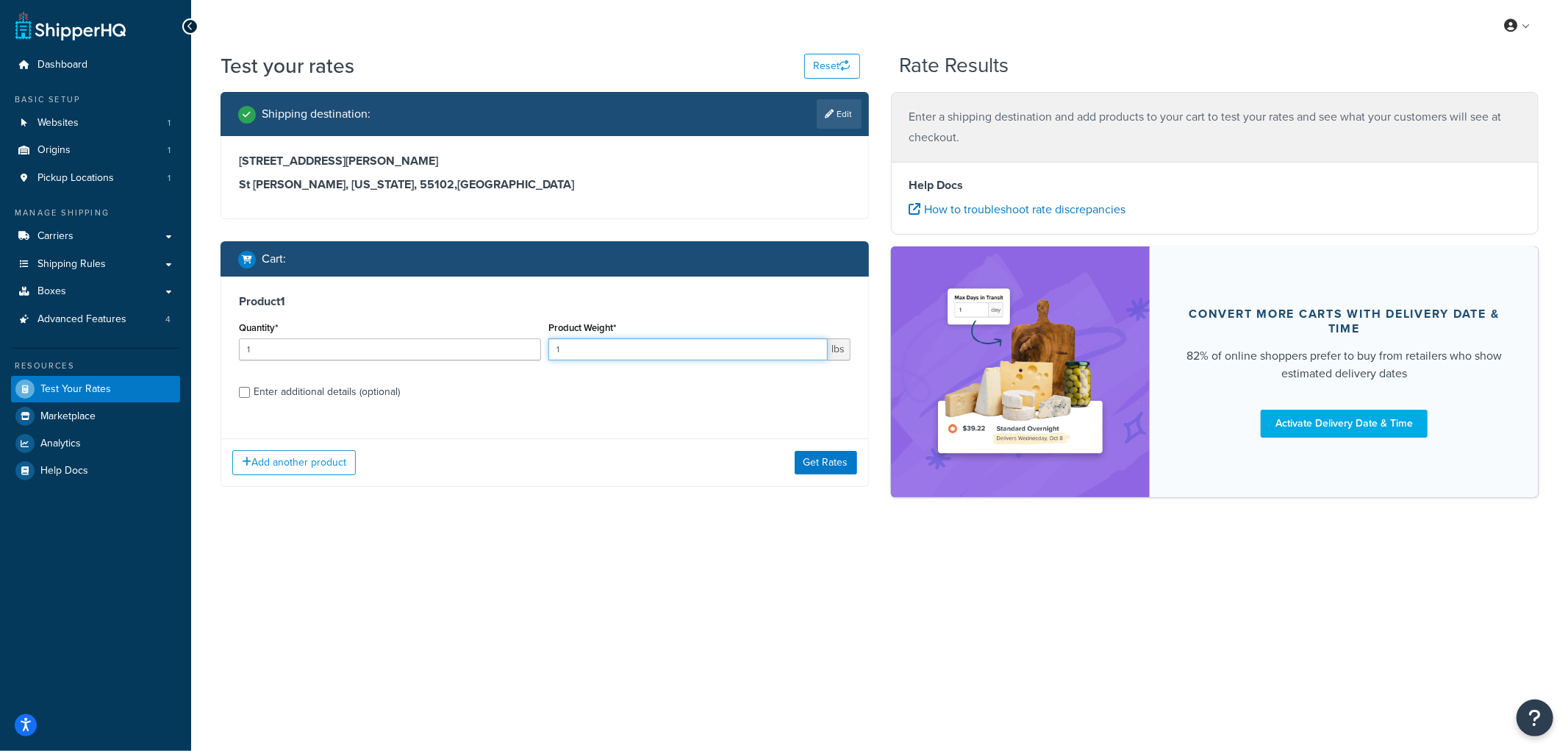
click at [599, 350] on input "1" at bounding box center [688, 350] width 279 height 22
click at [361, 391] on div "Enter additional details (optional)" at bounding box center [327, 392] width 146 height 20
click at [250, 391] on input "Enter additional details (optional)" at bounding box center [245, 393] width 11 height 11
checkbox input "true"
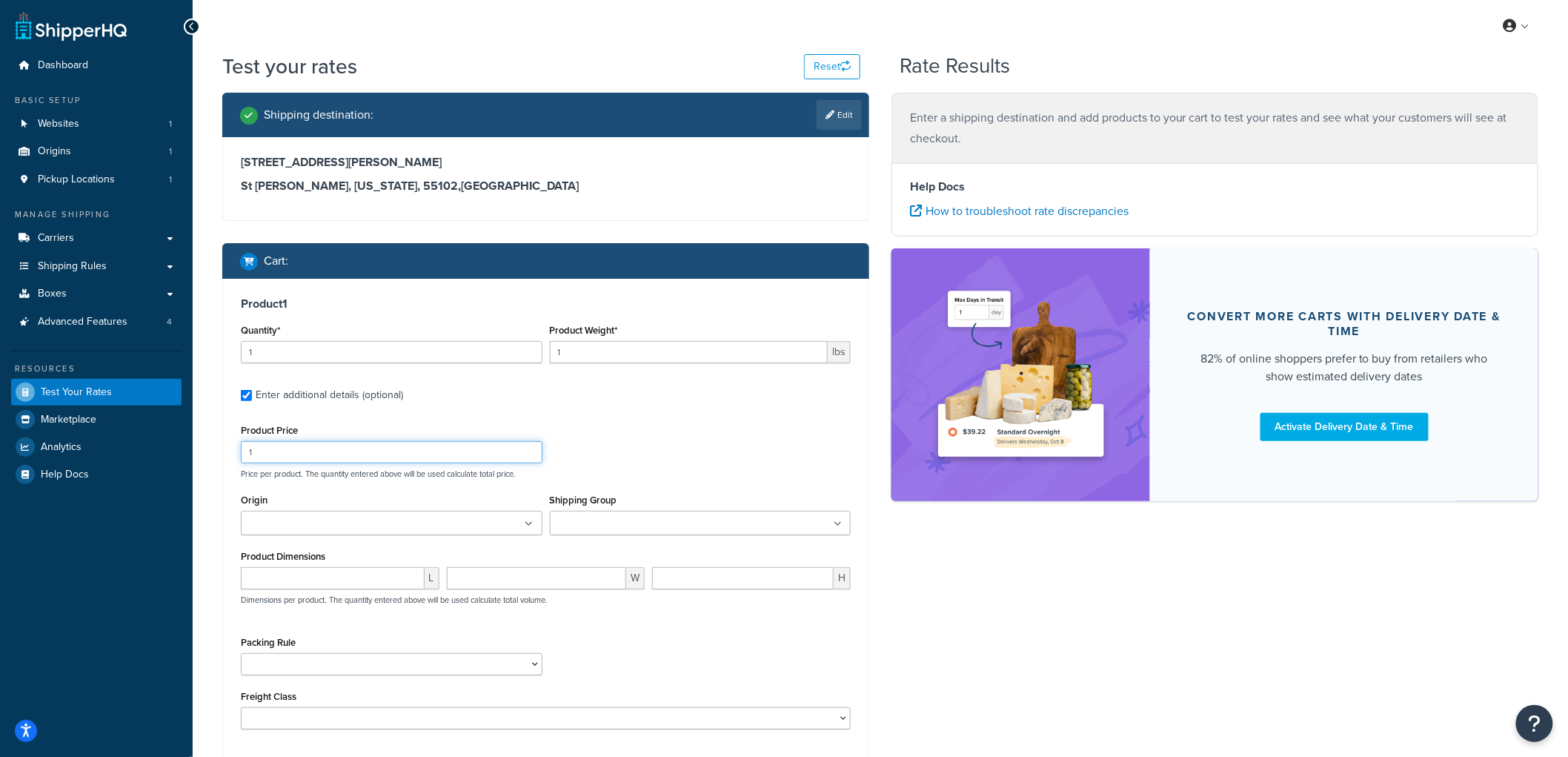
click at [322, 449] on input "1" at bounding box center [392, 452] width 301 height 22
type input "1699"
click at [399, 430] on div "Product Price 1699" at bounding box center [392, 442] width 301 height 43
click at [577, 355] on input "1" at bounding box center [688, 352] width 278 height 22
drag, startPoint x: 577, startPoint y: 355, endPoint x: 548, endPoint y: 352, distance: 29.2
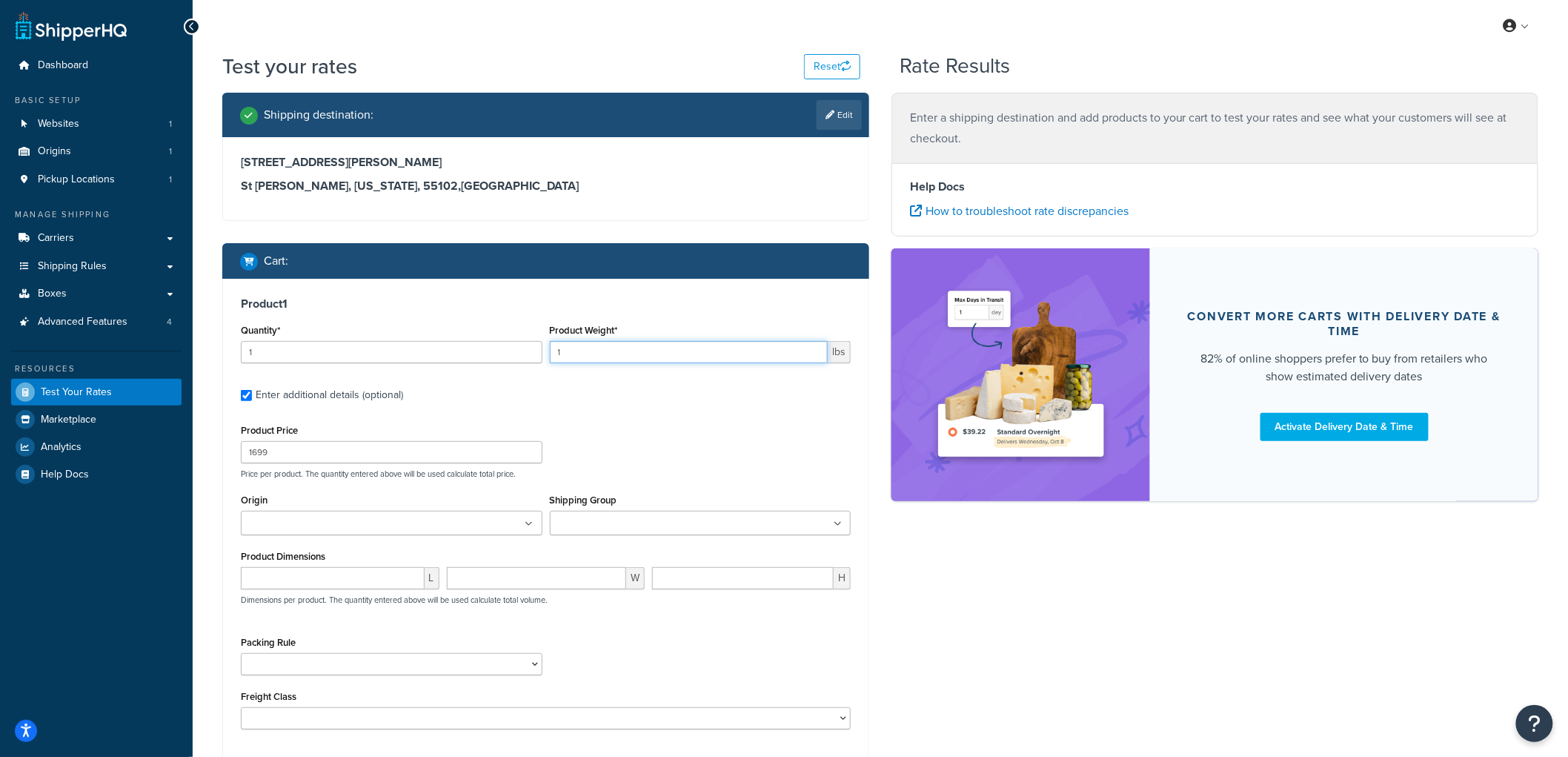
click at [551, 352] on input "1" at bounding box center [688, 352] width 278 height 22
type input "200"
click at [604, 415] on div "Product 1 Quantity* 1 Product Weight* 200 lbs Enter additional details (optiona…" at bounding box center [546, 518] width 646 height 480
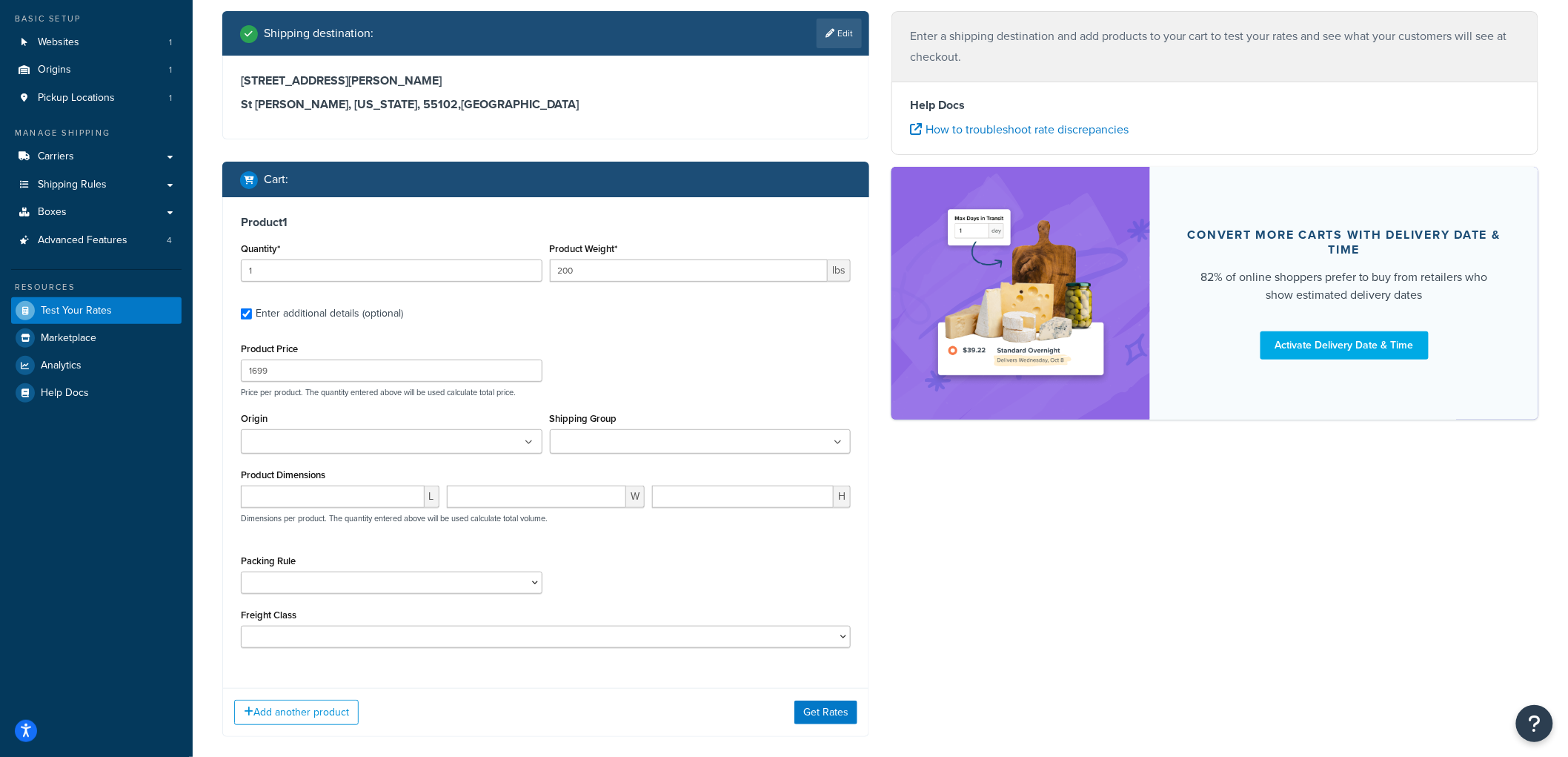
scroll to position [83, 0]
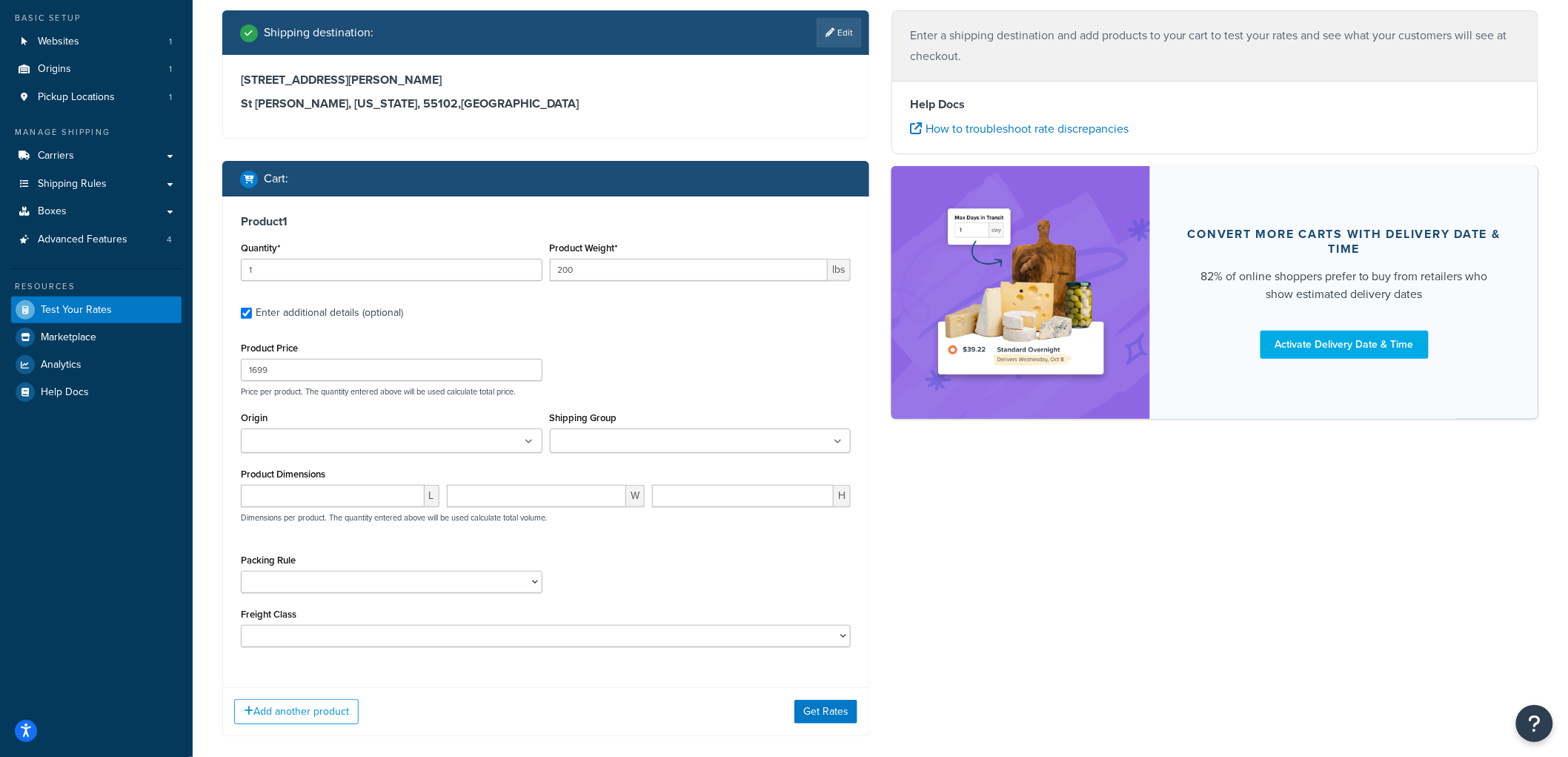
click at [604, 432] on ul at bounding box center [700, 440] width 301 height 25
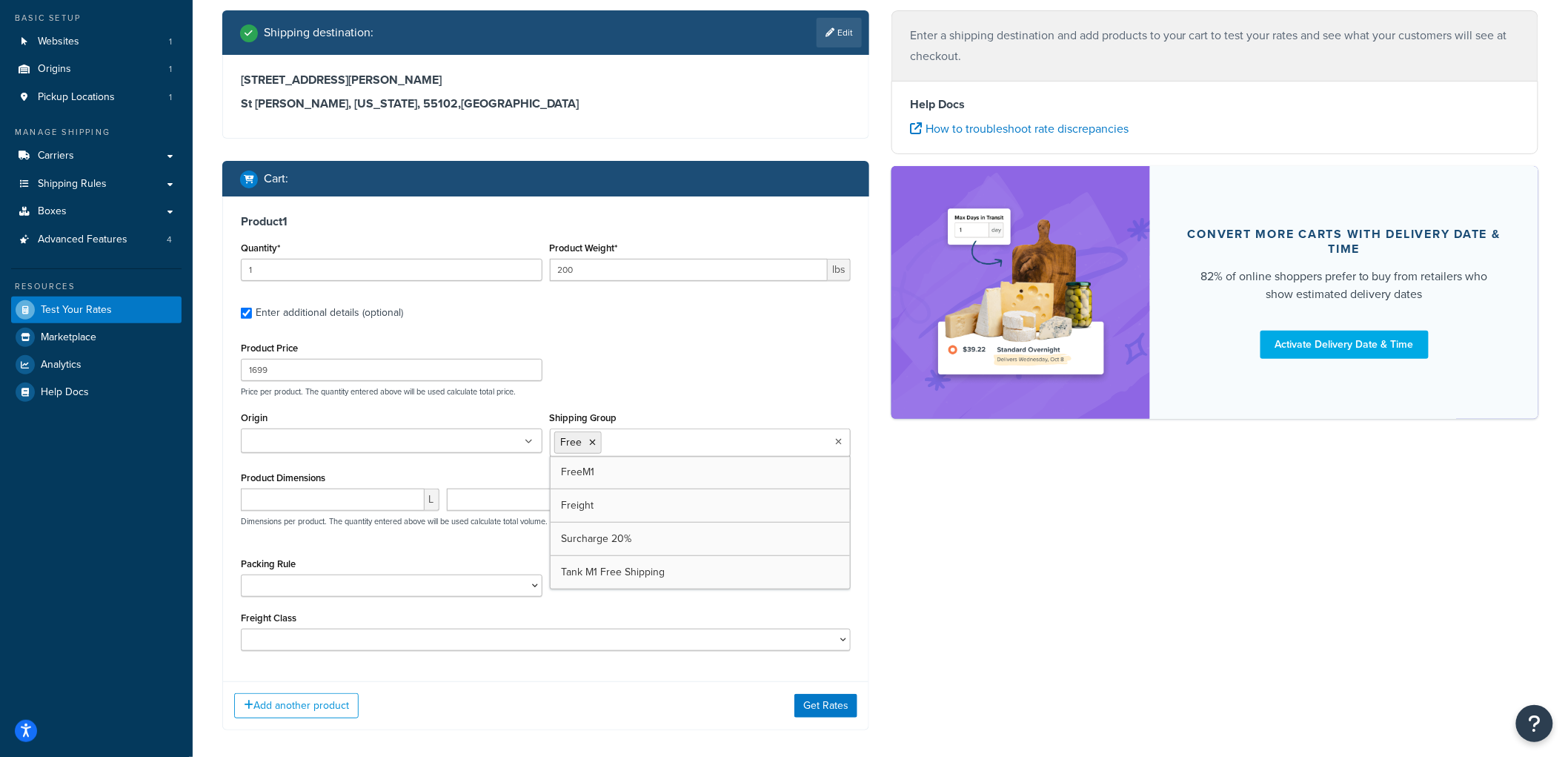
click at [649, 356] on div "Product Price 1699 Price per product. The quantity entered above will be used c…" at bounding box center [546, 367] width 617 height 59
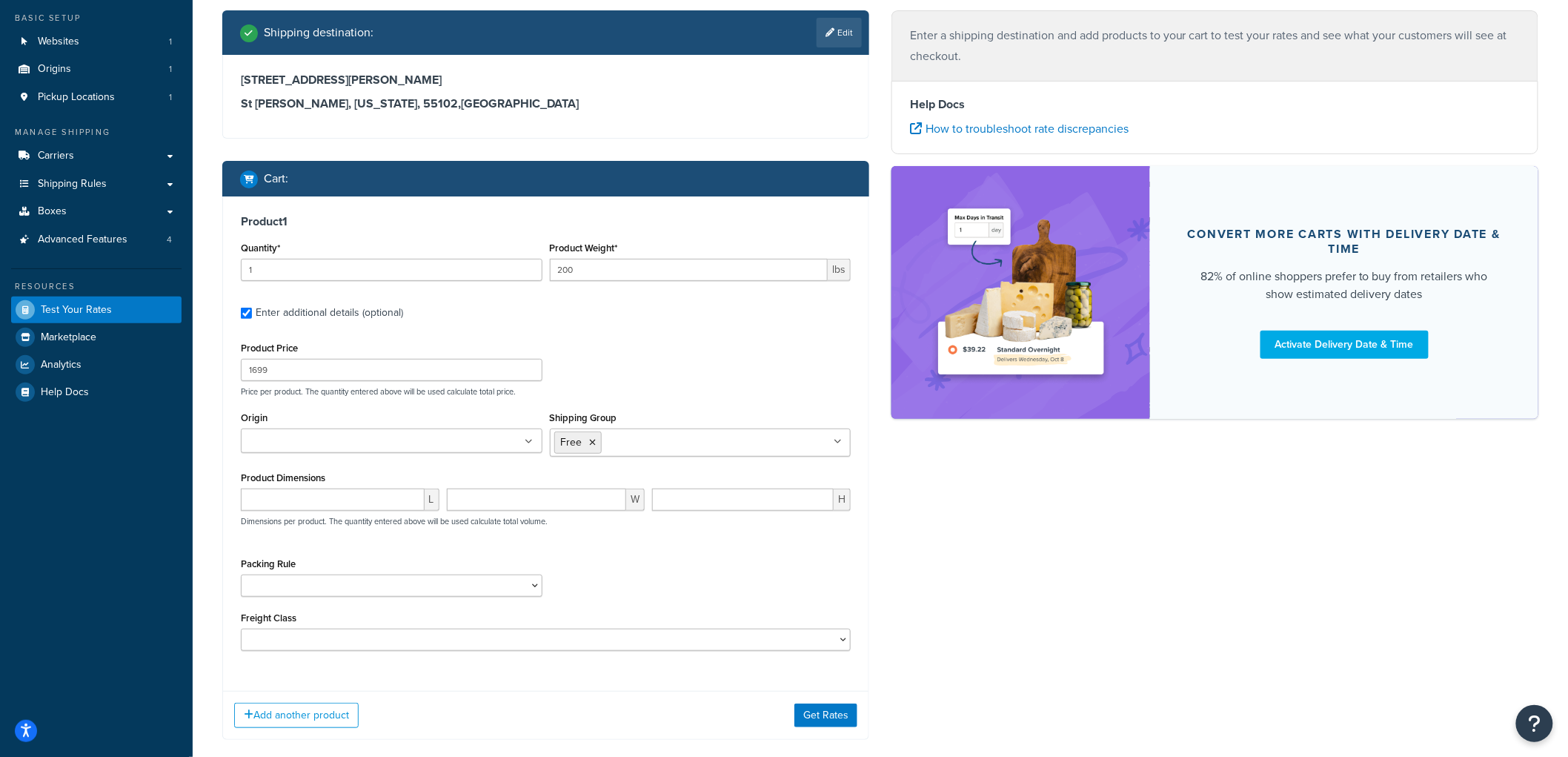
scroll to position [164, 0]
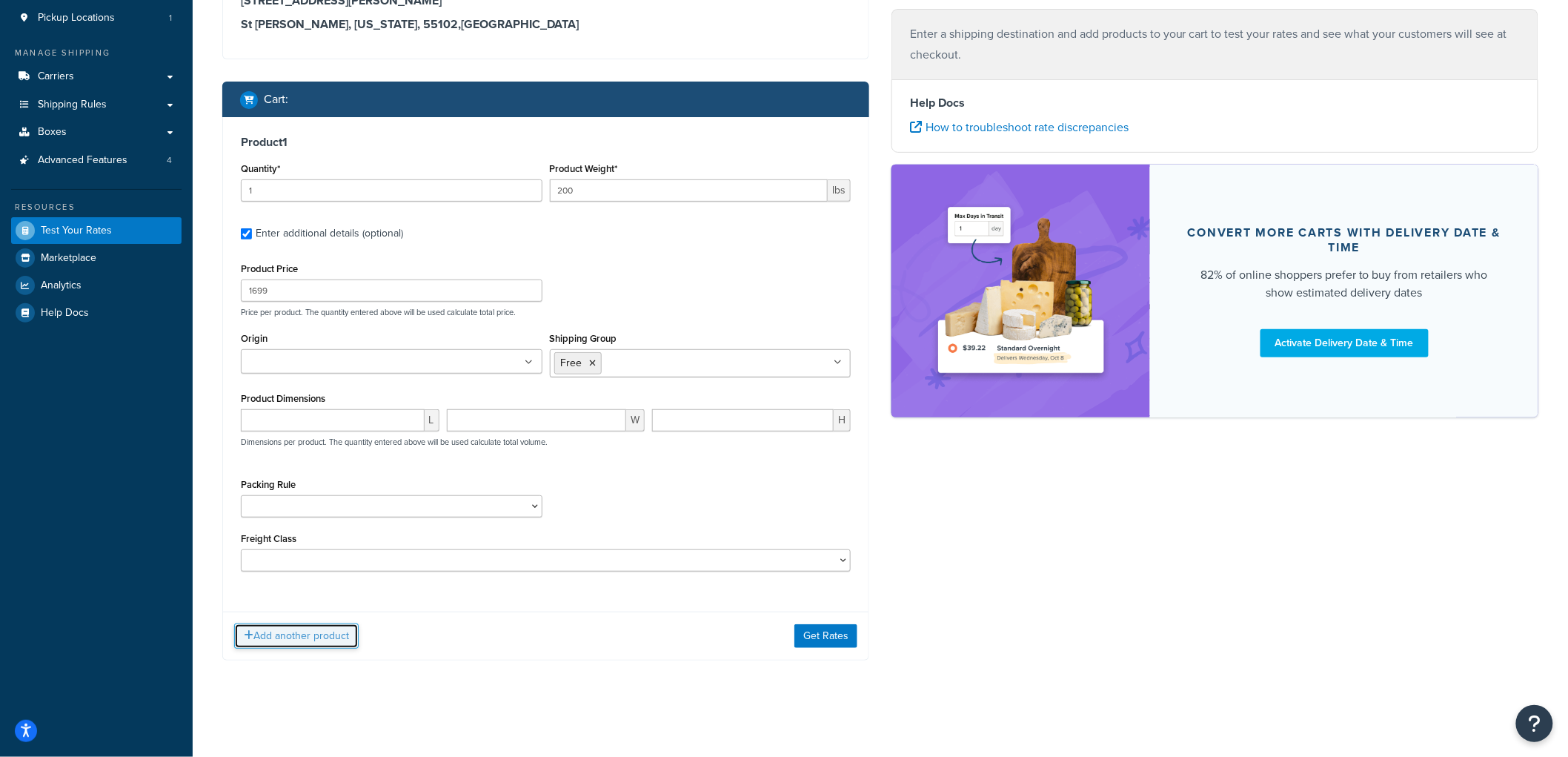
click at [335, 641] on button "Add another product" at bounding box center [296, 636] width 125 height 25
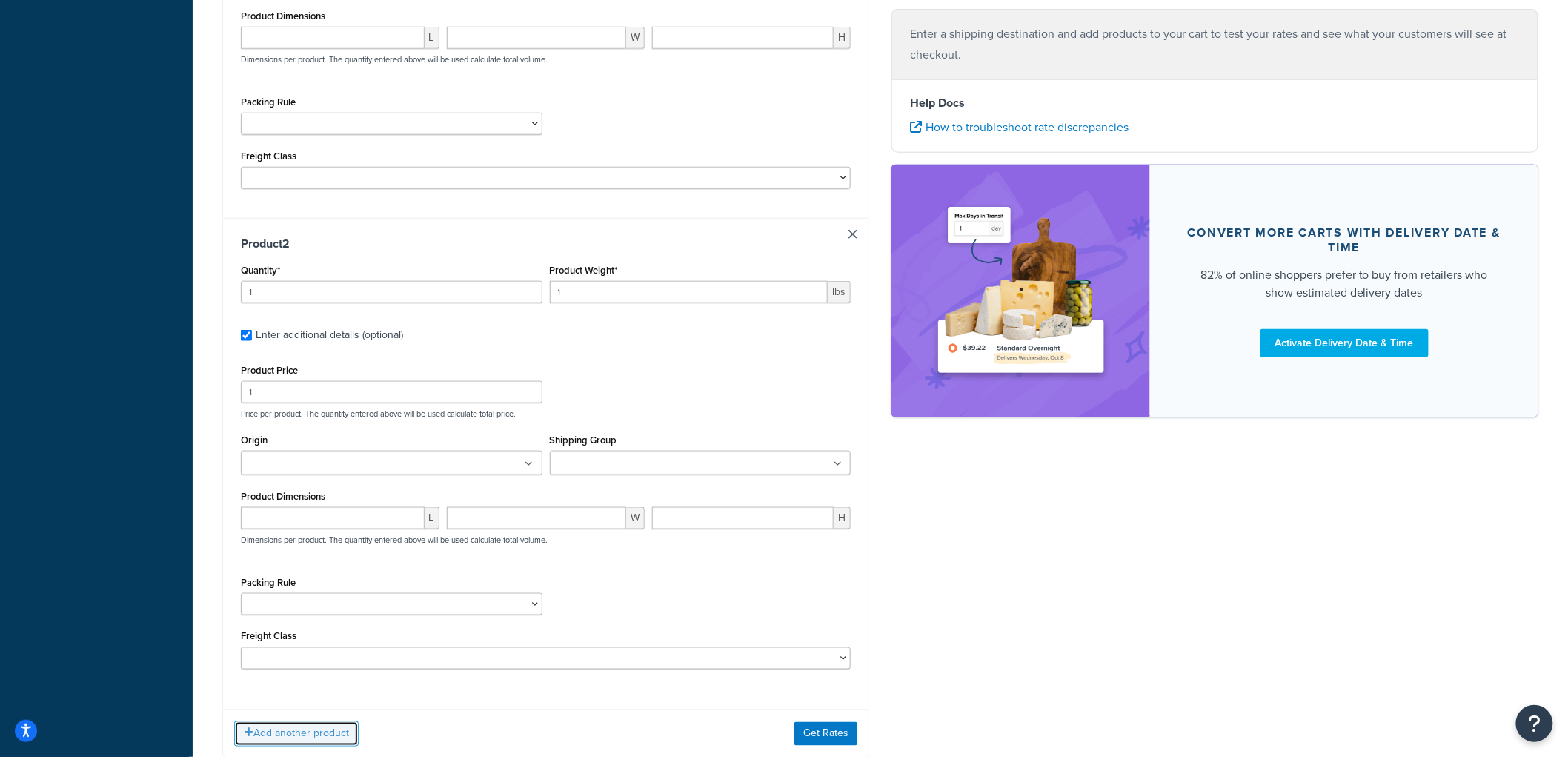
scroll to position [575, 0]
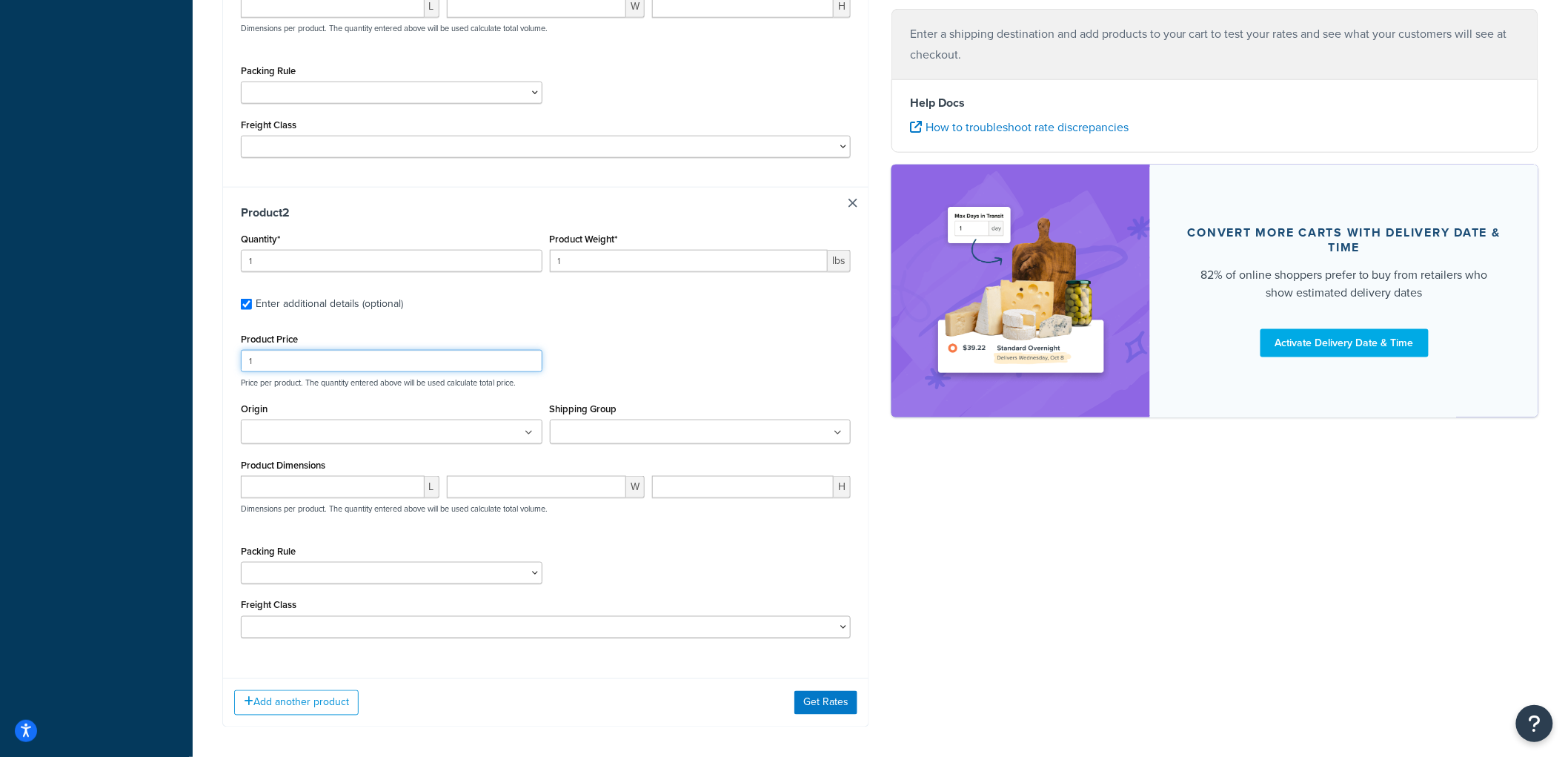
click at [401, 365] on input "1" at bounding box center [392, 361] width 301 height 22
type input "12"
click at [604, 362] on div "Product Price 12 Price per product. The quantity entered above will be used cal…" at bounding box center [546, 359] width 617 height 59
click at [826, 705] on button "Get Rates" at bounding box center [826, 703] width 63 height 24
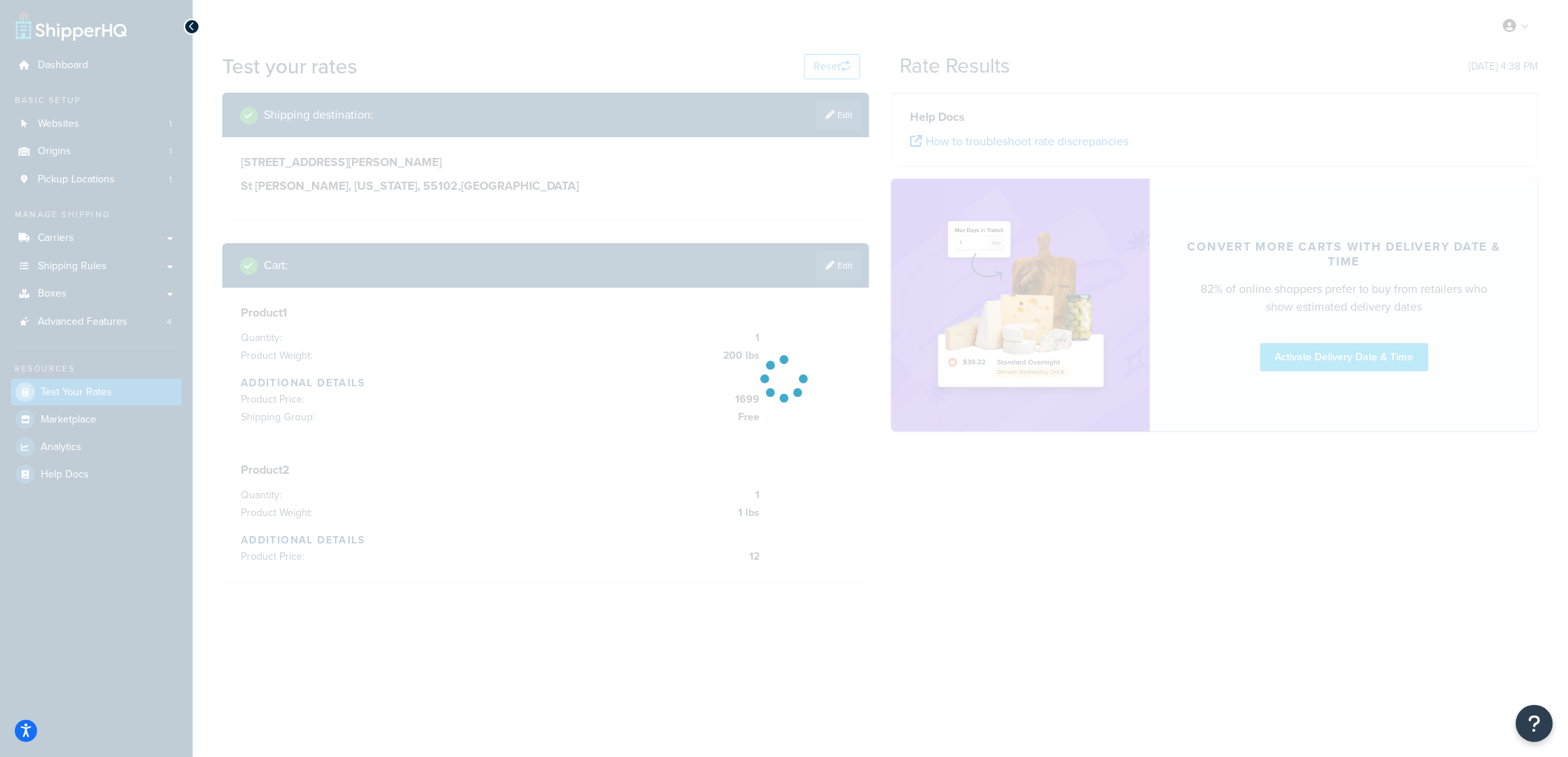
scroll to position [0, 0]
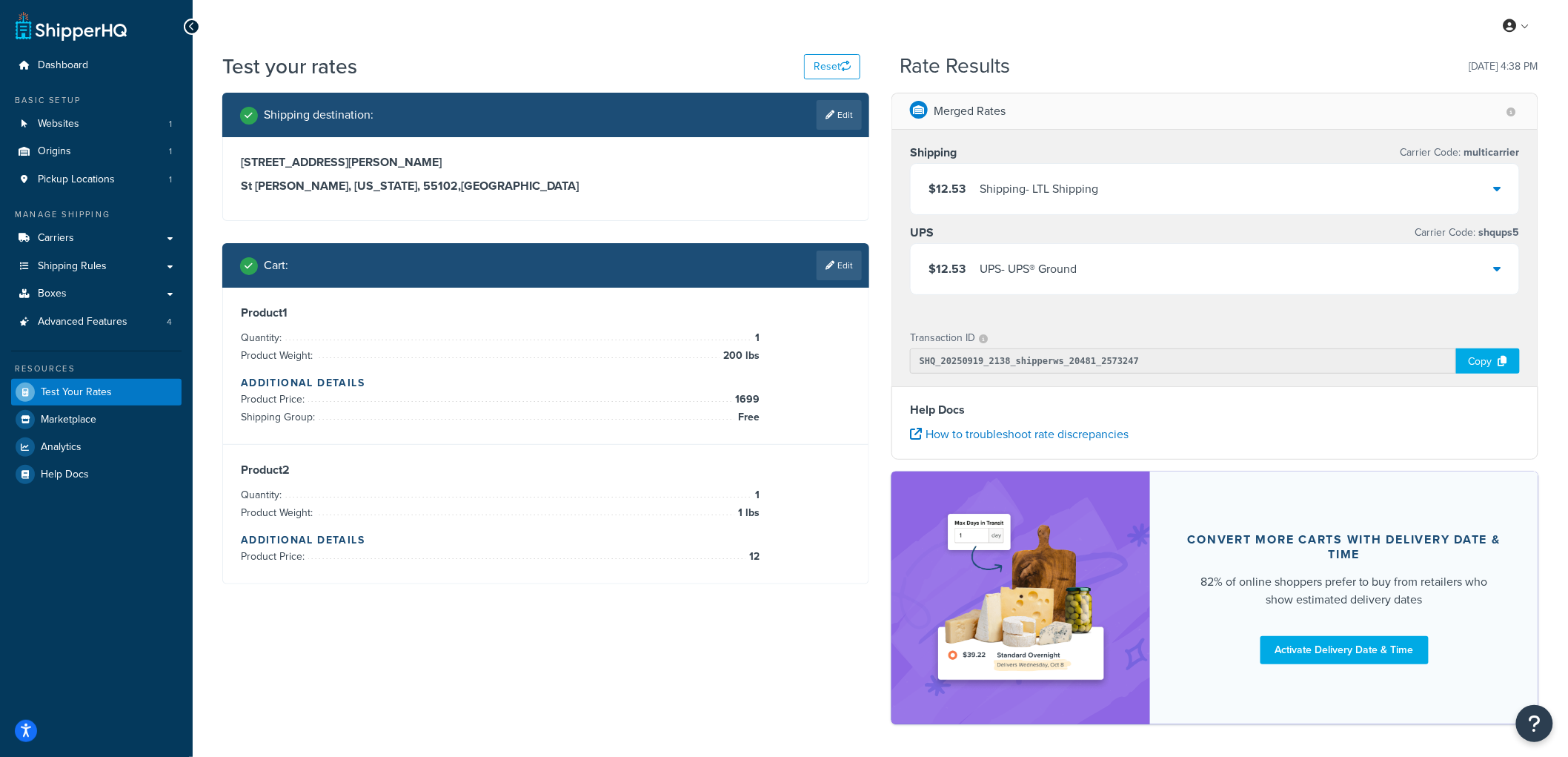
click at [1167, 270] on div "$12.53 UPS - UPS® Ground" at bounding box center [1214, 269] width 608 height 51
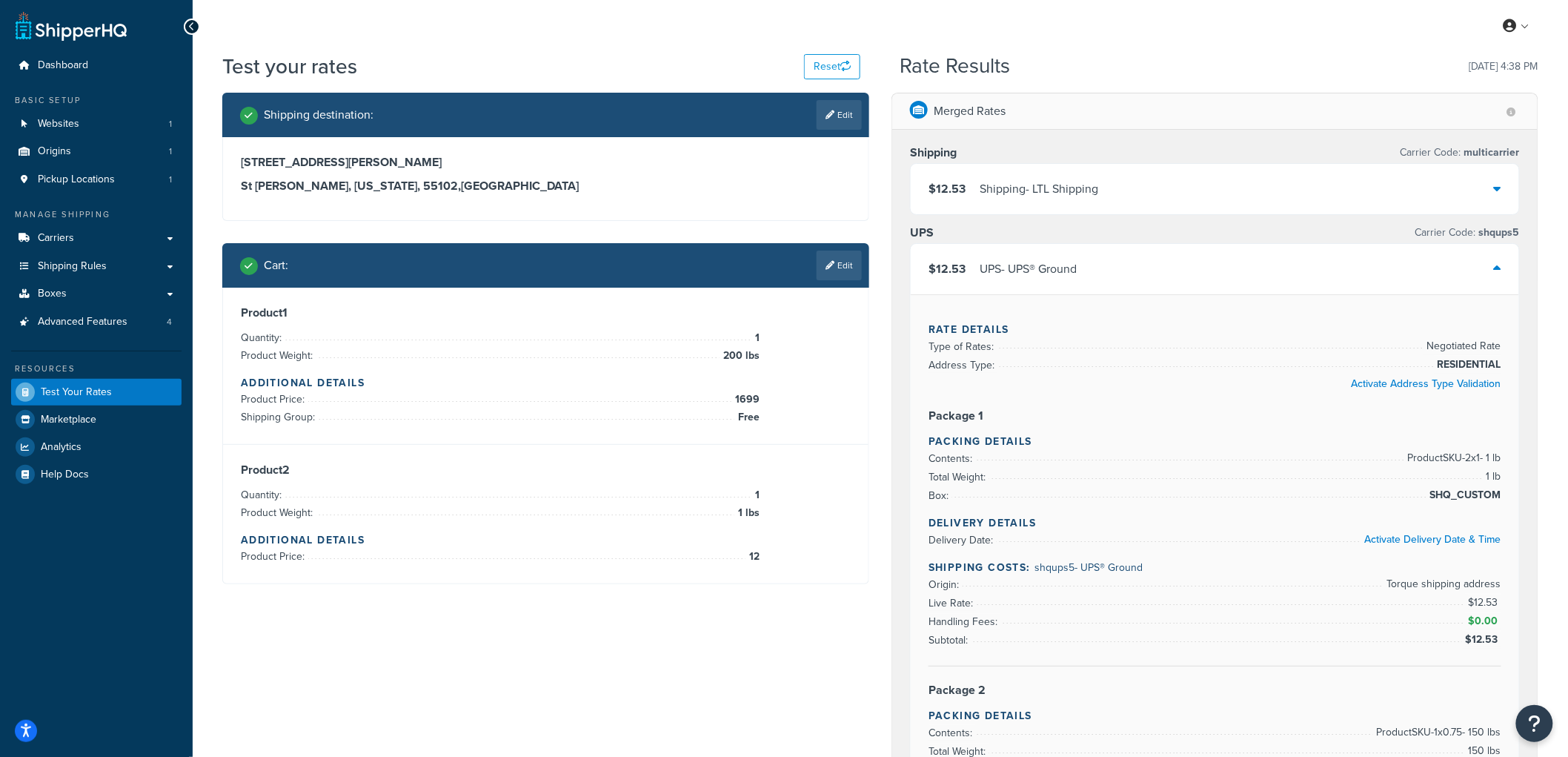
click at [1173, 190] on div "$12.53 Shipping - LTL Shipping" at bounding box center [1214, 190] width 608 height 51
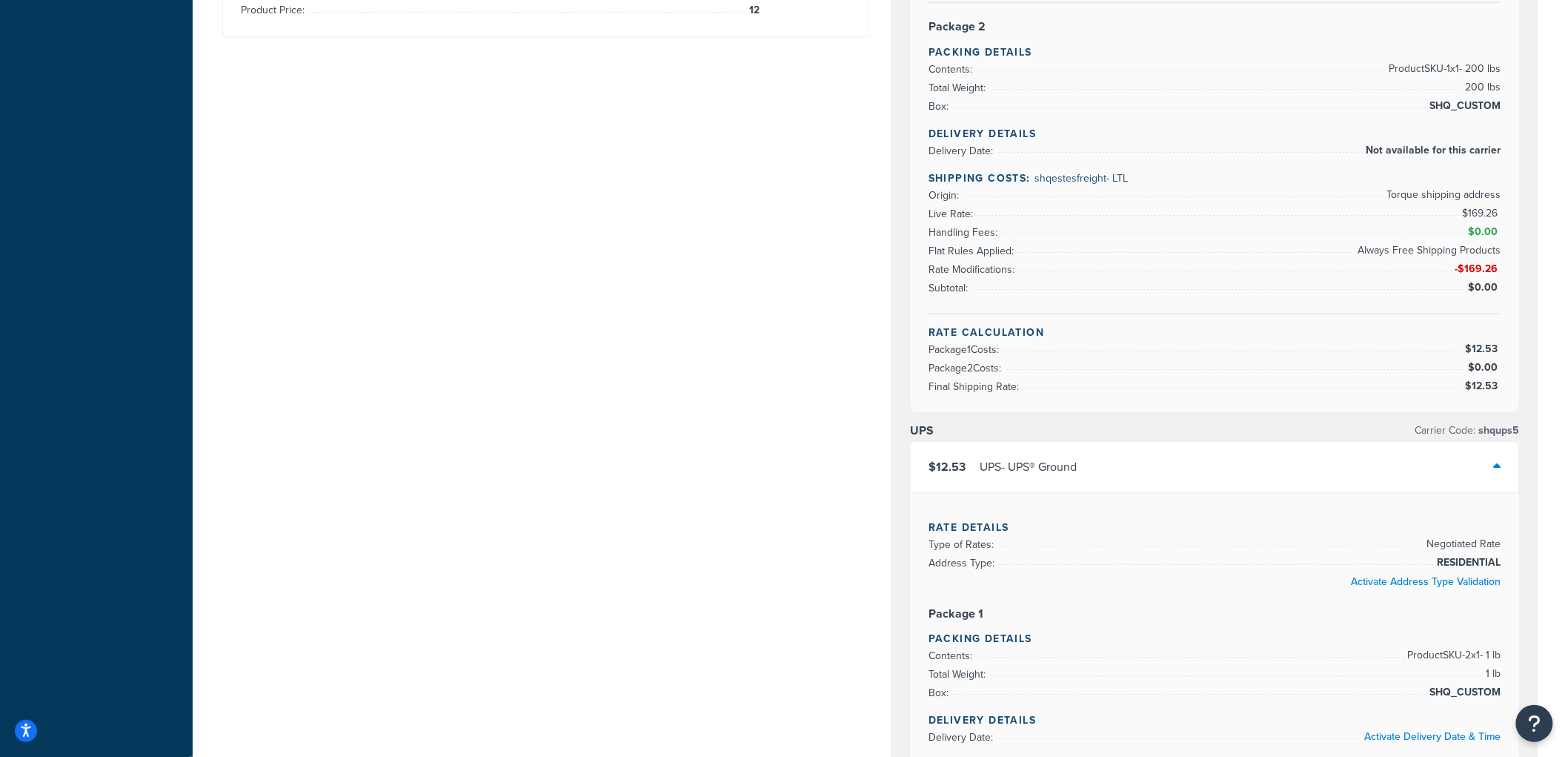
scroll to position [576, 0]
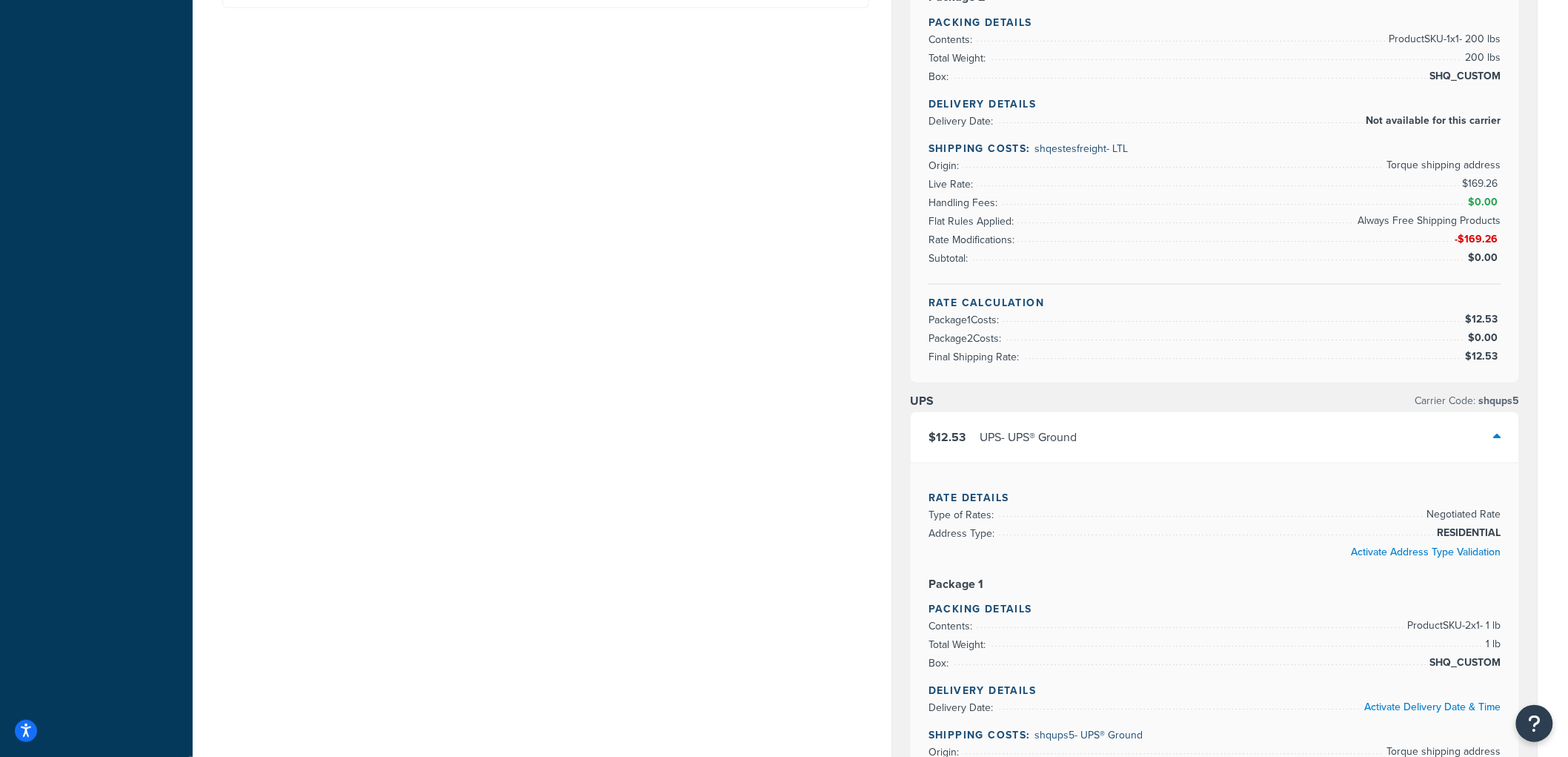
click at [1232, 425] on div "$12.53 UPS - UPS® Ground" at bounding box center [1214, 438] width 608 height 51
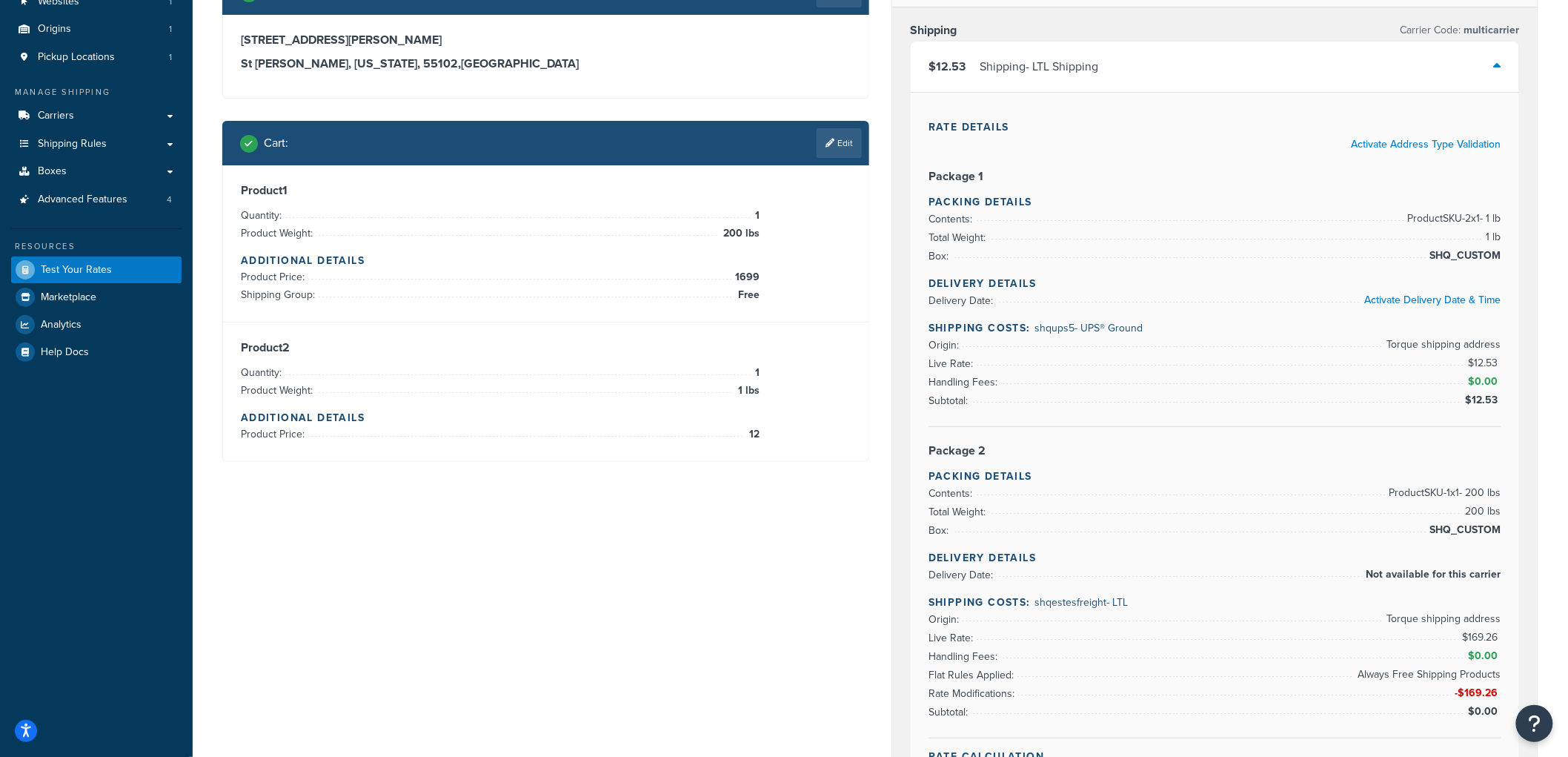
scroll to position [83, 0]
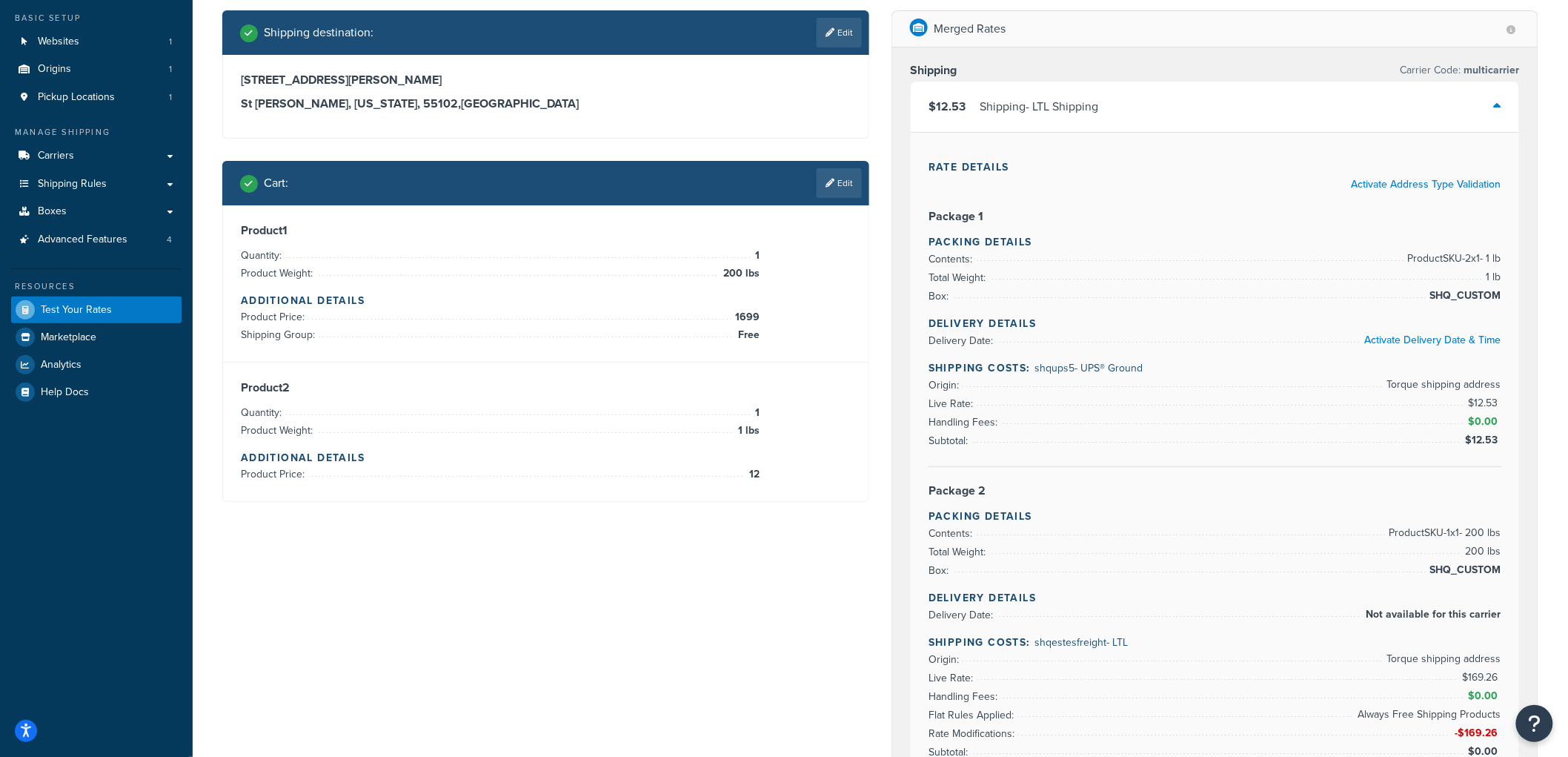
click at [1172, 107] on div "$12.53 Shipping - LTL Shipping" at bounding box center [1214, 107] width 608 height 51
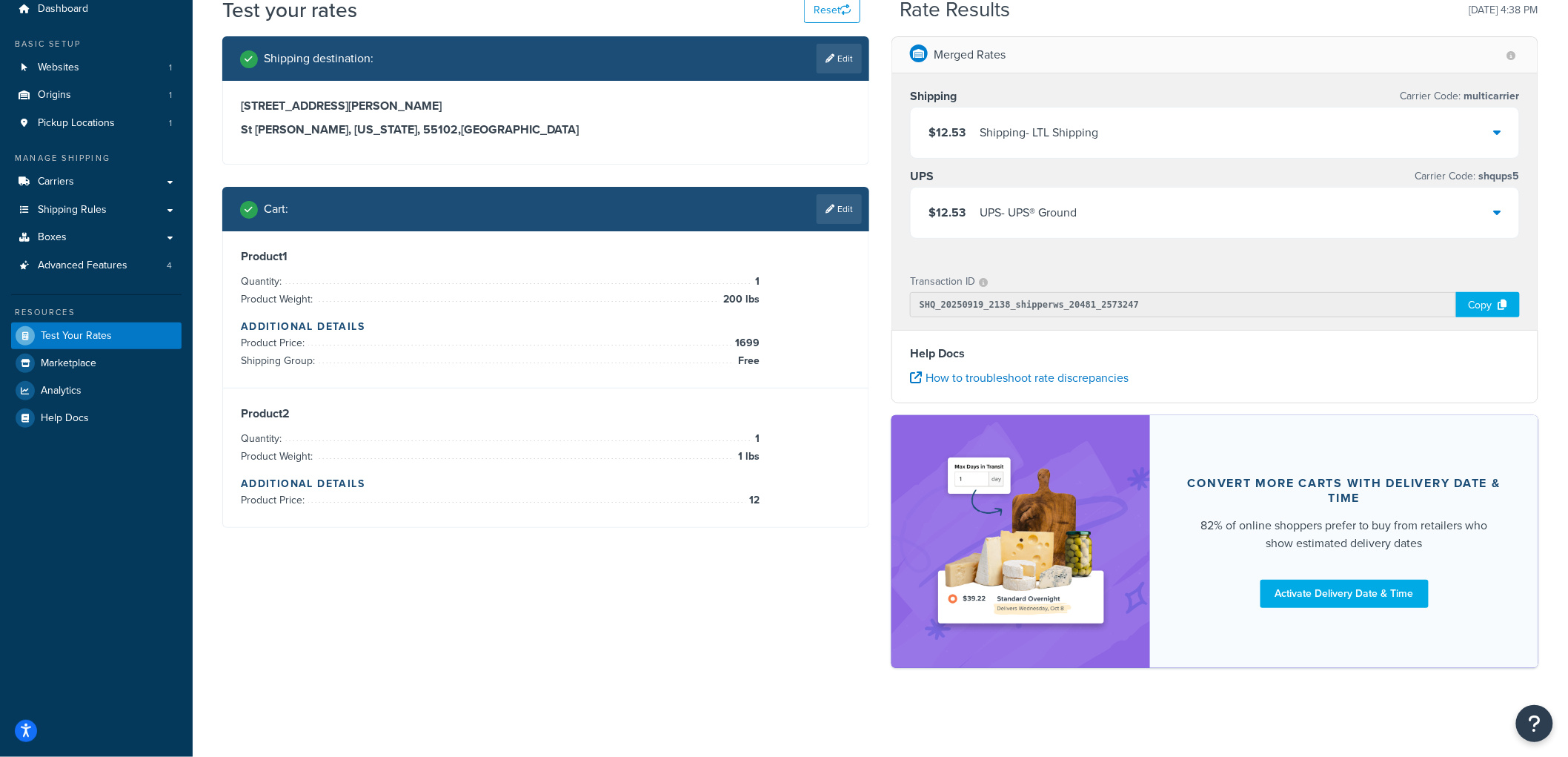
scroll to position [56, 0]
click at [847, 206] on link "Edit" at bounding box center [839, 209] width 45 height 29
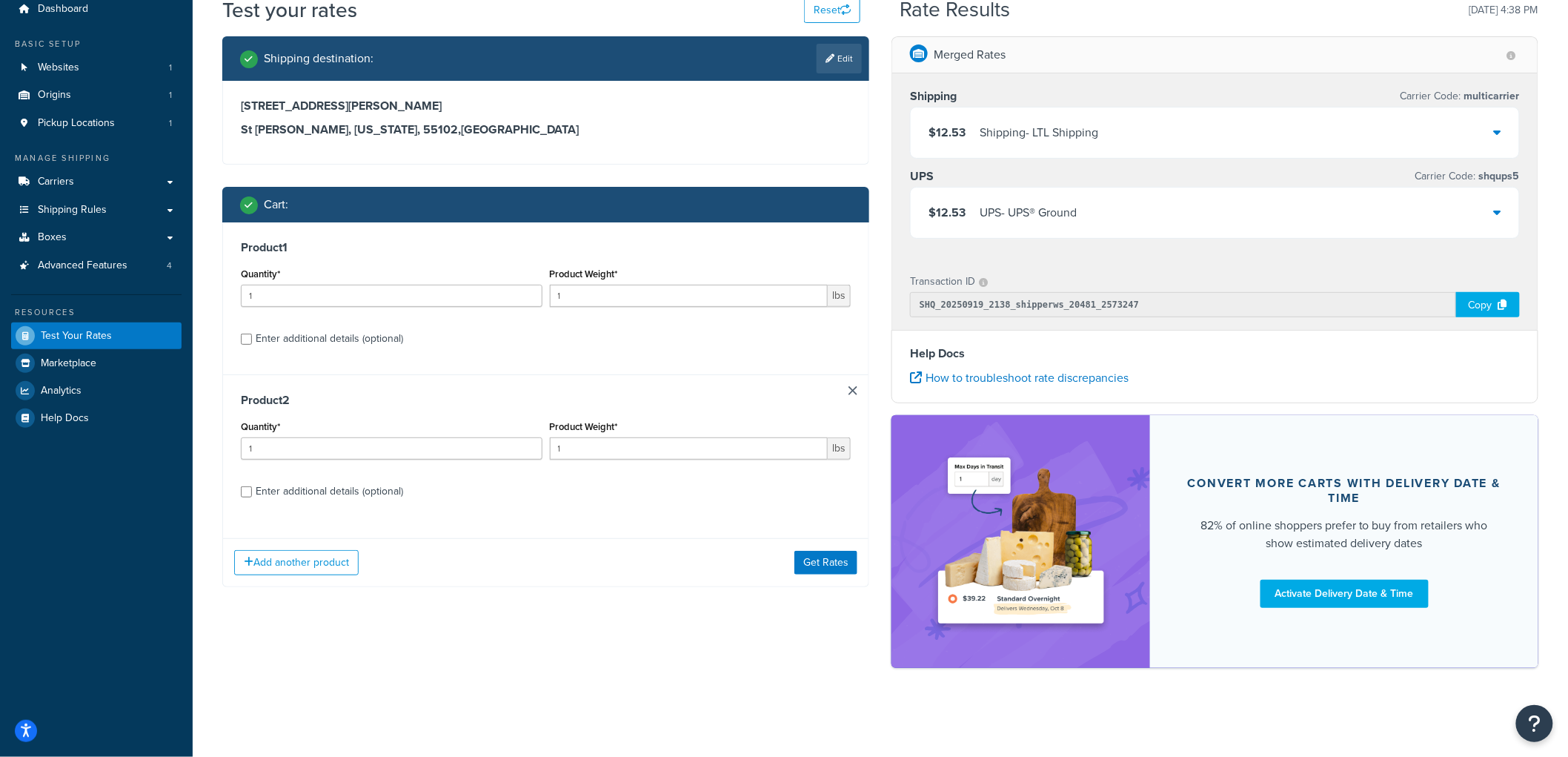
click at [300, 344] on div "Enter additional details (optional)" at bounding box center [329, 339] width 148 height 21
click at [252, 344] on input "Enter additional details (optional)" at bounding box center [247, 339] width 11 height 11
checkbox input "true"
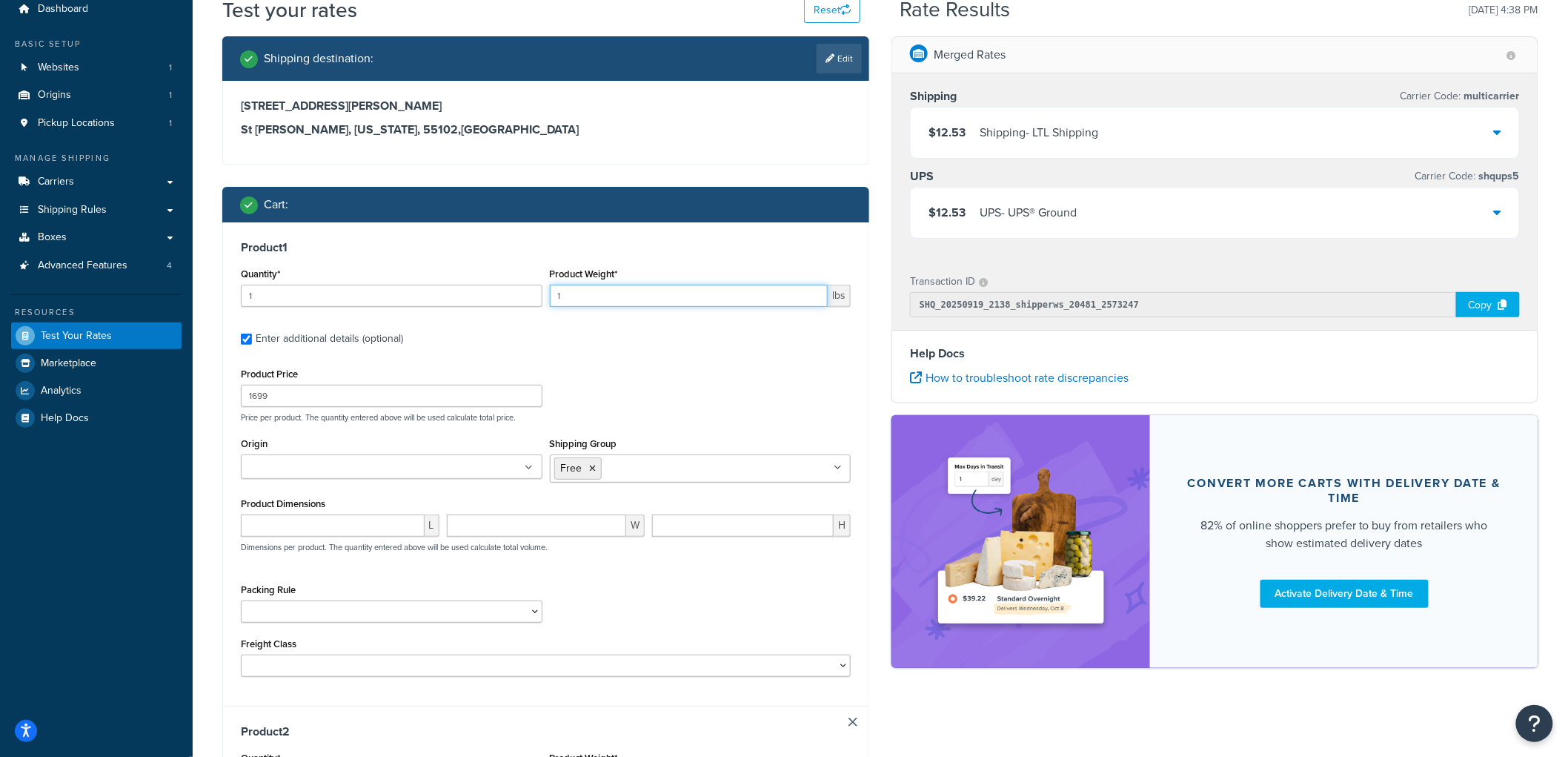
click at [581, 294] on input "1" at bounding box center [688, 296] width 278 height 22
drag, startPoint x: 581, startPoint y: 294, endPoint x: 521, endPoint y: 295, distance: 60.0
click at [521, 295] on div "Quantity* 1 Product Weight* 1 lbs" at bounding box center [546, 291] width 617 height 54
type input "200"
click at [613, 320] on div "Product 1 Quantity* 1 Product Weight* 200 lbs Enter additional details (optiona…" at bounding box center [546, 463] width 646 height 483
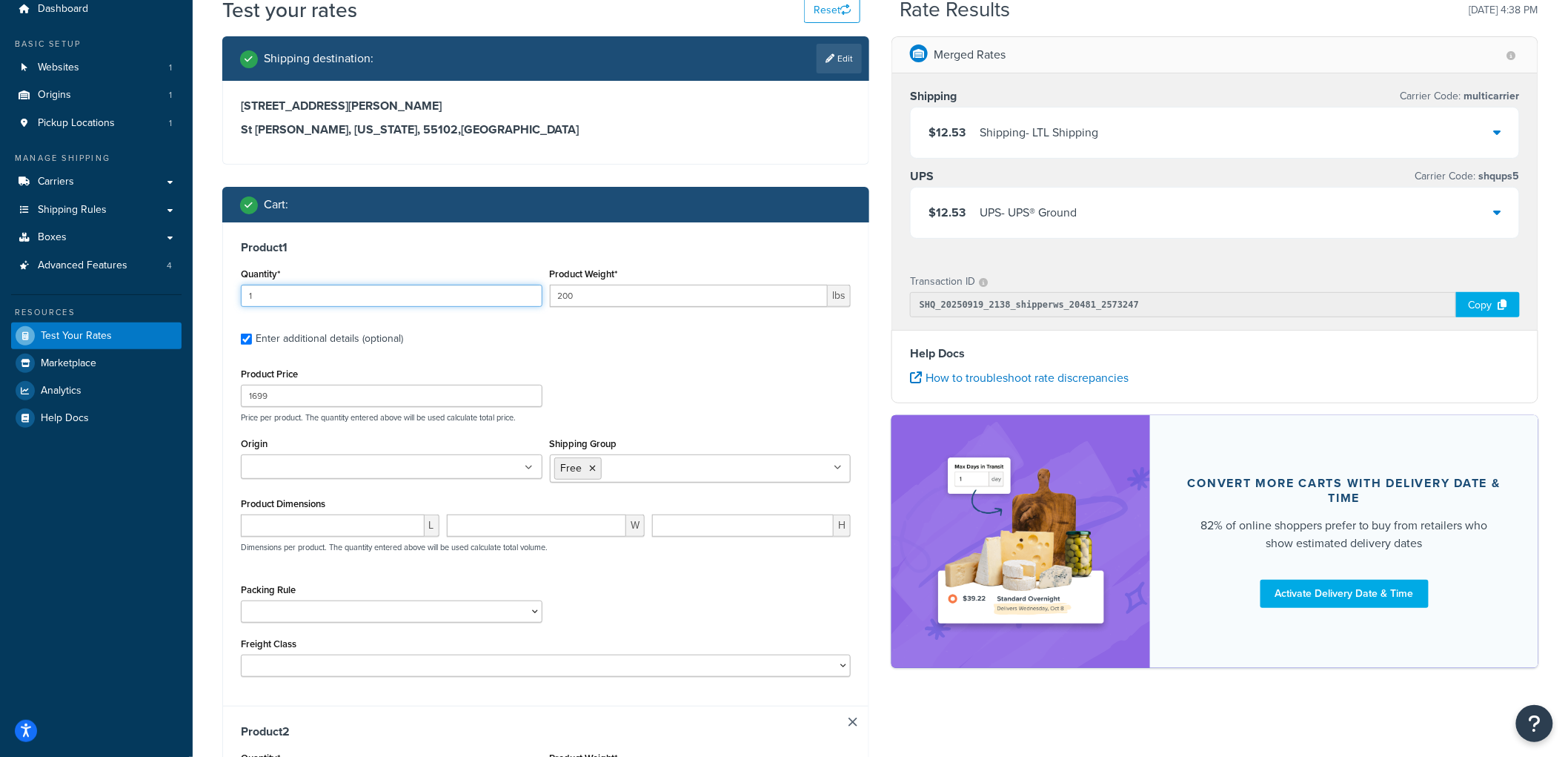
click at [450, 294] on input "1" at bounding box center [392, 296] width 301 height 22
drag, startPoint x: 372, startPoint y: 294, endPoint x: 175, endPoint y: 287, distance: 197.1
click at [175, 288] on div "Dashboard Basic Setup Websites 1 Origins 1 Pickup Locations 1 Manage Shipping C…" at bounding box center [784, 643] width 1568 height 1399
type input "3"
click at [419, 259] on div "Product 1 Quantity* 3 Product Weight* 200 lbs Enter additional details (optiona…" at bounding box center [546, 463] width 646 height 483
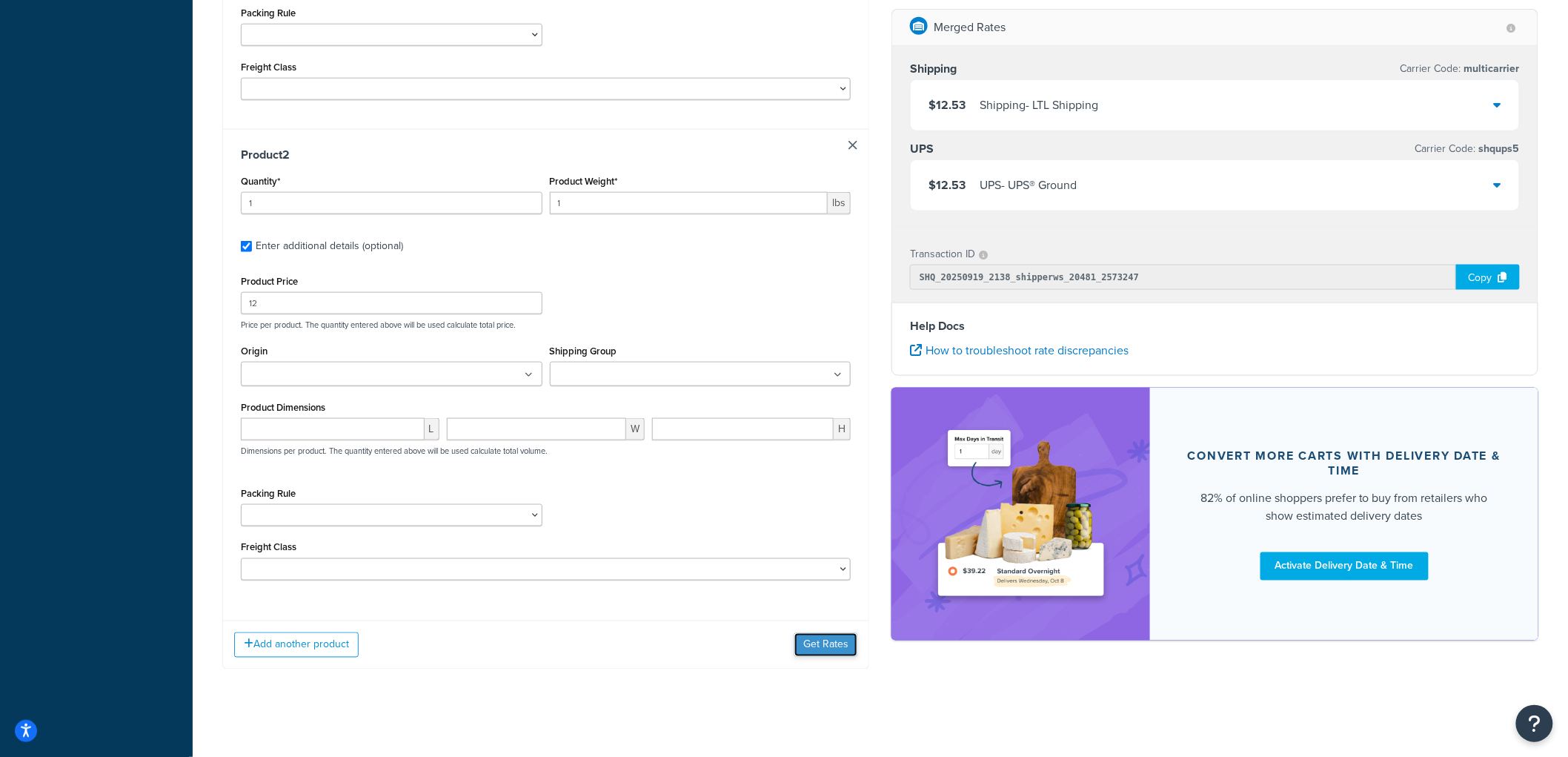
click at [808, 645] on button "Get Rates" at bounding box center [826, 645] width 63 height 24
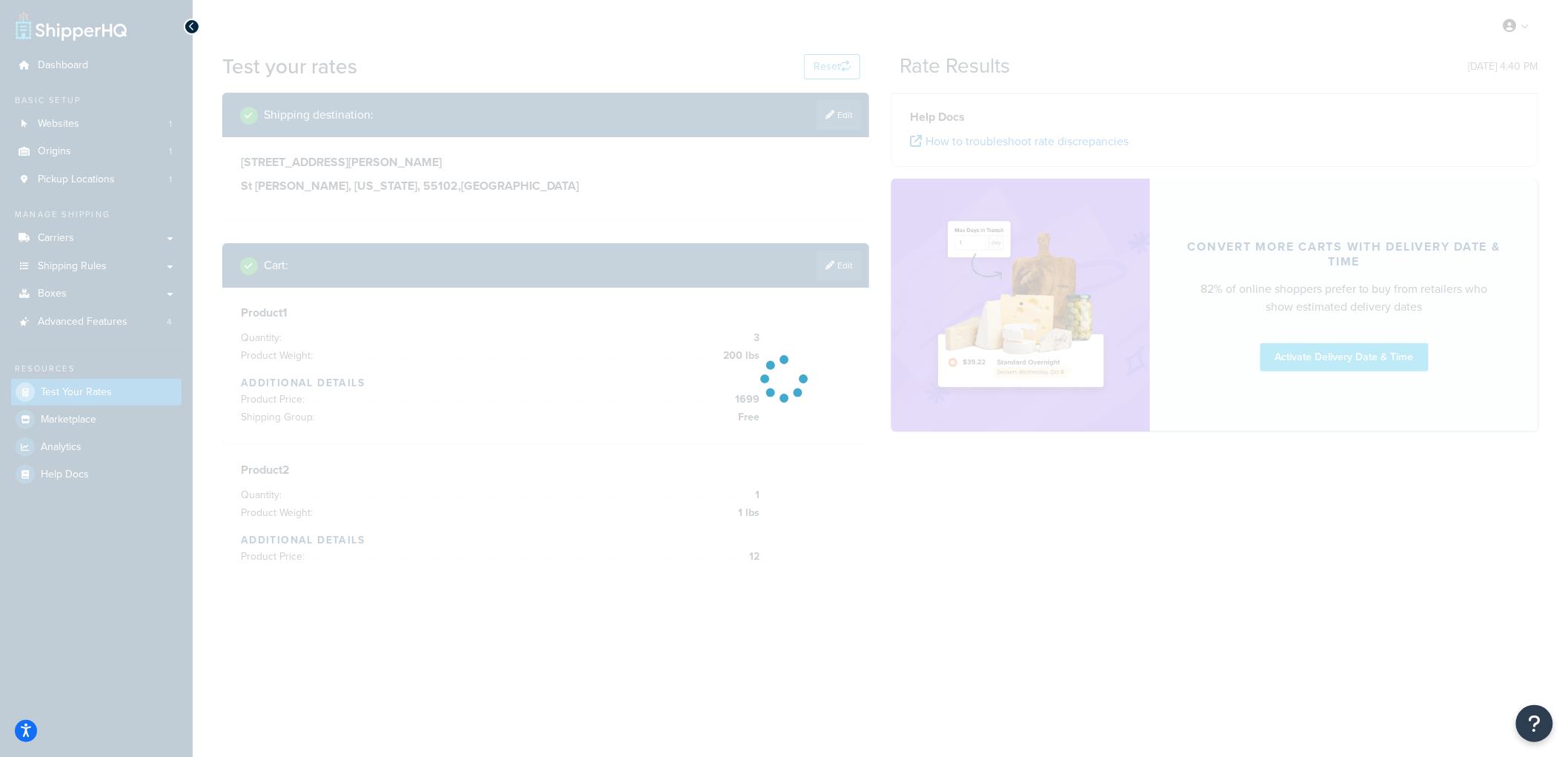
scroll to position [0, 0]
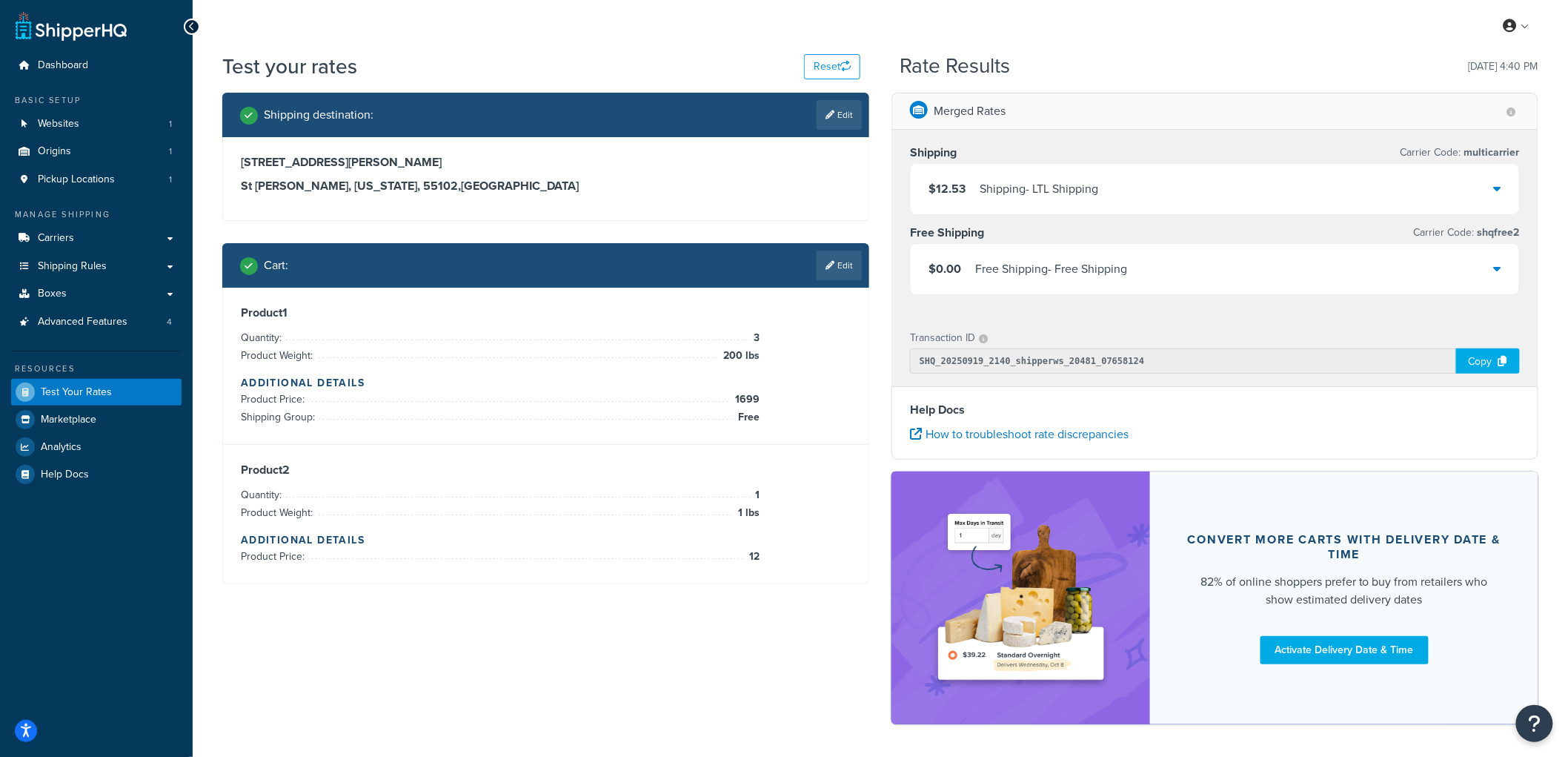
click at [1121, 275] on div "Free Shipping - Free Shipping" at bounding box center [1052, 269] width 152 height 21
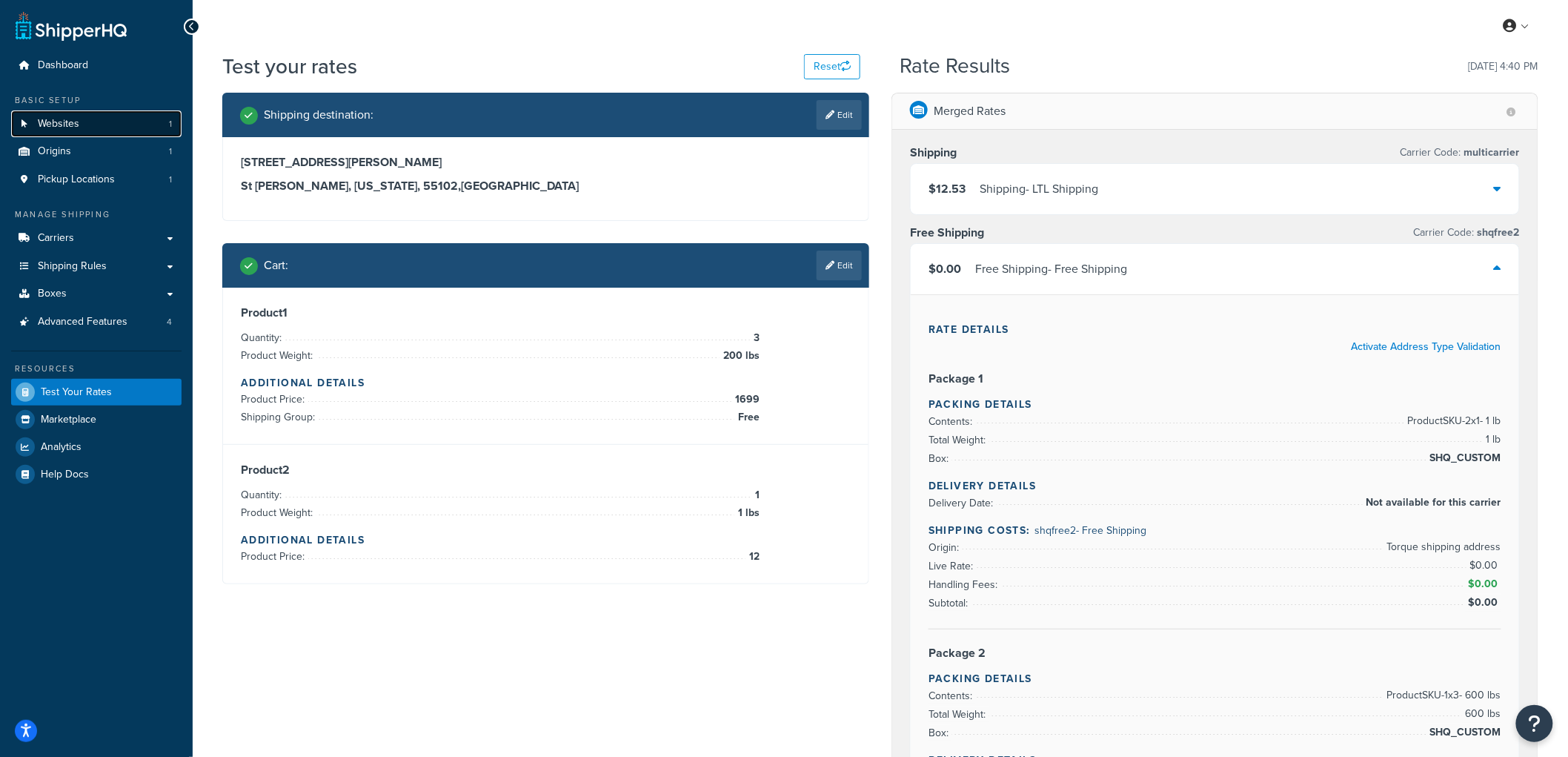
click at [105, 130] on link "Websites 1" at bounding box center [96, 124] width 171 height 28
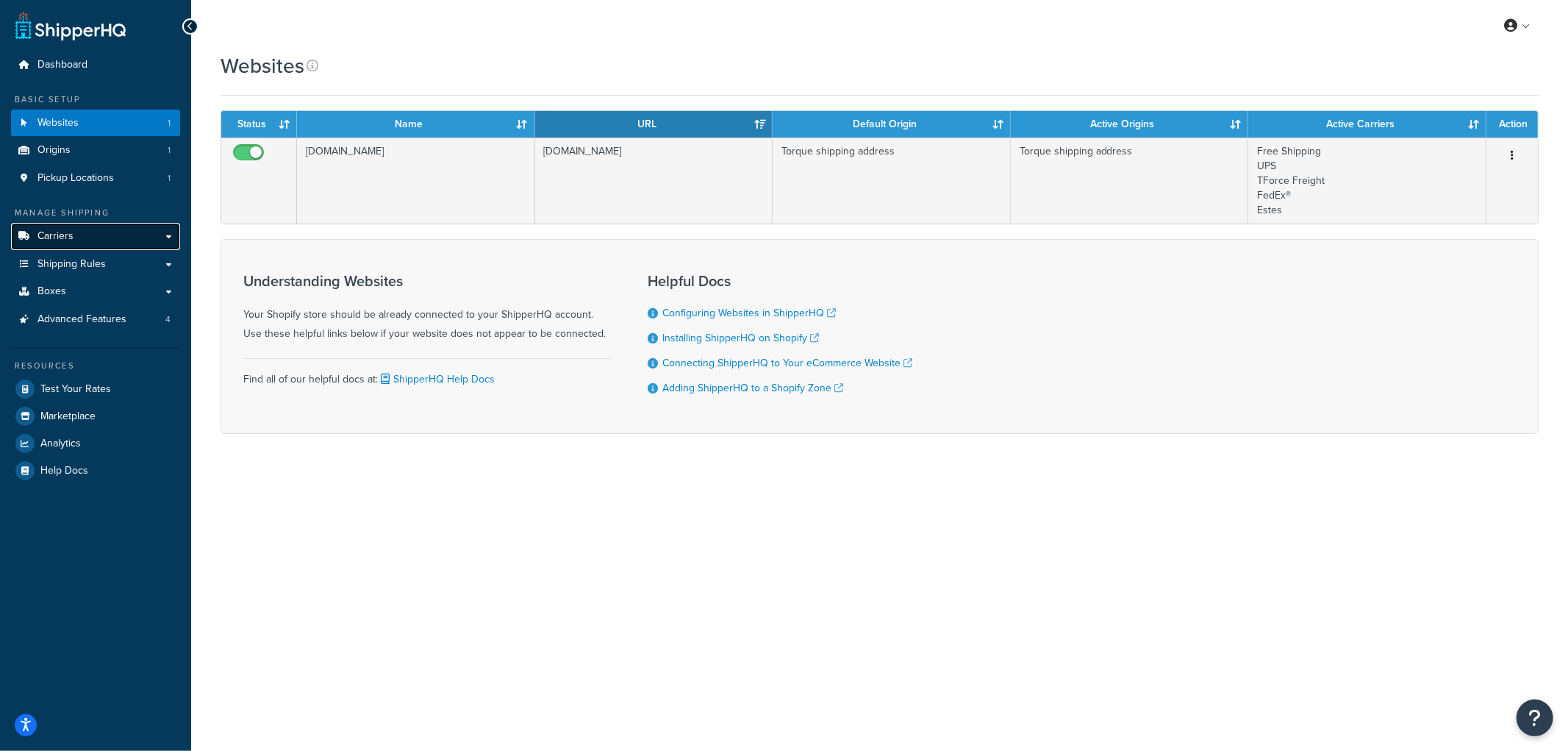
click at [112, 239] on link "Carriers" at bounding box center [95, 236] width 169 height 28
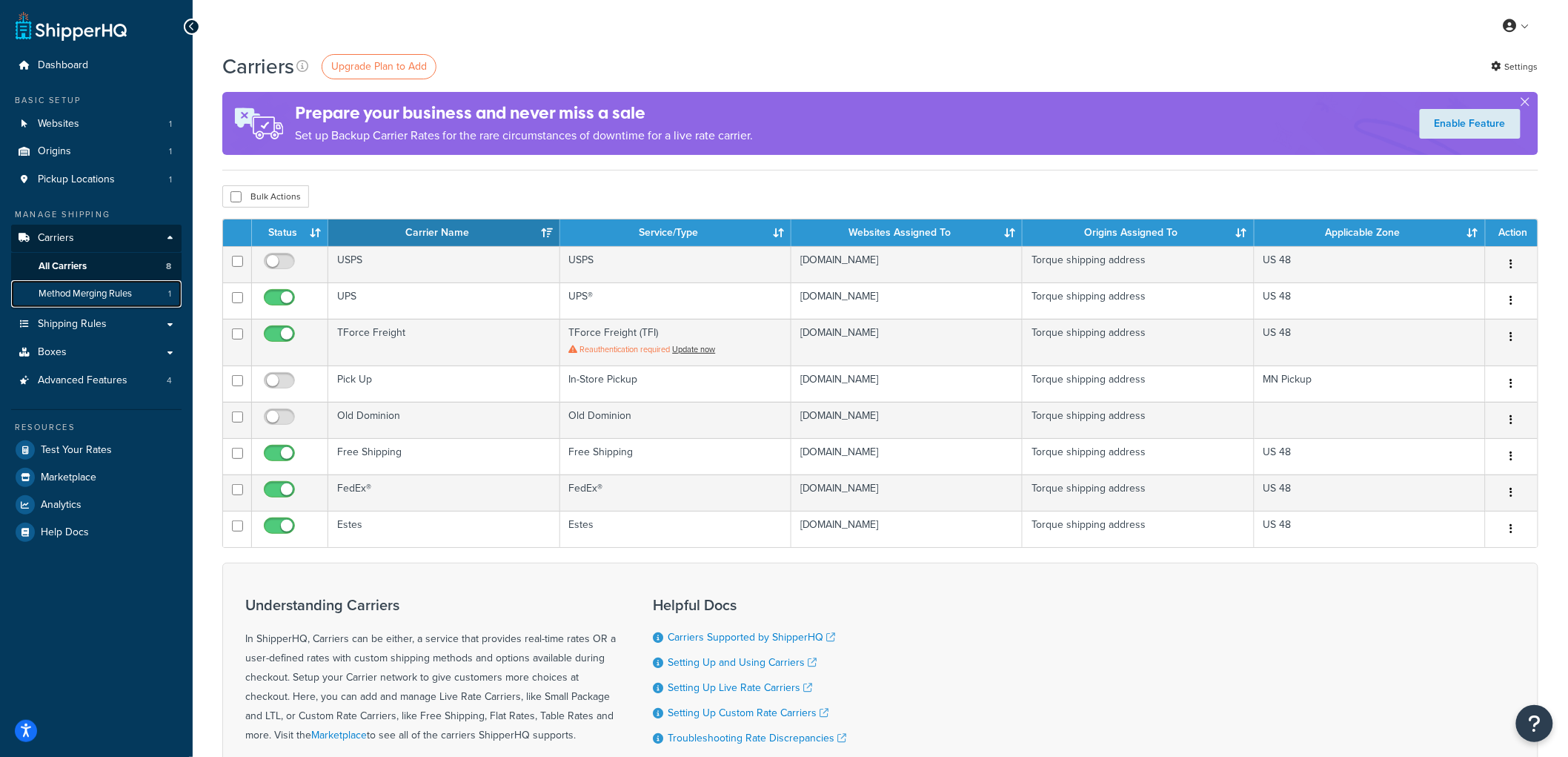
click at [69, 288] on span "Method Merging Rules" at bounding box center [86, 294] width 94 height 13
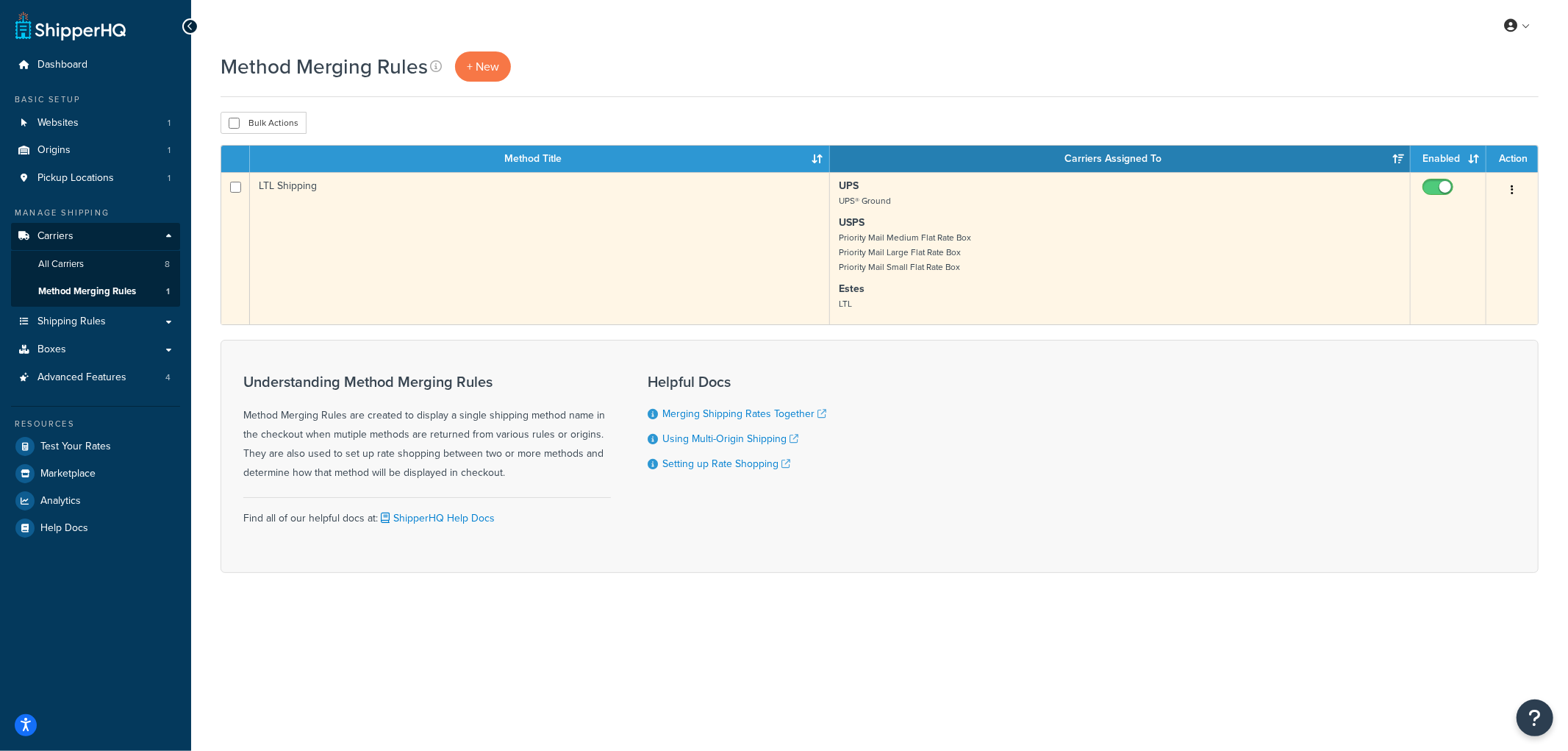
click at [991, 238] on p "USPS Priority Mail Medium Flat Rate Box Priority Mail Large Flat Rate Box Prior…" at bounding box center [1120, 245] width 562 height 59
click at [1516, 190] on button "button" at bounding box center [1512, 191] width 20 height 24
click at [1475, 219] on link "Edit" at bounding box center [1453, 220] width 116 height 30
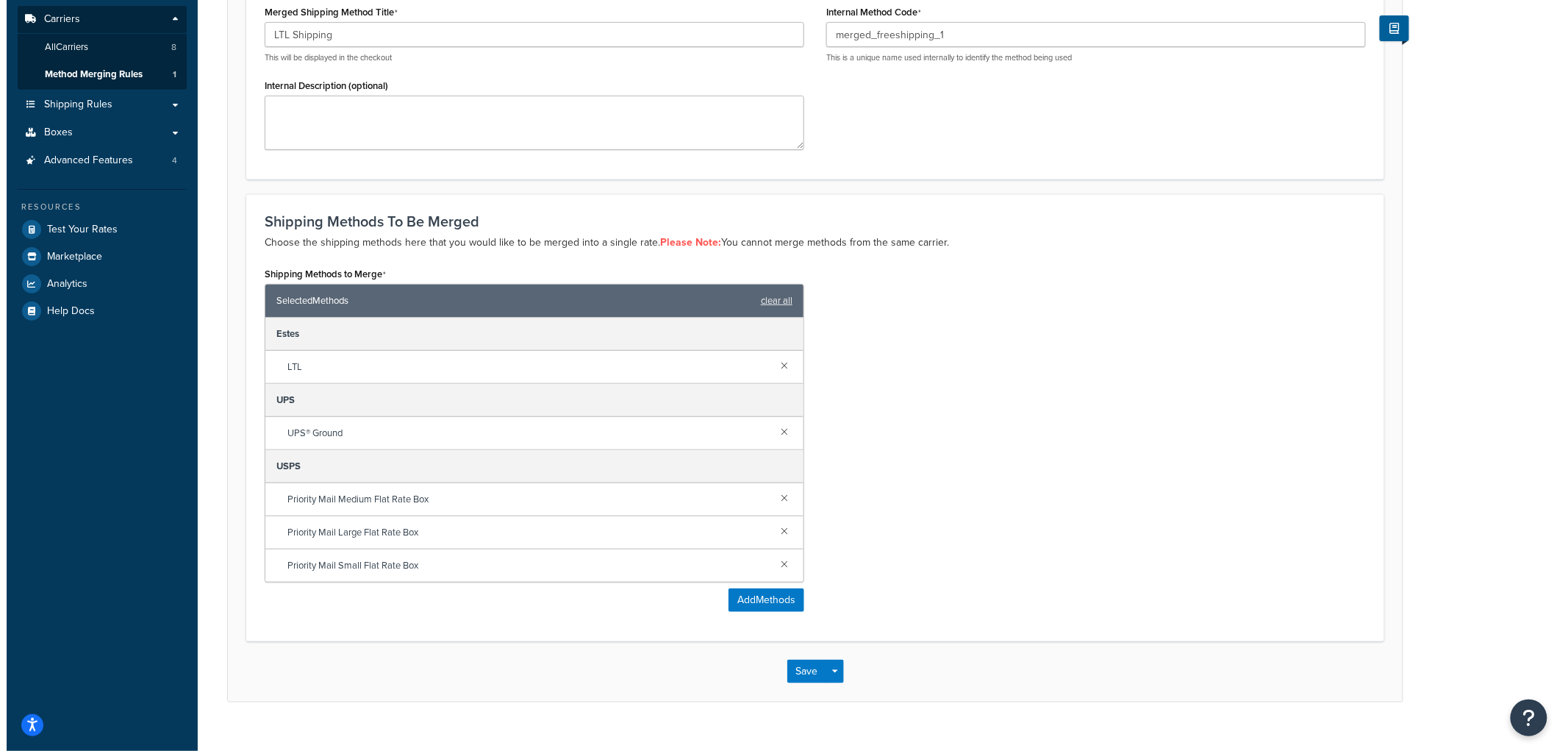
scroll to position [242, 0]
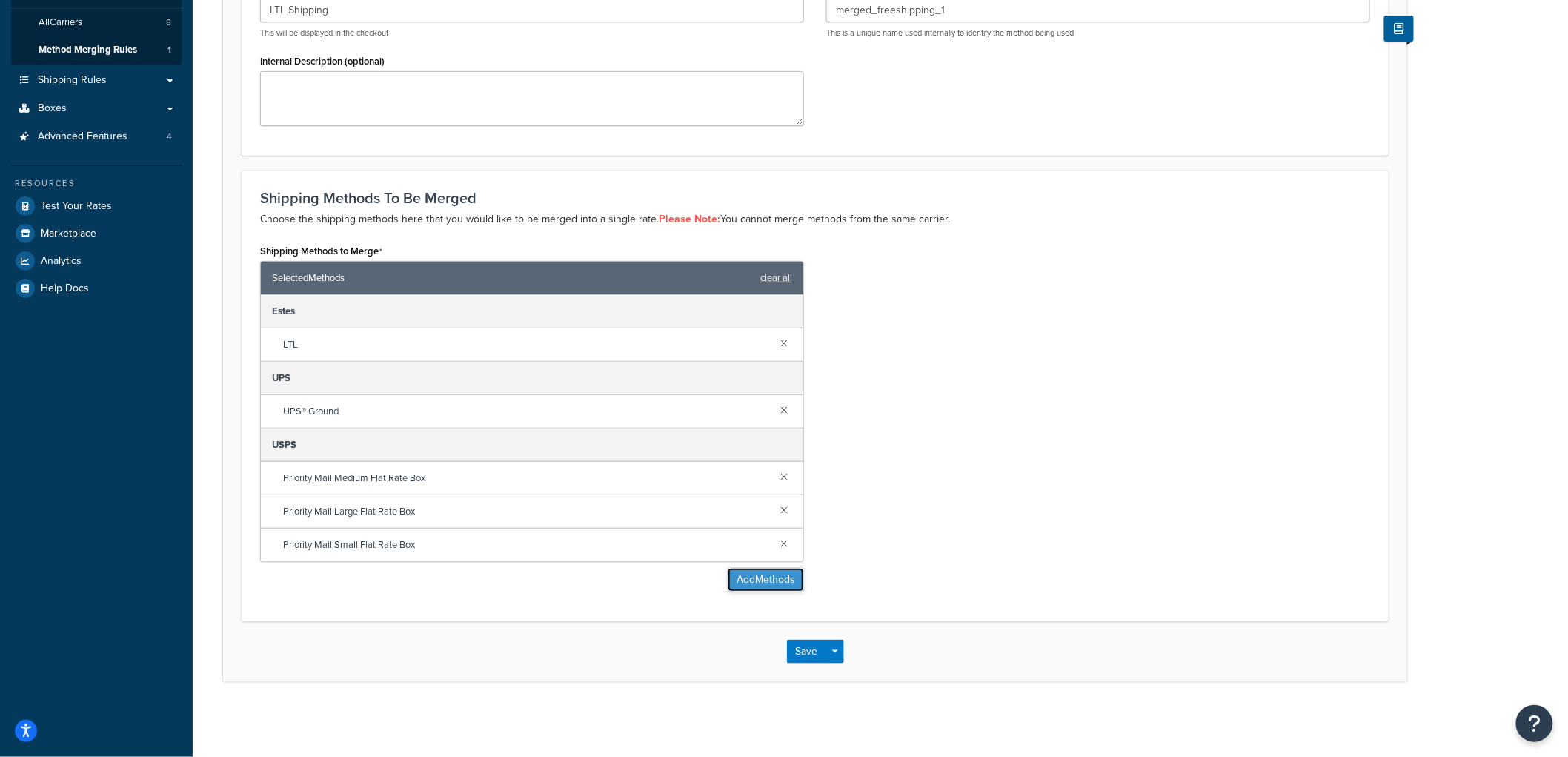
click at [772, 577] on button "Add Methods" at bounding box center [766, 580] width 76 height 24
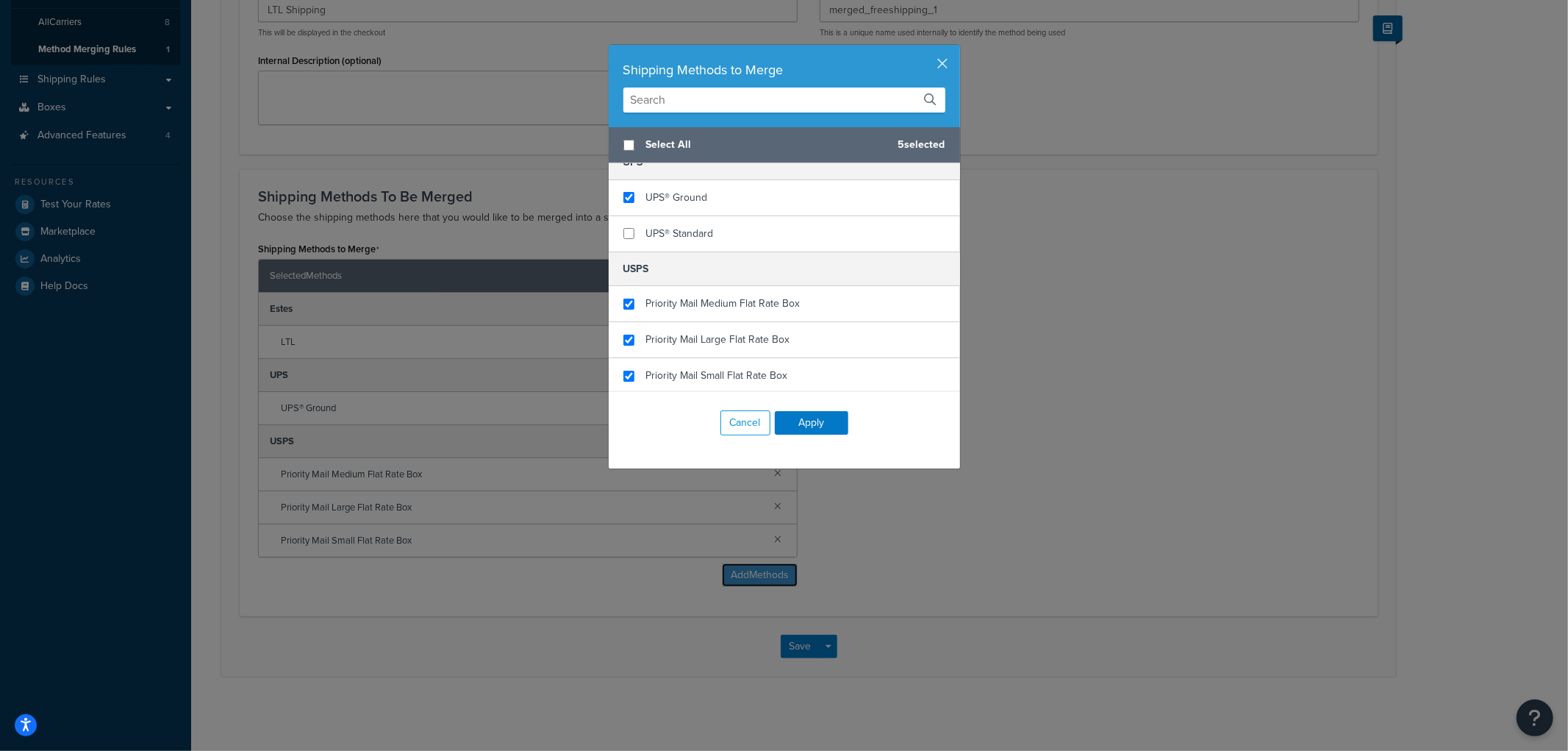
scroll to position [442, 0]
checkbox input "true"
click at [686, 235] on span "UPS® Standard" at bounding box center [680, 232] width 68 height 16
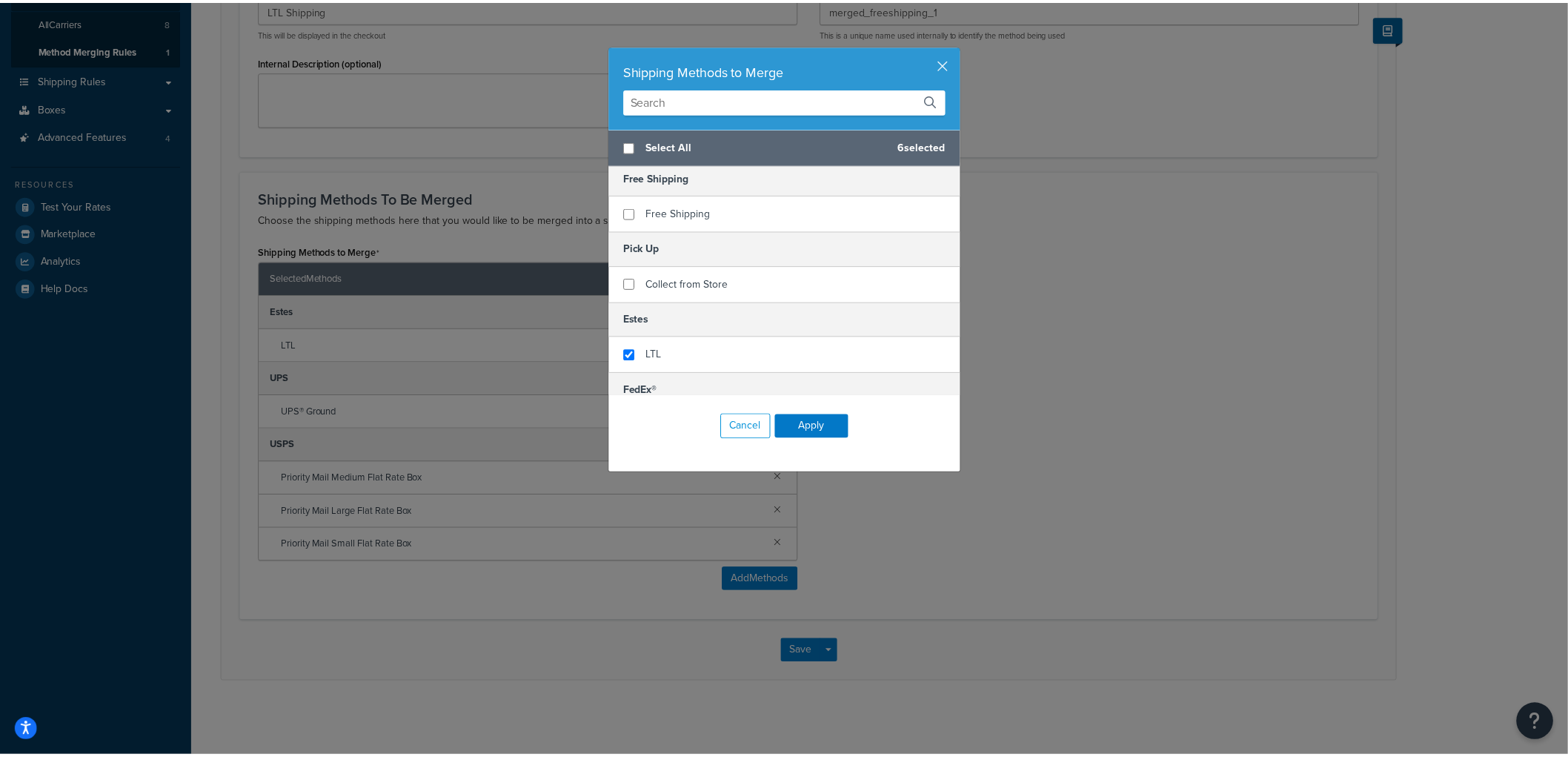
scroll to position [0, 0]
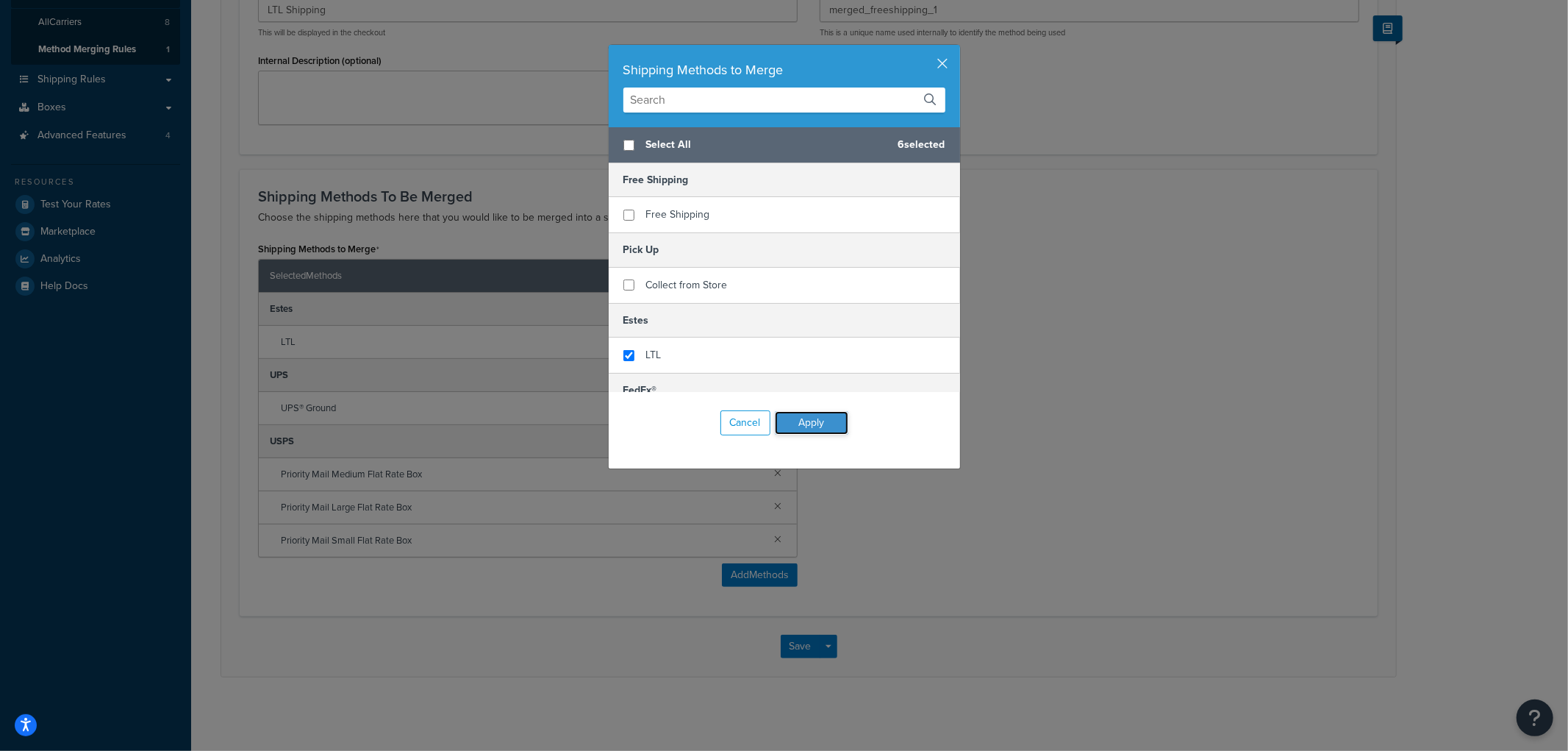
click at [807, 414] on button "Apply" at bounding box center [811, 423] width 73 height 24
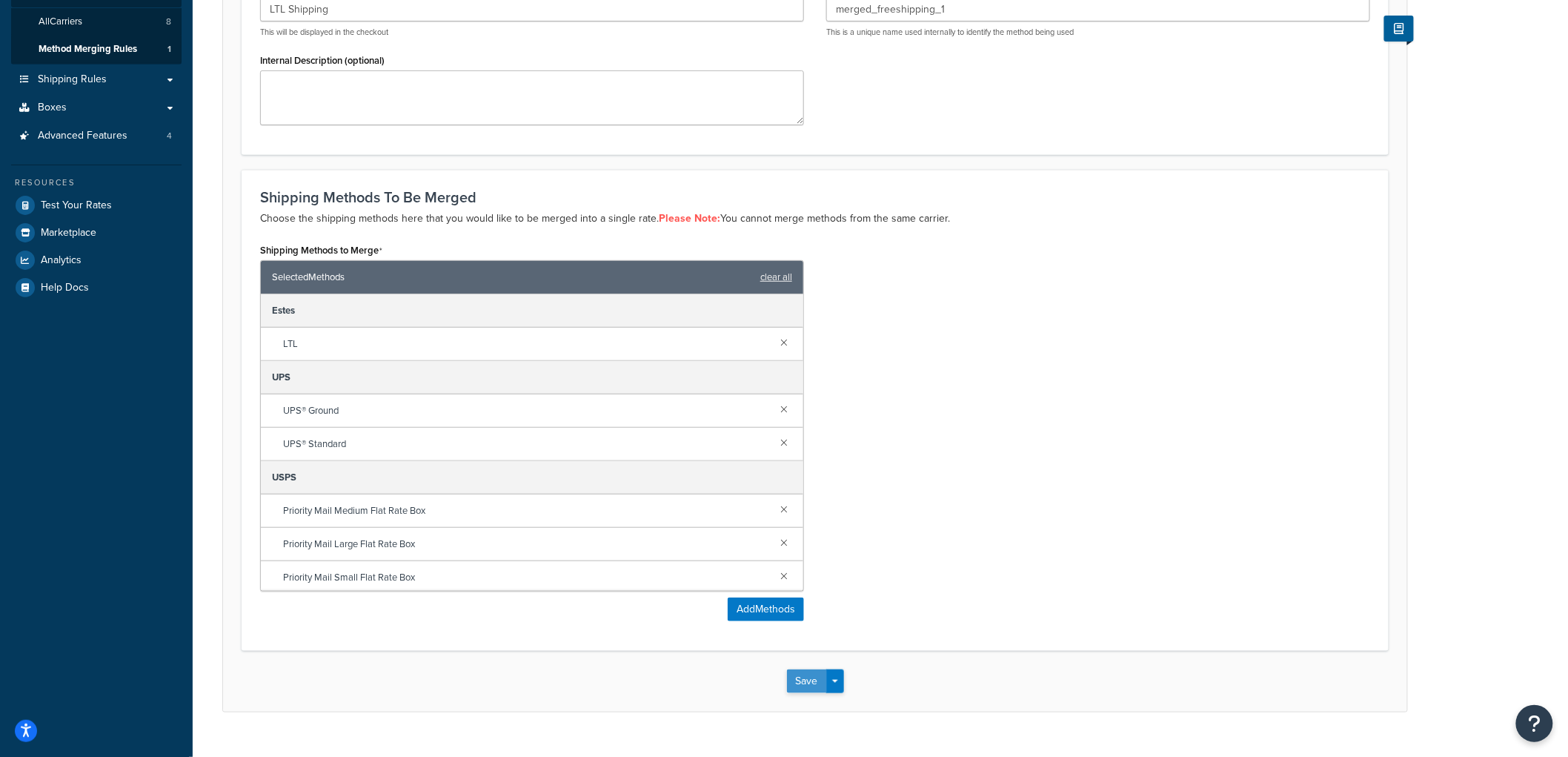
click at [808, 681] on button "Save" at bounding box center [807, 682] width 40 height 24
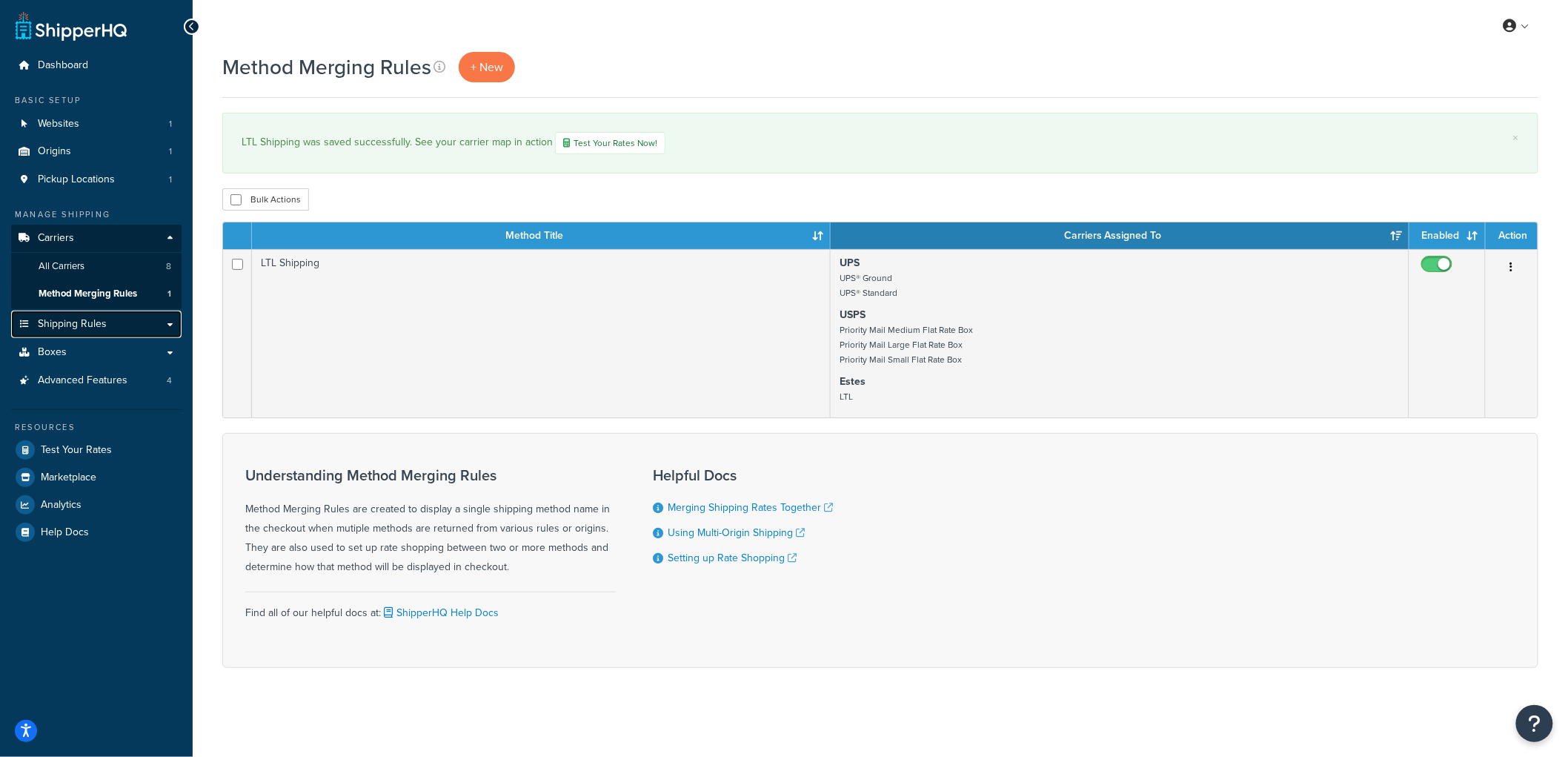
click at [117, 321] on link "Shipping Rules" at bounding box center [96, 325] width 171 height 28
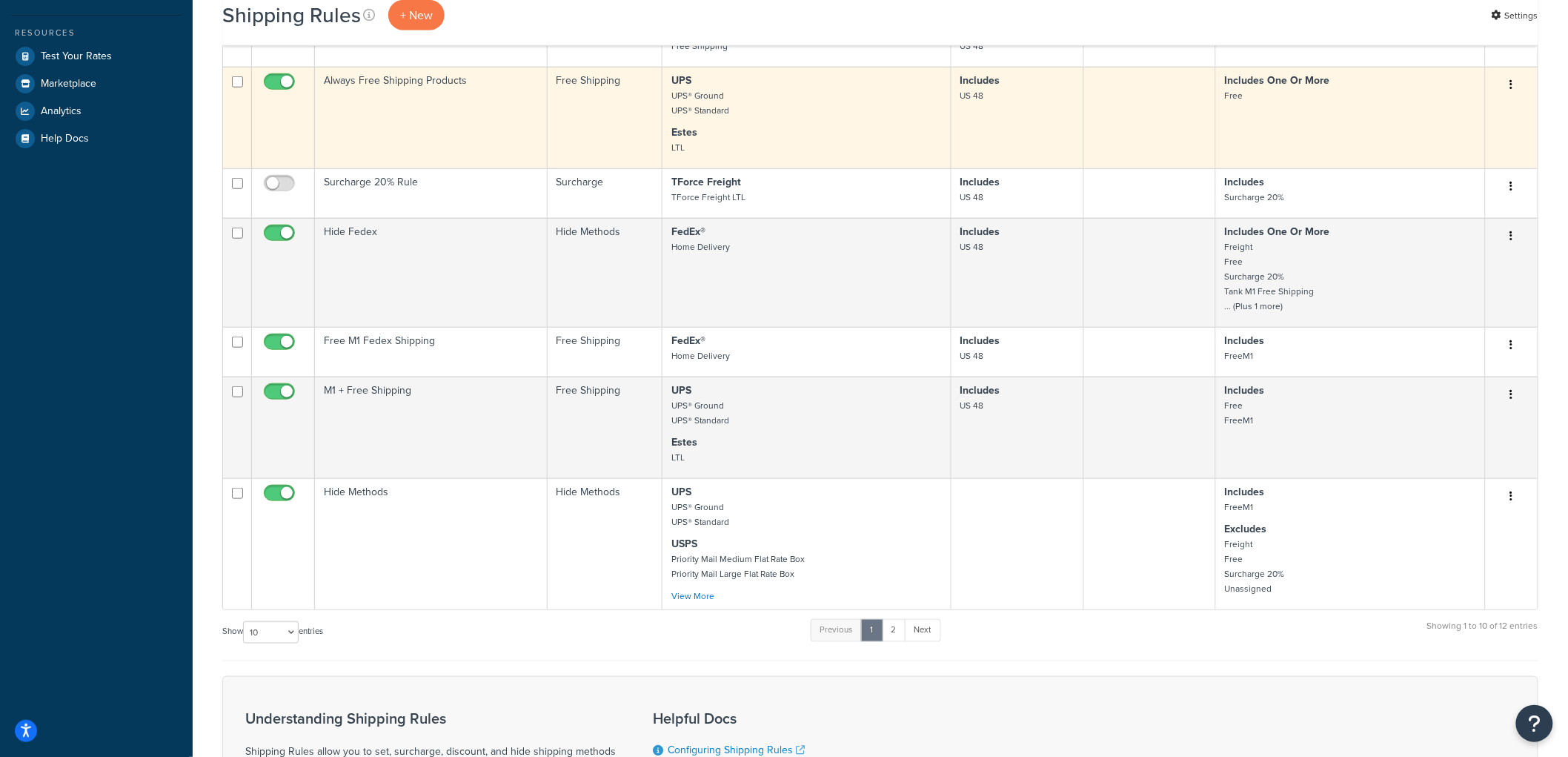
scroll to position [494, 0]
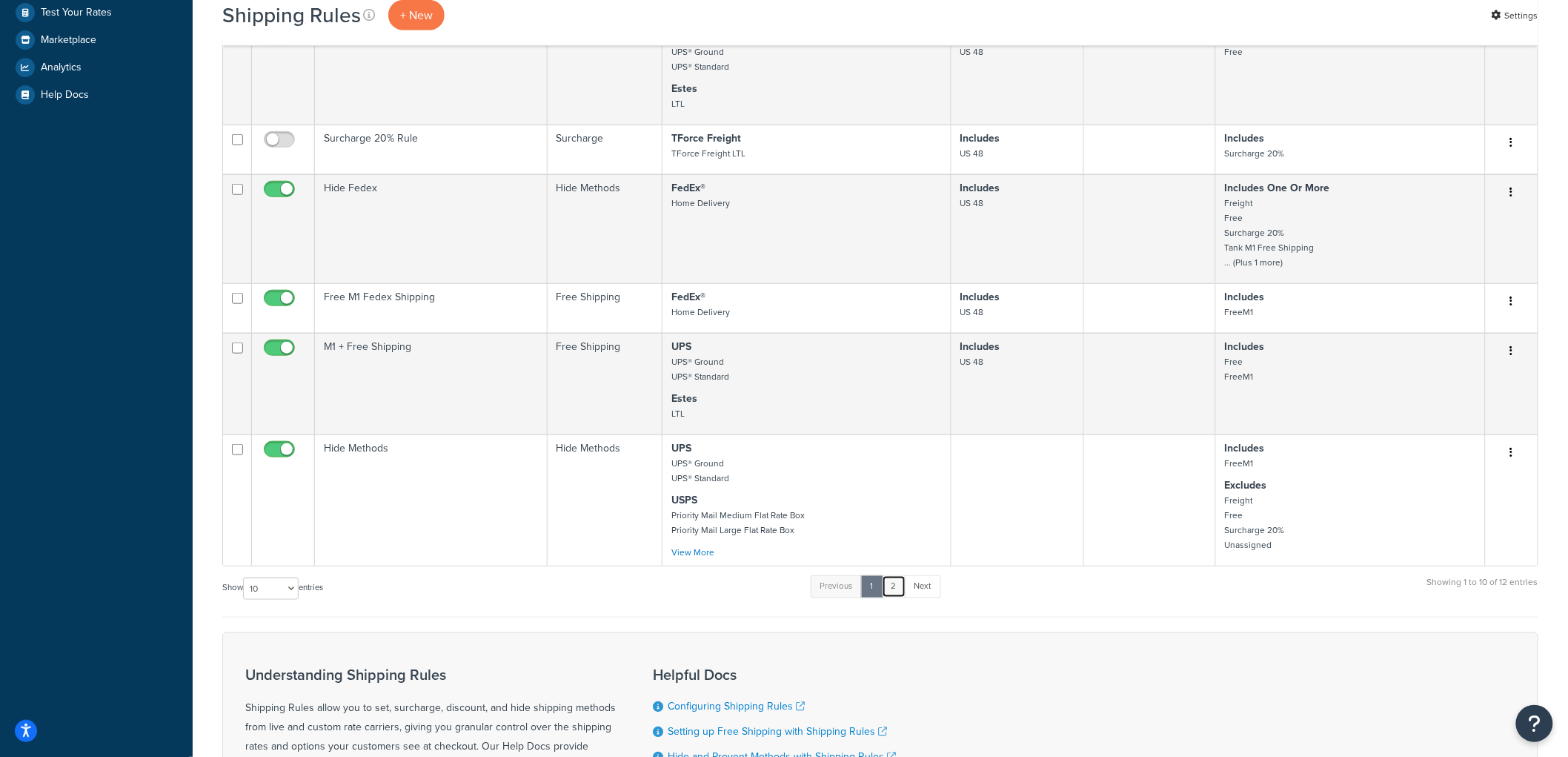
click at [898, 589] on link "2" at bounding box center [894, 586] width 25 height 22
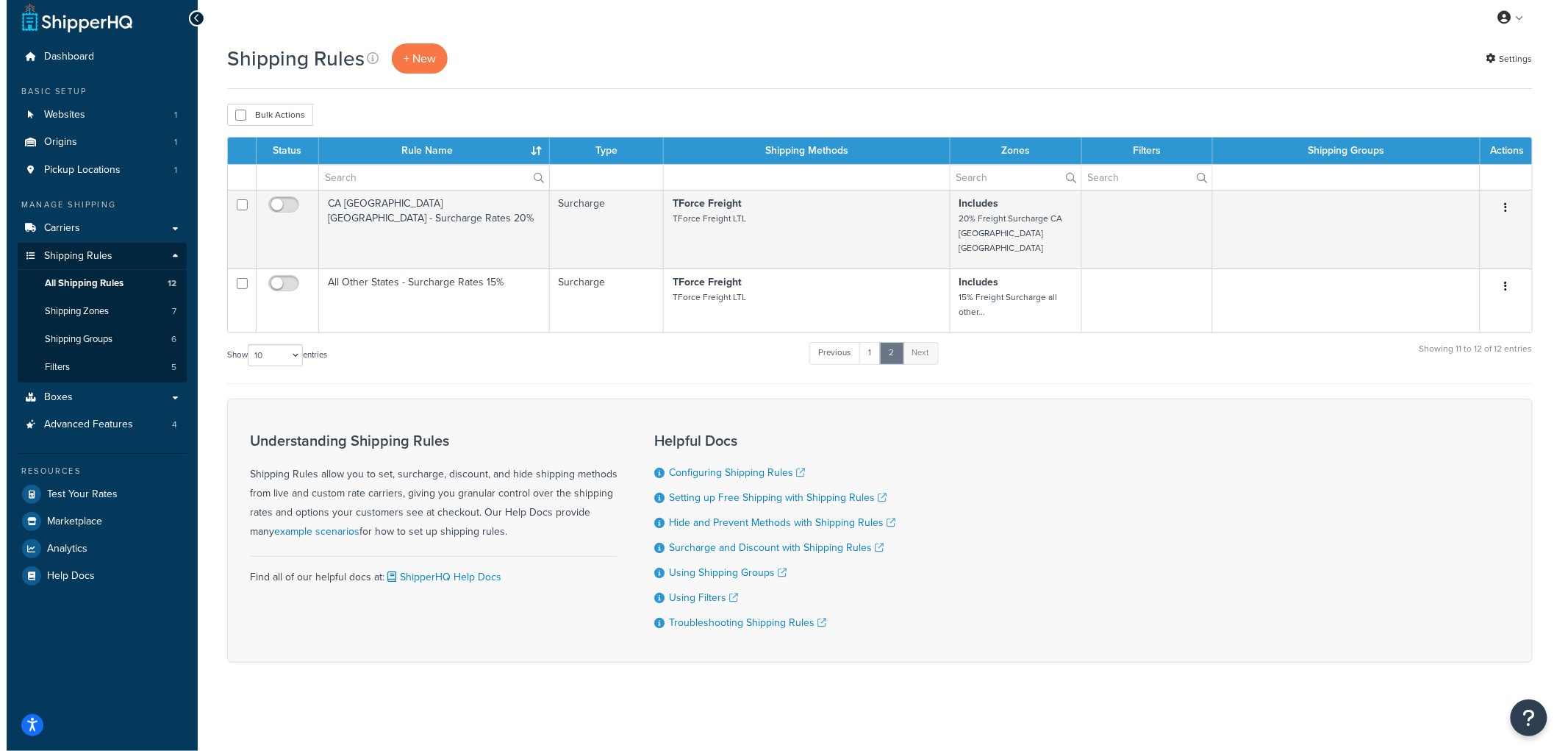
scroll to position [0, 0]
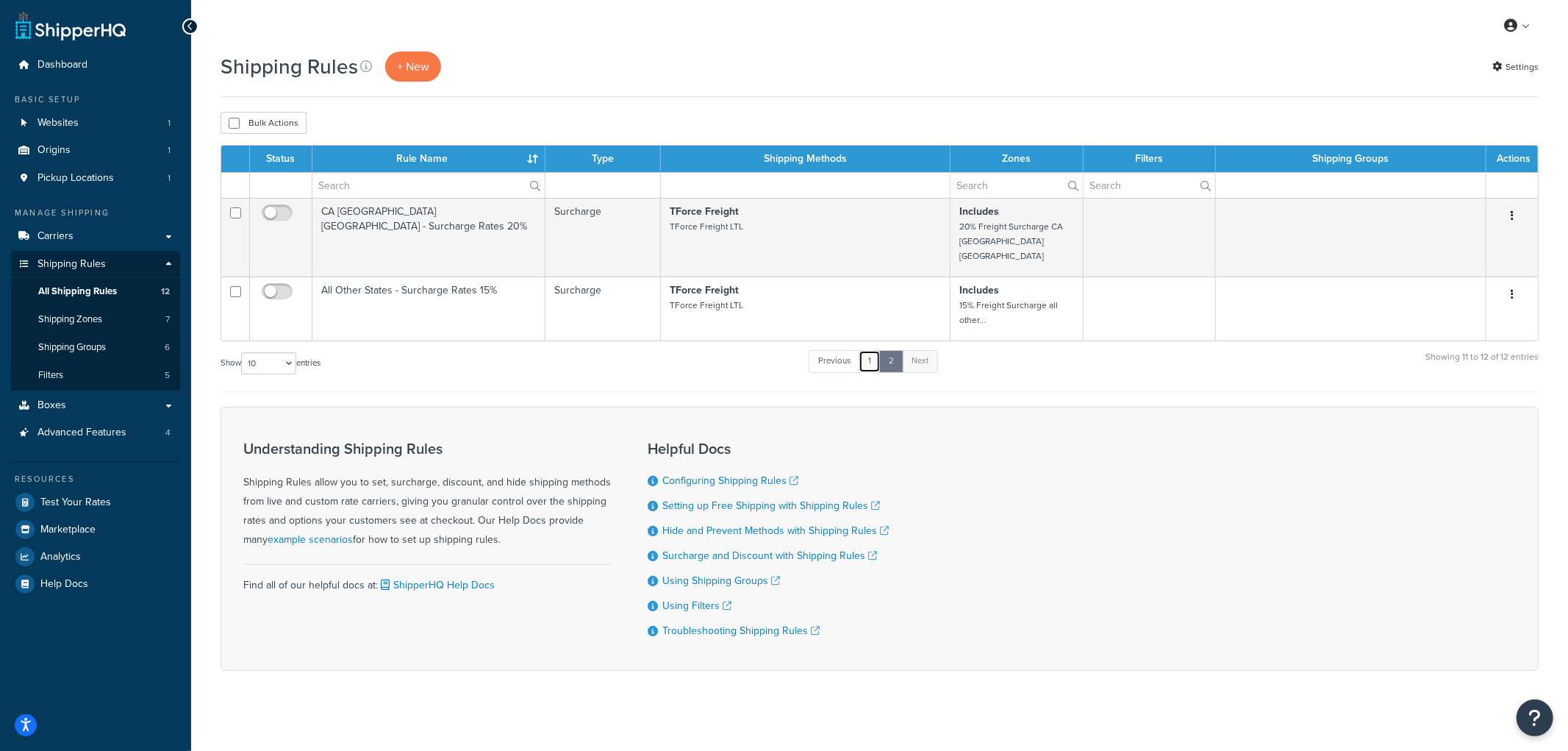
click at [876, 350] on link "1" at bounding box center [869, 361] width 22 height 22
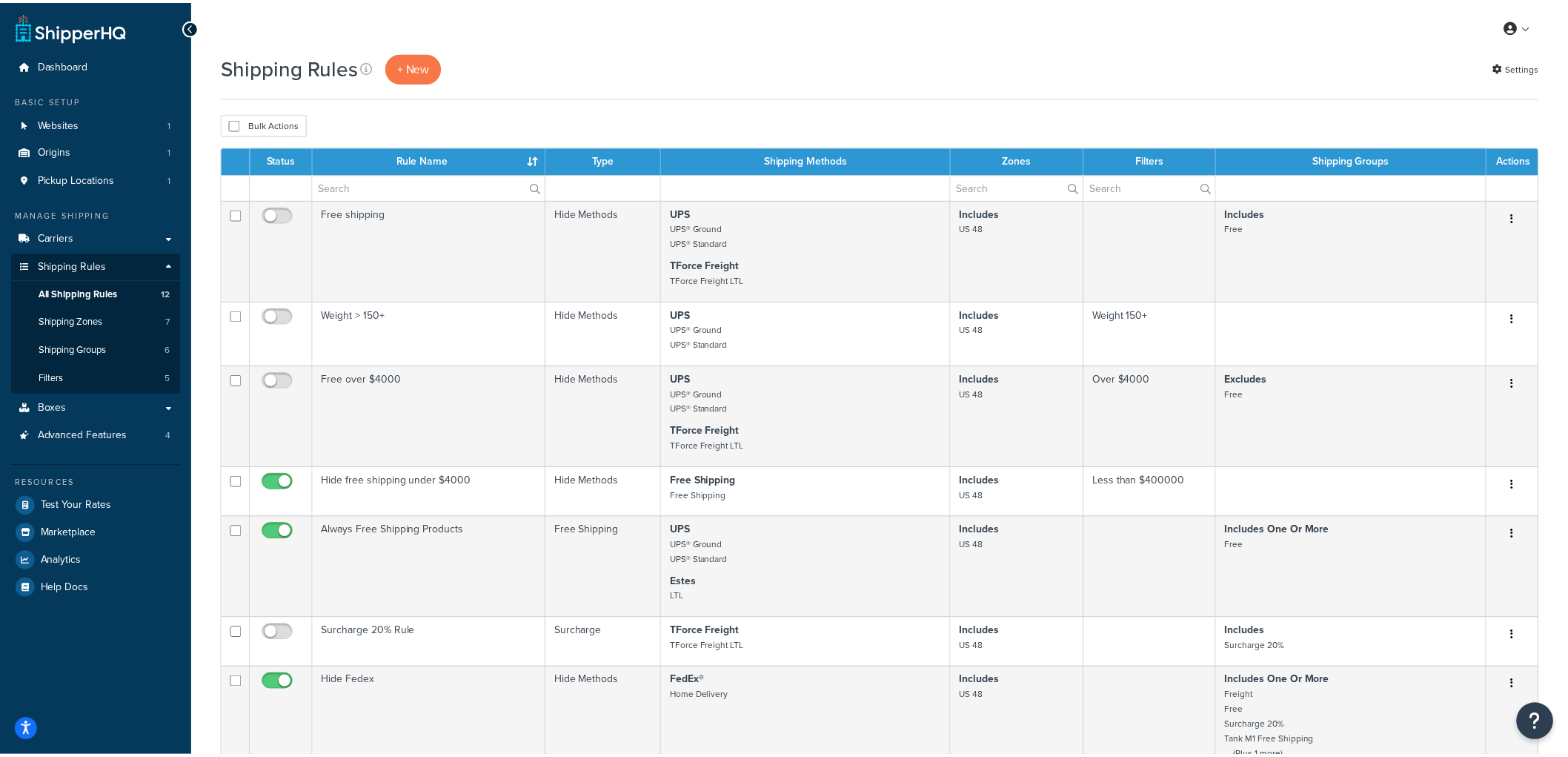
scroll to position [702, 0]
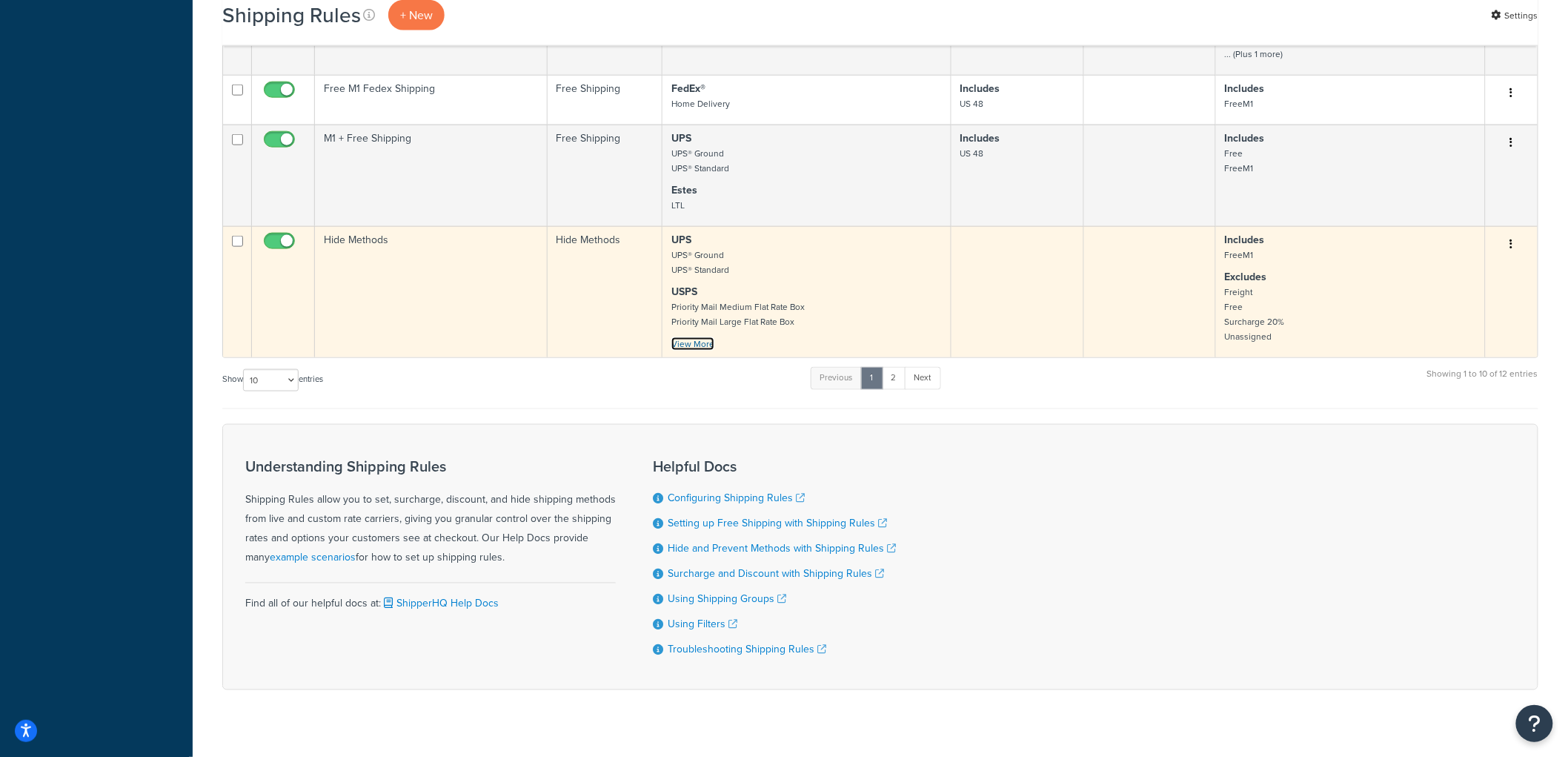
click at [707, 338] on link "View More" at bounding box center [693, 344] width 43 height 13
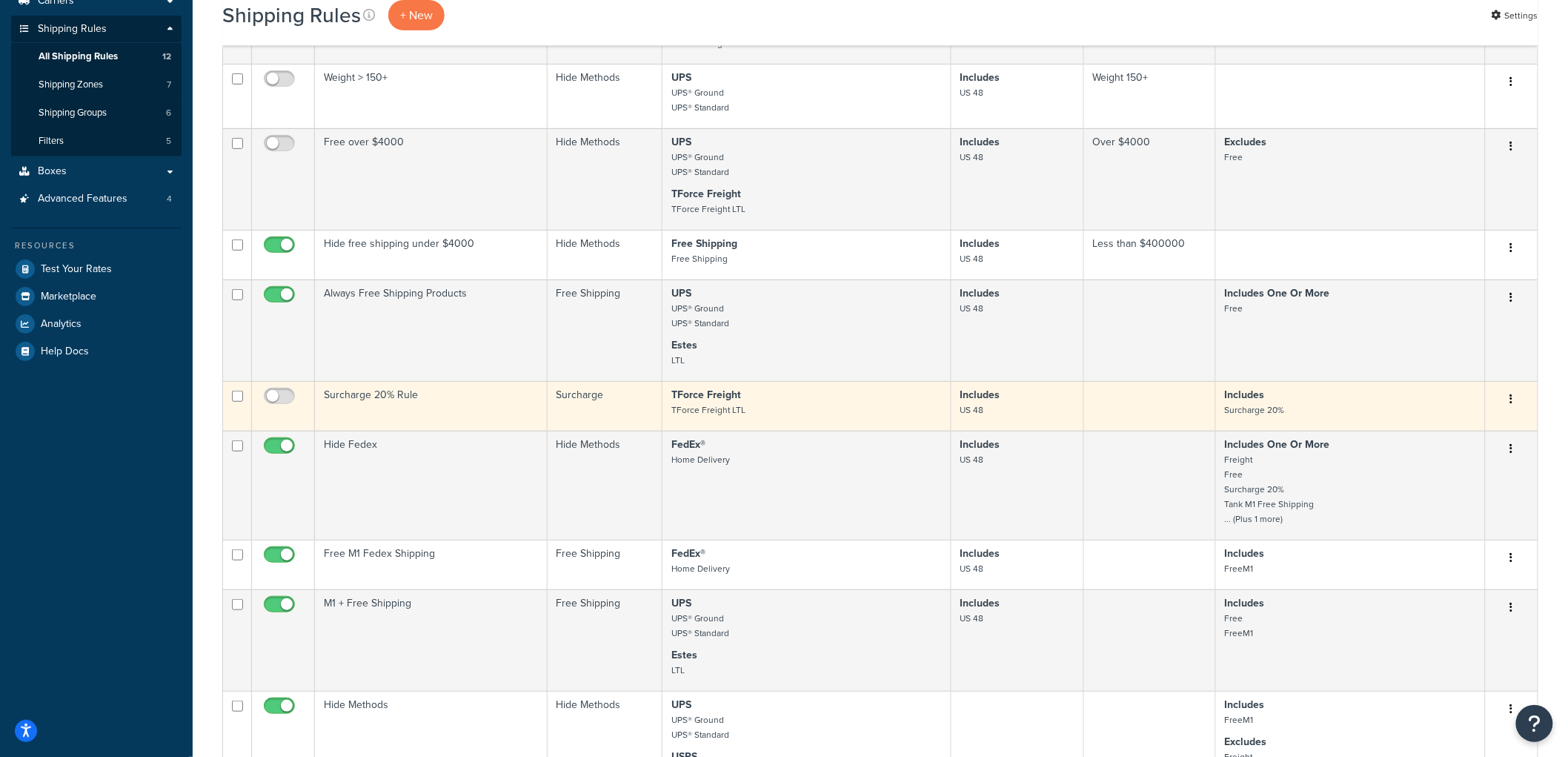
scroll to position [209, 0]
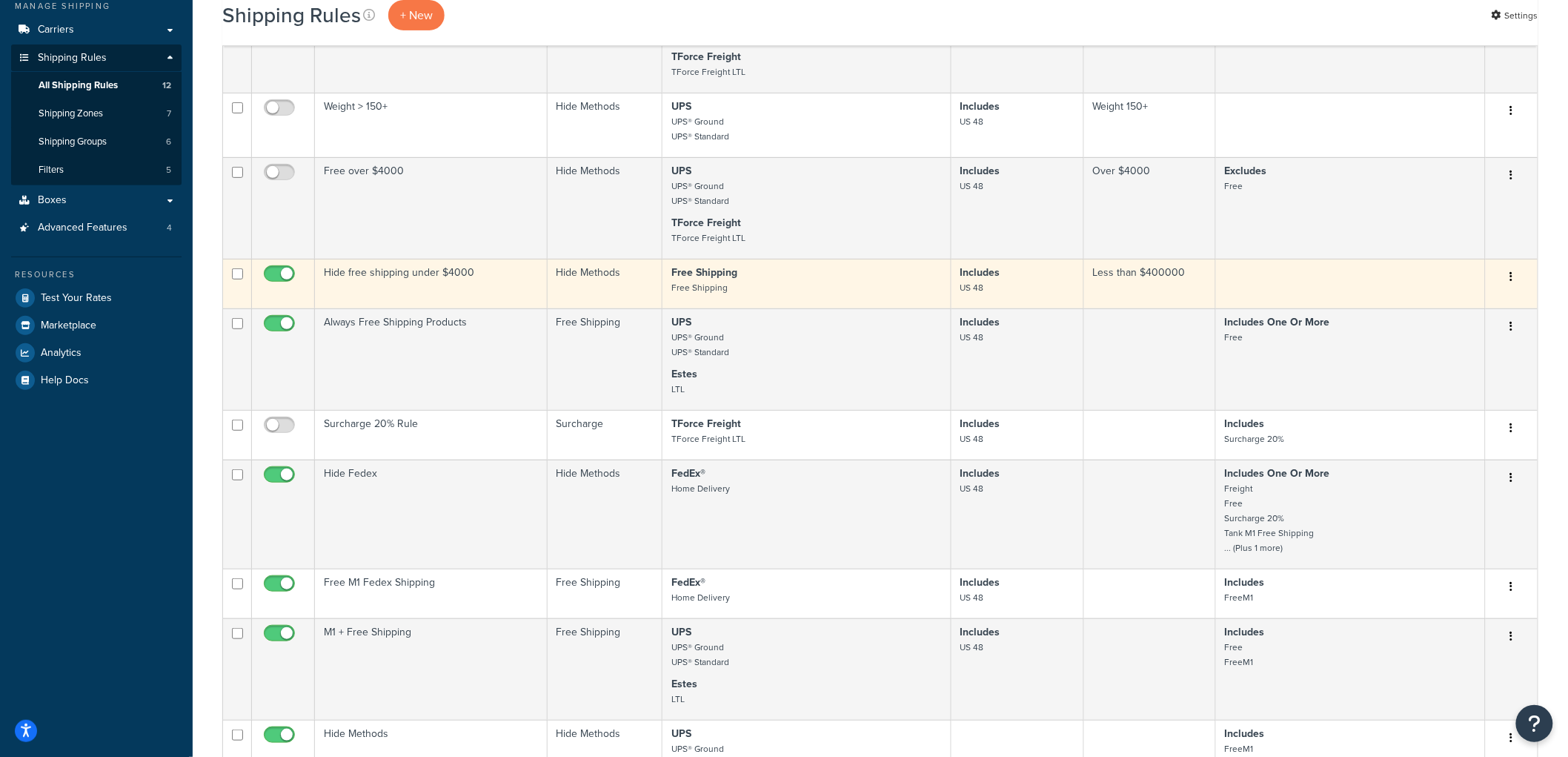
click at [1509, 273] on button "button" at bounding box center [1512, 278] width 21 height 24
click at [1489, 300] on link "Edit" at bounding box center [1463, 305] width 117 height 30
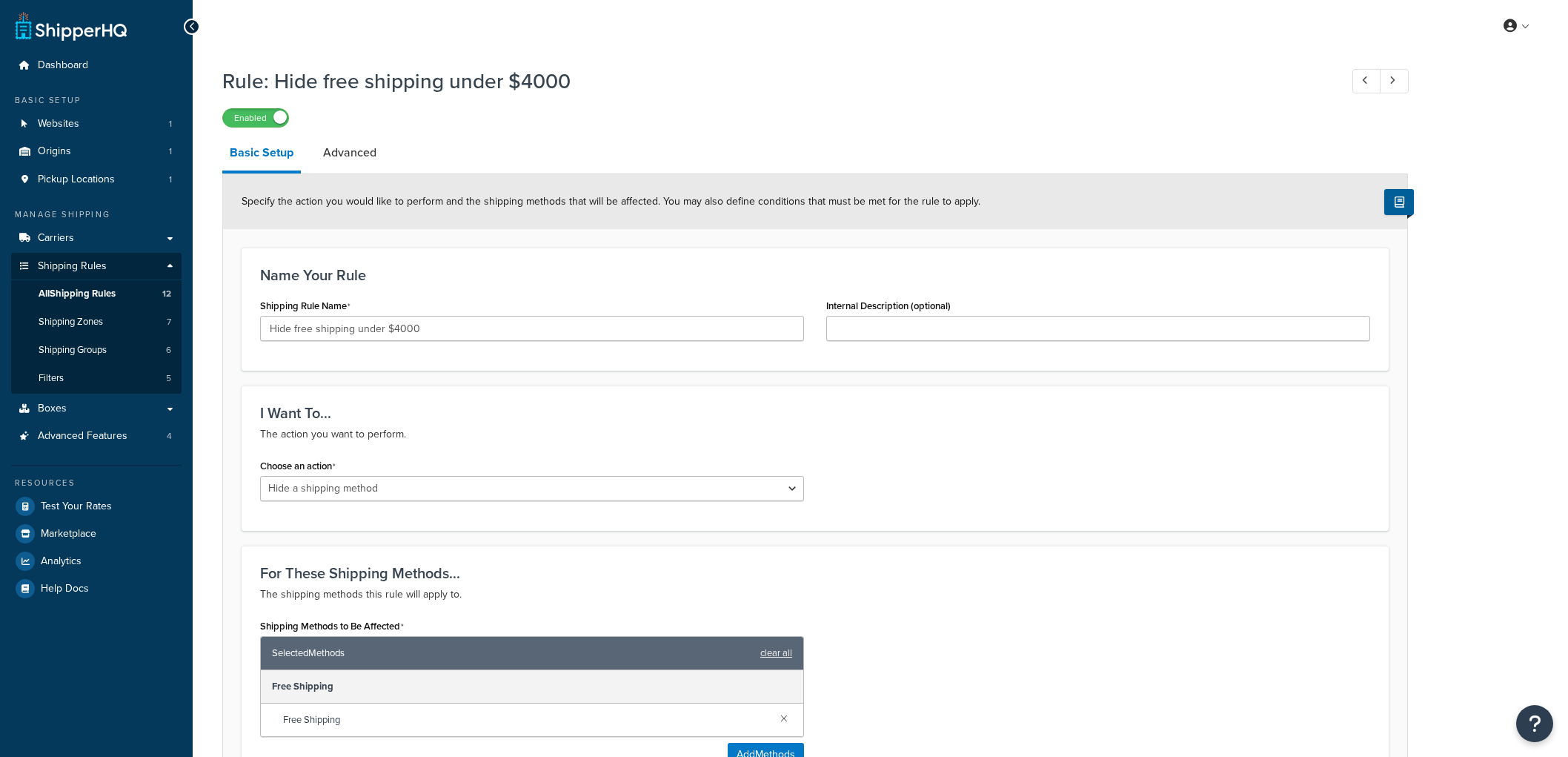
select select "HIDE"
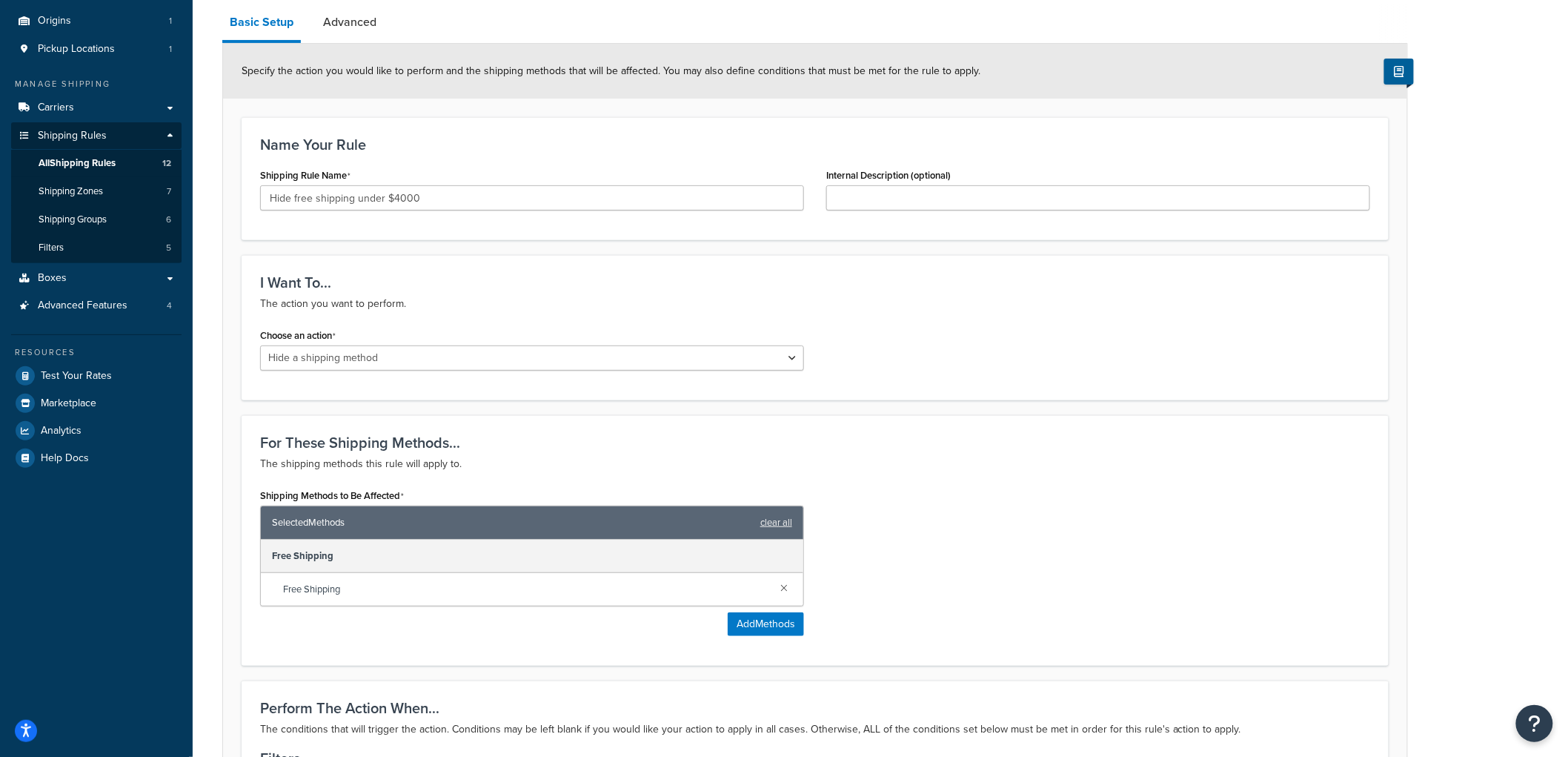
scroll to position [91, 0]
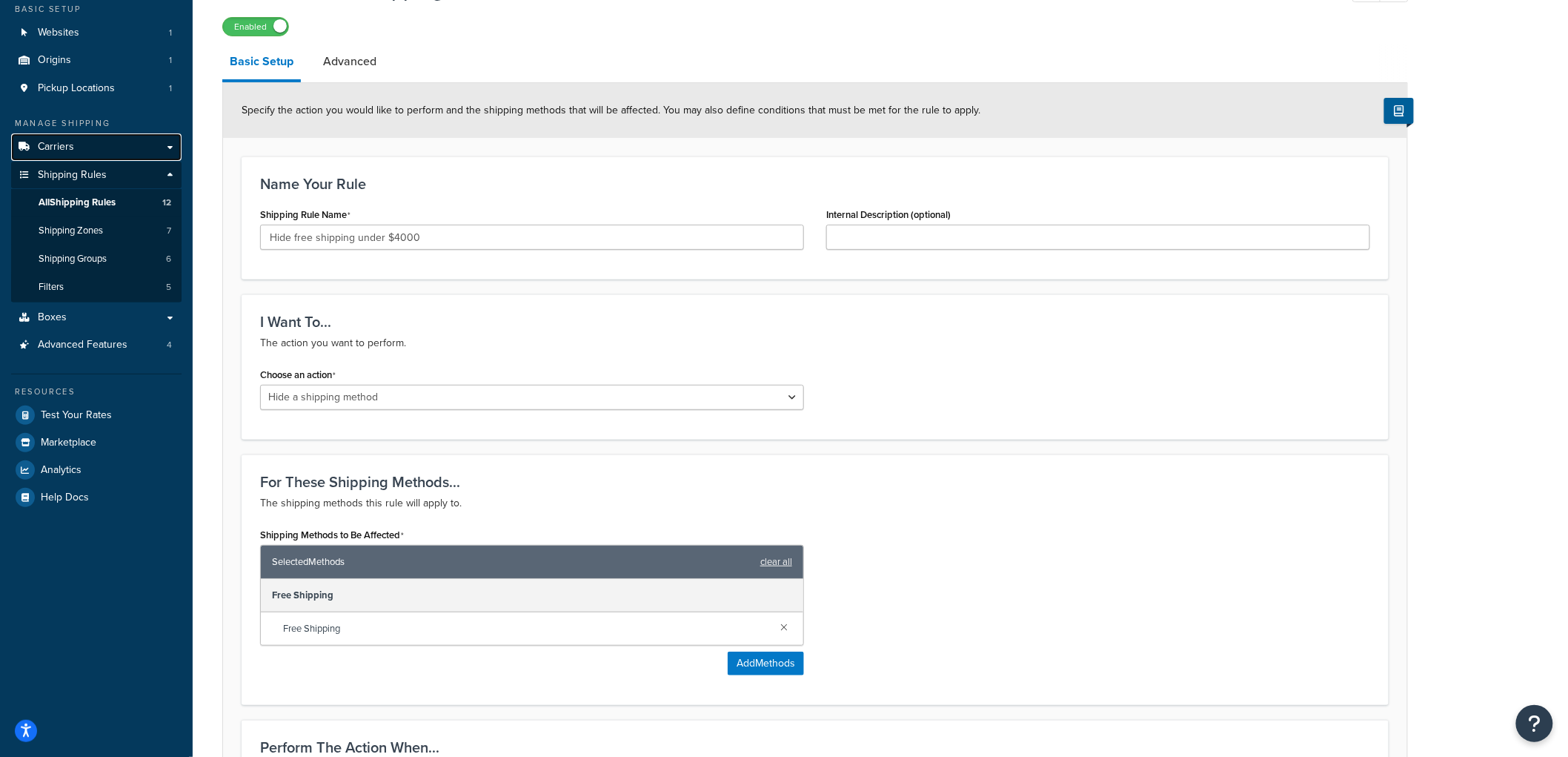
click at [102, 140] on link "Carriers" at bounding box center [96, 147] width 171 height 28
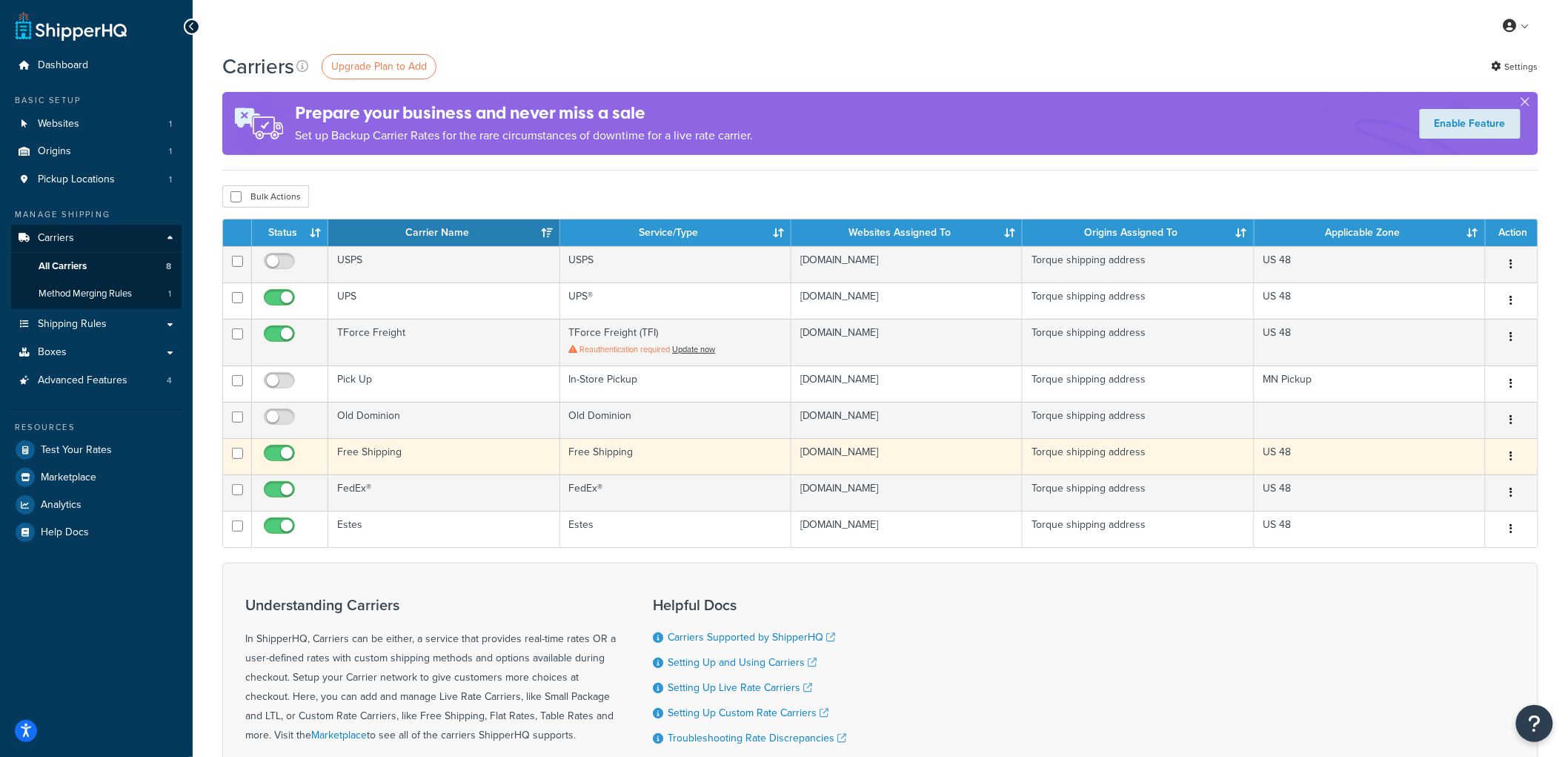
click at [1510, 455] on icon "button" at bounding box center [1512, 455] width 3 height 10
click at [1482, 482] on link "Edit" at bounding box center [1453, 486] width 117 height 30
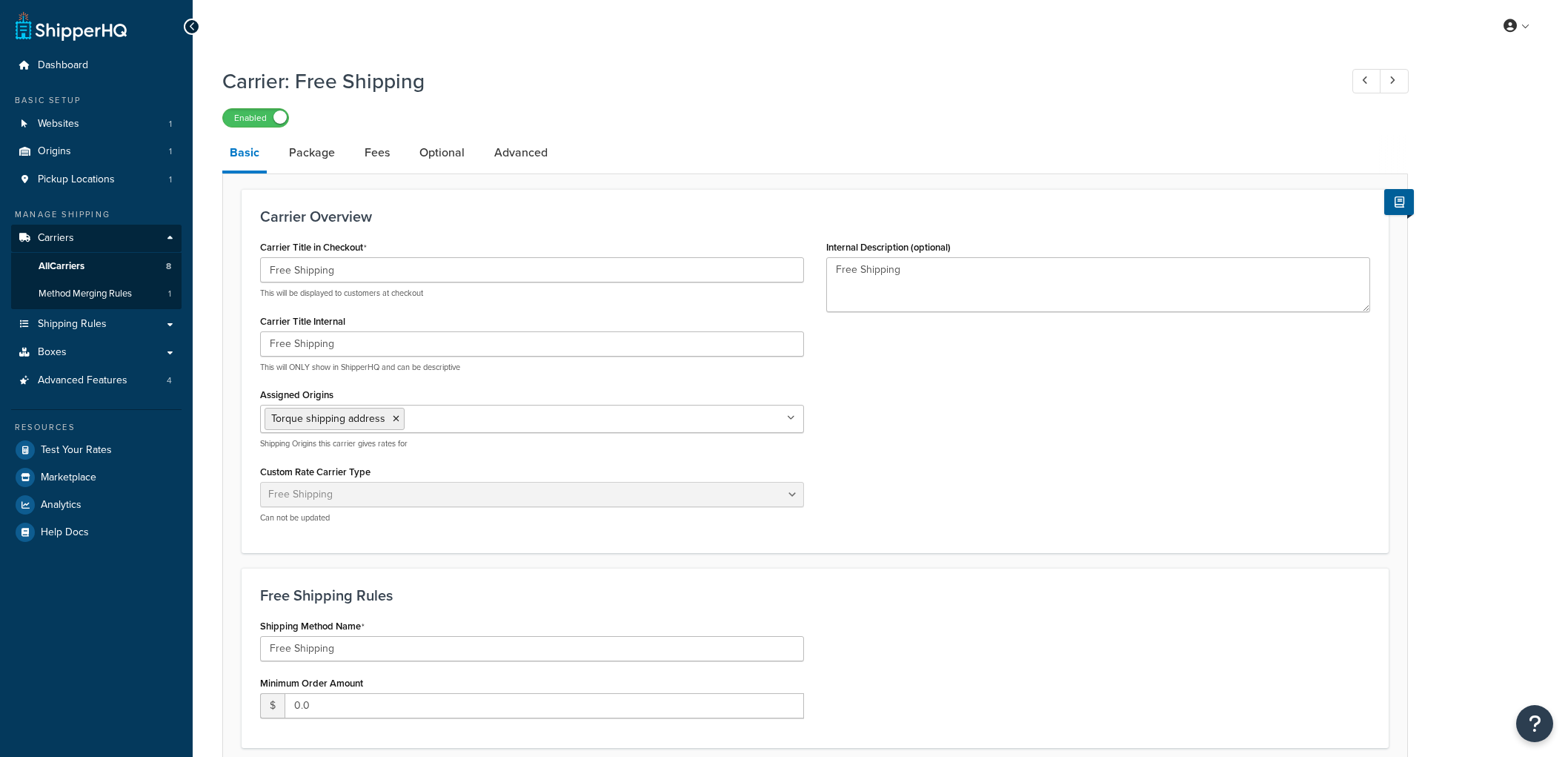
select select "free"
click at [330, 164] on link "Package" at bounding box center [312, 152] width 61 height 36
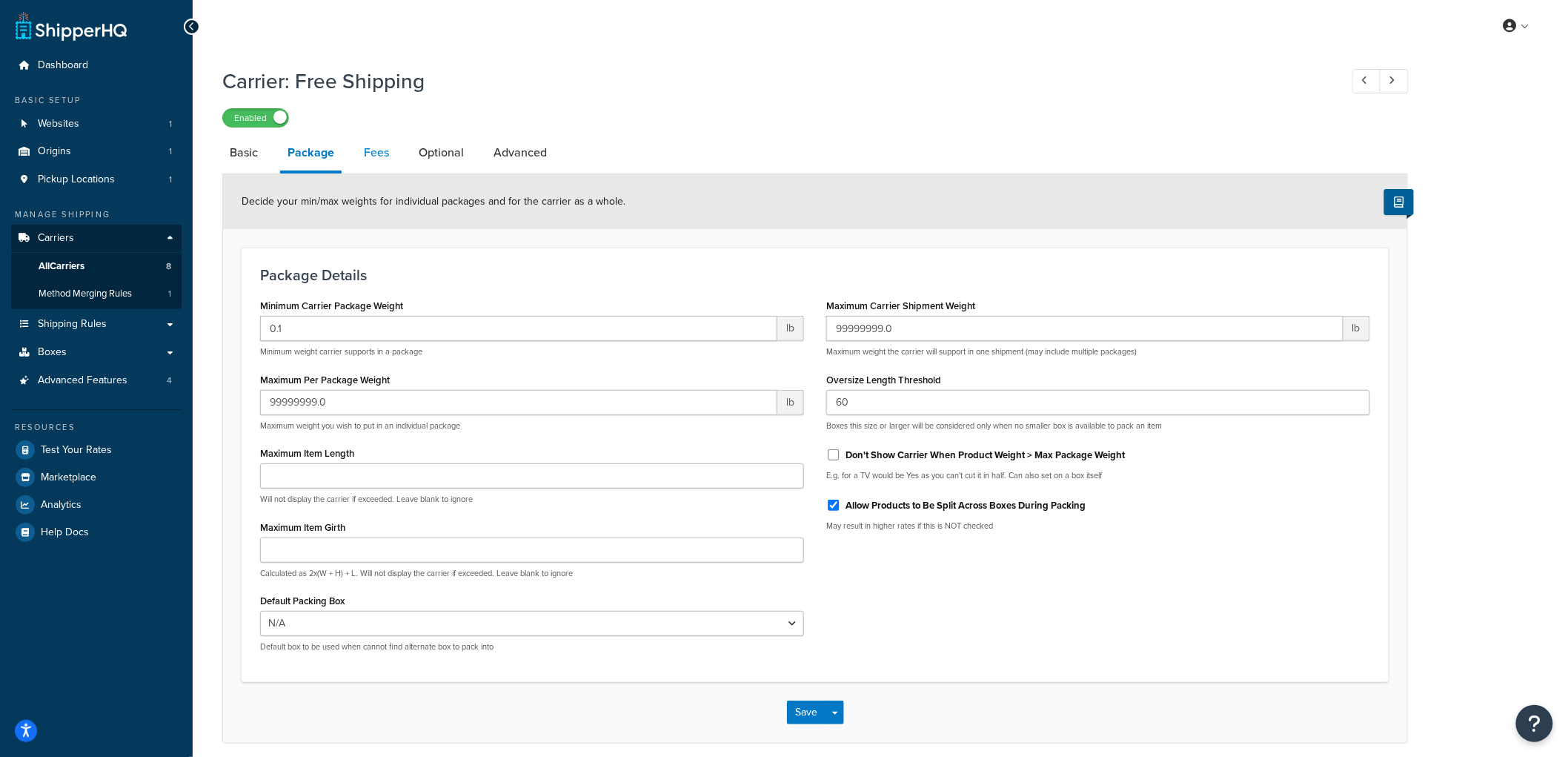
click at [379, 159] on link "Fees" at bounding box center [376, 152] width 40 height 36
select select "AFTER"
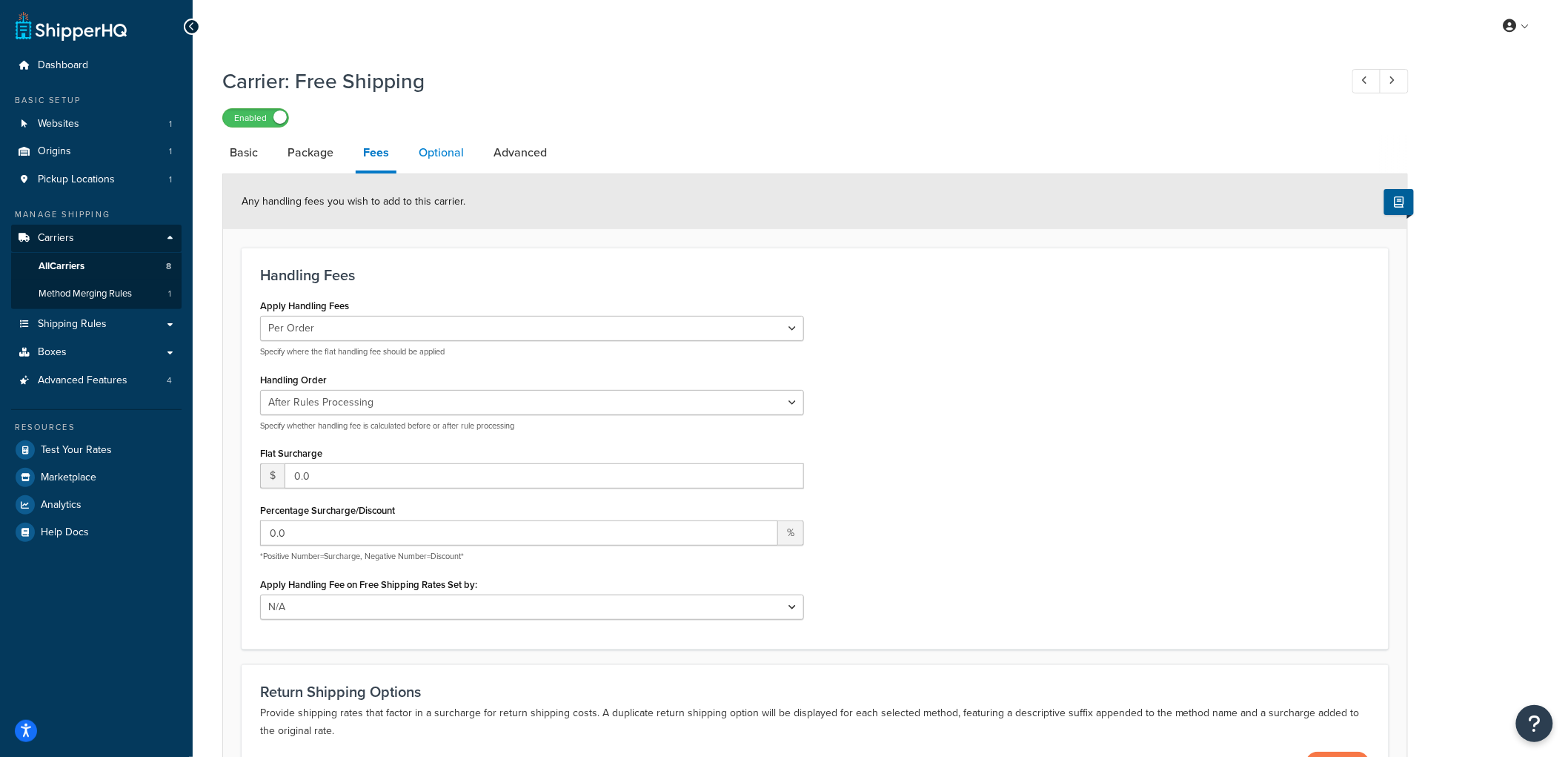
click at [458, 159] on link "Optional" at bounding box center [442, 152] width 60 height 36
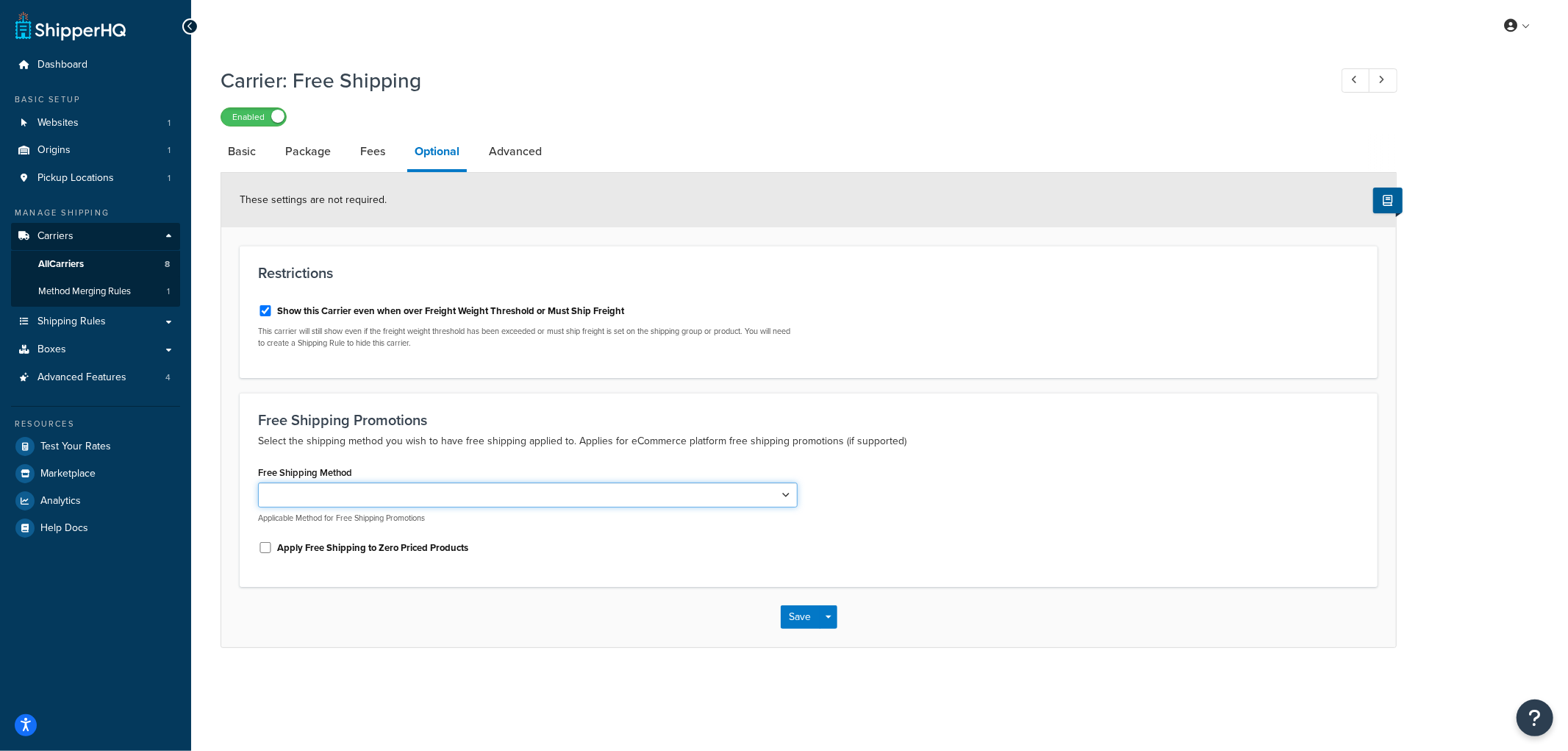
click at [456, 498] on select "Free Shipping" at bounding box center [528, 495] width 540 height 25
click at [467, 465] on div "Free Shipping Method Free Shipping Applicable Method for Free Shipping Promotio…" at bounding box center [528, 493] width 540 height 61
click at [518, 157] on link "Advanced" at bounding box center [515, 151] width 68 height 35
select select "false"
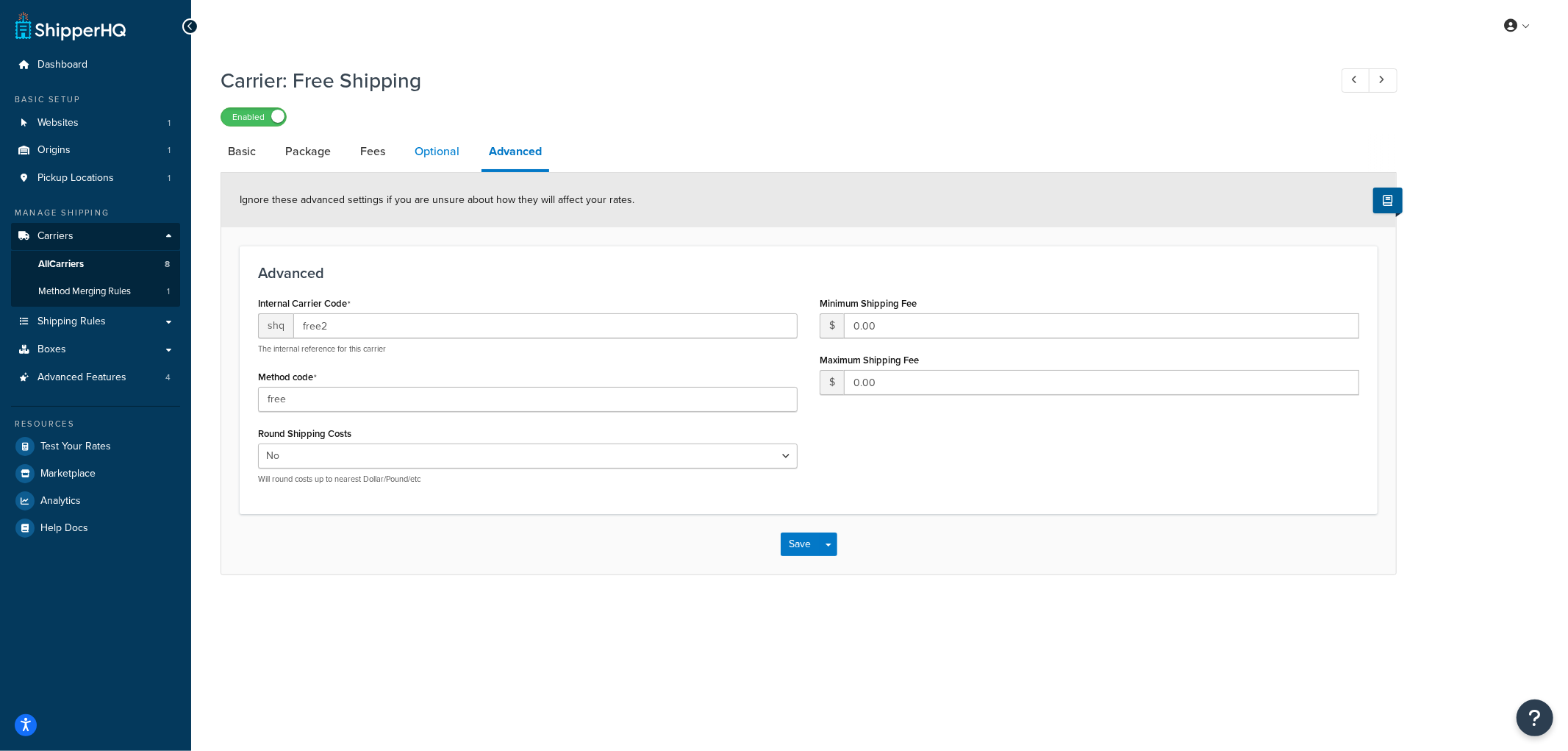
click at [437, 145] on link "Optional" at bounding box center [437, 151] width 60 height 35
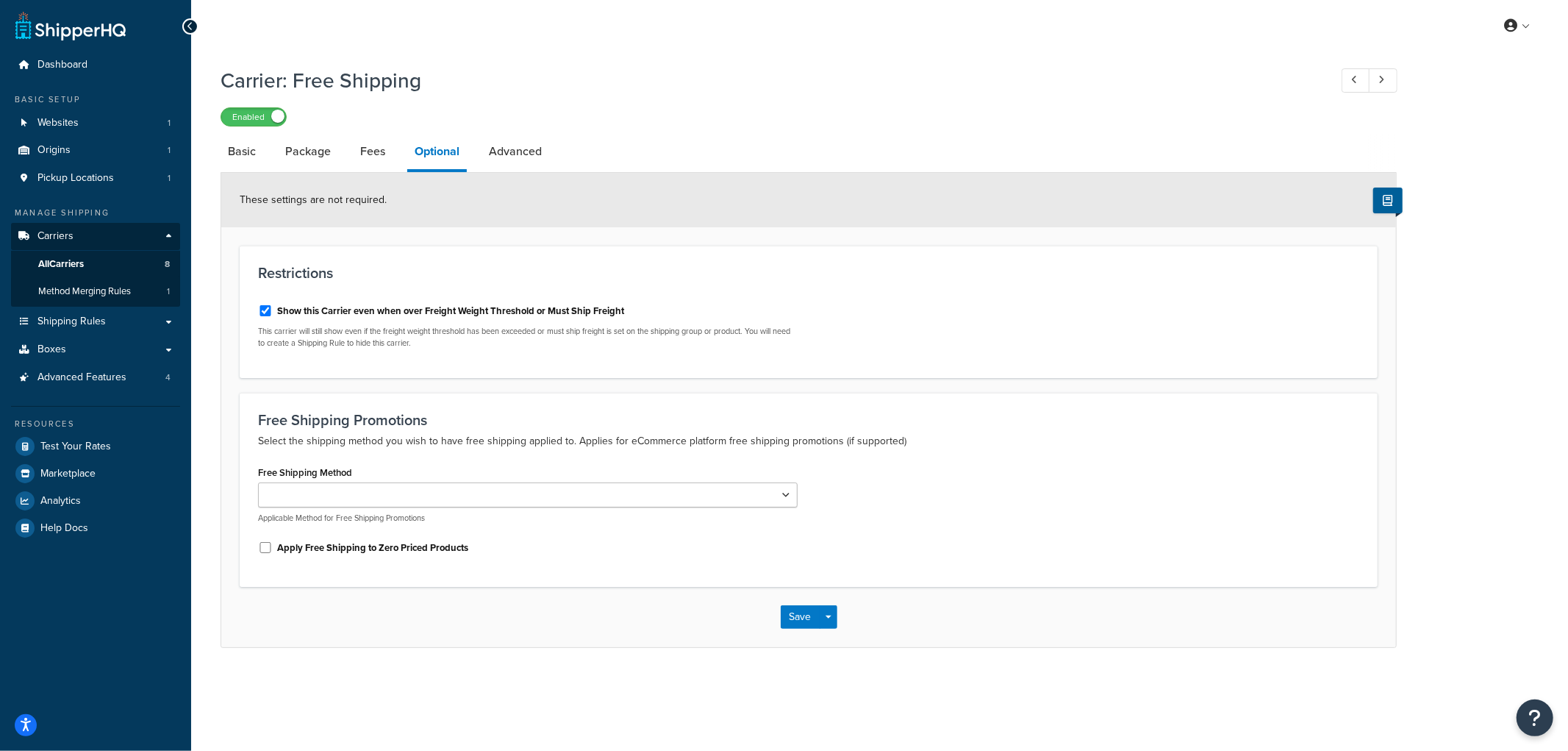
click at [345, 147] on li "Package" at bounding box center [315, 151] width 75 height 35
click at [264, 147] on li "Basic" at bounding box center [249, 151] width 57 height 35
click at [255, 147] on link "Basic" at bounding box center [242, 151] width 42 height 35
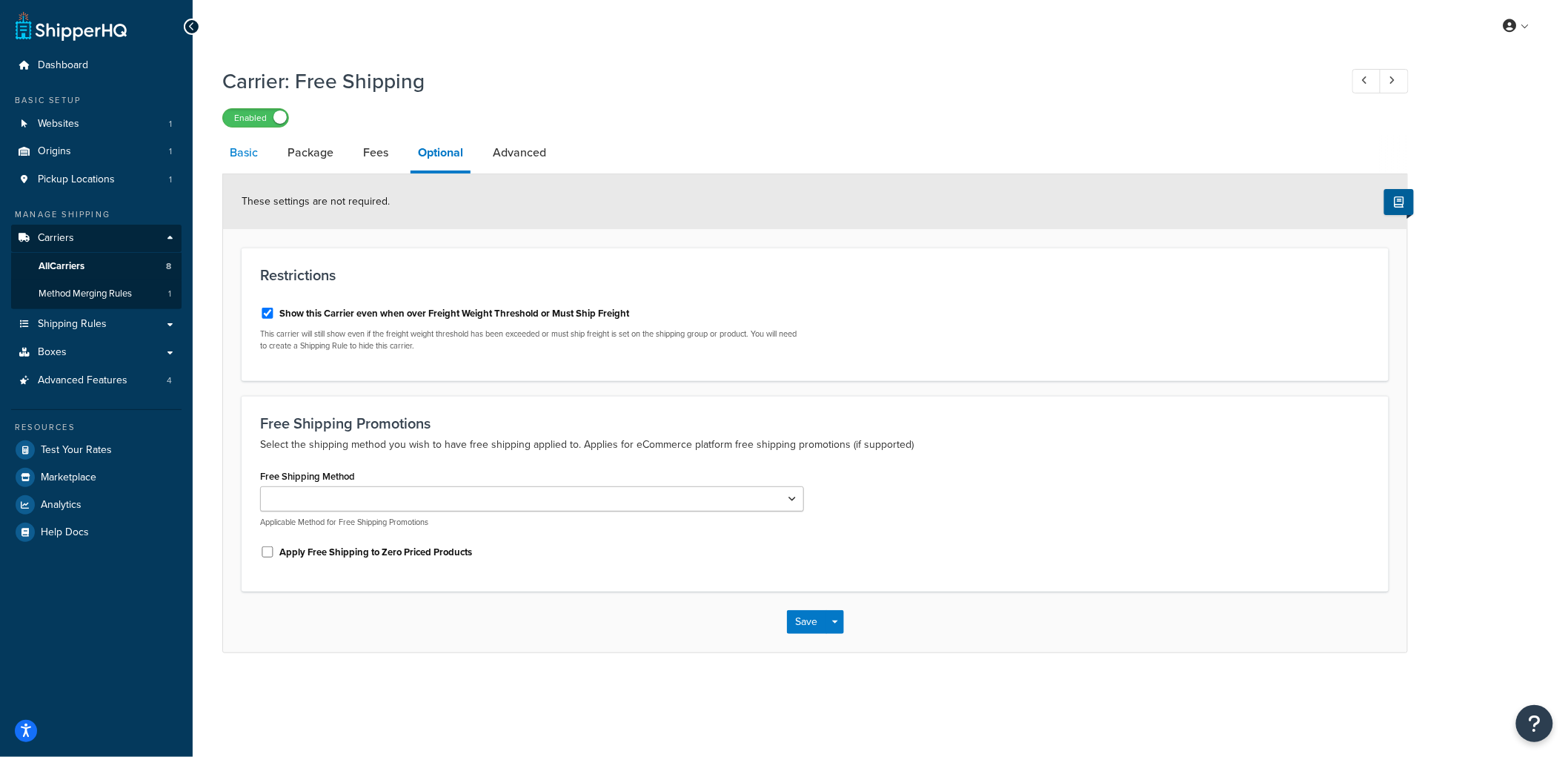
select select "free"
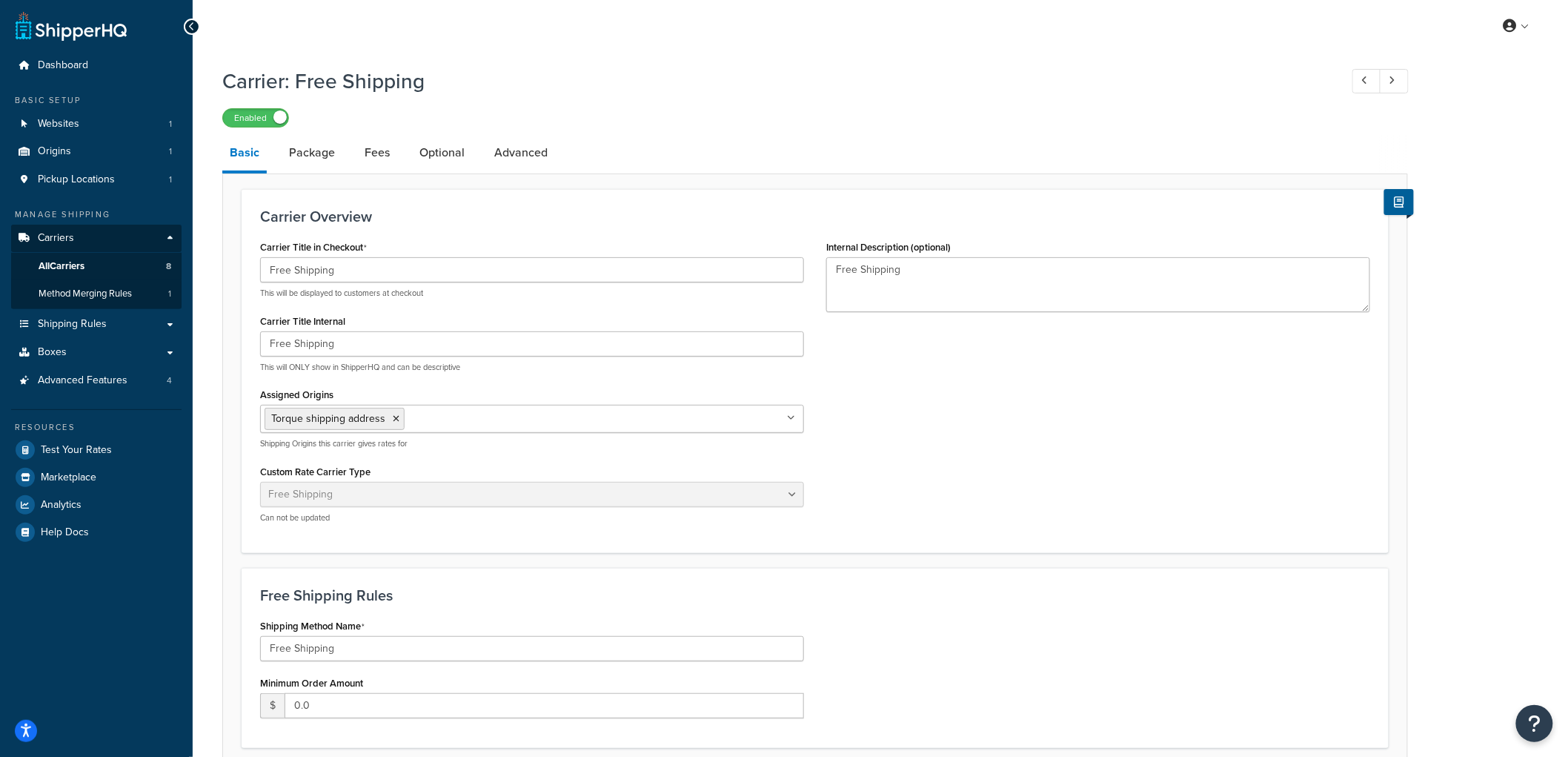
click at [126, 291] on span "Method Merging Rules" at bounding box center [86, 294] width 94 height 13
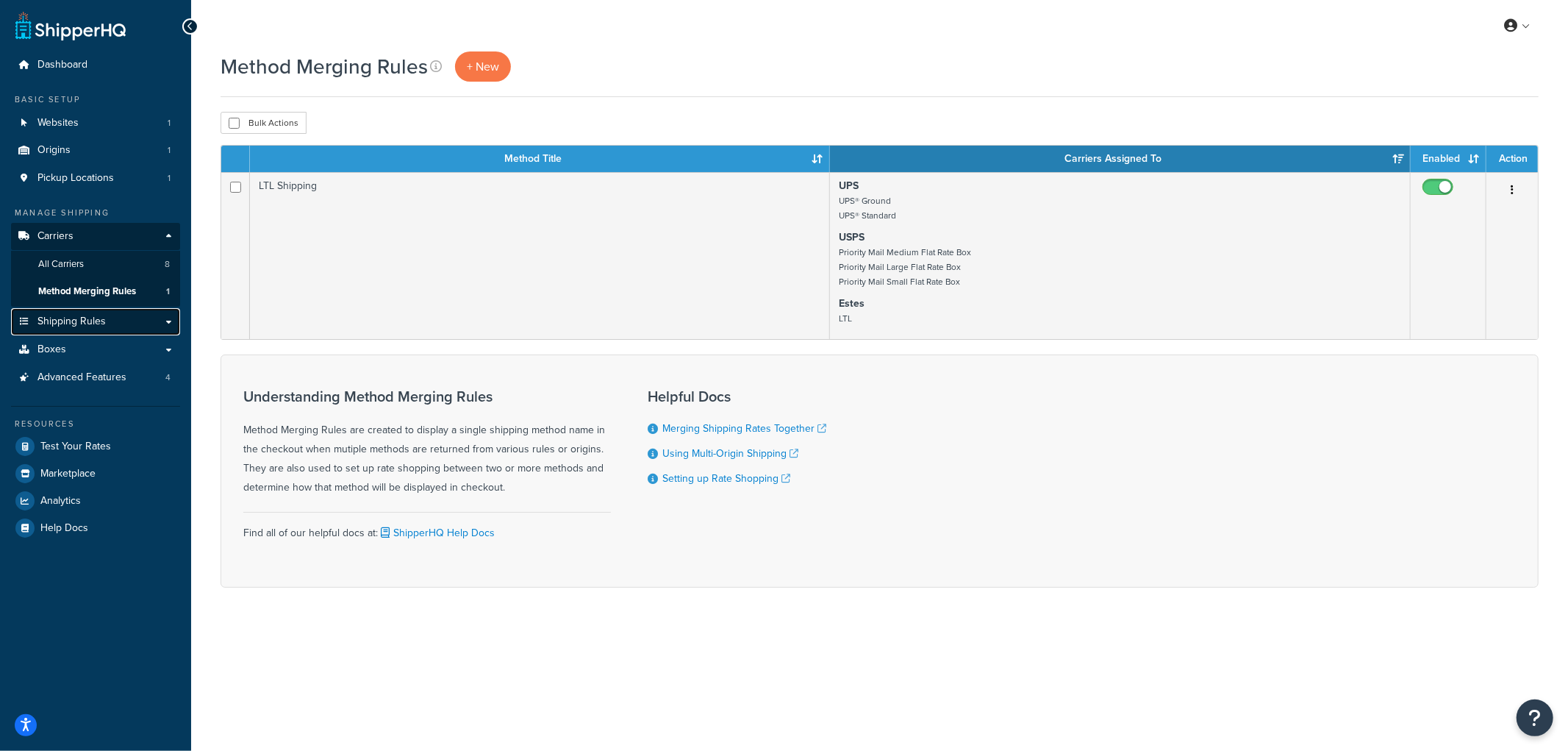
click at [123, 313] on link "Shipping Rules" at bounding box center [95, 322] width 169 height 28
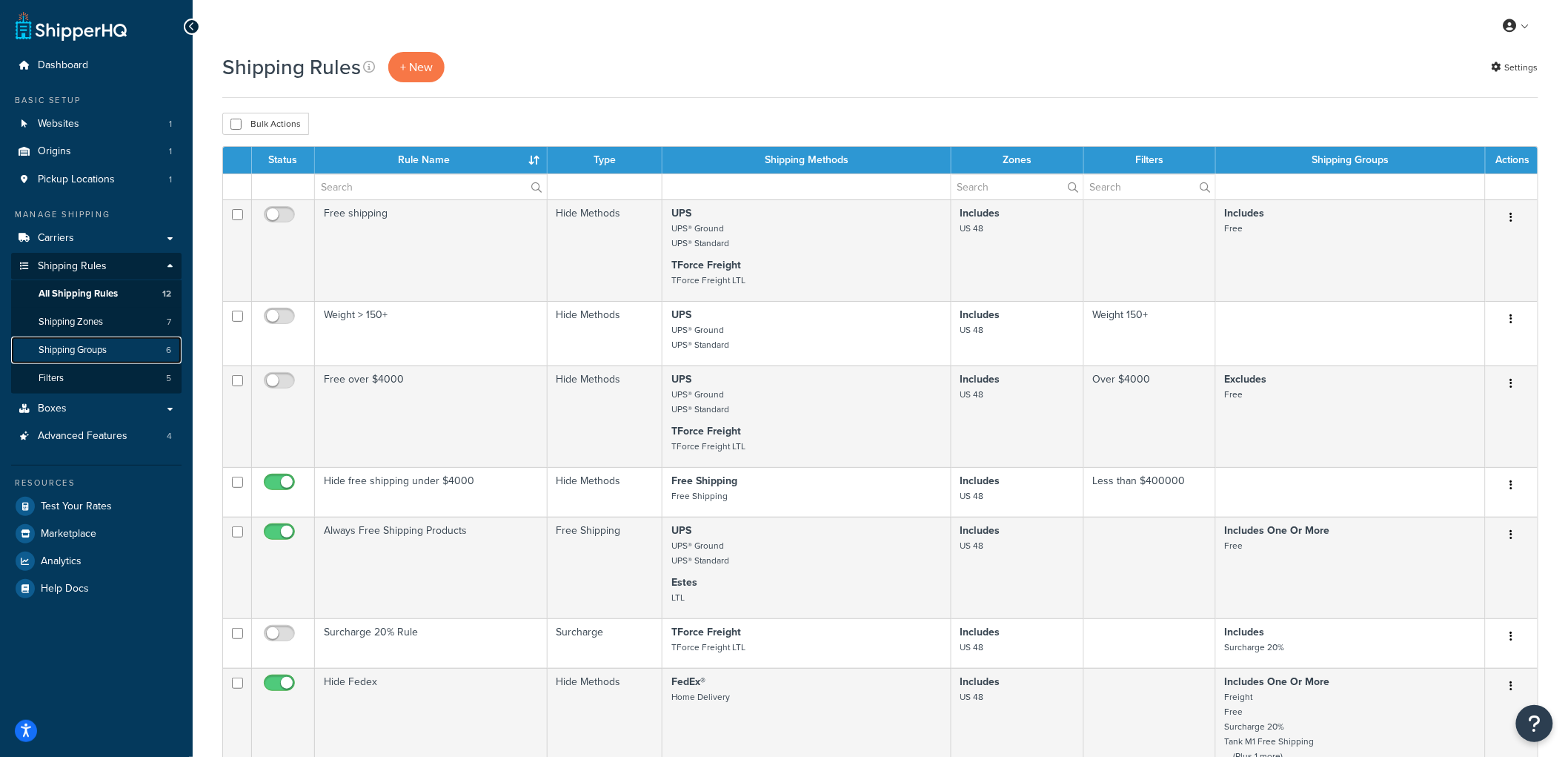
click at [99, 345] on span "Shipping Groups" at bounding box center [73, 351] width 68 height 13
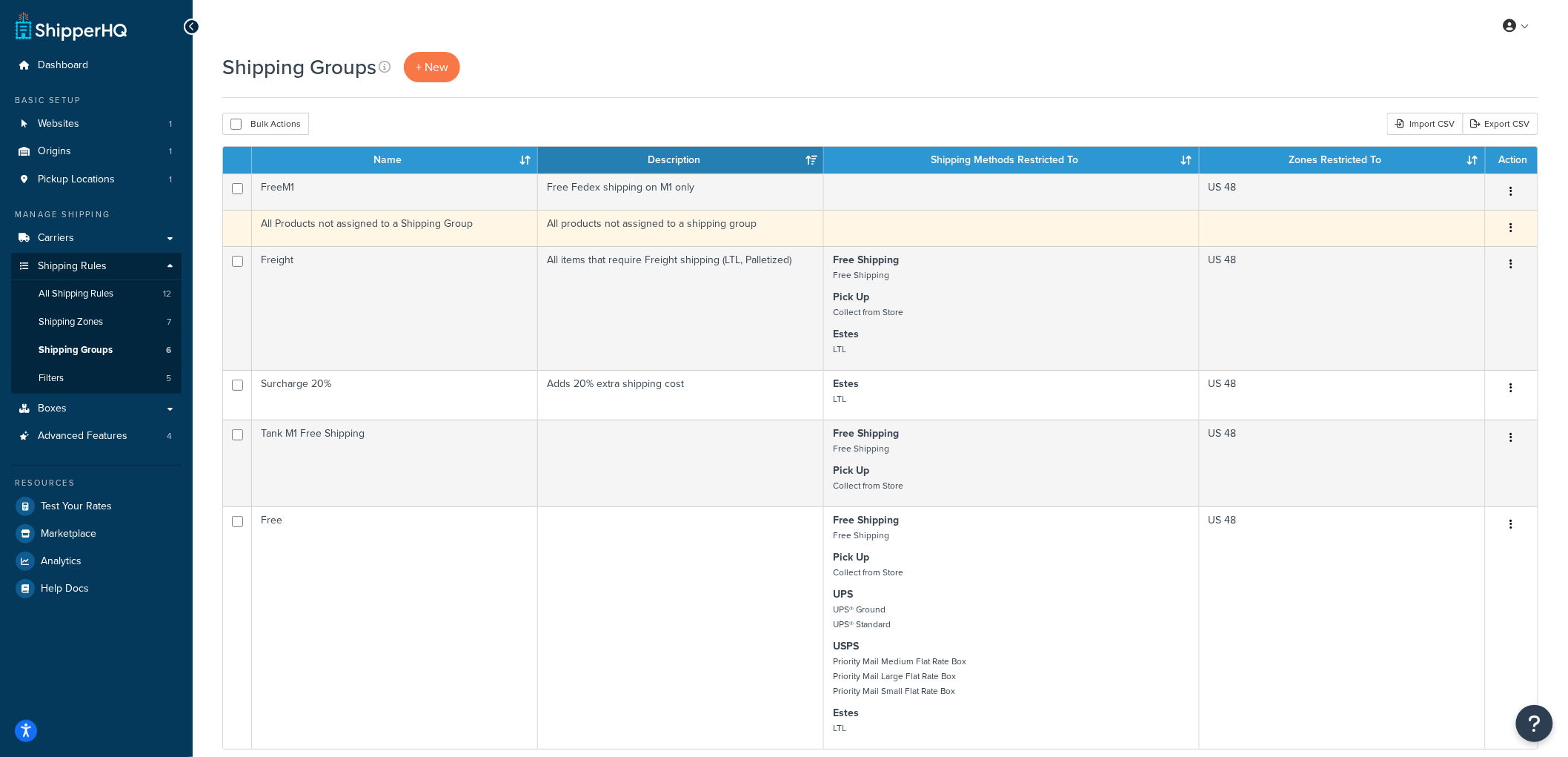
click at [1510, 223] on icon "button" at bounding box center [1512, 227] width 3 height 10
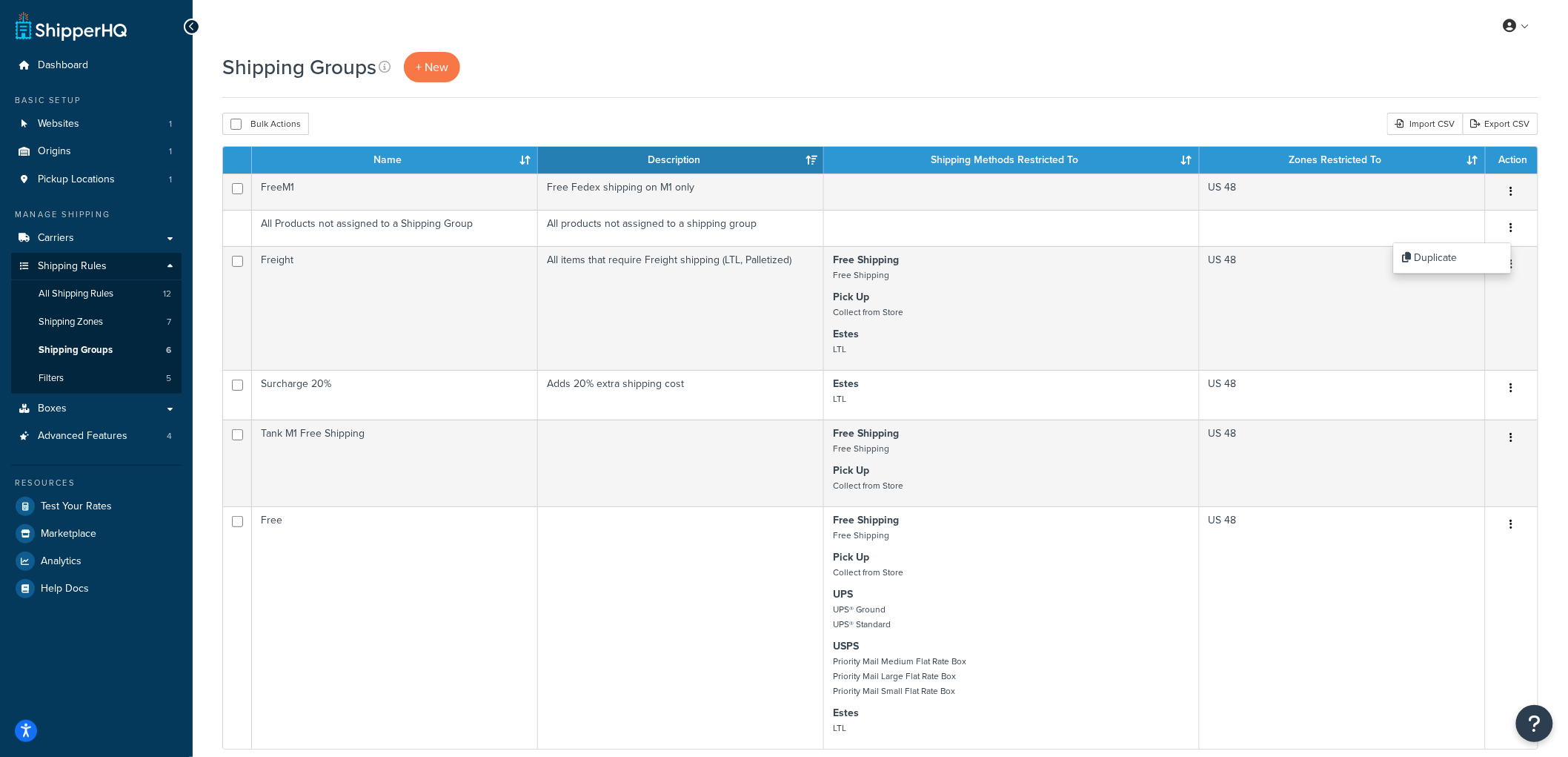
click at [688, 72] on div "Shipping Groups + New" at bounding box center [880, 67] width 1317 height 30
click at [106, 289] on span "All Shipping Rules" at bounding box center [76, 294] width 75 height 13
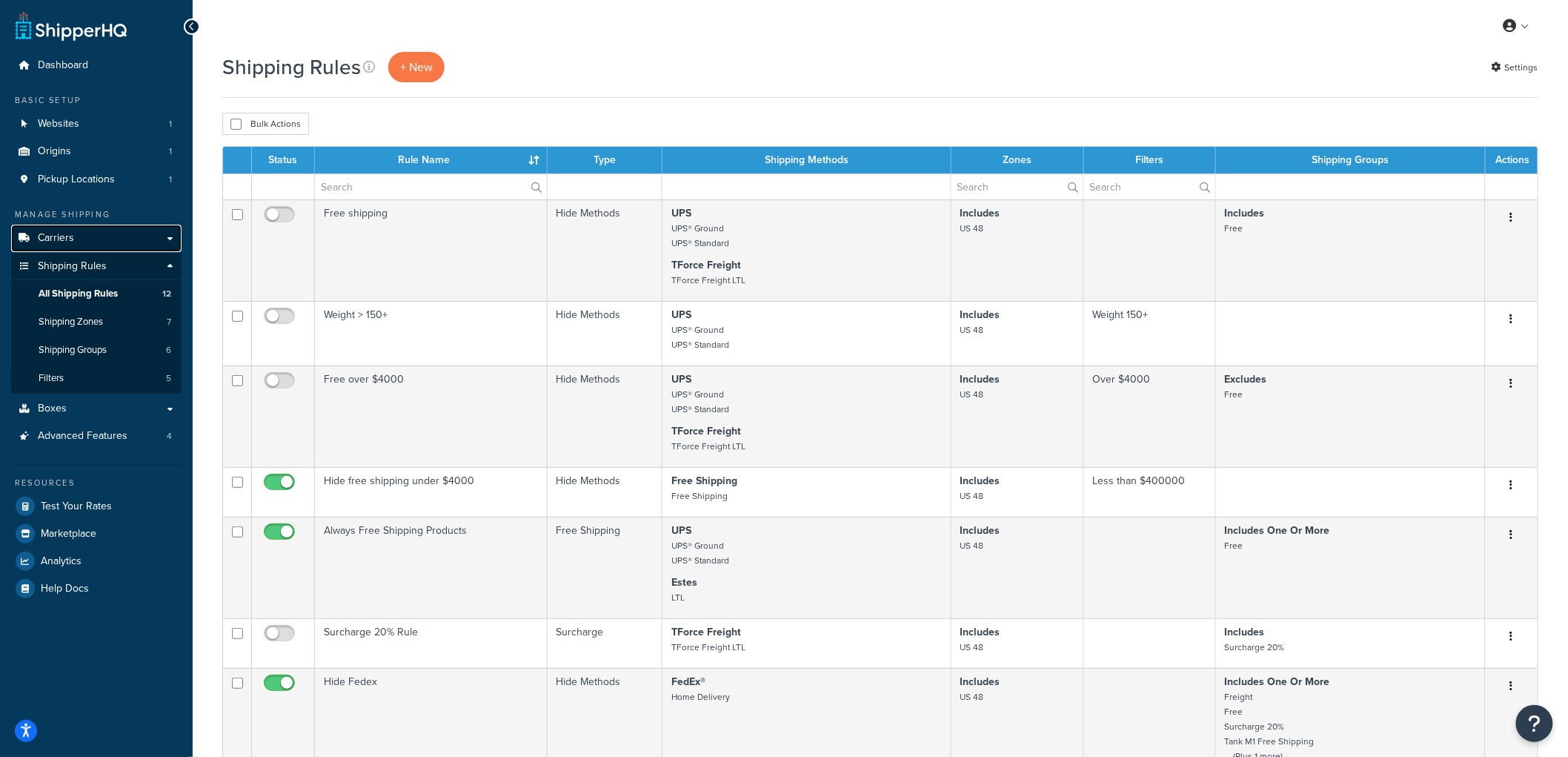
click at [94, 243] on link "Carriers" at bounding box center [96, 238] width 171 height 28
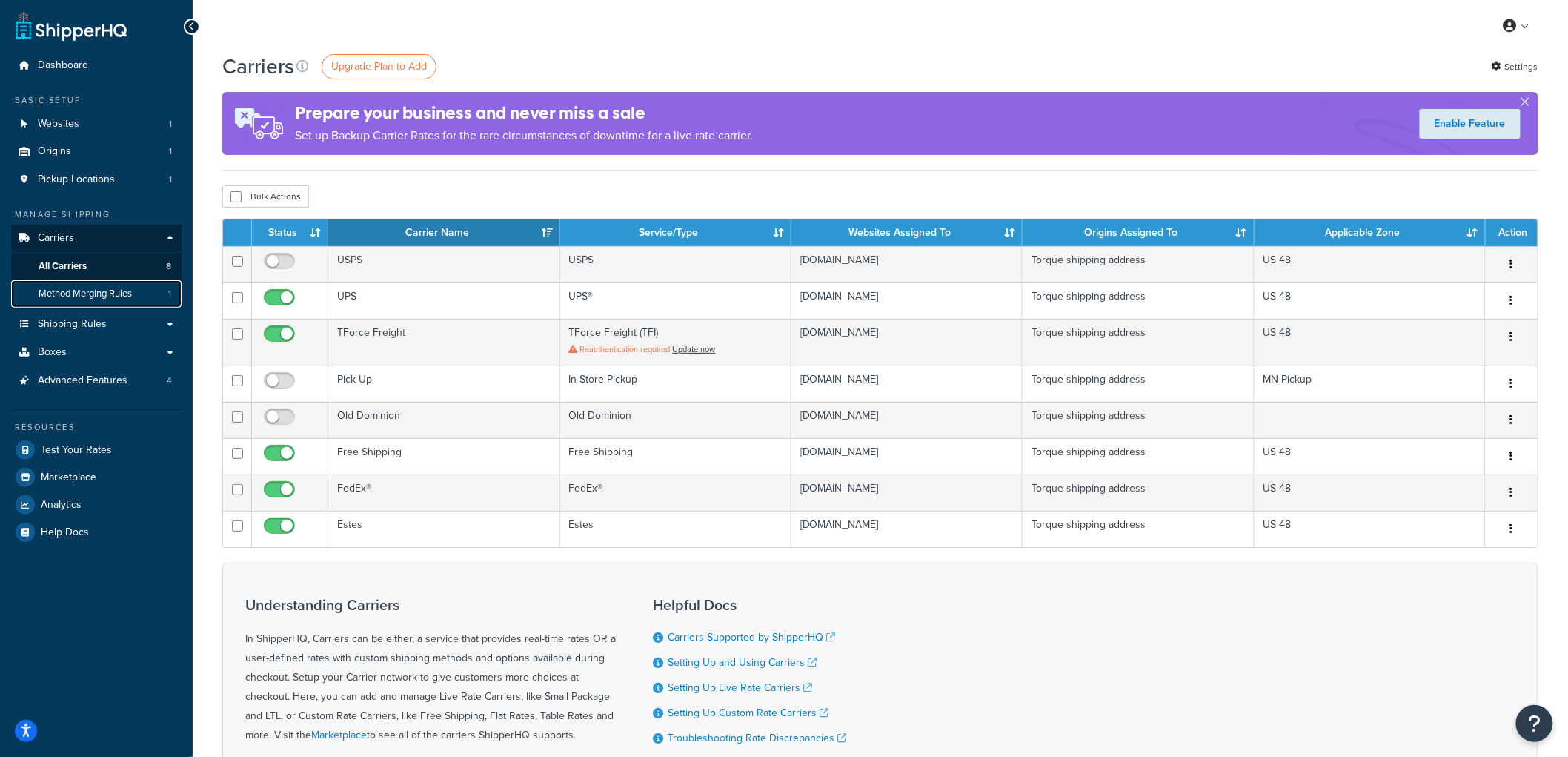
click at [86, 292] on span "Method Merging Rules" at bounding box center [86, 294] width 94 height 13
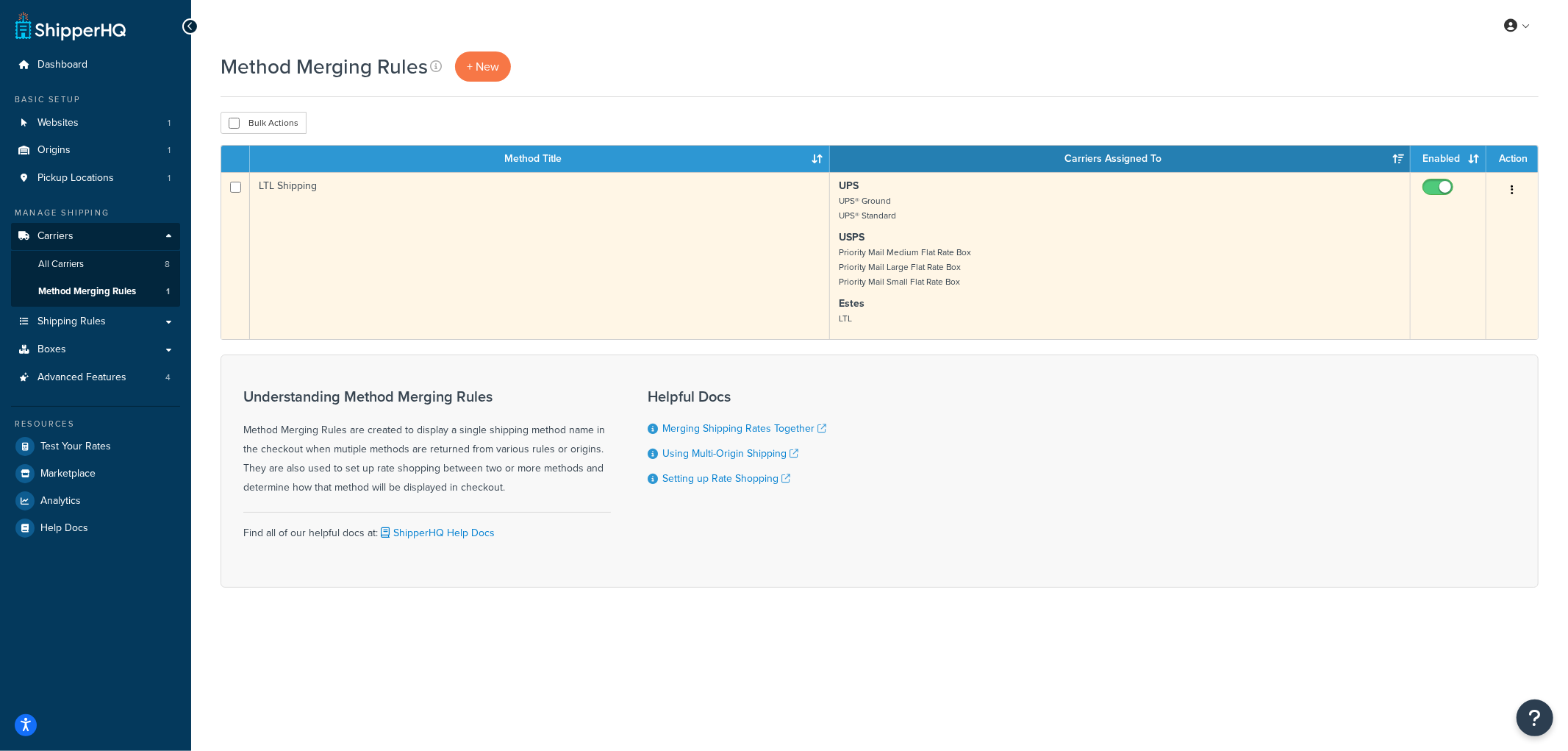
click at [1516, 194] on button "button" at bounding box center [1512, 191] width 20 height 24
click at [1458, 222] on link "Edit" at bounding box center [1453, 220] width 116 height 30
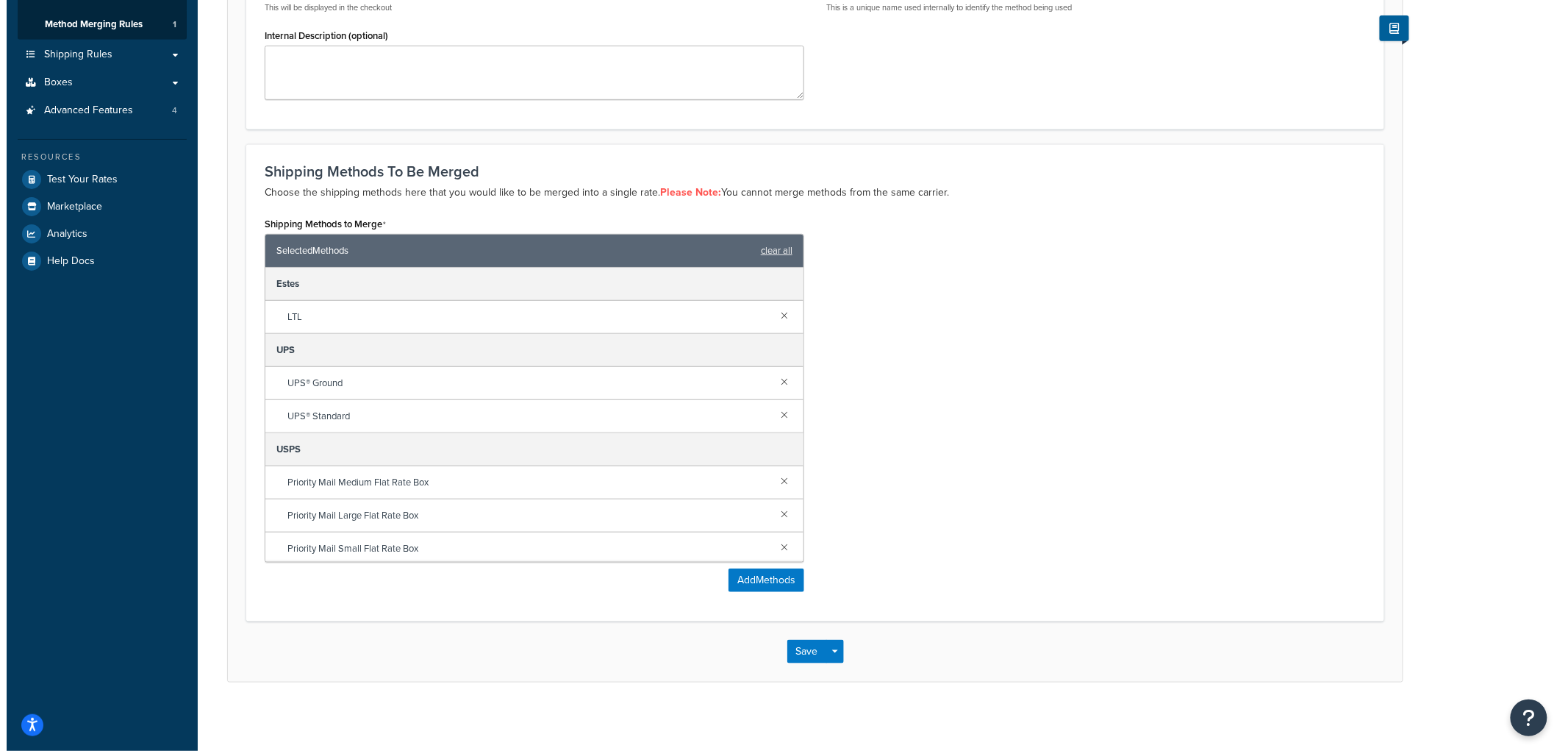
scroll to position [272, 0]
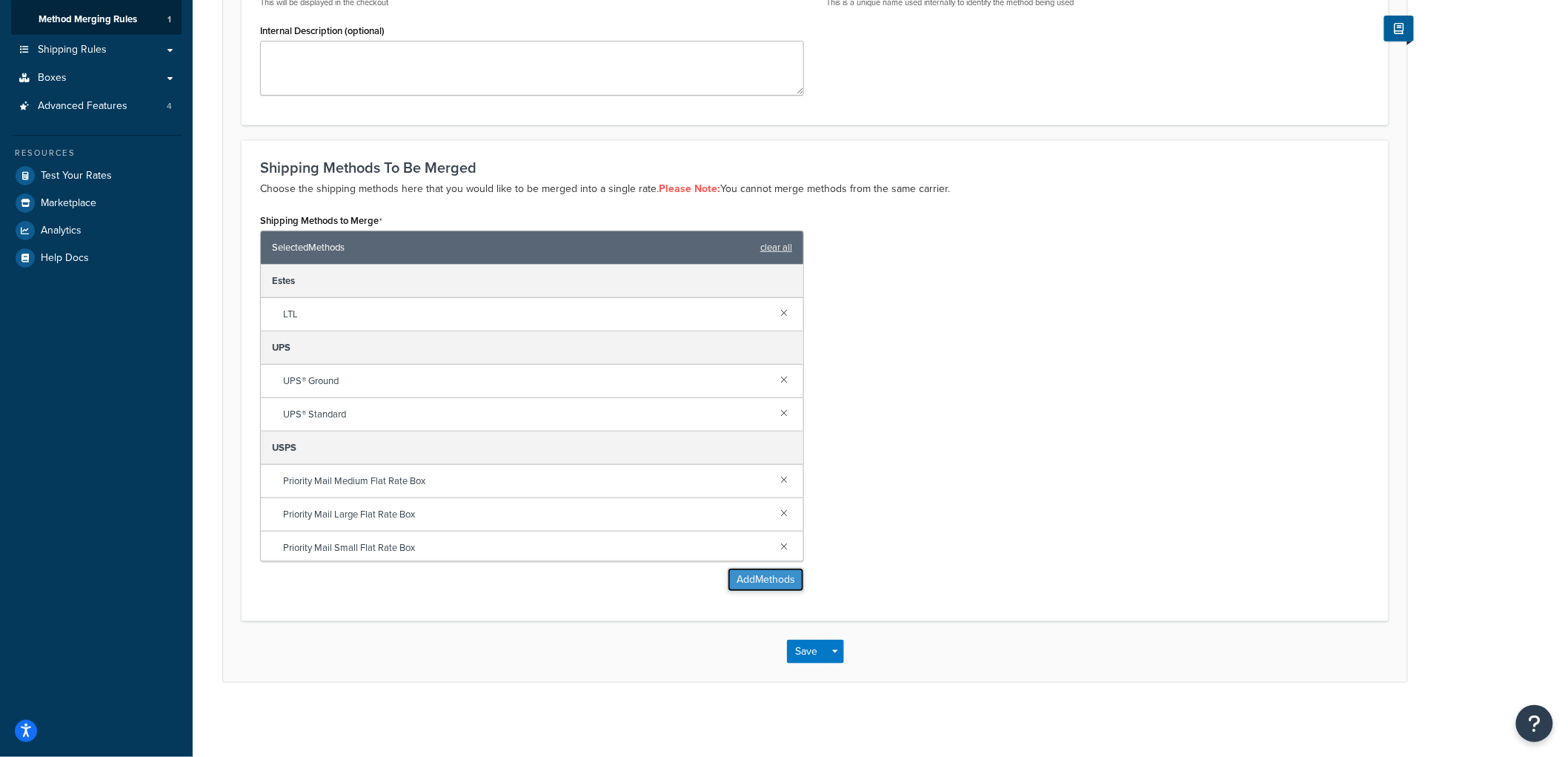
click at [753, 579] on button "Add Methods" at bounding box center [766, 580] width 76 height 24
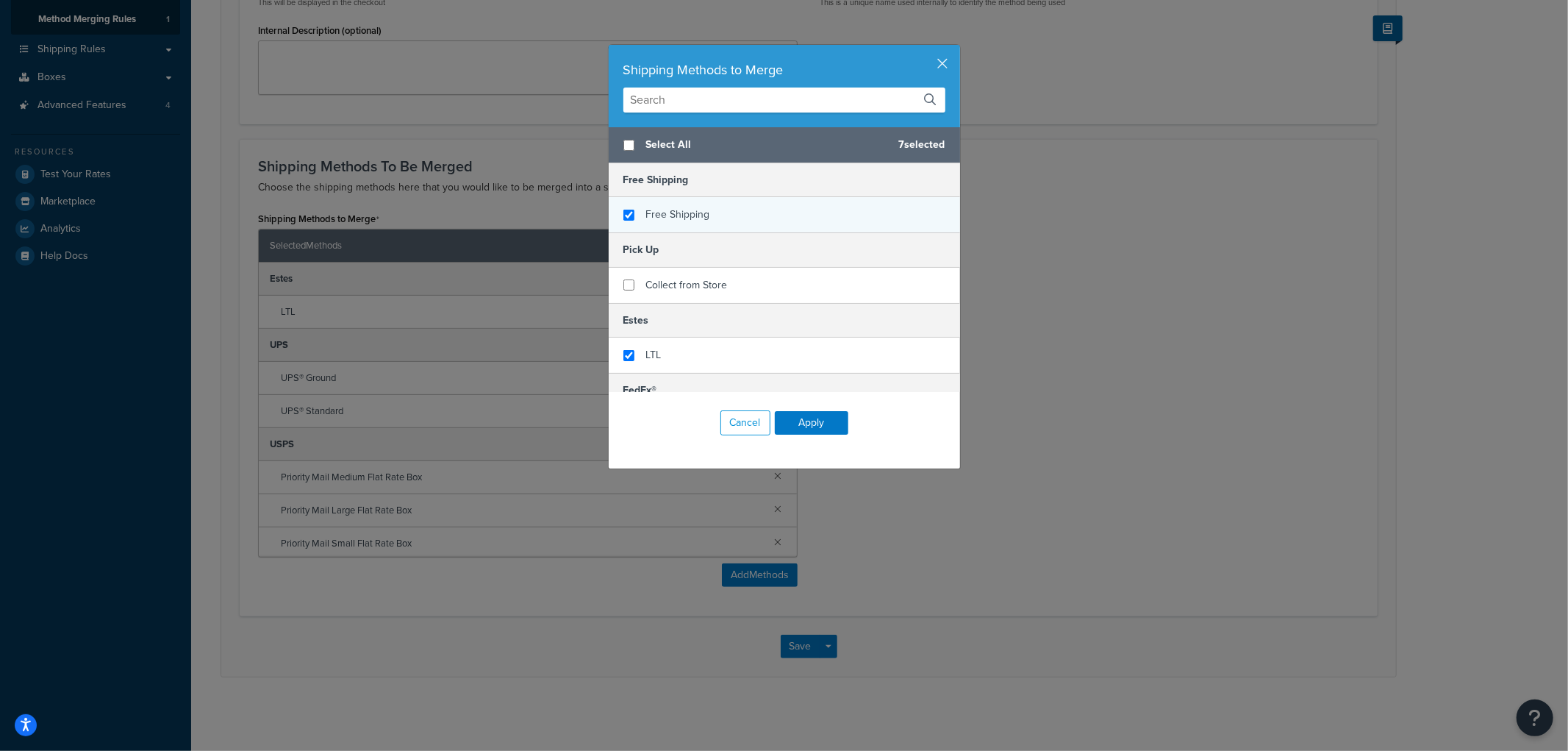
checkbox input "true"
click at [691, 215] on span "Free Shipping" at bounding box center [677, 215] width 64 height 16
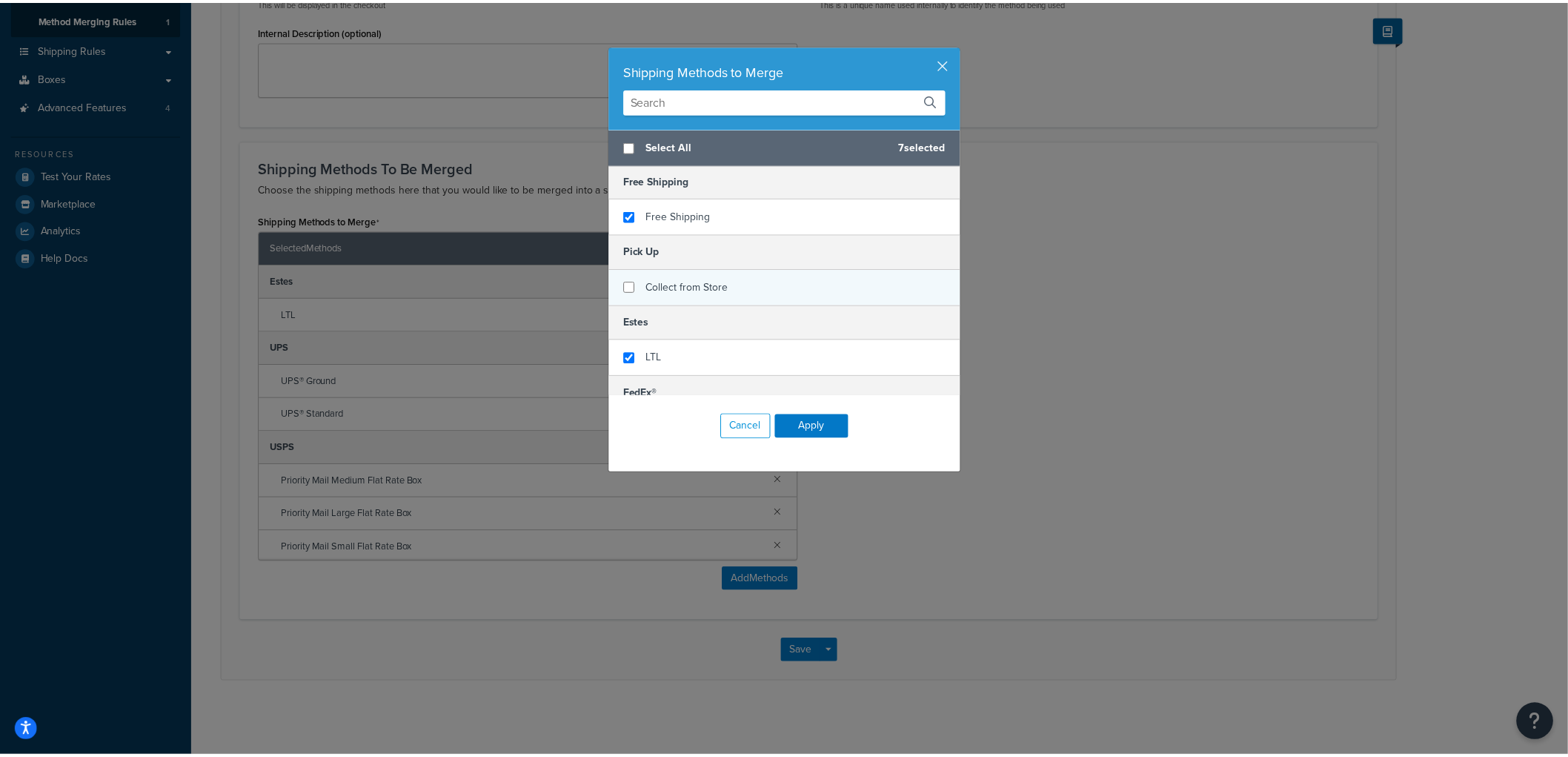
scroll to position [0, 0]
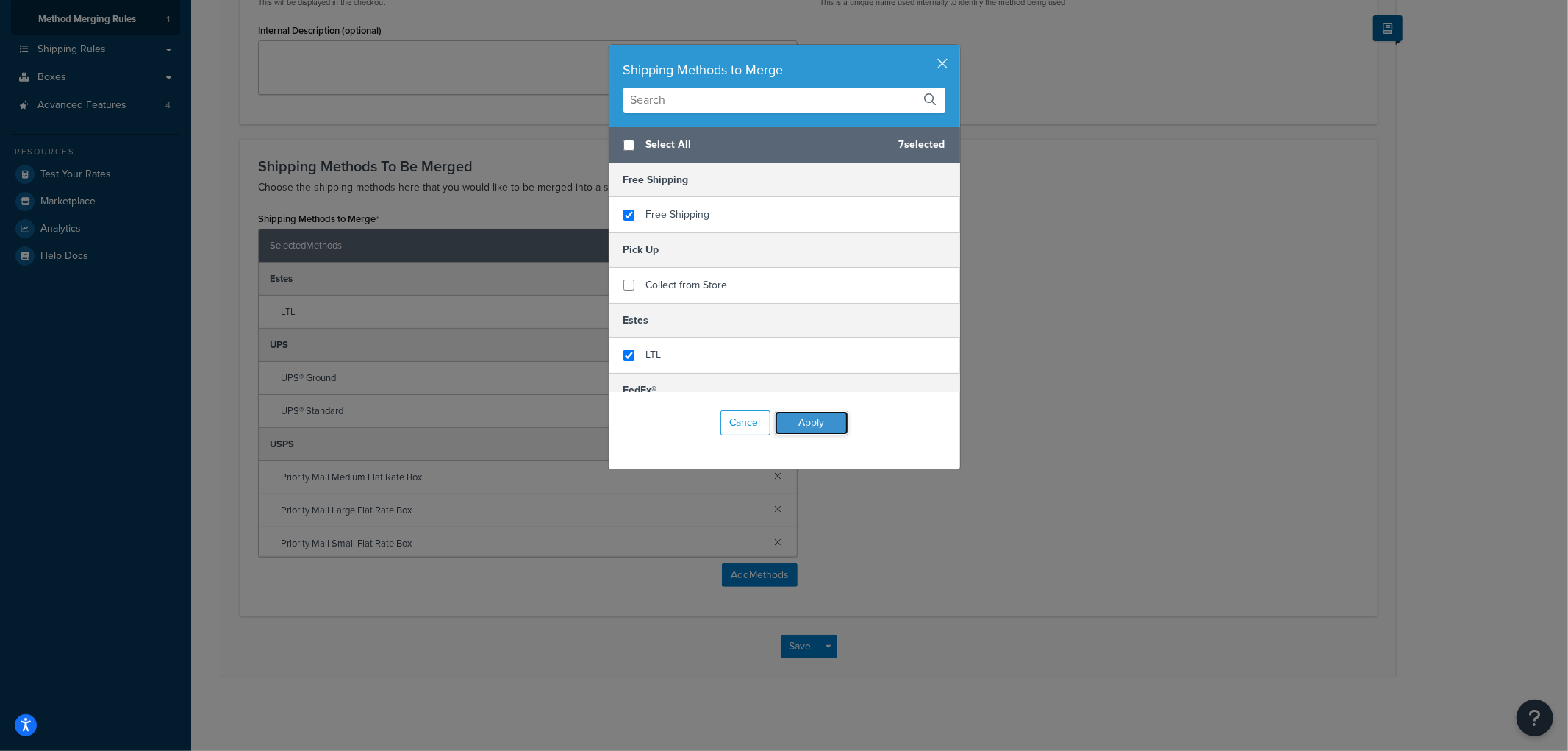
click at [807, 422] on button "Apply" at bounding box center [811, 423] width 73 height 24
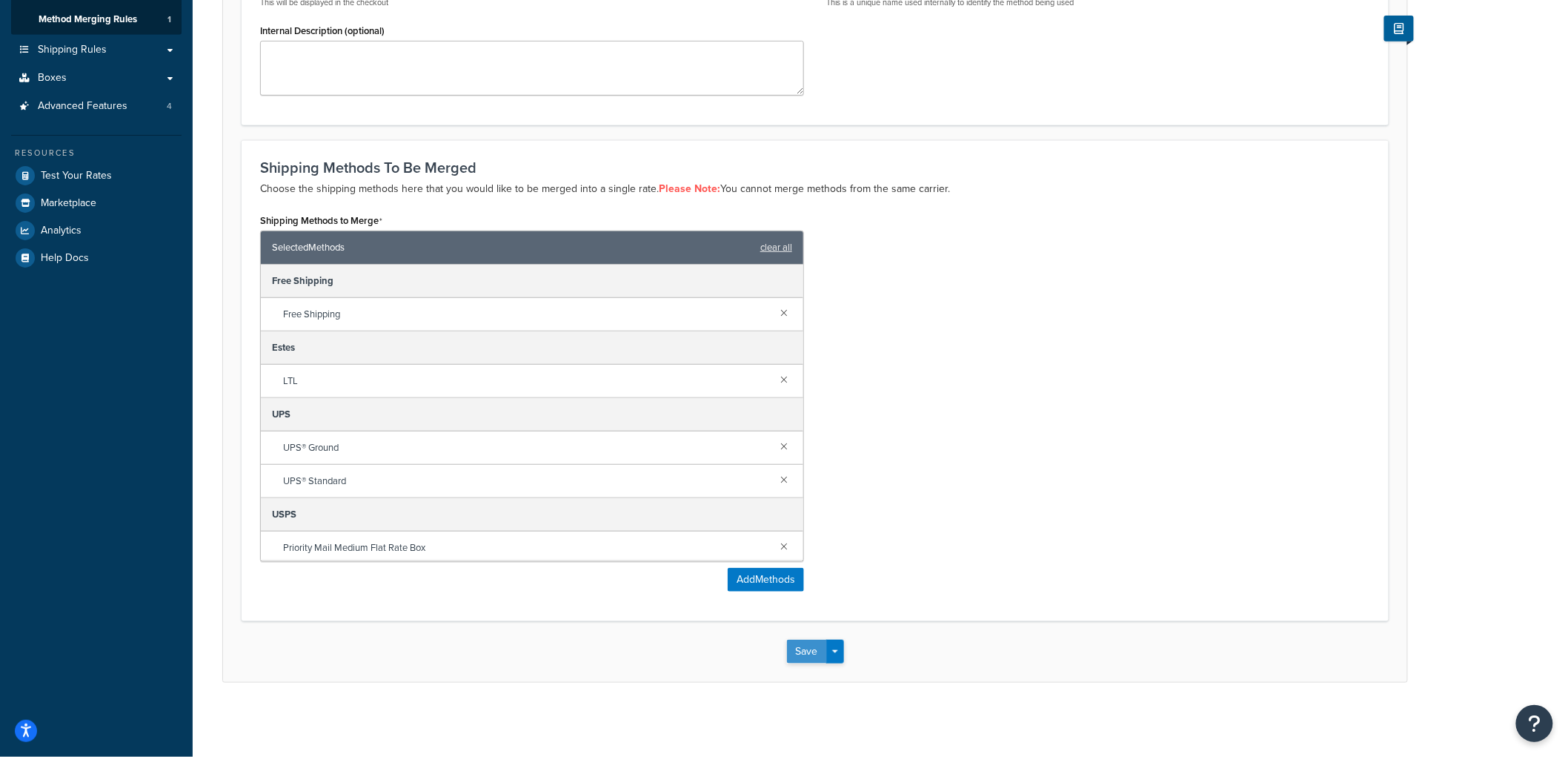
click at [804, 651] on button "Save" at bounding box center [807, 651] width 40 height 24
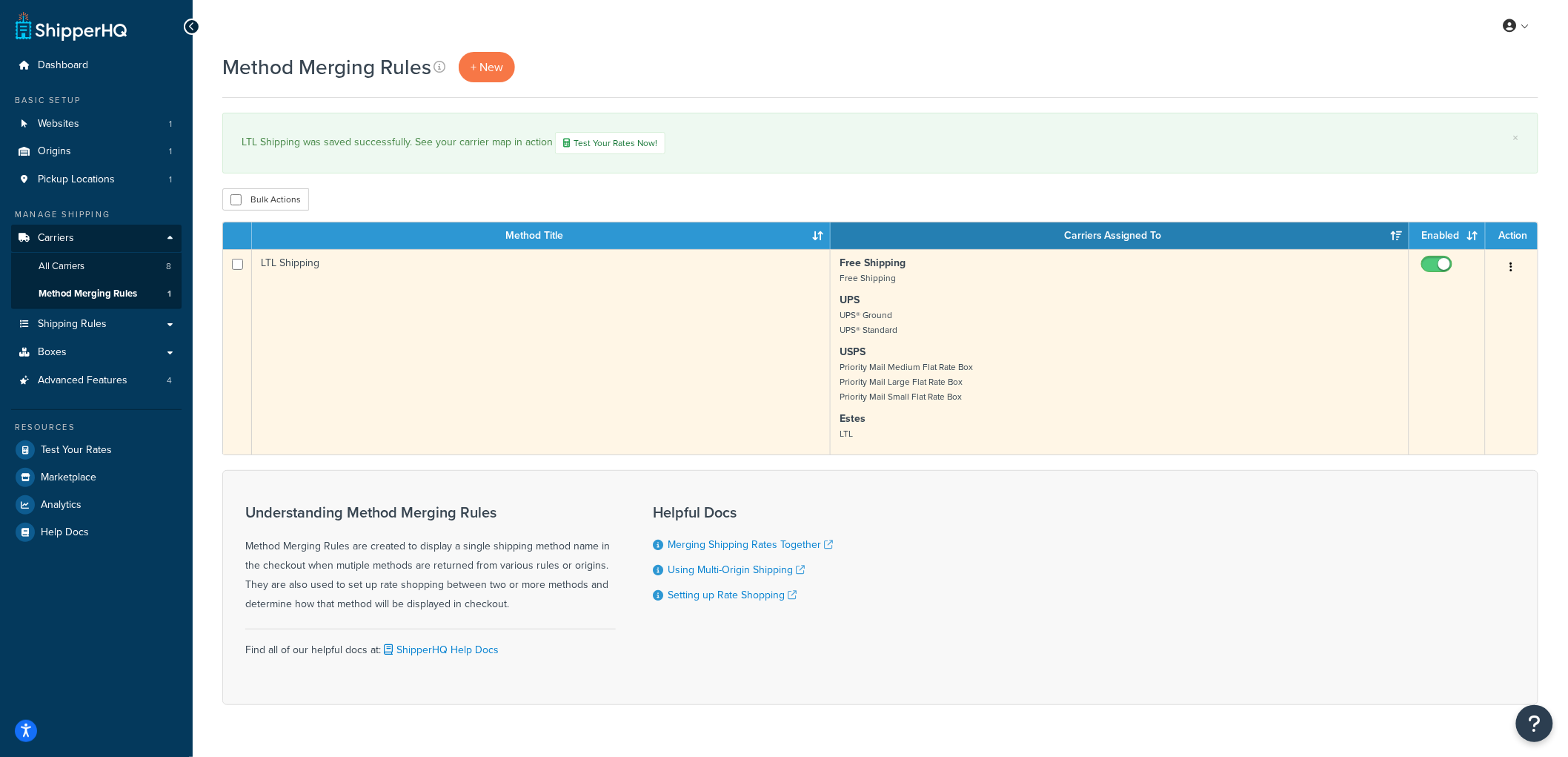
click at [1516, 272] on button "button" at bounding box center [1512, 267] width 21 height 24
click at [1482, 304] on link "Edit" at bounding box center [1453, 298] width 117 height 30
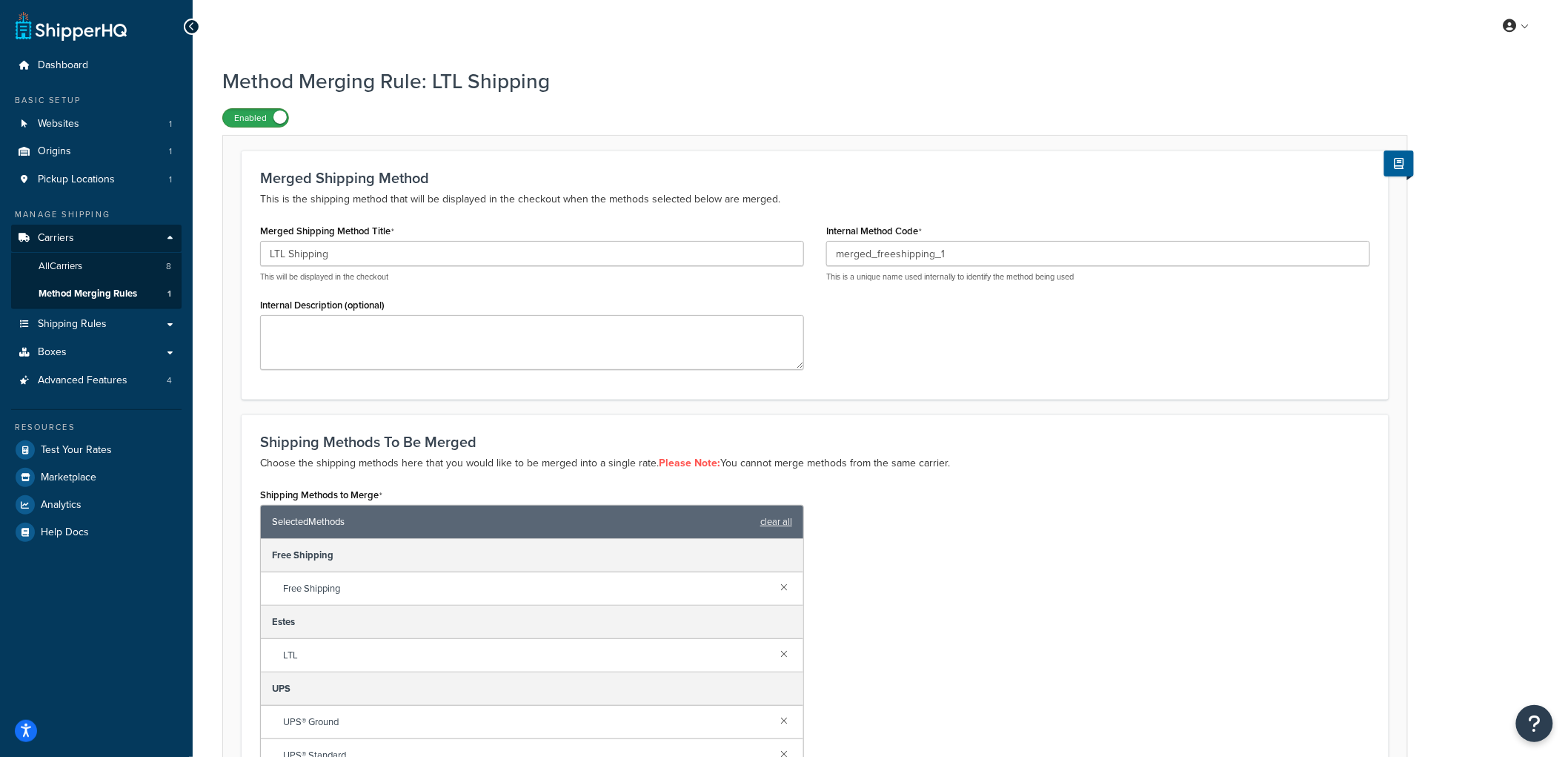
click at [255, 117] on label "Enabled" at bounding box center [255, 117] width 65 height 17
click at [1004, 582] on div "Shipping Methods to Merge Selected Methods clear all Free Shipping Free Shippin…" at bounding box center [815, 680] width 1133 height 393
drag, startPoint x: 107, startPoint y: 371, endPoint x: 947, endPoint y: 65, distance: 894.0
click at [107, 371] on link "Advanced Features 4" at bounding box center [96, 381] width 171 height 28
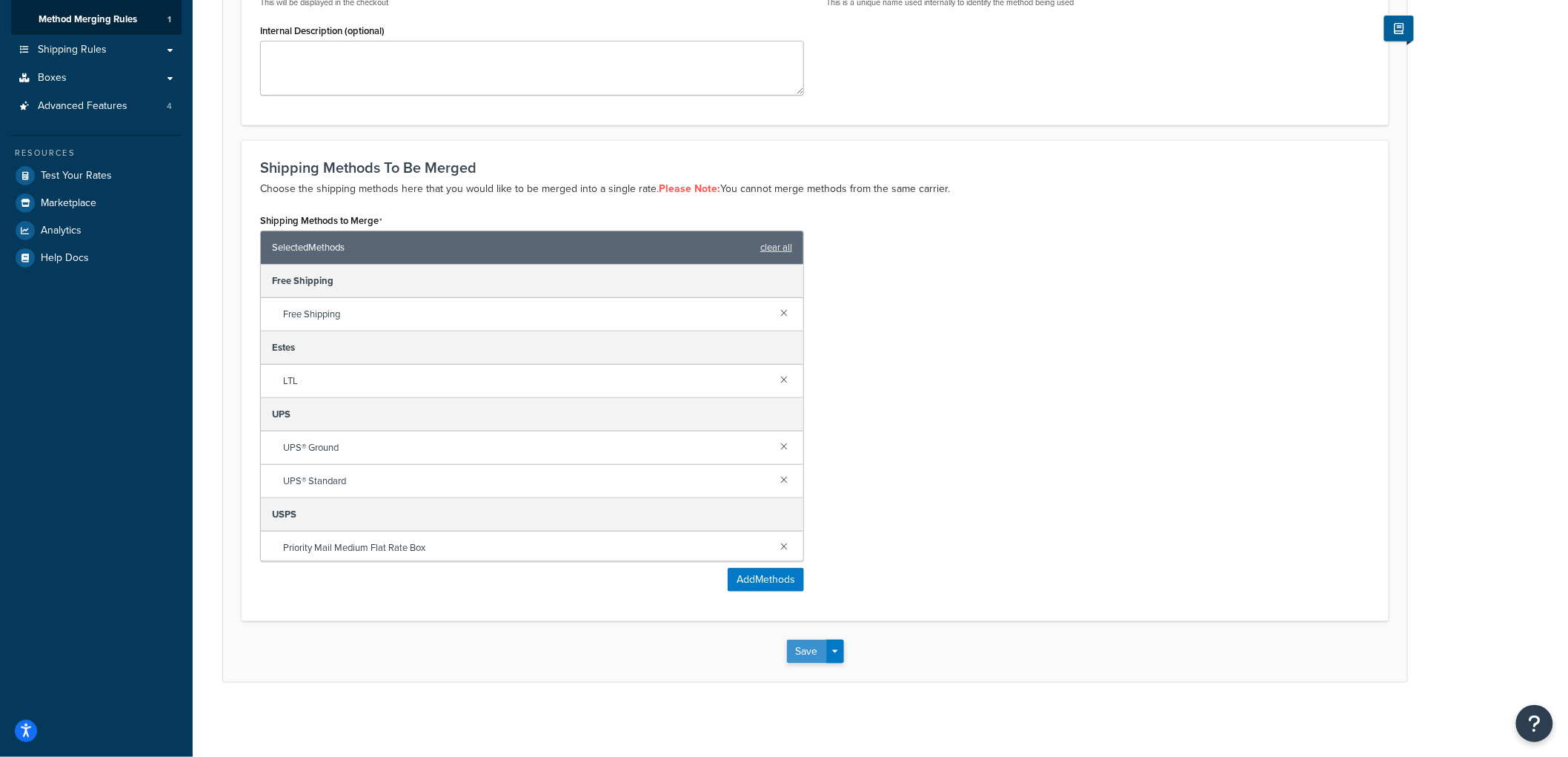
click at [806, 650] on button "Save" at bounding box center [807, 651] width 40 height 24
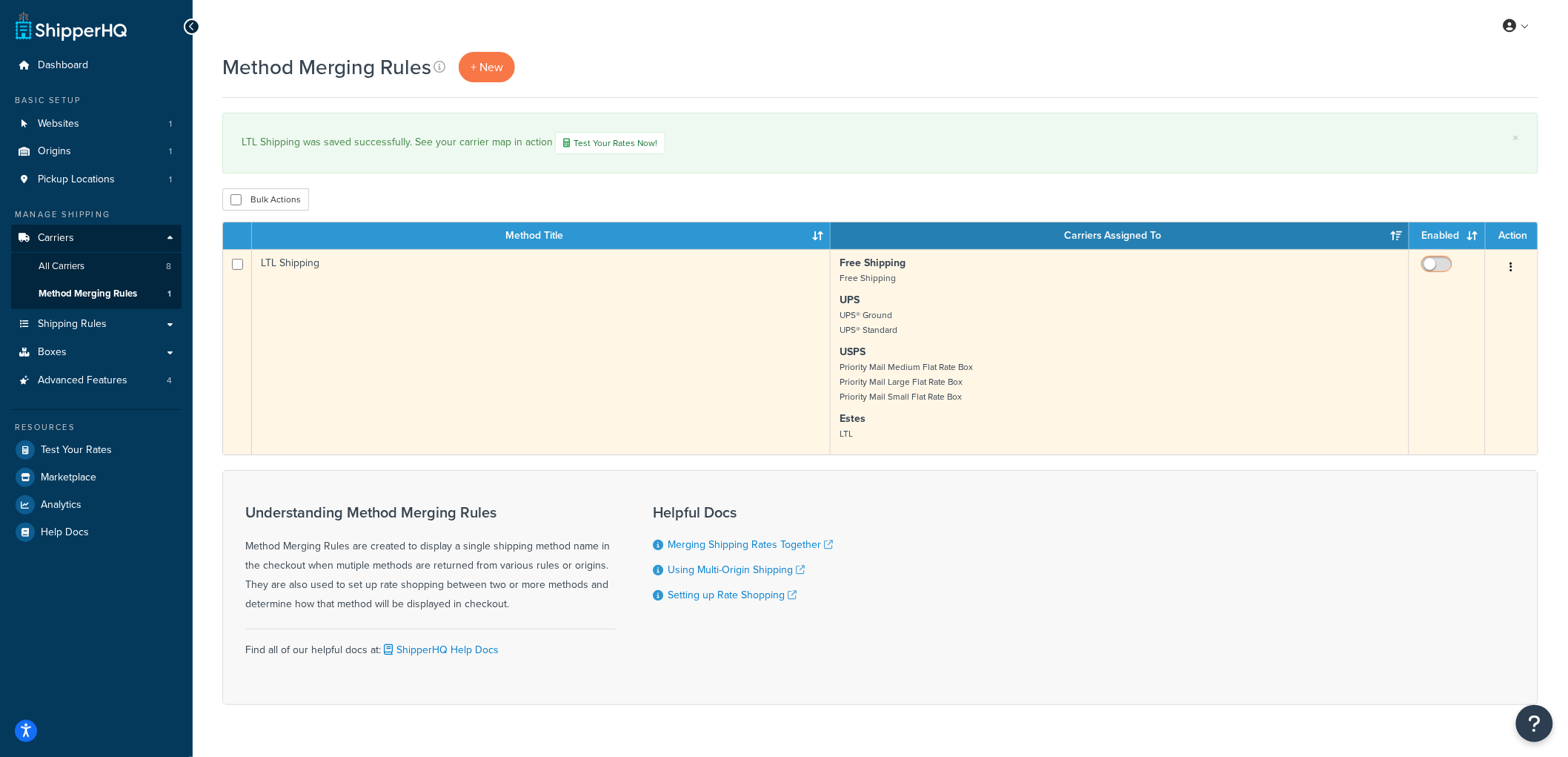
click at [1436, 265] on input "checkbox" at bounding box center [1438, 267] width 40 height 18
checkbox input "true"
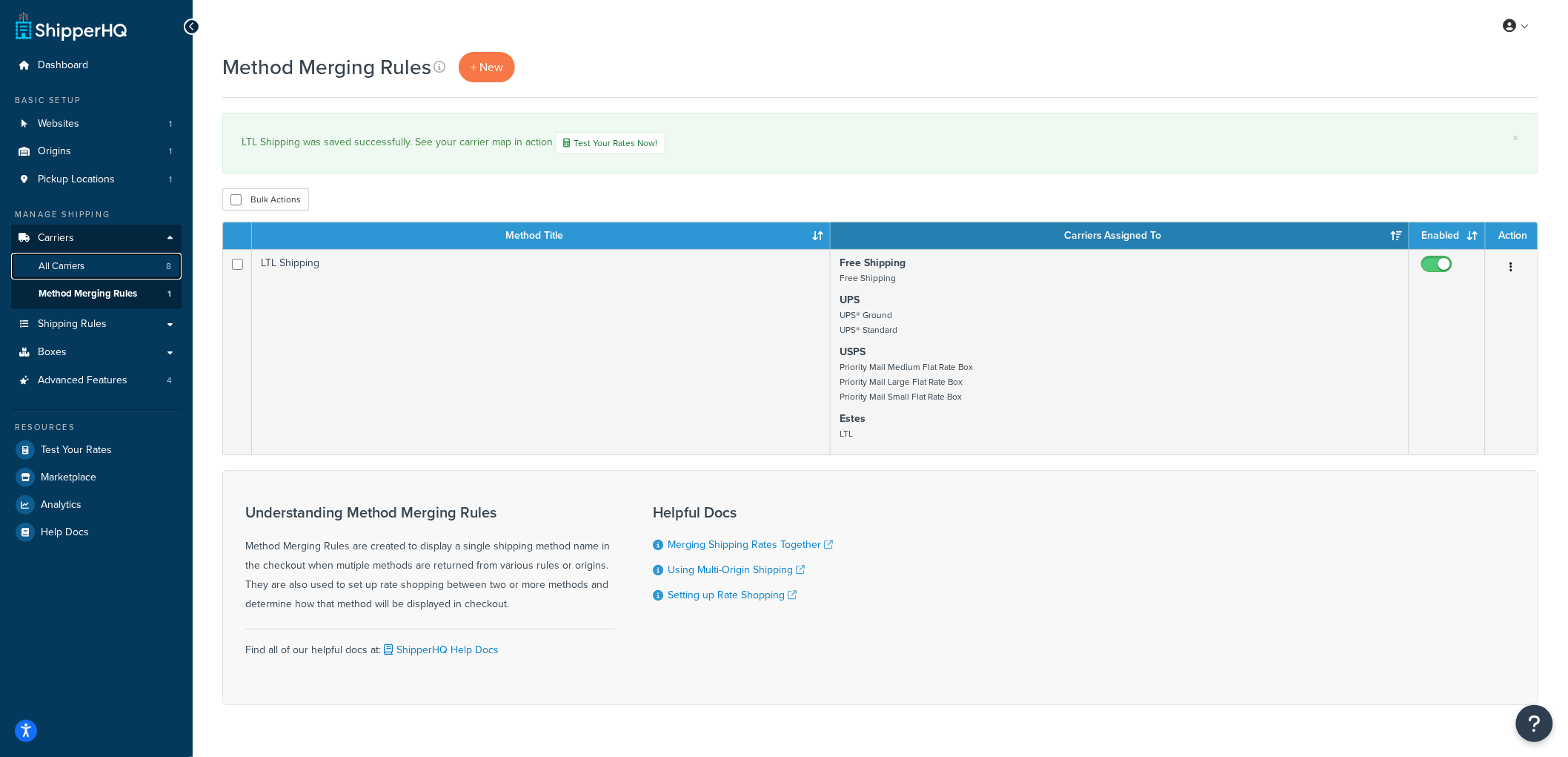
click at [119, 270] on link "All Carriers 8" at bounding box center [96, 267] width 171 height 28
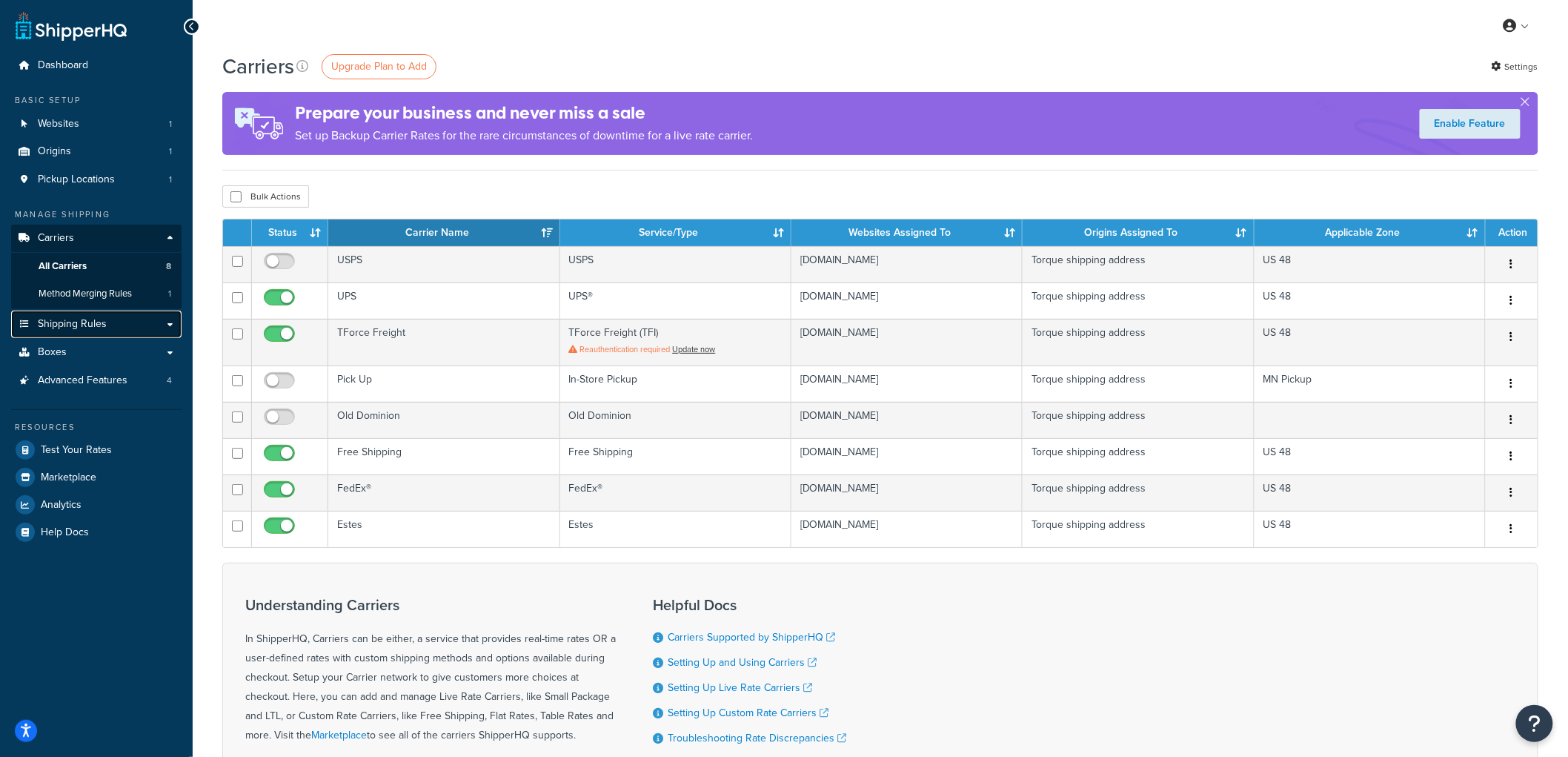
click at [106, 323] on link "Shipping Rules" at bounding box center [96, 325] width 171 height 28
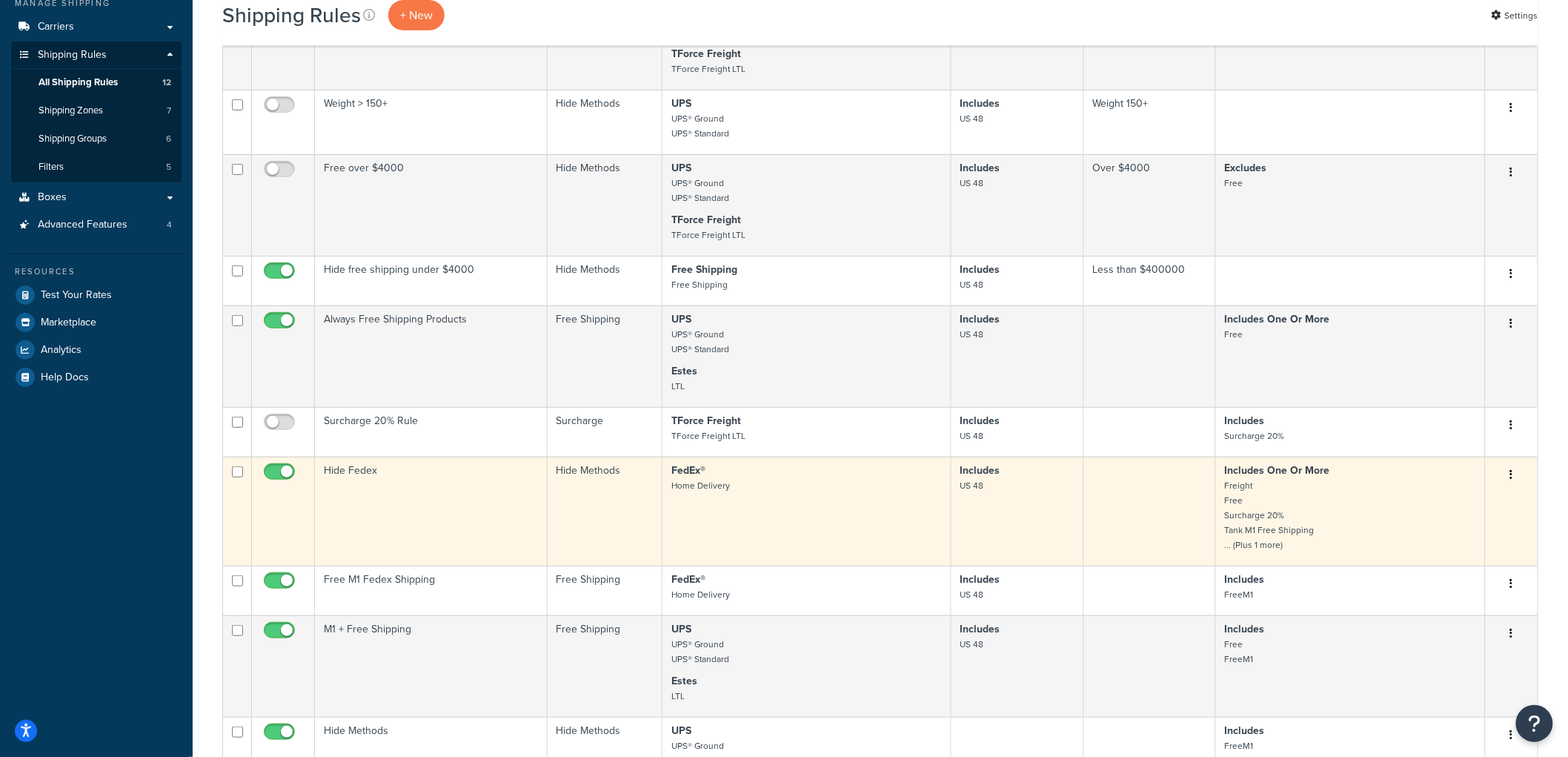
scroll to position [164, 0]
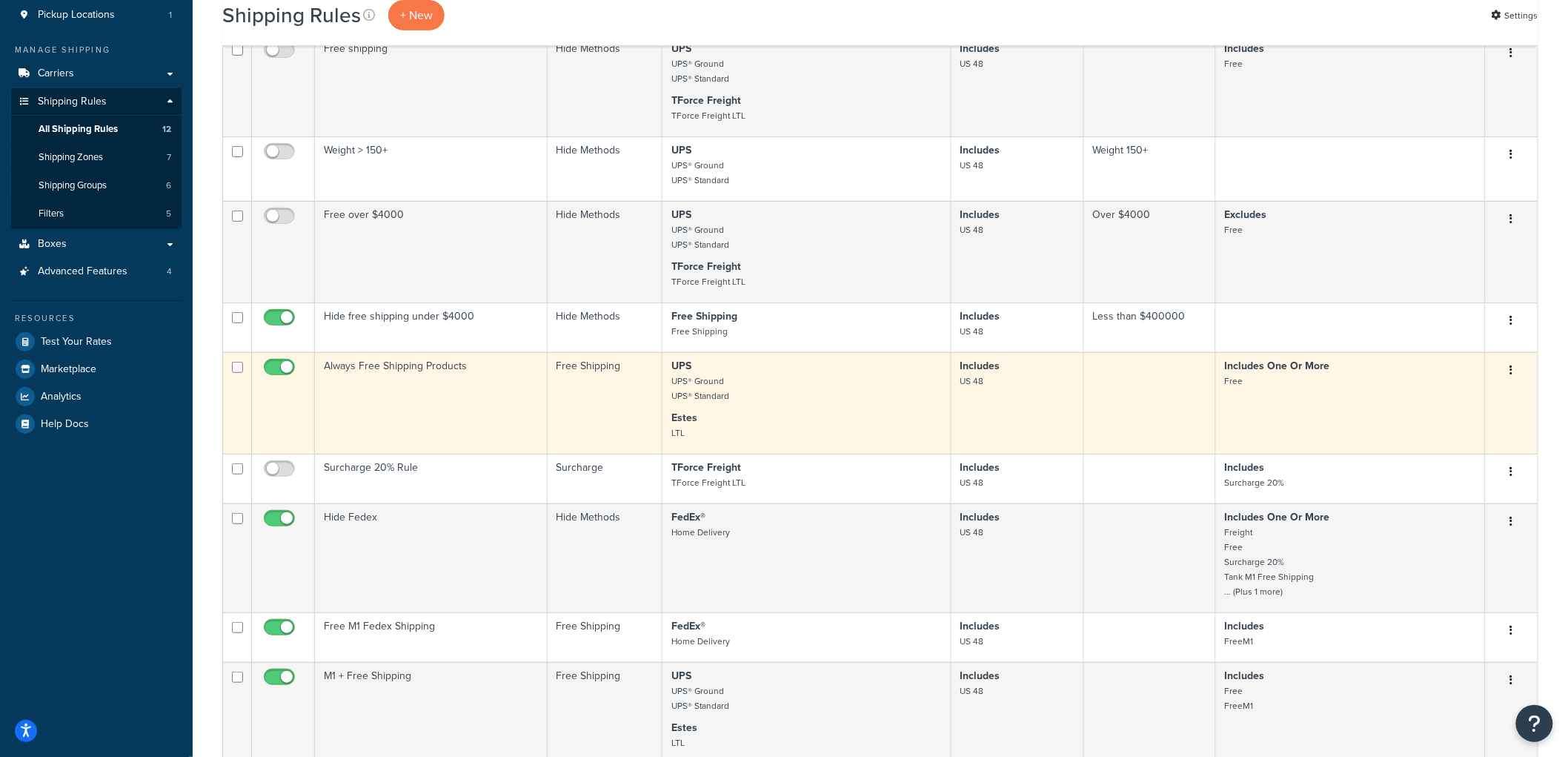
click at [1510, 366] on icon "button" at bounding box center [1512, 370] width 3 height 10
click at [1487, 396] on link "Edit" at bounding box center [1463, 398] width 117 height 30
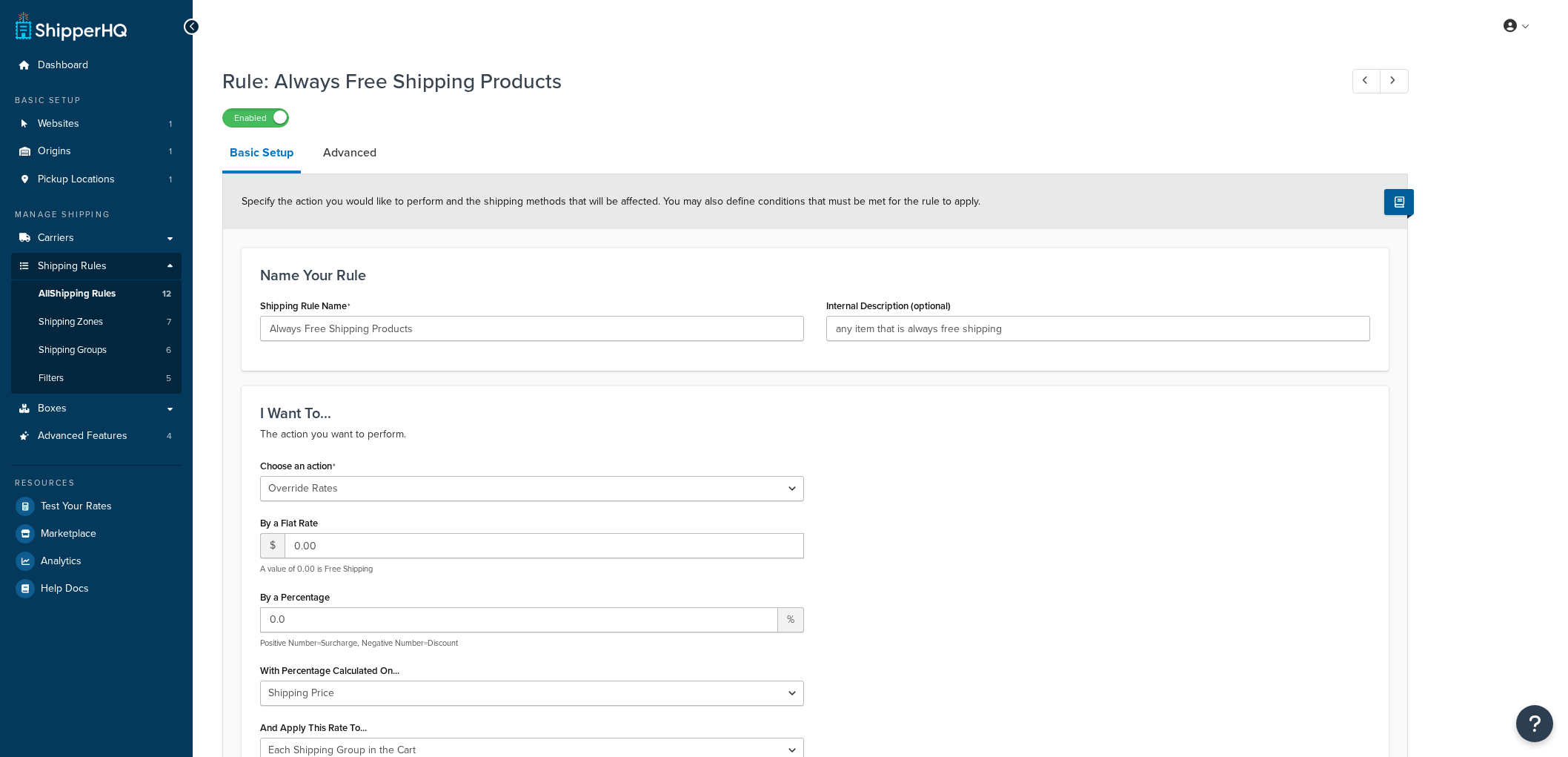
select select "OVERRIDE"
select select "SHIPPING_GROUP"
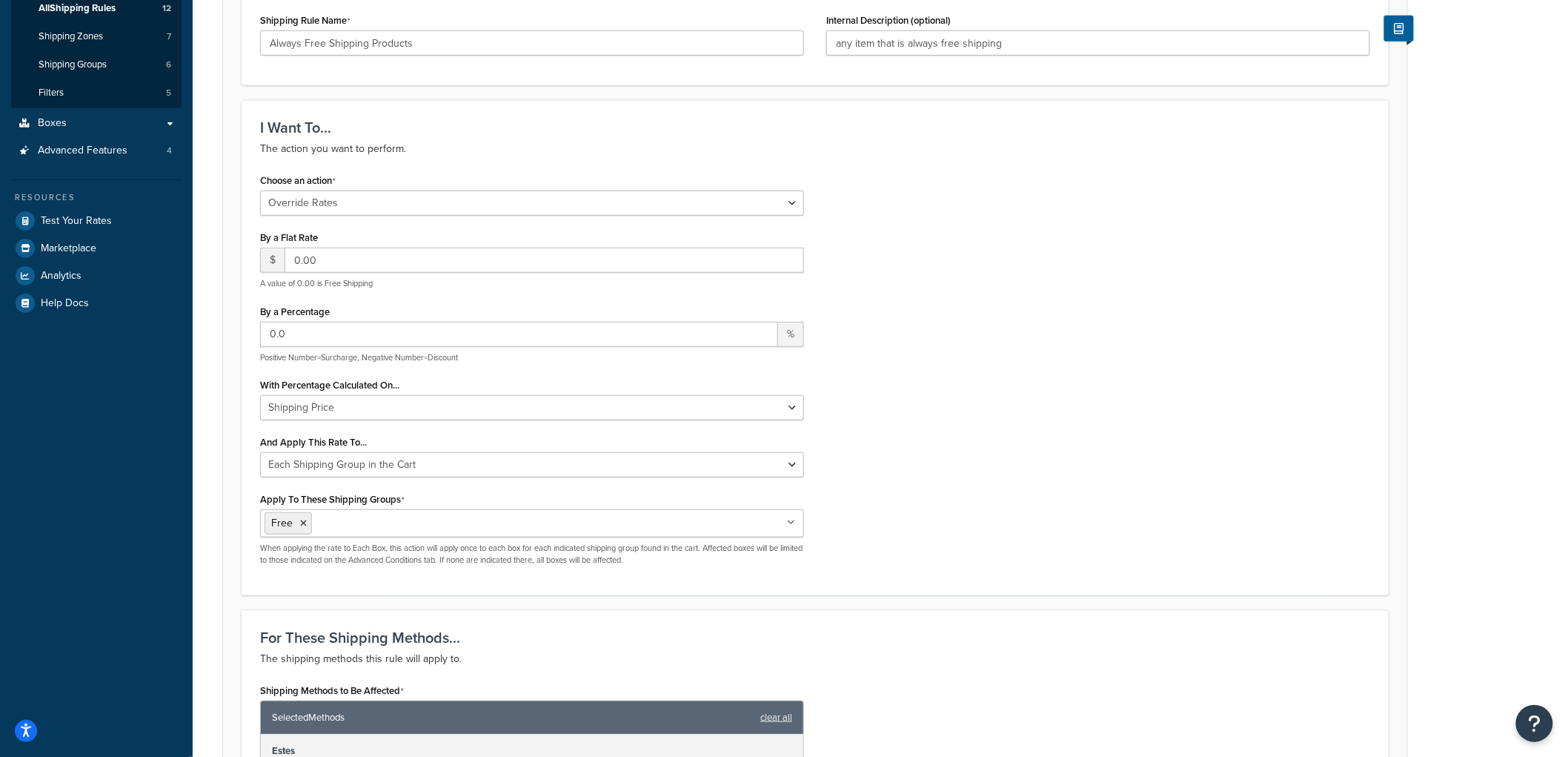
scroll to position [329, 0]
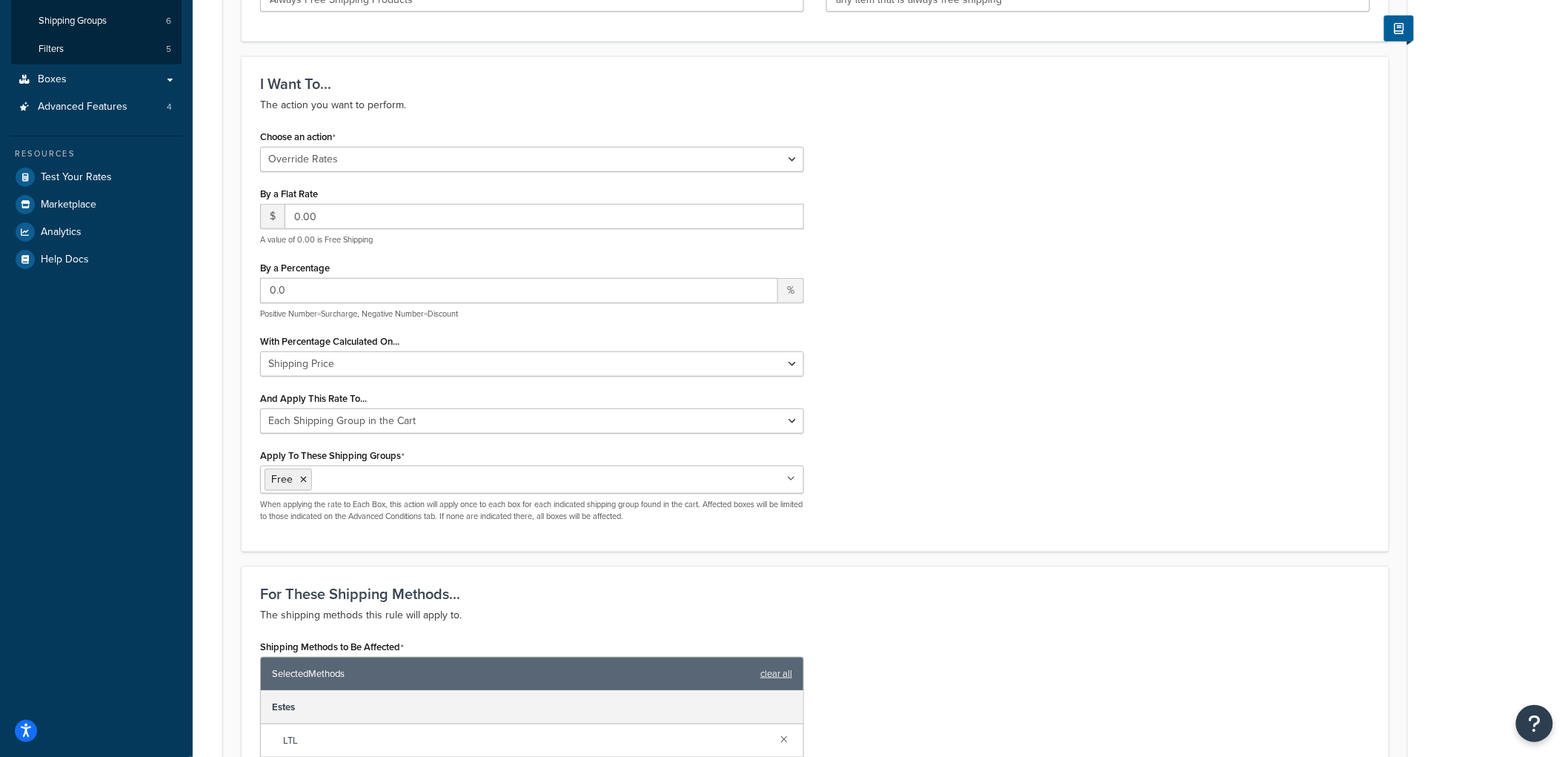
click at [752, 466] on ul "Free" at bounding box center [532, 480] width 544 height 29
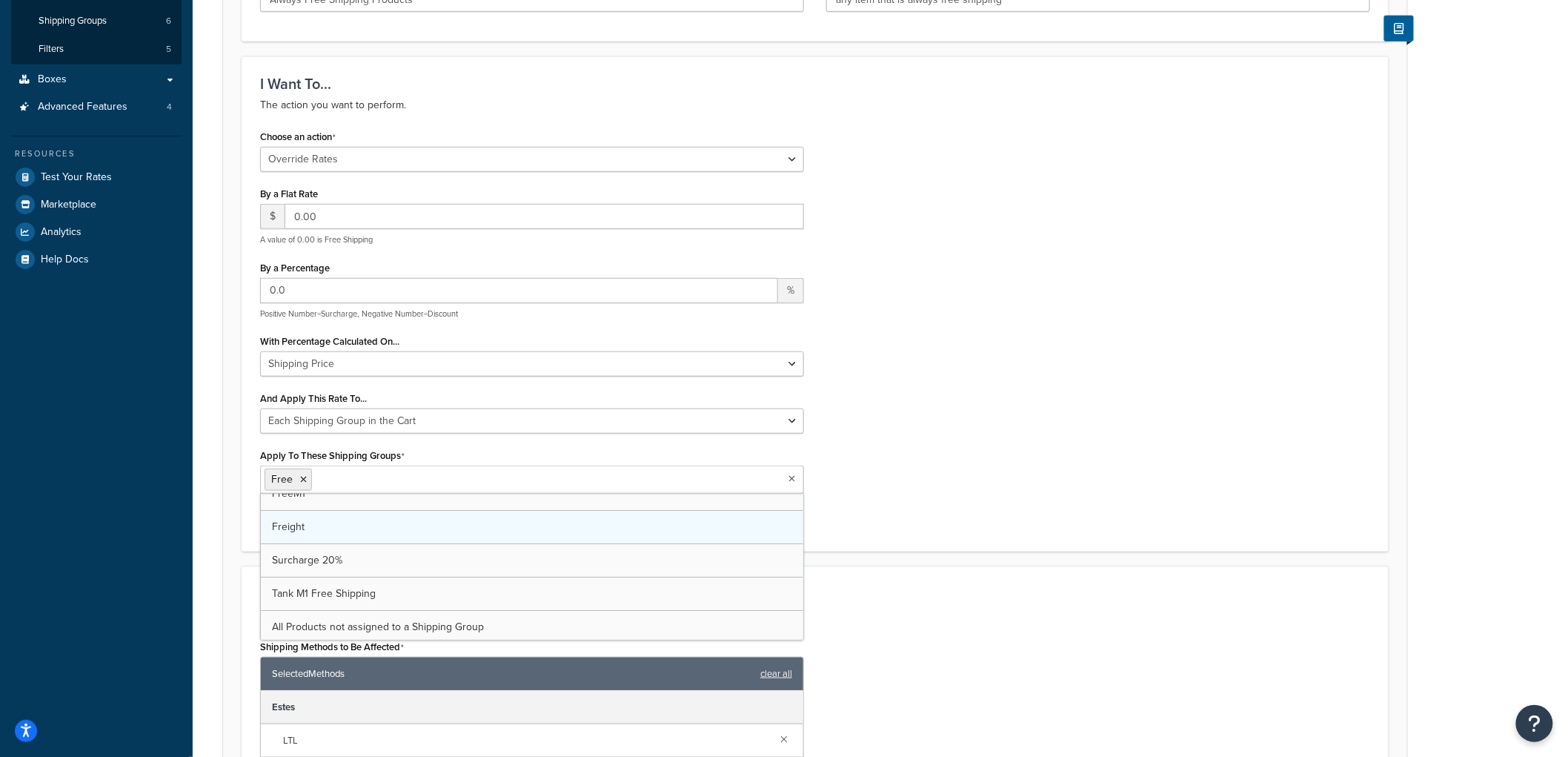
scroll to position [19, 0]
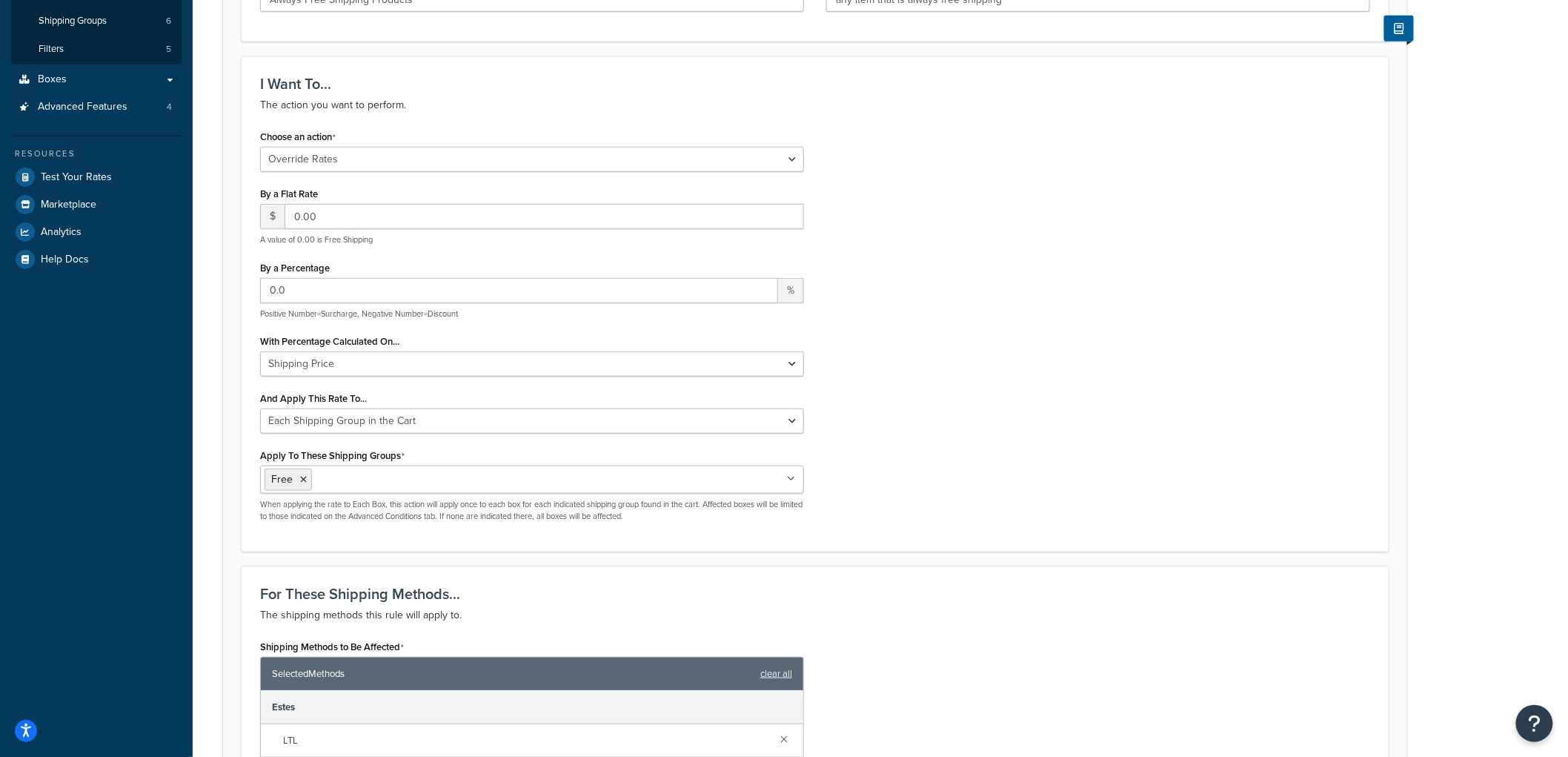
click at [933, 527] on div "Choose an action Choose an action Override Rates Surcharge or discount rates Hi…" at bounding box center [815, 329] width 1133 height 407
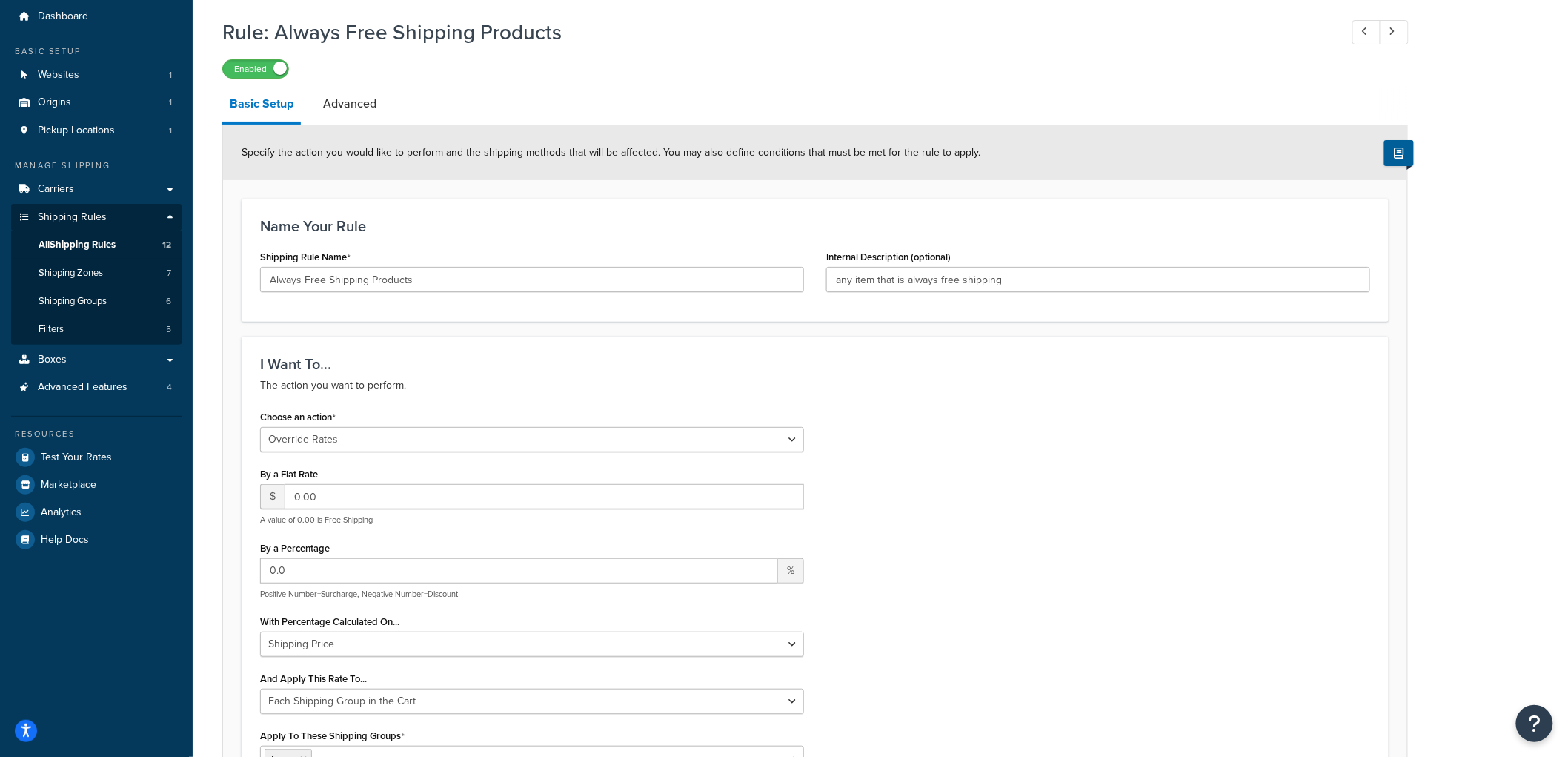
scroll to position [48, 0]
click at [958, 508] on div "Choose an action Choose an action Override Rates Surcharge or discount rates Hi…" at bounding box center [815, 611] width 1133 height 407
